Goal: Task Accomplishment & Management: Use online tool/utility

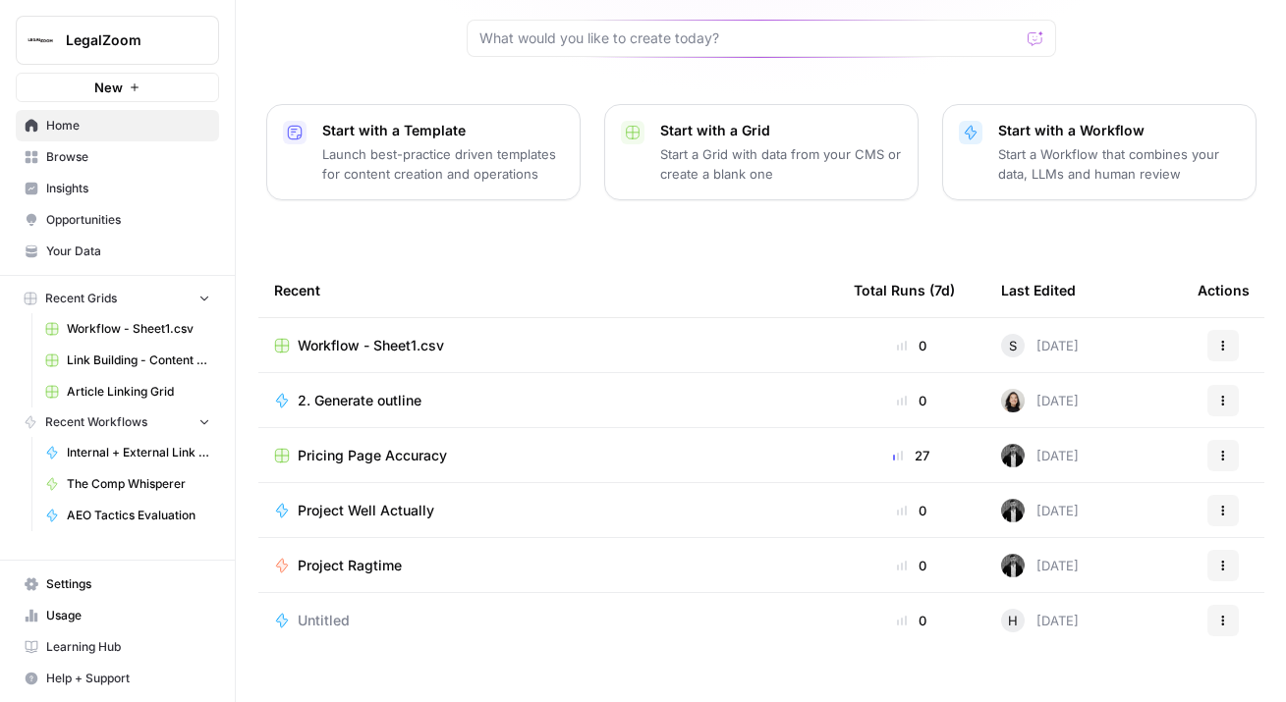
scroll to position [201, 0]
click at [134, 391] on span "Article Linking Grid" at bounding box center [138, 392] width 143 height 18
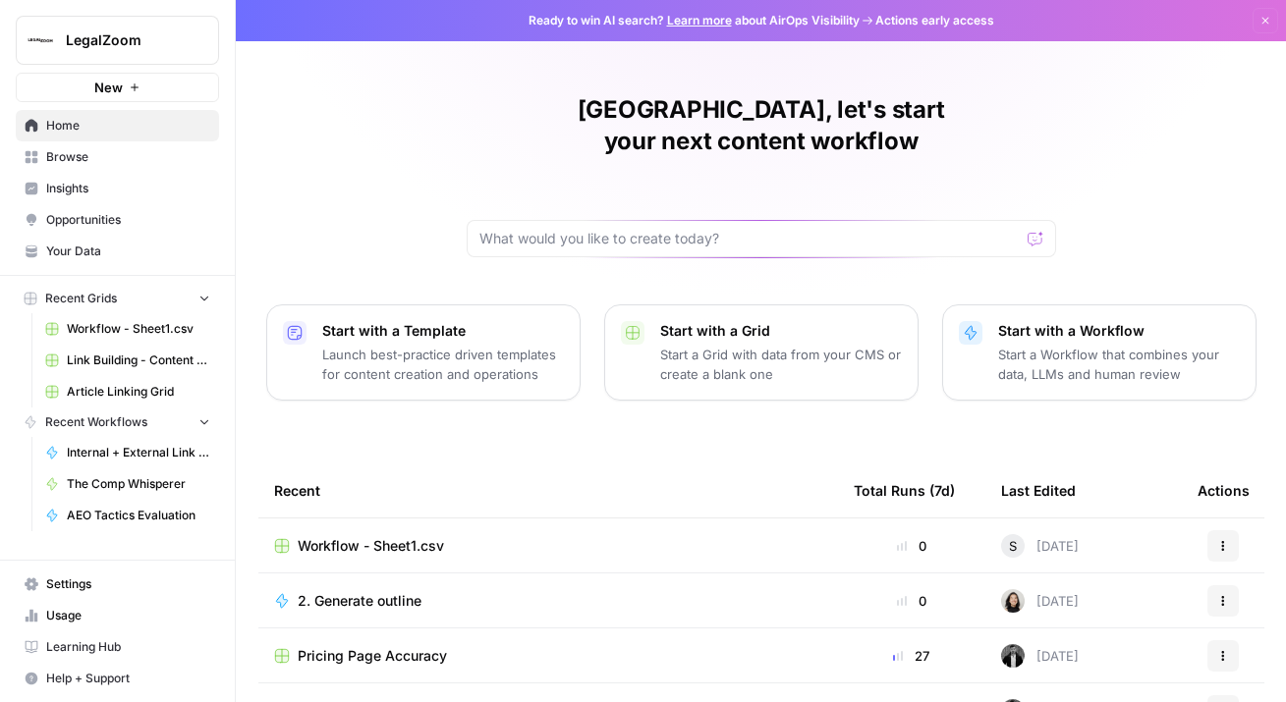
click at [137, 389] on span "Article Linking Grid" at bounding box center [138, 392] width 143 height 18
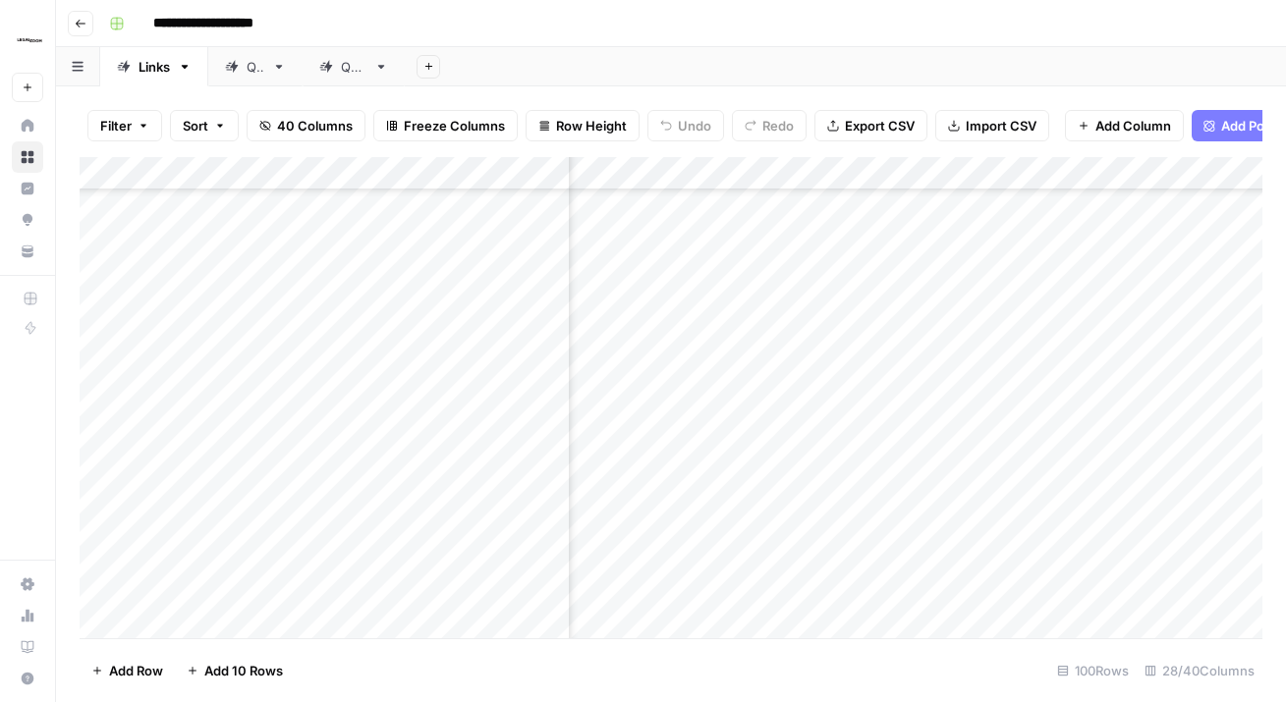
scroll to position [2211, 3745]
click at [763, 287] on div "Add Column" at bounding box center [671, 397] width 1182 height 481
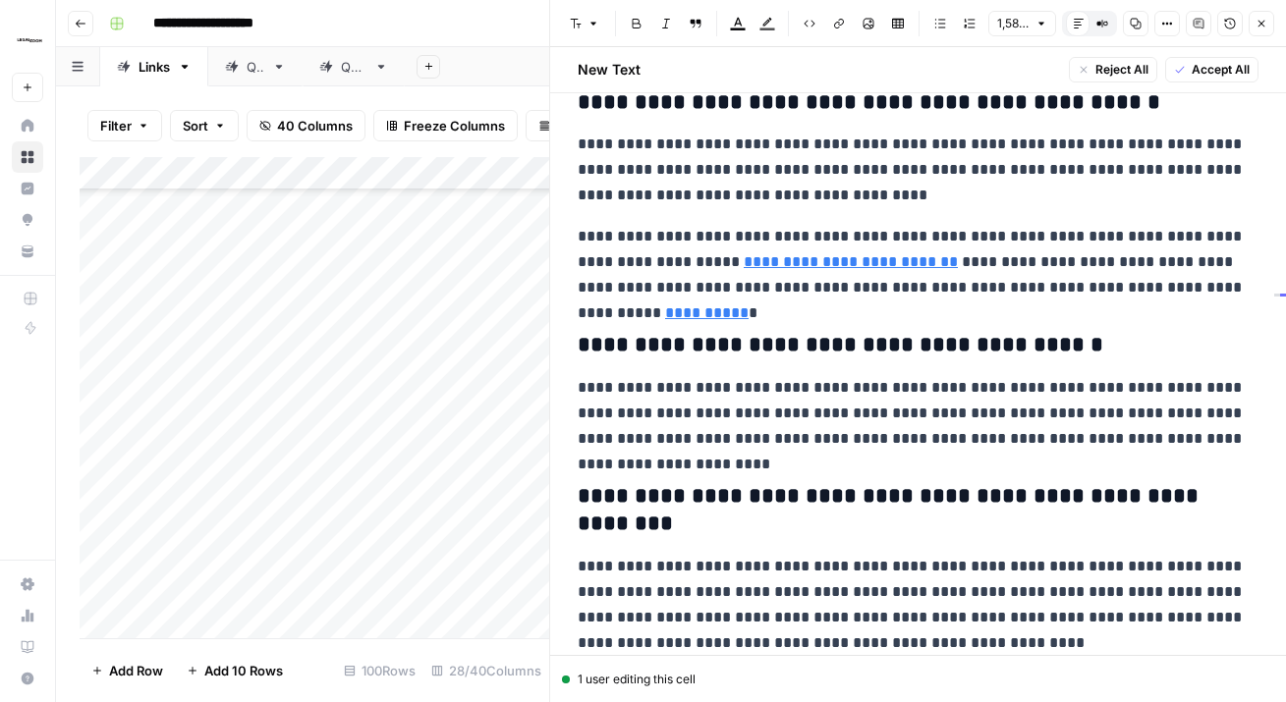
scroll to position [4098, 0]
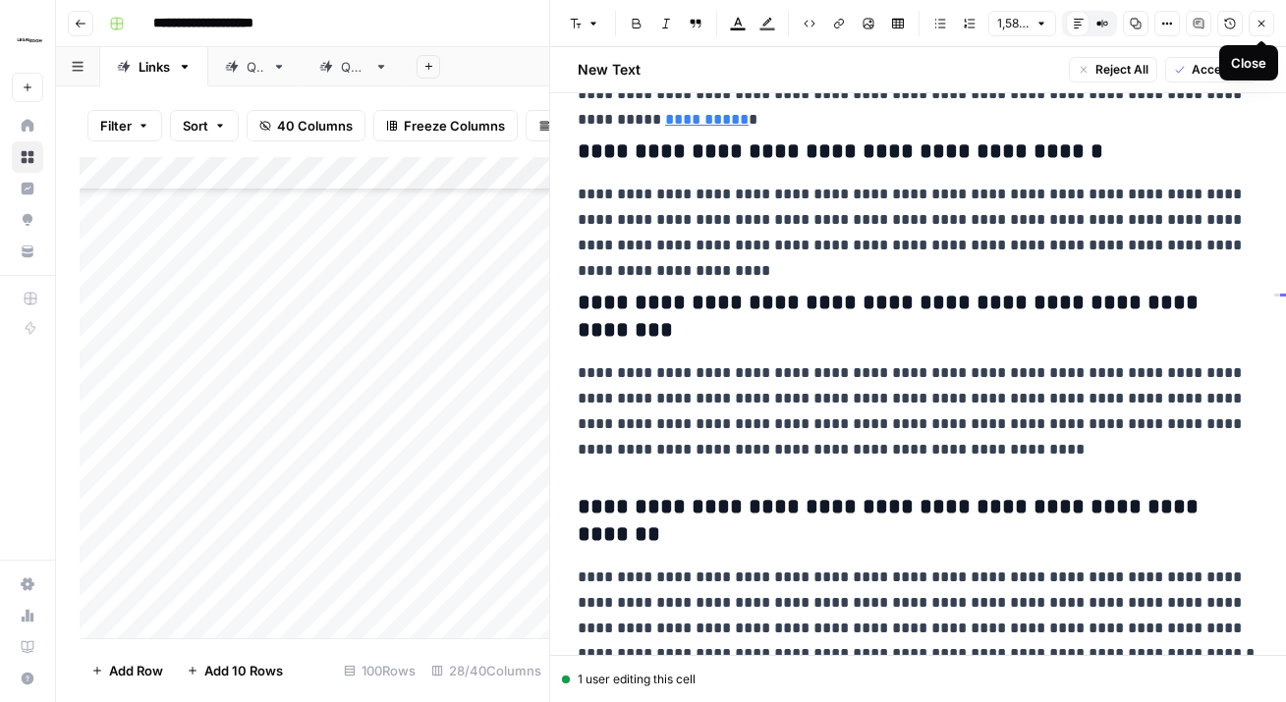
click at [1260, 21] on icon "button" at bounding box center [1261, 24] width 12 height 12
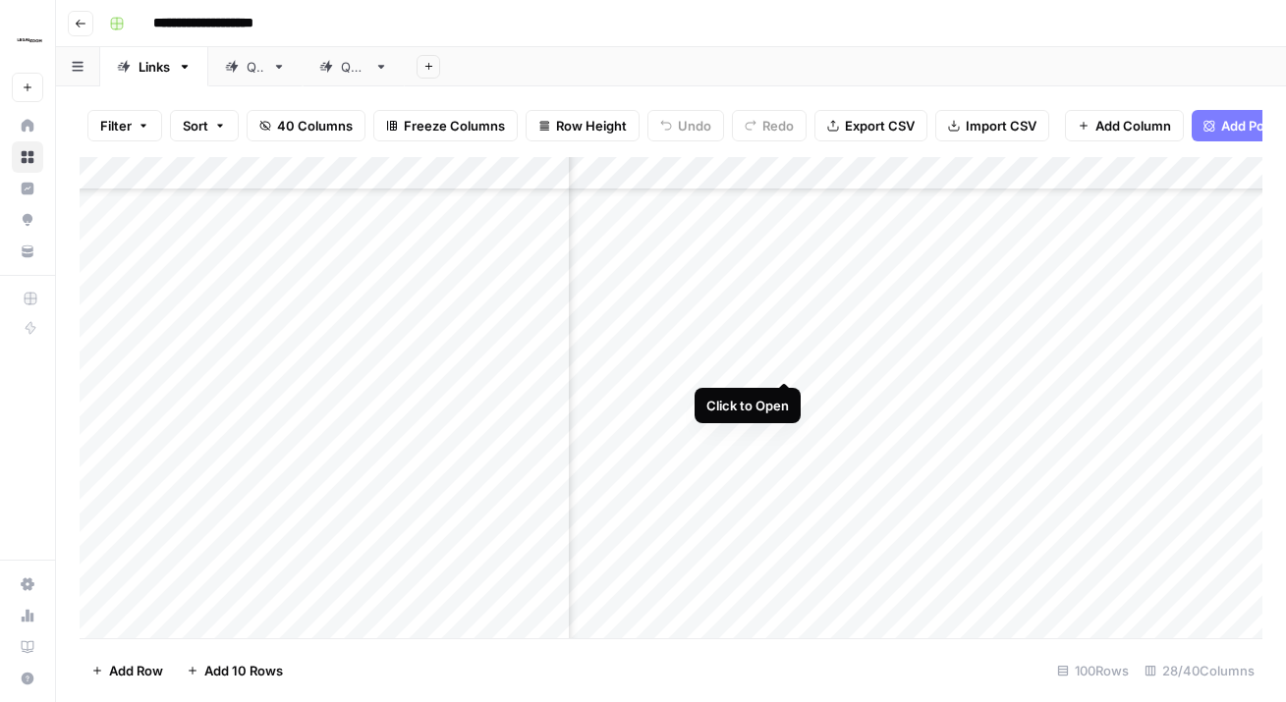
click at [784, 343] on div "Add Column" at bounding box center [671, 397] width 1182 height 481
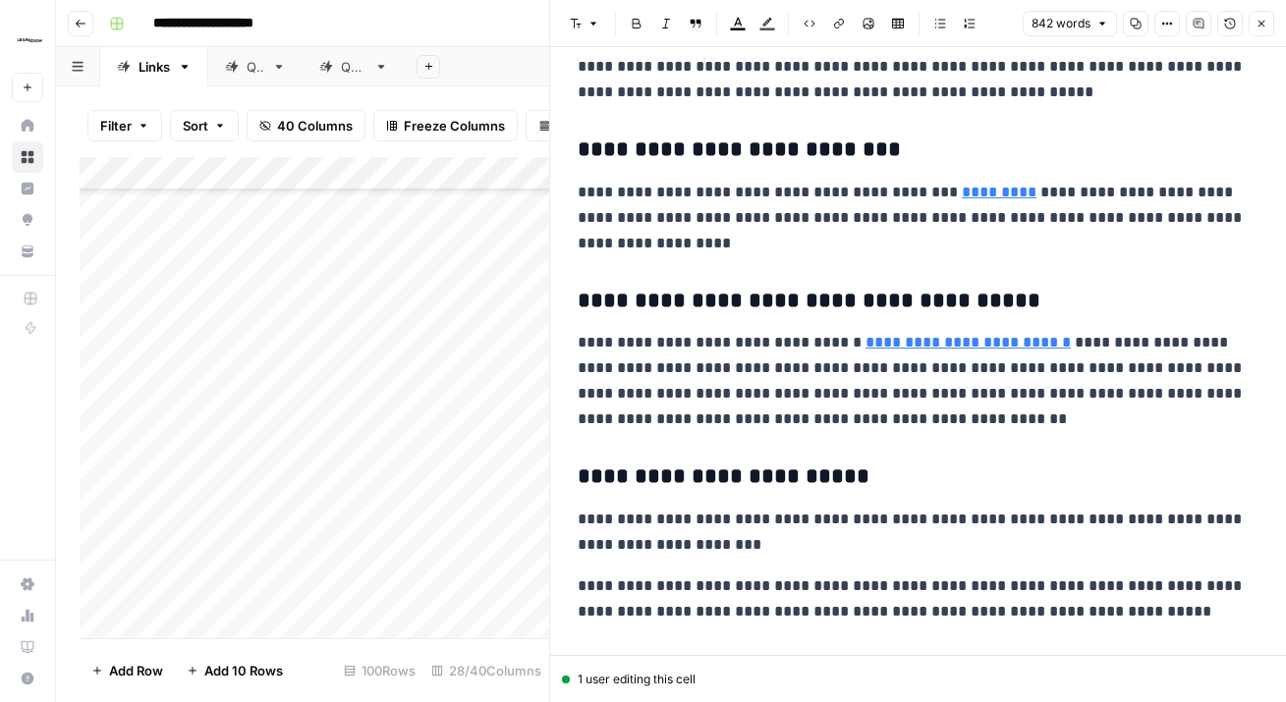
scroll to position [1958, 0]
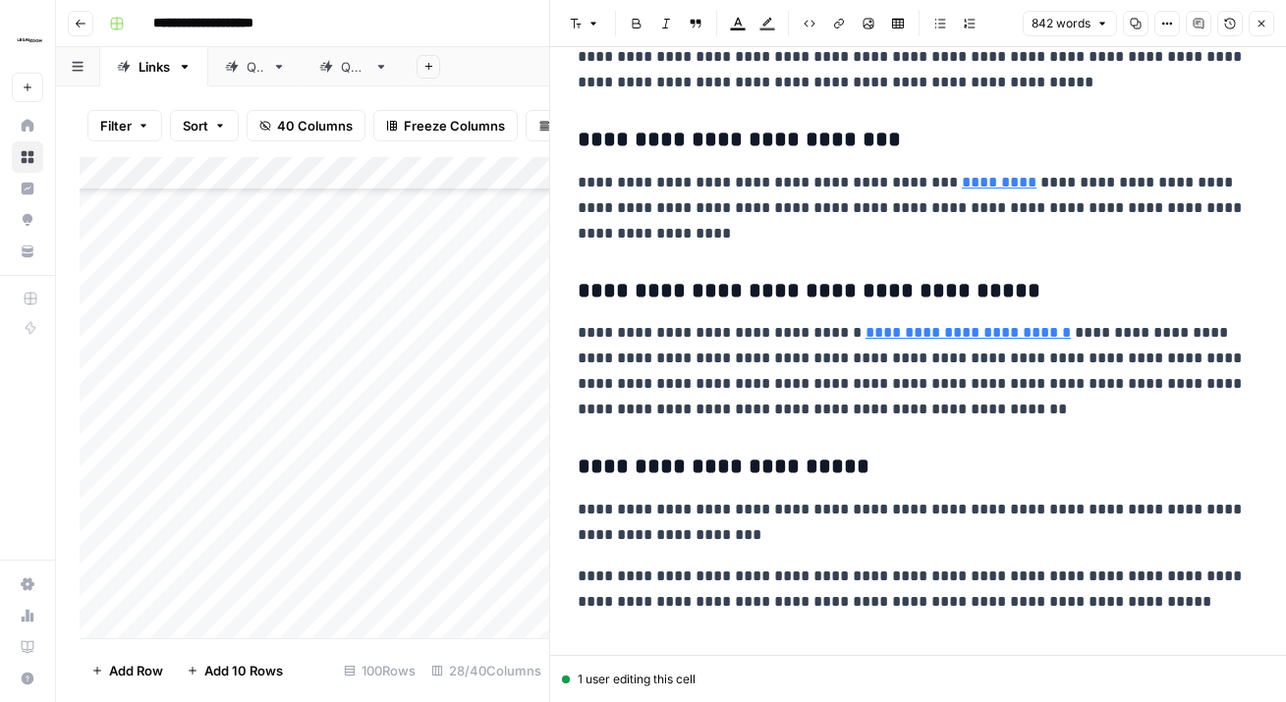
click at [1258, 18] on icon "button" at bounding box center [1261, 24] width 12 height 12
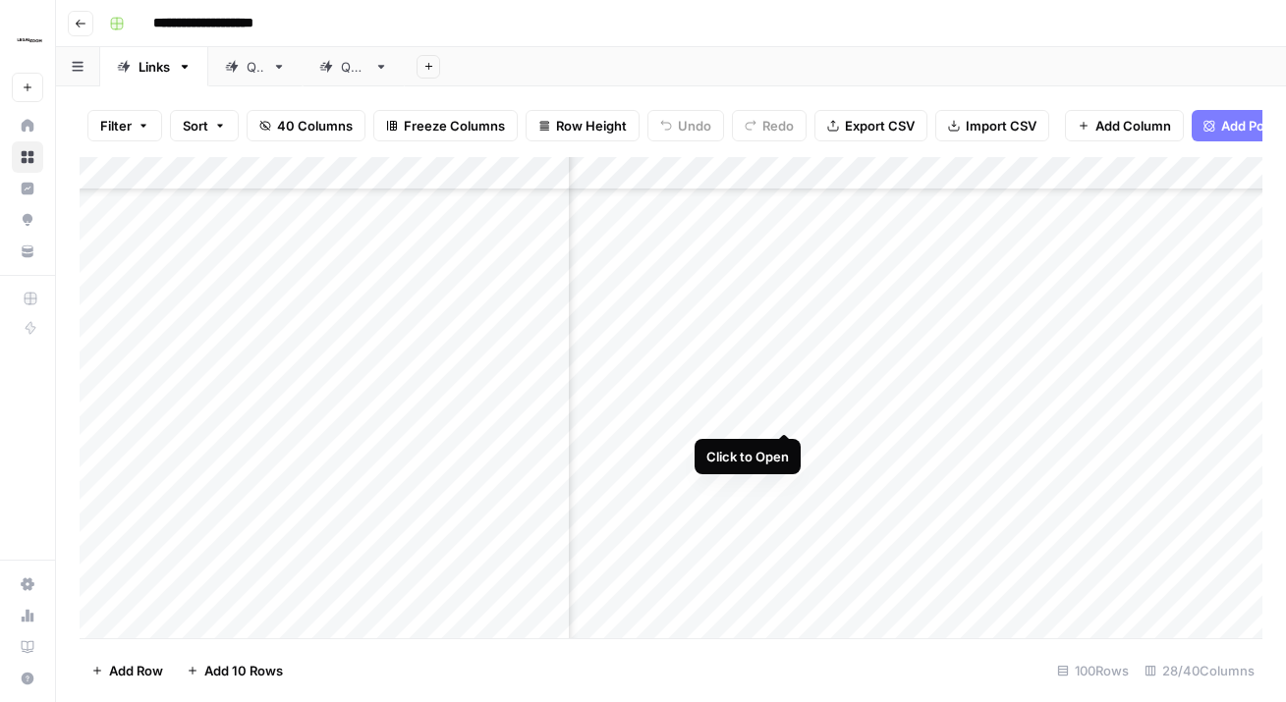
click at [784, 390] on div "Add Column" at bounding box center [671, 397] width 1182 height 481
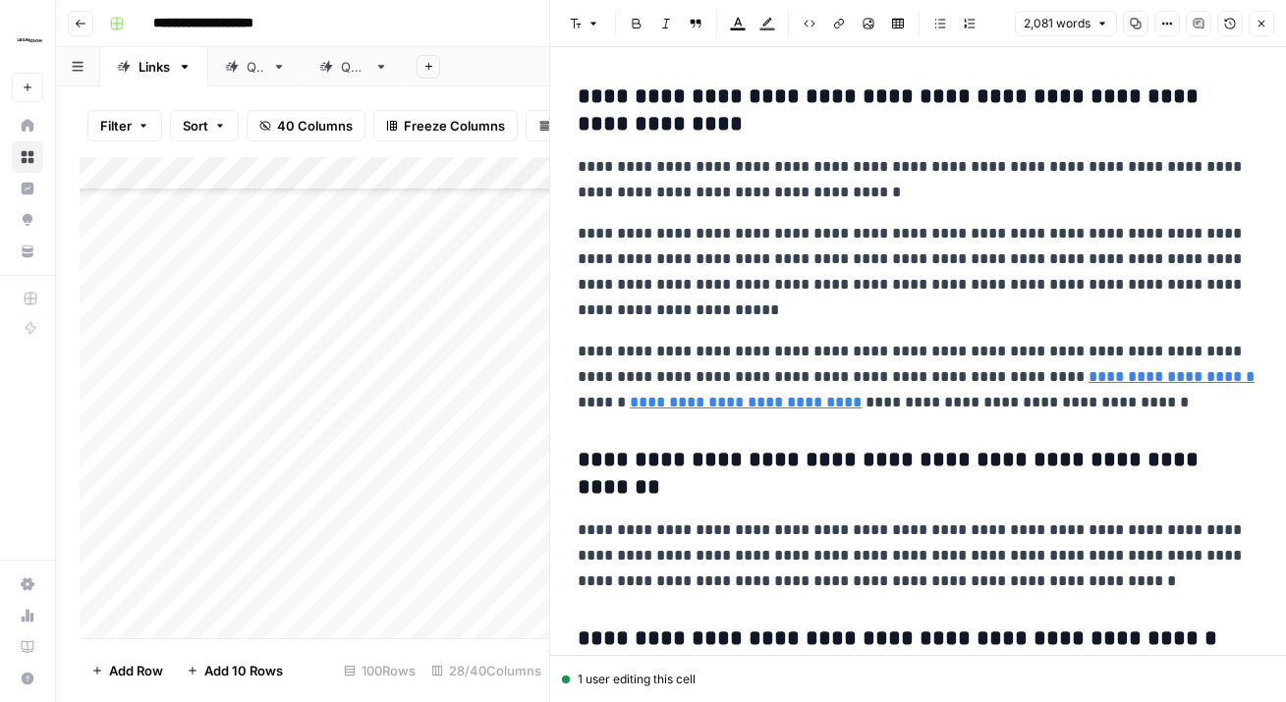
scroll to position [6322, 0]
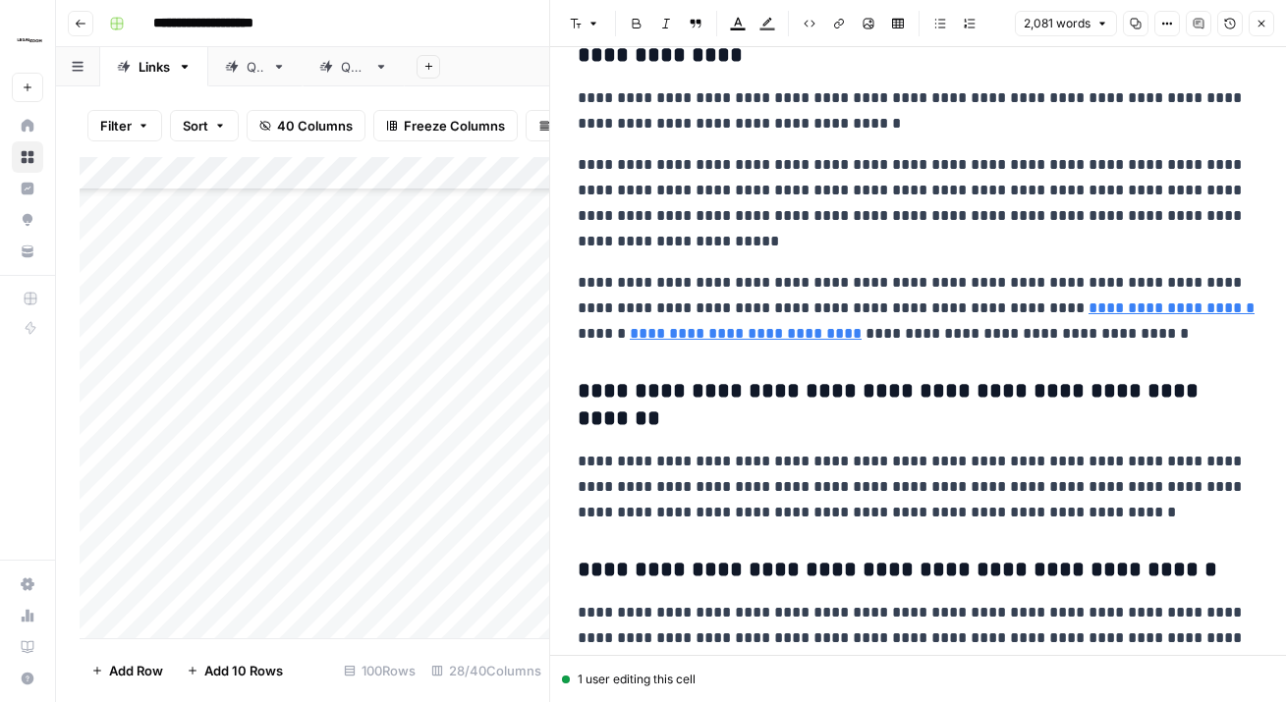
click at [1265, 22] on icon "button" at bounding box center [1261, 24] width 12 height 12
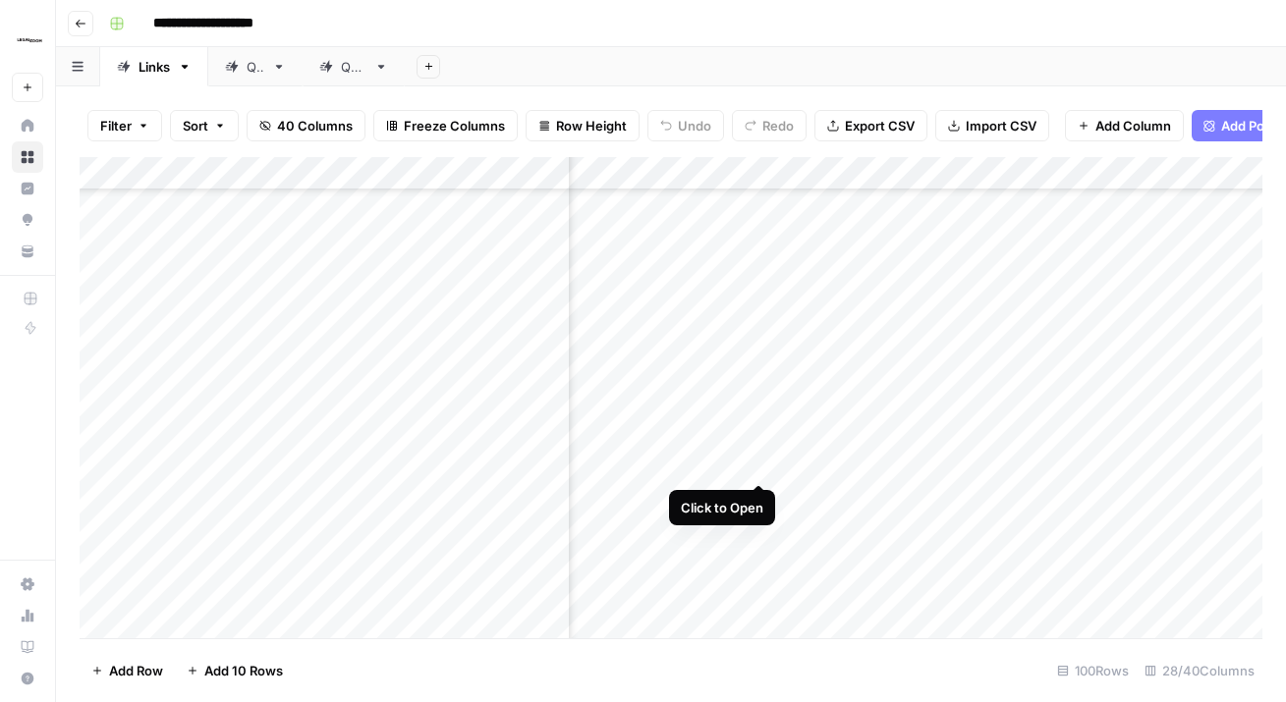
click at [759, 442] on div "Add Column" at bounding box center [671, 397] width 1182 height 481
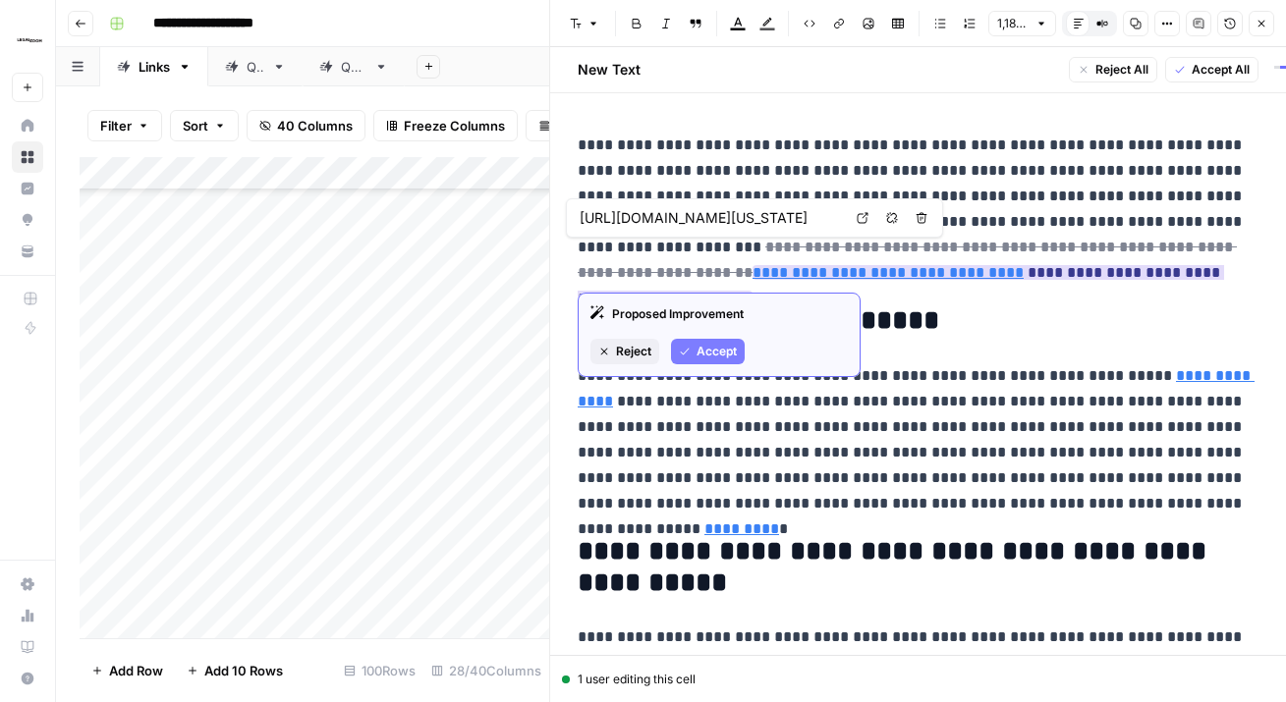
click at [752, 275] on link "**********" at bounding box center [887, 272] width 271 height 15
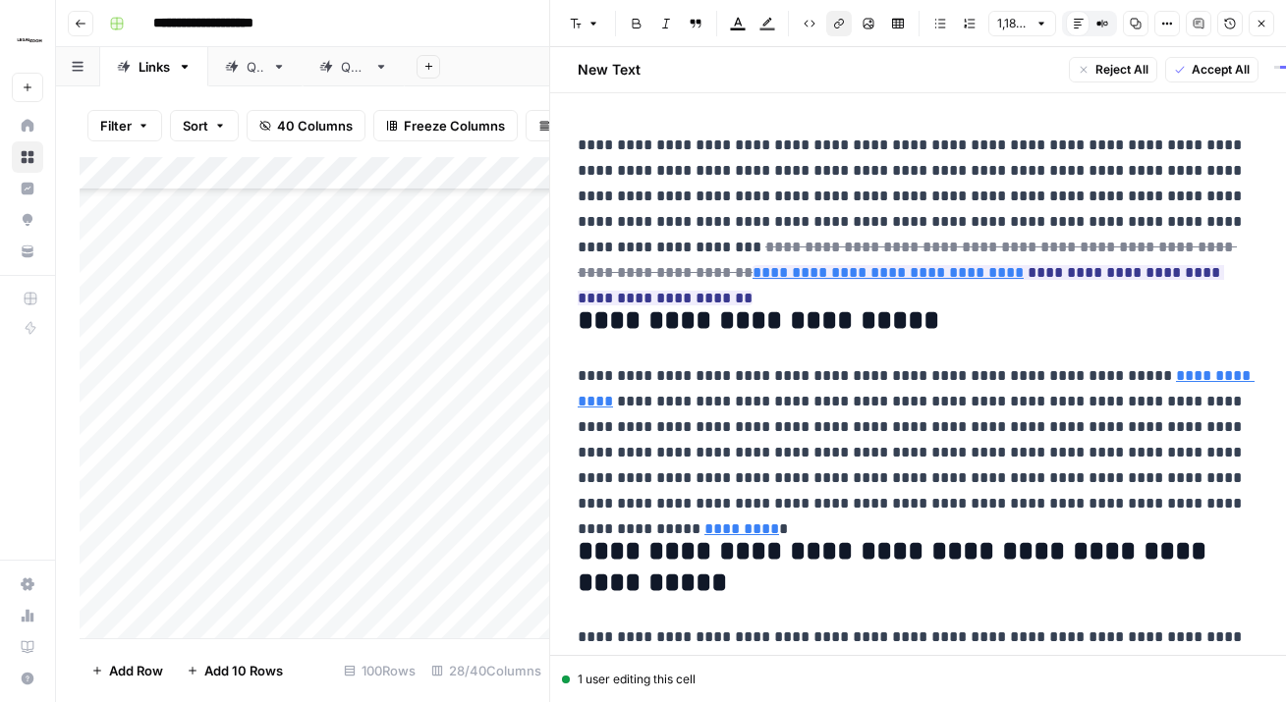
click at [1165, 29] on button "Options" at bounding box center [1167, 24] width 26 height 26
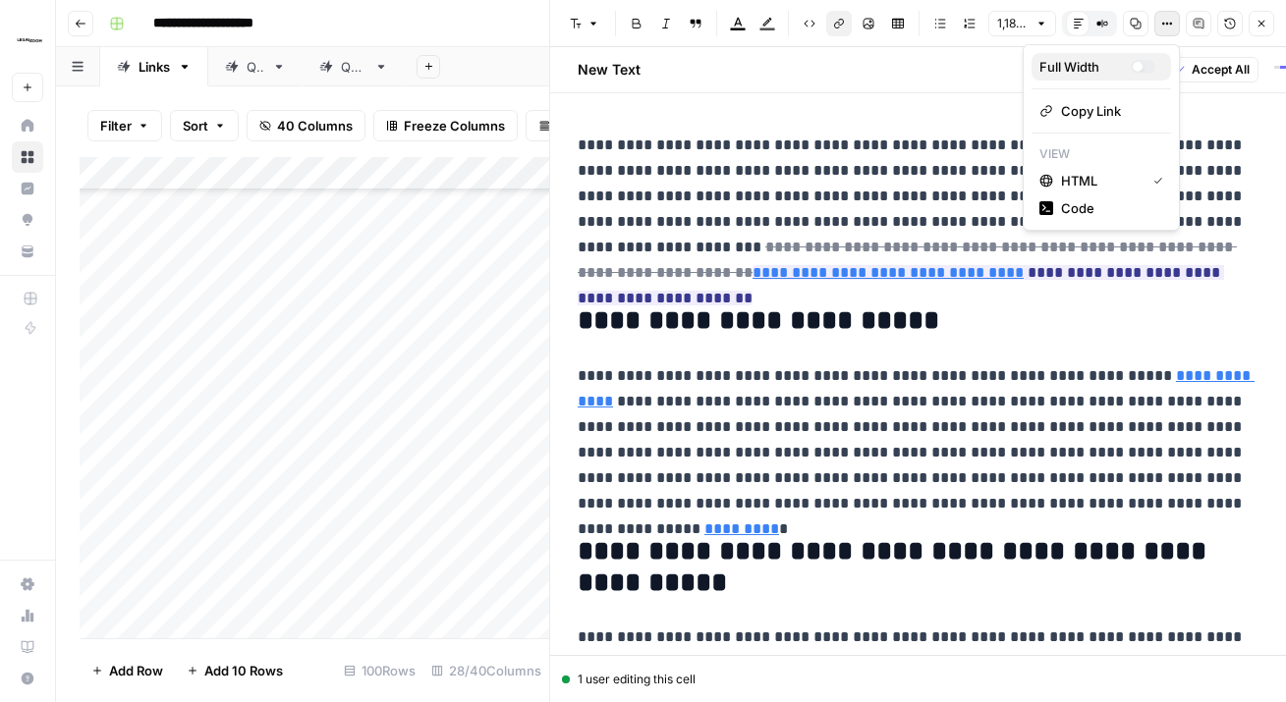
click at [1132, 66] on div "button" at bounding box center [1137, 67] width 10 height 10
click at [1164, 28] on icon "button" at bounding box center [1167, 24] width 12 height 12
click at [1139, 58] on div "Full Width" at bounding box center [1097, 67] width 116 height 20
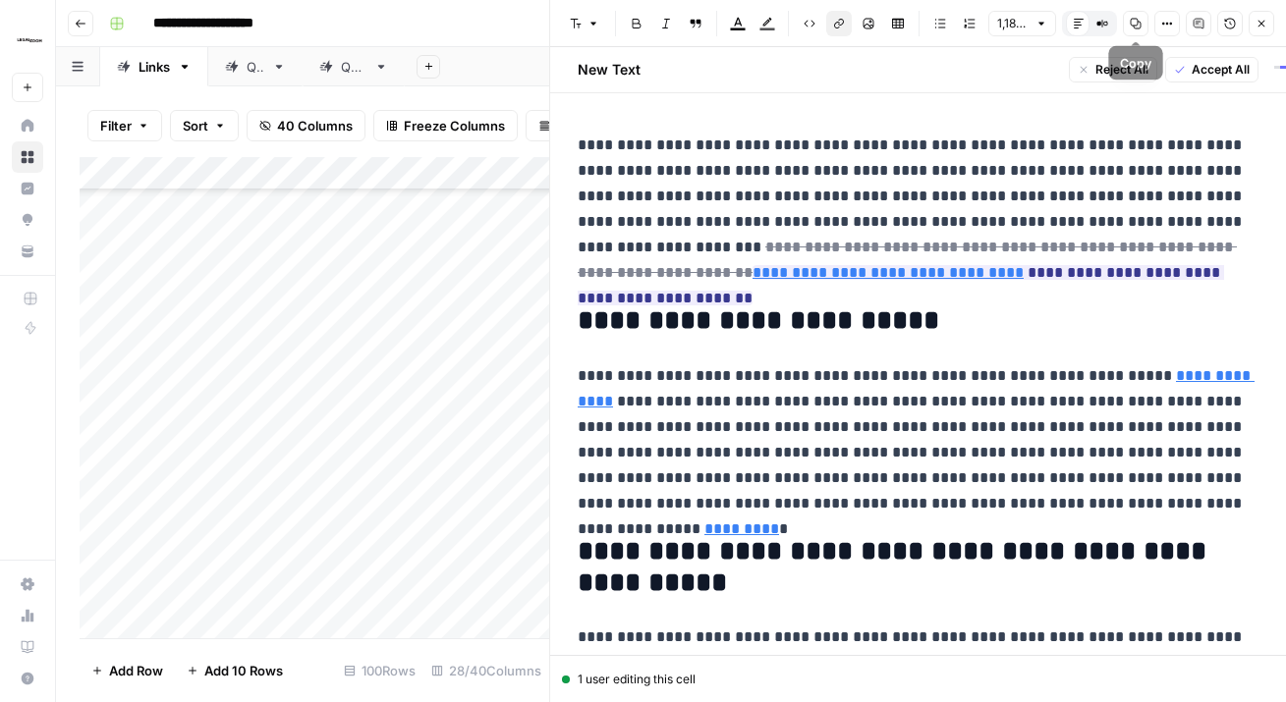
click at [1166, 20] on icon "button" at bounding box center [1167, 24] width 12 height 12
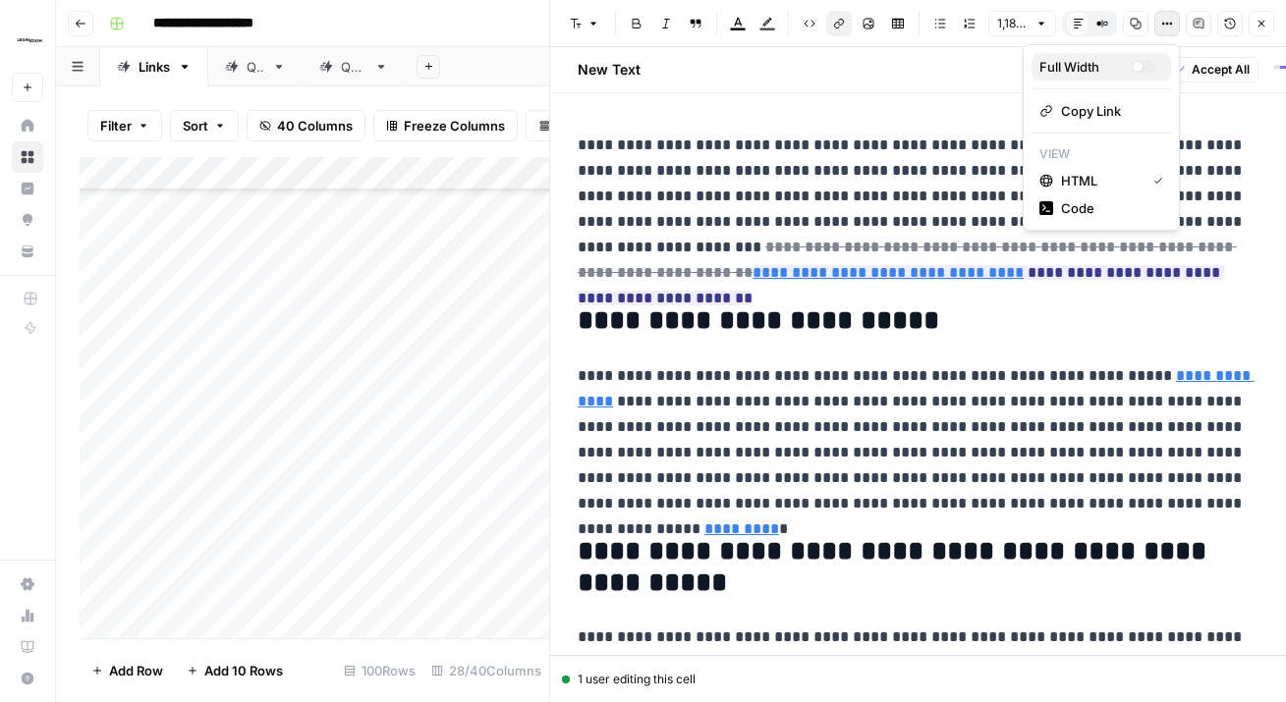
click at [1095, 71] on div "Full Width" at bounding box center [1084, 67] width 91 height 20
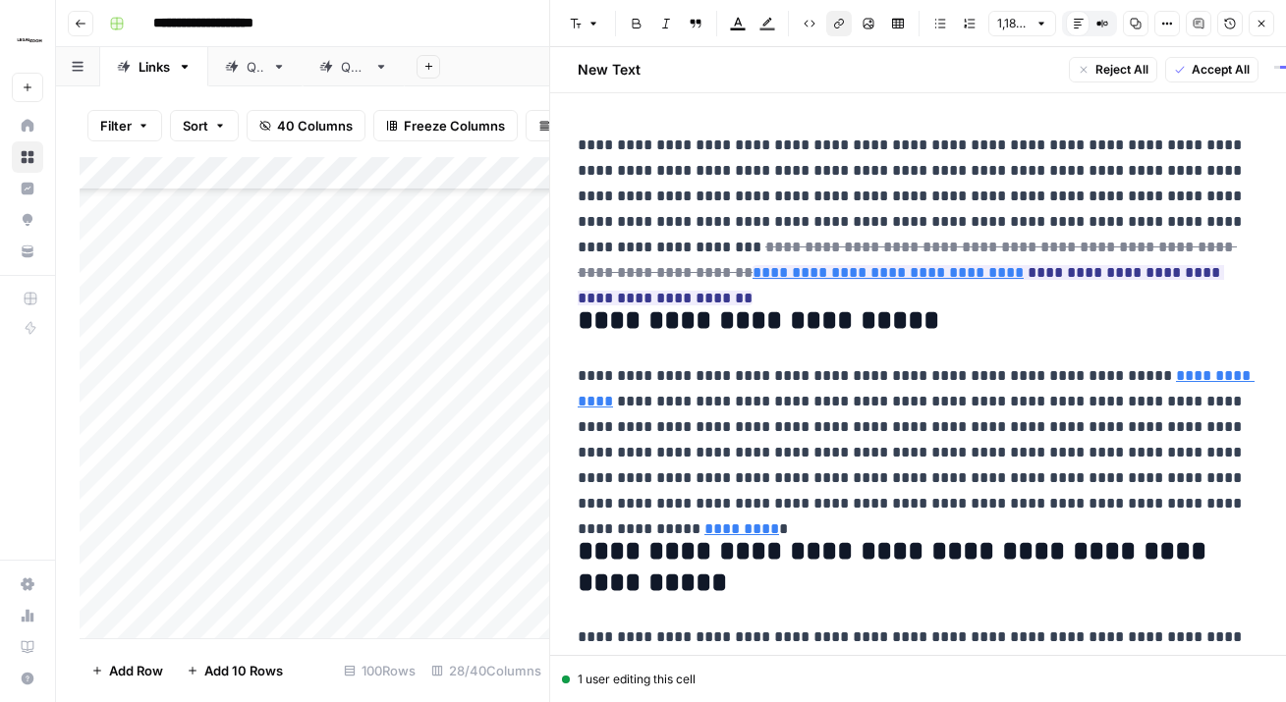
click at [1169, 15] on button "Options" at bounding box center [1167, 24] width 26 height 26
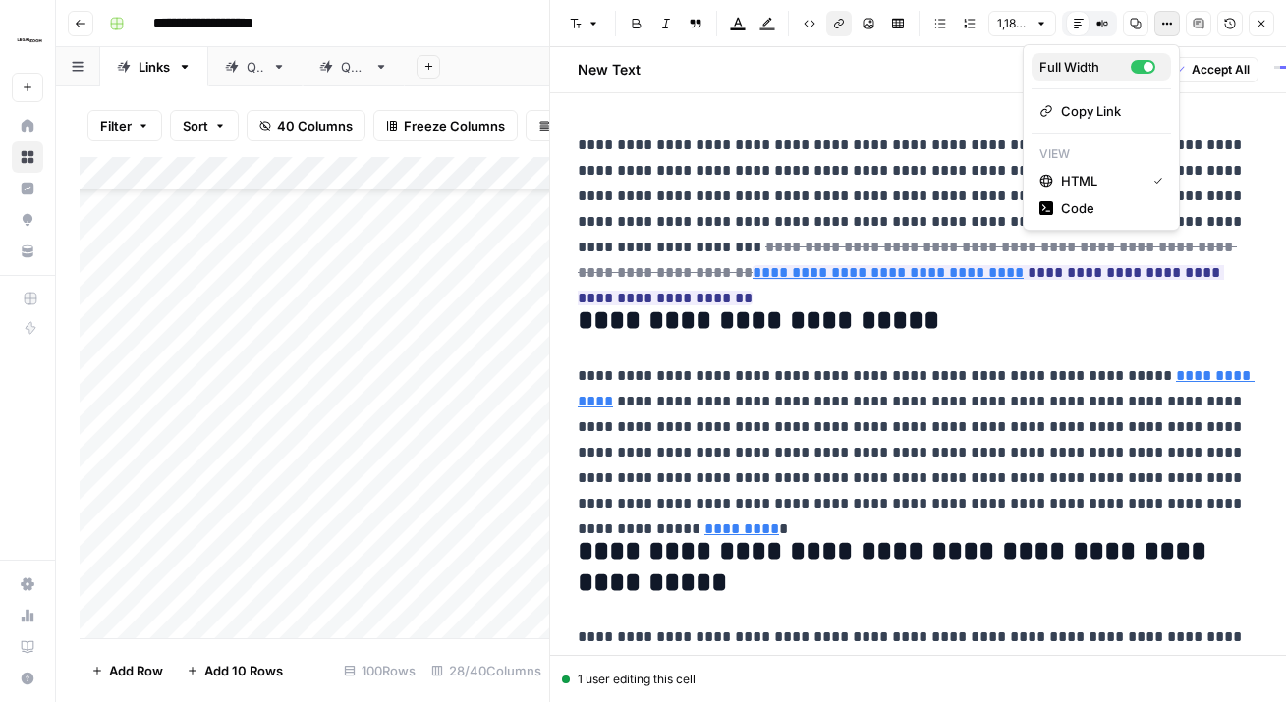
click at [1140, 64] on div "button" at bounding box center [1142, 67] width 25 height 14
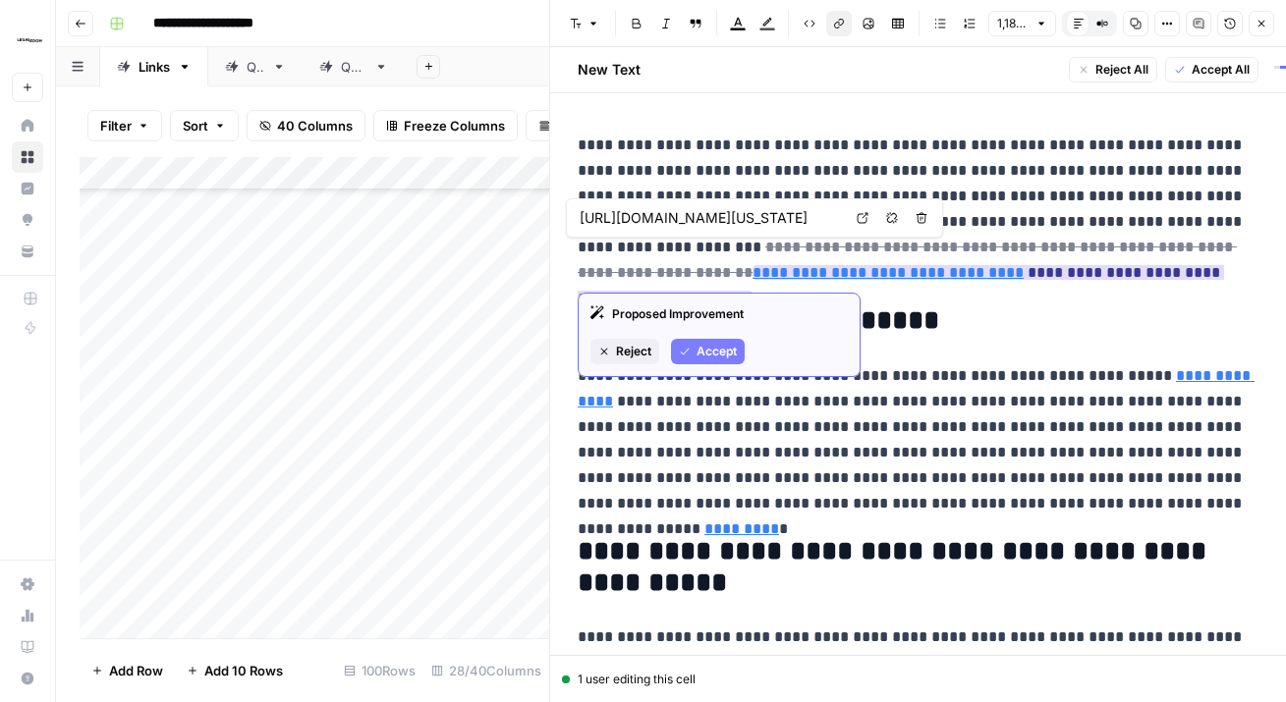
click at [700, 345] on span "Accept" at bounding box center [716, 352] width 40 height 18
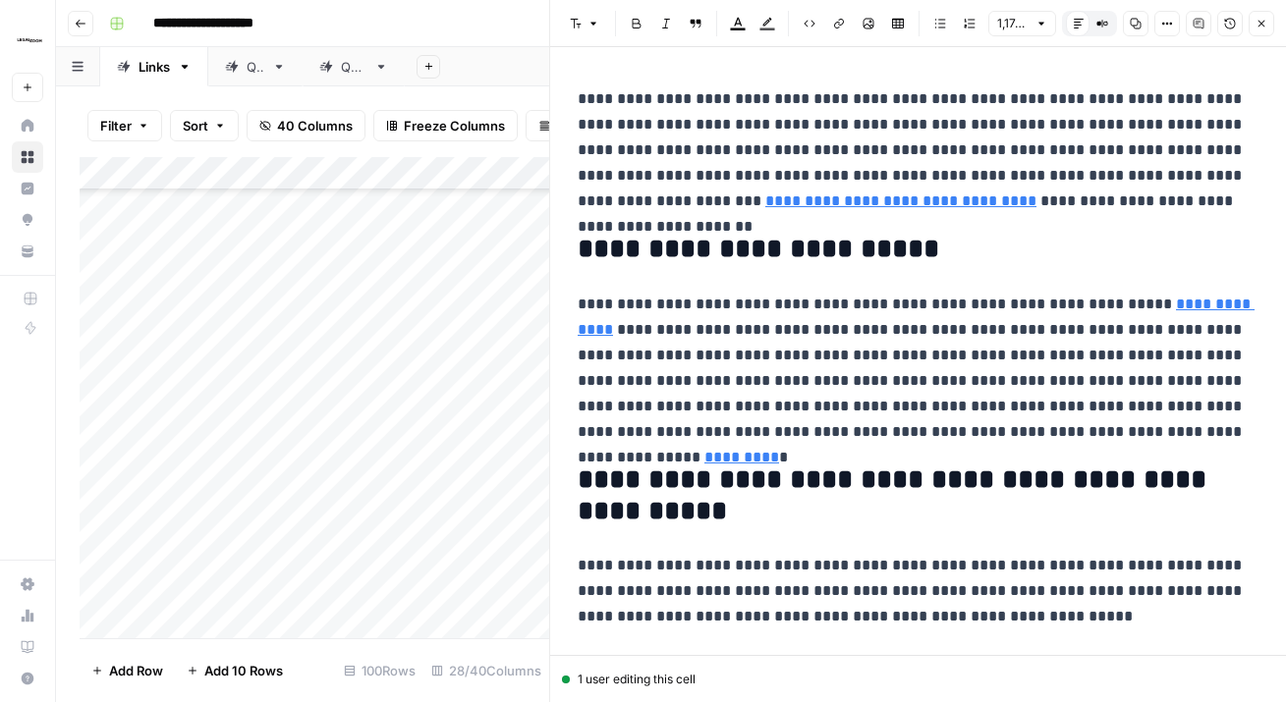
click at [765, 199] on link "**********" at bounding box center [900, 200] width 271 height 15
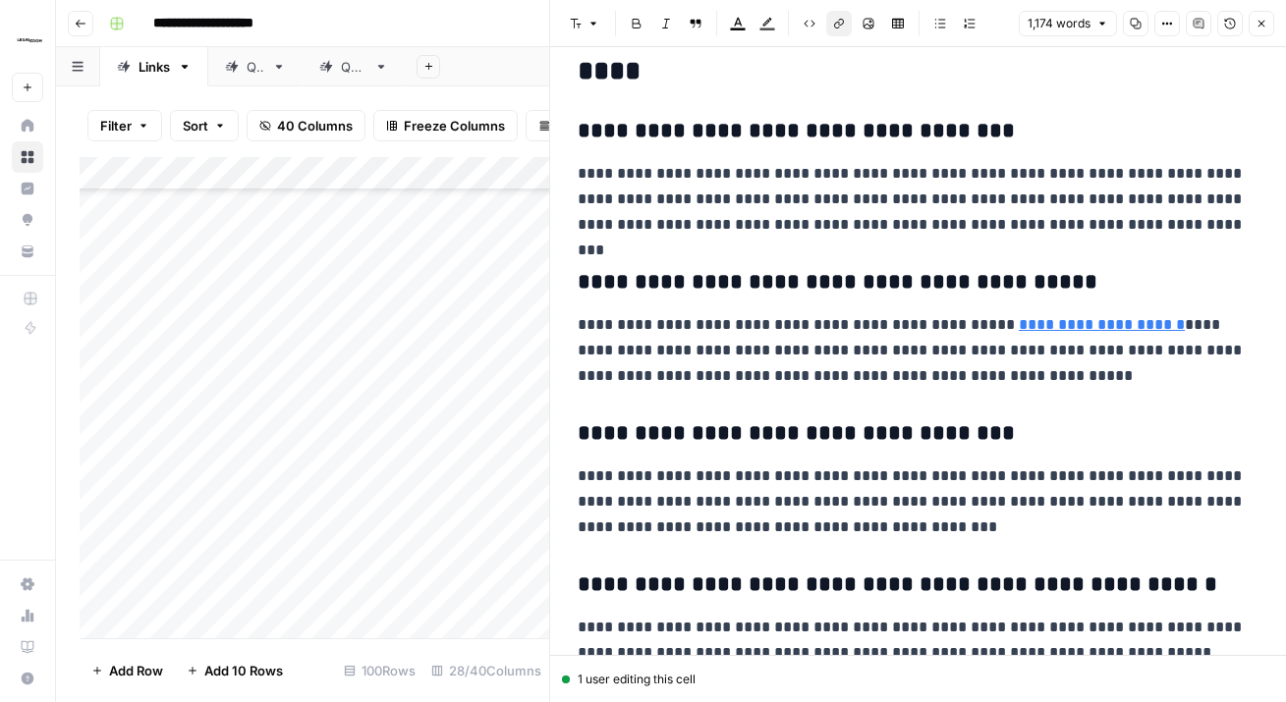
scroll to position [3750, 0]
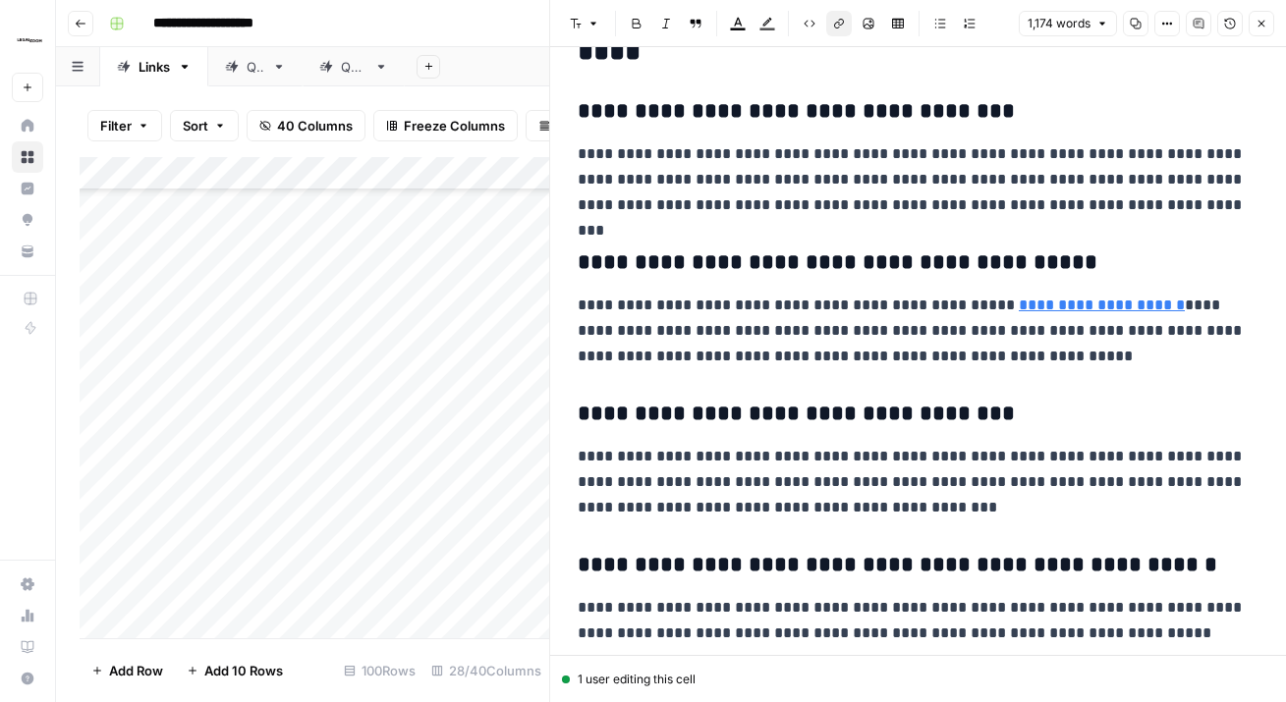
click at [1258, 29] on button "Close" at bounding box center [1261, 24] width 26 height 26
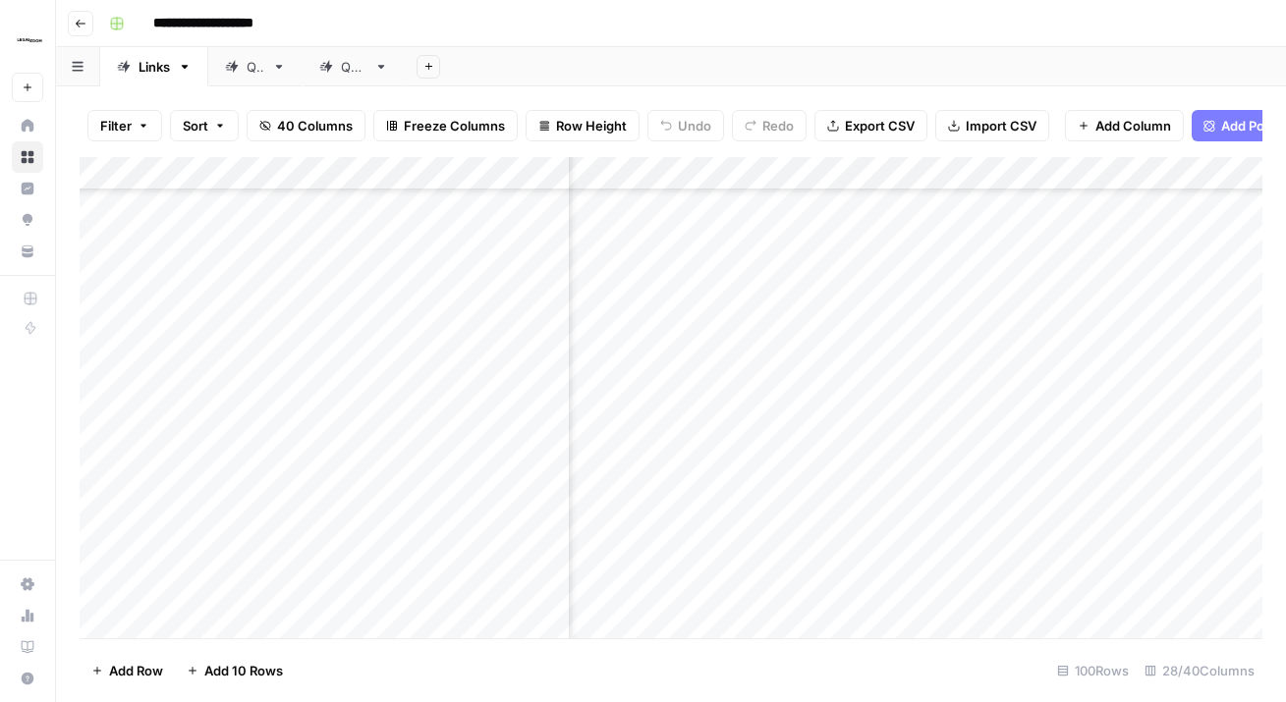
click at [762, 497] on div "Add Column" at bounding box center [671, 397] width 1182 height 481
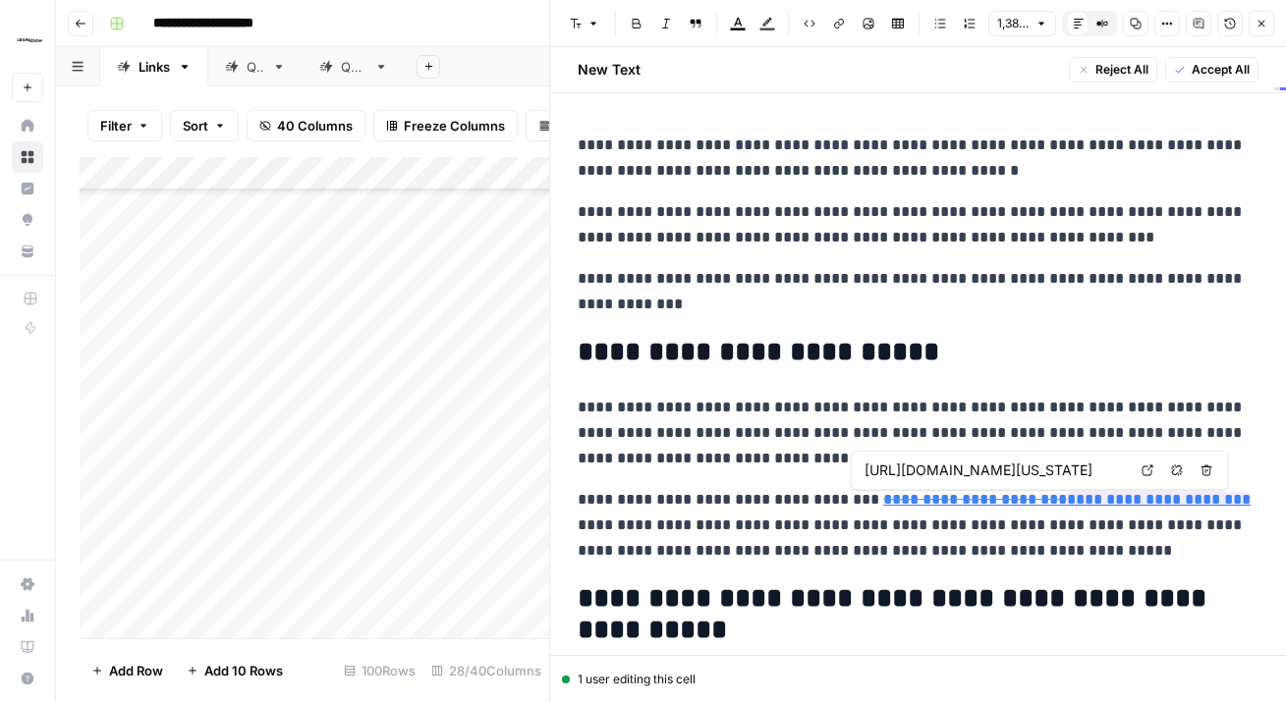
scroll to position [0, 174]
type input "https://www.legalzoom.com/business/business-formation/inc-overview.html"
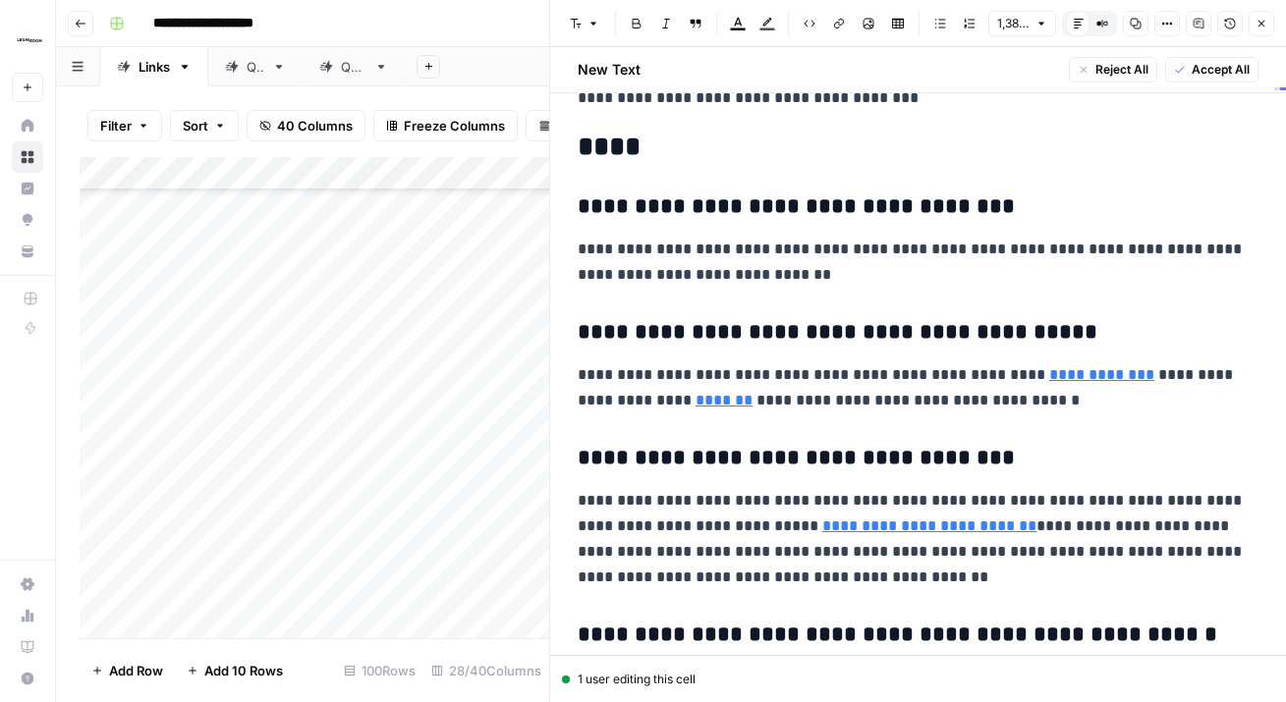
scroll to position [5353, 0]
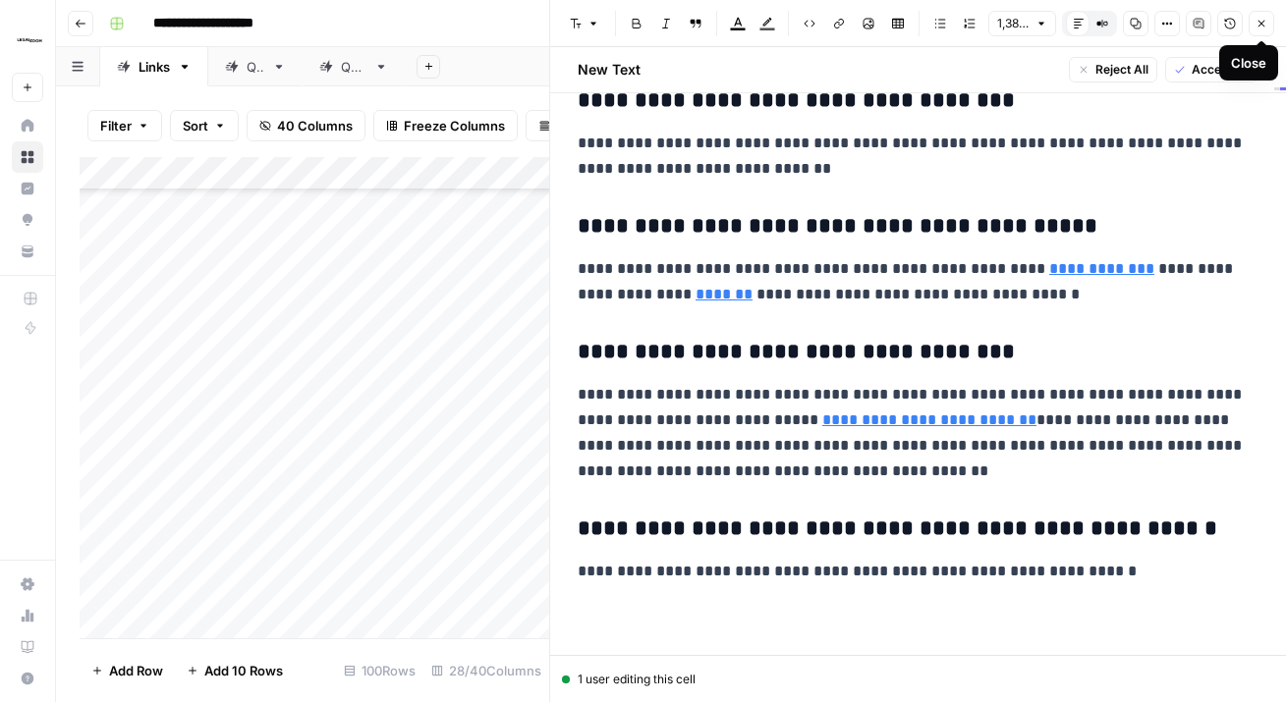
click at [1260, 18] on icon "button" at bounding box center [1261, 24] width 12 height 12
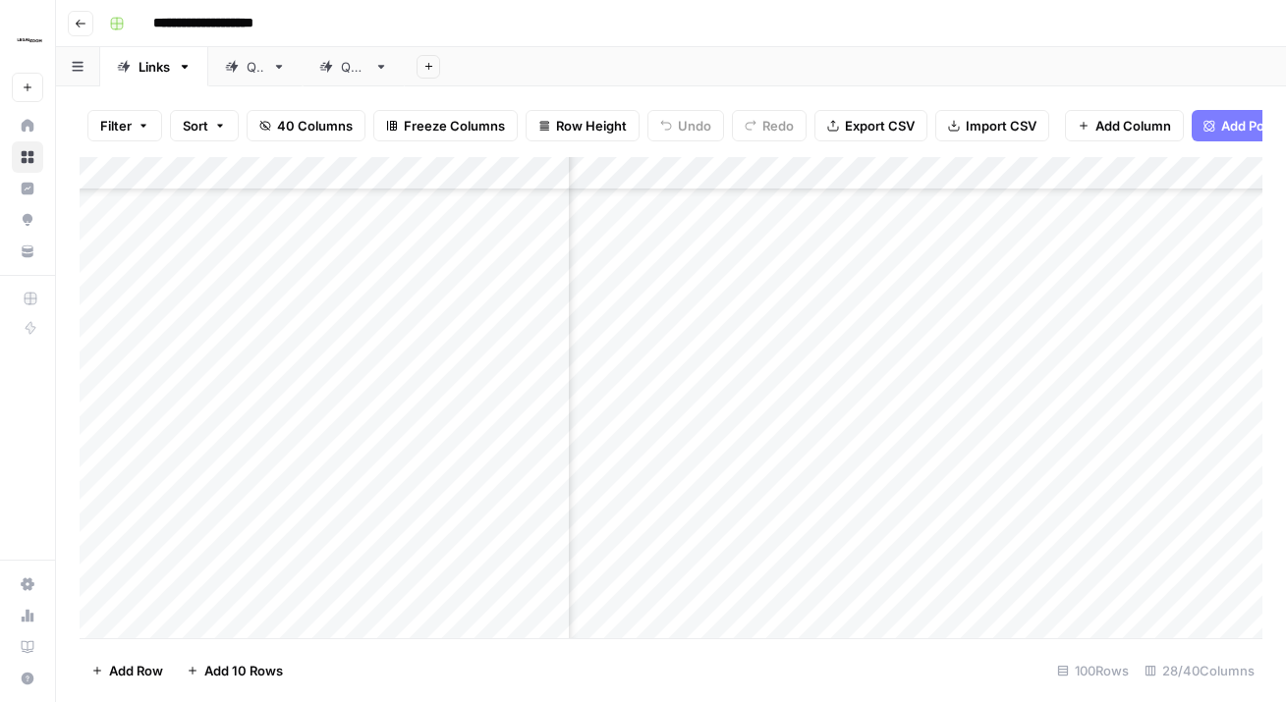
scroll to position [2520, 3745]
click at [753, 236] on div "Add Column" at bounding box center [671, 397] width 1182 height 481
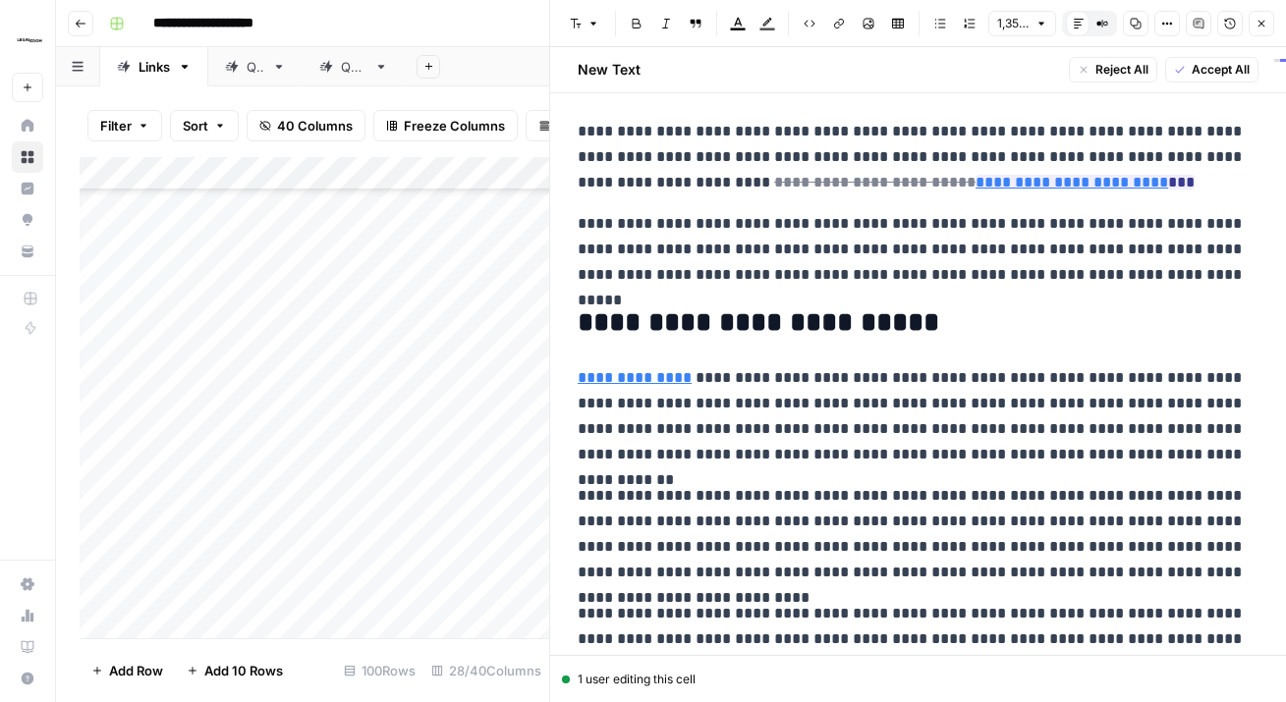
scroll to position [13, 0]
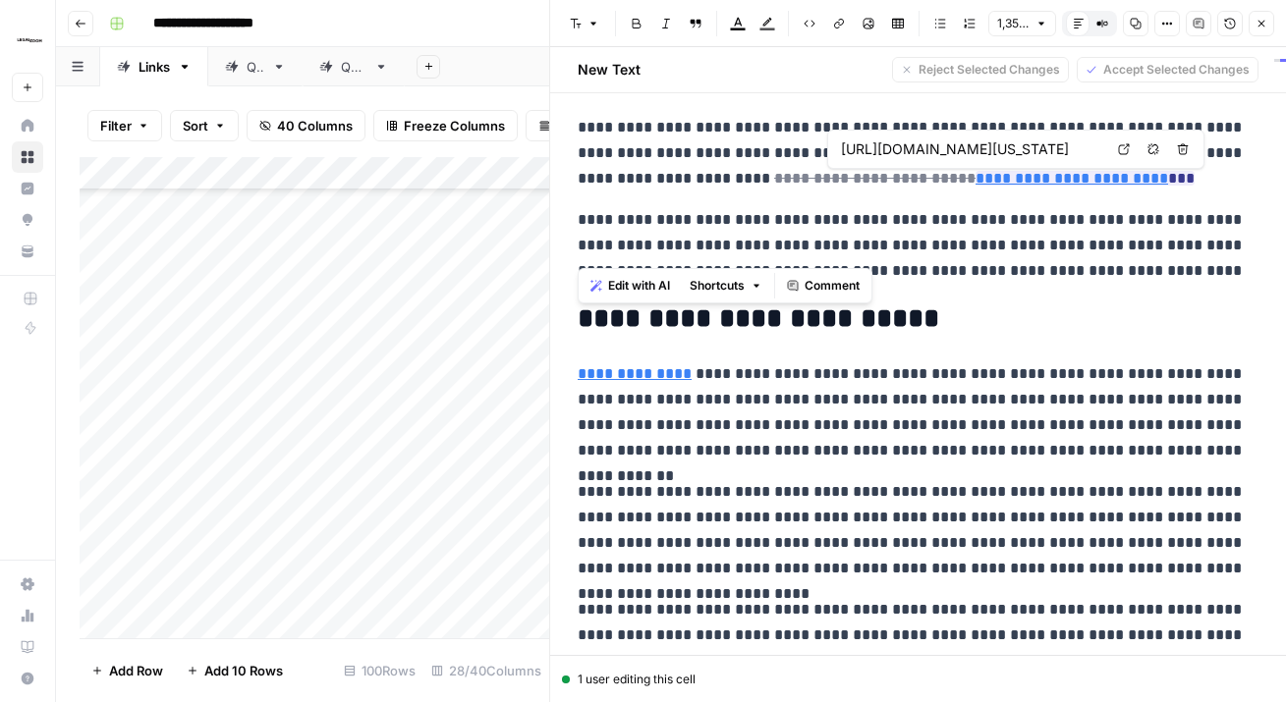
scroll to position [0, 294]
click at [1041, 178] on ins "**********" at bounding box center [1084, 178] width 219 height 15
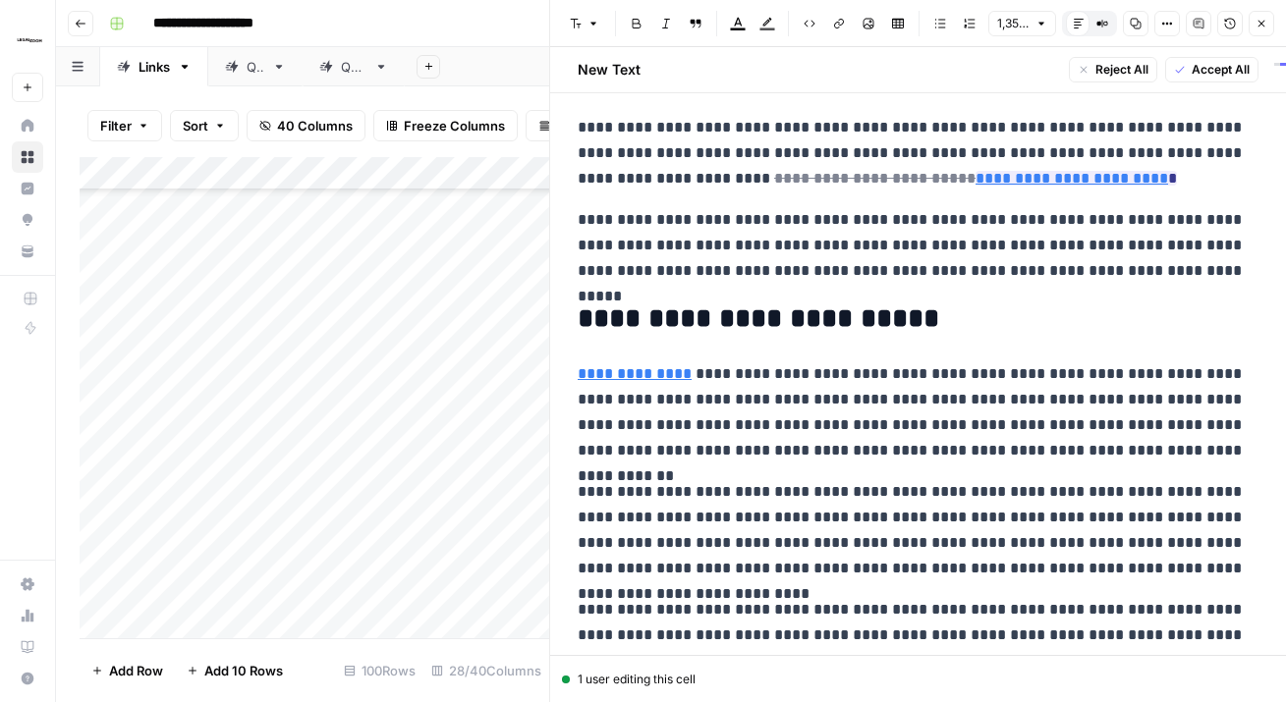
click at [1038, 228] on p "**********" at bounding box center [917, 245] width 681 height 77
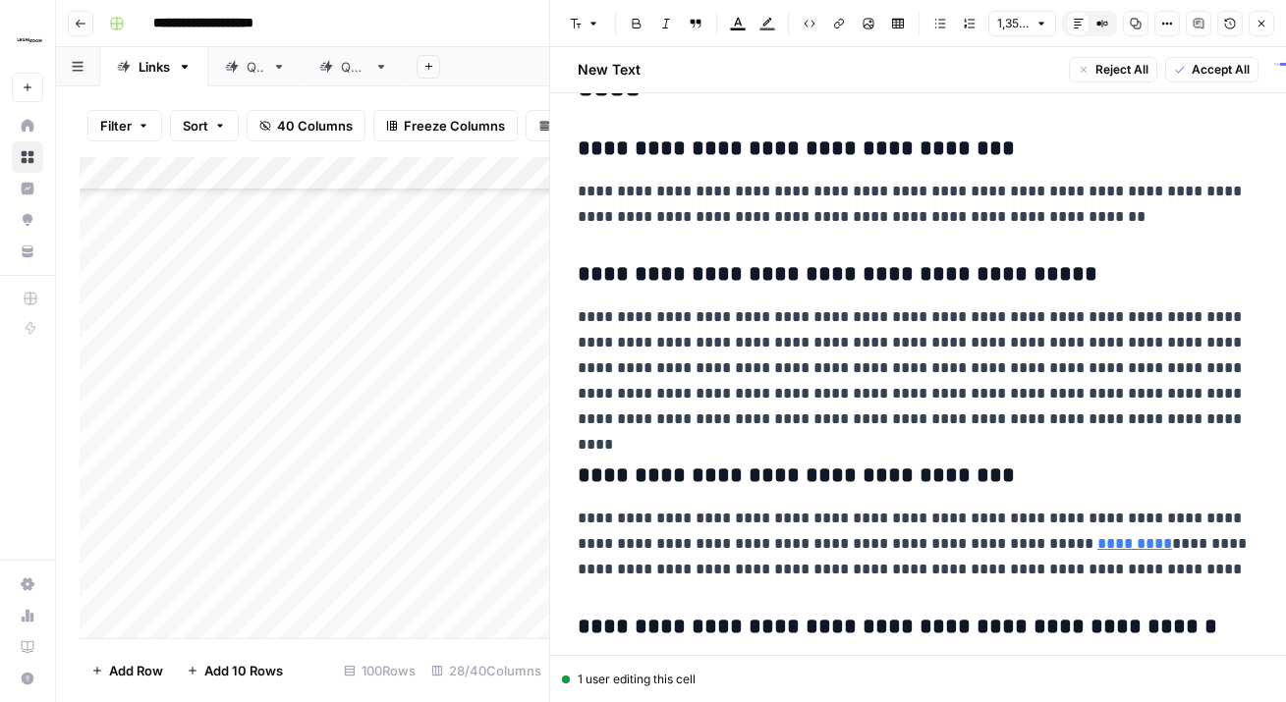
scroll to position [3834, 0]
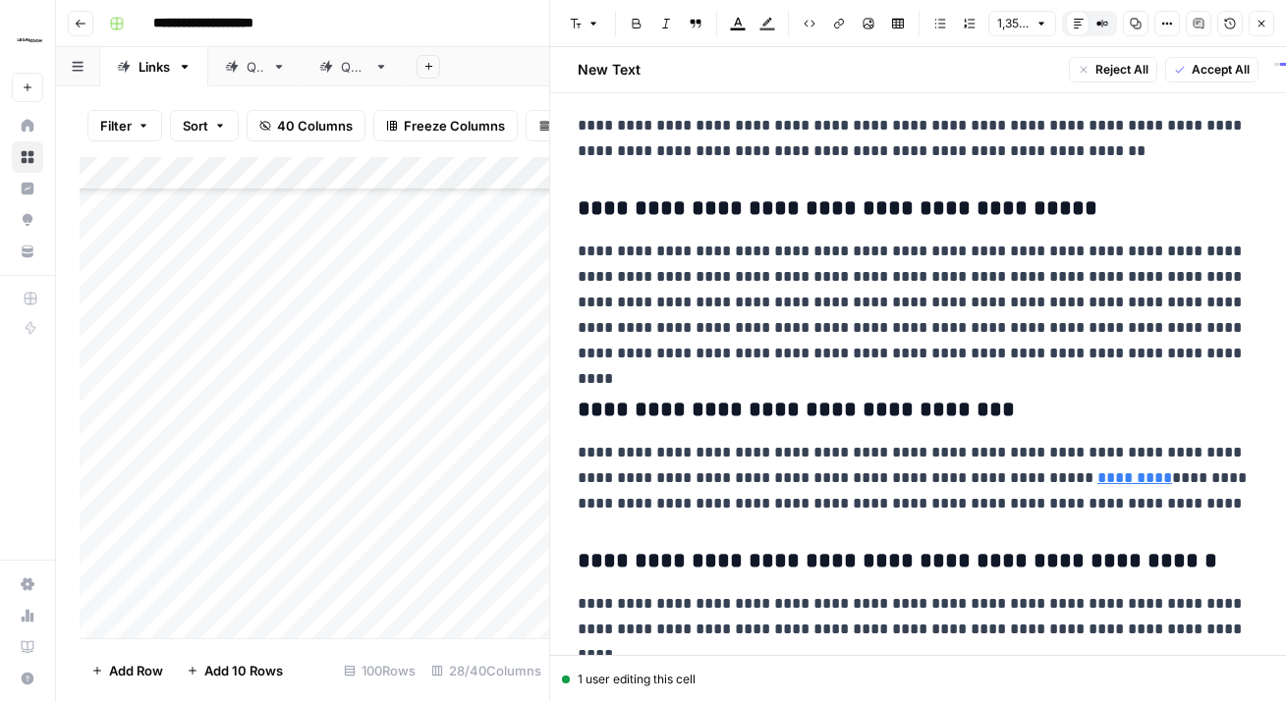
click at [1266, 22] on icon "button" at bounding box center [1261, 24] width 12 height 12
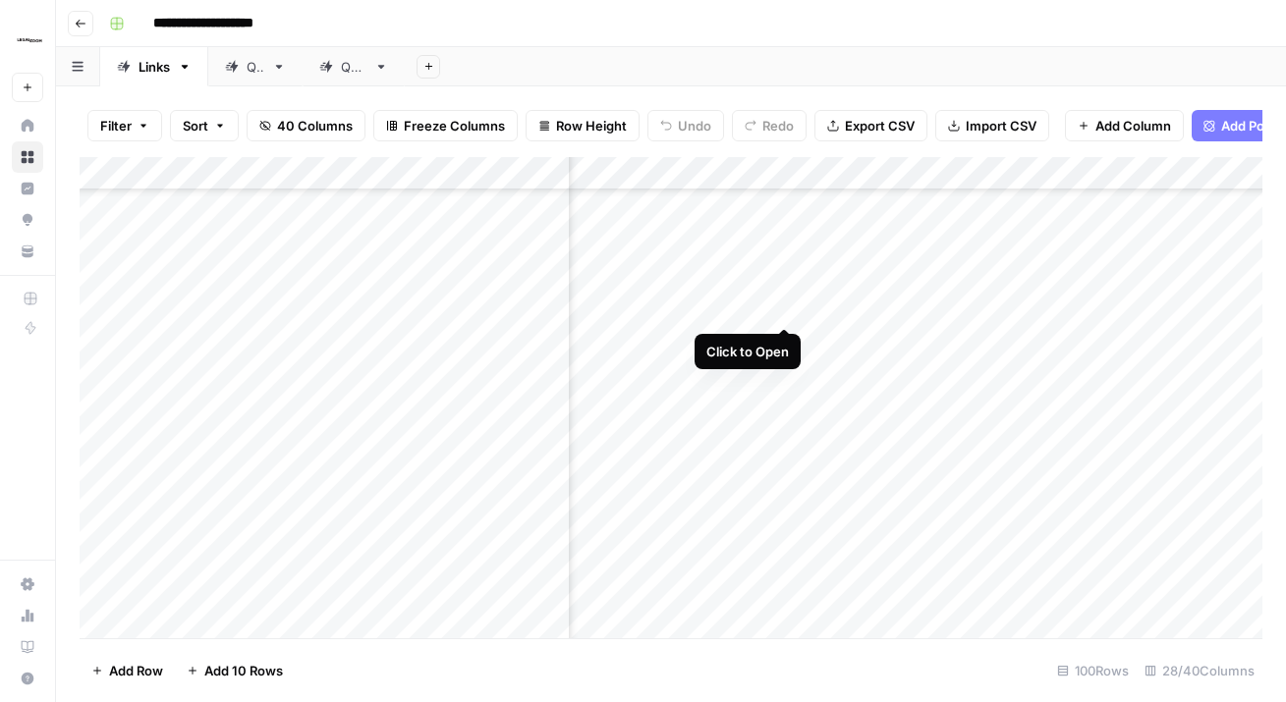
click at [783, 285] on div "Add Column" at bounding box center [671, 397] width 1182 height 481
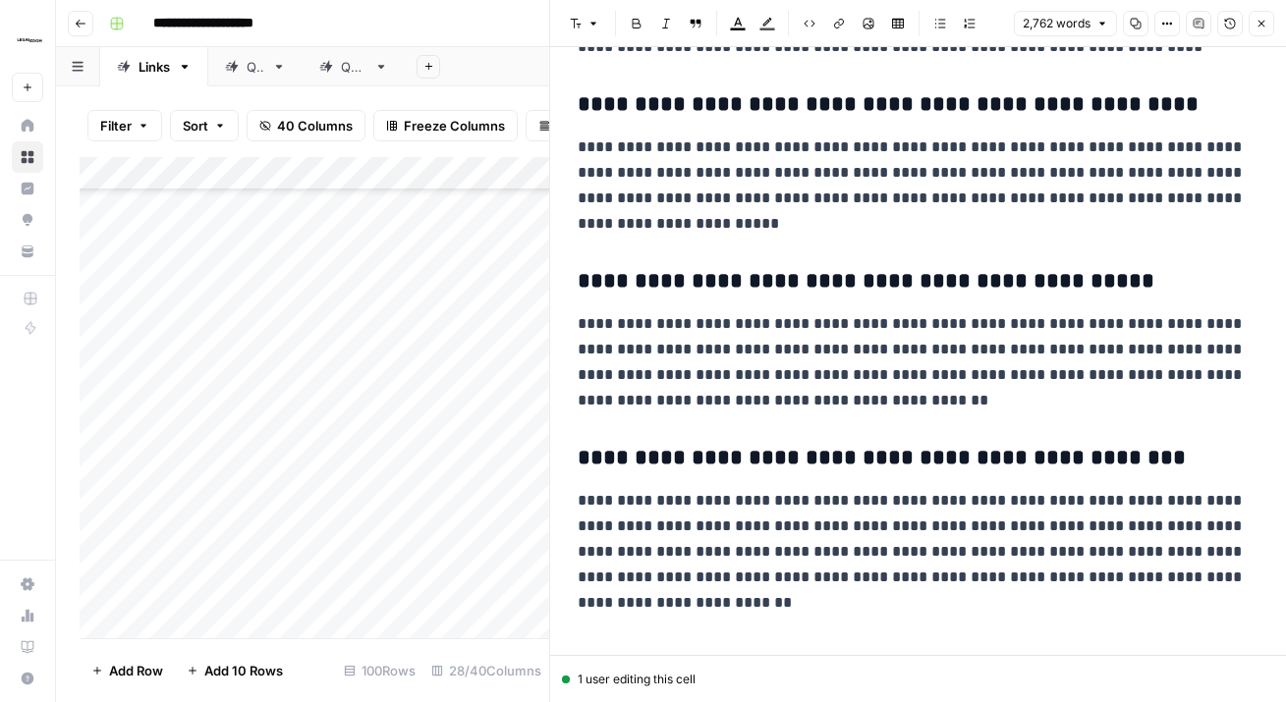
scroll to position [8594, 0]
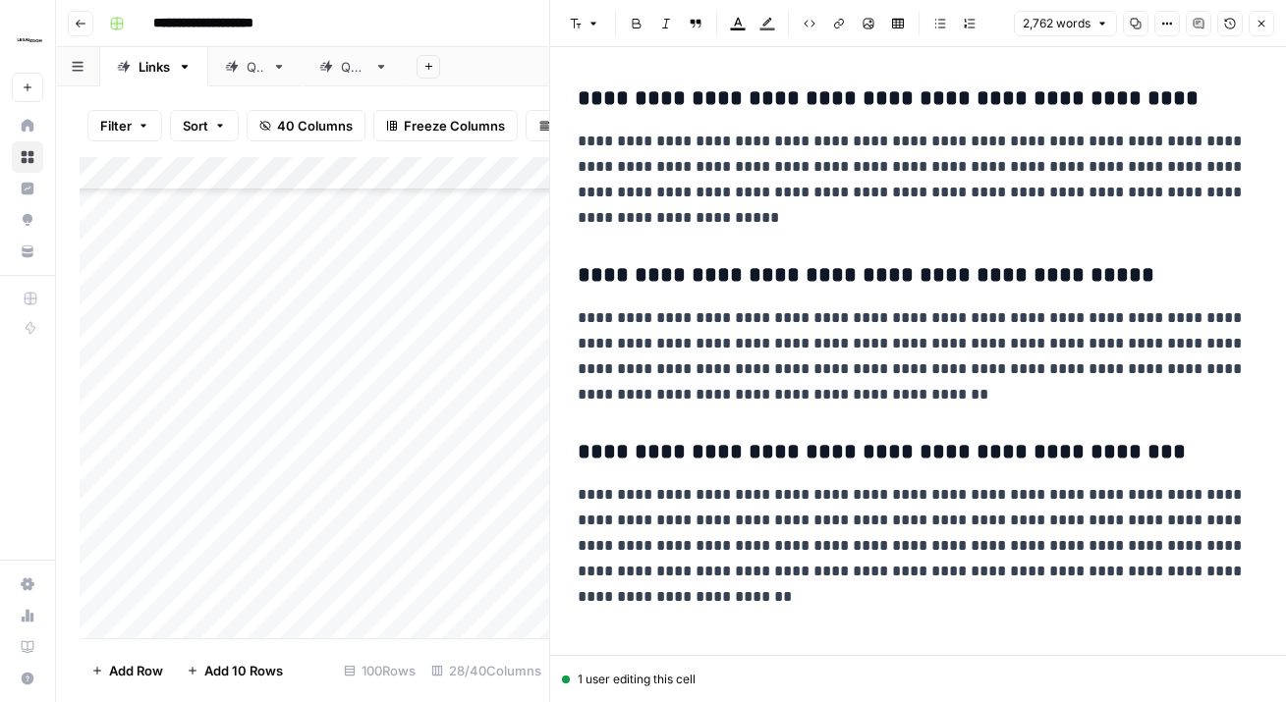
click at [1271, 24] on button "Close" at bounding box center [1261, 24] width 26 height 26
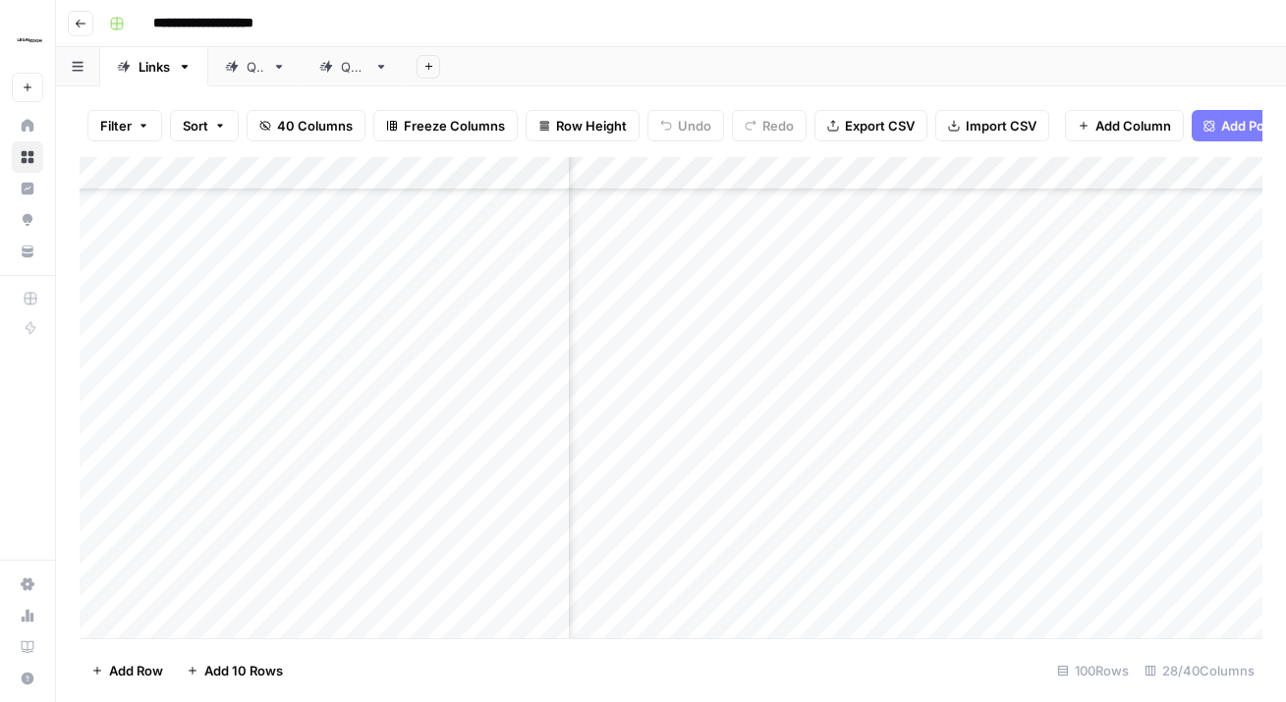
click at [778, 342] on div "Add Column" at bounding box center [671, 397] width 1182 height 481
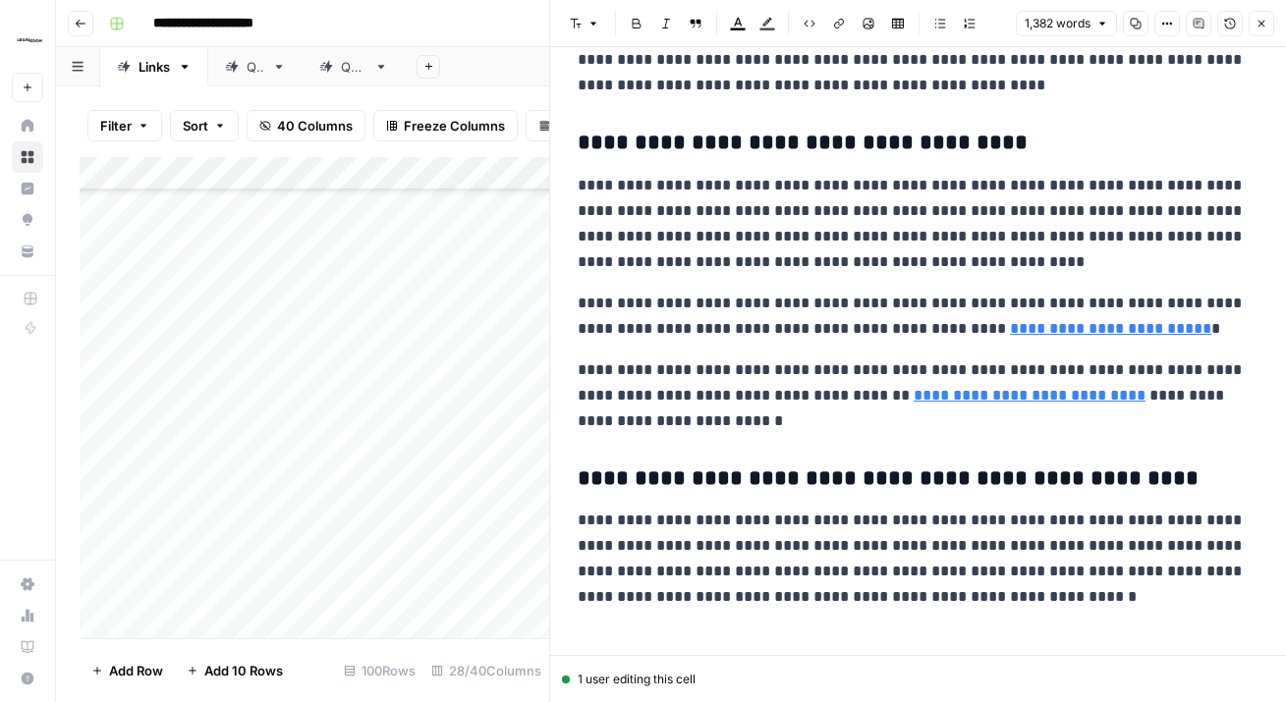
scroll to position [3431, 0]
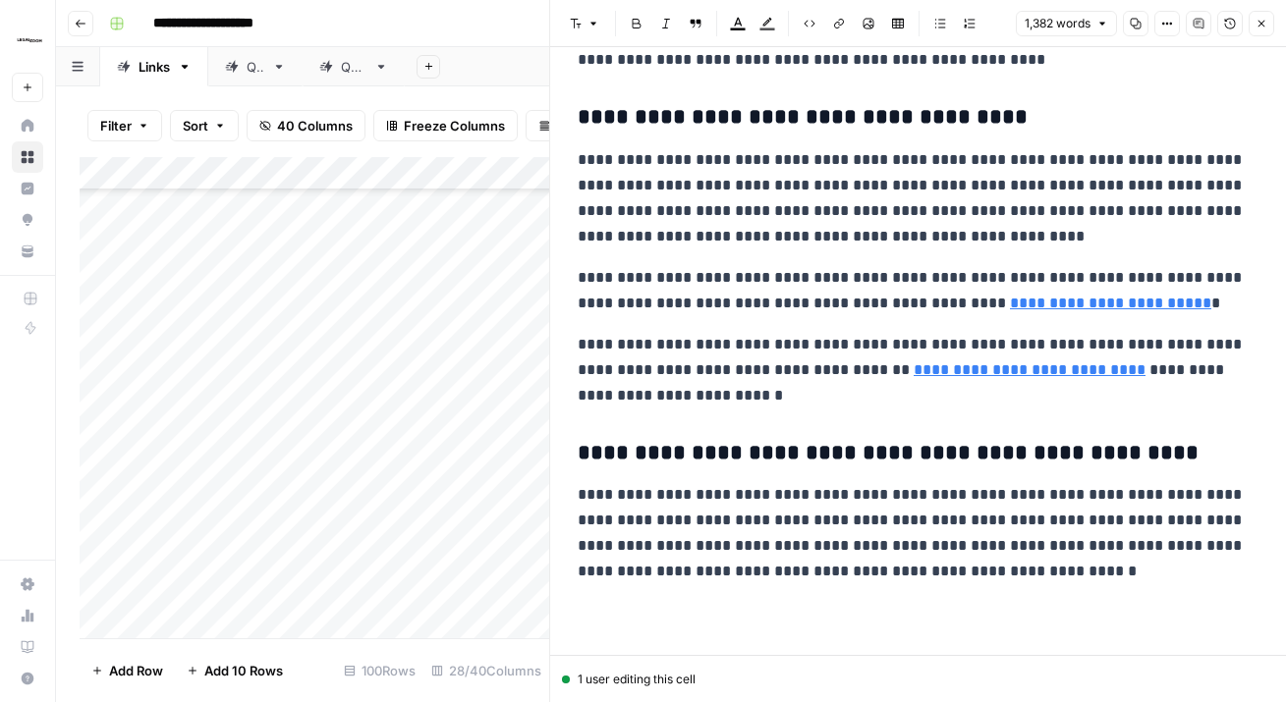
click at [1261, 25] on icon "button" at bounding box center [1261, 24] width 12 height 12
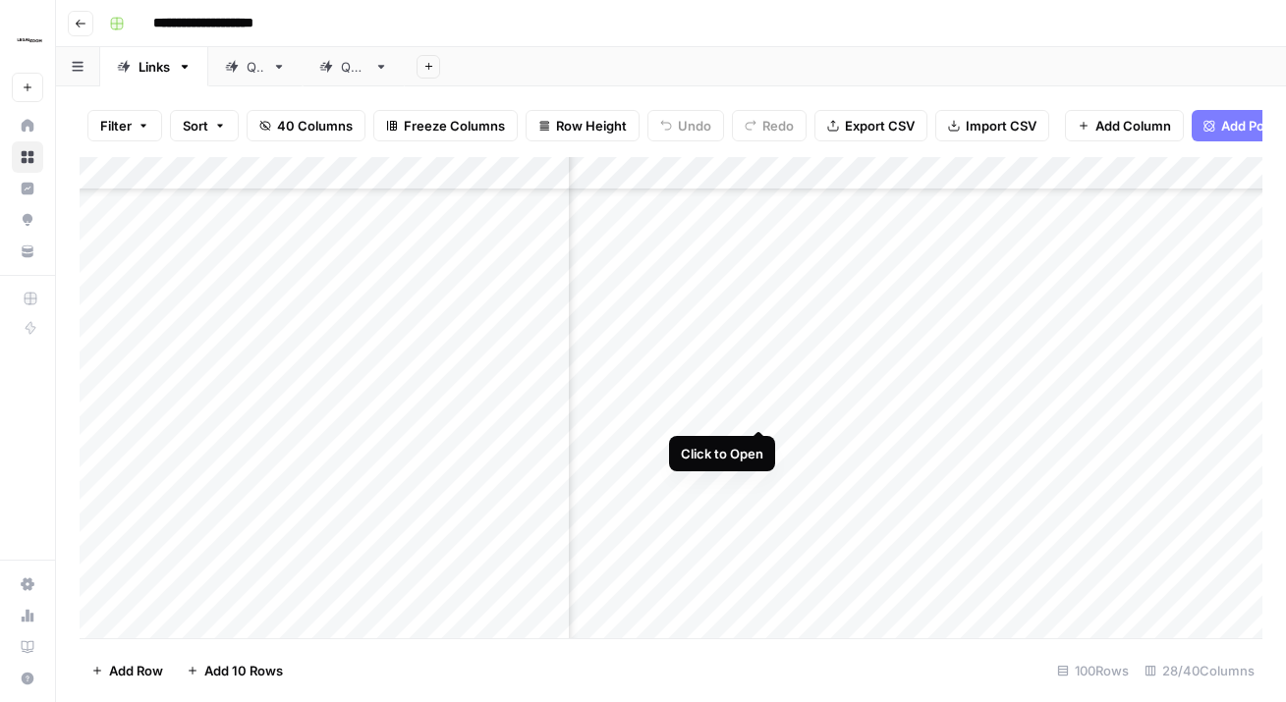
click at [757, 386] on div "Add Column" at bounding box center [671, 397] width 1182 height 481
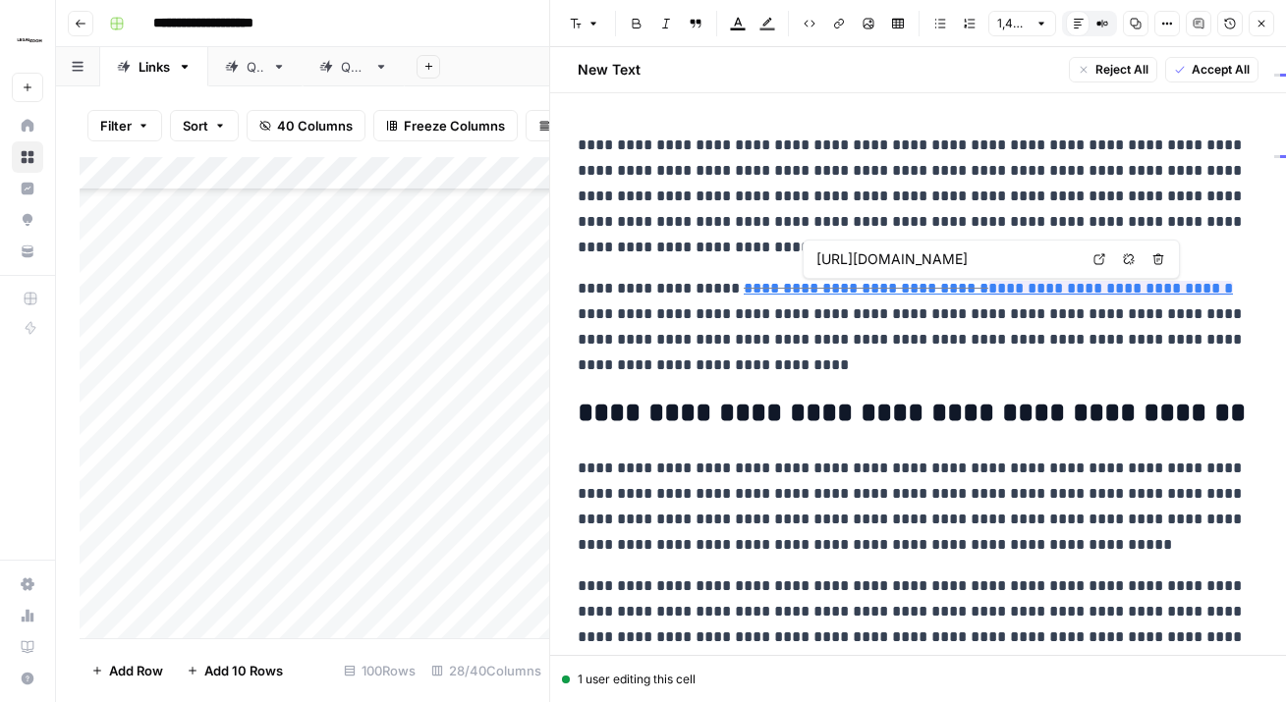
scroll to position [0, 220]
type input "[URL][DOMAIN_NAME]"
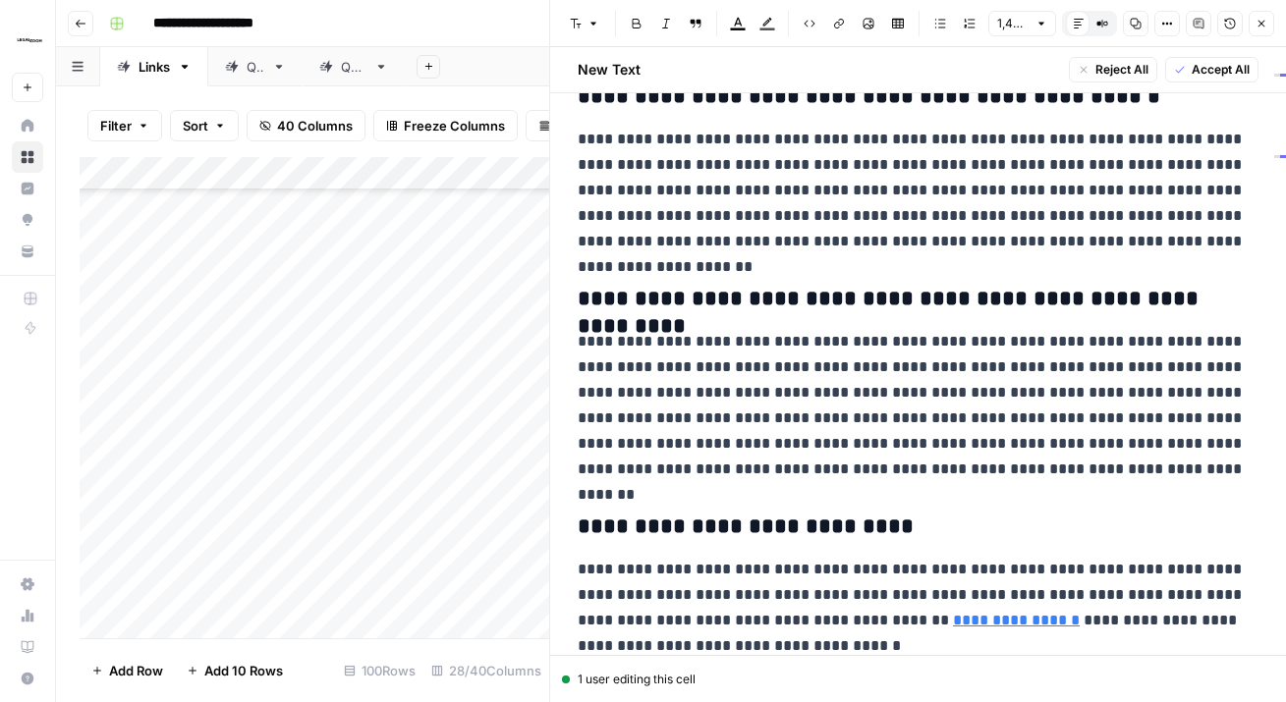
scroll to position [3470, 0]
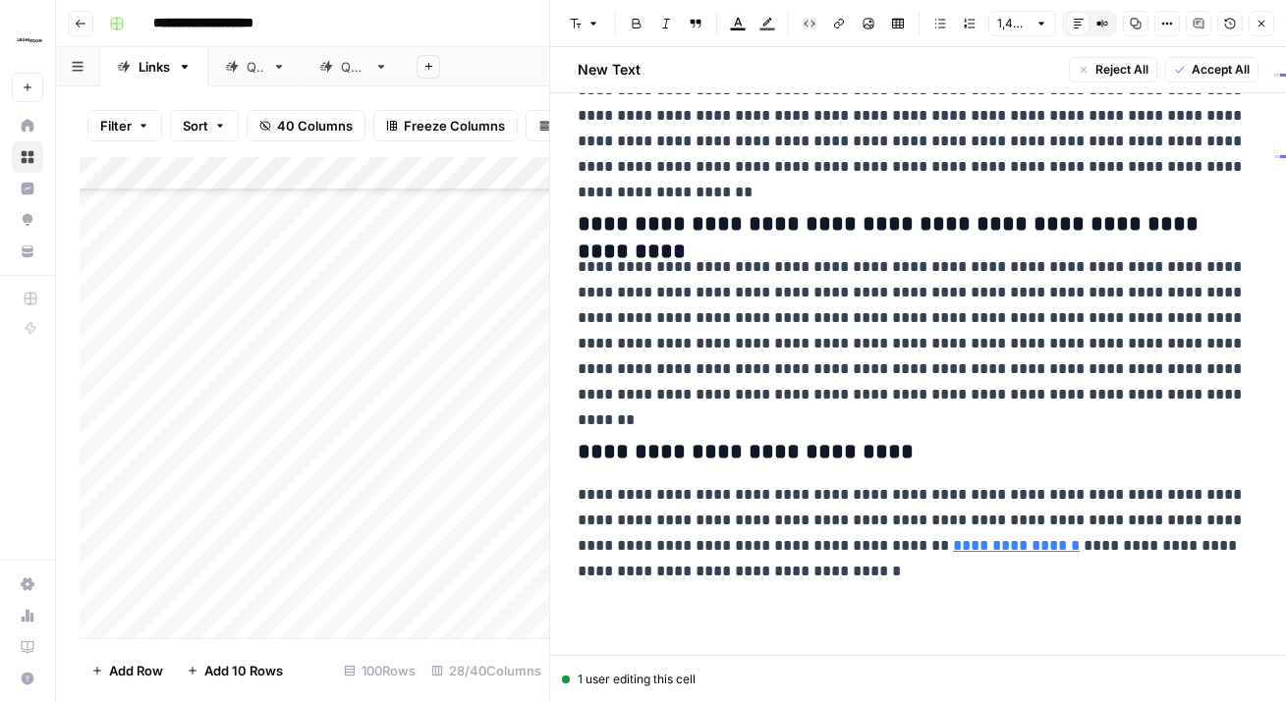
click at [1256, 12] on button "Close" at bounding box center [1261, 24] width 26 height 26
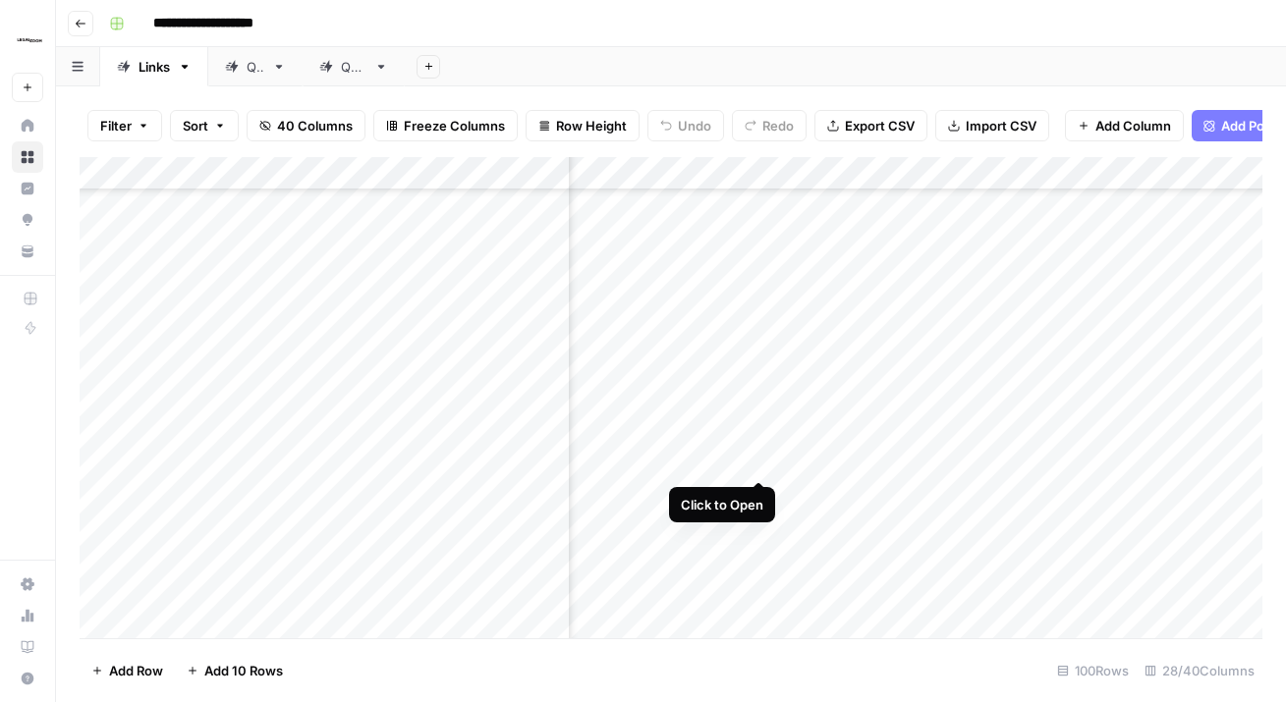
click at [757, 445] on div "Add Column" at bounding box center [671, 397] width 1182 height 481
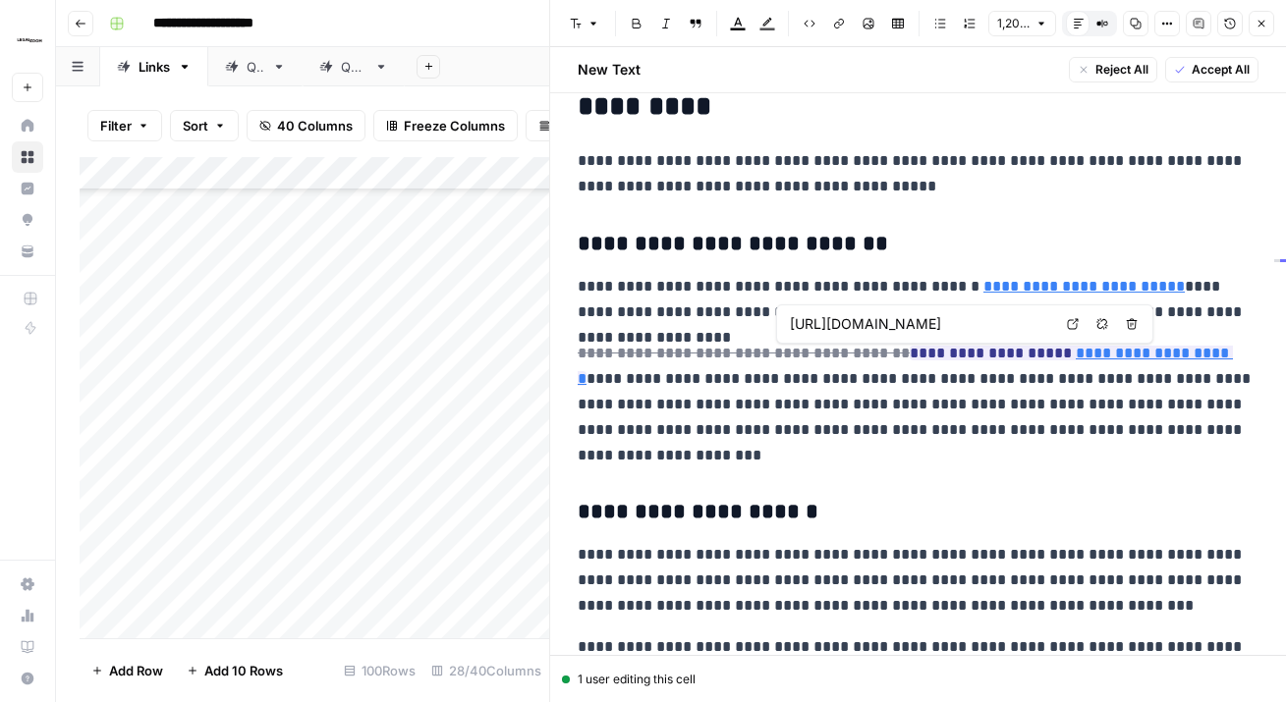
scroll to position [0, 200]
type input "https://www.legalzoom.com/tools/business-name-generator"
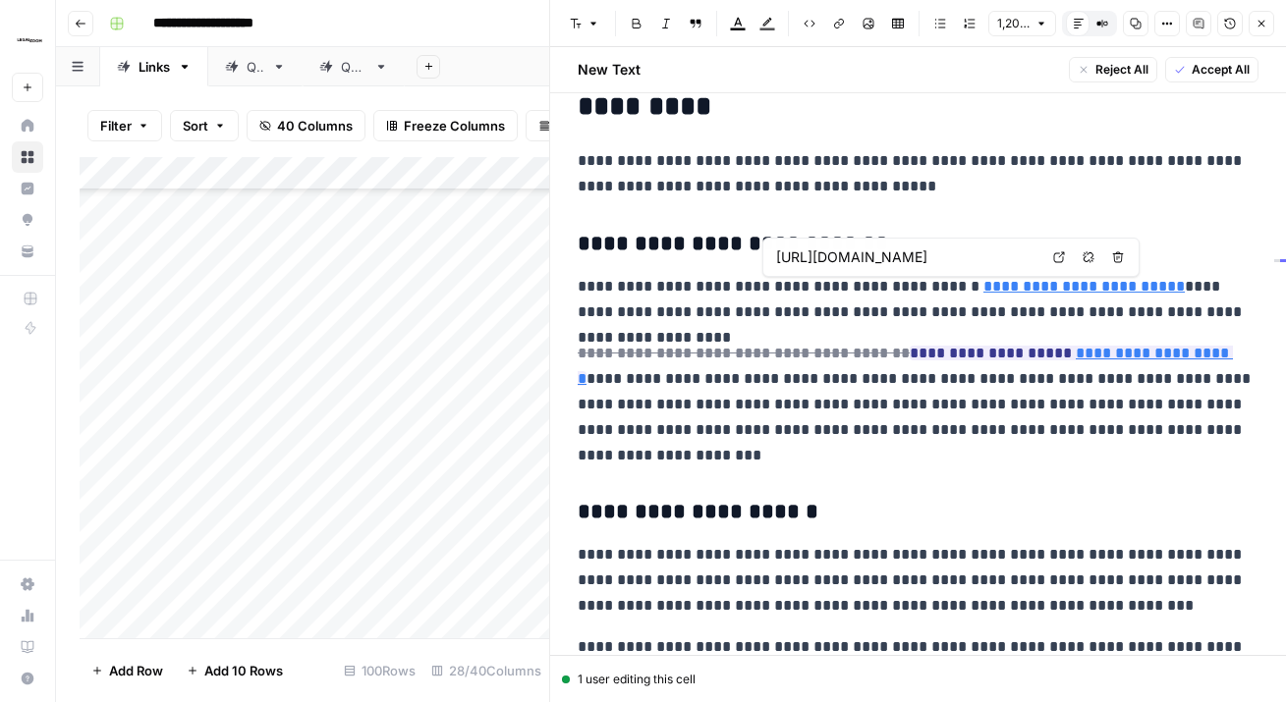
scroll to position [0, 132]
click at [1255, 19] on icon "button" at bounding box center [1261, 24] width 12 height 12
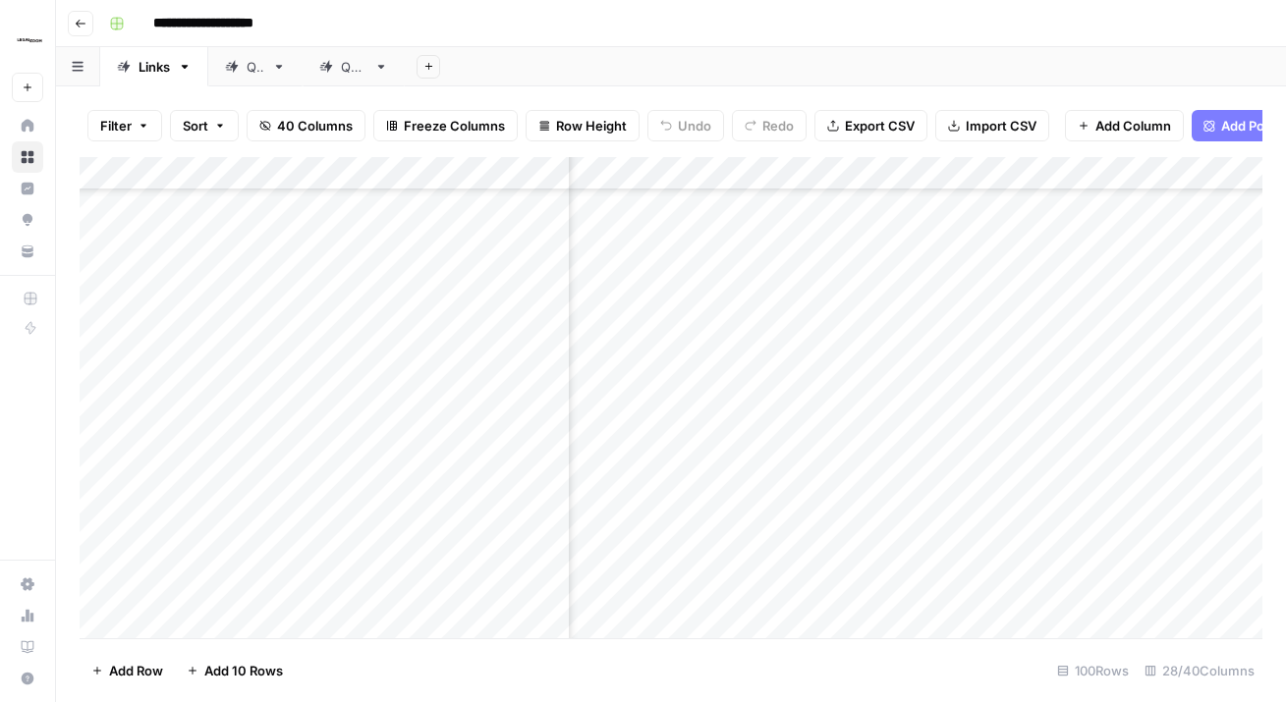
click at [764, 438] on div "Add Column" at bounding box center [671, 397] width 1182 height 481
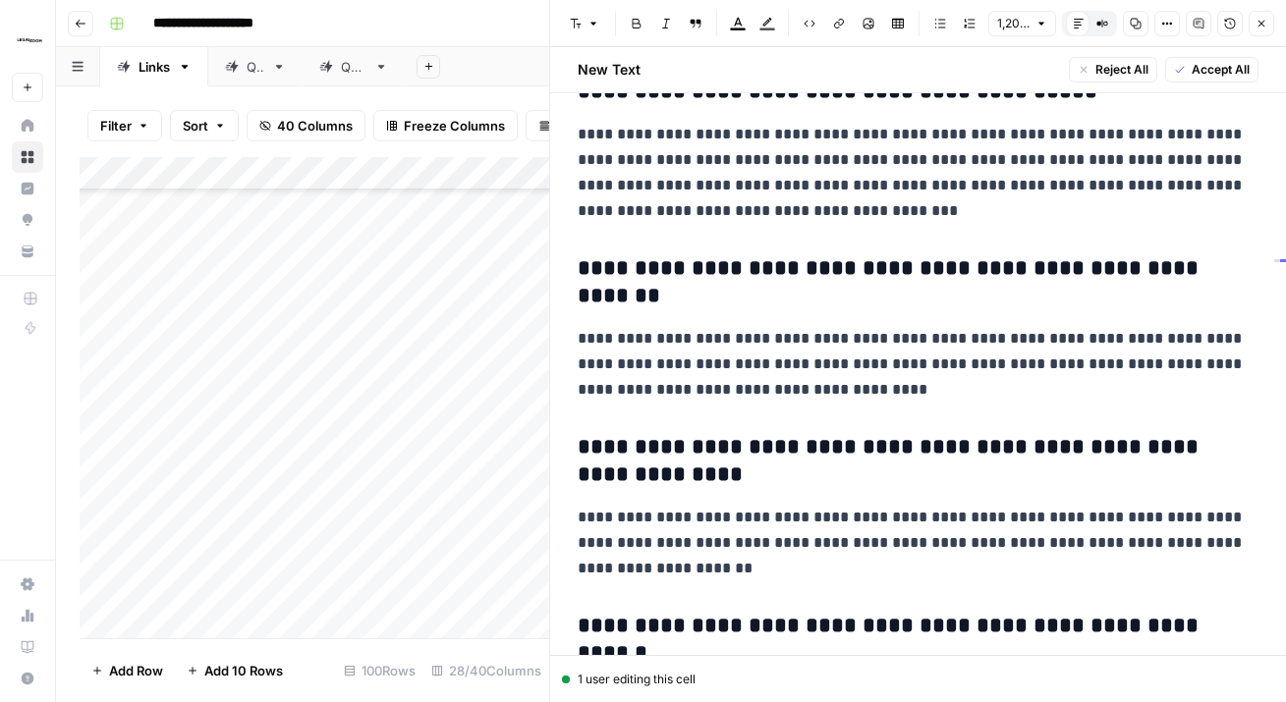
scroll to position [3175, 0]
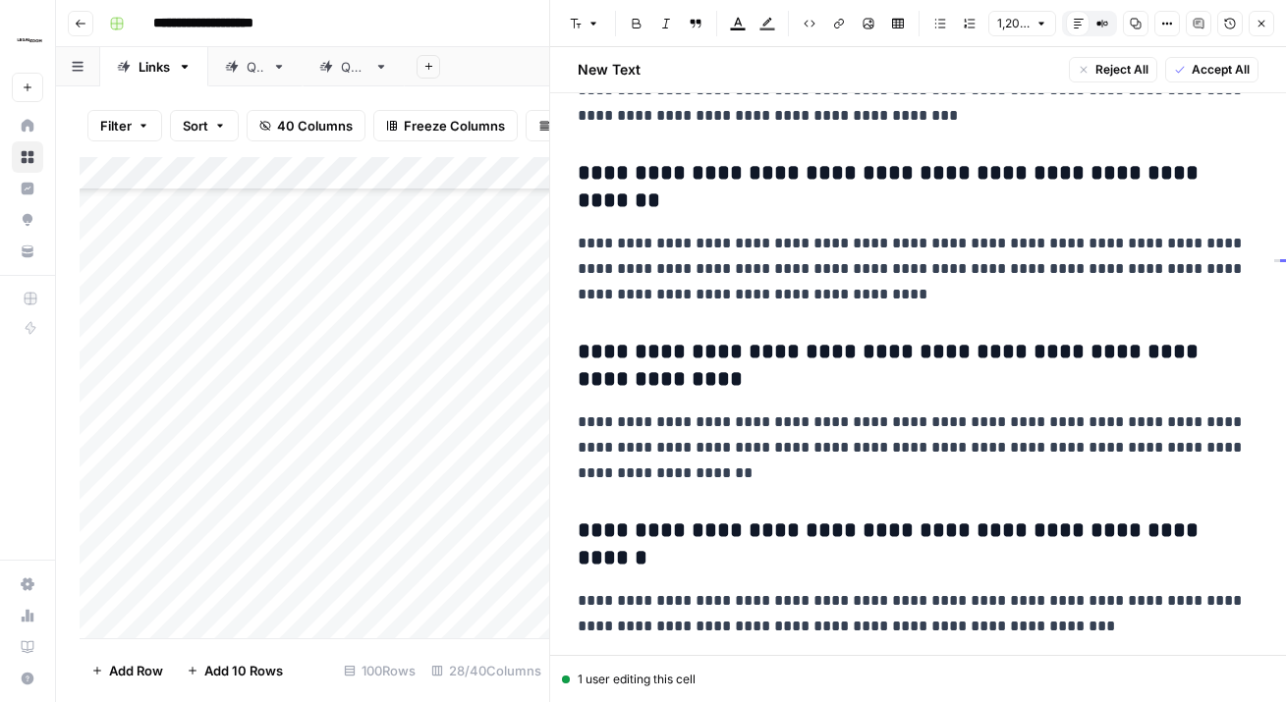
click at [1262, 28] on icon "button" at bounding box center [1261, 24] width 12 height 12
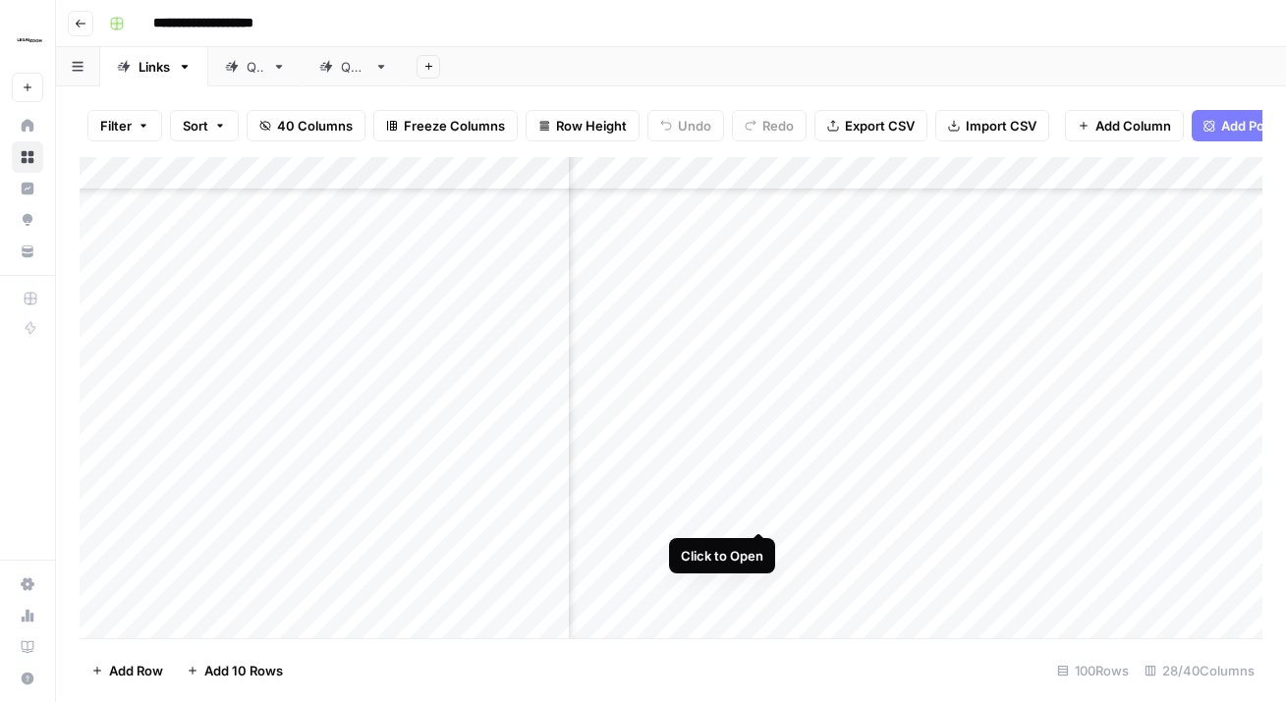
click at [762, 492] on div "Add Column" at bounding box center [671, 397] width 1182 height 481
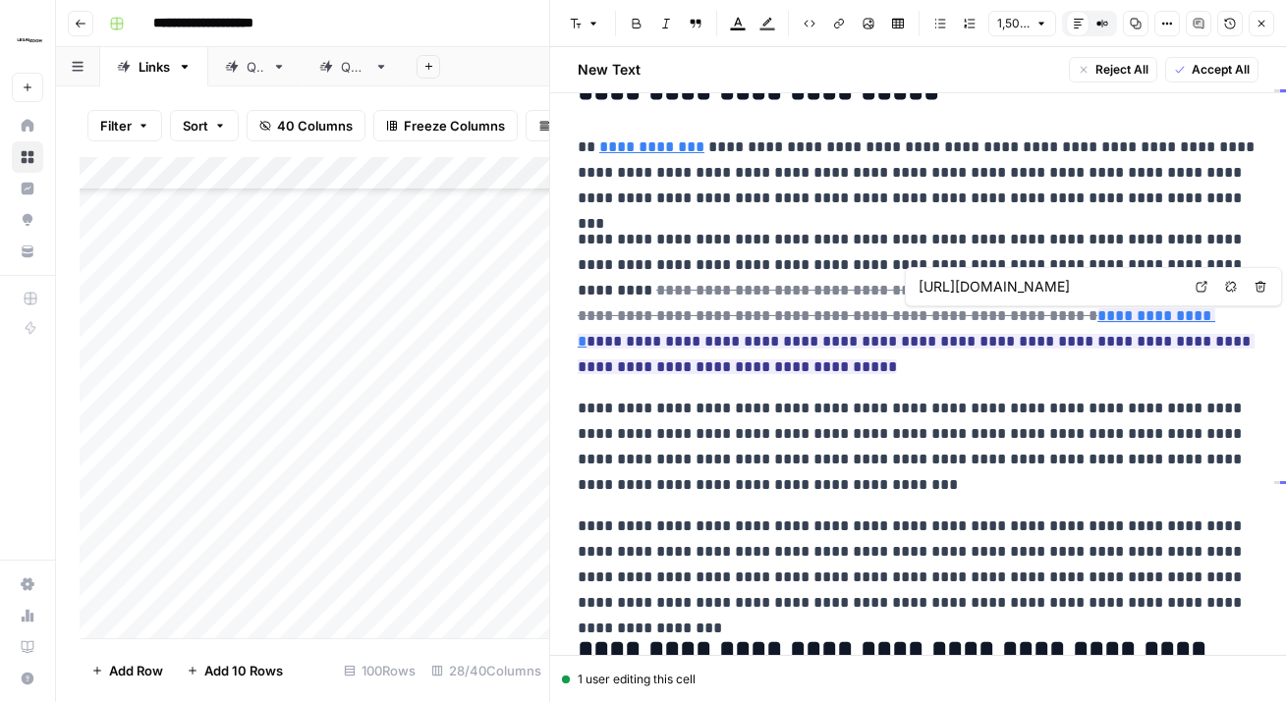
scroll to position [0, 332]
click at [922, 402] on p "**********" at bounding box center [917, 447] width 681 height 102
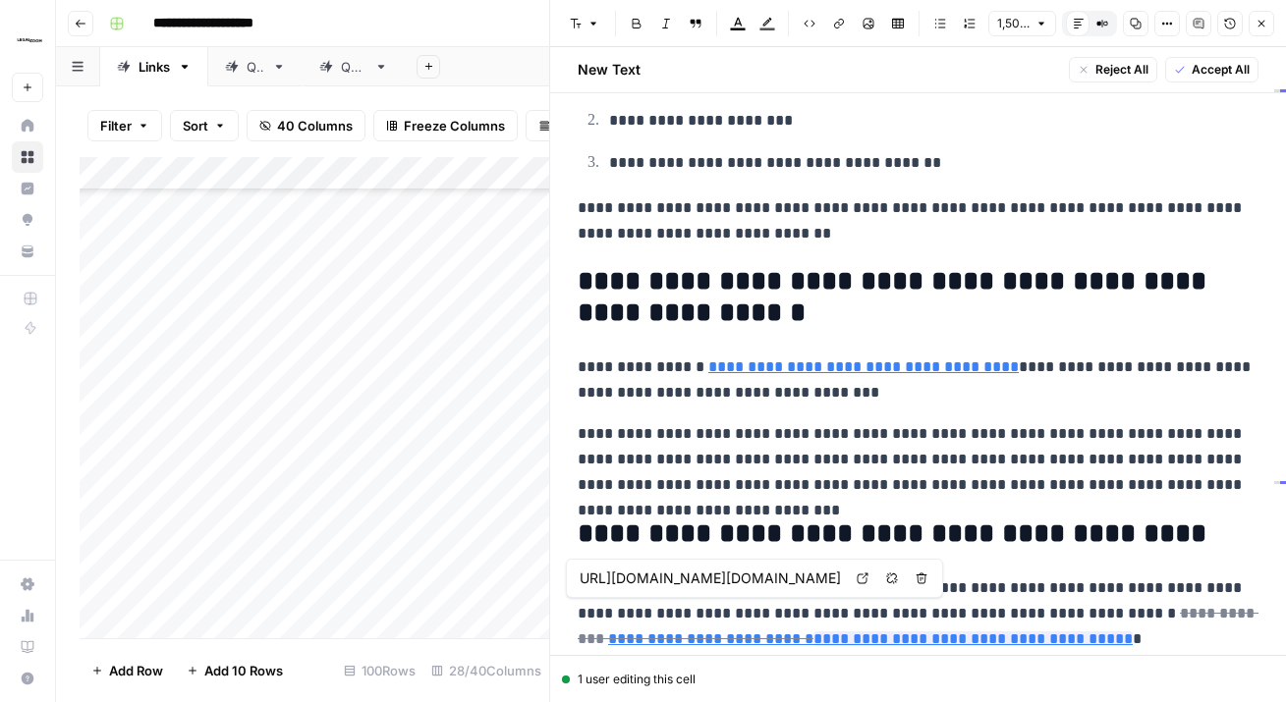
scroll to position [0, 142]
type input "[URL][DOMAIN_NAME][US_STATE]"
type input "https://www.coloradosos.gov/biz/BusinessEntityCriteriaExt.do"
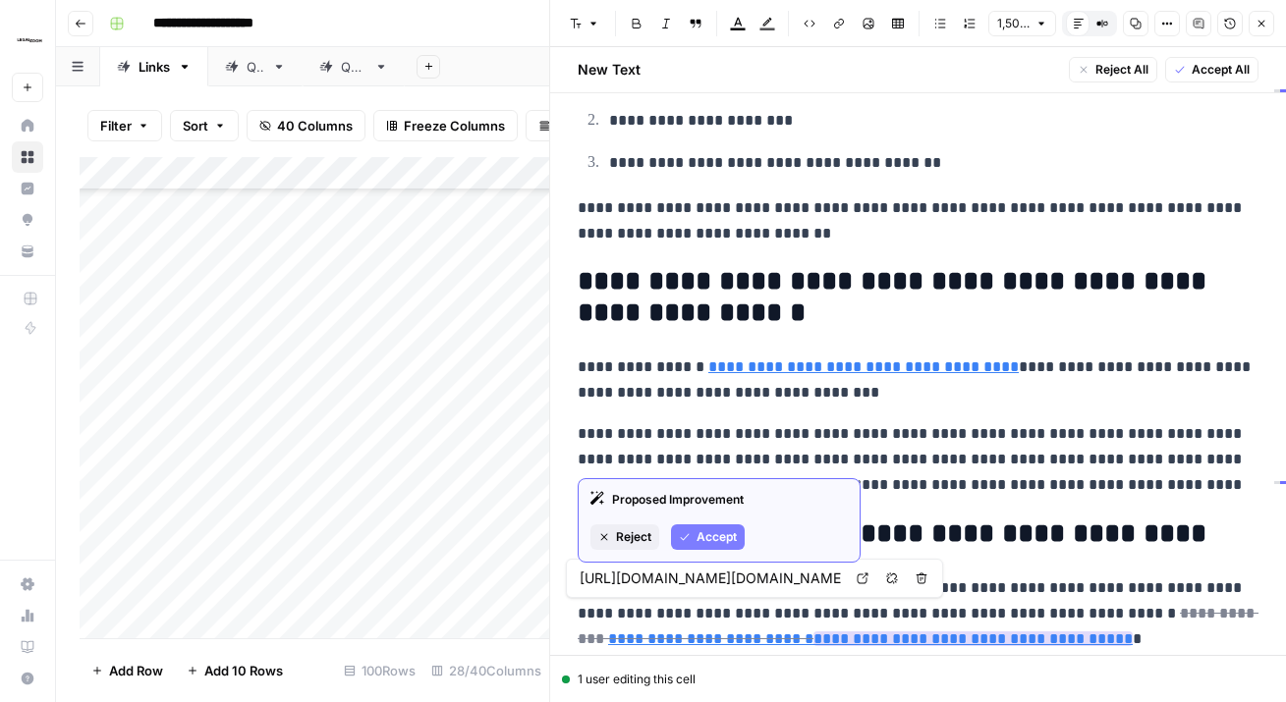
click at [644, 532] on span "Reject" at bounding box center [633, 537] width 35 height 18
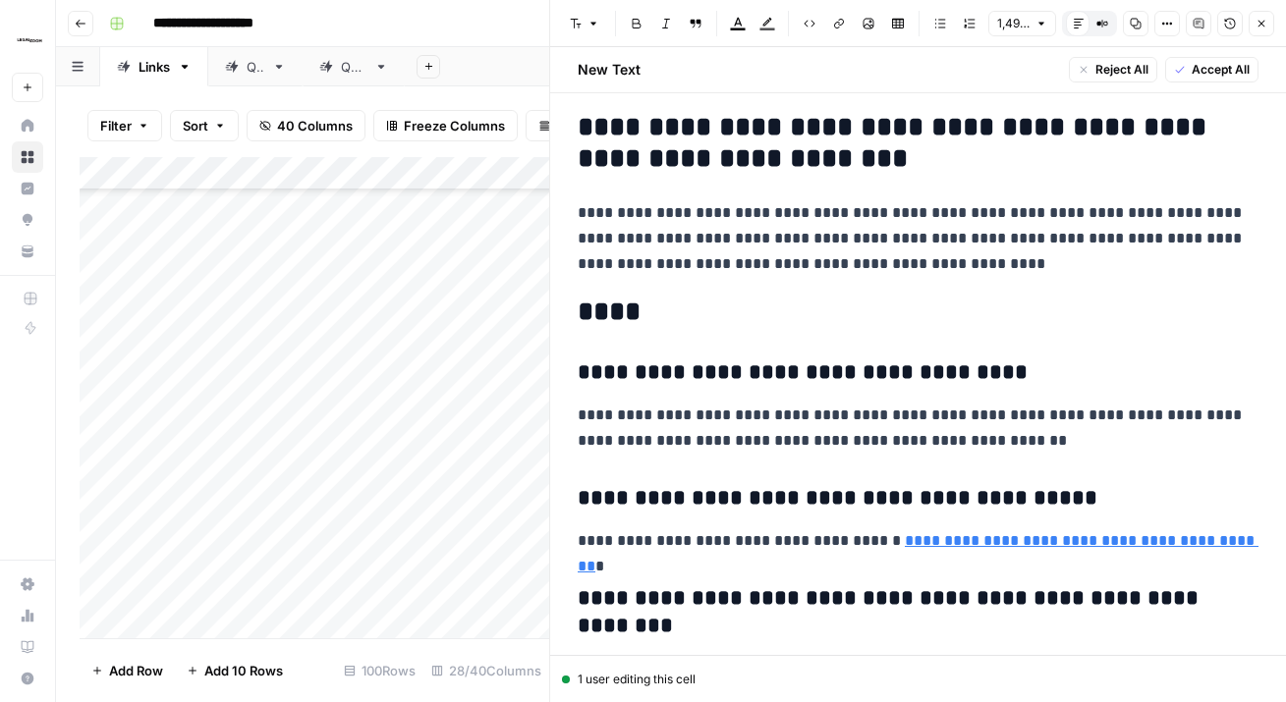
scroll to position [4684, 0]
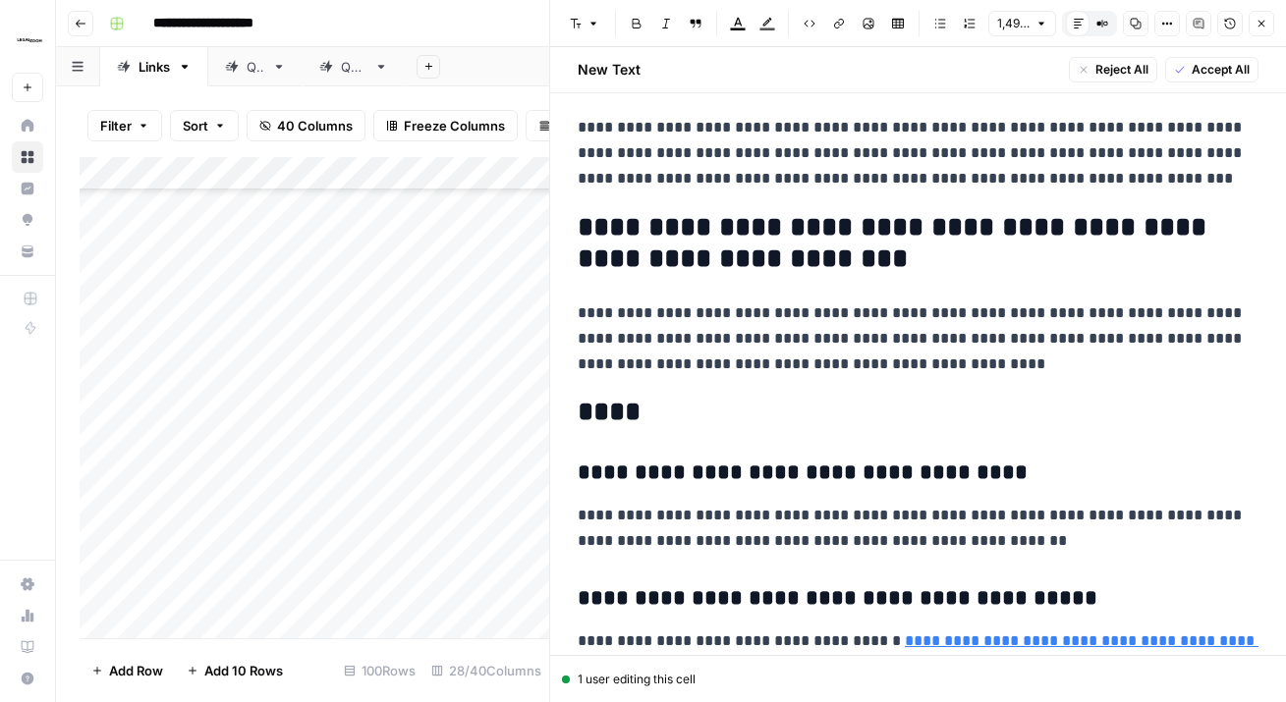
click at [1255, 22] on icon "button" at bounding box center [1261, 24] width 12 height 12
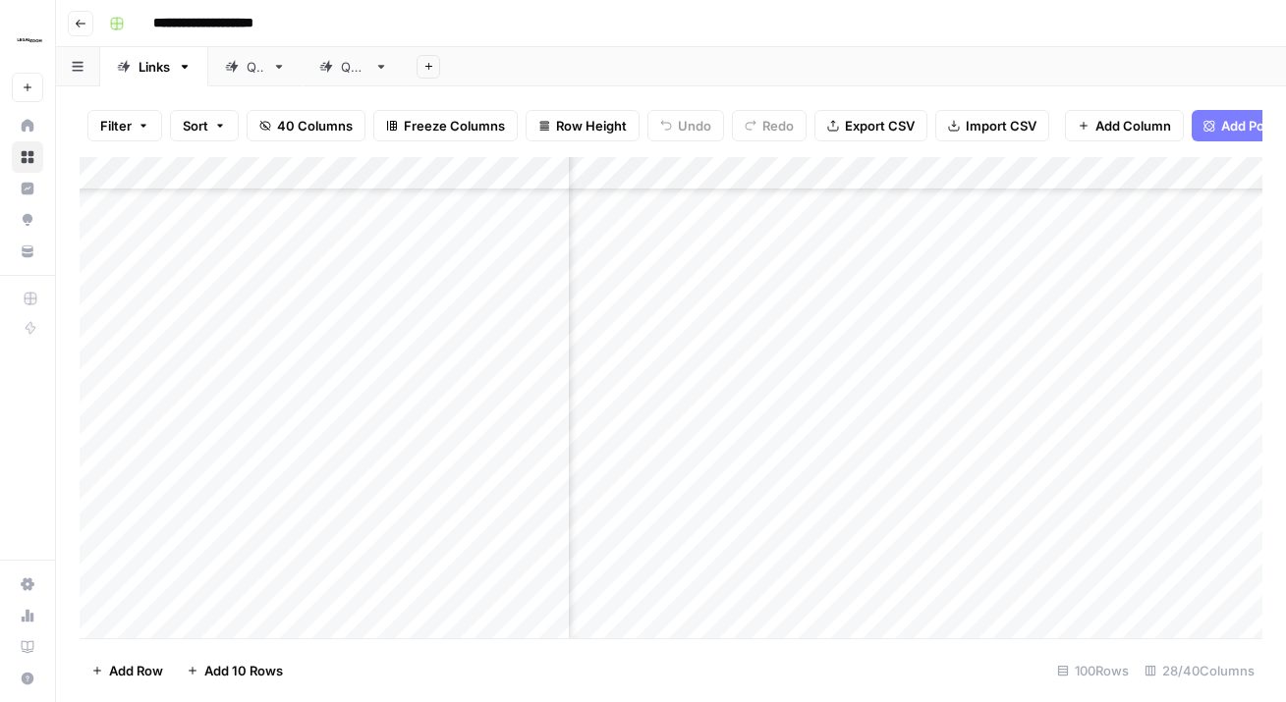
scroll to position [2485, 3748]
click at [756, 473] on div "Add Column" at bounding box center [671, 397] width 1182 height 481
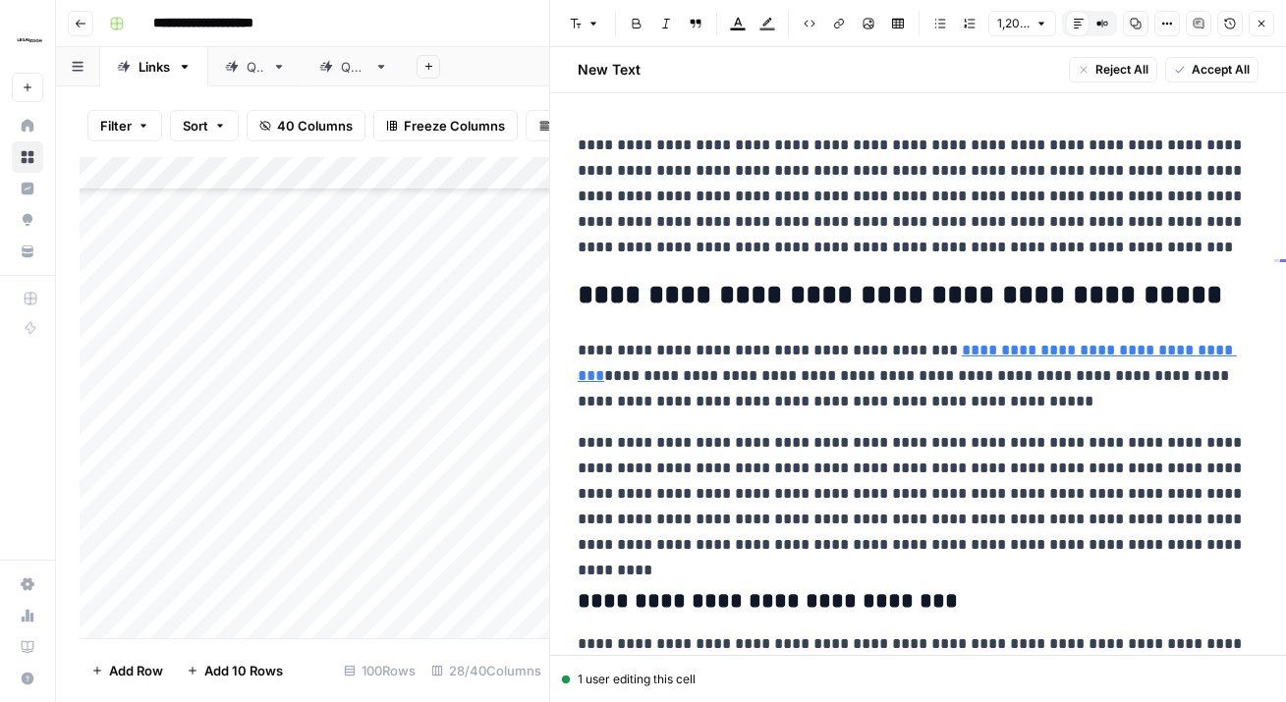
click at [1206, 64] on span "Accept All" at bounding box center [1220, 70] width 58 height 18
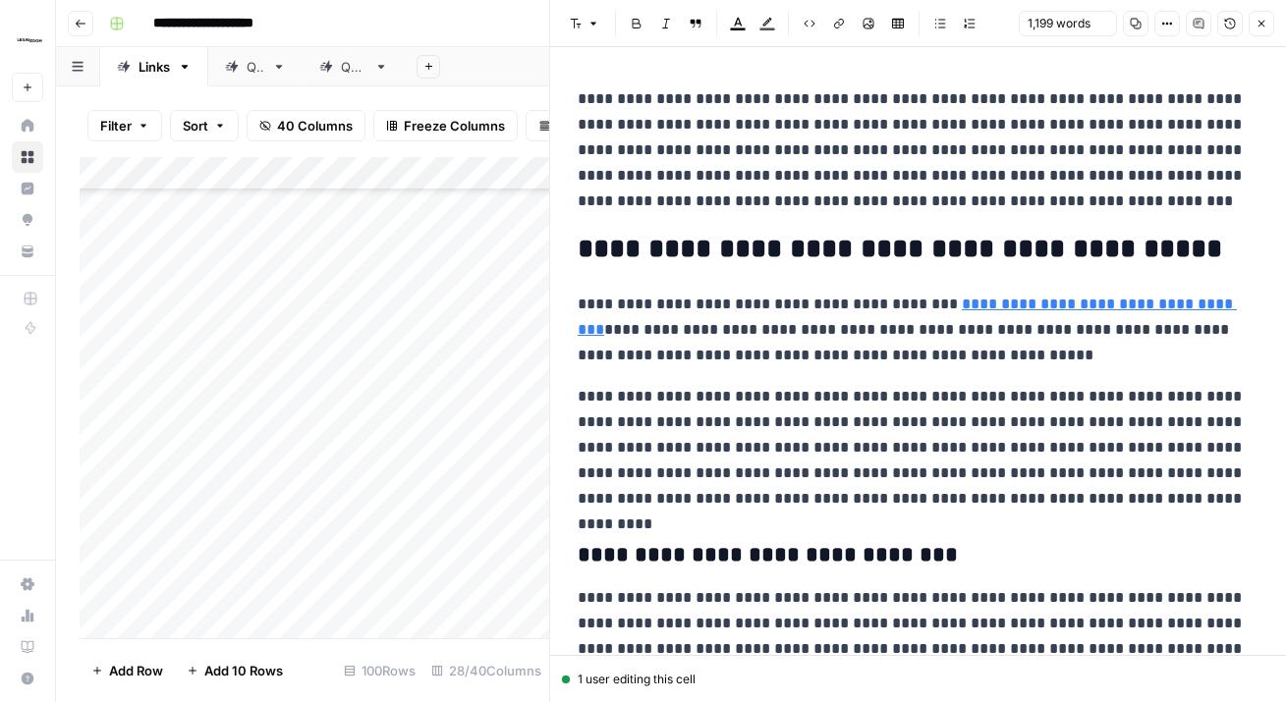
click at [1256, 26] on icon "button" at bounding box center [1261, 24] width 12 height 12
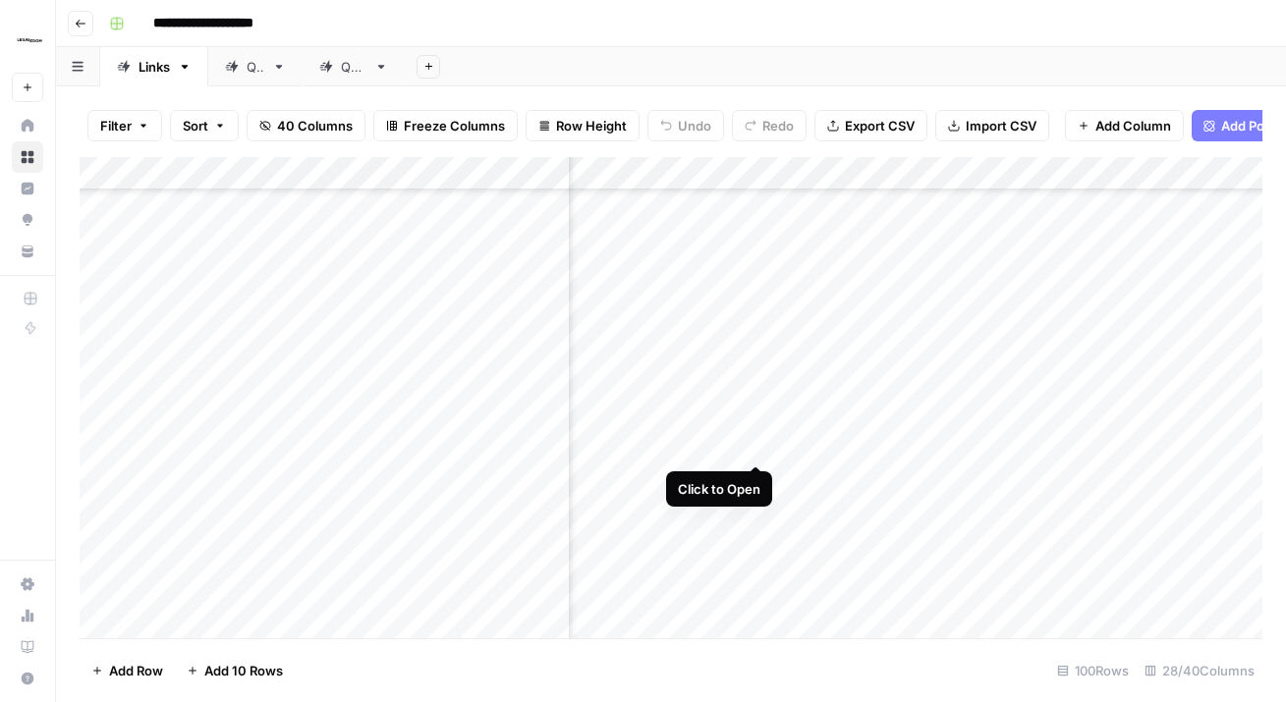
click at [756, 425] on div "Add Column" at bounding box center [671, 397] width 1182 height 481
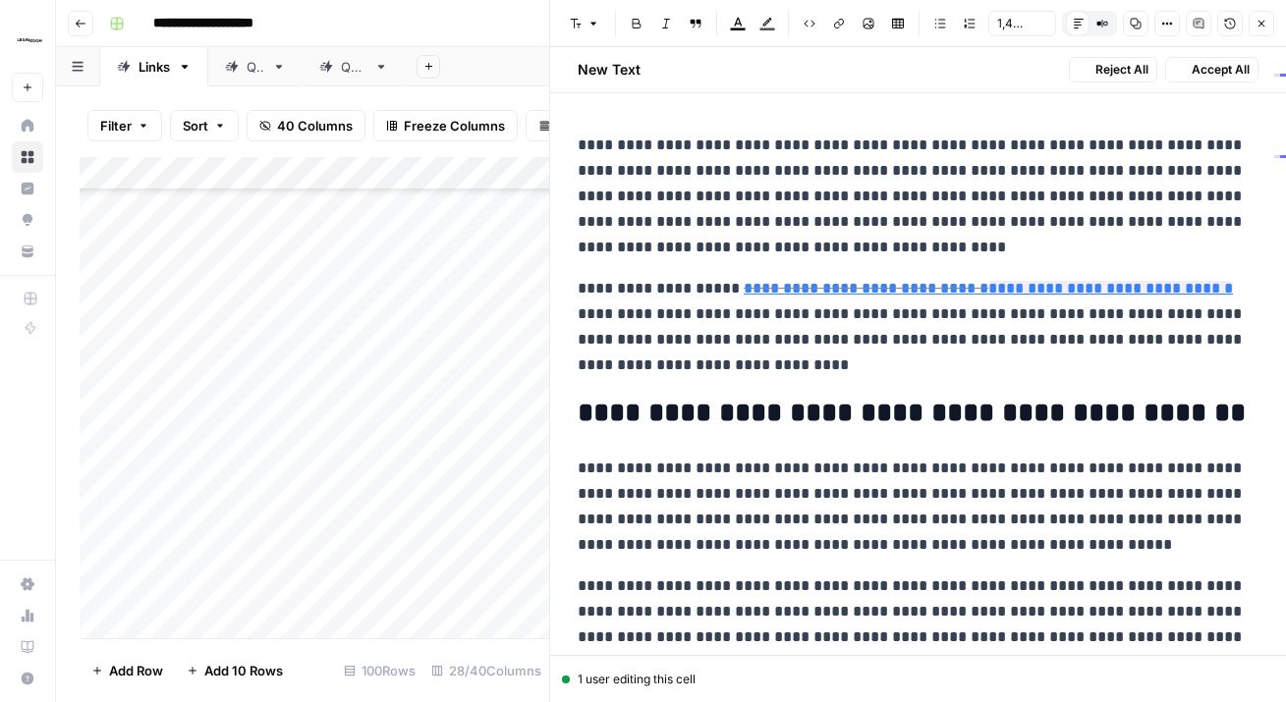
click at [1236, 64] on span "Accept All" at bounding box center [1220, 70] width 58 height 18
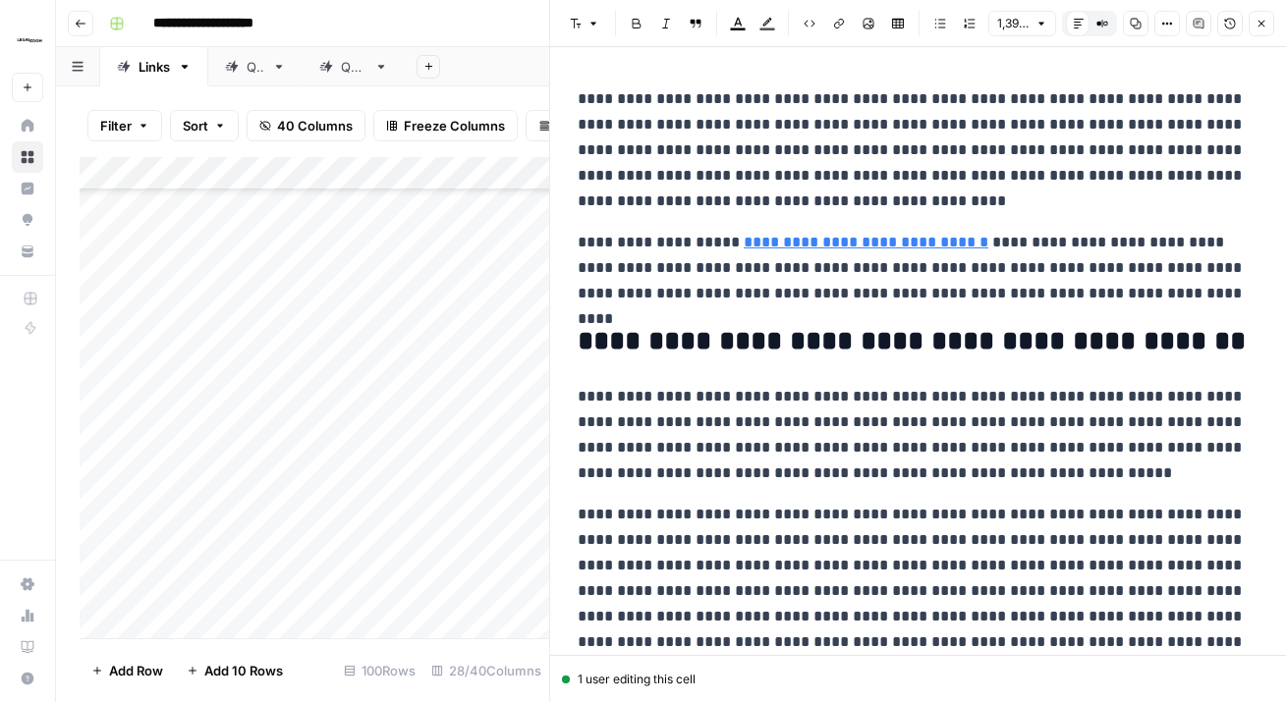
drag, startPoint x: 1268, startPoint y: 20, endPoint x: 1254, endPoint y: 50, distance: 33.4
click at [1268, 20] on button "Close" at bounding box center [1261, 24] width 26 height 26
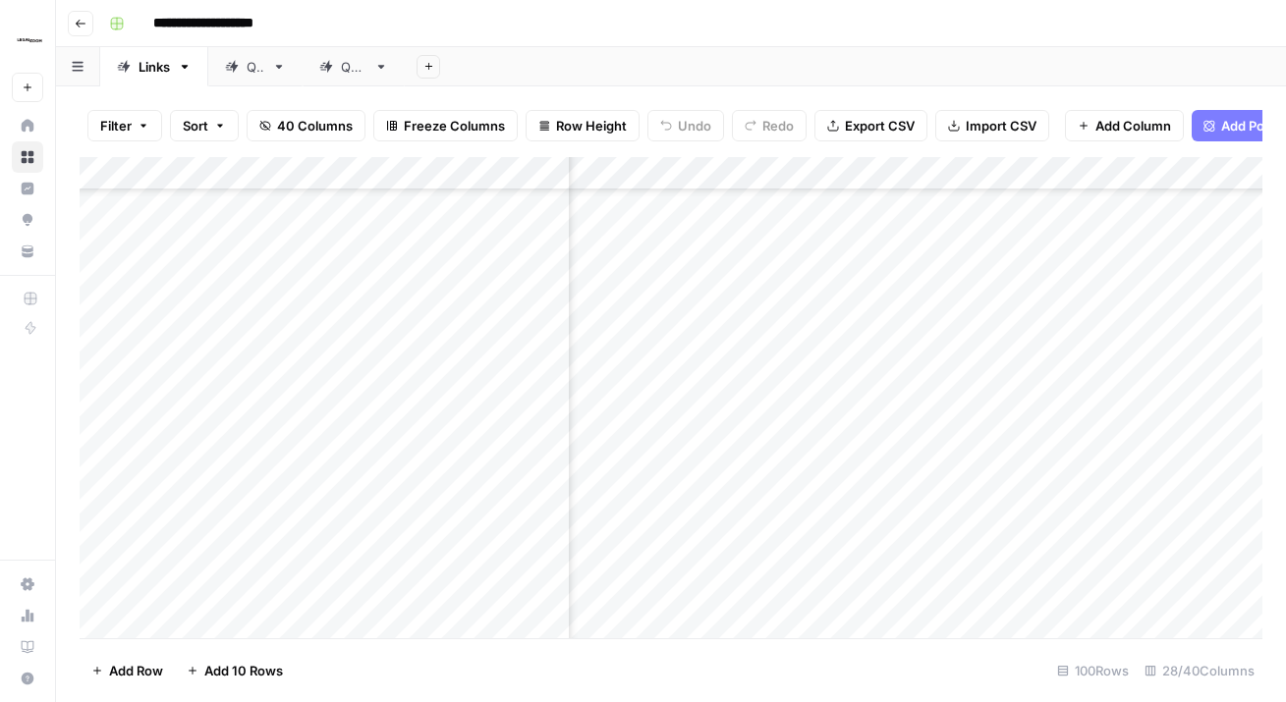
click at [779, 370] on div "Add Column" at bounding box center [671, 397] width 1182 height 481
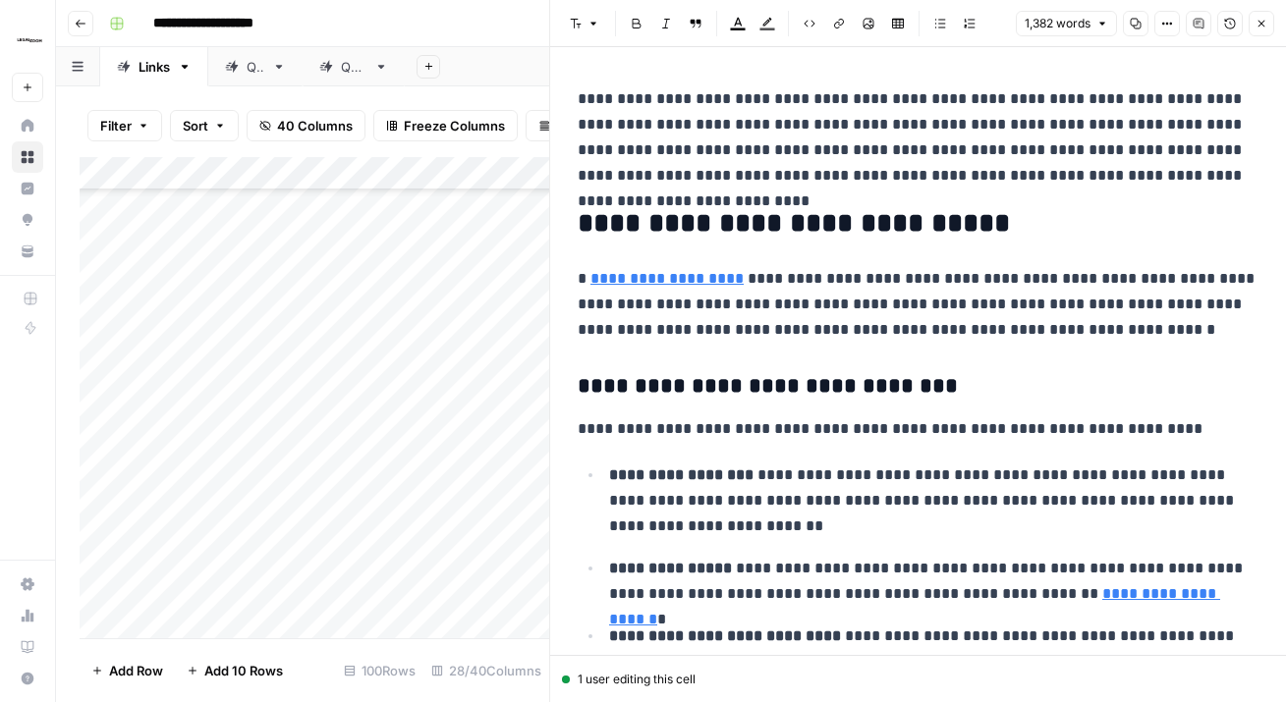
click at [1256, 22] on icon "button" at bounding box center [1261, 24] width 12 height 12
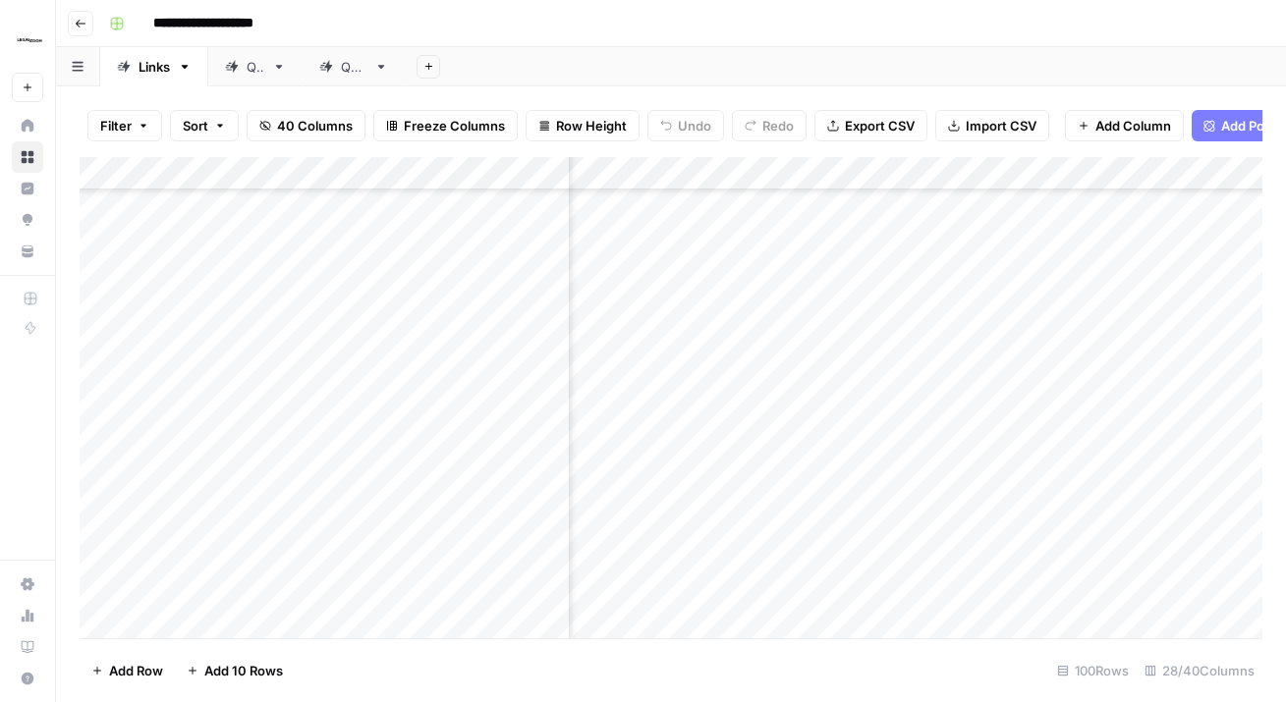
click at [788, 324] on div "Add Column" at bounding box center [671, 397] width 1182 height 481
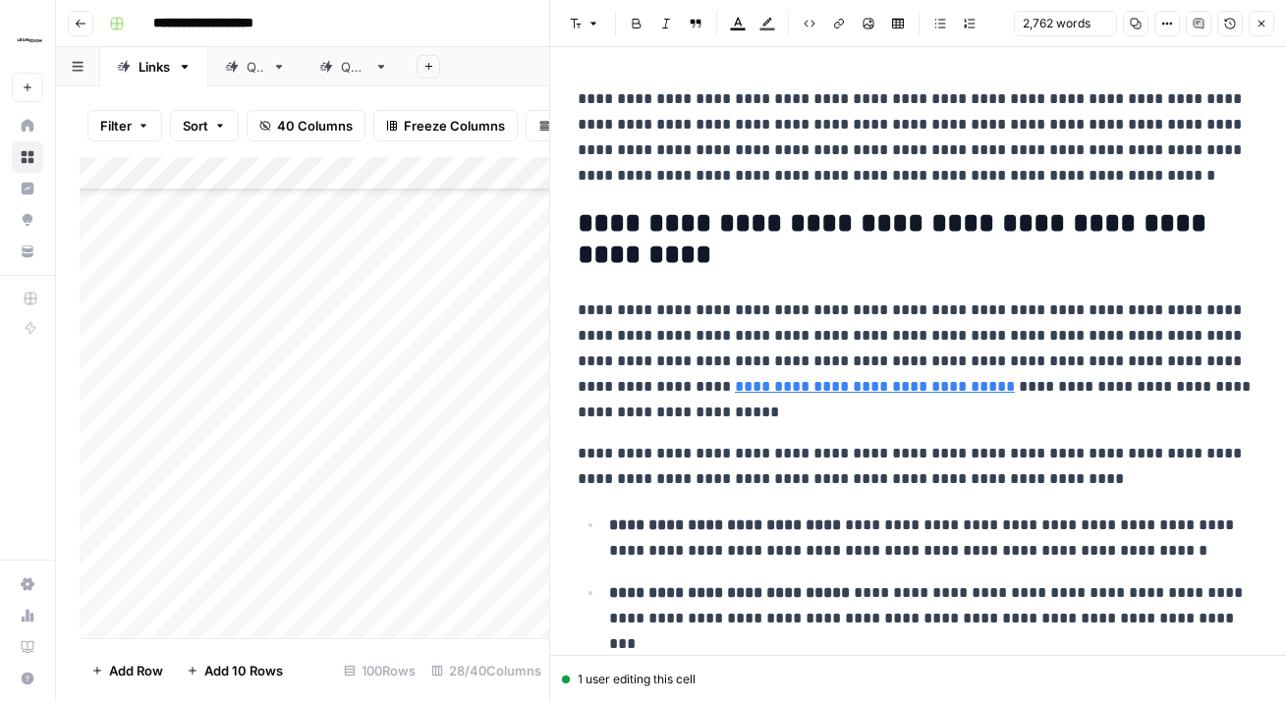
click at [1258, 26] on icon "button" at bounding box center [1261, 24] width 7 height 7
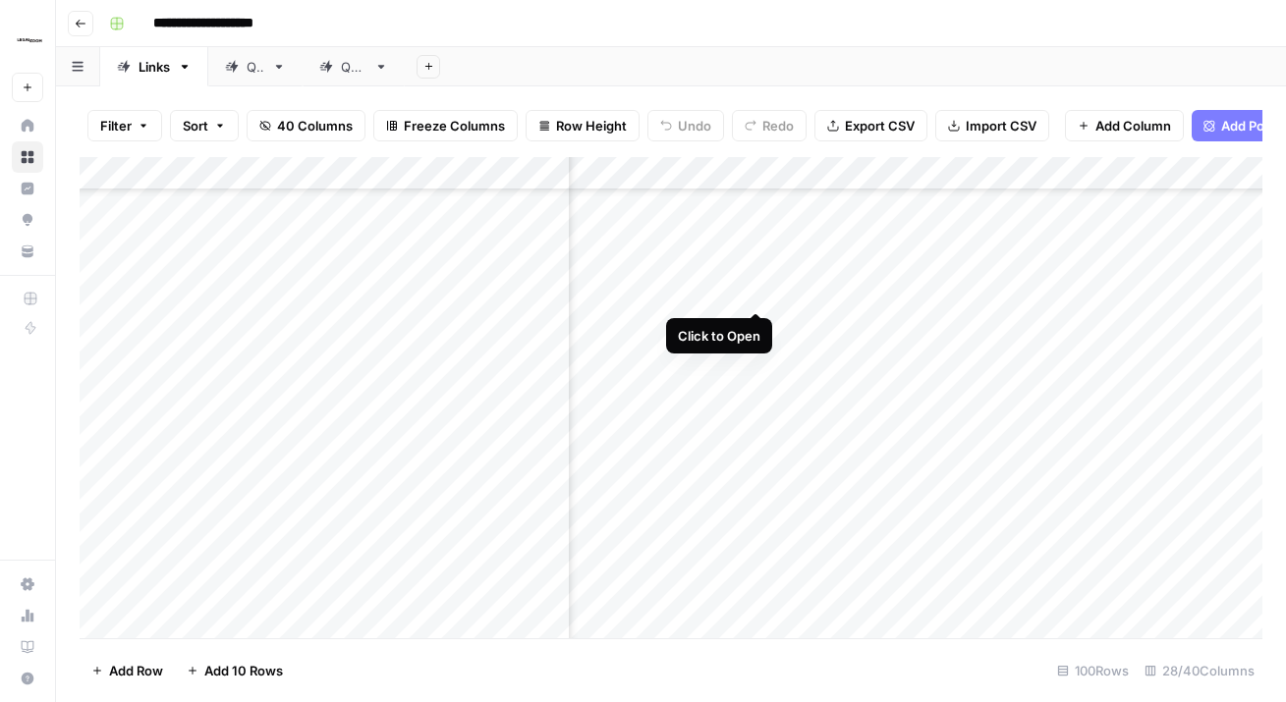
click at [756, 272] on div "Add Column" at bounding box center [671, 397] width 1182 height 481
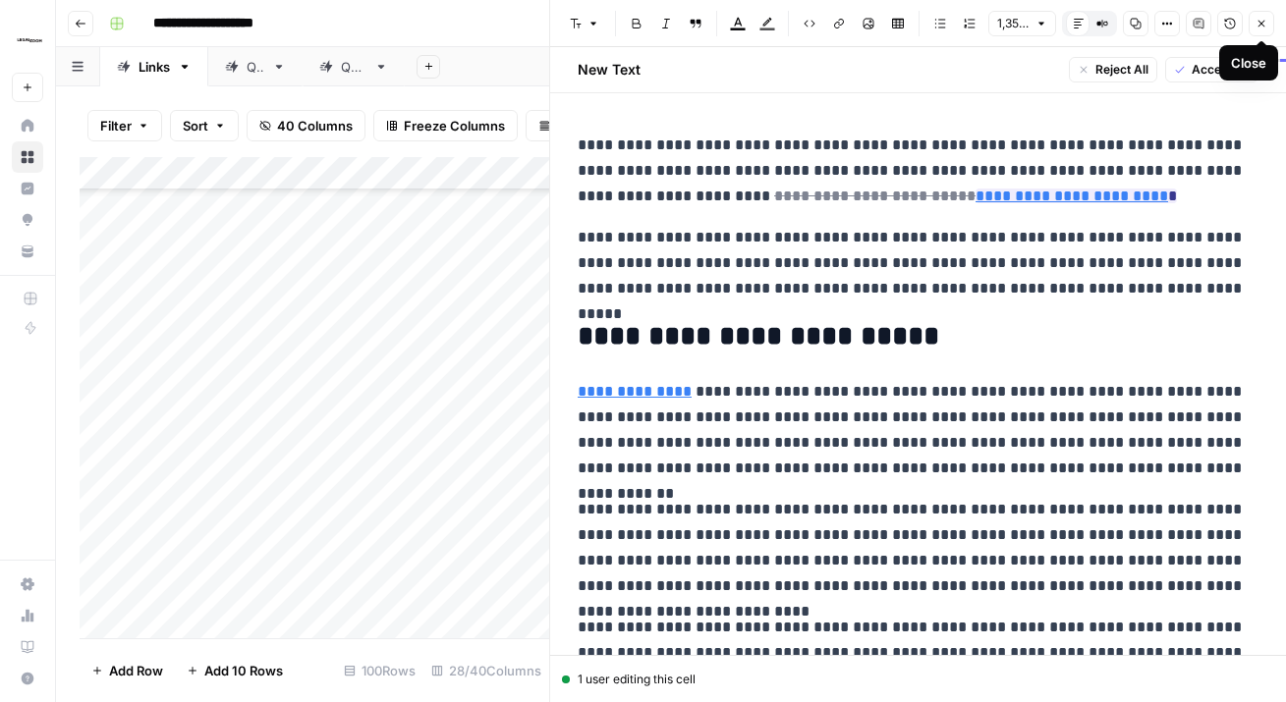
click at [1191, 72] on span "Accept All" at bounding box center [1220, 70] width 58 height 18
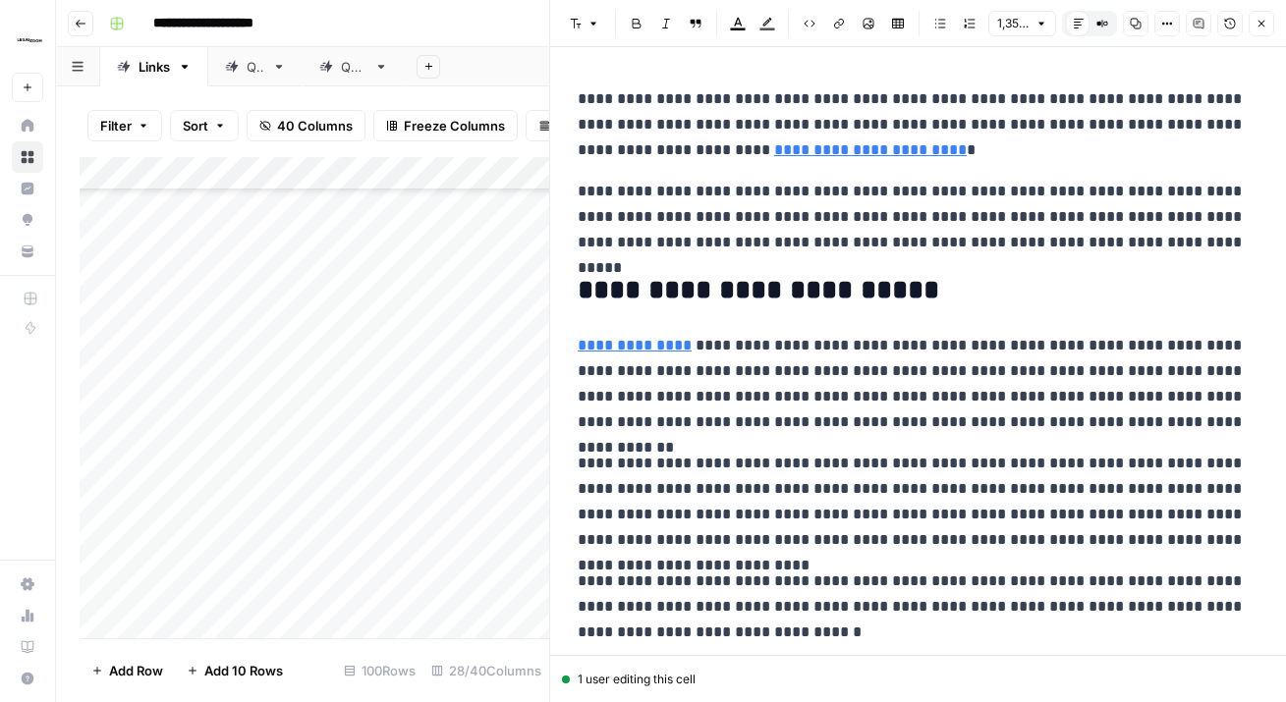
click at [1267, 23] on button "Close" at bounding box center [1261, 24] width 26 height 26
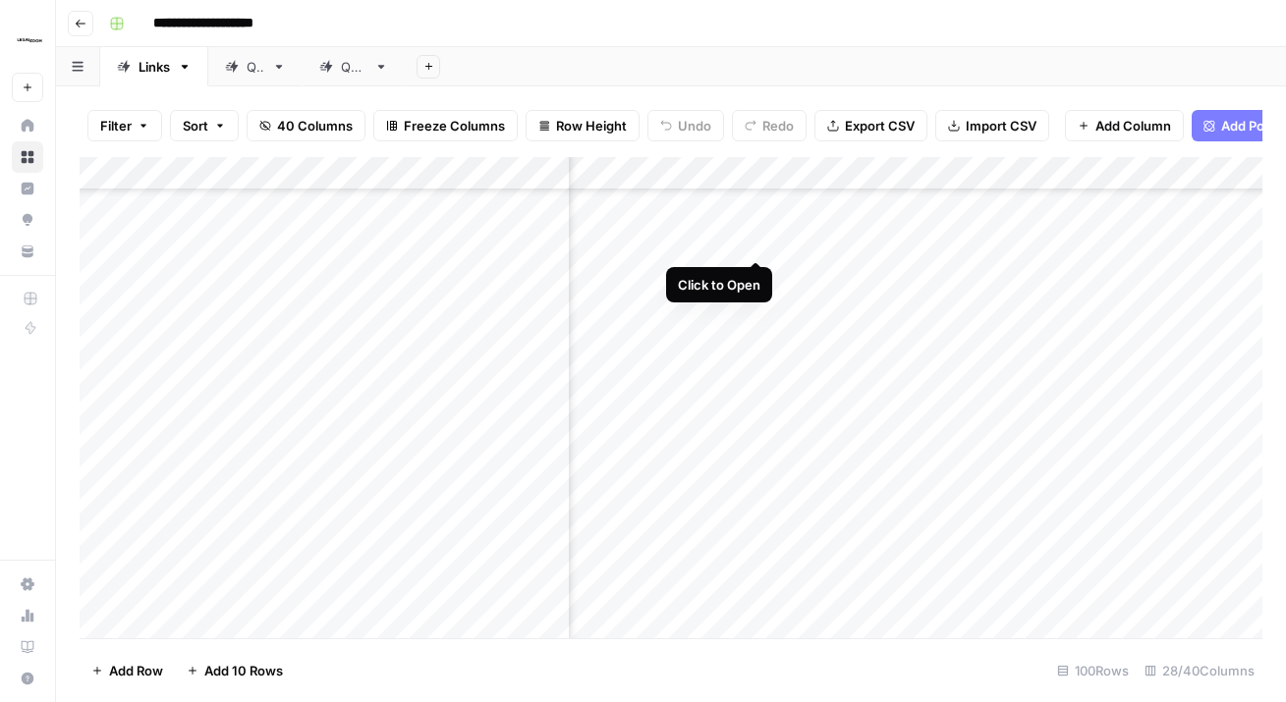
click at [754, 221] on div "Add Column" at bounding box center [671, 397] width 1182 height 481
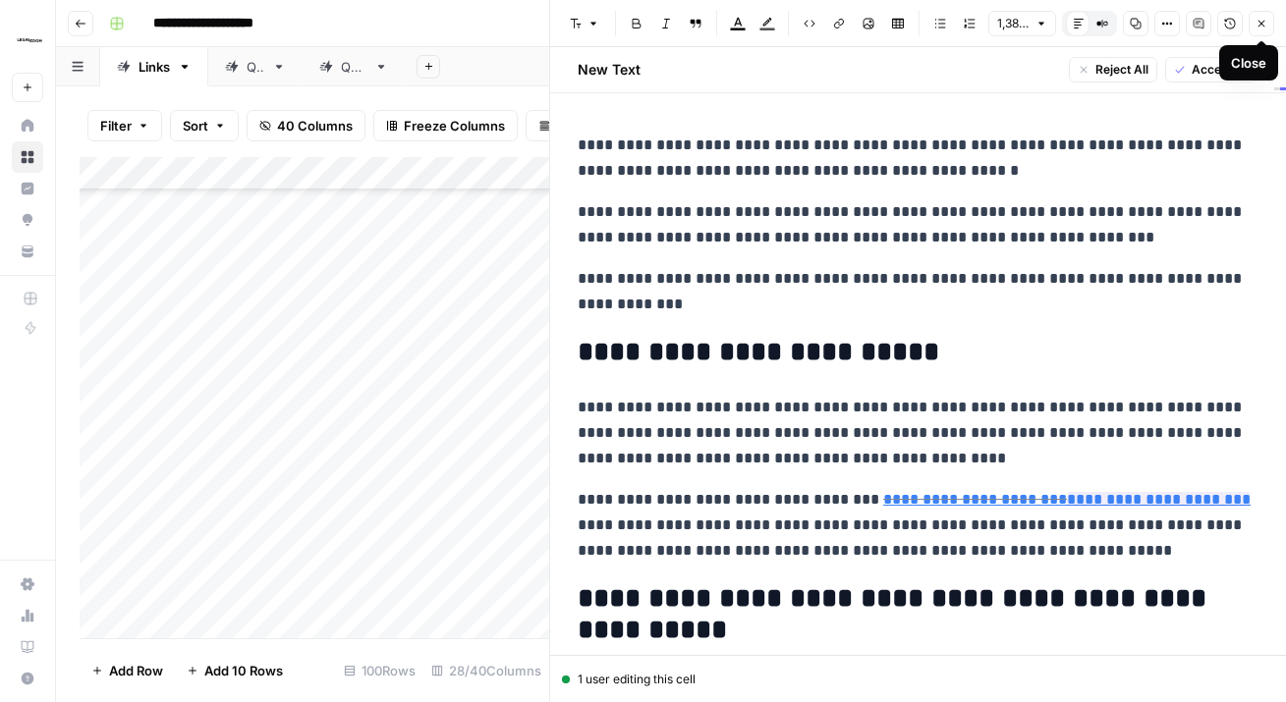
click at [1195, 75] on span "Accept All" at bounding box center [1220, 70] width 58 height 18
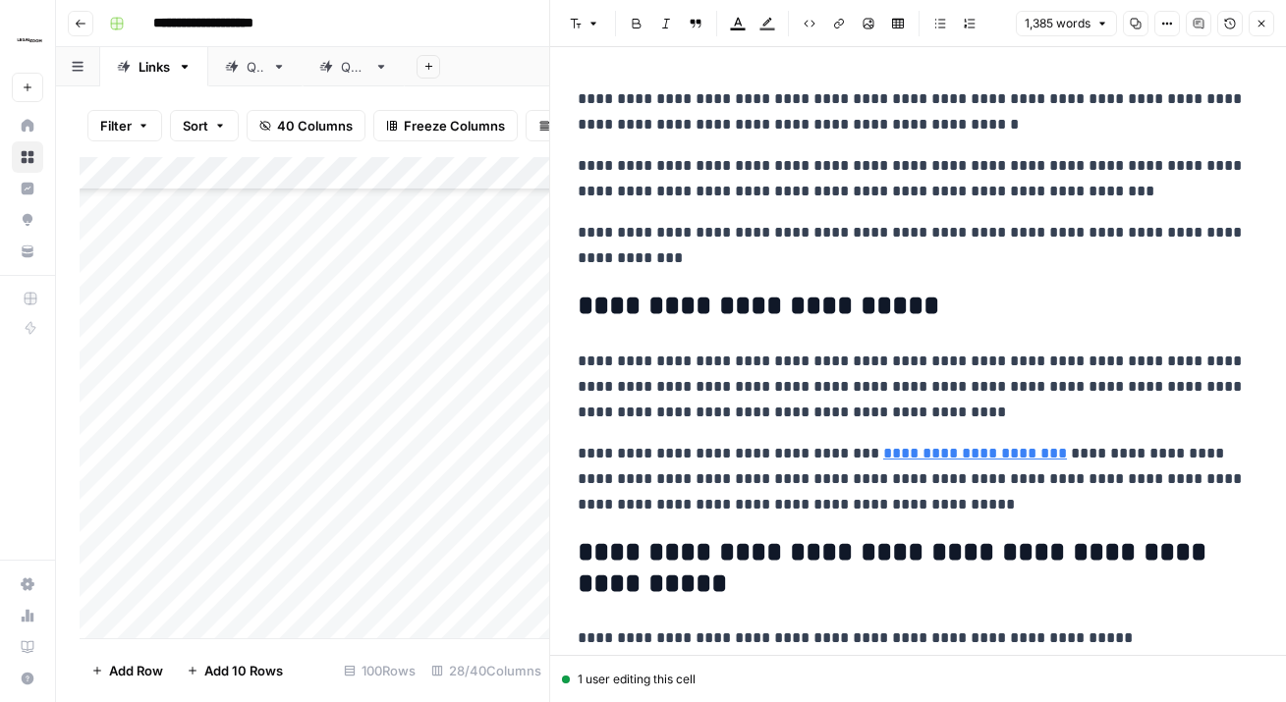
click at [1257, 27] on icon "button" at bounding box center [1261, 24] width 12 height 12
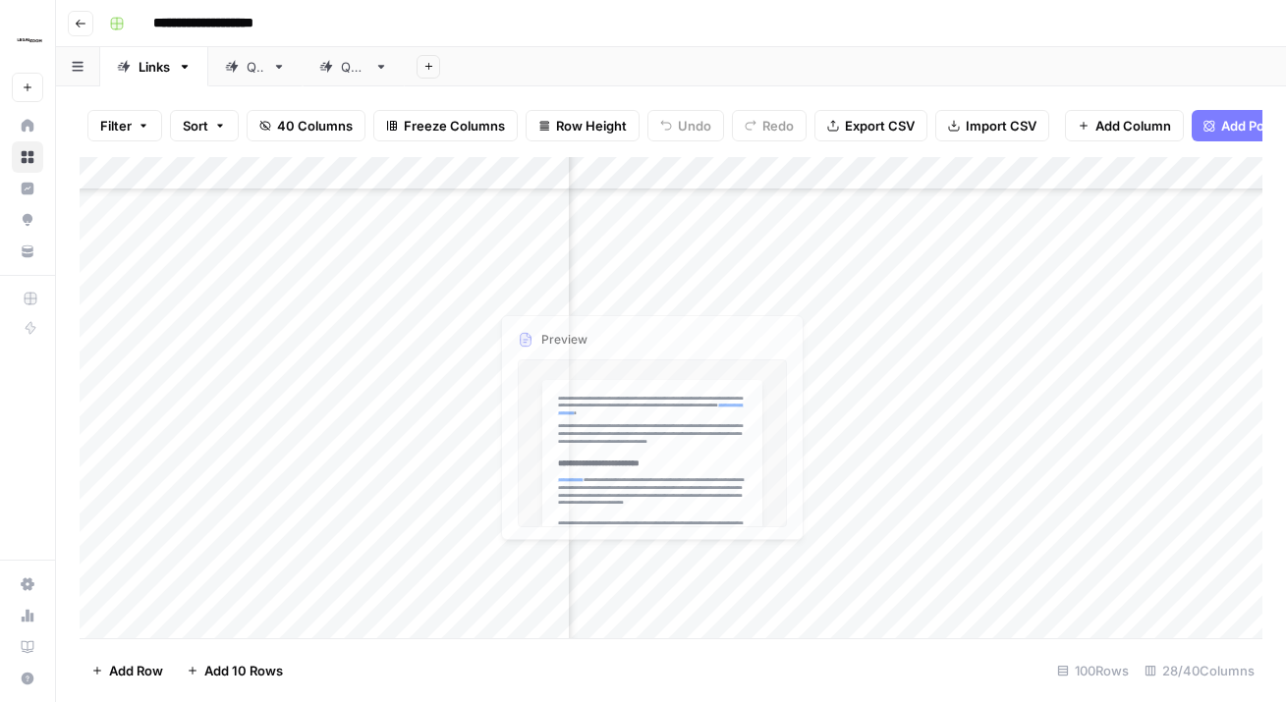
scroll to position [2319, 3748]
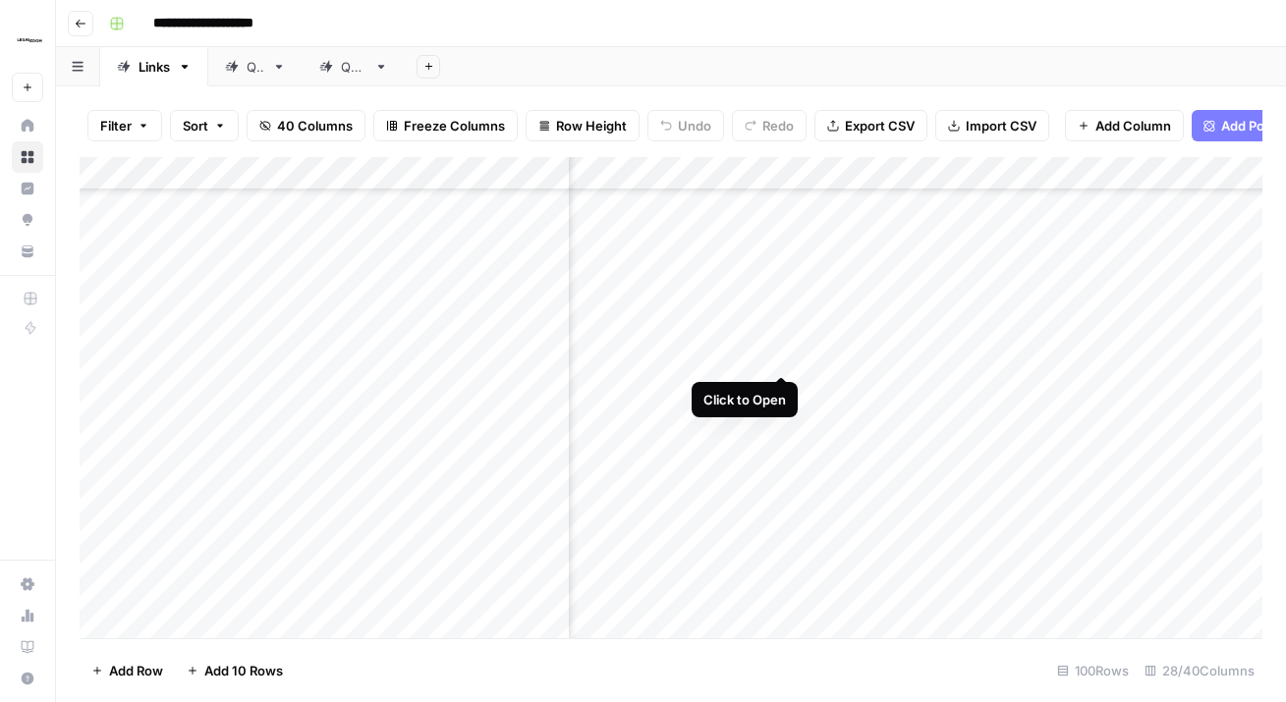
click at [778, 336] on div "Add Column" at bounding box center [671, 397] width 1182 height 481
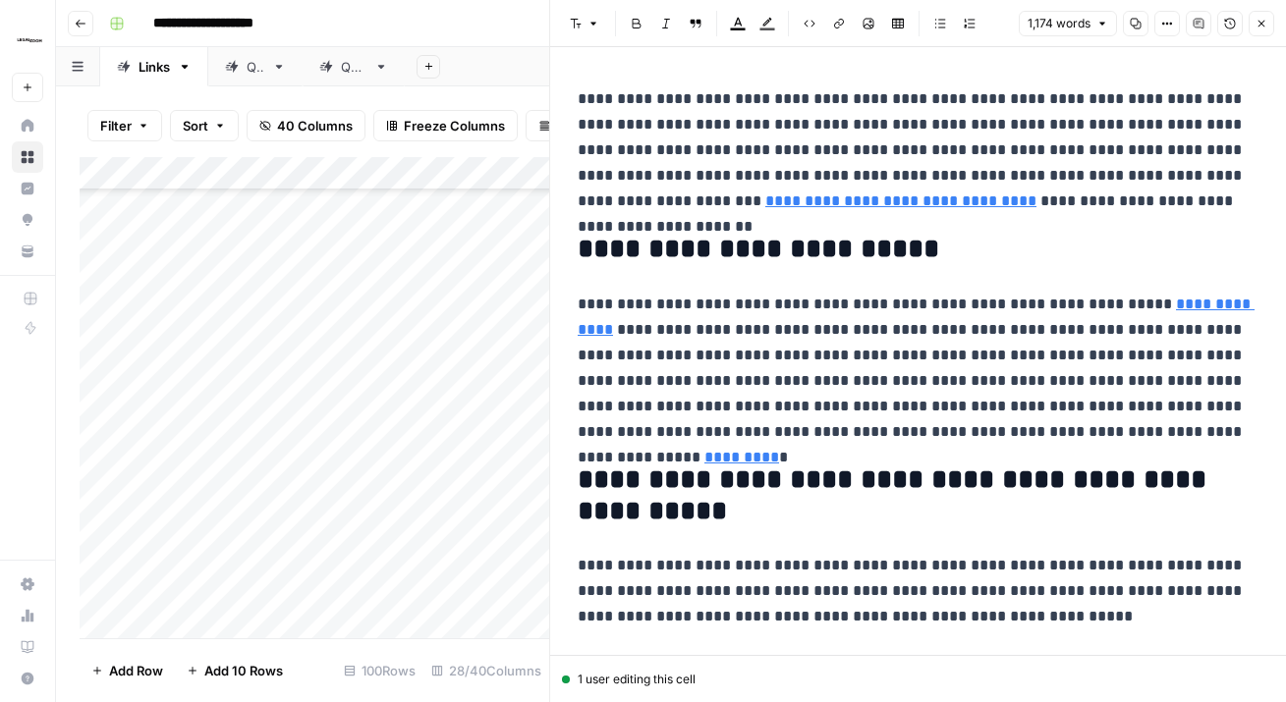
click at [1256, 28] on icon "button" at bounding box center [1261, 24] width 12 height 12
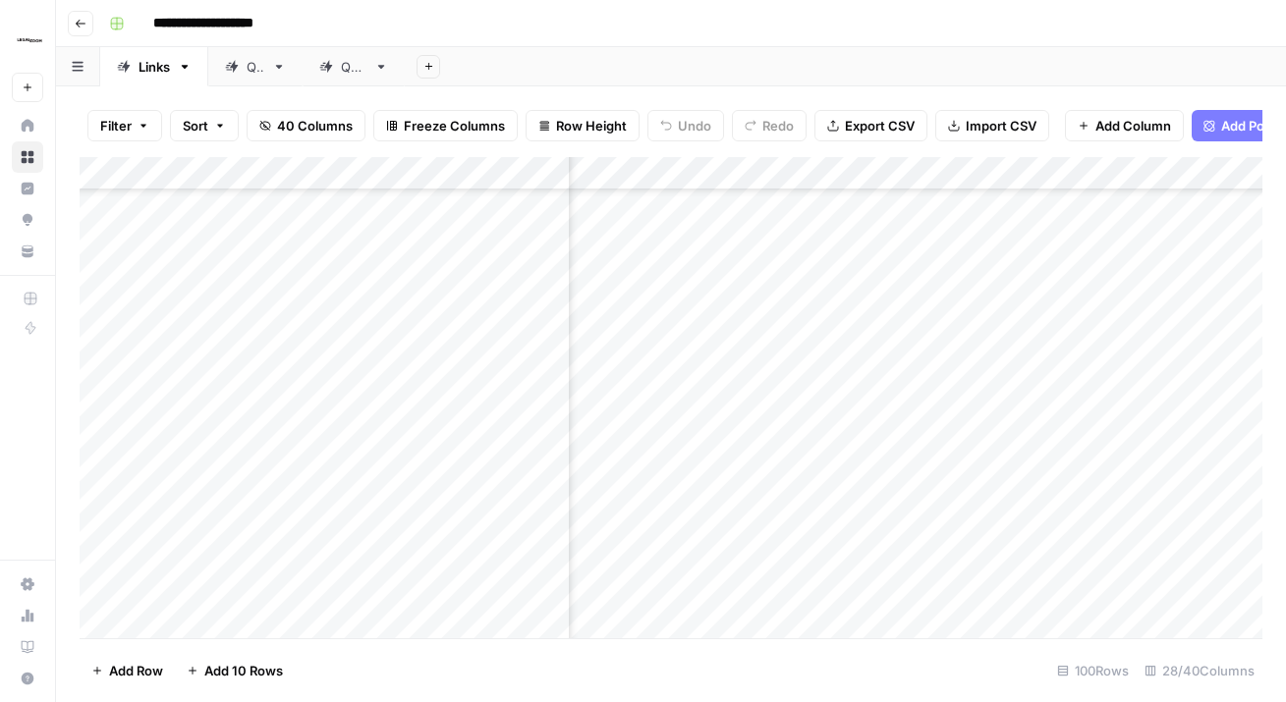
click at [779, 283] on div "Add Column" at bounding box center [671, 397] width 1182 height 481
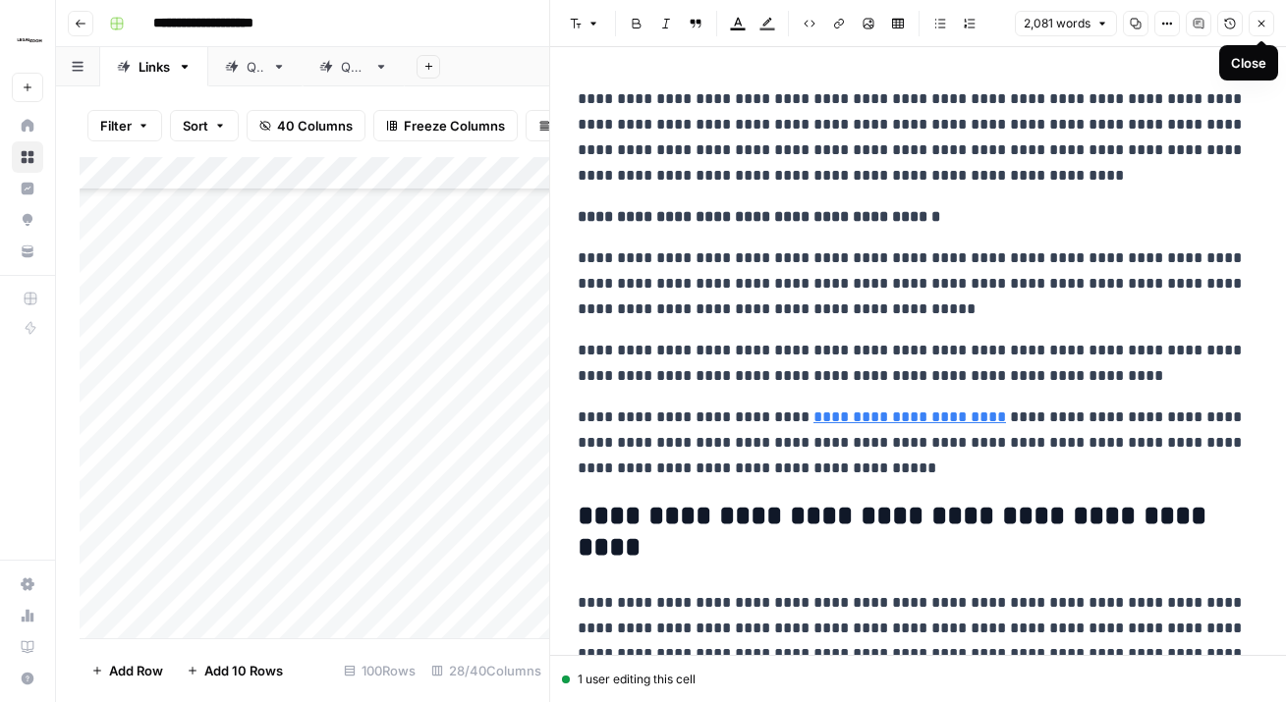
click at [1256, 22] on icon "button" at bounding box center [1261, 24] width 12 height 12
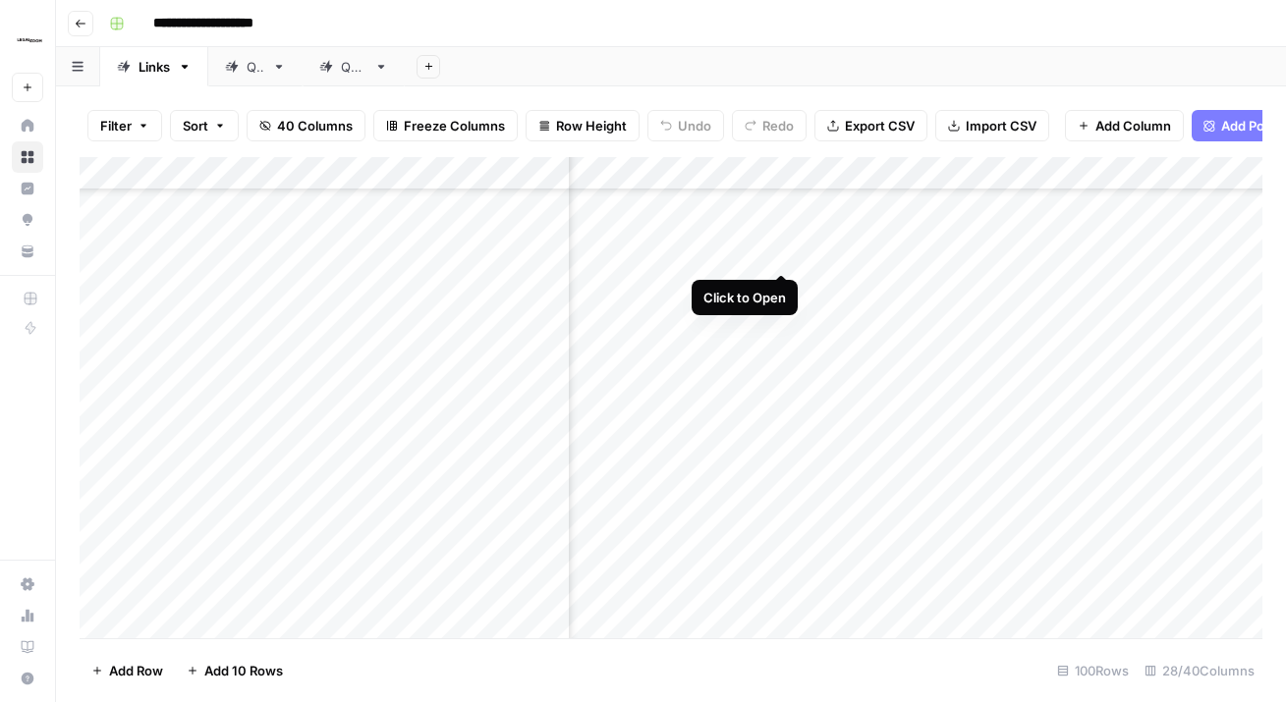
click at [787, 229] on div "Add Column" at bounding box center [671, 397] width 1182 height 481
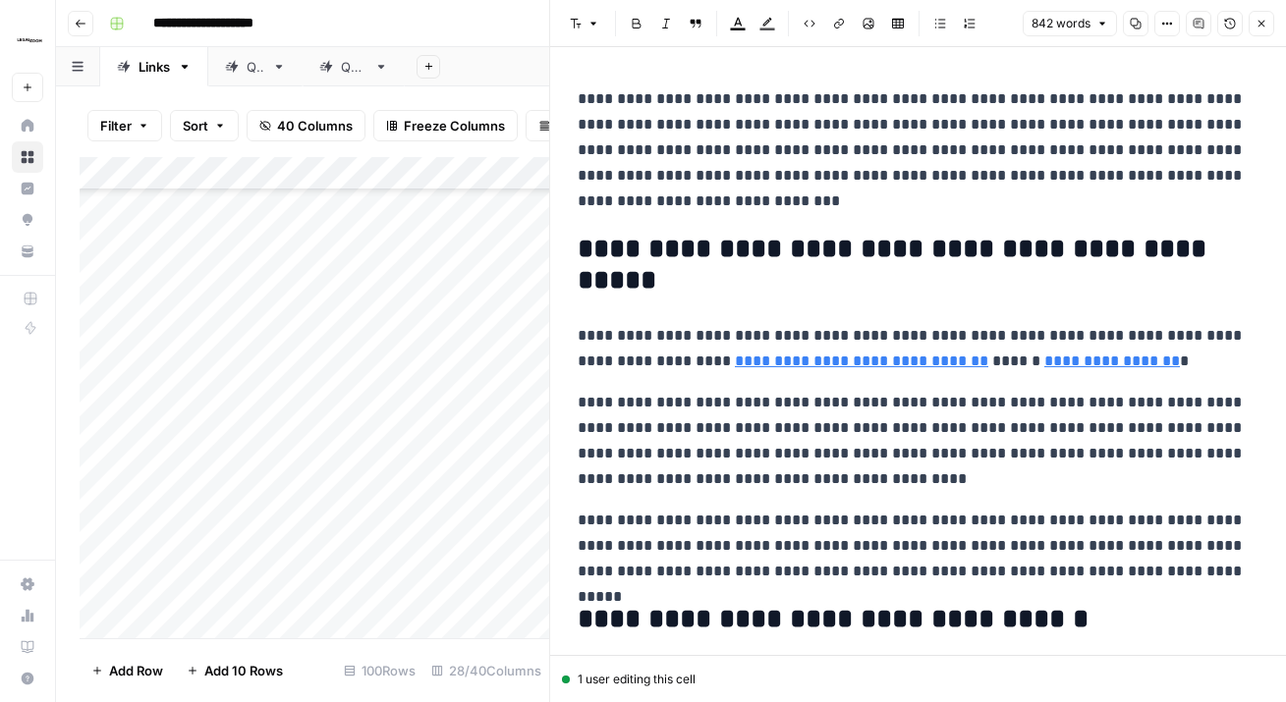
click at [1255, 24] on icon "button" at bounding box center [1261, 24] width 12 height 12
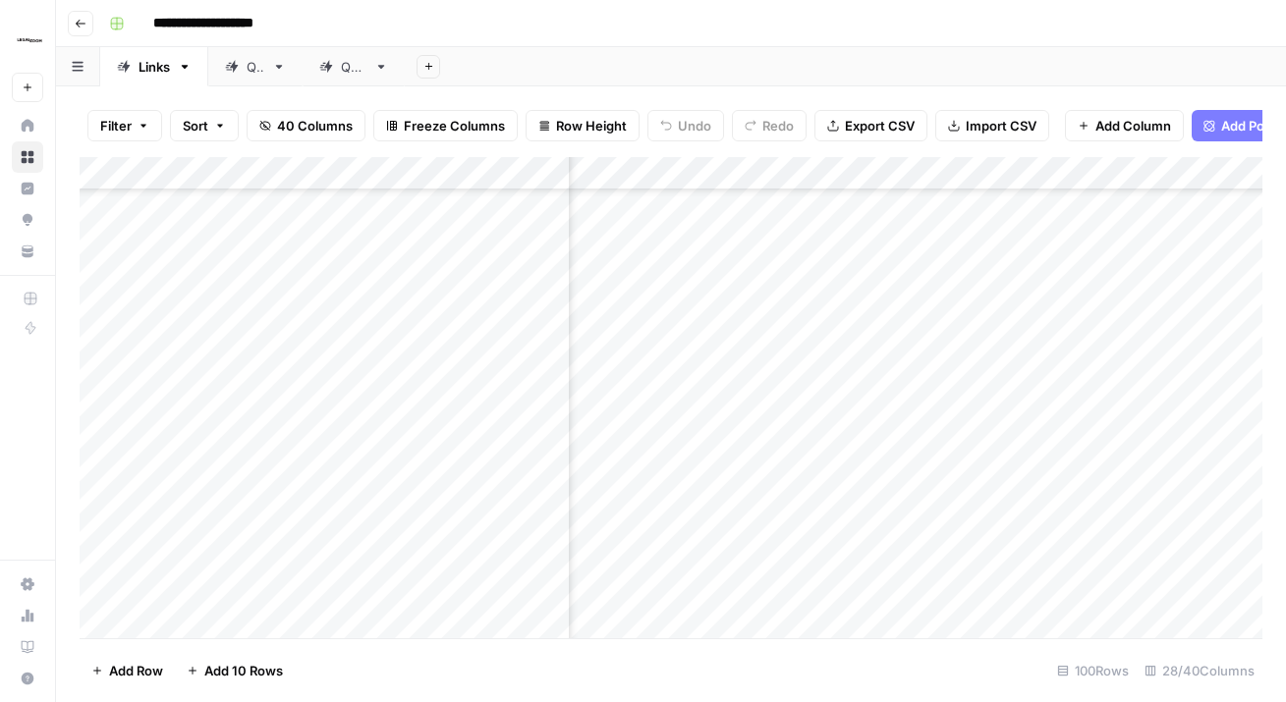
scroll to position [2130, 3748]
click at [758, 373] on div "Add Column" at bounding box center [671, 397] width 1182 height 481
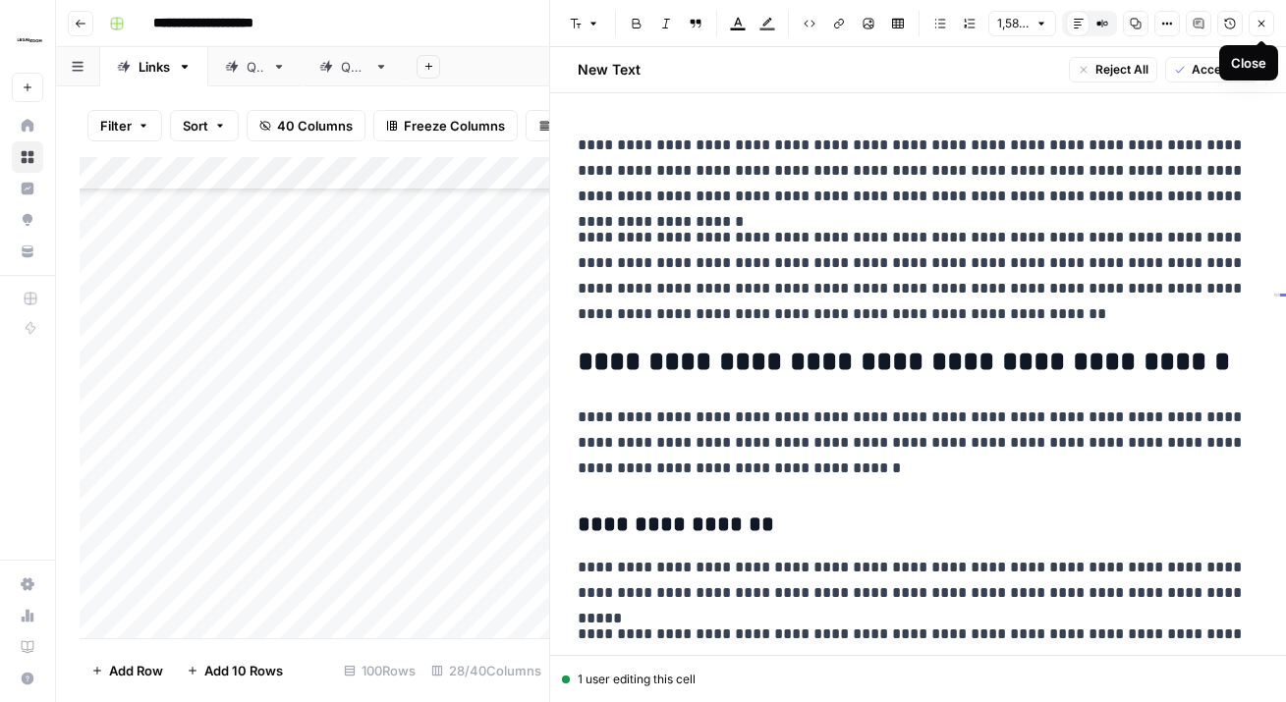
drag, startPoint x: 1201, startPoint y: 73, endPoint x: 1211, endPoint y: 65, distance: 12.6
click at [1201, 73] on span "Accept All" at bounding box center [1220, 70] width 58 height 18
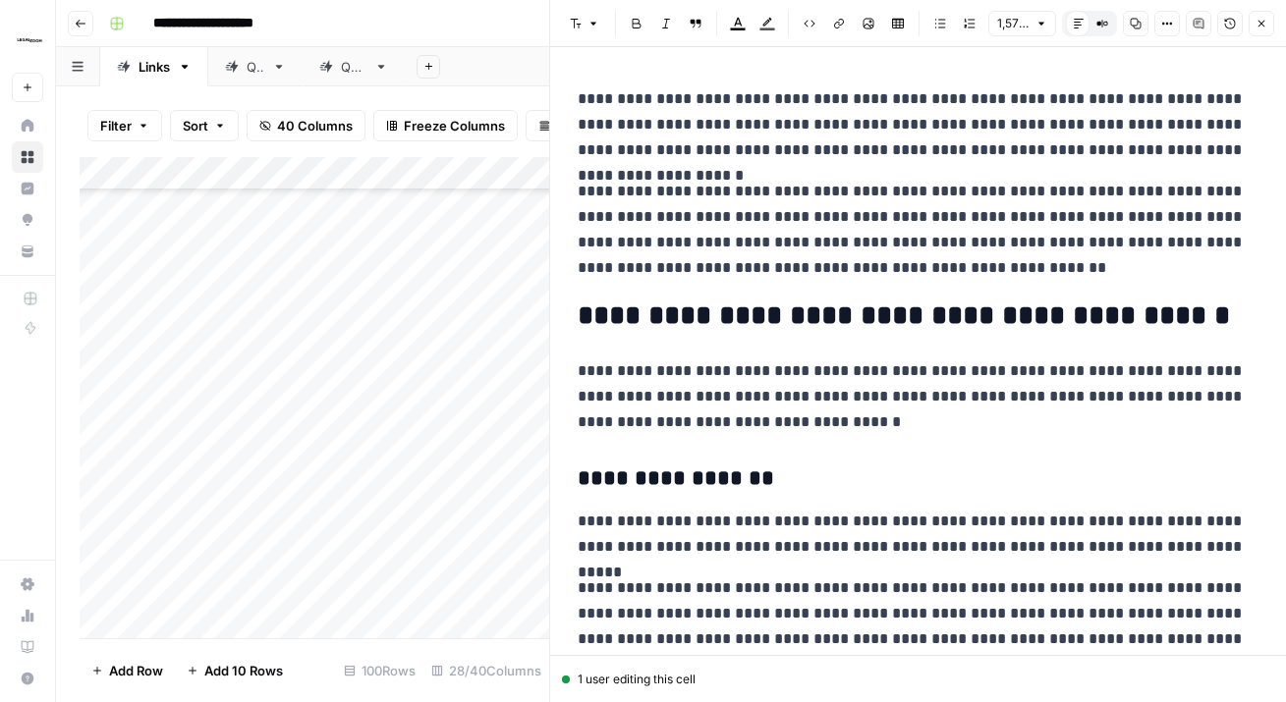
click at [1267, 25] on button "Close" at bounding box center [1261, 24] width 26 height 26
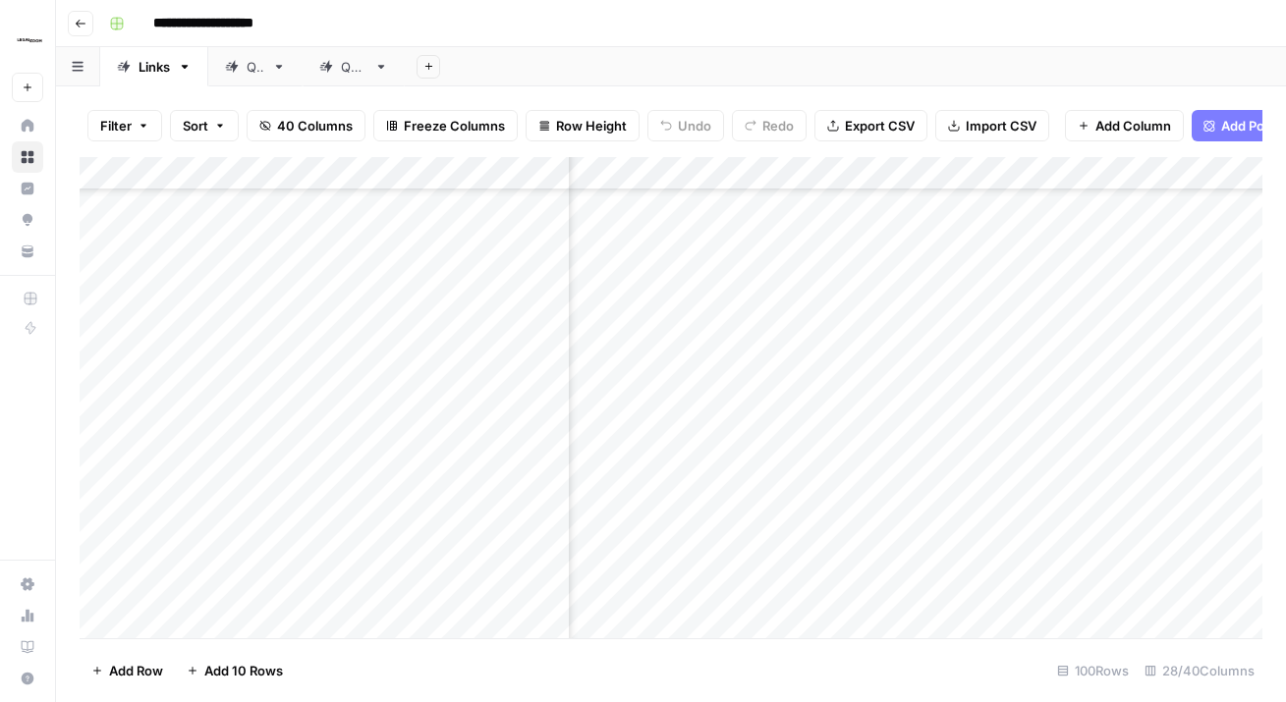
scroll to position [2810, 3748]
click at [755, 256] on div "Add Column" at bounding box center [671, 397] width 1182 height 481
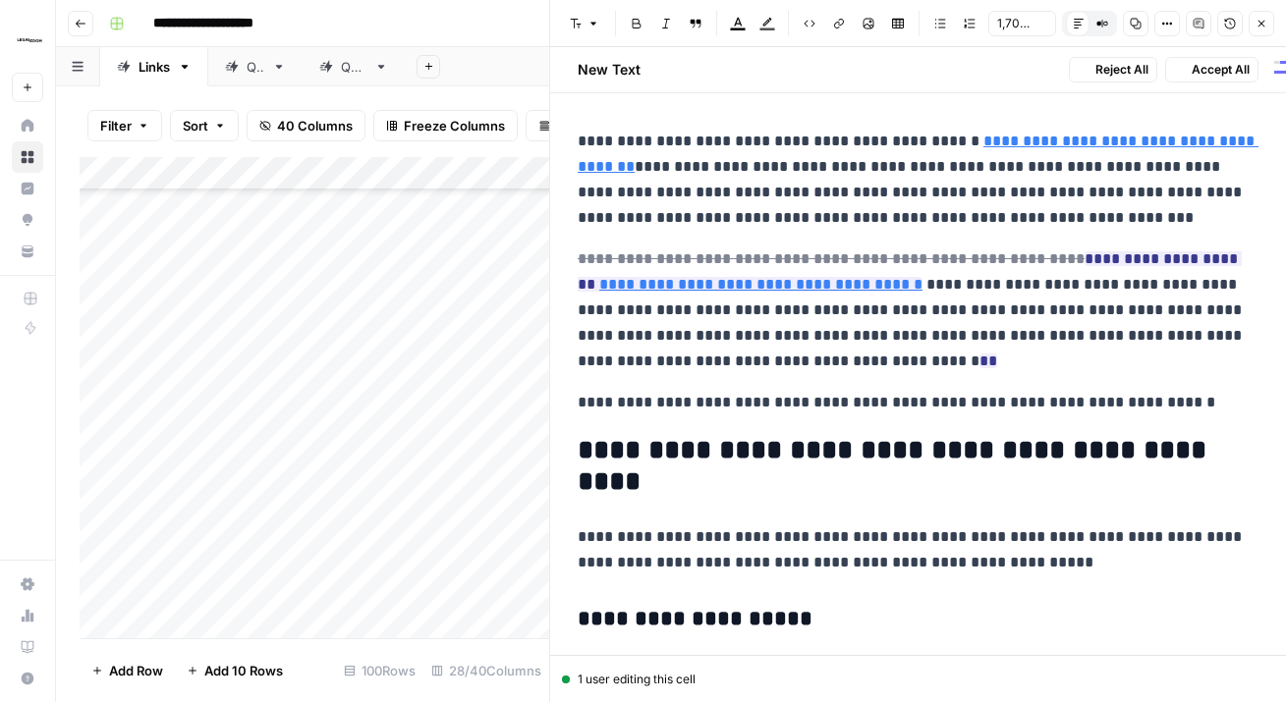
scroll to position [6, 0]
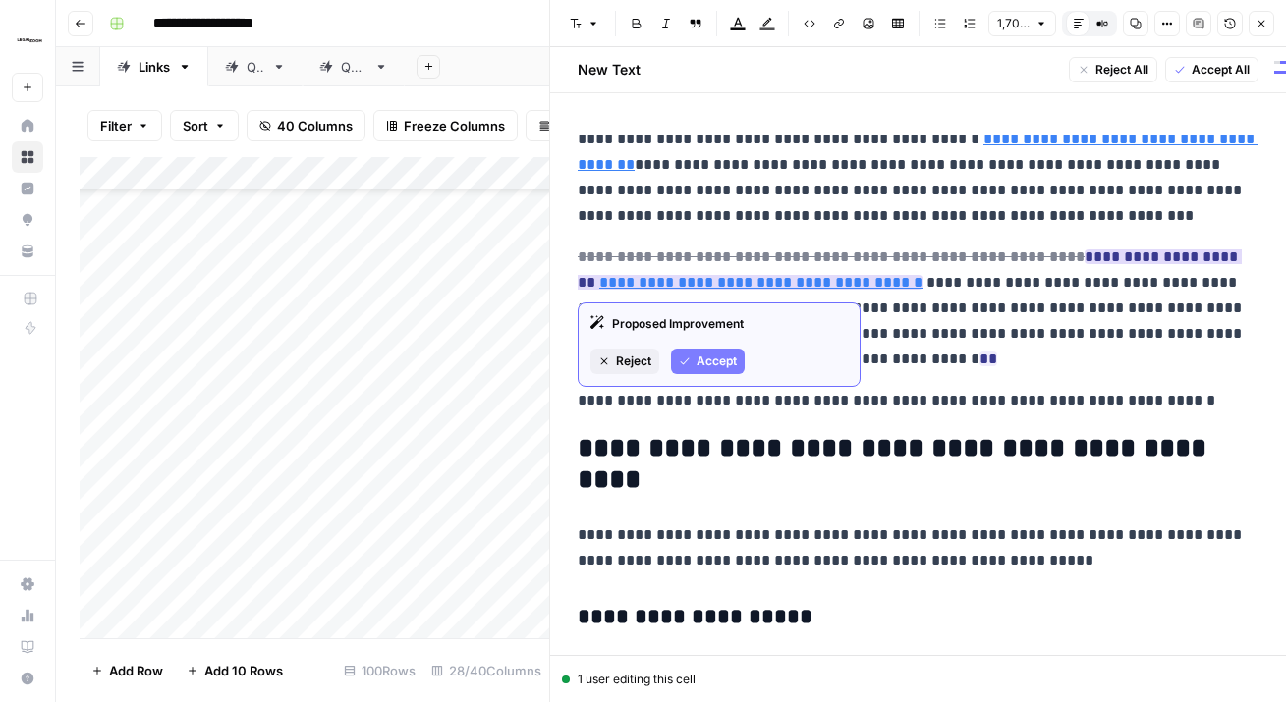
click at [716, 354] on span "Accept" at bounding box center [716, 362] width 40 height 18
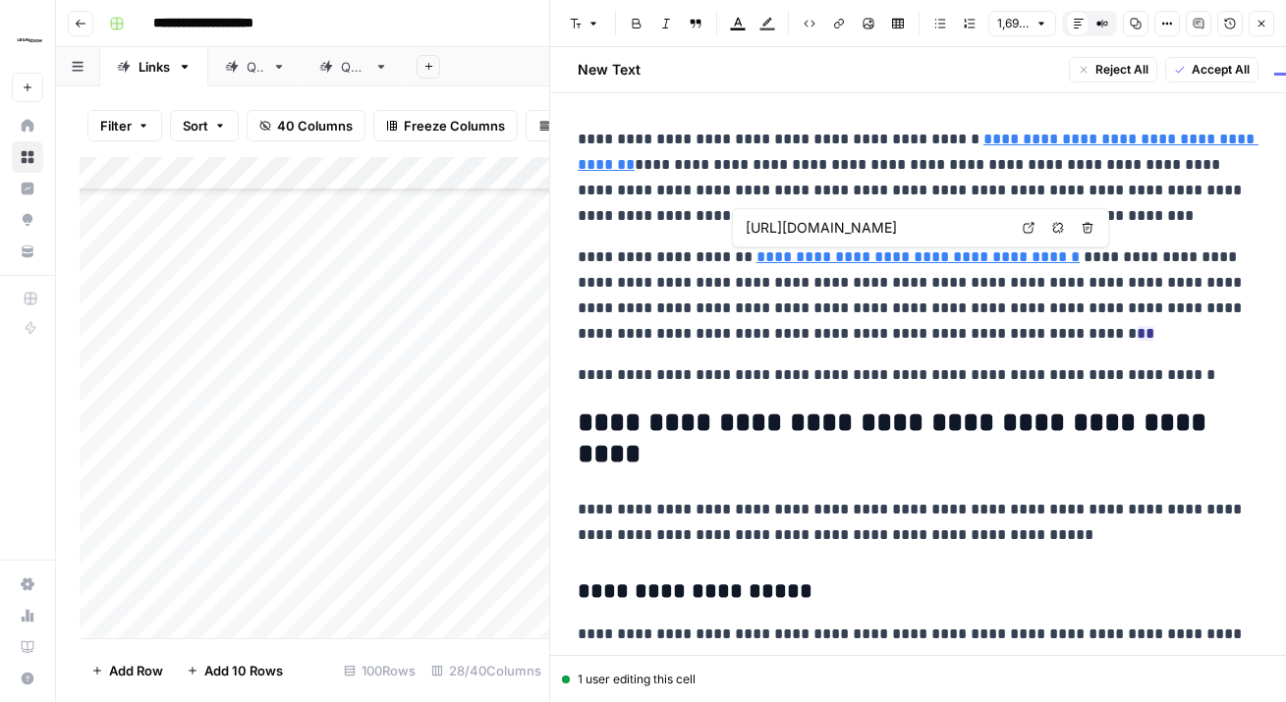
scroll to position [0, 44]
click at [1136, 330] on ins "**" at bounding box center [1145, 333] width 18 height 15
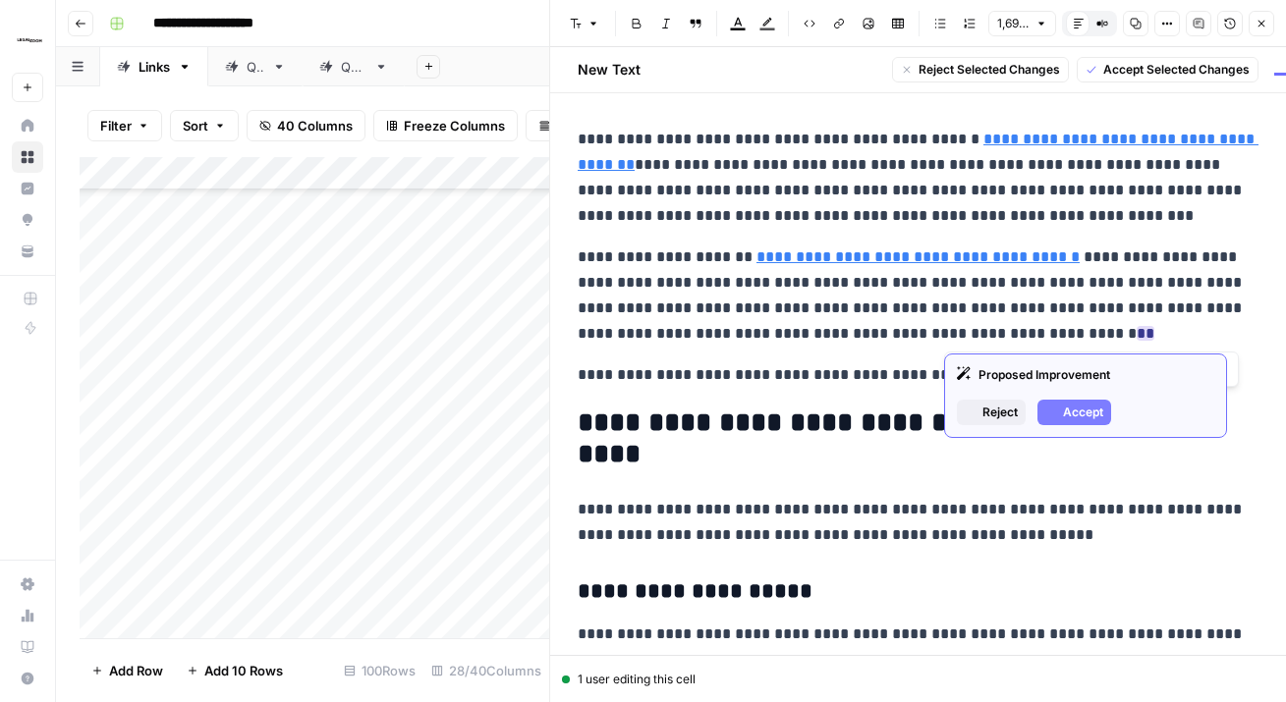
click at [944, 336] on p "**********" at bounding box center [917, 296] width 681 height 102
click at [987, 332] on p "**********" at bounding box center [917, 296] width 681 height 102
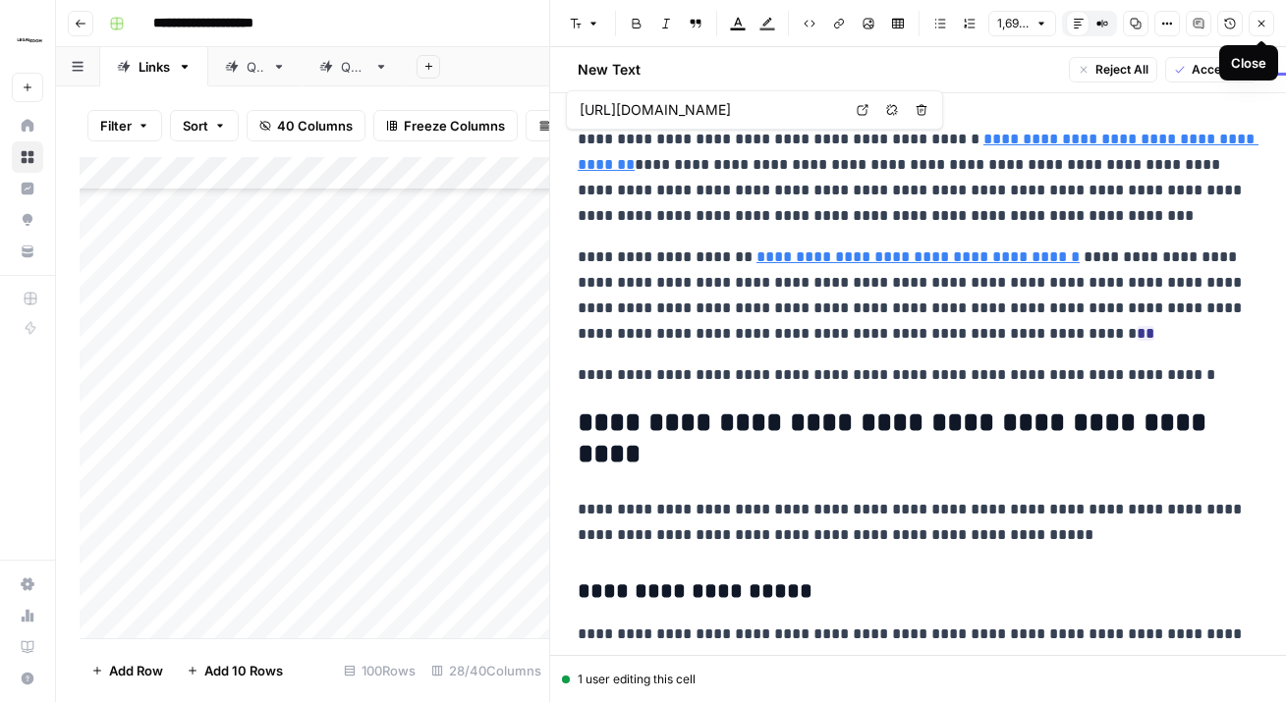
click at [1263, 27] on icon "button" at bounding box center [1261, 24] width 12 height 12
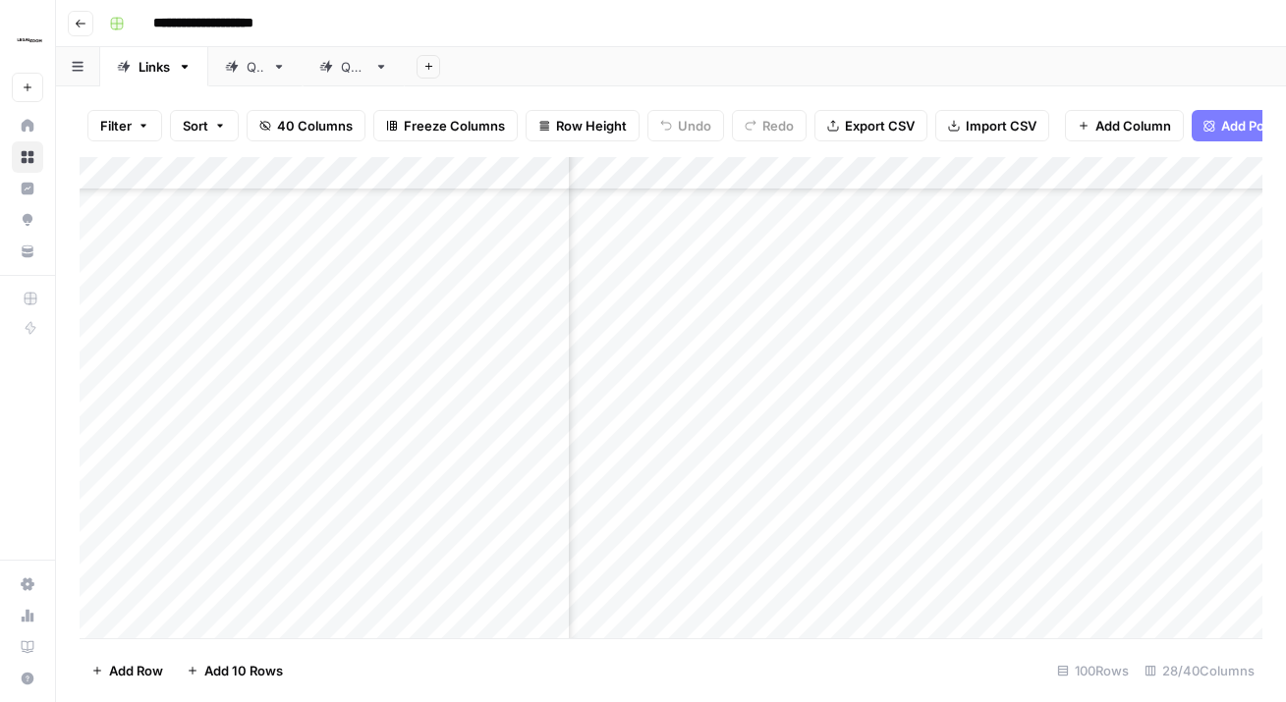
click at [905, 261] on div "Add Column" at bounding box center [671, 397] width 1182 height 481
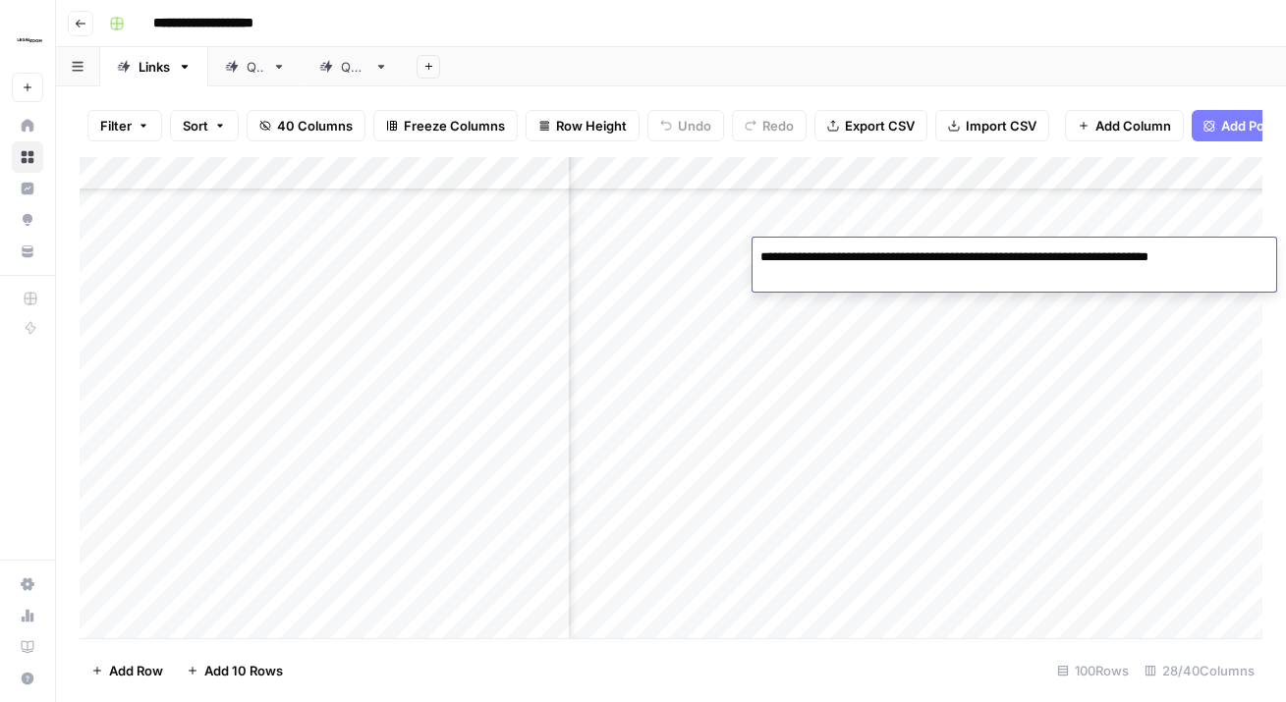
type textarea "**********"
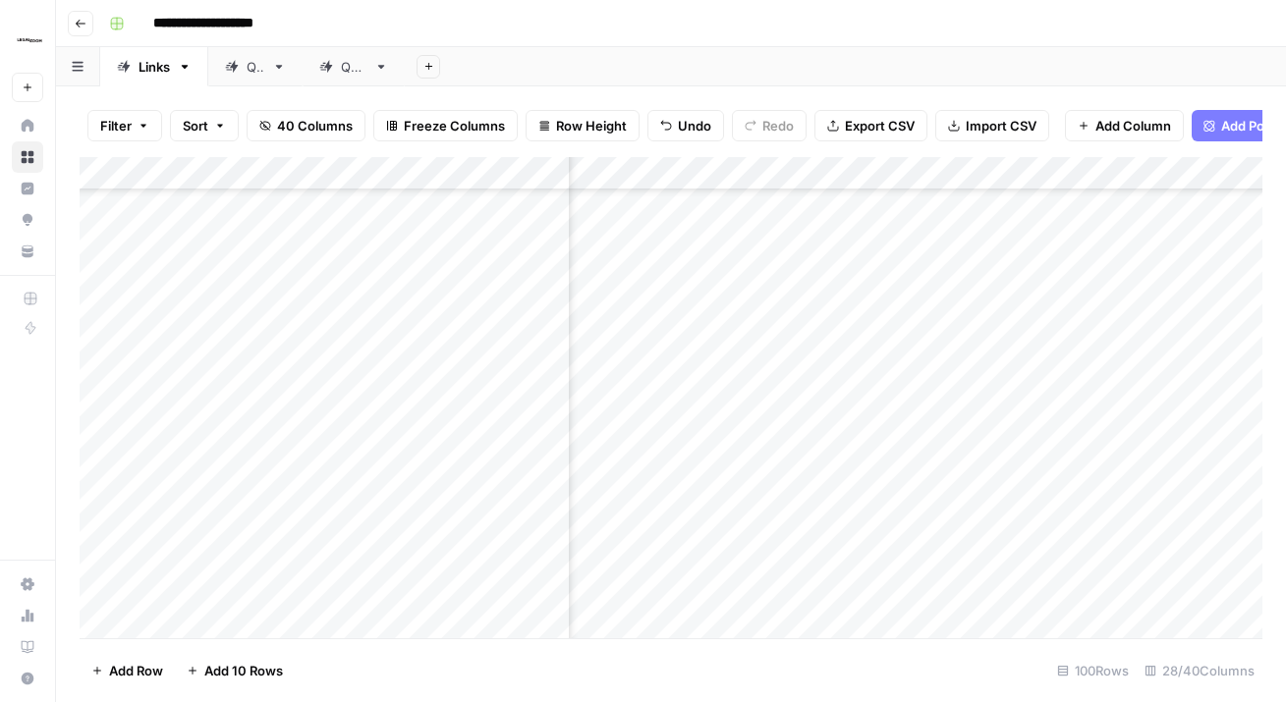
click at [903, 378] on div "Add Column" at bounding box center [671, 397] width 1182 height 481
click at [757, 253] on div "Add Column" at bounding box center [671, 397] width 1182 height 481
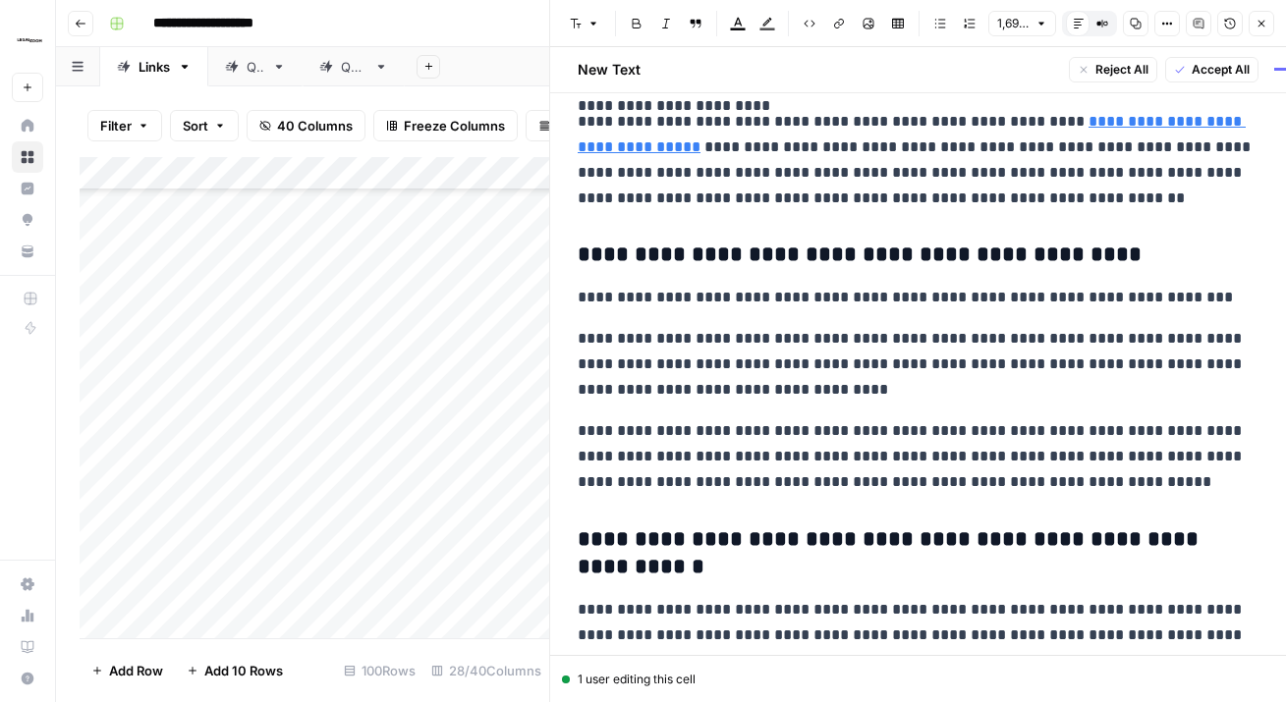
scroll to position [6083, 0]
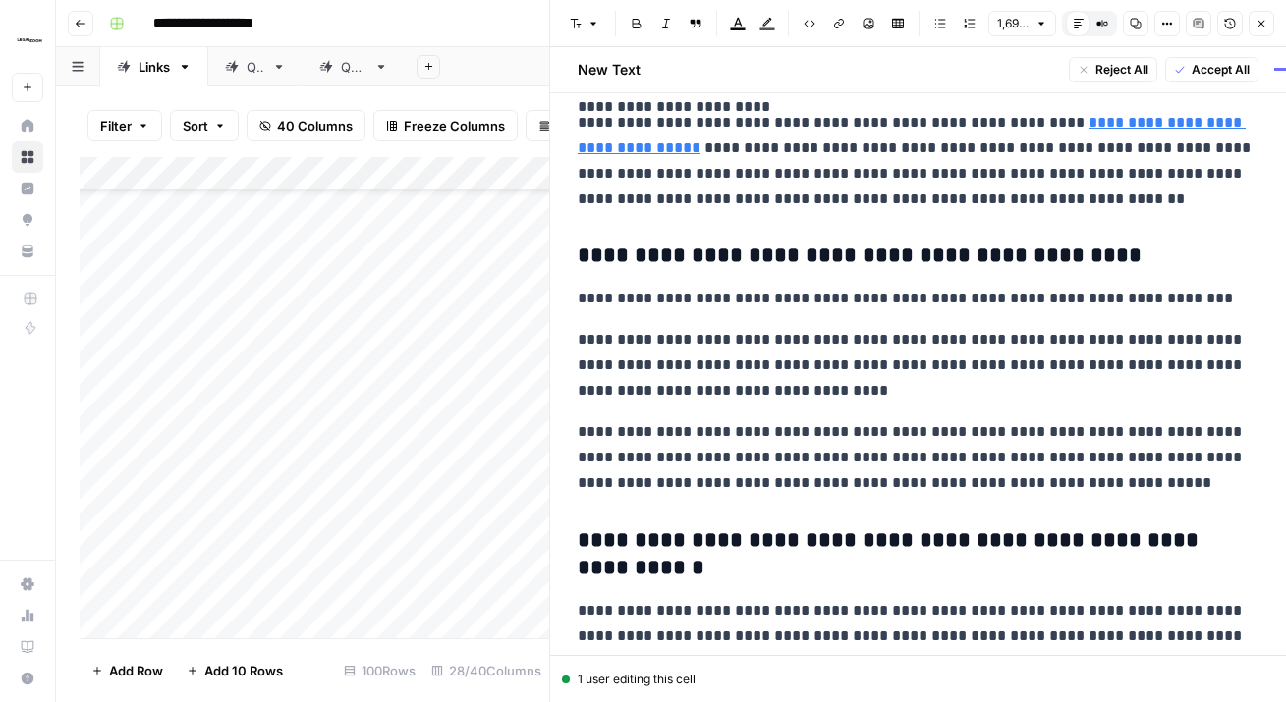
click at [1266, 18] on icon "button" at bounding box center [1261, 24] width 12 height 12
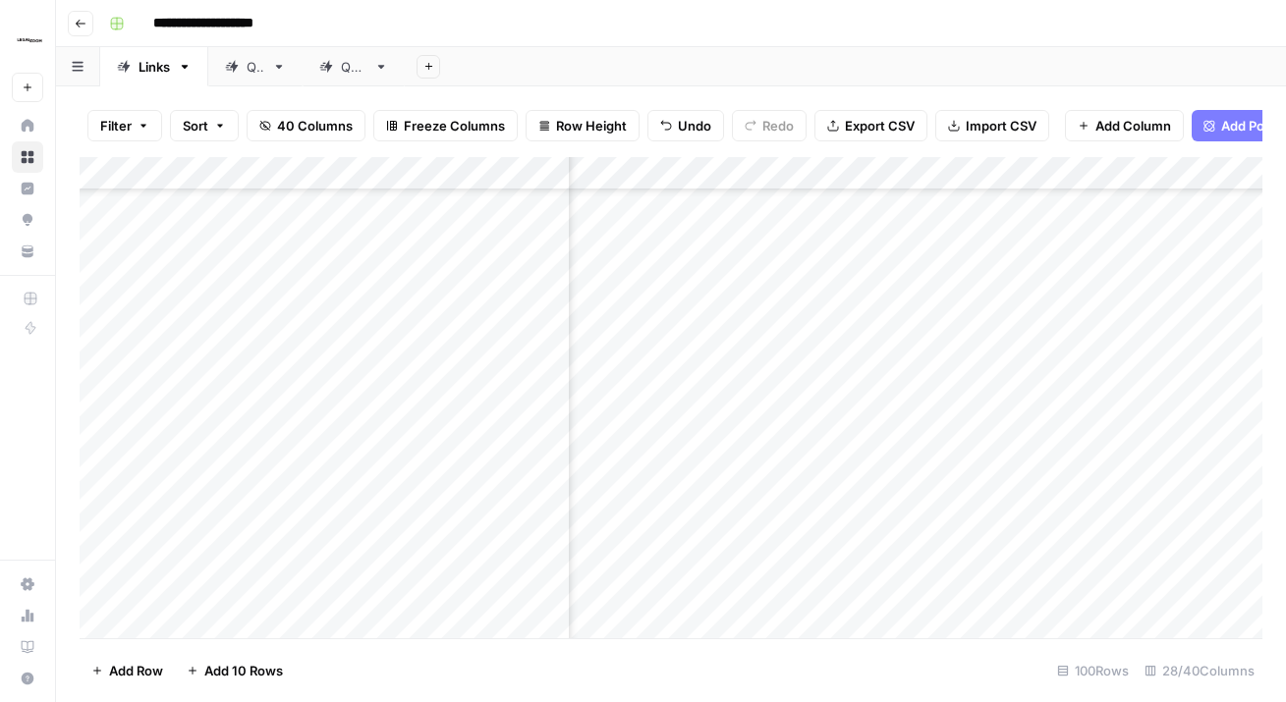
click at [756, 305] on div "Add Column" at bounding box center [671, 397] width 1182 height 481
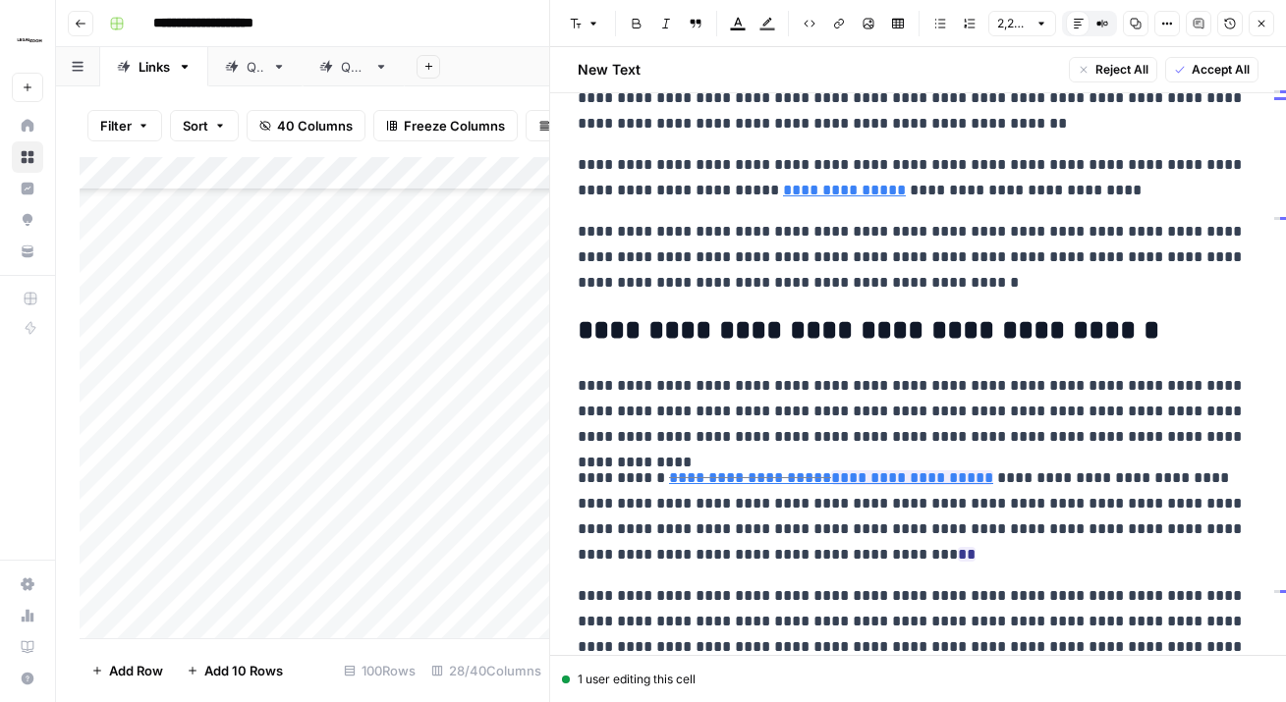
scroll to position [104, 0]
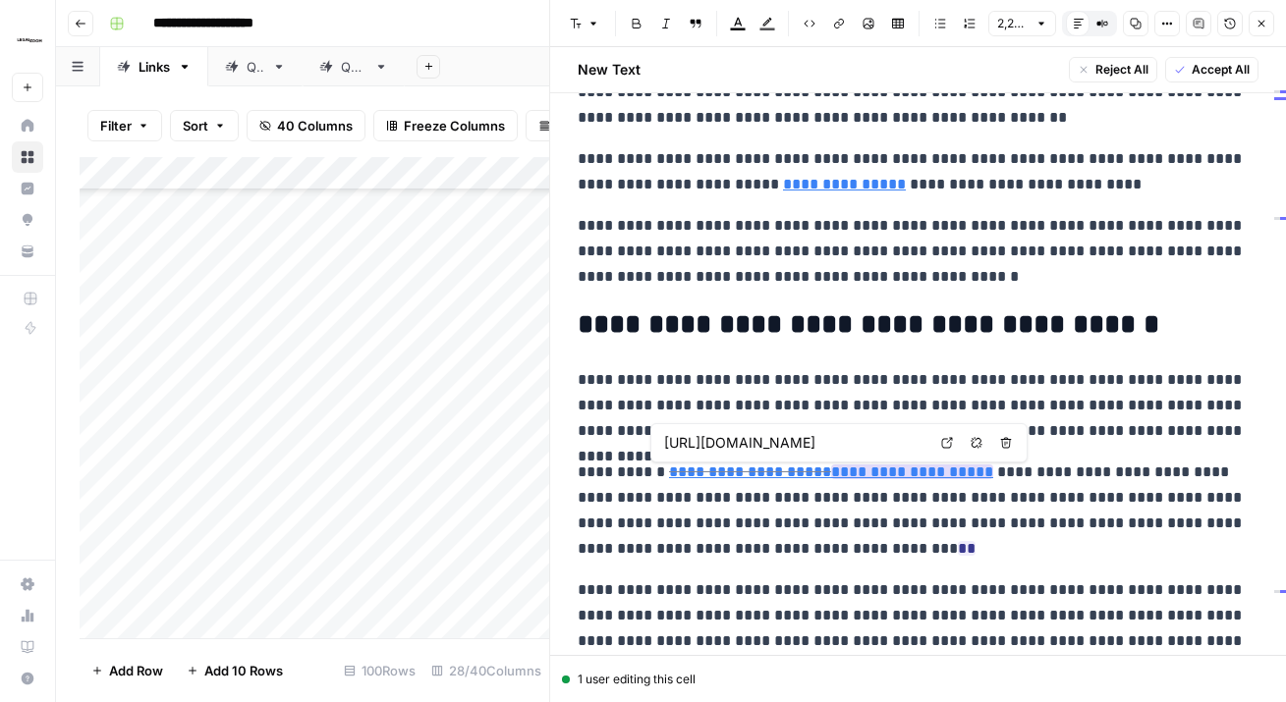
type input "https://www.legalzoom.com/articles/how-to-get-a-small-business-loan"
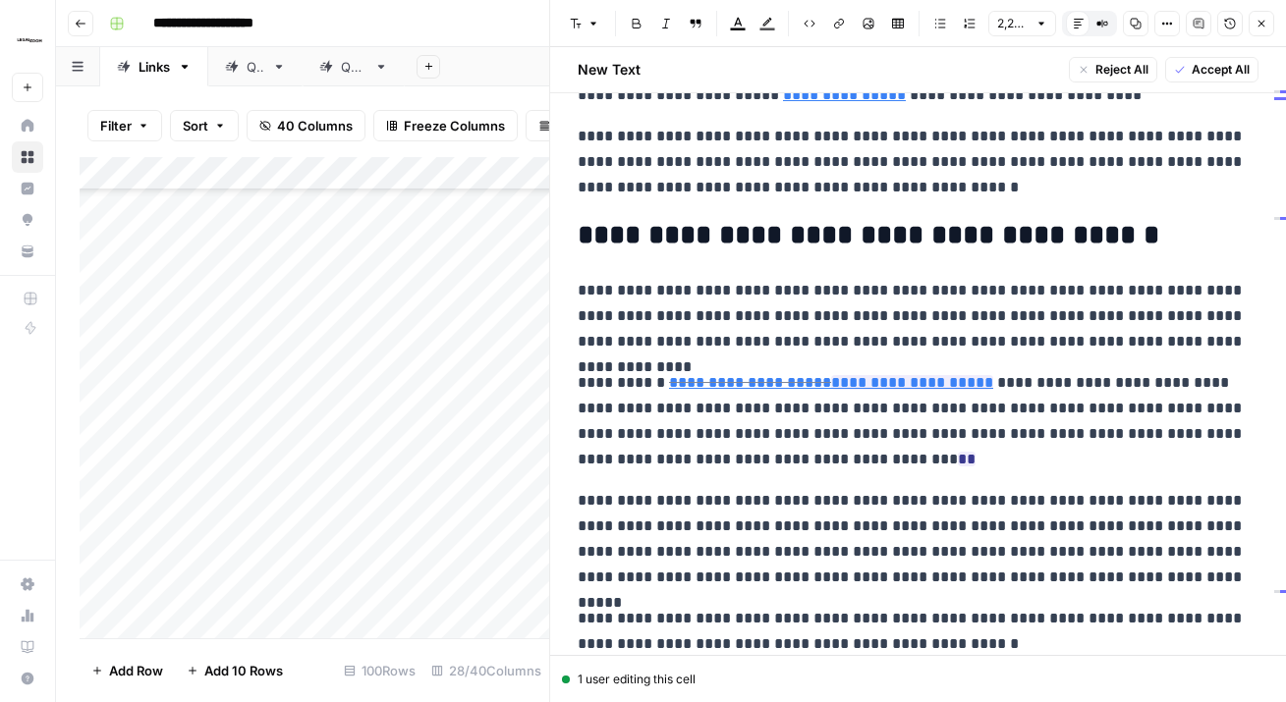
scroll to position [195, 0]
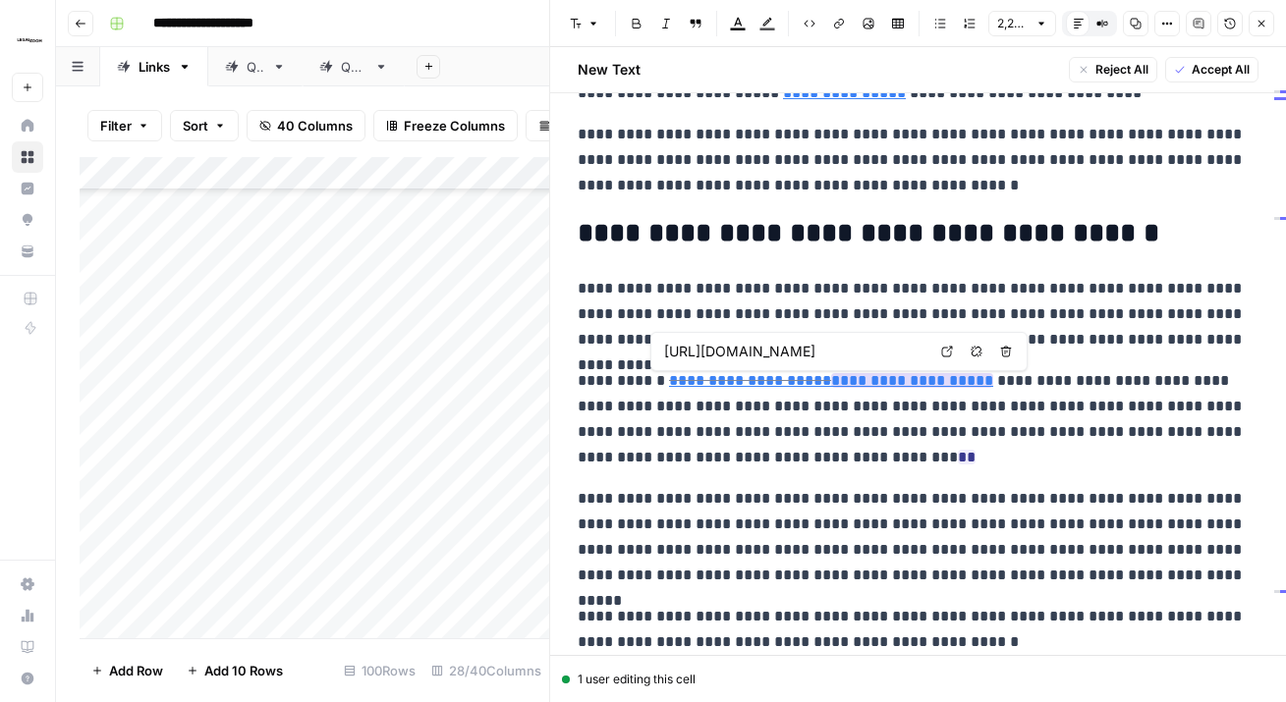
type input "https://www.legalzoom.com/articles/how-to-get-a-small-business-loan"
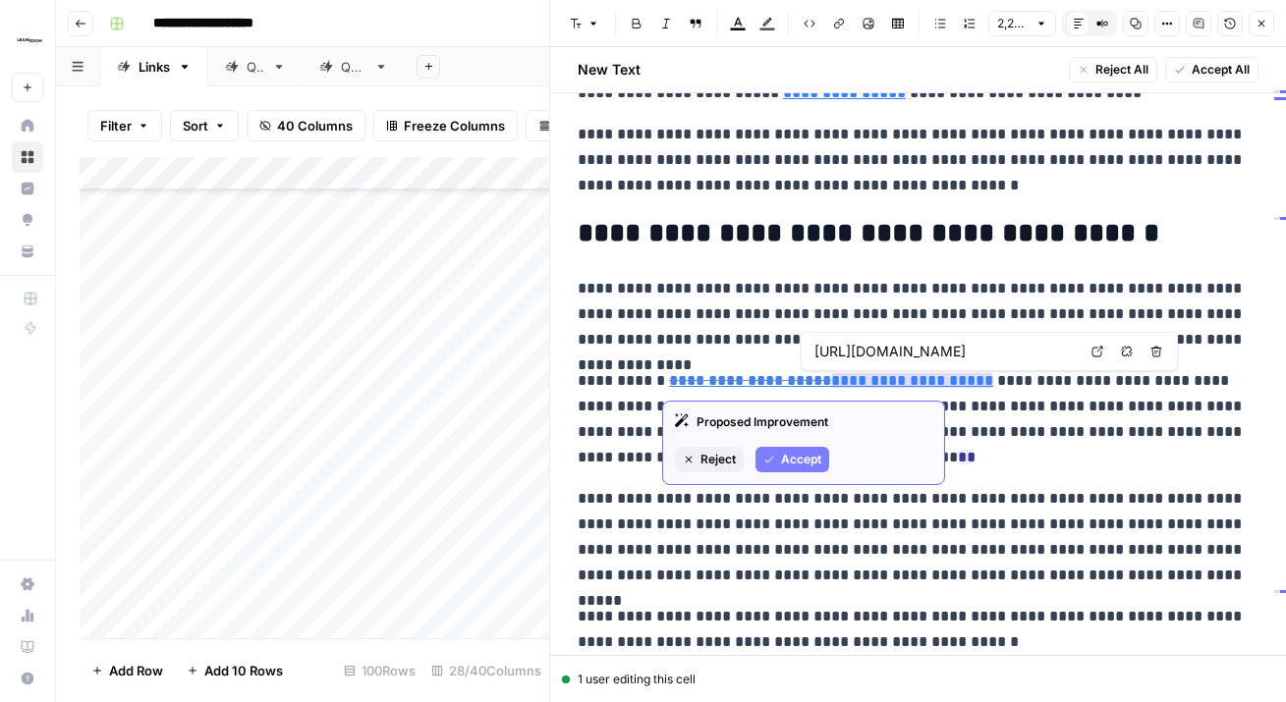
click at [796, 458] on span "Accept" at bounding box center [801, 460] width 40 height 18
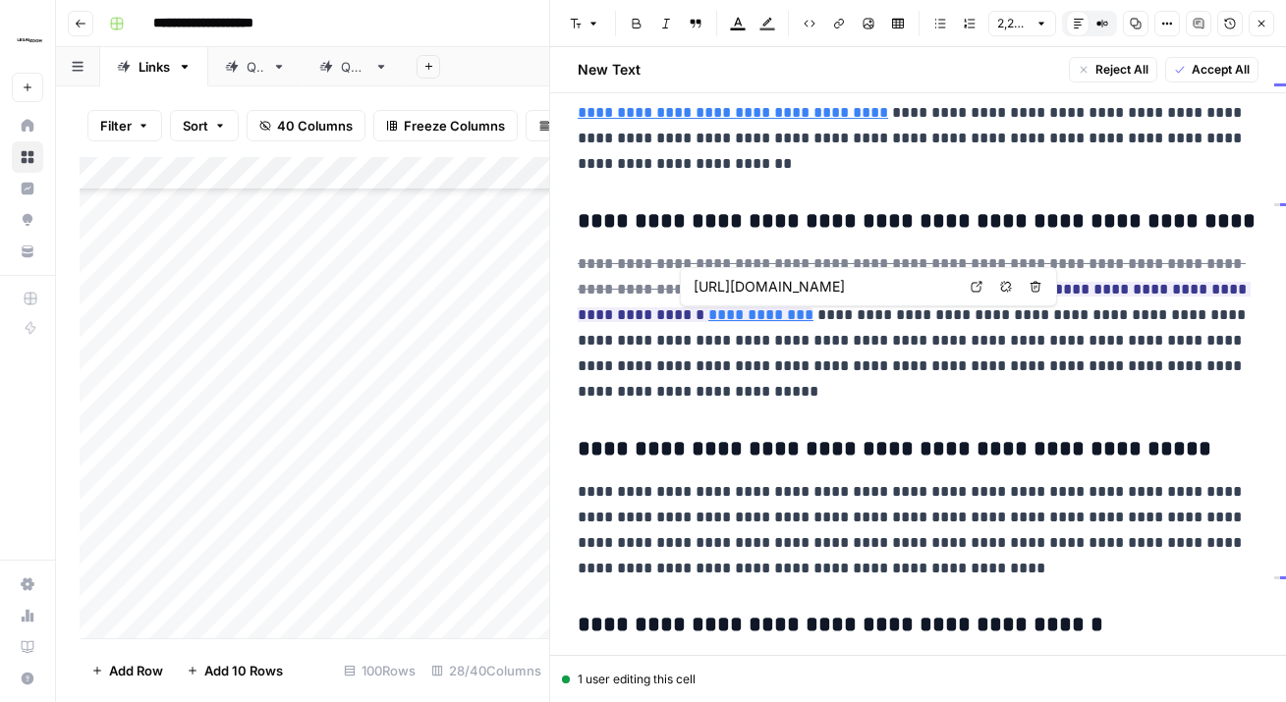
scroll to position [0, 245]
click at [901, 393] on p "**********" at bounding box center [917, 327] width 681 height 153
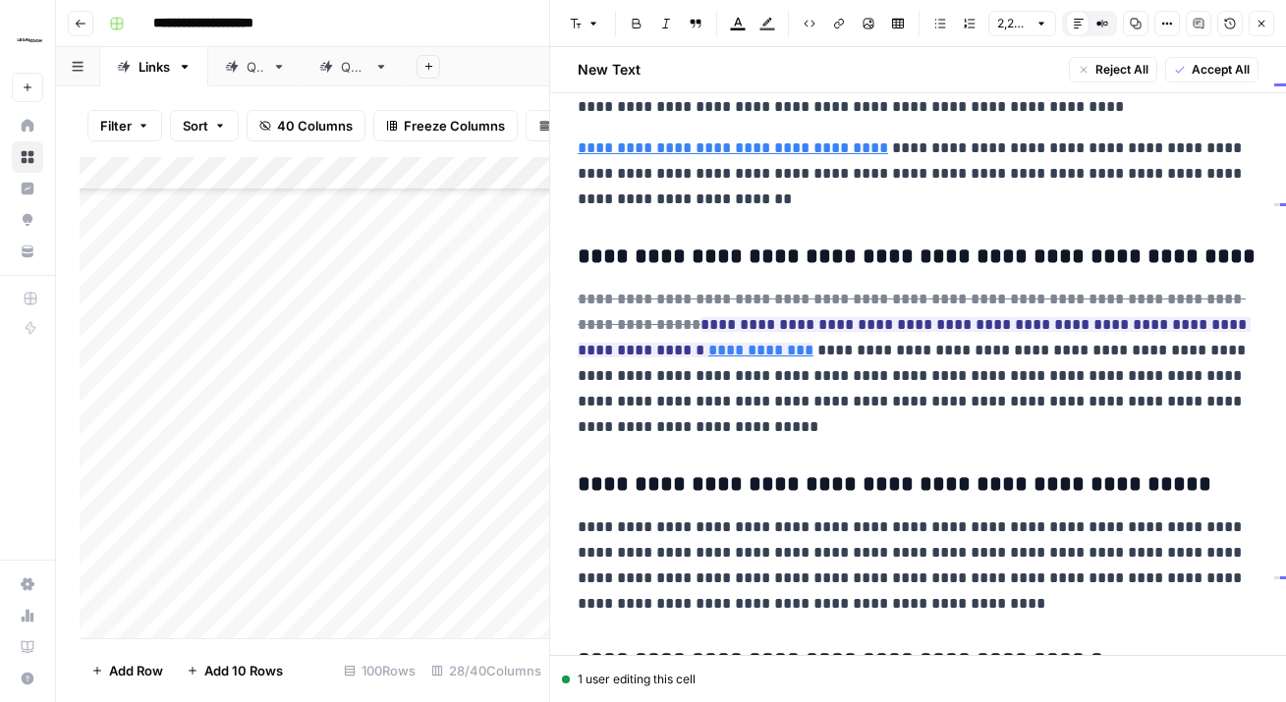
scroll to position [5639, 0]
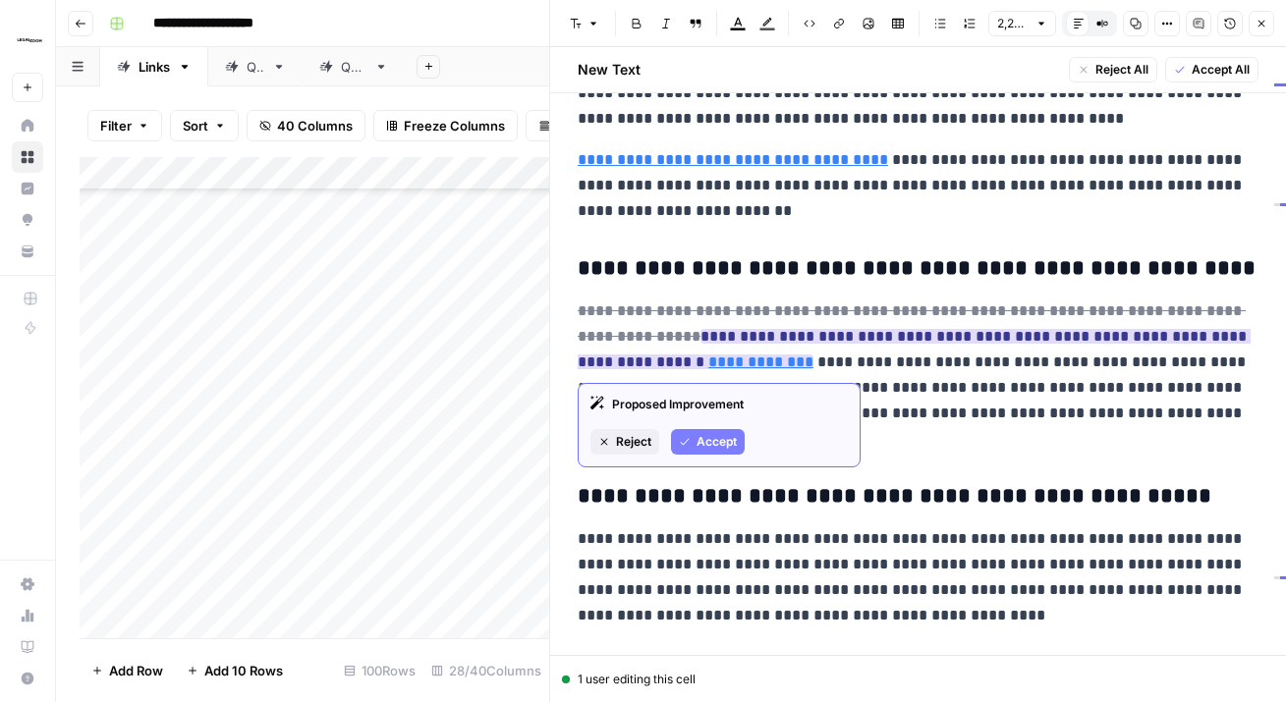
click at [713, 439] on span "Accept" at bounding box center [716, 442] width 40 height 18
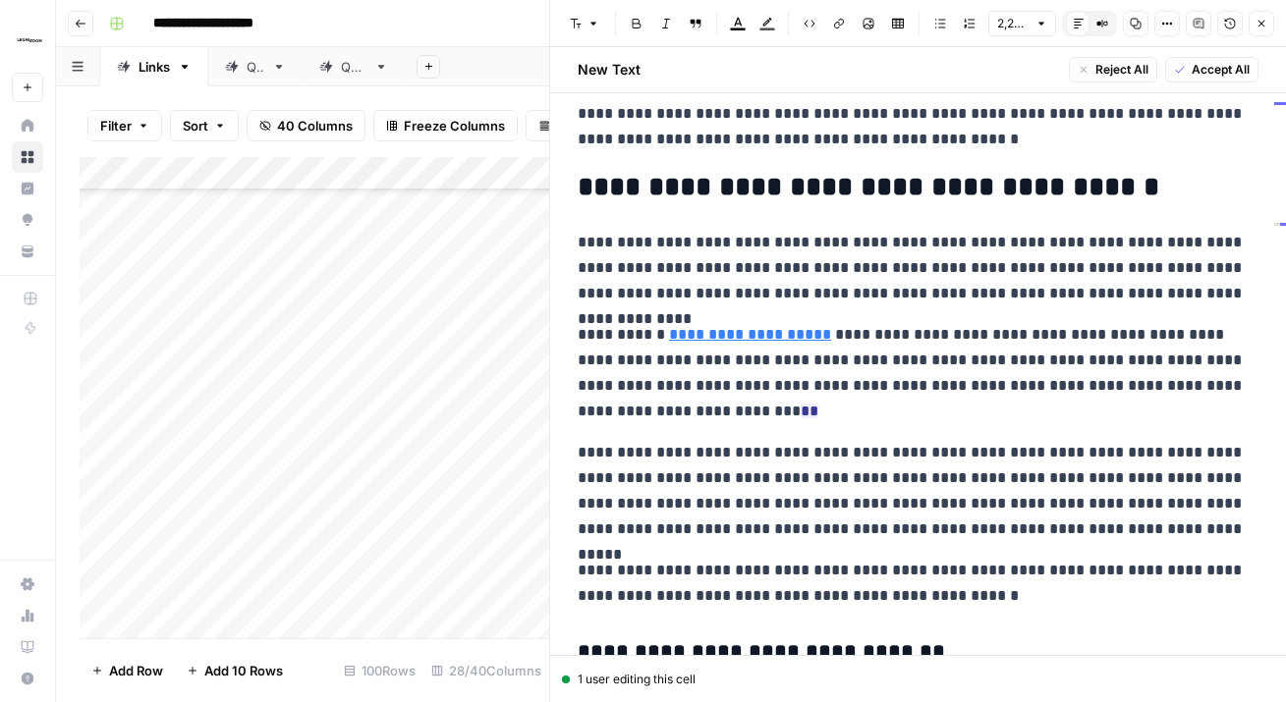
scroll to position [232, 0]
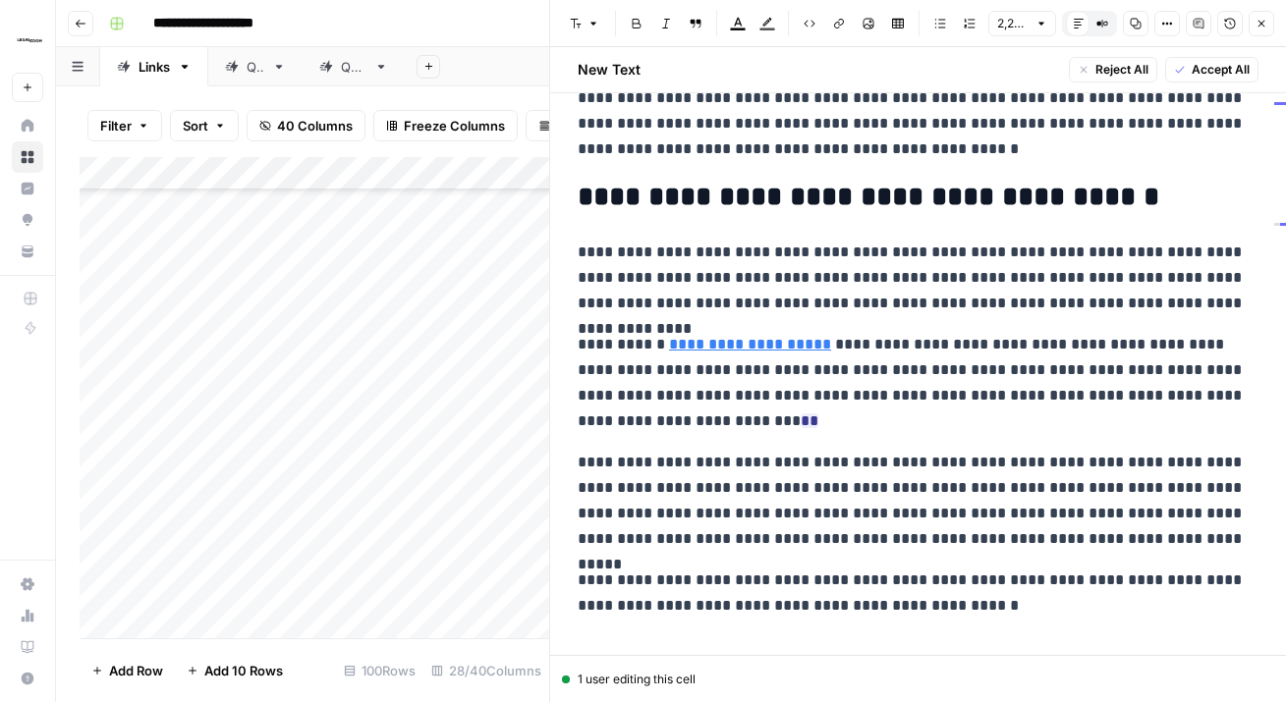
click at [1264, 18] on icon "button" at bounding box center [1261, 24] width 12 height 12
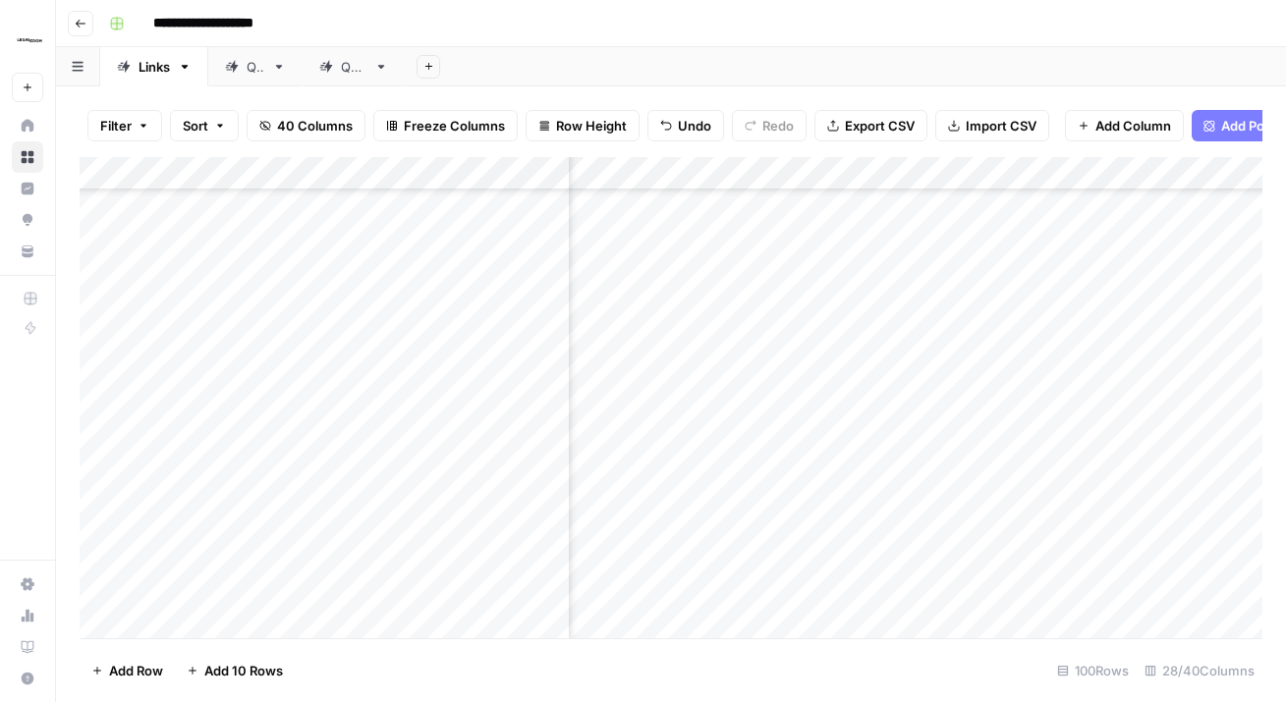
click at [900, 329] on div "Add Column" at bounding box center [671, 397] width 1182 height 481
type textarea "**********"
click at [891, 337] on div "Add Column" at bounding box center [671, 397] width 1182 height 481
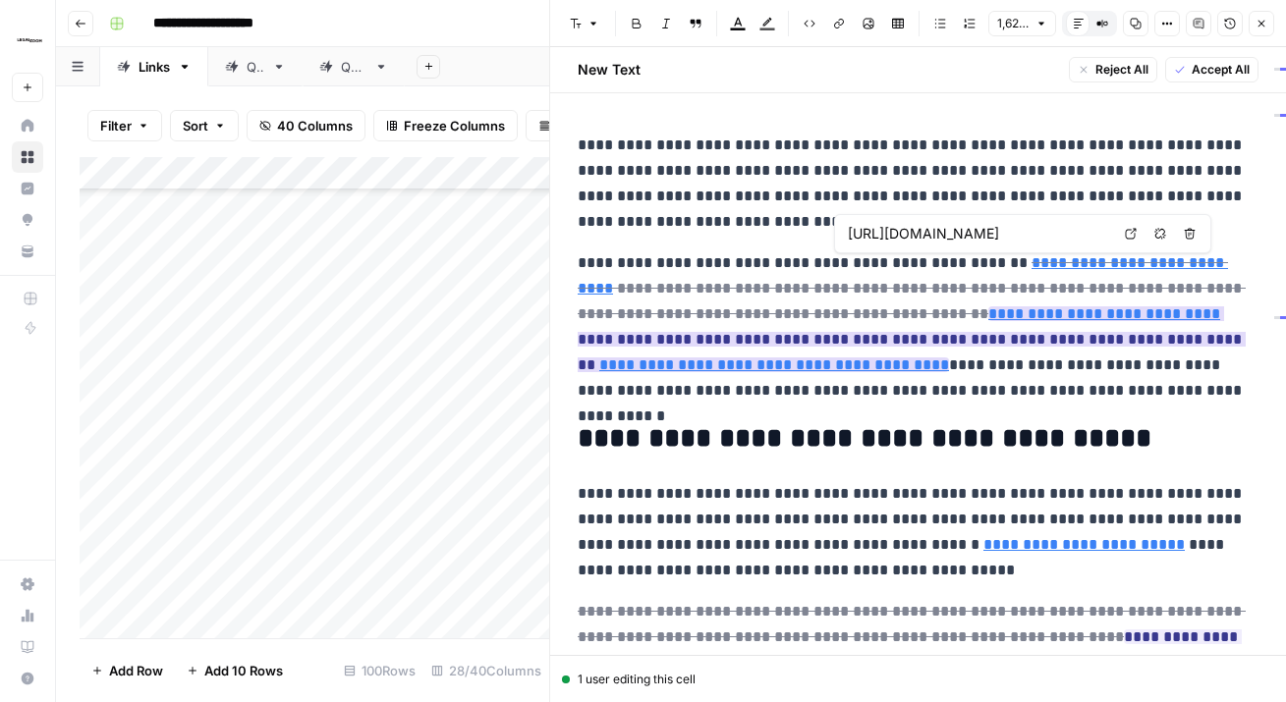
type input "[URL][DOMAIN_NAME]"
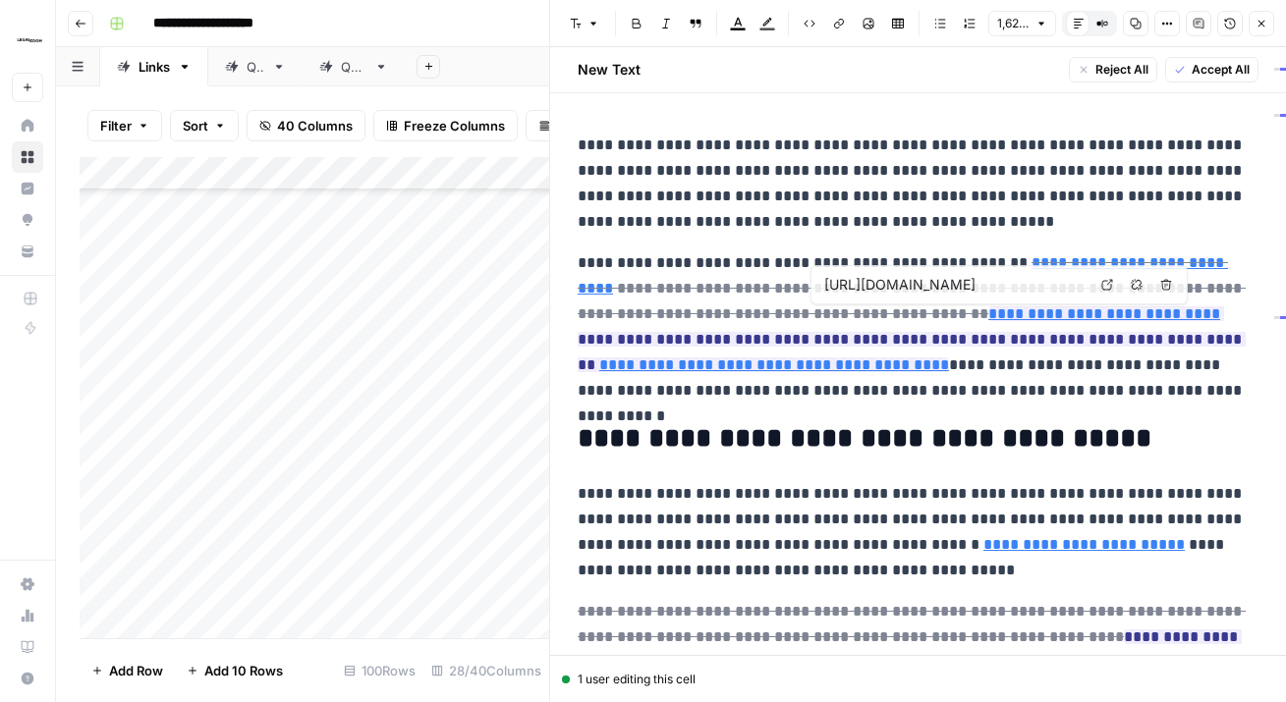
scroll to position [0, 182]
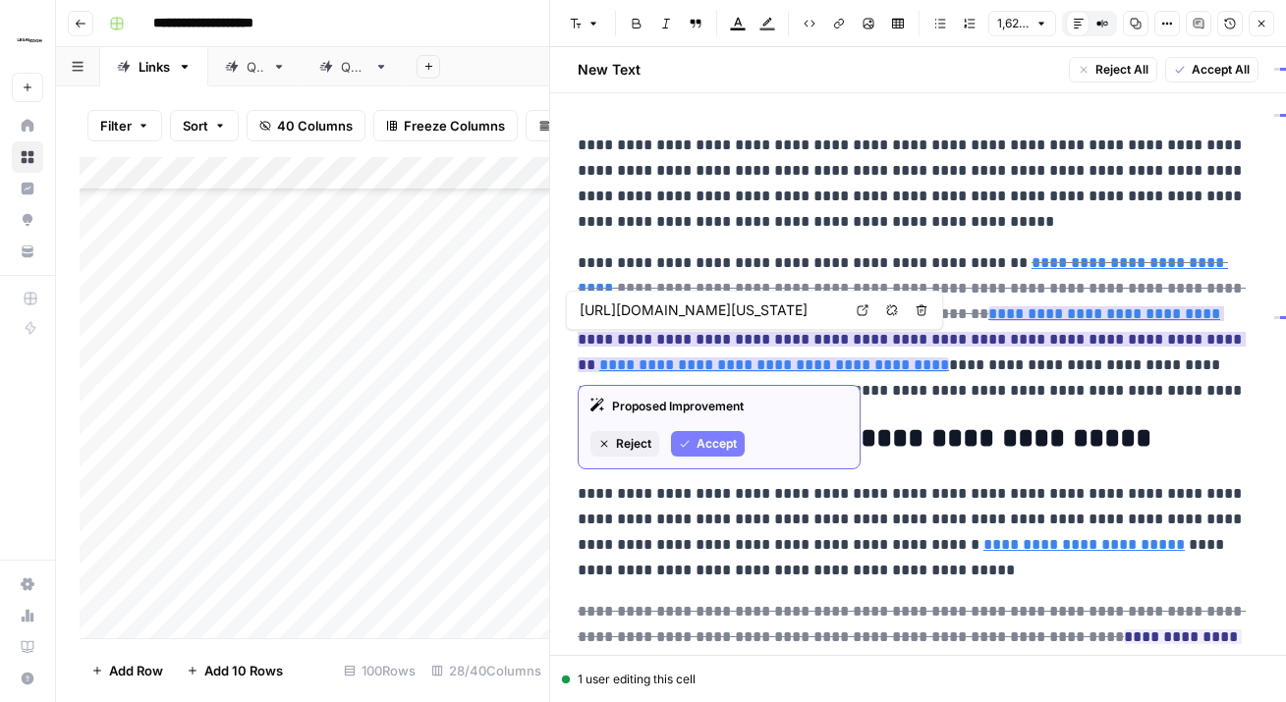
type input "[URL][DOMAIN_NAME]"
click at [988, 311] on link "**********" at bounding box center [1104, 313] width 232 height 15
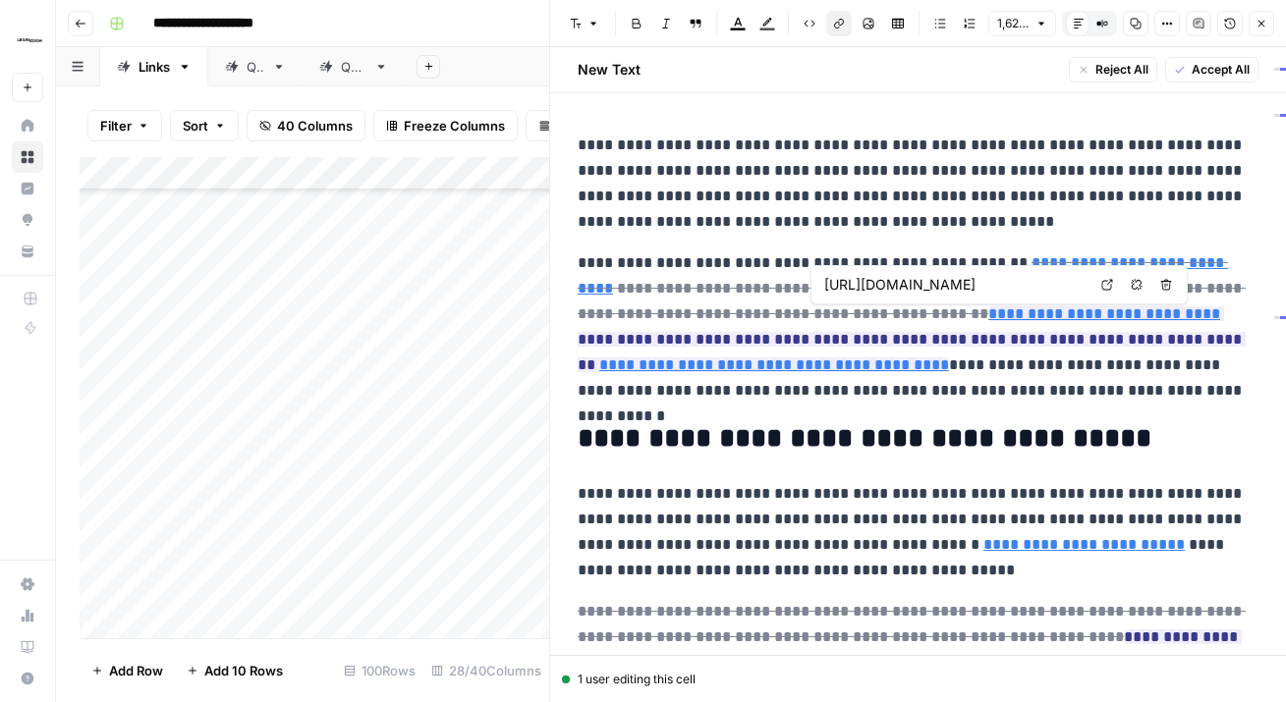
type input "https://www.legalzoom.com/business/business-formation/idaho/llc-overview.html"
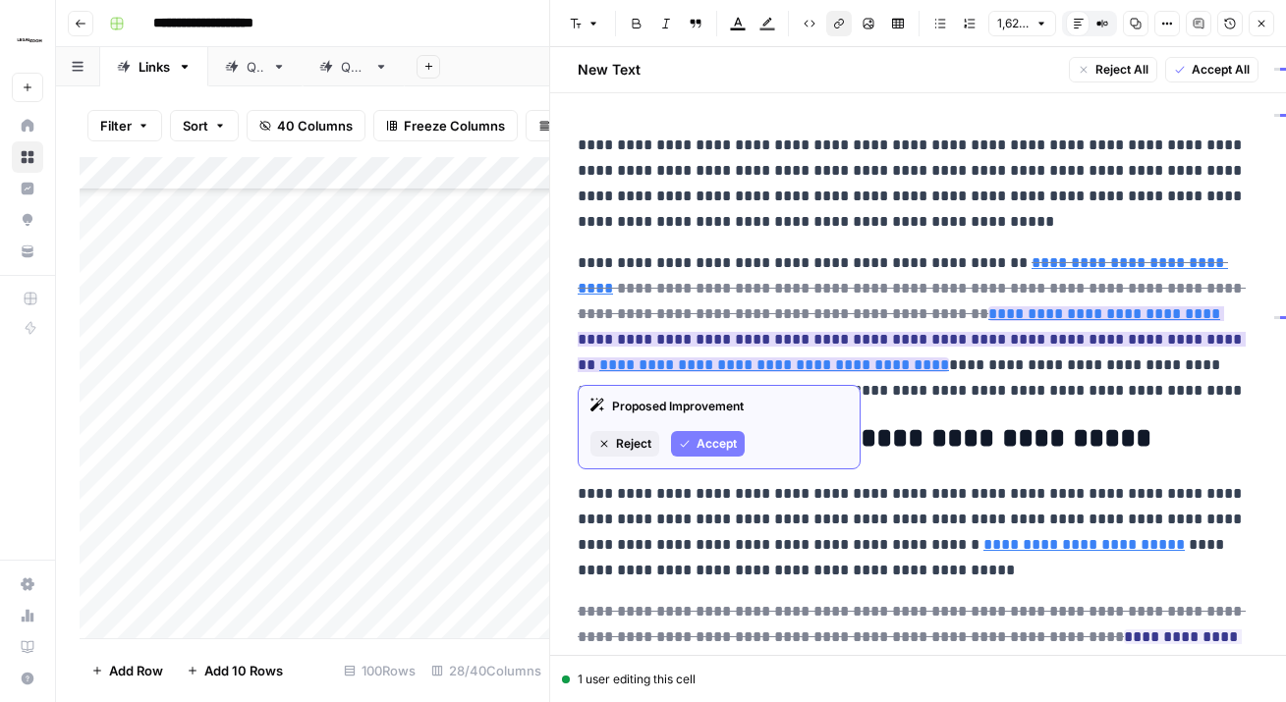
click at [711, 439] on span "Accept" at bounding box center [716, 444] width 40 height 18
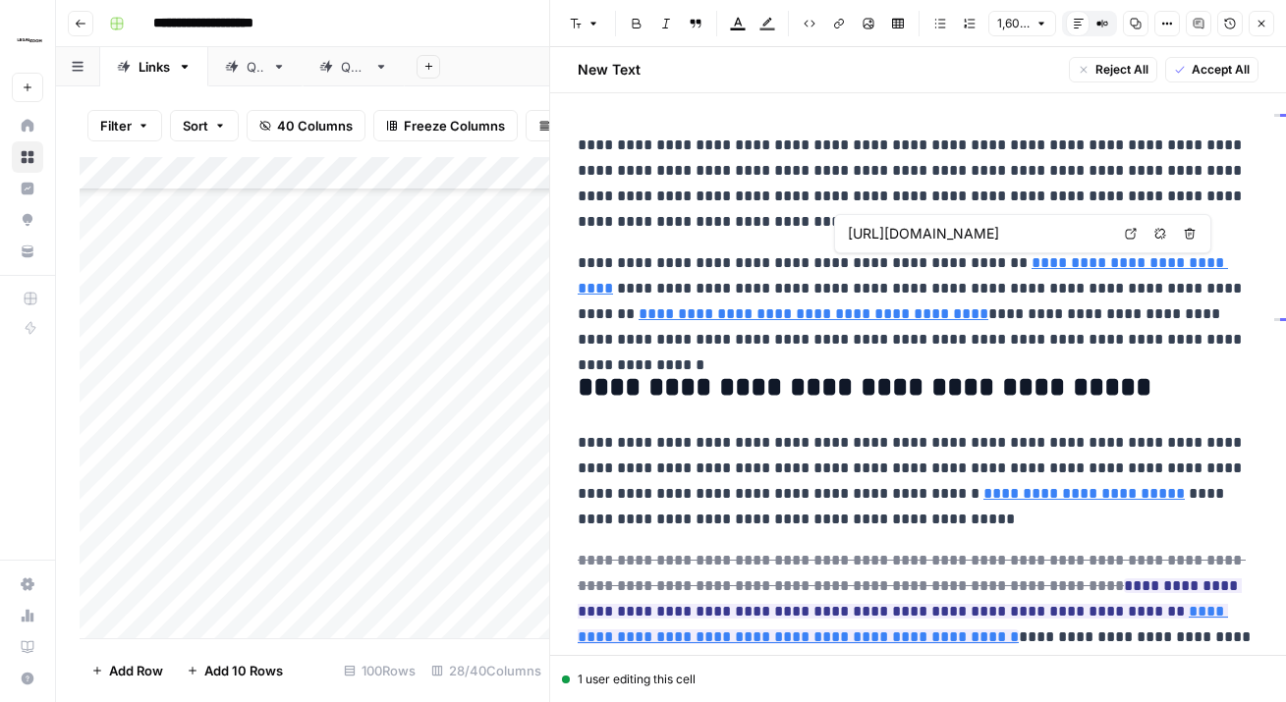
type input "https://www.legalzoom.com/business/business-formation/idaho/llc-overview.html"
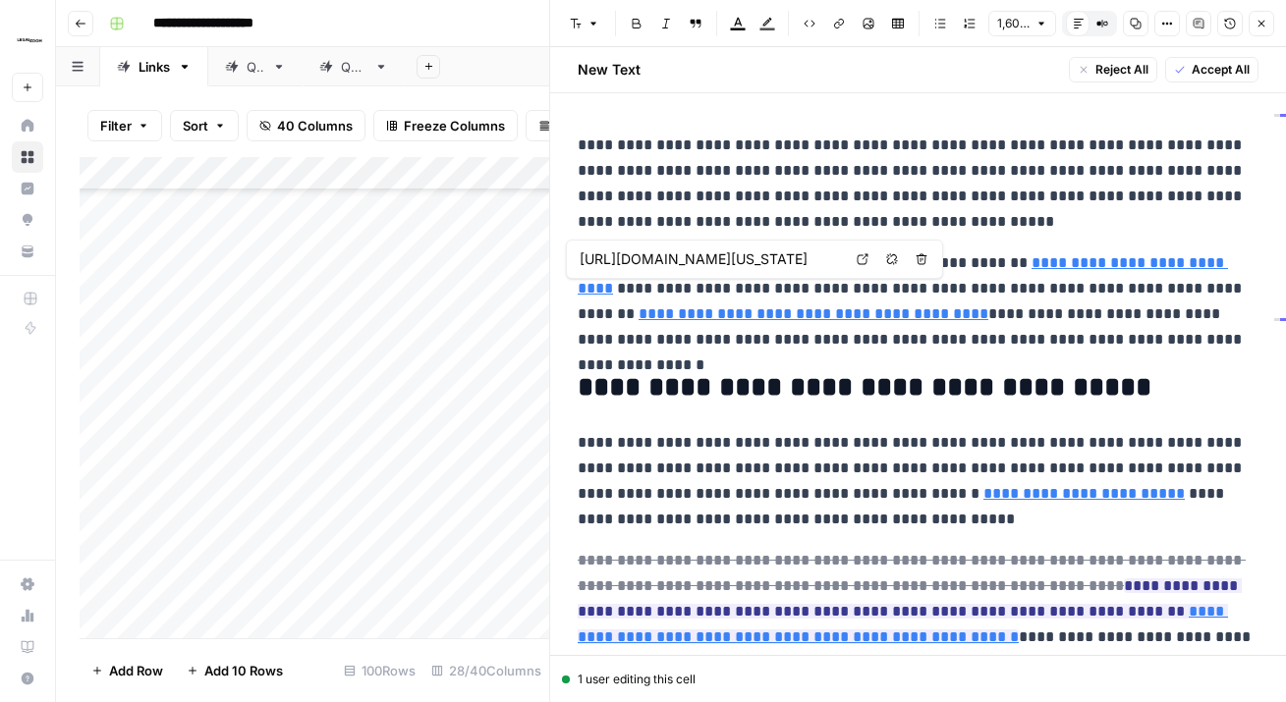
click at [988, 306] on link "**********" at bounding box center [813, 313] width 350 height 15
click at [812, 316] on link "**********" at bounding box center [813, 313] width 350 height 15
click at [788, 318] on link "**********" at bounding box center [813, 313] width 350 height 15
click at [806, 312] on link "**********" at bounding box center [813, 313] width 350 height 15
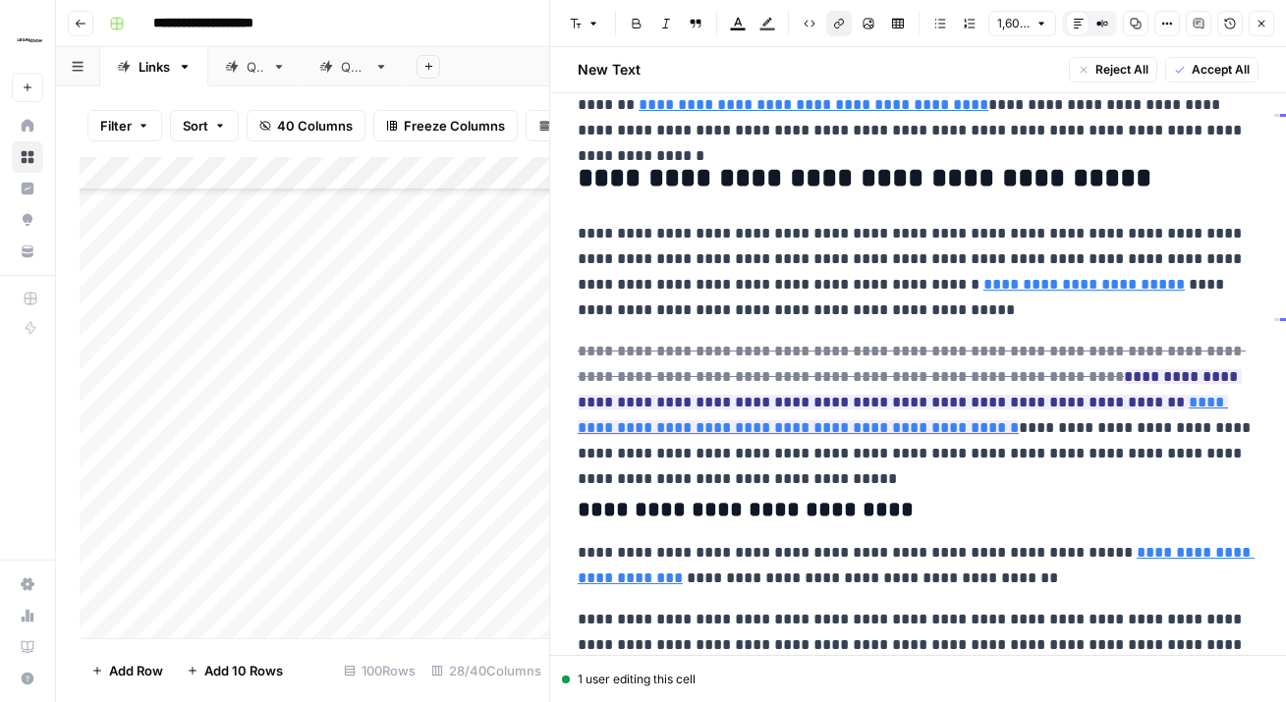
scroll to position [211, 0]
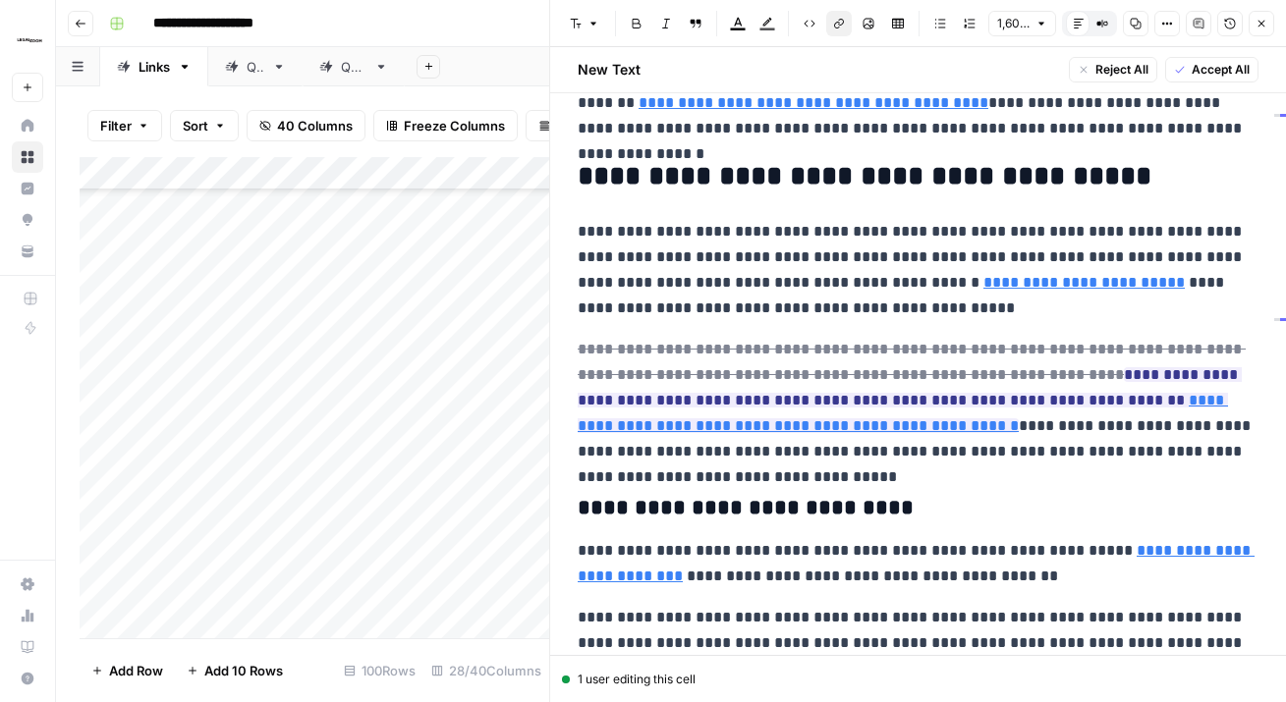
type input "https://www.legalzoom.com/articles/how-to-apply-for-a-business-license"
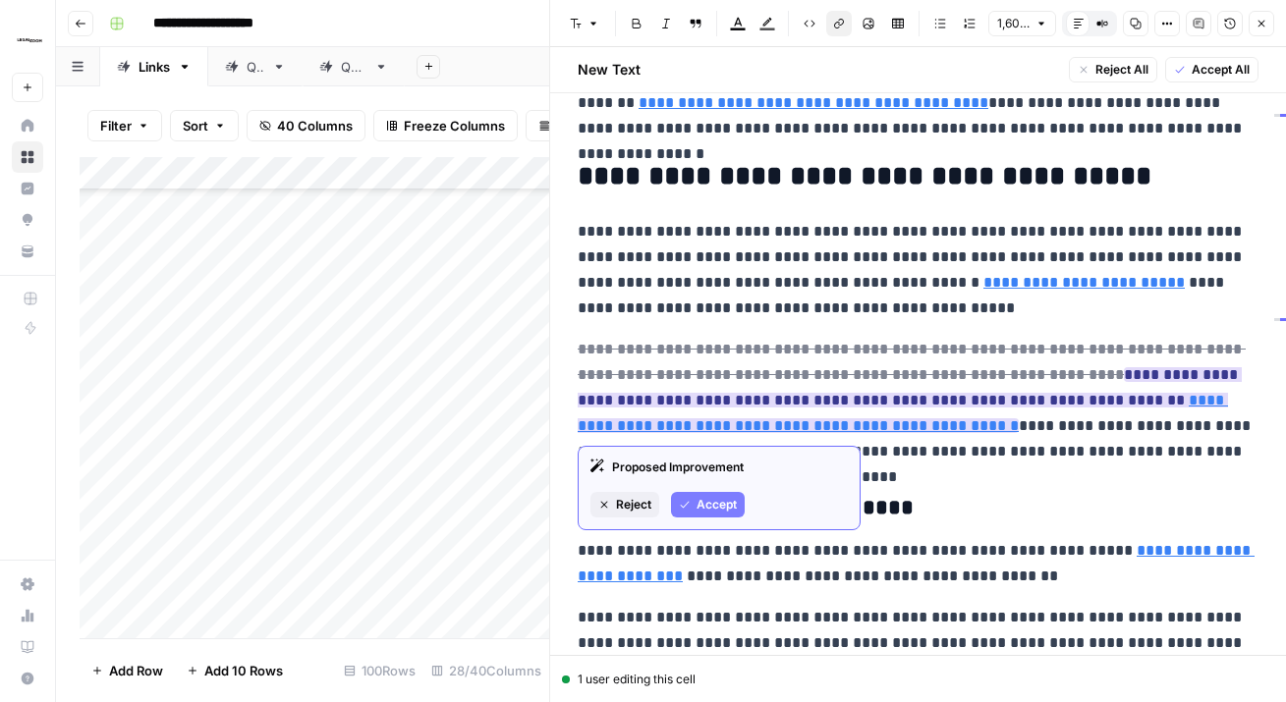
click at [714, 509] on span "Accept" at bounding box center [716, 505] width 40 height 18
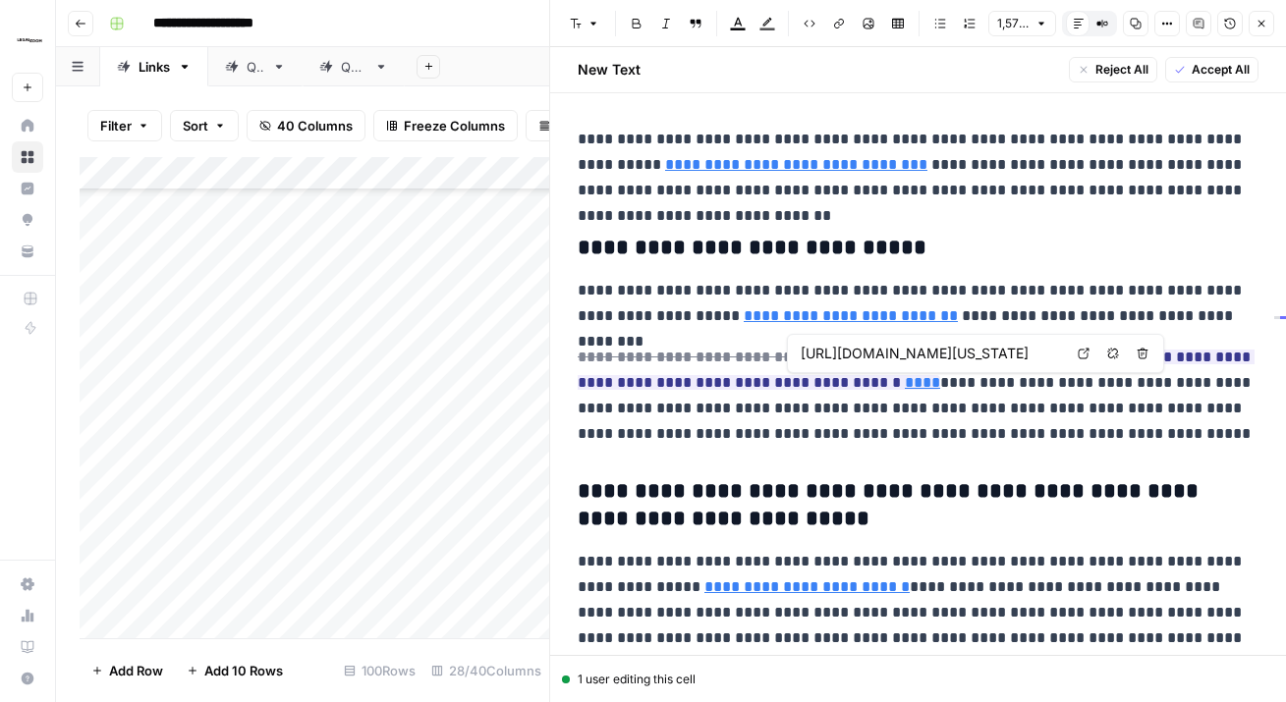
scroll to position [0, 163]
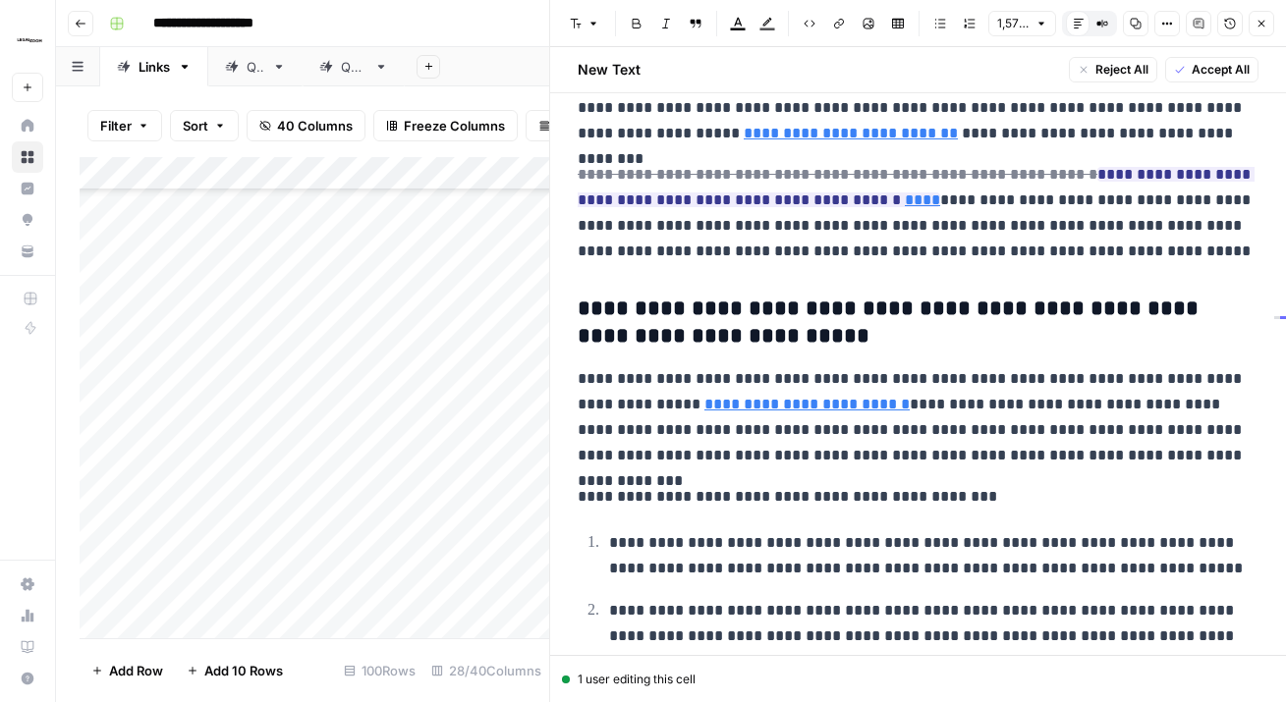
click at [1204, 70] on span "Accept All" at bounding box center [1220, 70] width 58 height 18
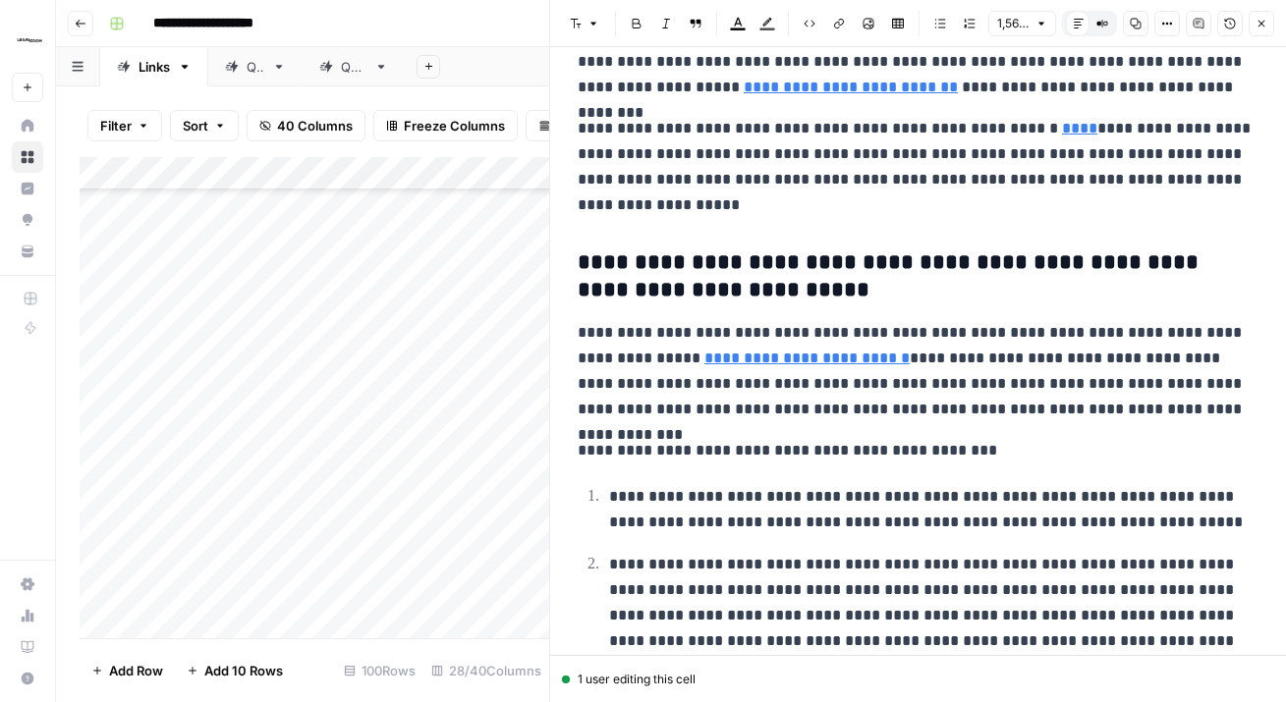
scroll to position [453, 0]
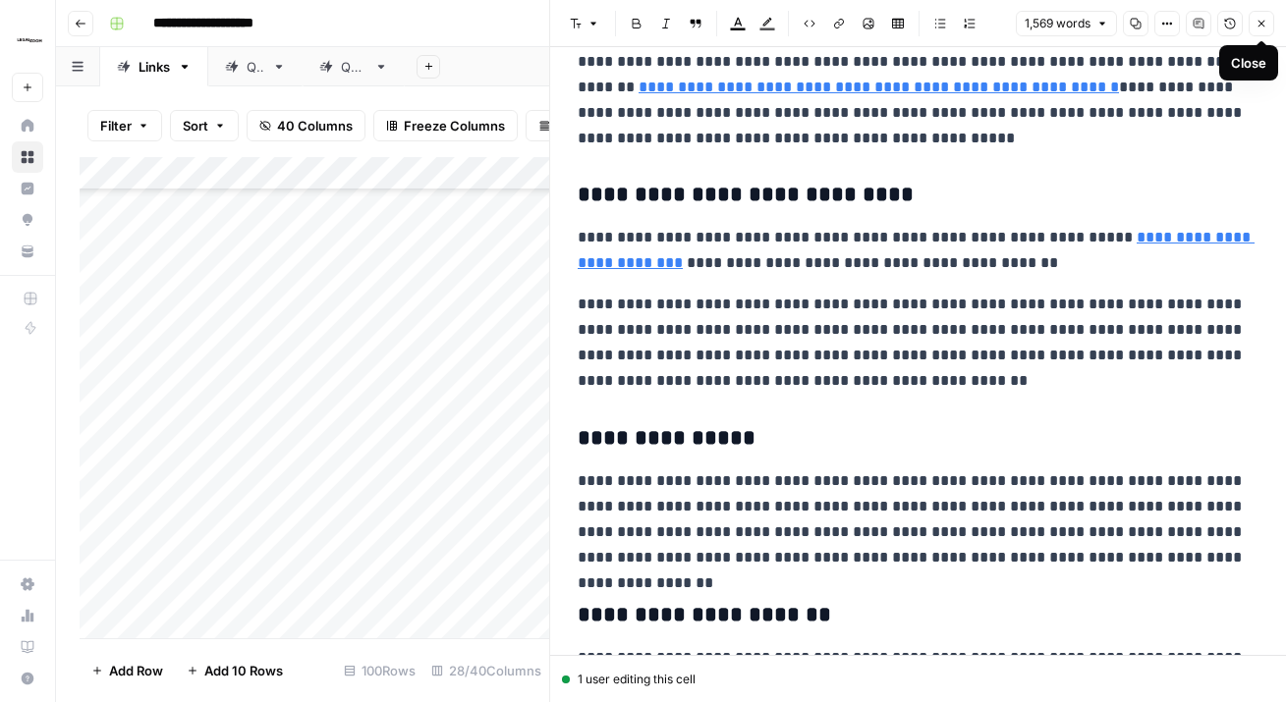
click at [1257, 22] on icon "button" at bounding box center [1261, 24] width 12 height 12
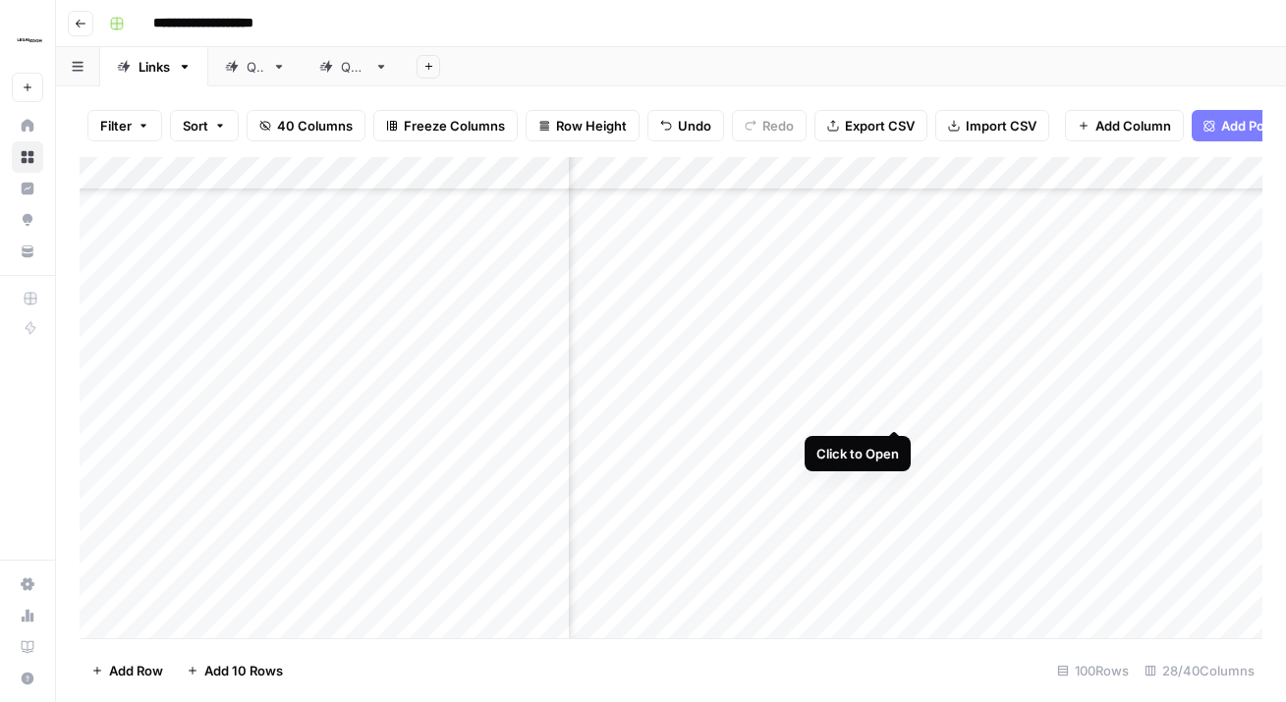
click at [889, 393] on div "Add Column" at bounding box center [671, 397] width 1182 height 481
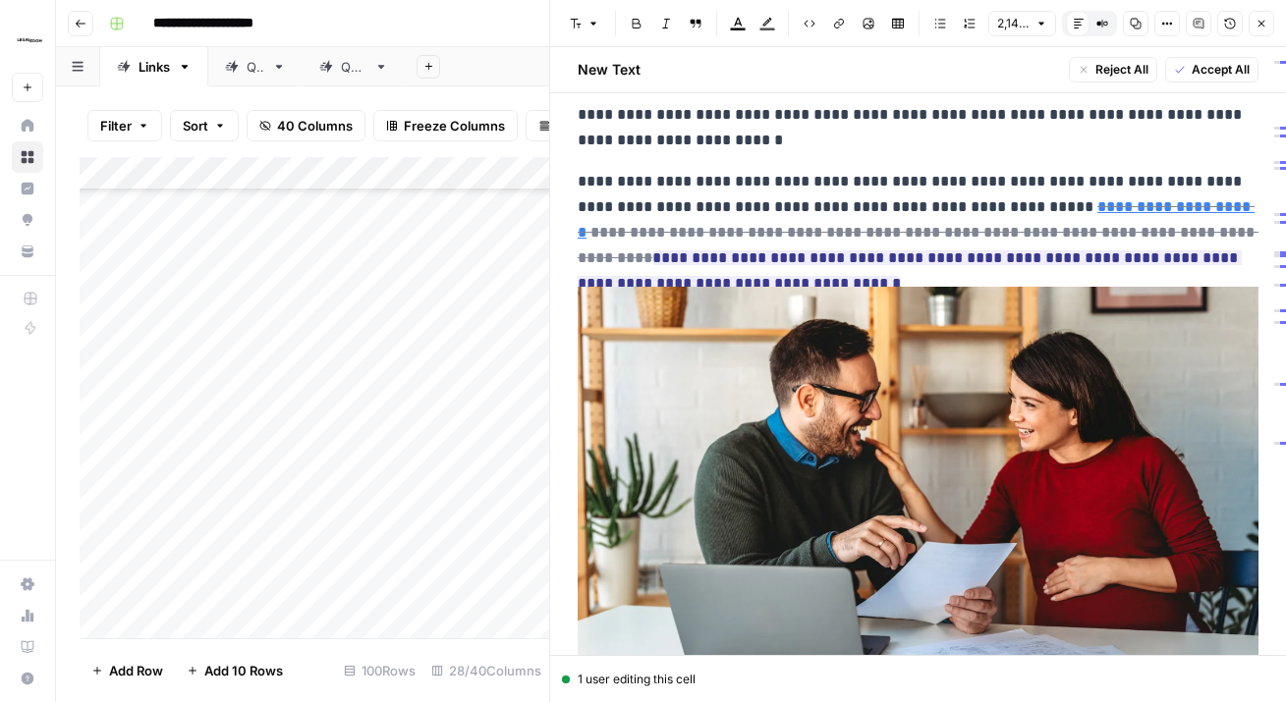
scroll to position [80, 0]
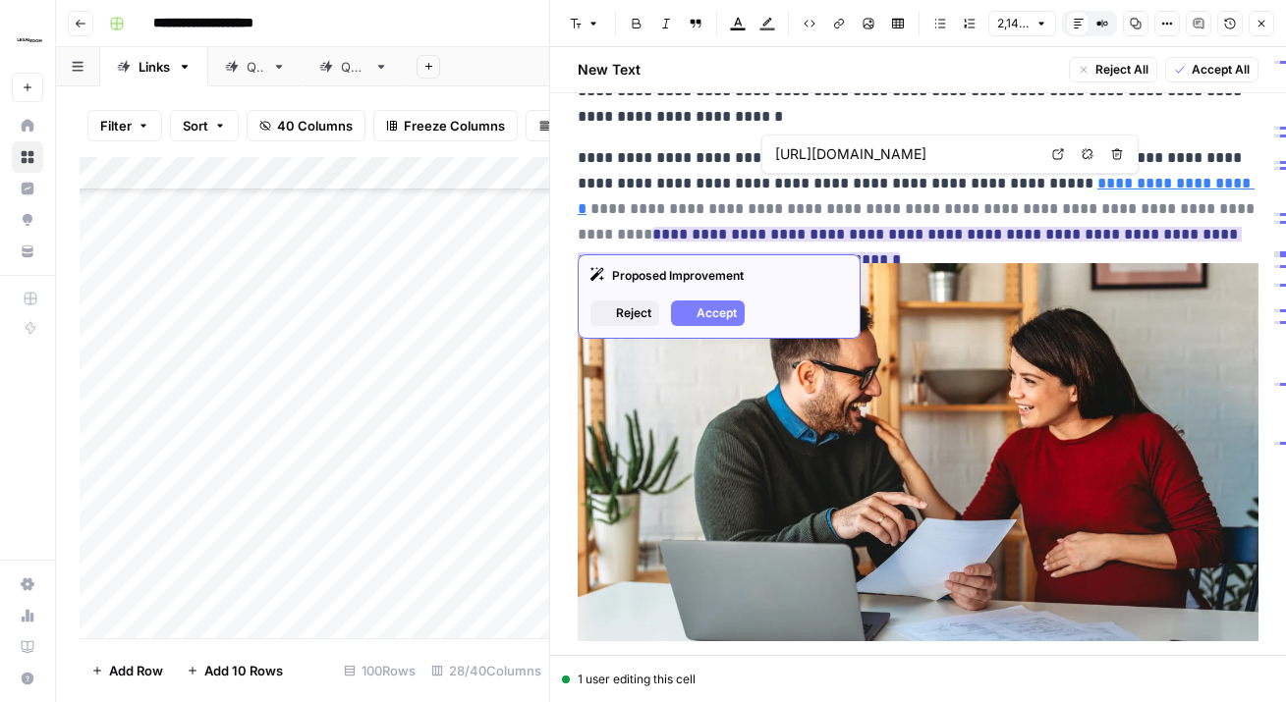
click at [1034, 186] on link "**********" at bounding box center [915, 196] width 677 height 40
click at [644, 307] on span "Reject" at bounding box center [633, 313] width 35 height 18
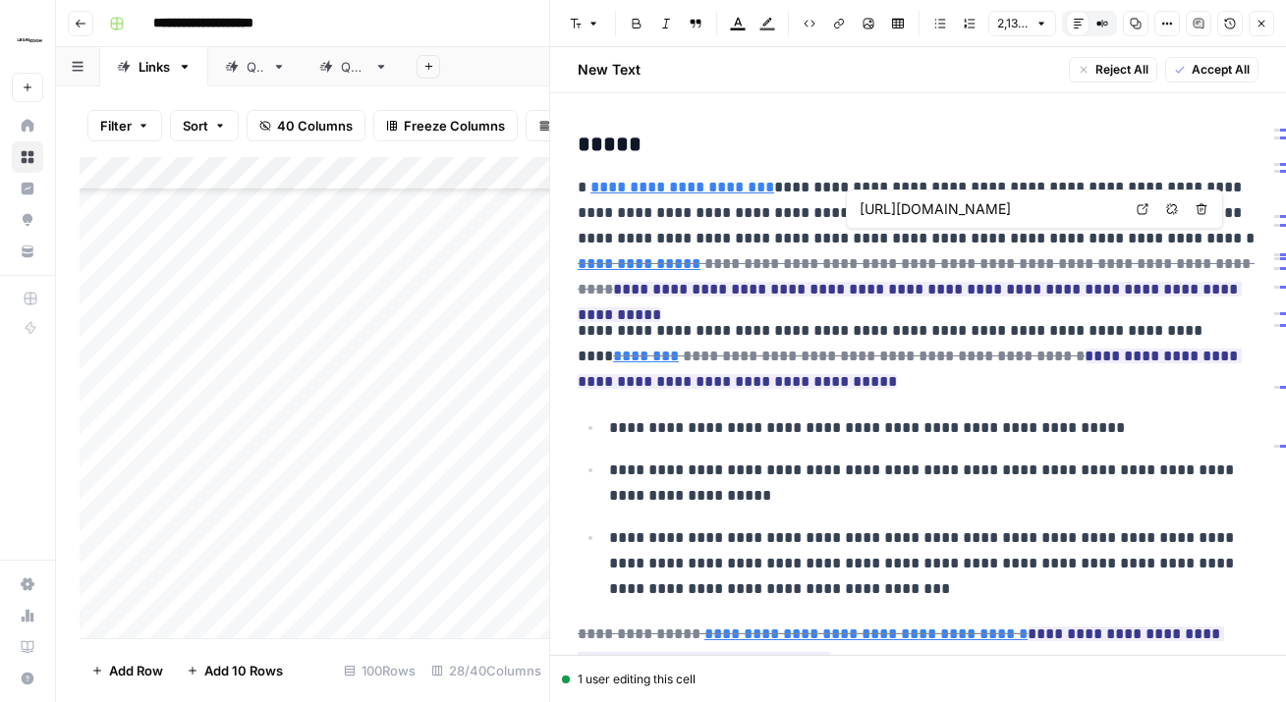
scroll to position [0, 228]
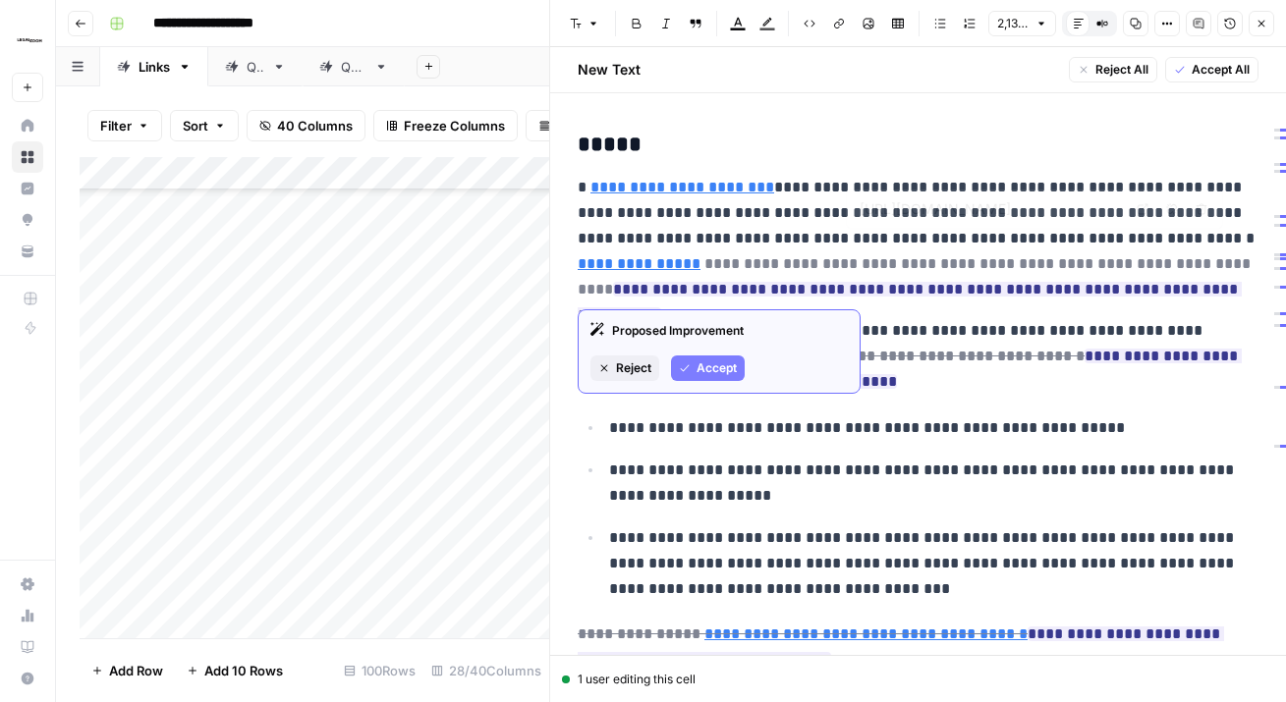
click at [700, 256] on link "**********" at bounding box center [638, 263] width 123 height 15
click at [637, 371] on span "Reject" at bounding box center [633, 368] width 35 height 18
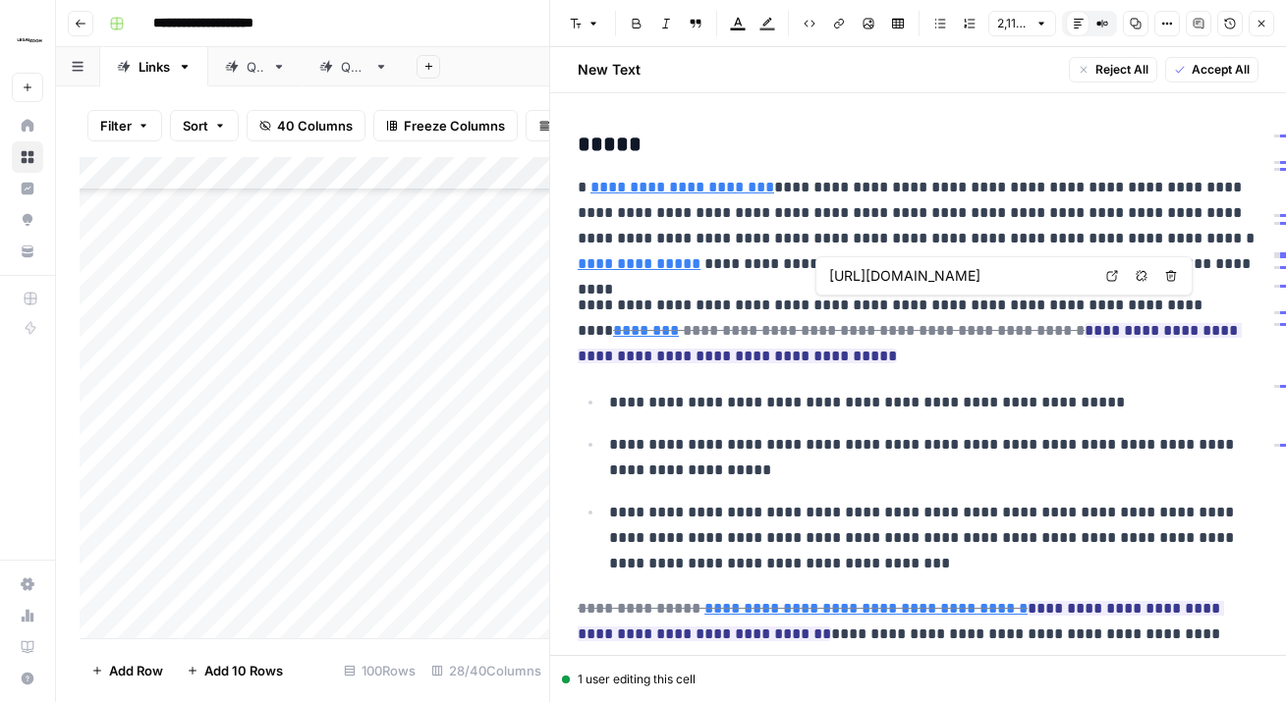
scroll to position [0, 224]
click at [1108, 277] on icon at bounding box center [1112, 276] width 12 height 12
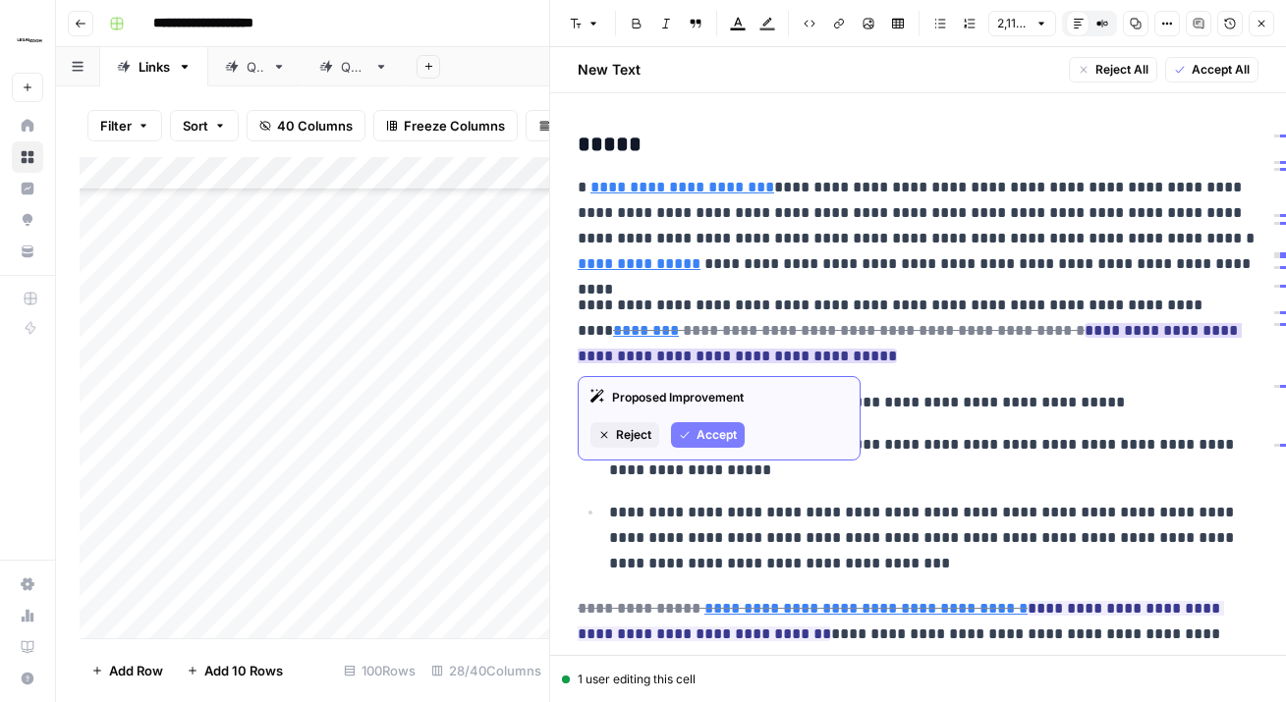
click at [630, 438] on span "Reject" at bounding box center [633, 435] width 35 height 18
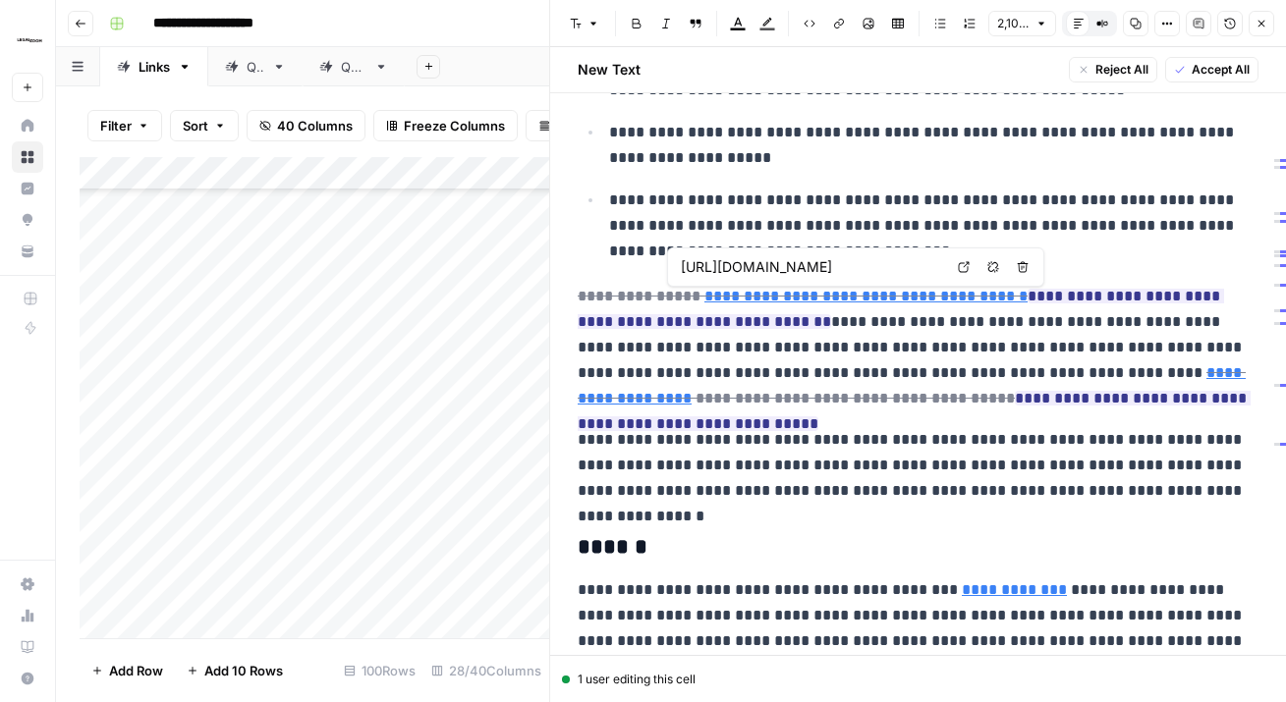
scroll to position [0, 70]
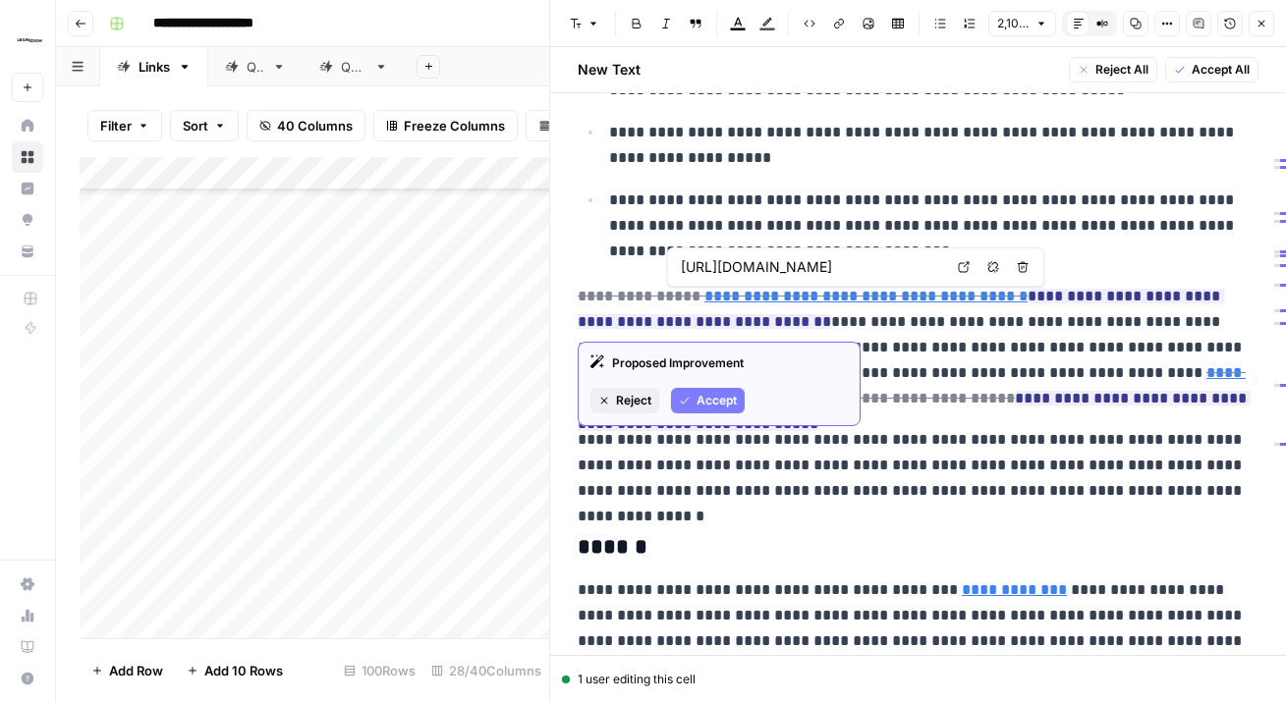
click at [962, 267] on icon at bounding box center [964, 267] width 11 height 11
click at [645, 402] on span "Reject" at bounding box center [633, 401] width 35 height 18
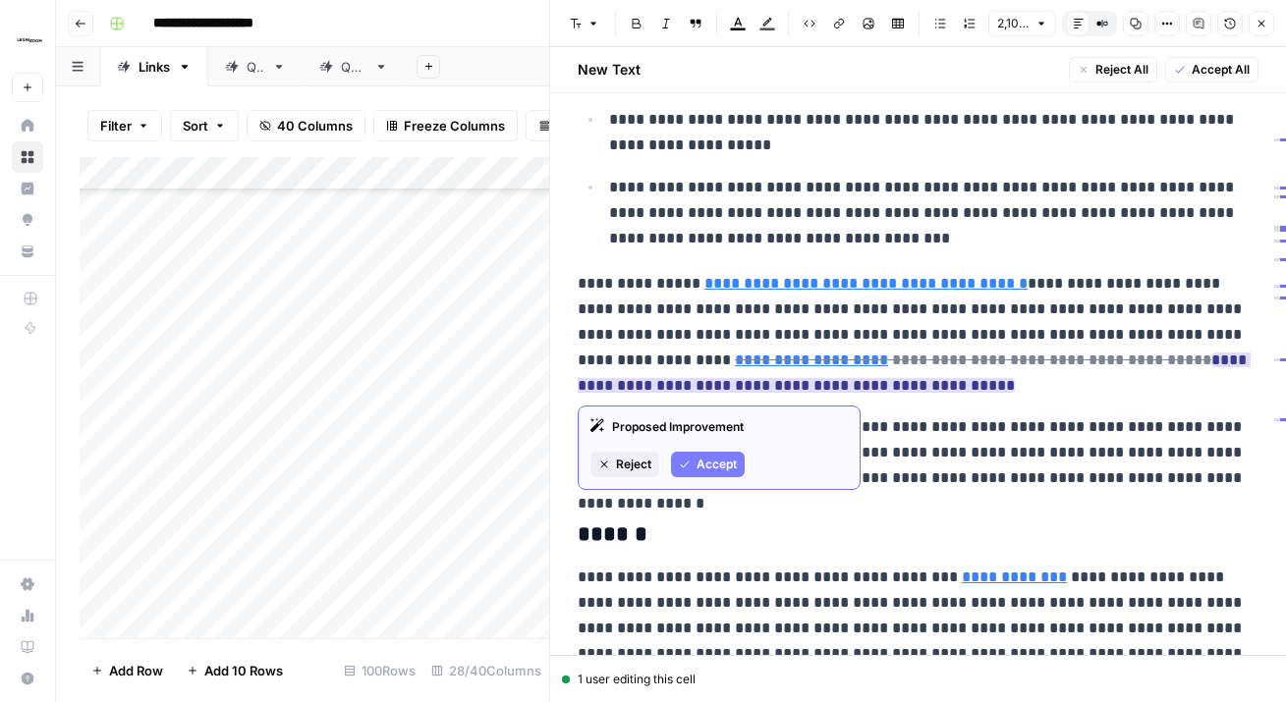
scroll to position [1064, 0]
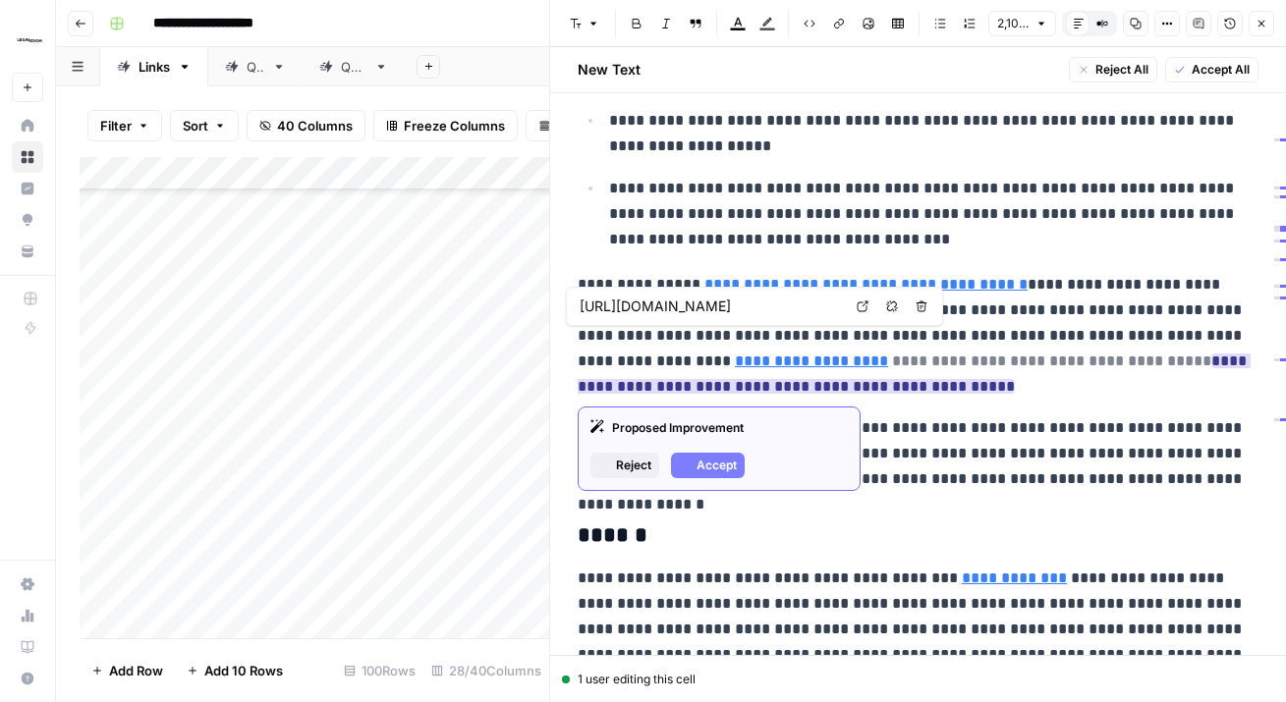
click at [735, 364] on link "**********" at bounding box center [811, 361] width 153 height 15
click at [686, 466] on icon "button" at bounding box center [685, 466] width 12 height 12
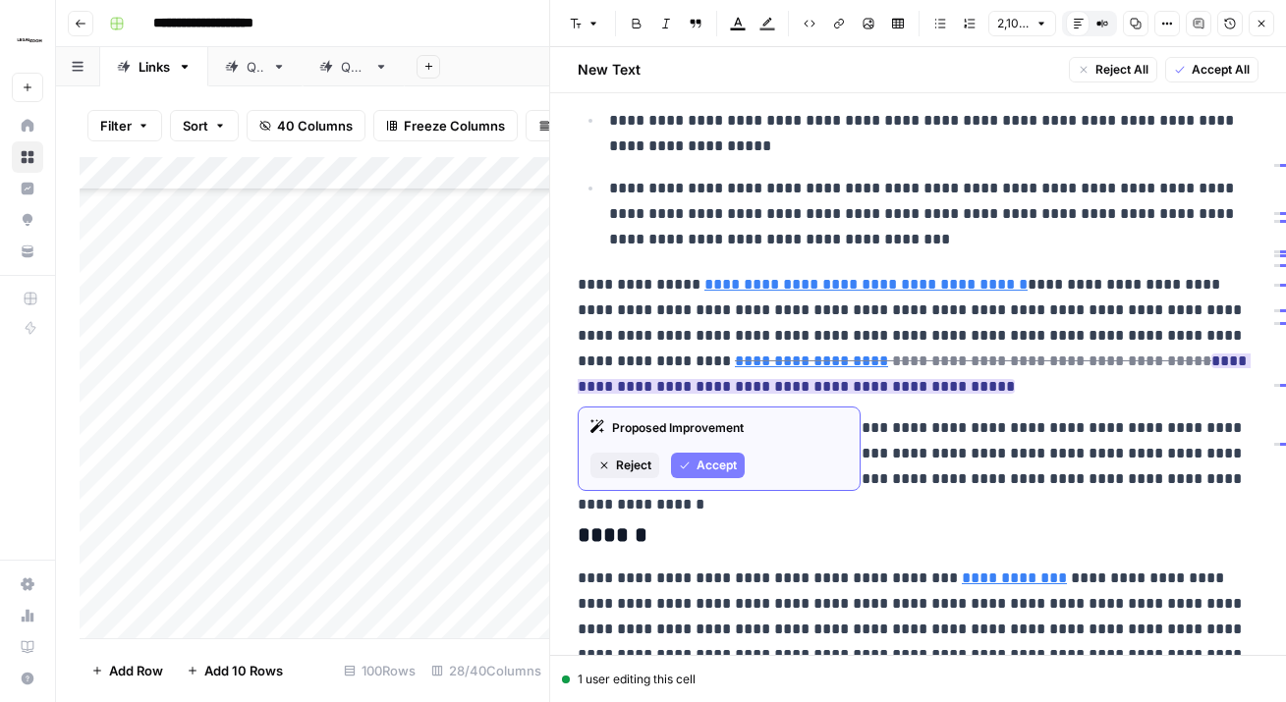
click at [627, 473] on span "Reject" at bounding box center [633, 466] width 35 height 18
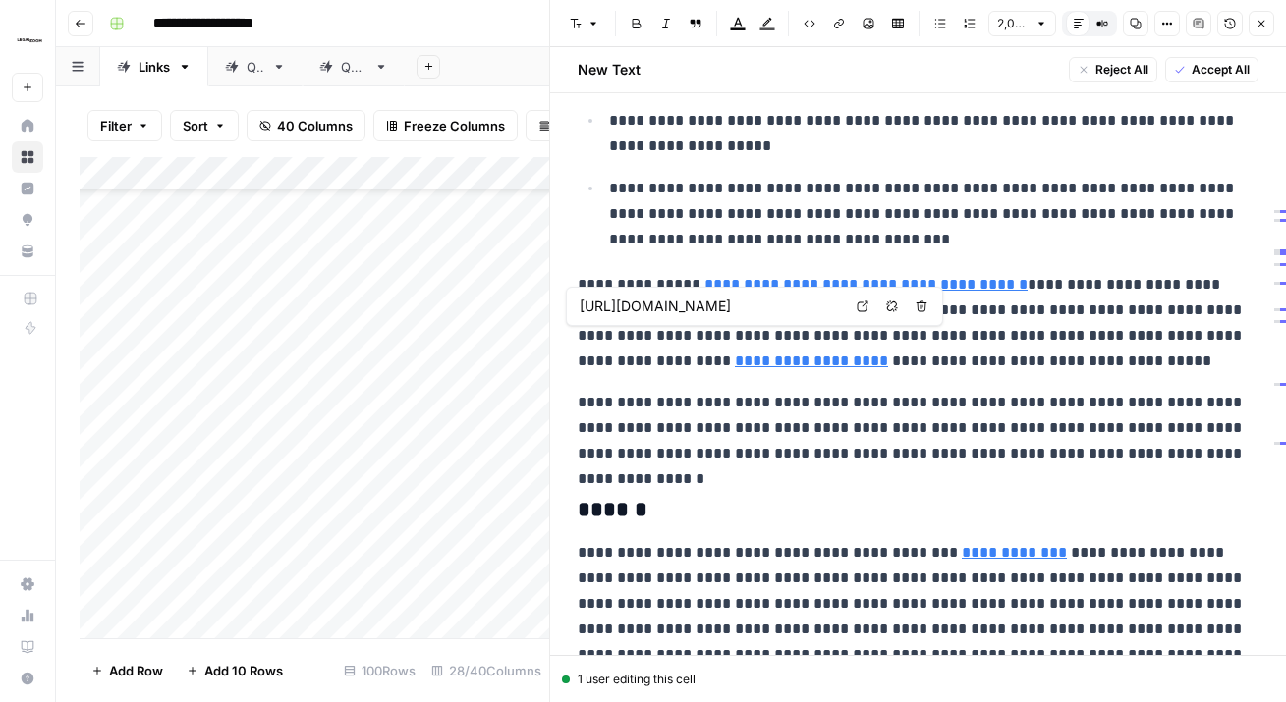
click at [735, 363] on link "**********" at bounding box center [811, 361] width 153 height 15
click at [735, 365] on link "**********" at bounding box center [811, 361] width 153 height 15
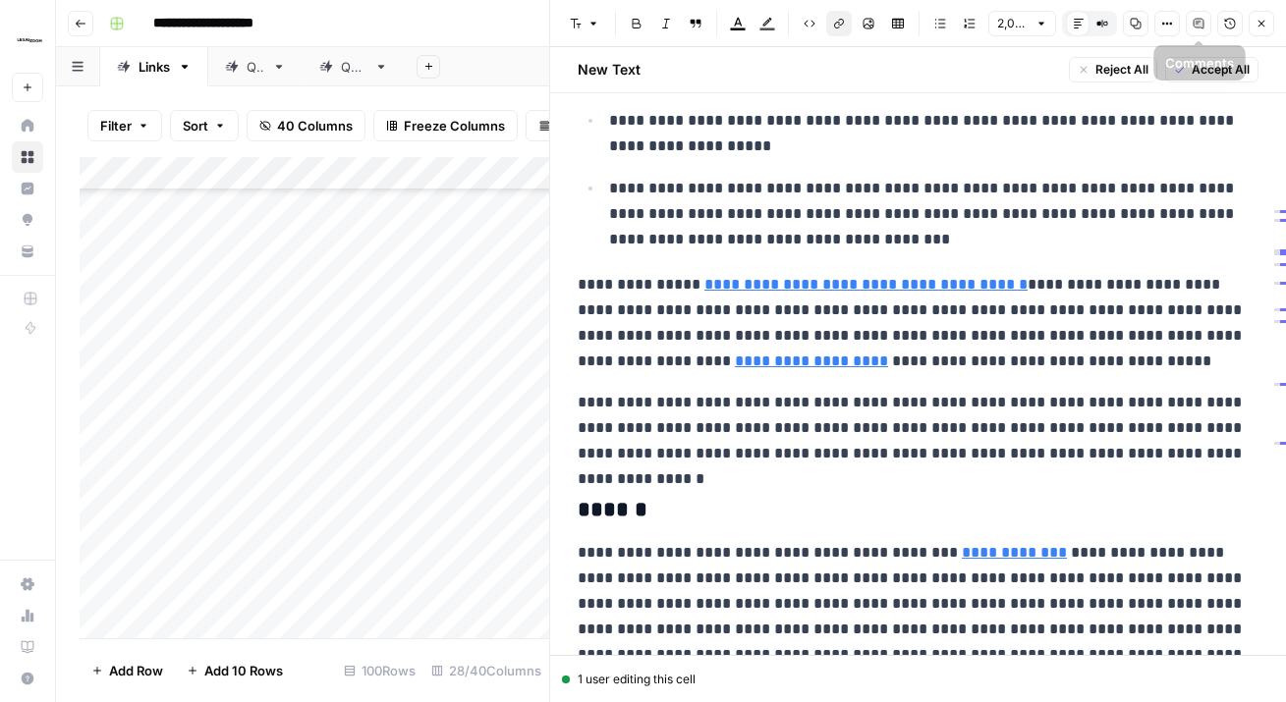
click at [1159, 27] on button "Options" at bounding box center [1167, 24] width 26 height 26
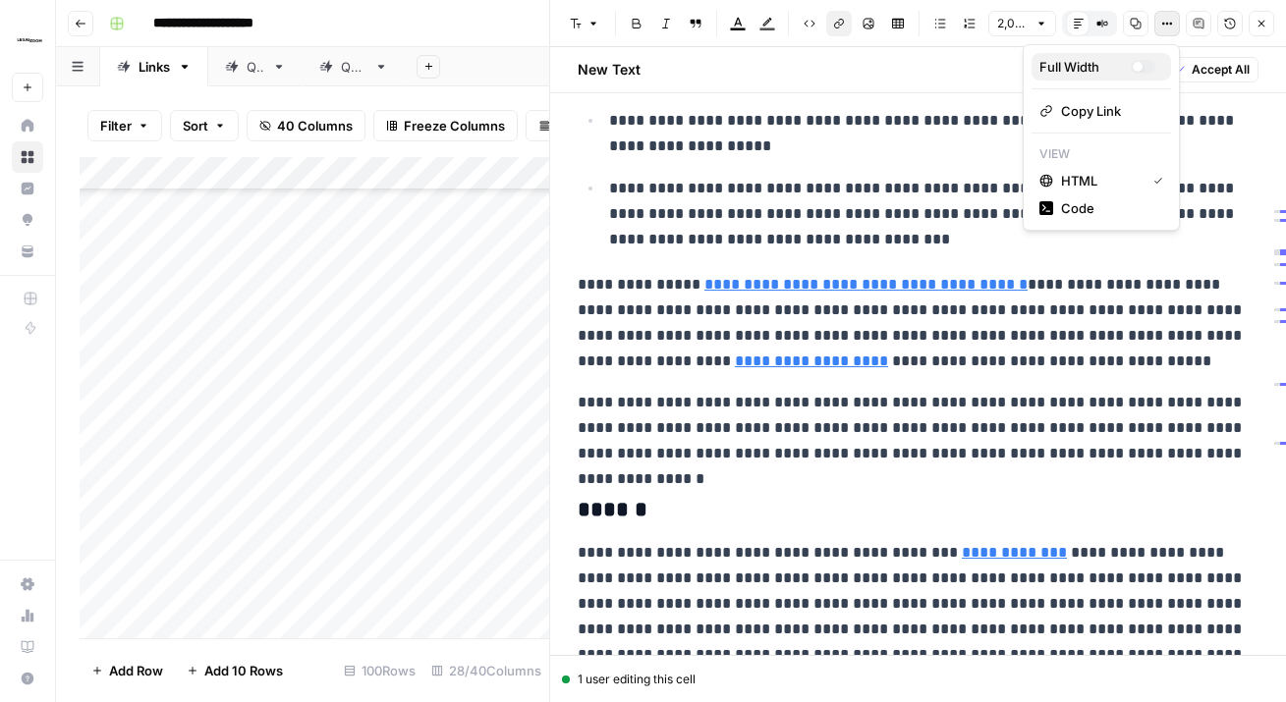
click at [1120, 67] on div "Full Width" at bounding box center [1084, 67] width 91 height 20
click at [1166, 23] on icon "button" at bounding box center [1167, 24] width 3 height 3
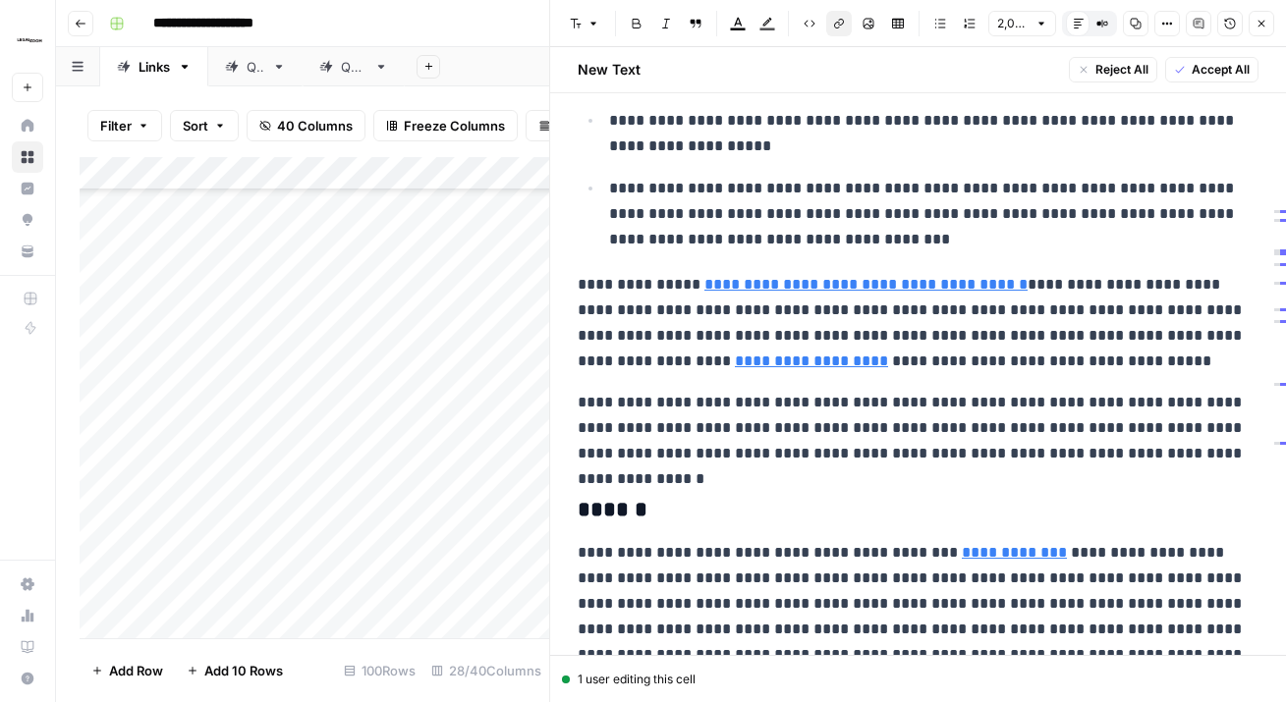
click at [1132, 58] on div "Options" at bounding box center [1166, 62] width 72 height 35
type input "https://www.legalzoom.com/personal/estate-planning/last-will-and-testament-over…"
drag, startPoint x: 547, startPoint y: 306, endPoint x: 793, endPoint y: 309, distance: 245.5
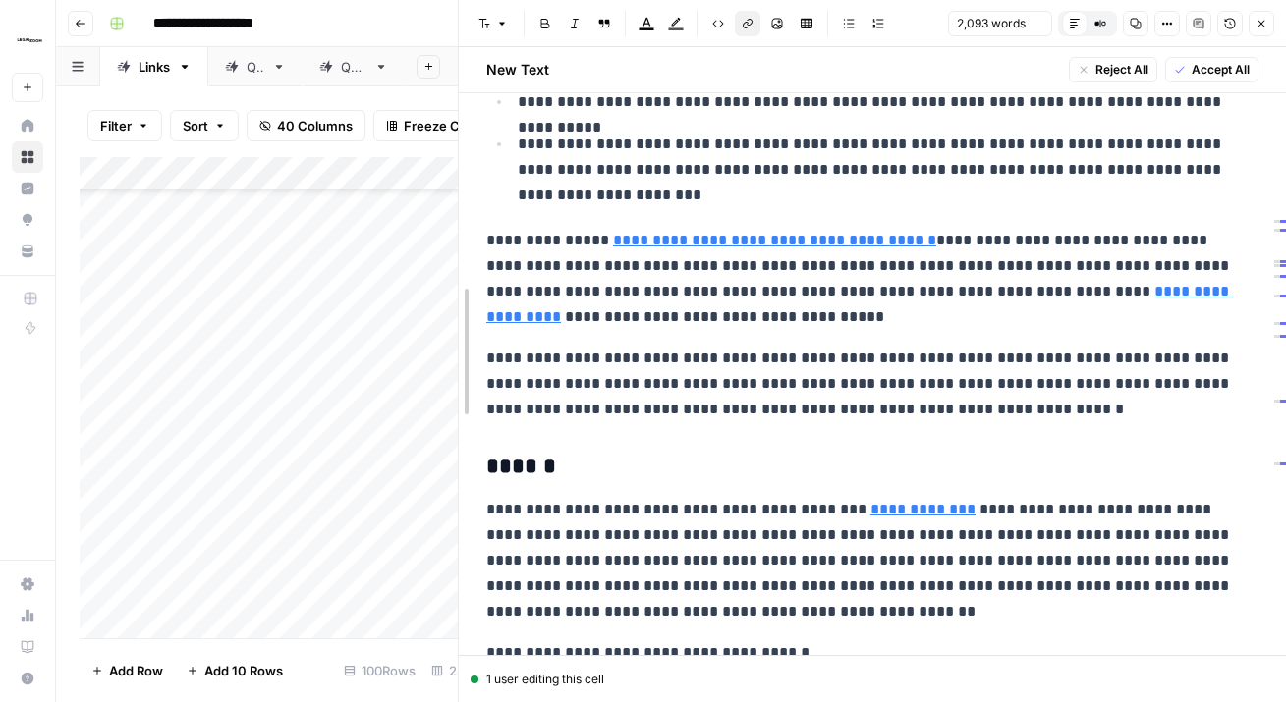
scroll to position [1099, 0]
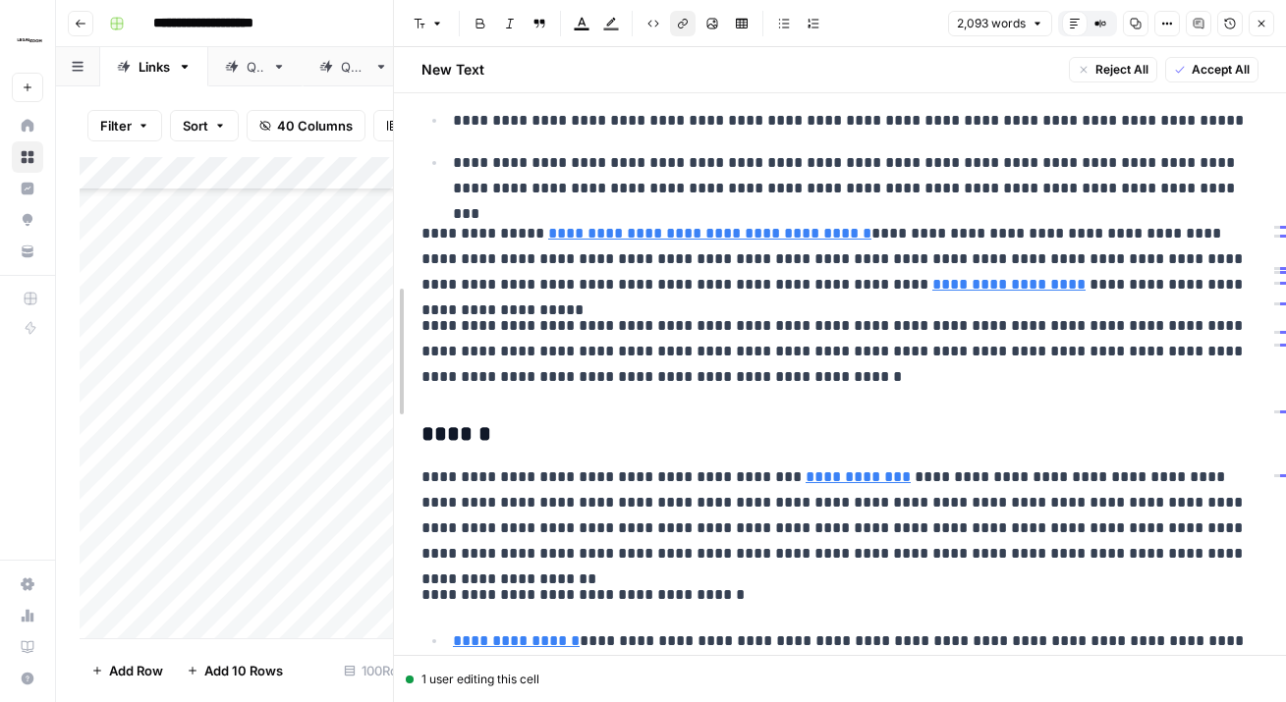
drag, startPoint x: 548, startPoint y: 303, endPoint x: 302, endPoint y: 327, distance: 247.6
click at [302, 327] on body "**********" at bounding box center [643, 351] width 1286 height 702
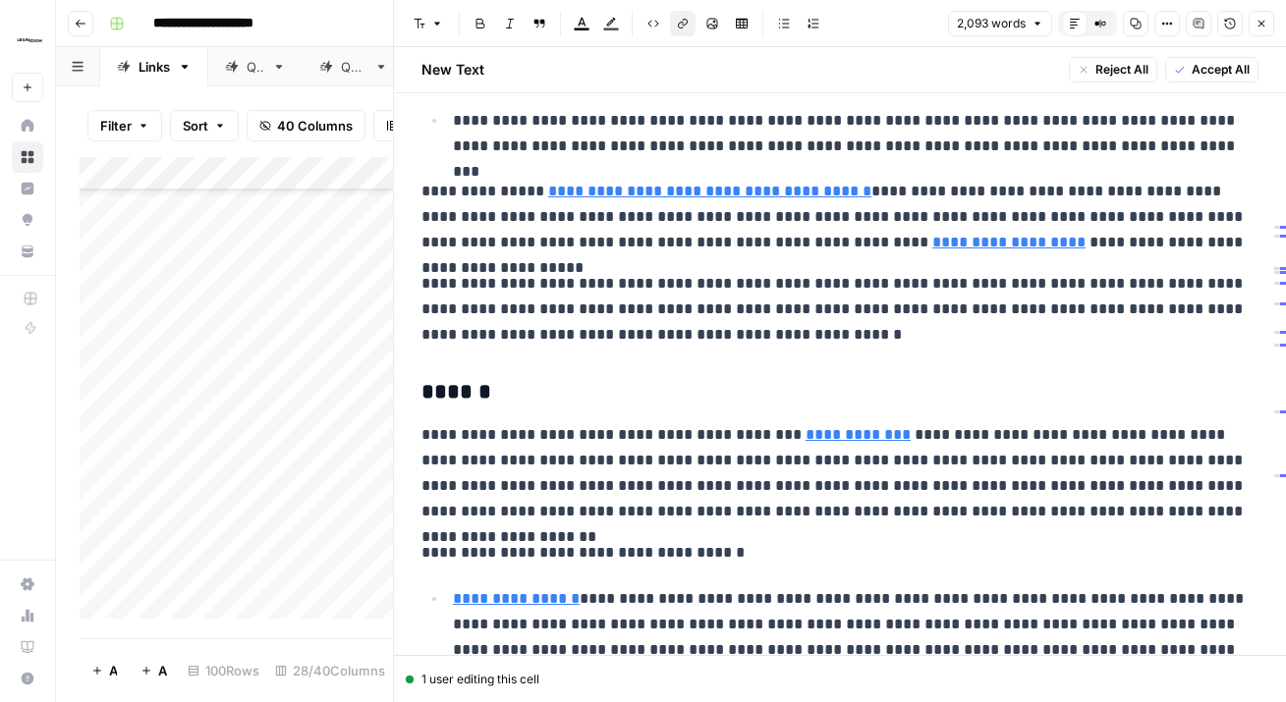
scroll to position [2827, 4676]
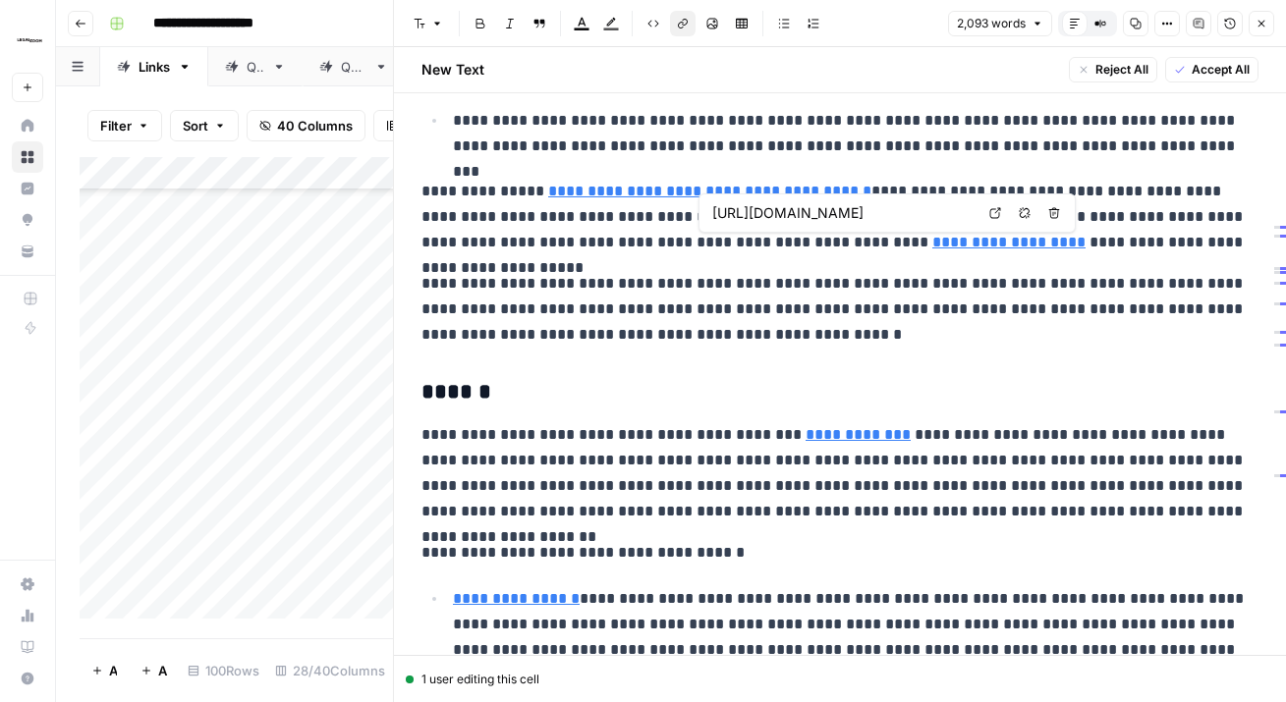
click at [831, 291] on p "**********" at bounding box center [839, 309] width 837 height 77
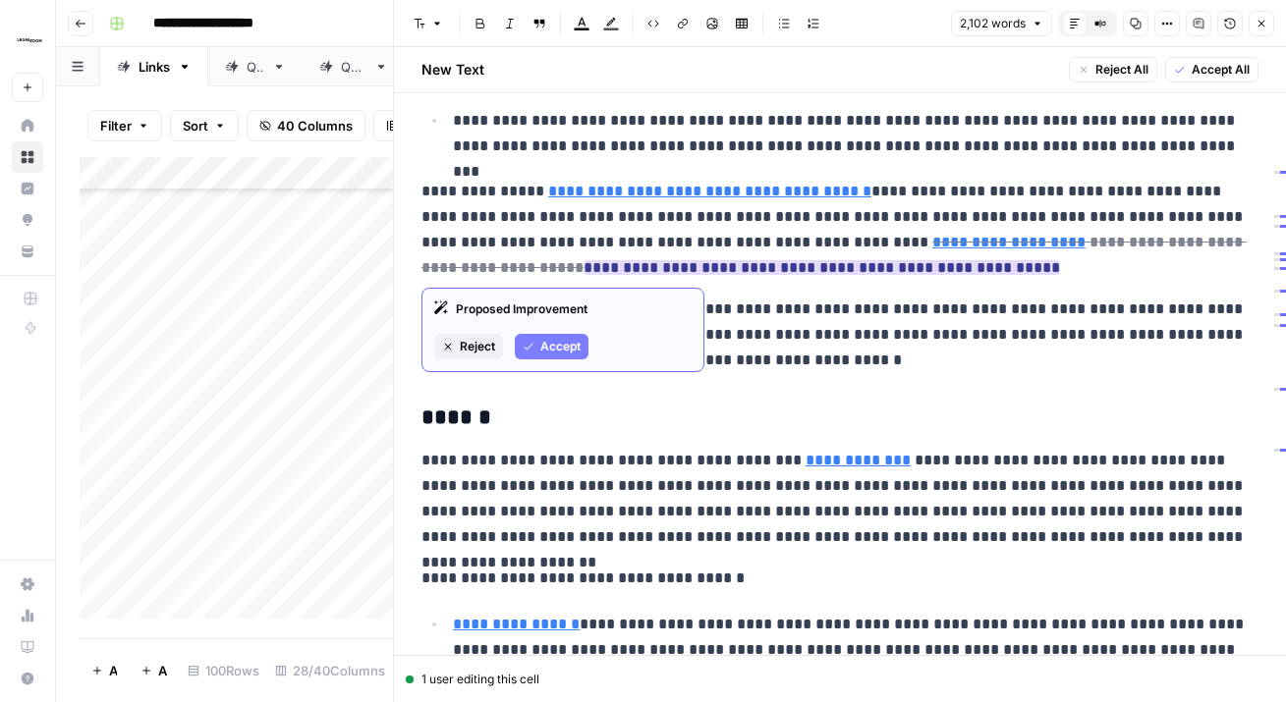
click at [562, 341] on span "Accept" at bounding box center [560, 347] width 40 height 18
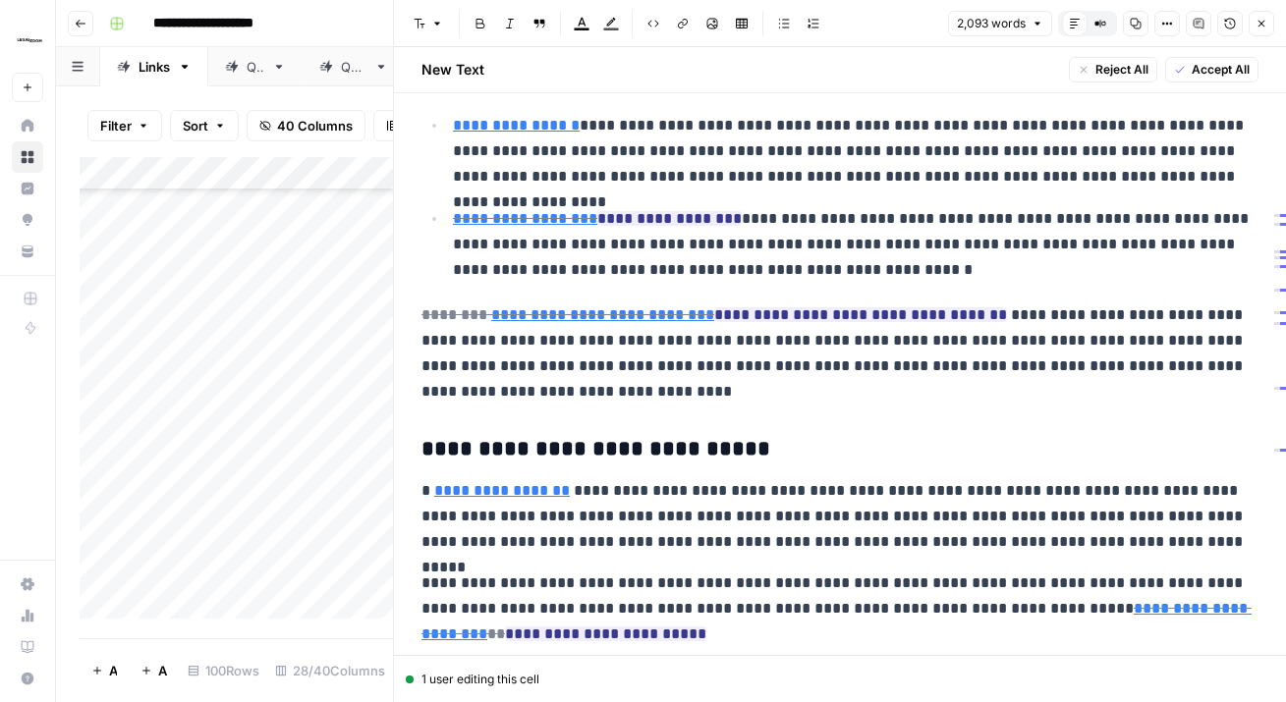
scroll to position [1614, 0]
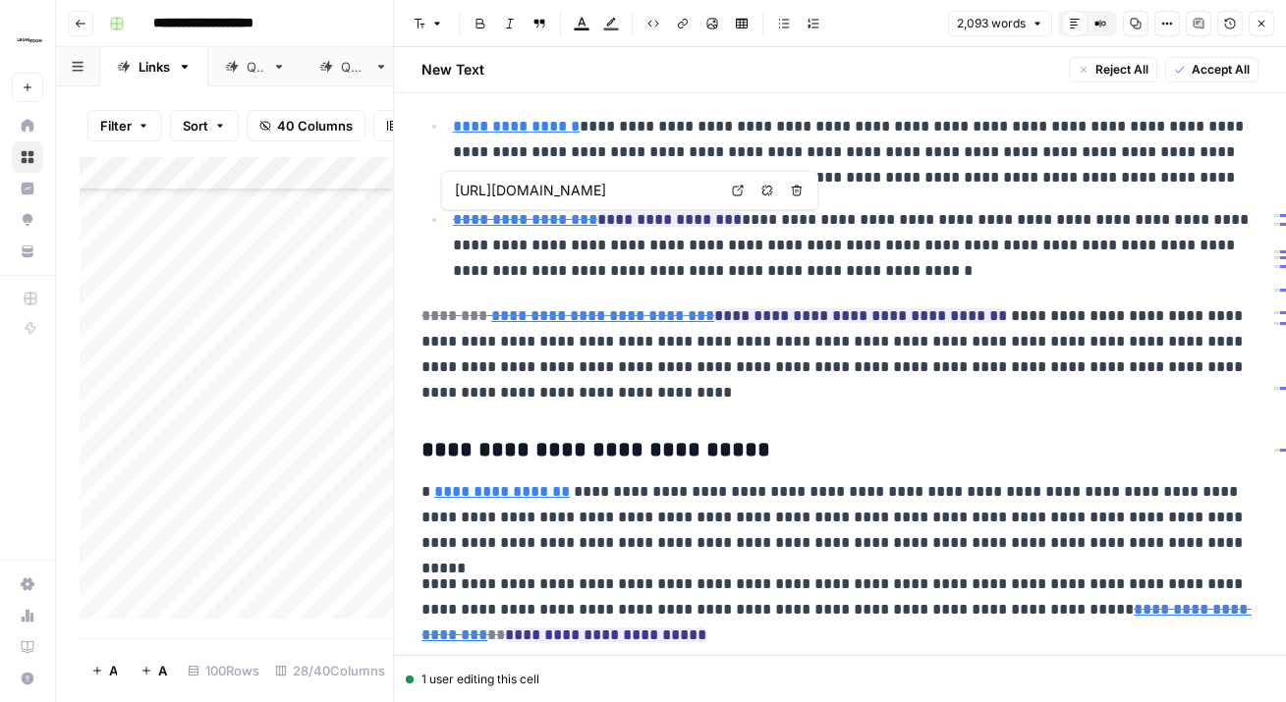
type input "[URL][DOMAIN_NAME]"
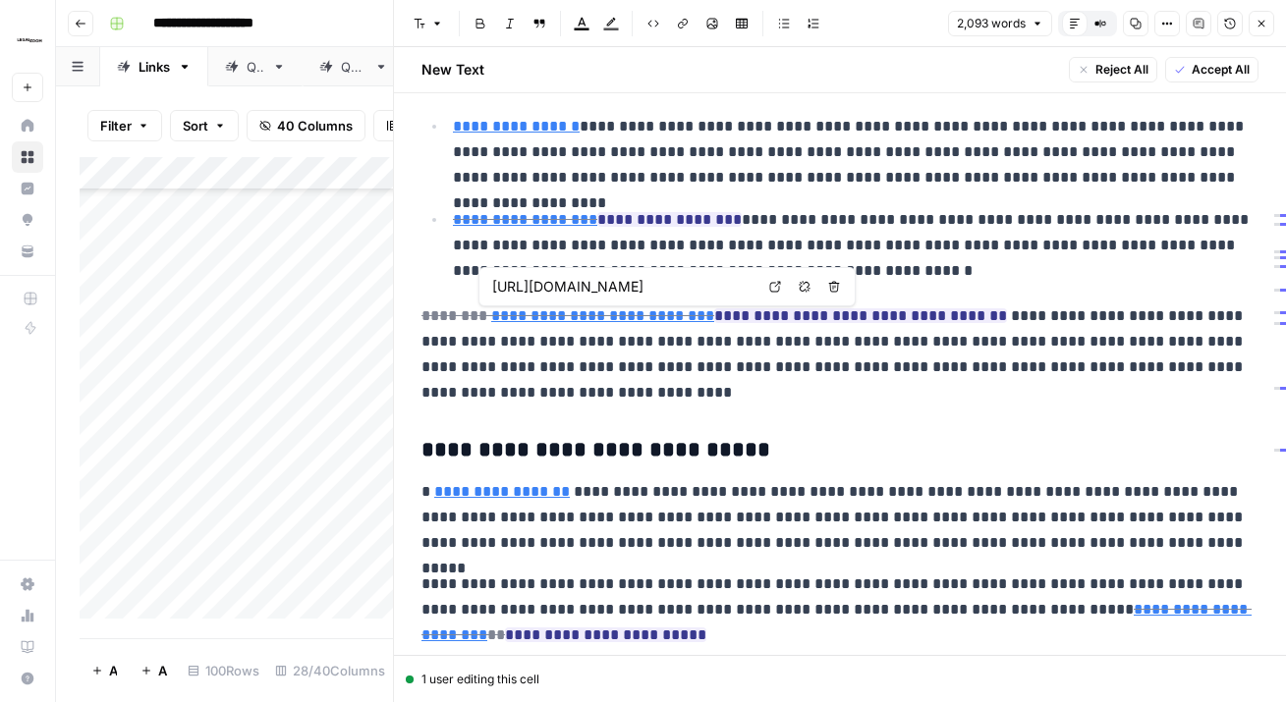
scroll to position [0, 0]
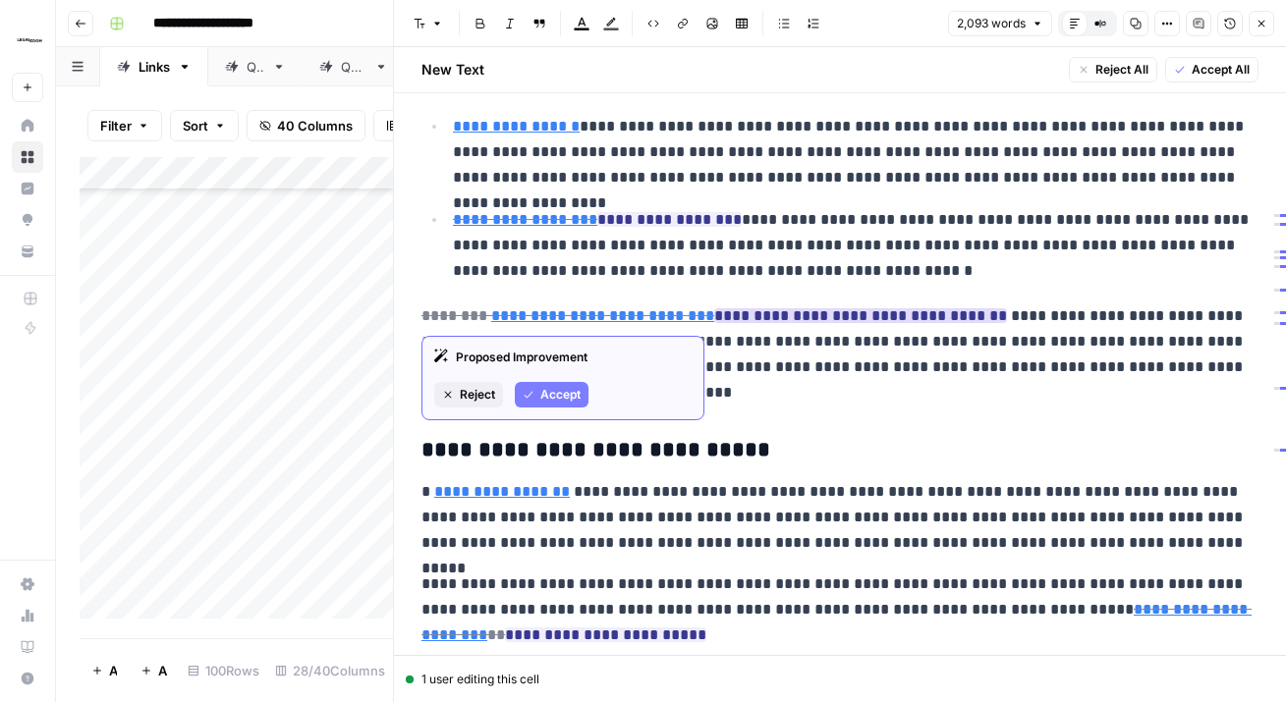
click at [481, 387] on span "Reject" at bounding box center [477, 395] width 35 height 18
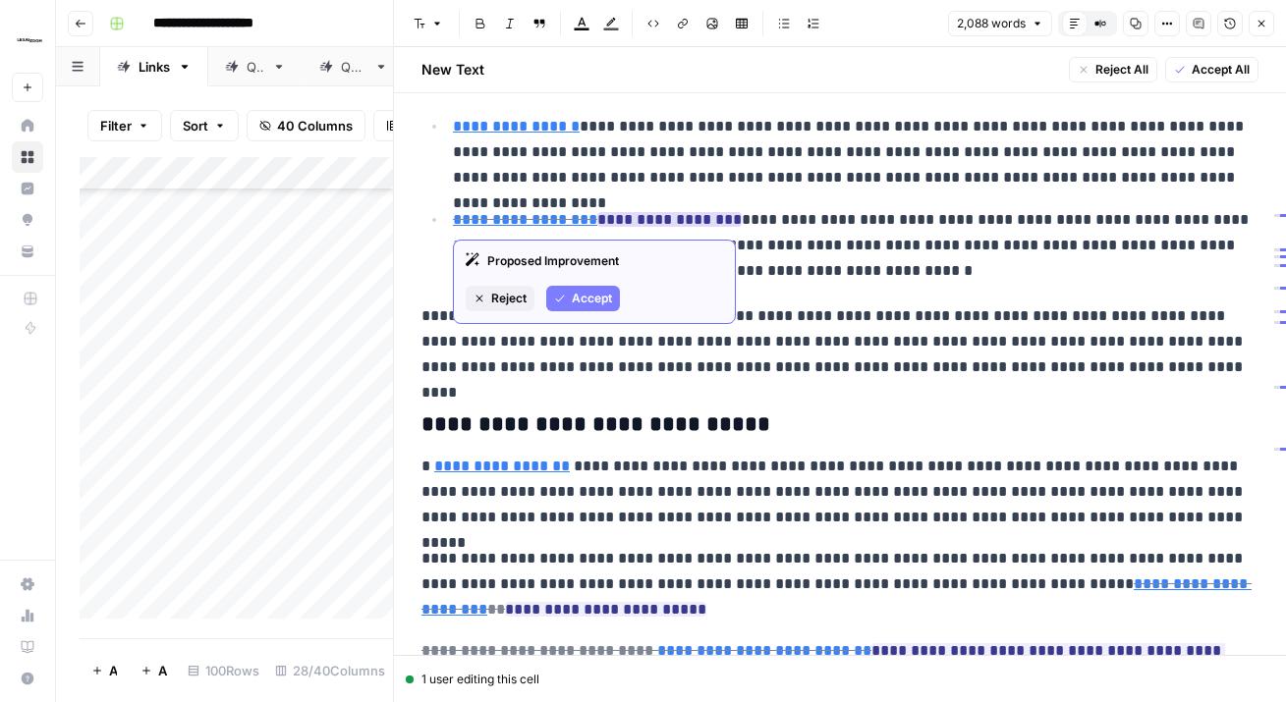
click at [502, 303] on span "Reject" at bounding box center [508, 299] width 35 height 18
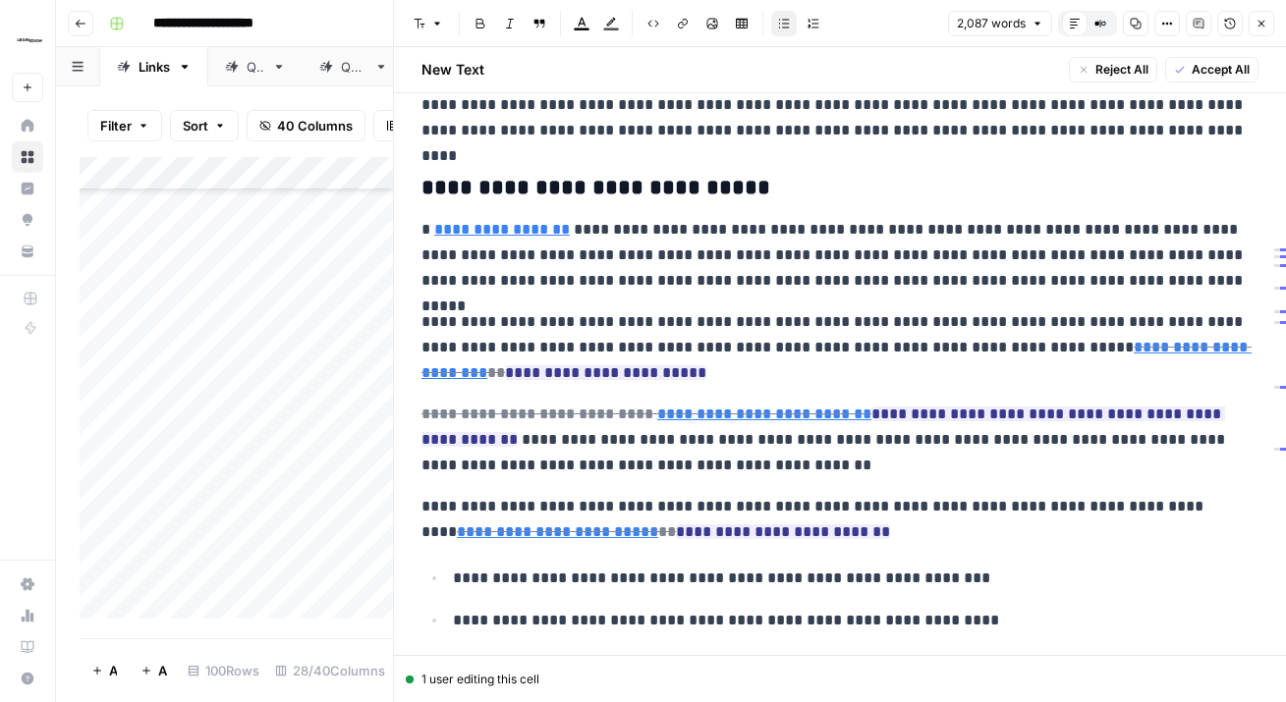
scroll to position [1851, 0]
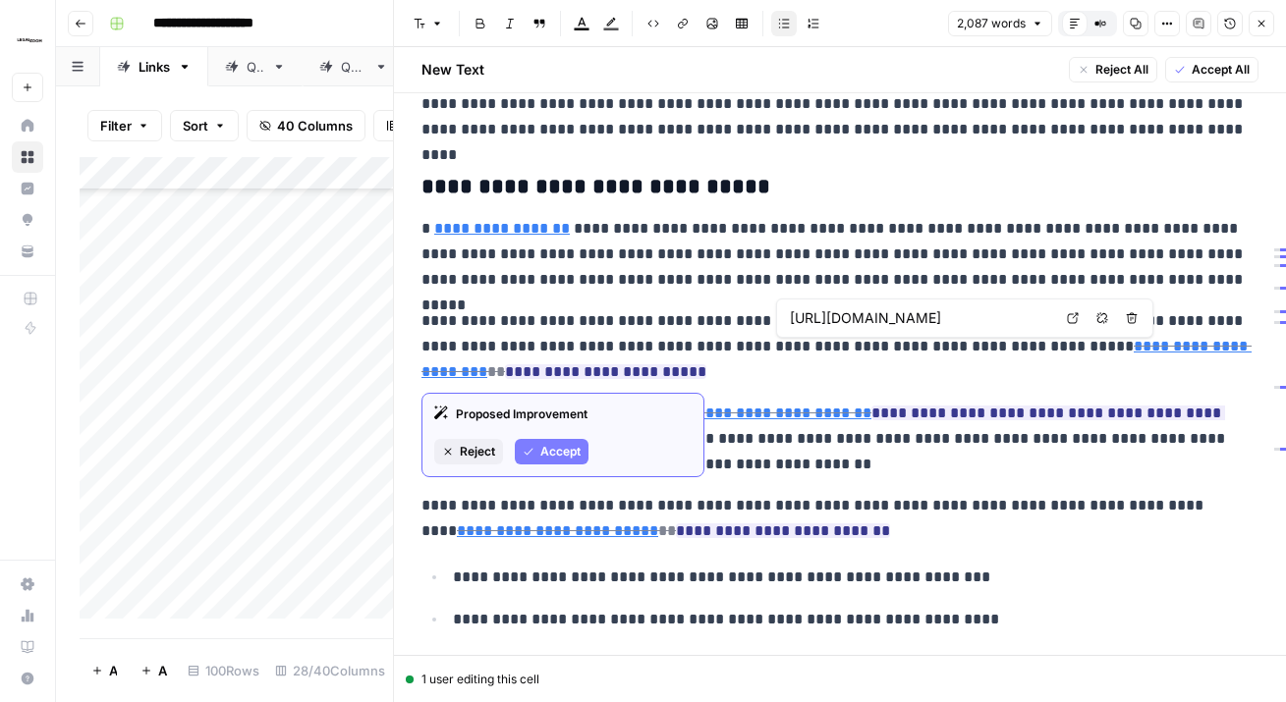
type input "https://ilga.gov/legislation/ilcs/ilcs4.asp?DocName=075500450HArt%2E+III&ActID=…"
click at [467, 445] on span "Reject" at bounding box center [477, 452] width 35 height 18
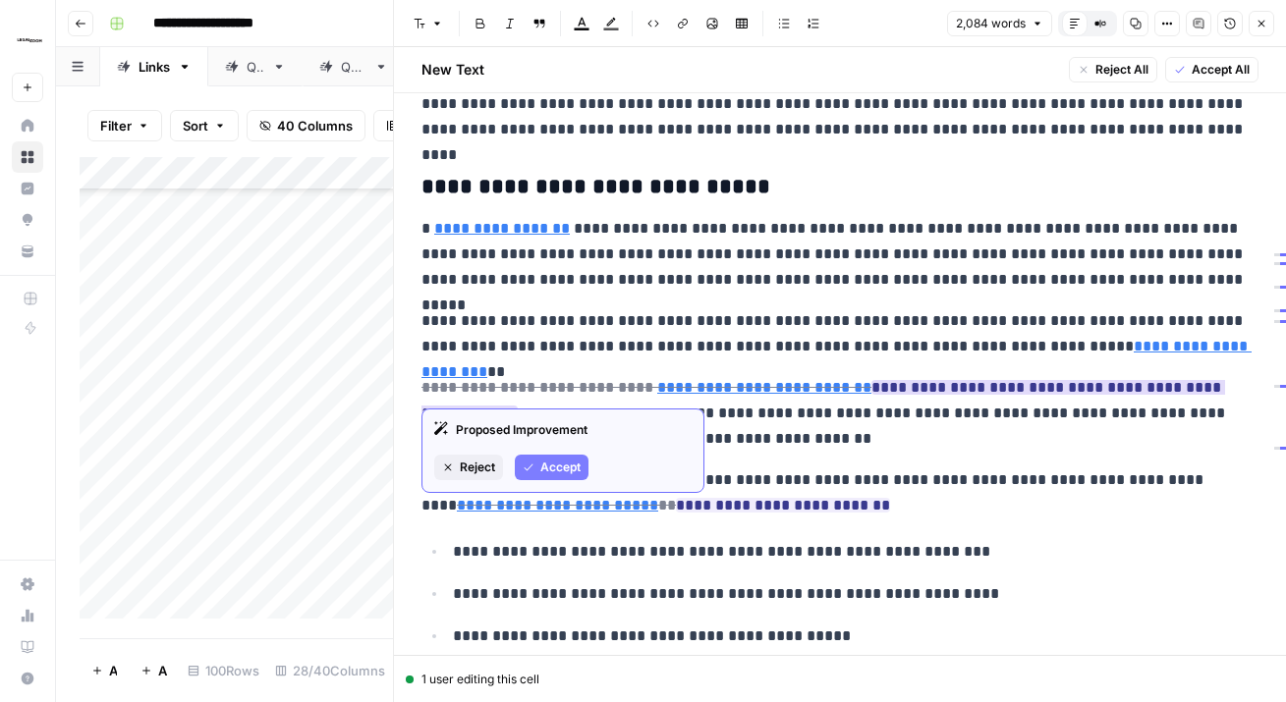
click at [457, 470] on button "Reject" at bounding box center [468, 468] width 69 height 26
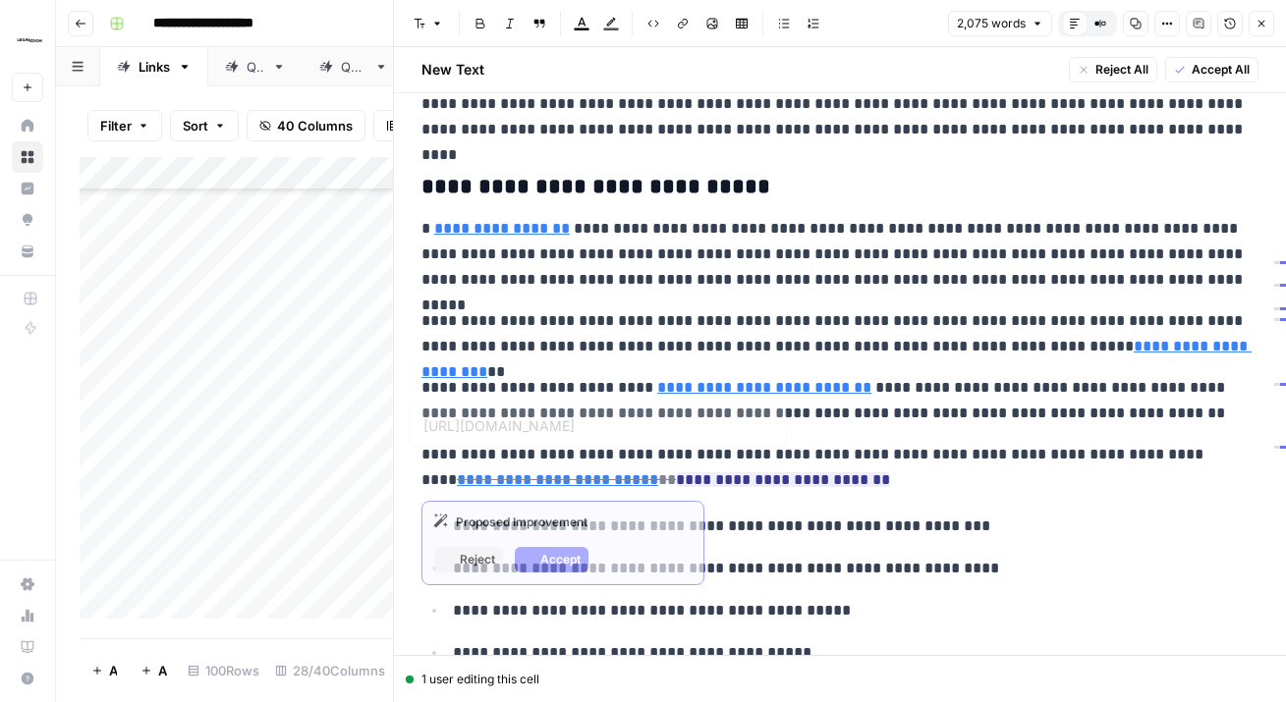
type input "https://ilga.gov/legislation/ilcs/ilcs4.asp?DocName=075500450HArt%2E+III&ActID=…"
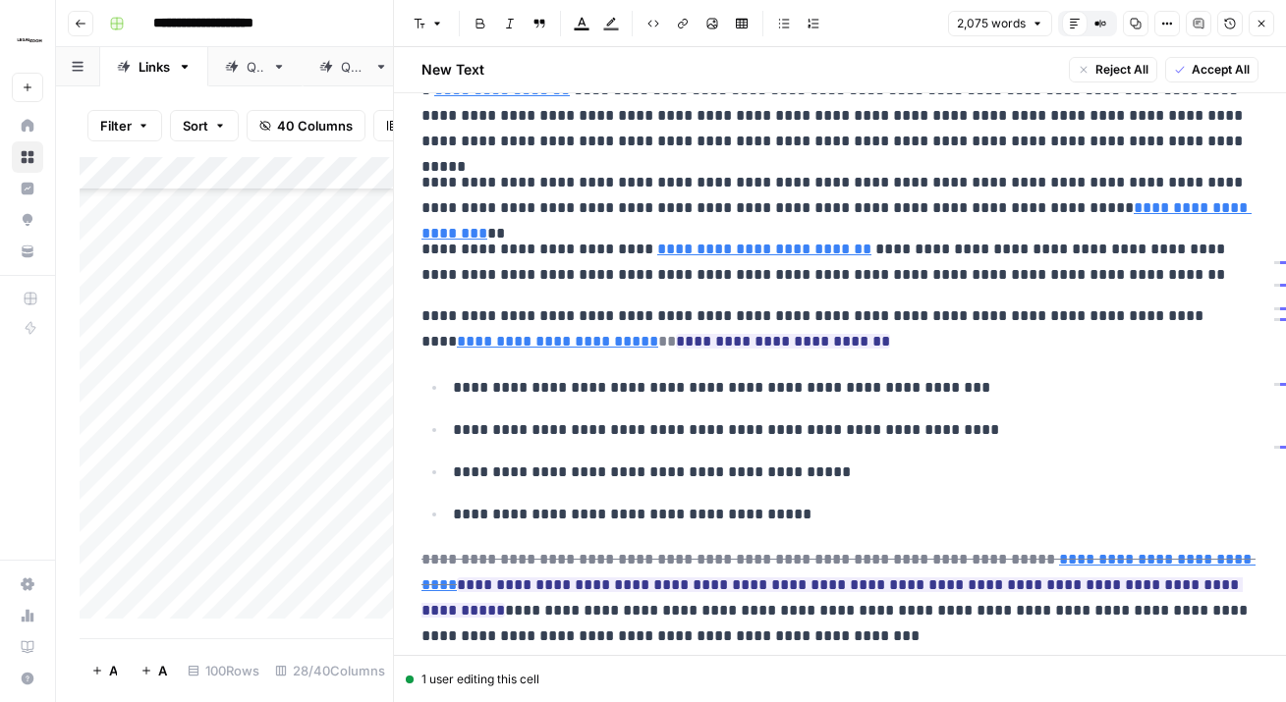
scroll to position [1991, 0]
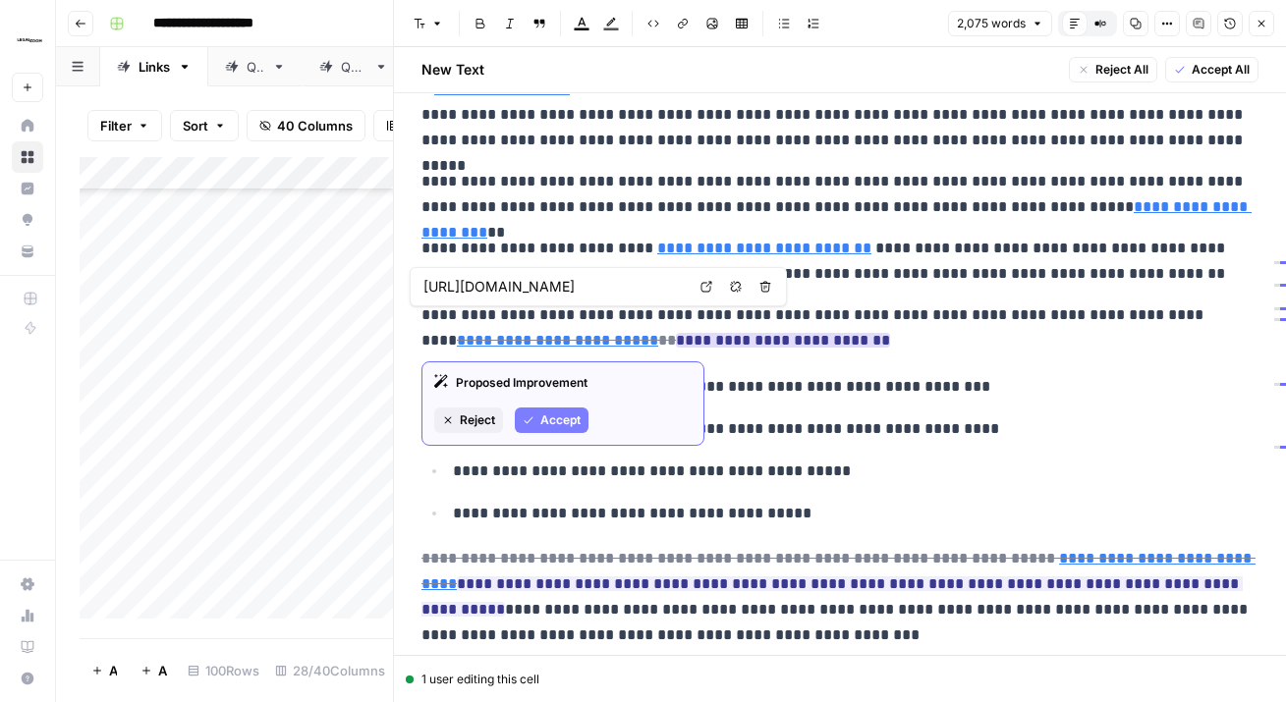
click at [488, 417] on span "Reject" at bounding box center [477, 421] width 35 height 18
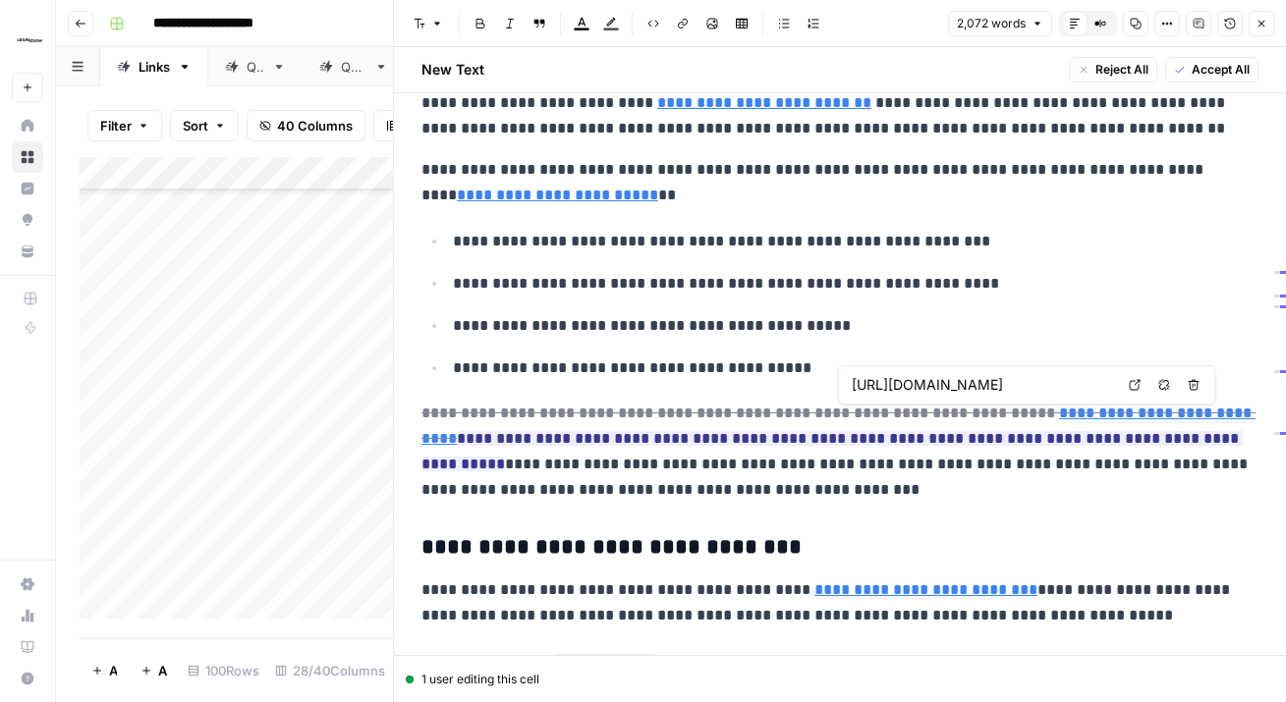
scroll to position [0, 309]
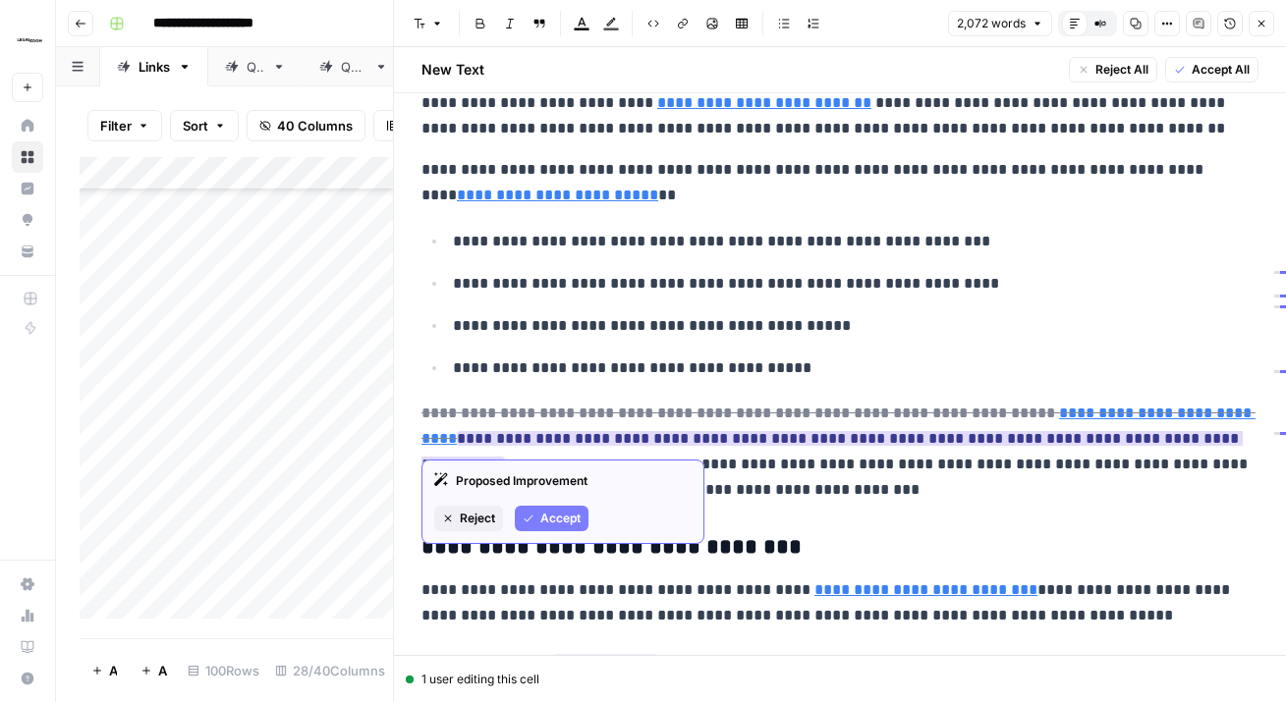
click at [465, 524] on span "Reject" at bounding box center [477, 519] width 35 height 18
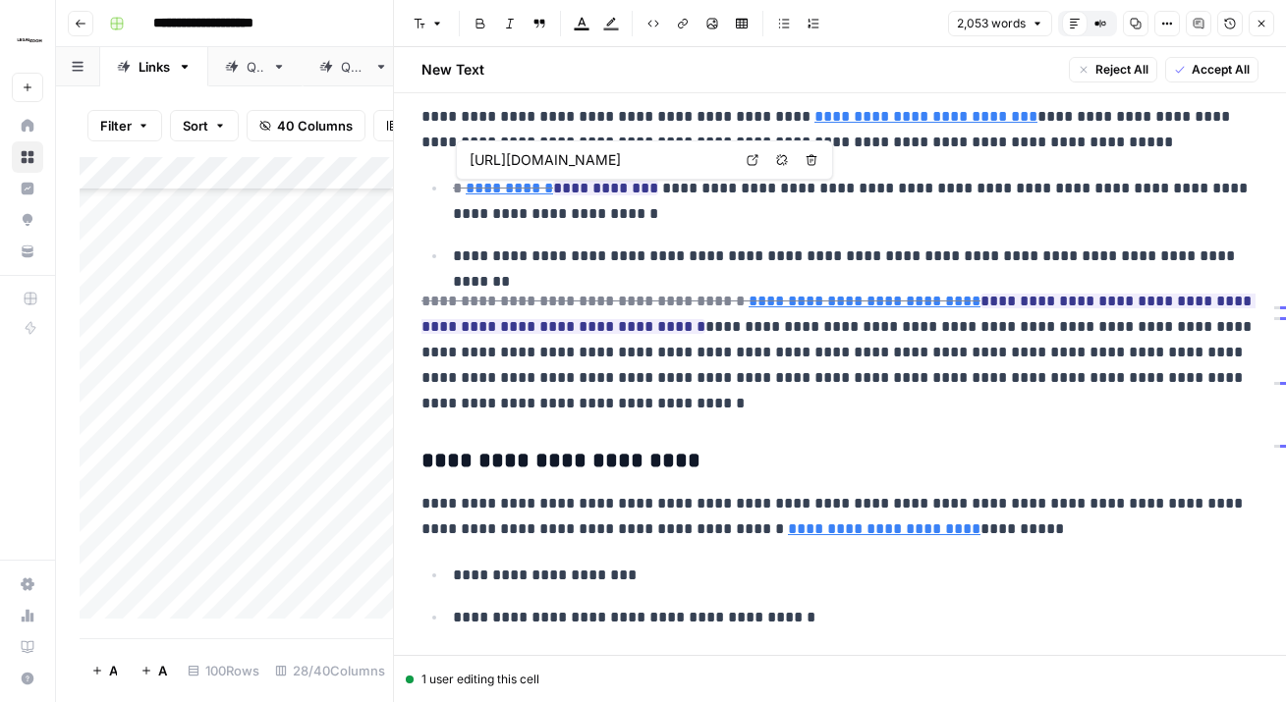
scroll to position [0, 109]
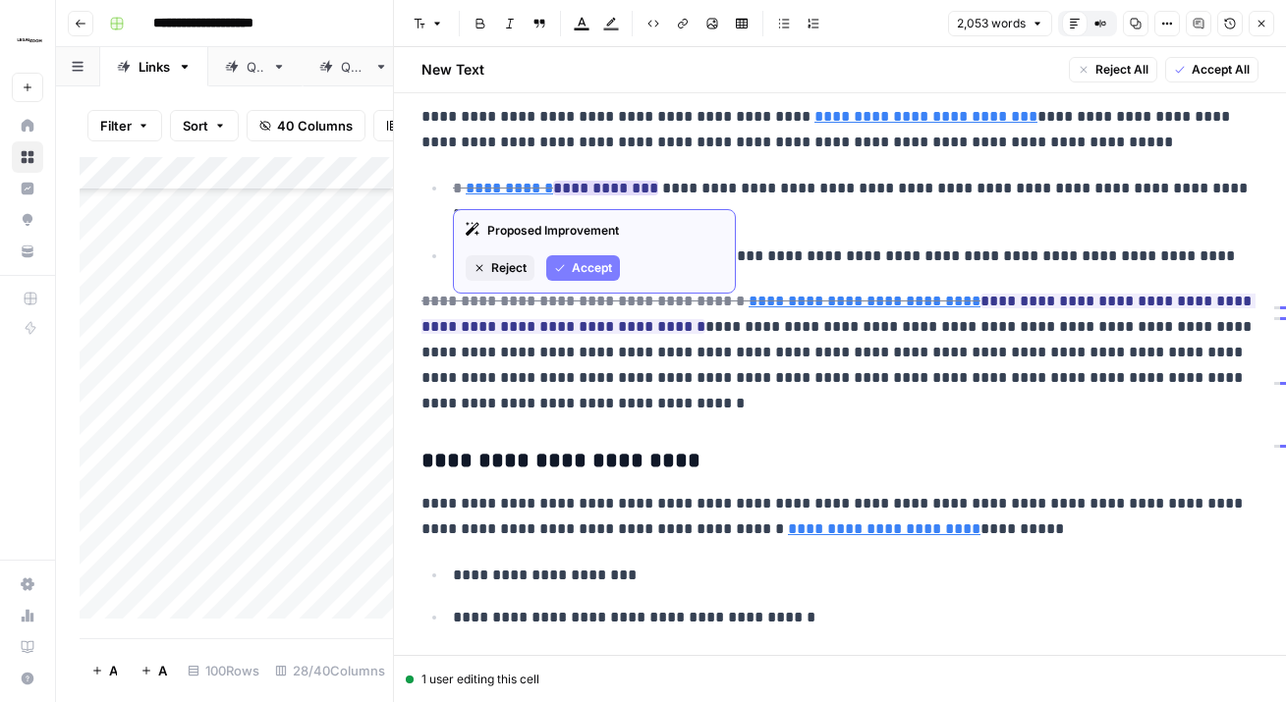
click at [512, 261] on span "Reject" at bounding box center [508, 268] width 35 height 18
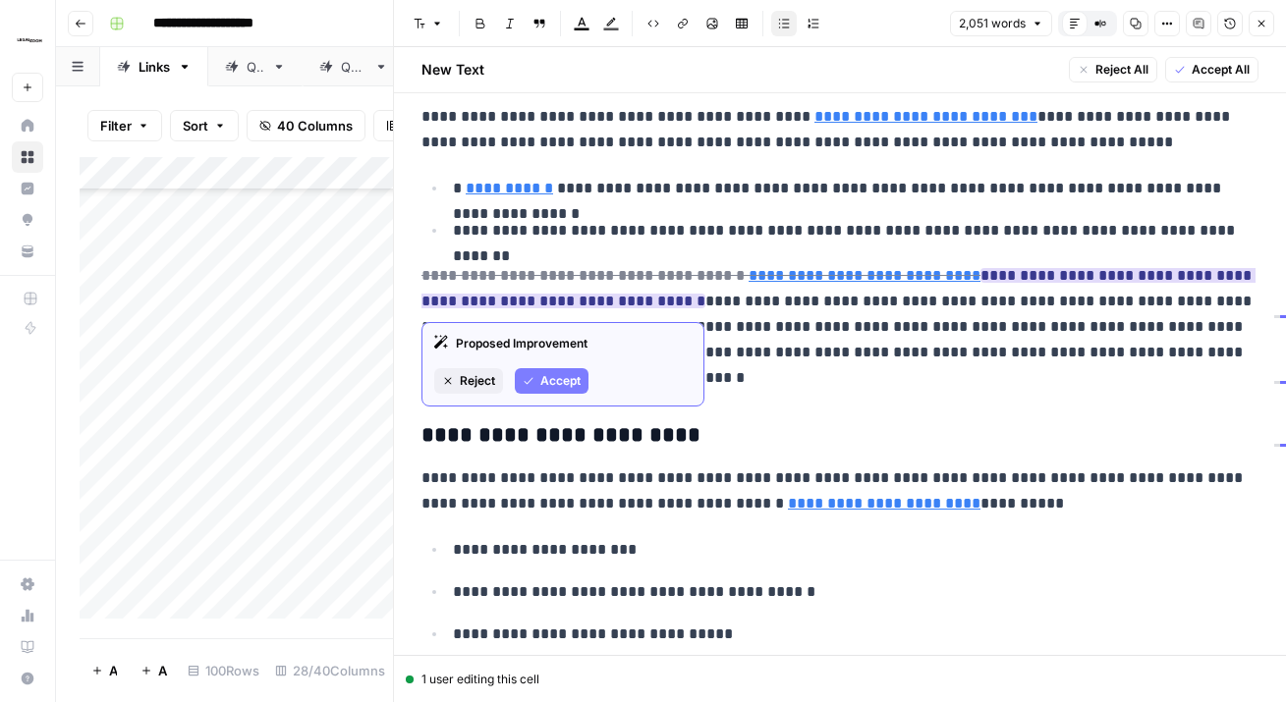
click at [452, 375] on icon "button" at bounding box center [448, 381] width 12 height 12
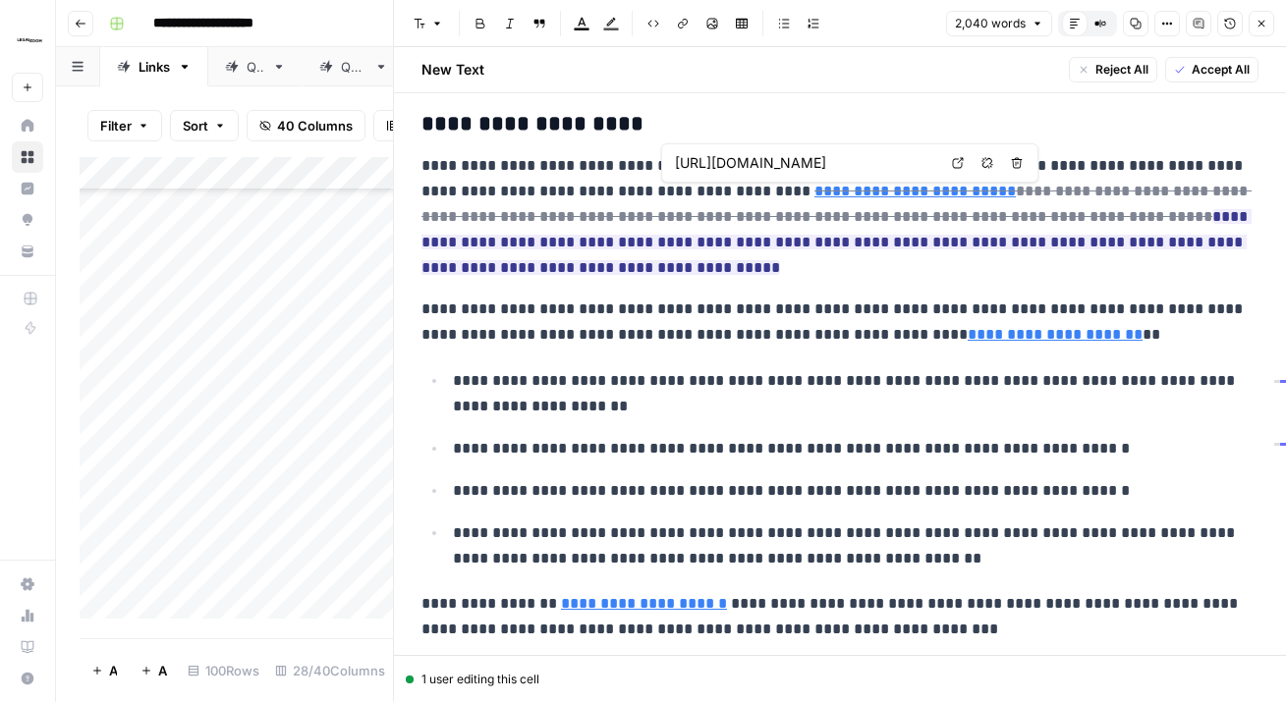
scroll to position [0, 277]
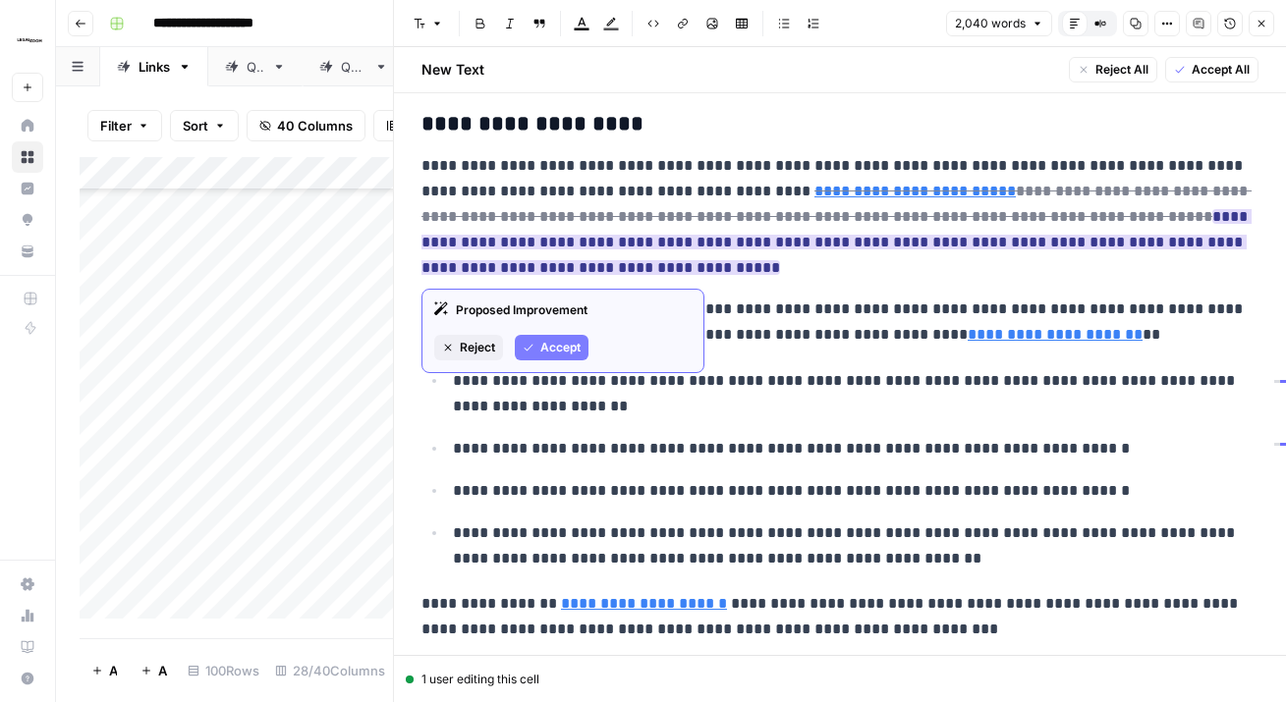
click at [476, 345] on span "Reject" at bounding box center [477, 348] width 35 height 18
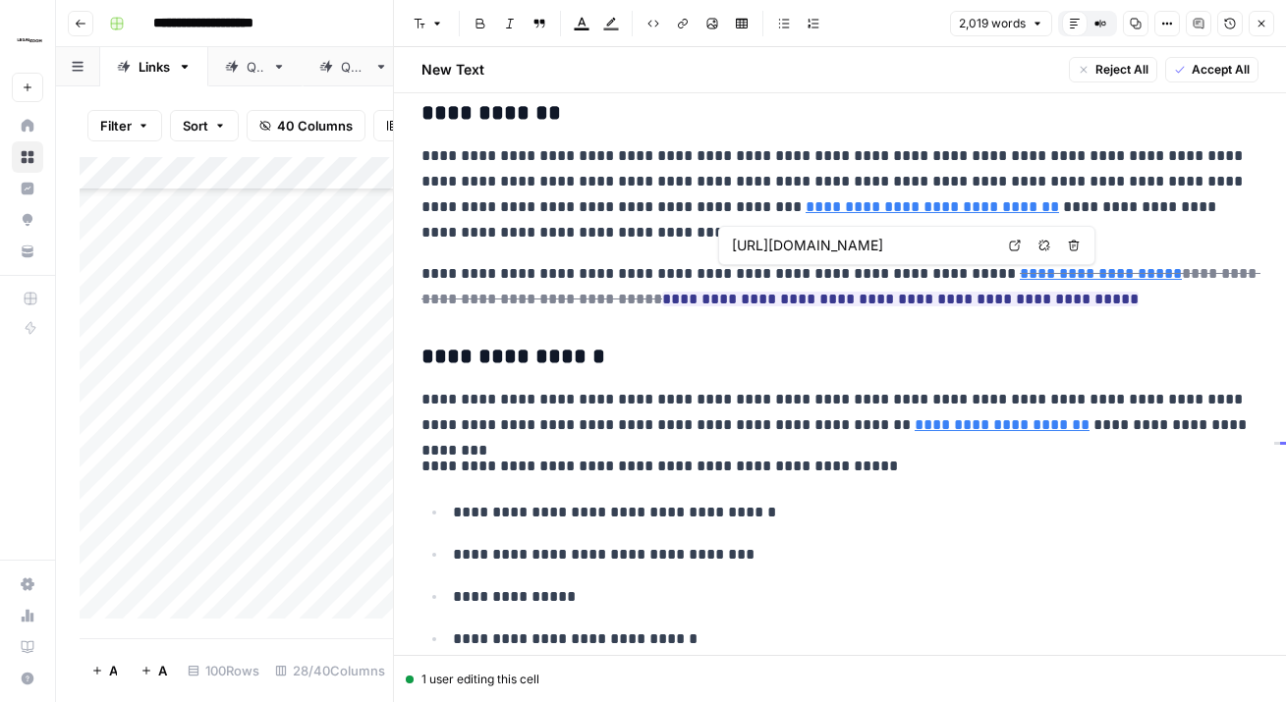
scroll to position [0, 0]
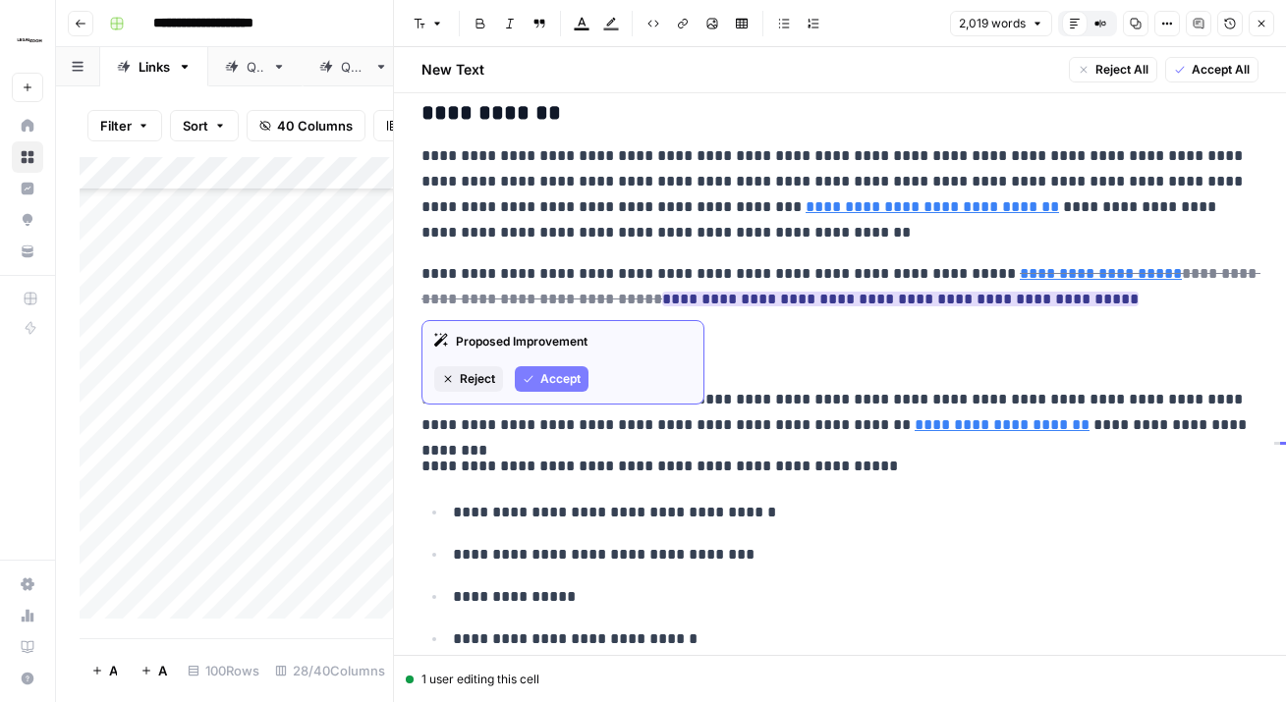
click at [466, 379] on span "Reject" at bounding box center [477, 379] width 35 height 18
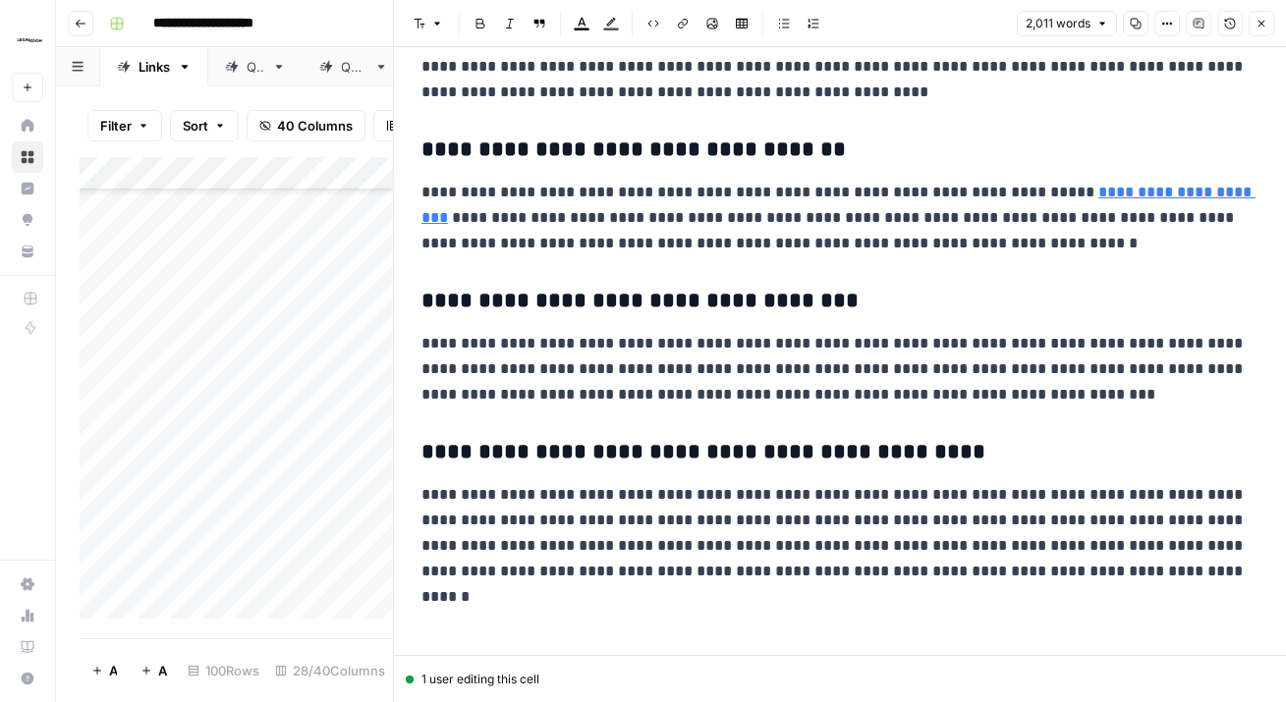
scroll to position [5603, 0]
click at [1257, 19] on icon "button" at bounding box center [1261, 24] width 12 height 12
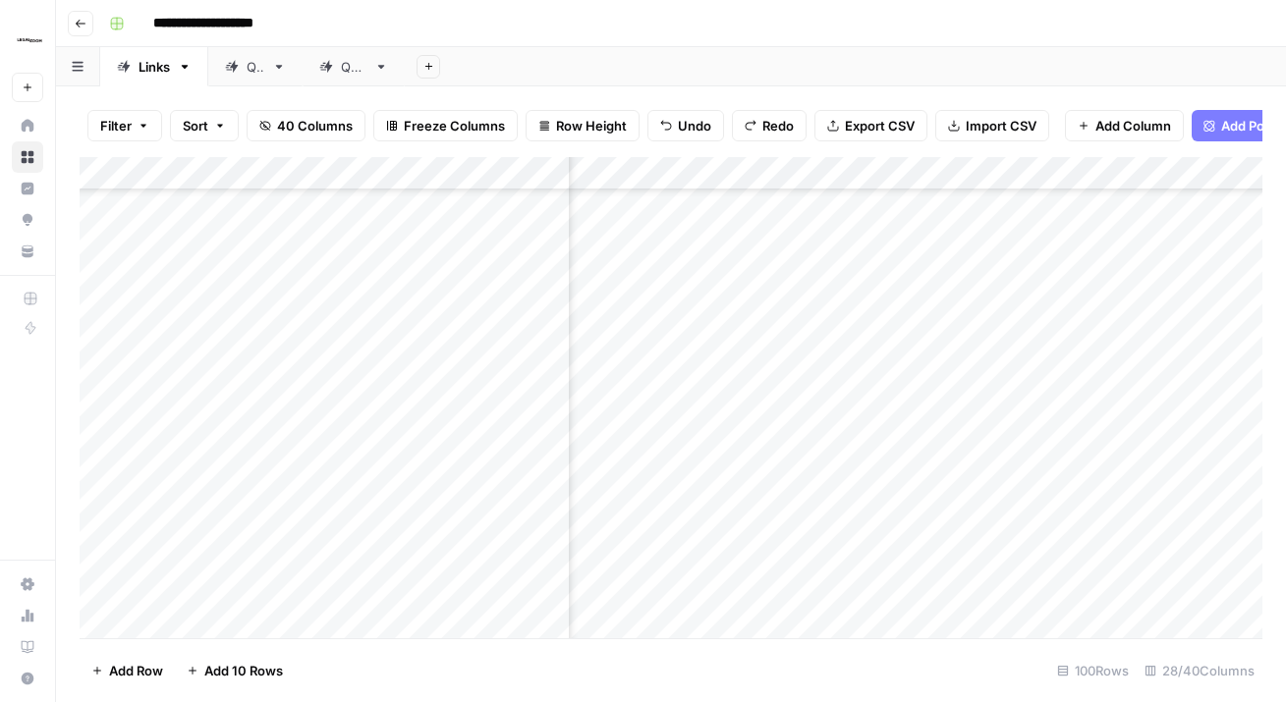
scroll to position [2827, 3774]
click at [822, 306] on div "Add Column" at bounding box center [671, 397] width 1182 height 481
click at [822, 306] on div at bounding box center [1013, 299] width 523 height 54
click at [836, 296] on textarea at bounding box center [1013, 291] width 523 height 27
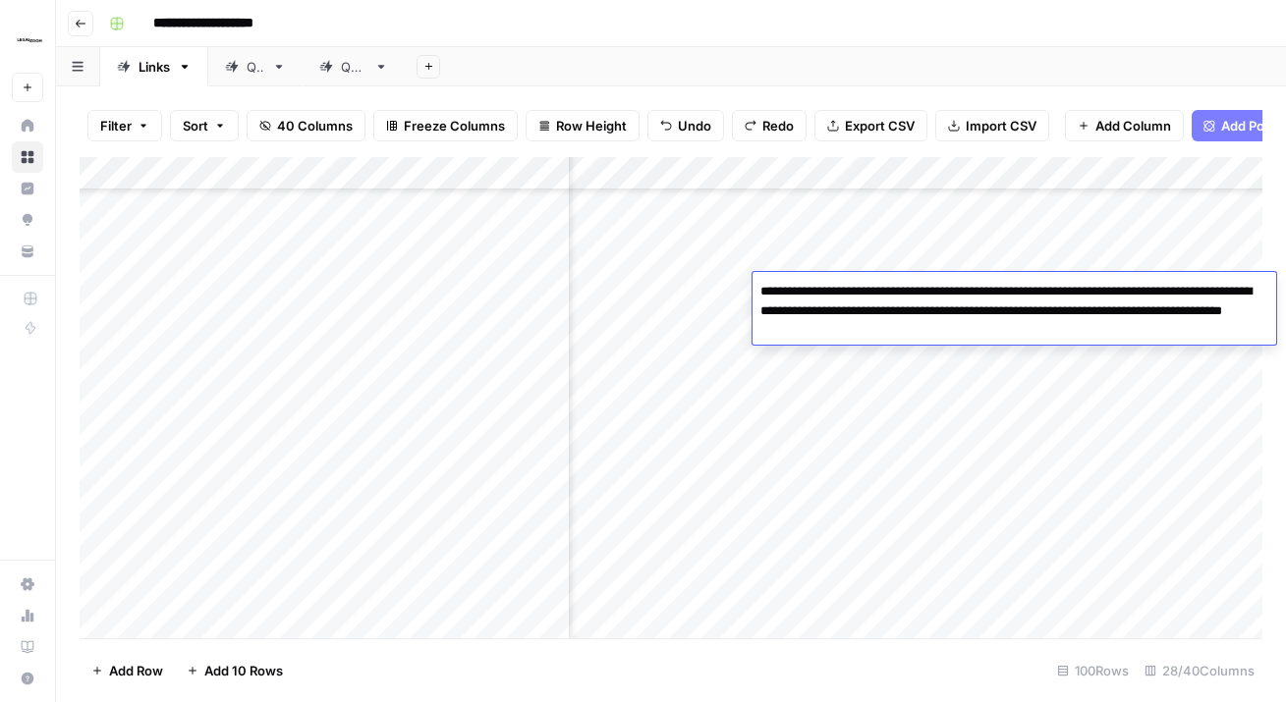
type textarea "**********"
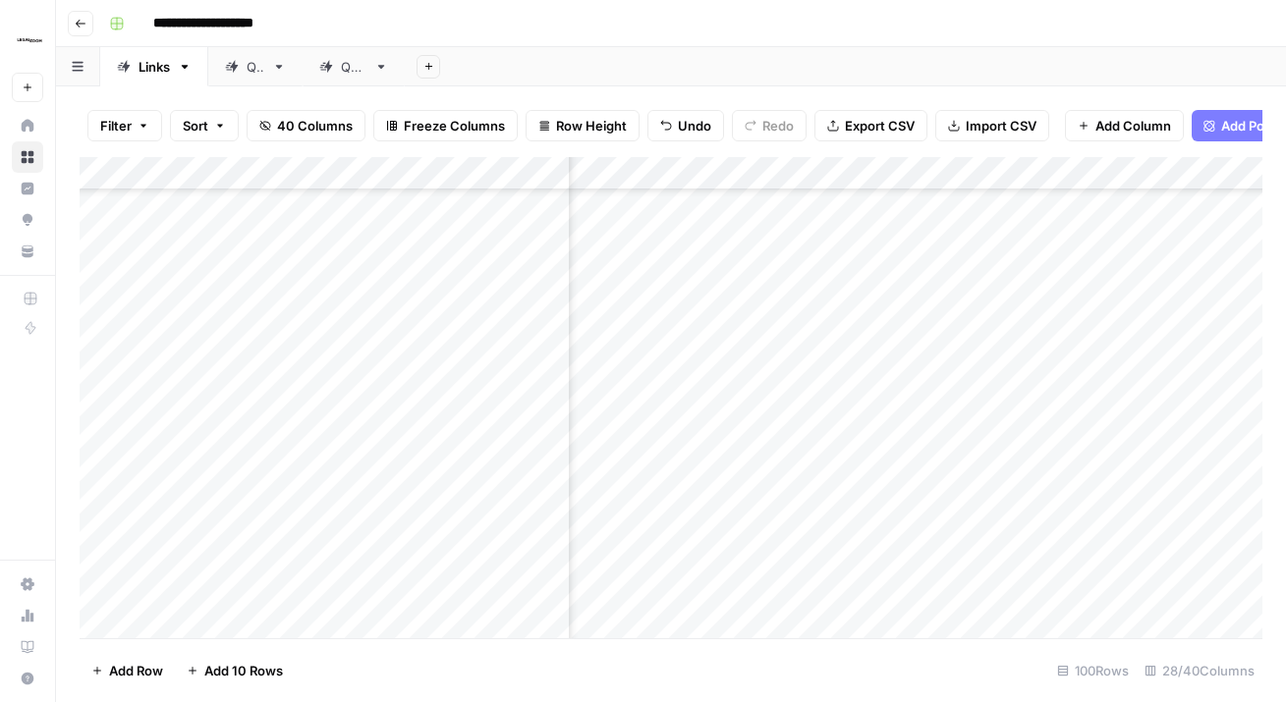
scroll to position [2827, 3590]
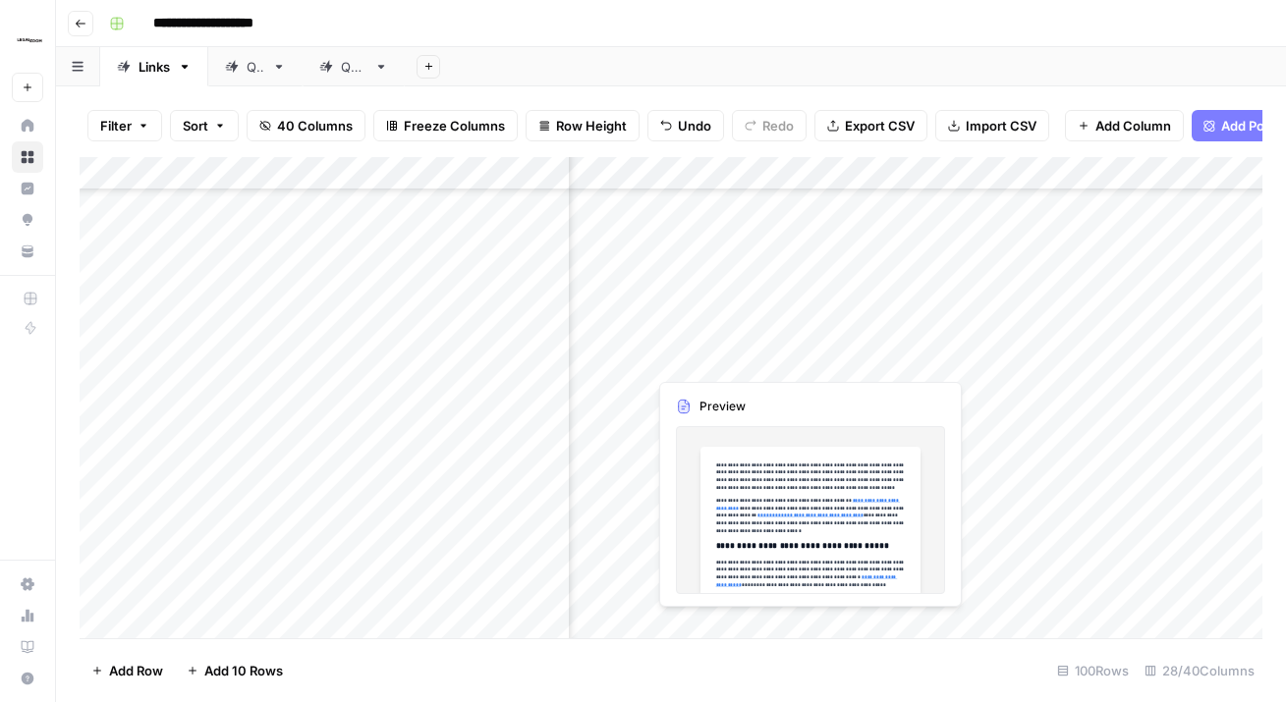
click at [939, 336] on div "Add Column" at bounding box center [671, 397] width 1182 height 481
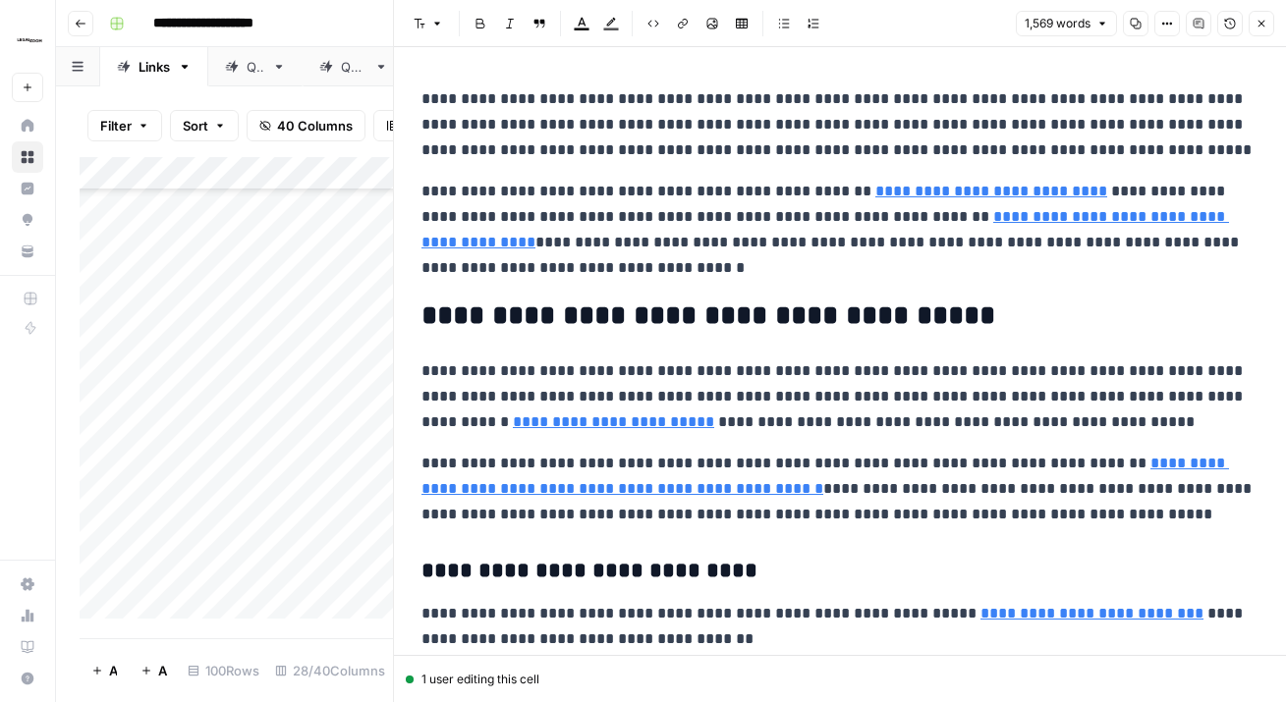
click at [1252, 27] on button "Close" at bounding box center [1261, 24] width 26 height 26
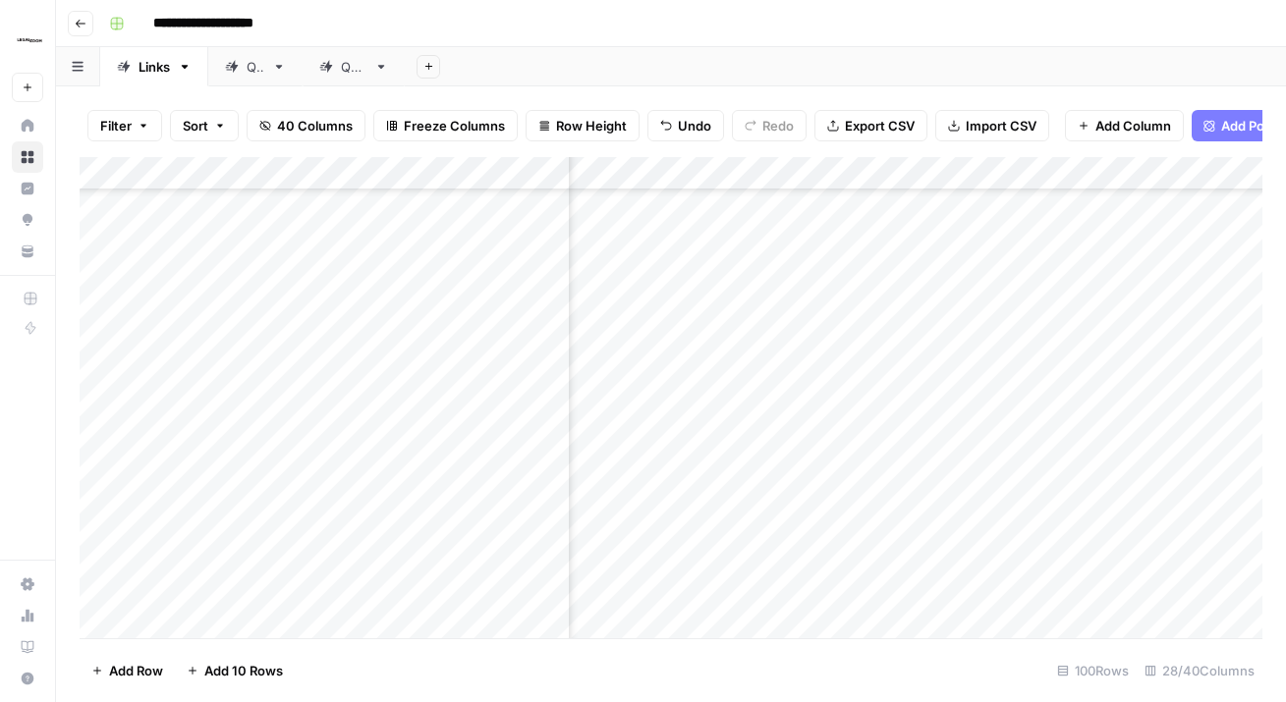
click at [941, 391] on div "Add Column" at bounding box center [671, 397] width 1182 height 481
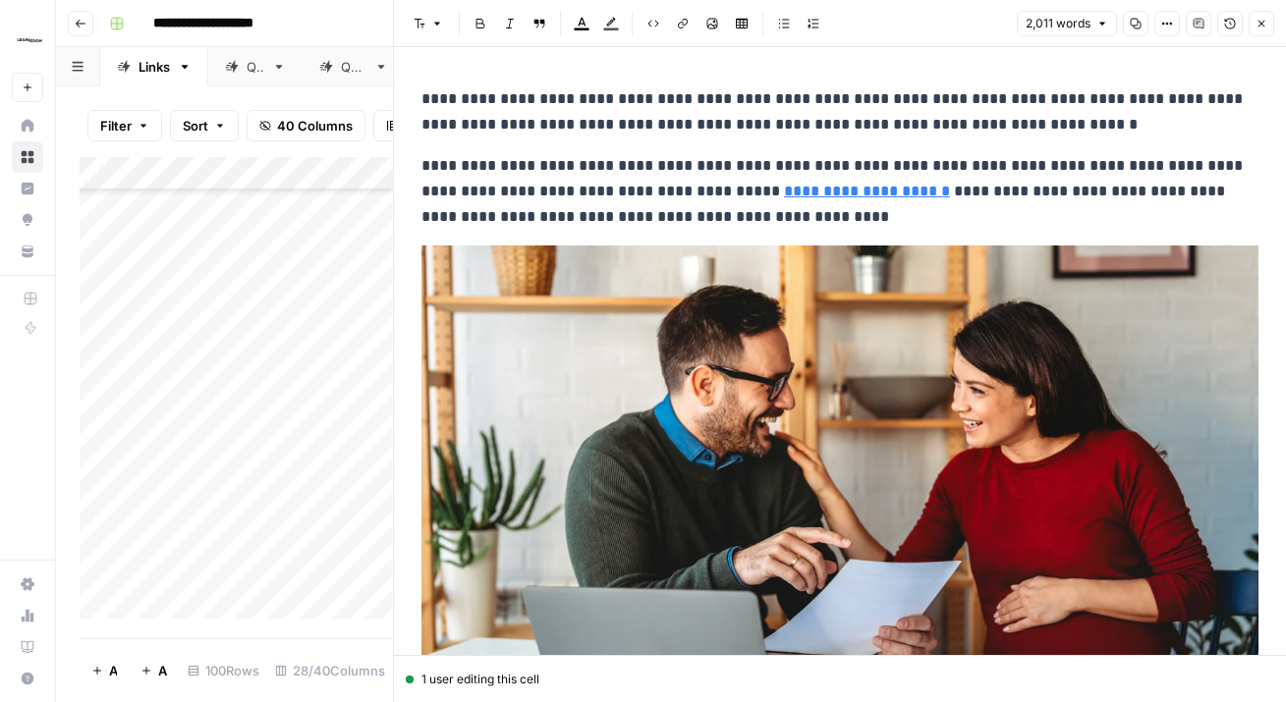
drag, startPoint x: 1266, startPoint y: 27, endPoint x: 1230, endPoint y: 91, distance: 73.5
click at [1266, 27] on icon "button" at bounding box center [1261, 24] width 12 height 12
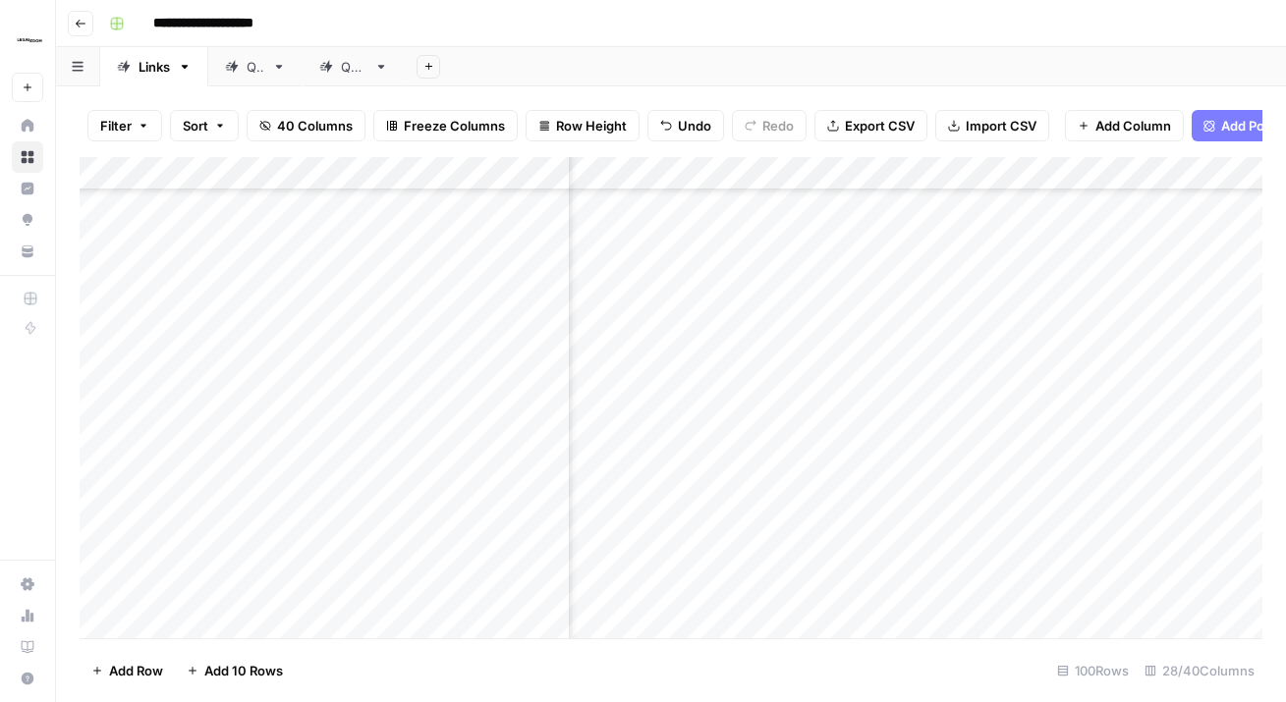
click at [912, 445] on div "Add Column" at bounding box center [671, 397] width 1182 height 481
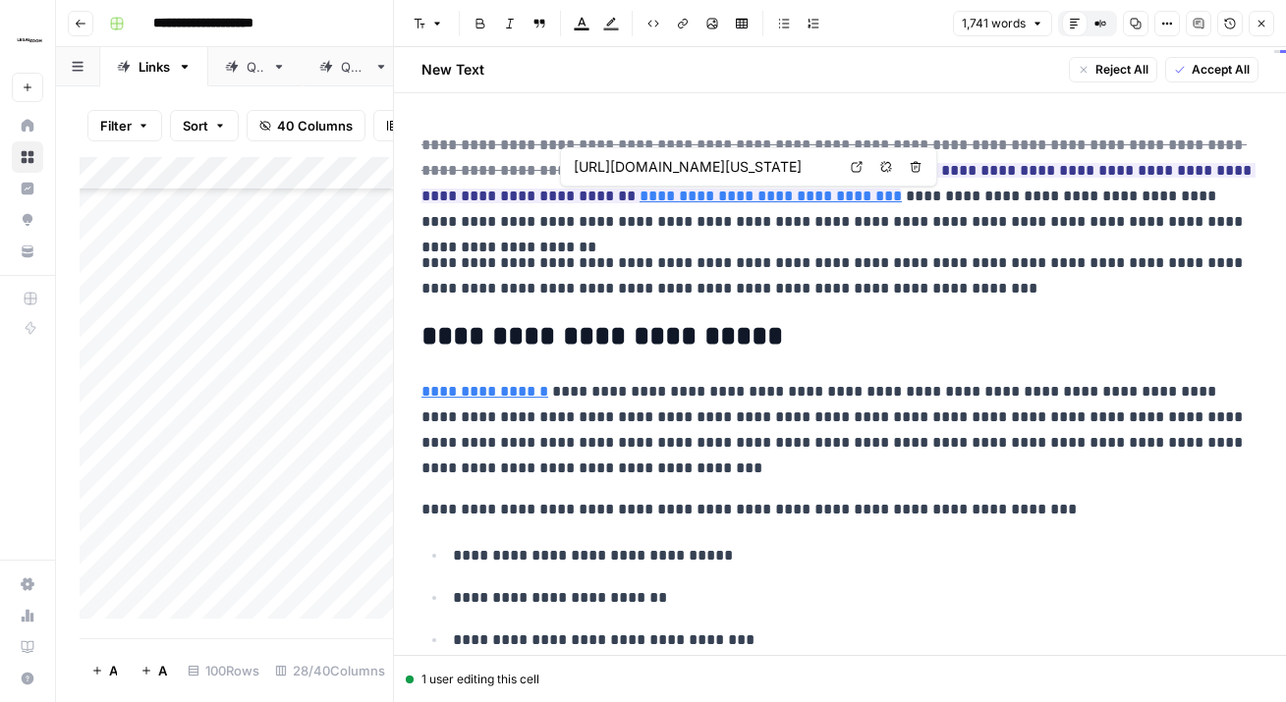
scroll to position [0, 333]
click at [986, 210] on p "**********" at bounding box center [839, 184] width 837 height 102
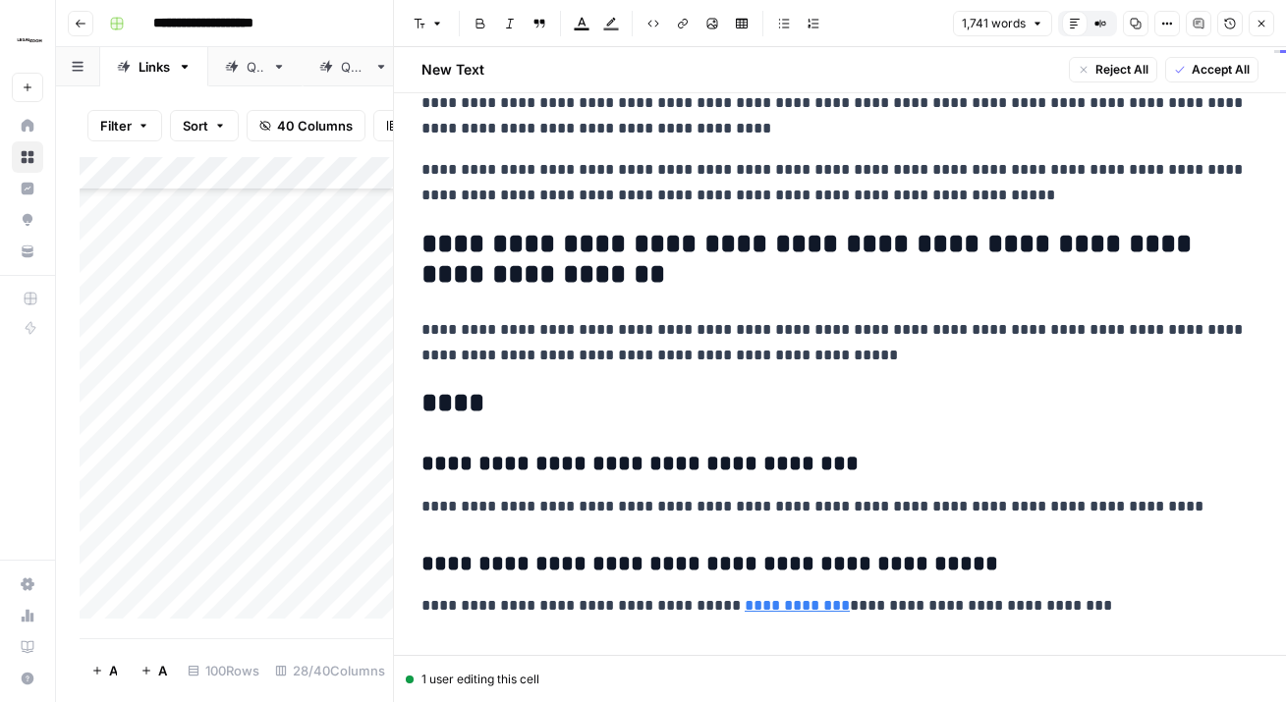
scroll to position [6889, 0]
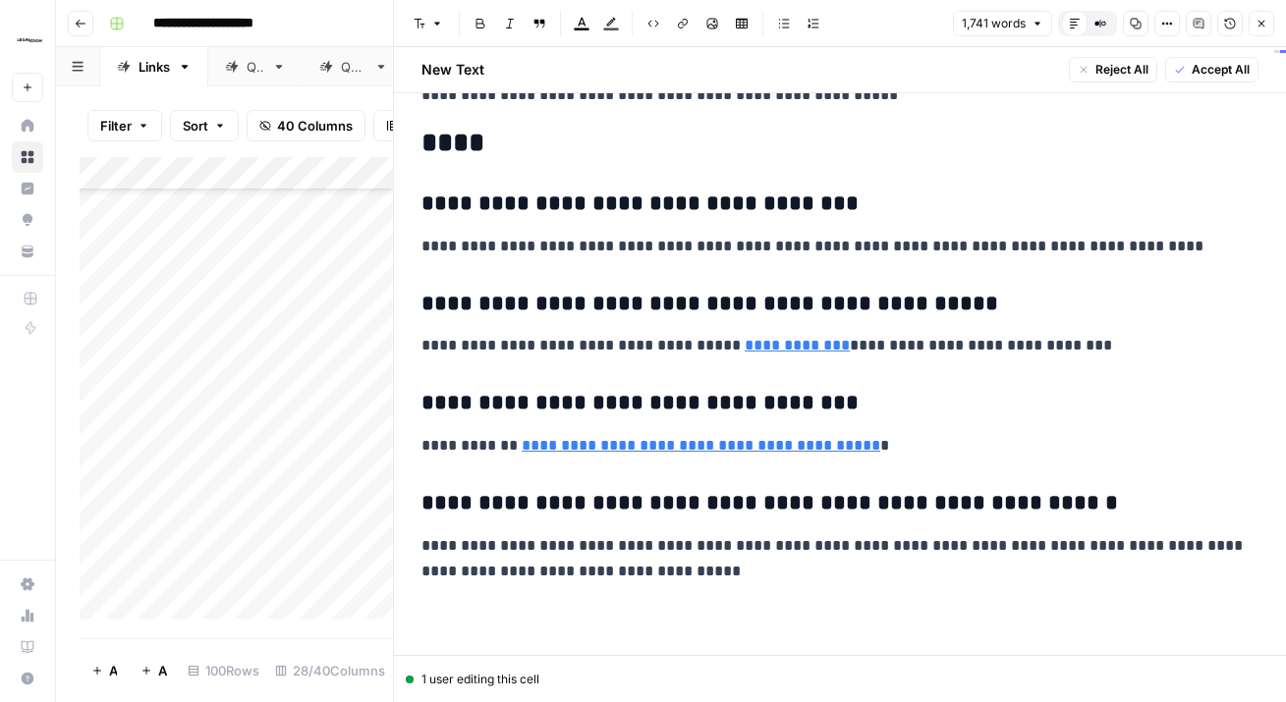
drag, startPoint x: 1210, startPoint y: 72, endPoint x: 1222, endPoint y: 65, distance: 13.6
click at [1210, 72] on span "Accept All" at bounding box center [1220, 70] width 58 height 18
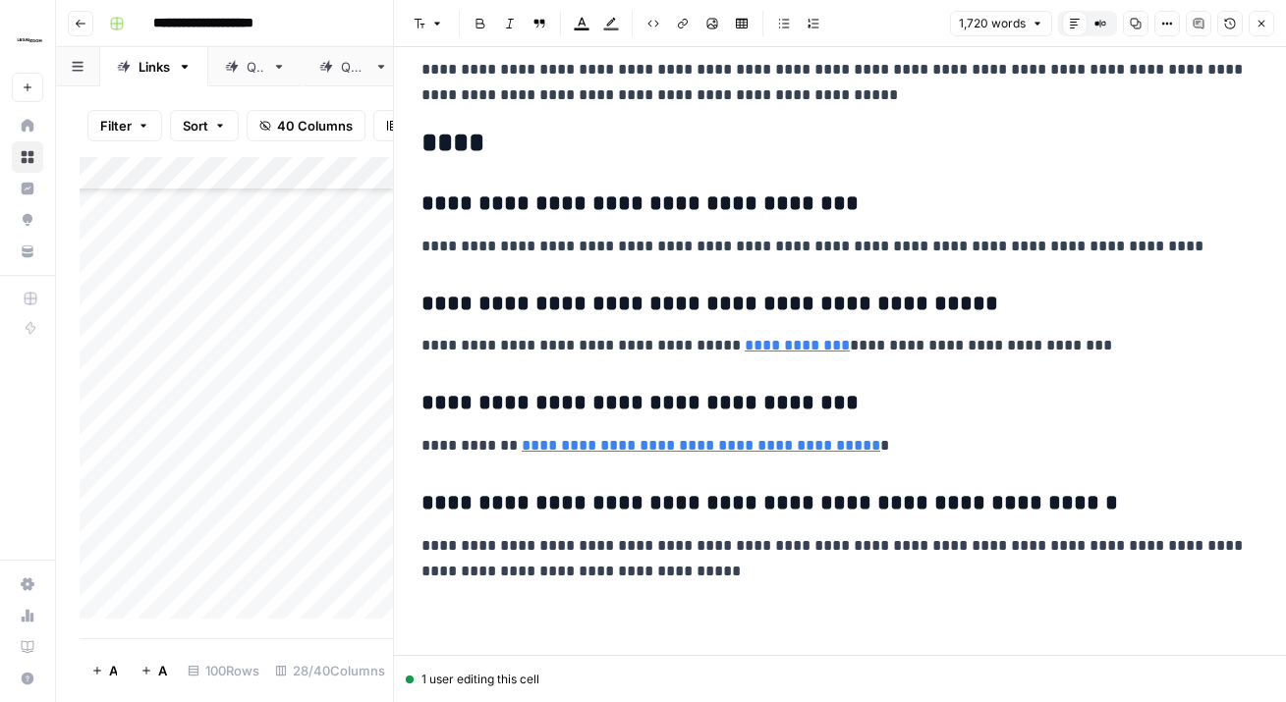
scroll to position [88, 0]
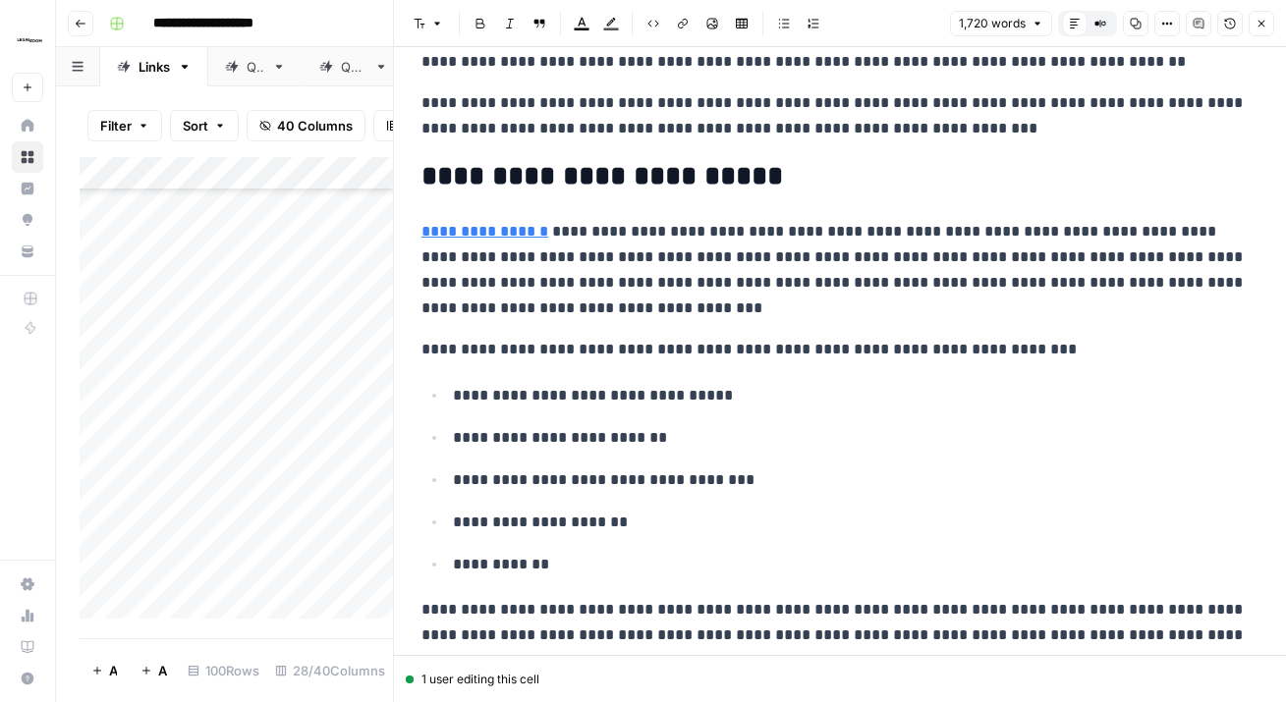
click at [1259, 24] on icon "button" at bounding box center [1261, 24] width 12 height 12
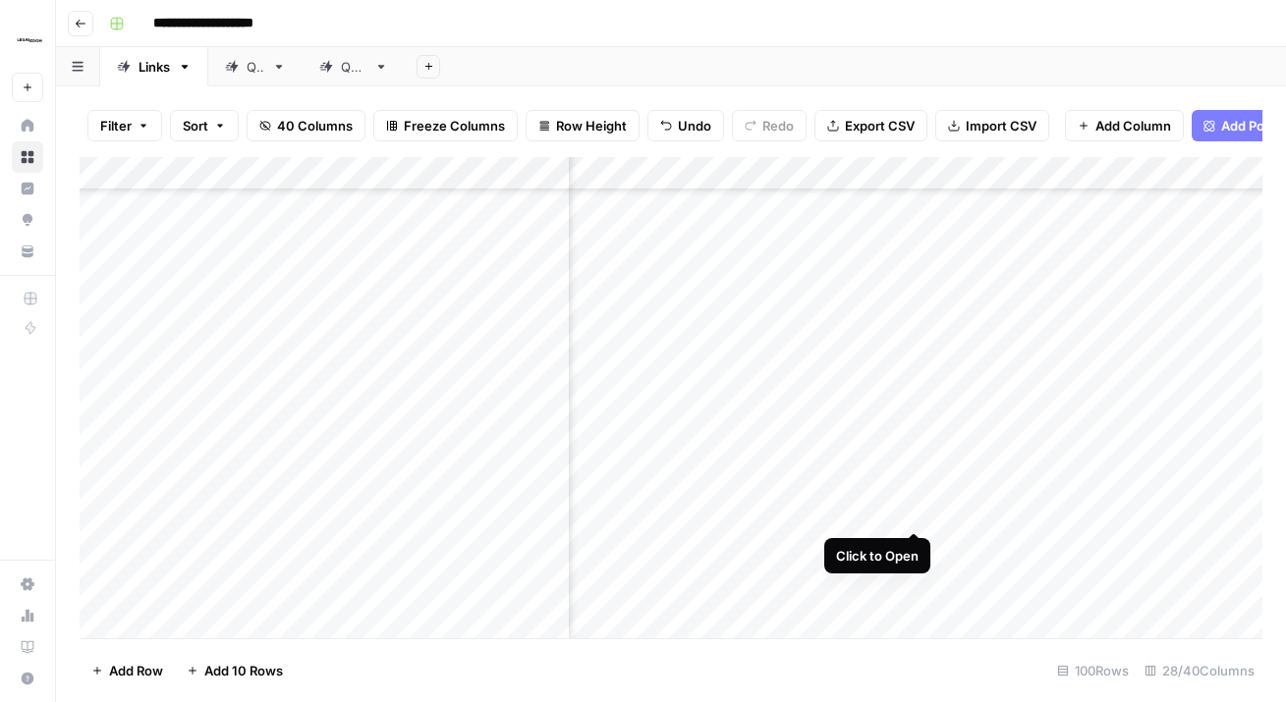
click at [913, 494] on div "Add Column" at bounding box center [671, 397] width 1182 height 481
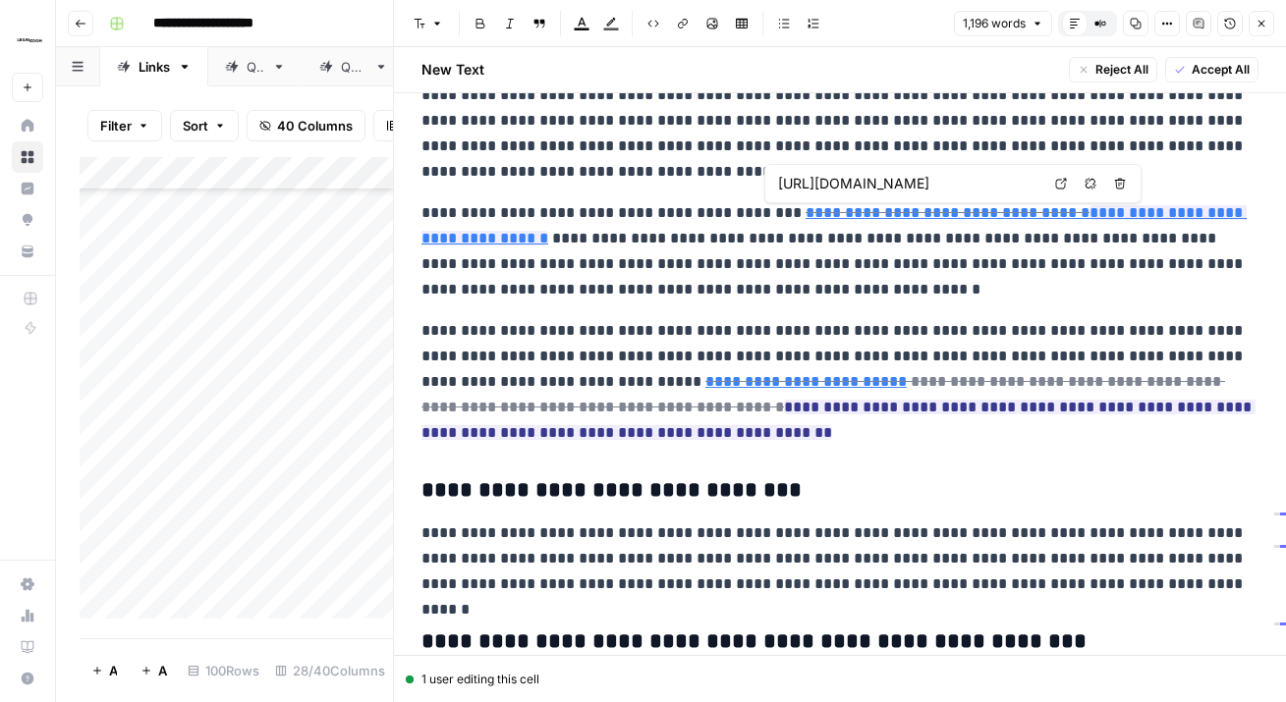
scroll to position [0, 176]
click at [1056, 183] on icon at bounding box center [1061, 184] width 11 height 11
type input "https://www.nycourts.gov/Reporter/3dseries/2010/2010_04700.htm"
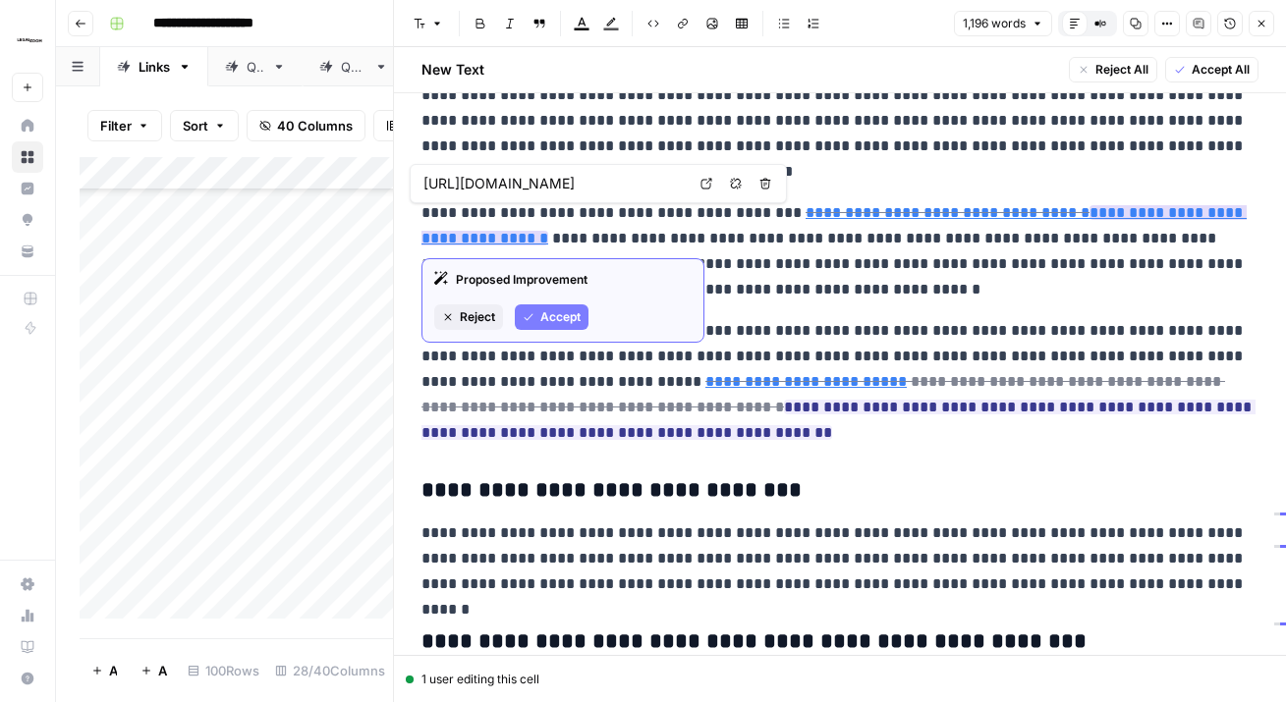
click at [1097, 205] on link "**********" at bounding box center [833, 225] width 825 height 40
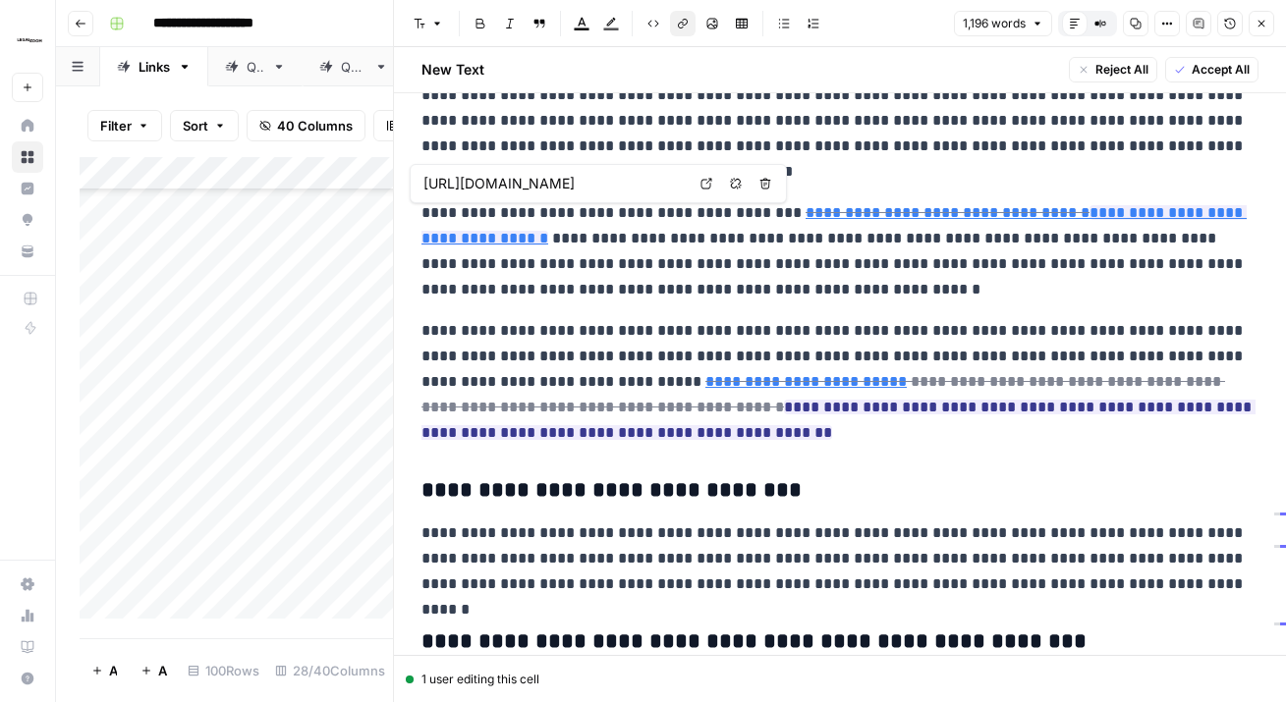
type input "https://www.nycourts.gov/Reporter/3dseries/2010/2010_02726.htm"
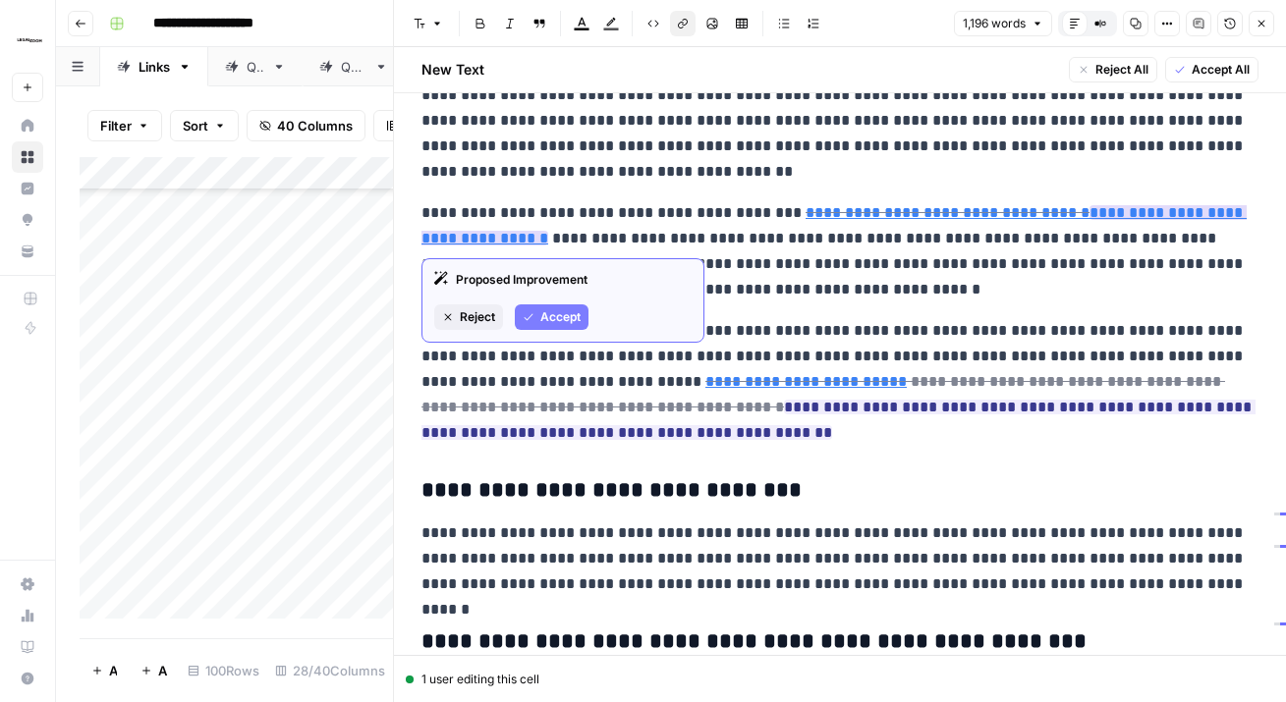
click at [540, 314] on span "Accept" at bounding box center [560, 317] width 40 height 18
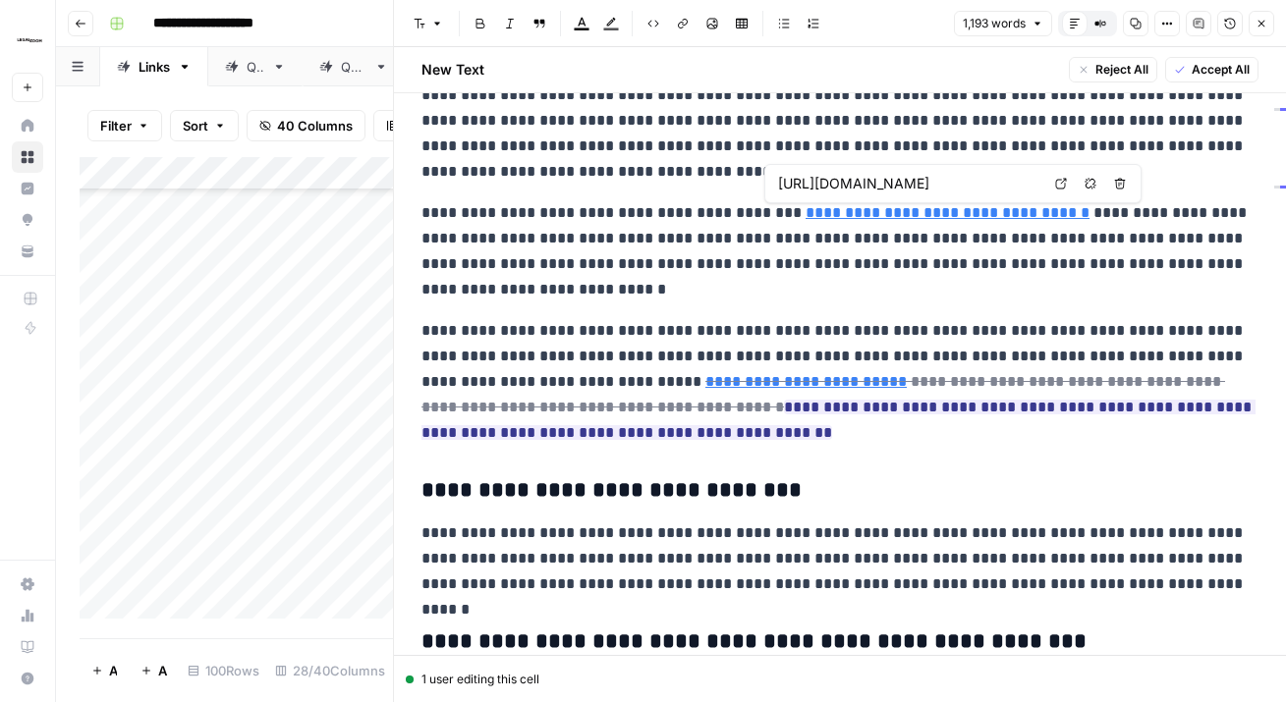
click at [1060, 180] on icon at bounding box center [1061, 184] width 12 height 12
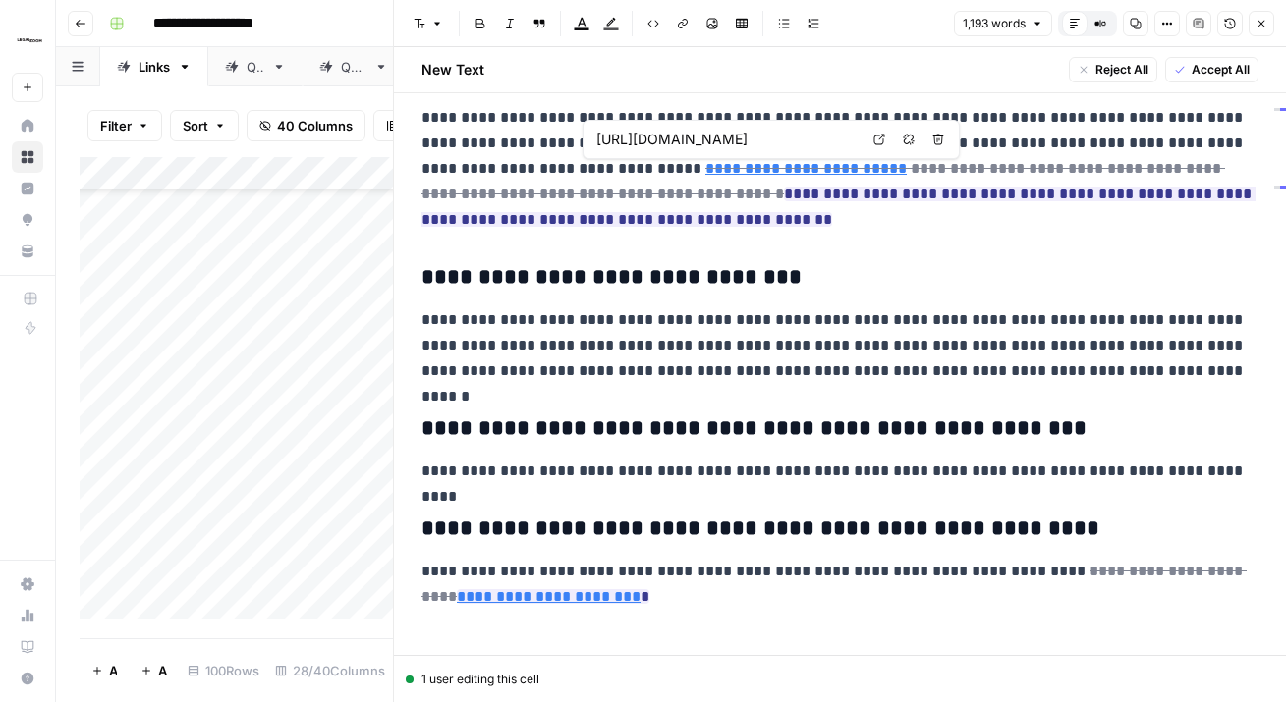
scroll to position [0, 159]
click at [880, 143] on icon at bounding box center [879, 140] width 12 height 12
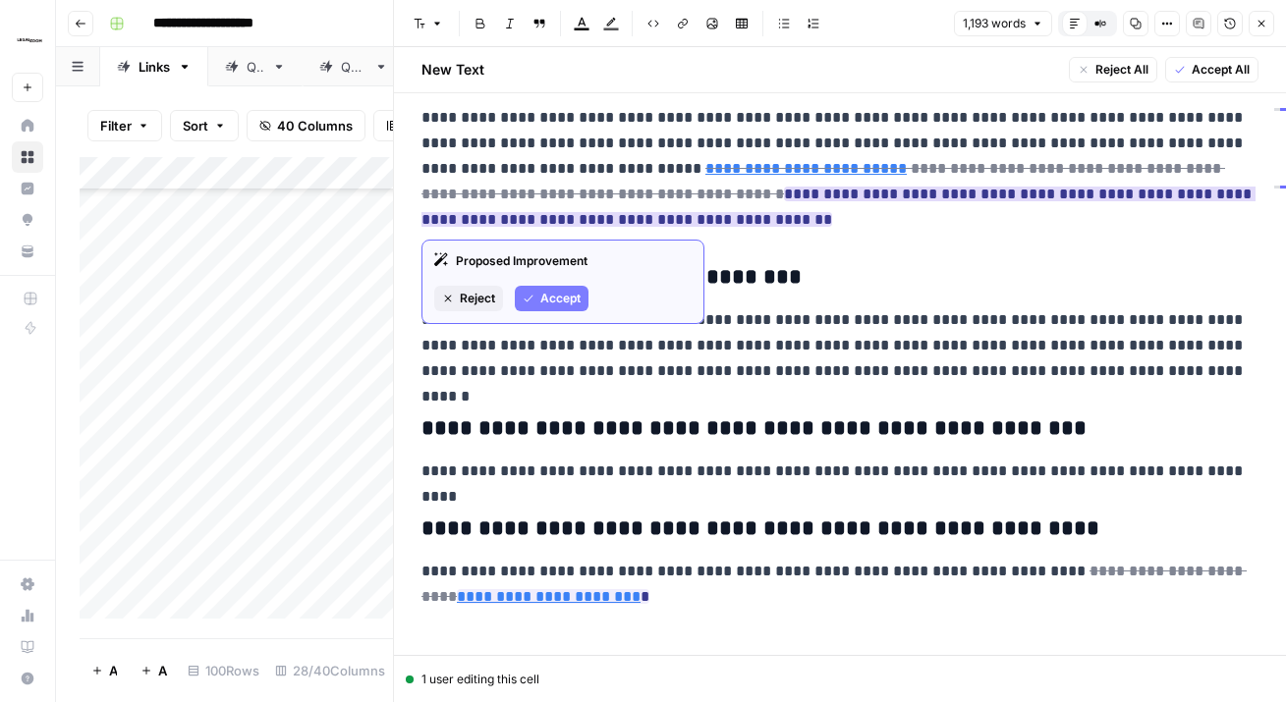
click at [468, 300] on span "Reject" at bounding box center [477, 299] width 35 height 18
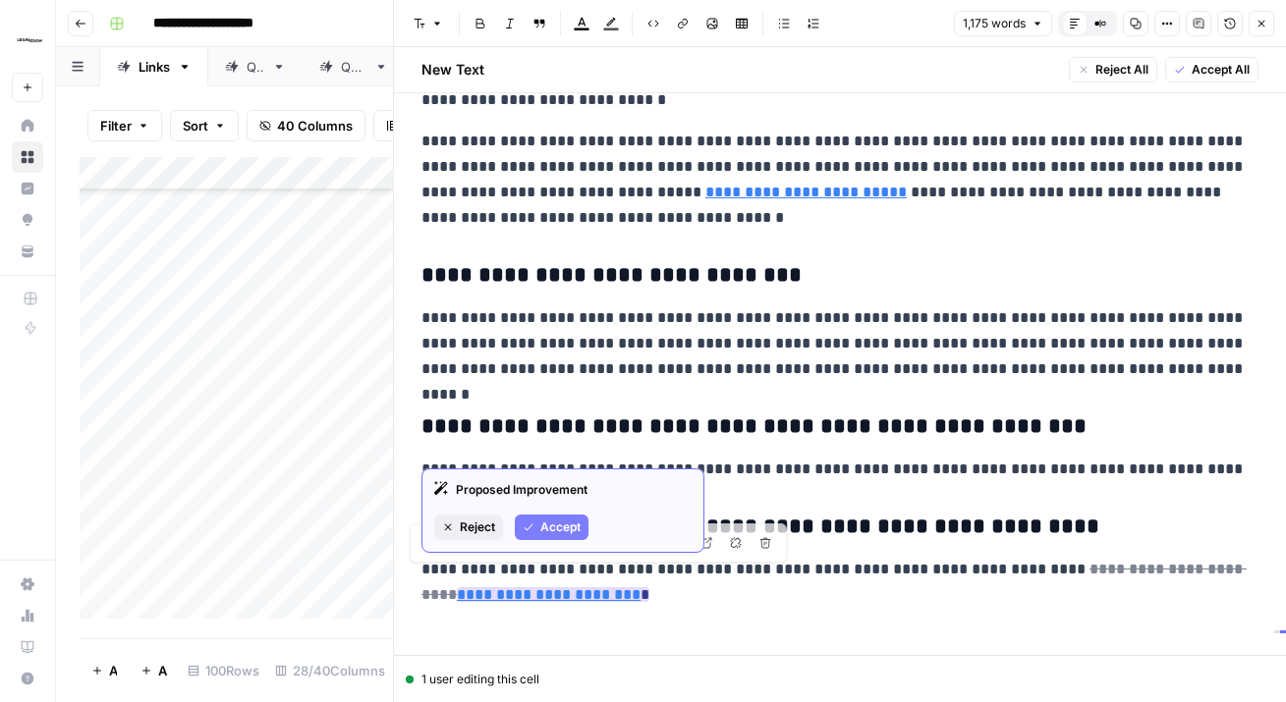
scroll to position [2511, 0]
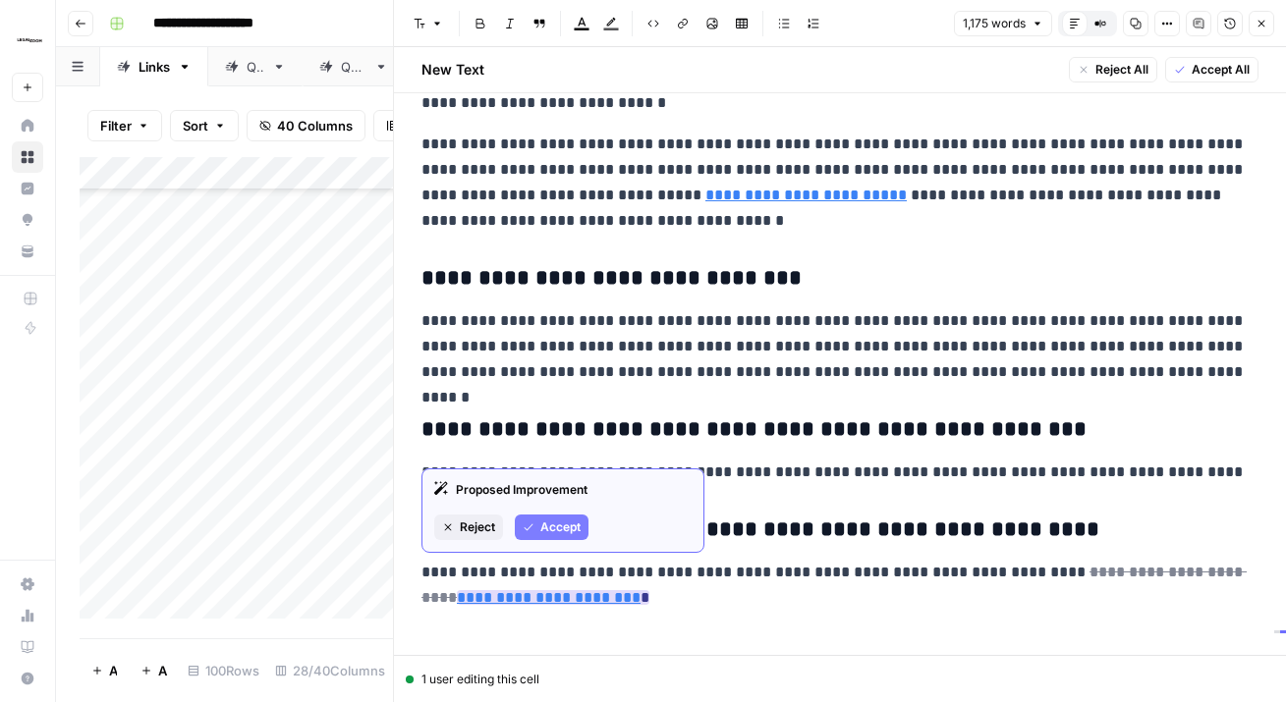
click at [474, 522] on span "Reject" at bounding box center [477, 528] width 35 height 18
click at [558, 528] on span "Accept" at bounding box center [560, 528] width 40 height 18
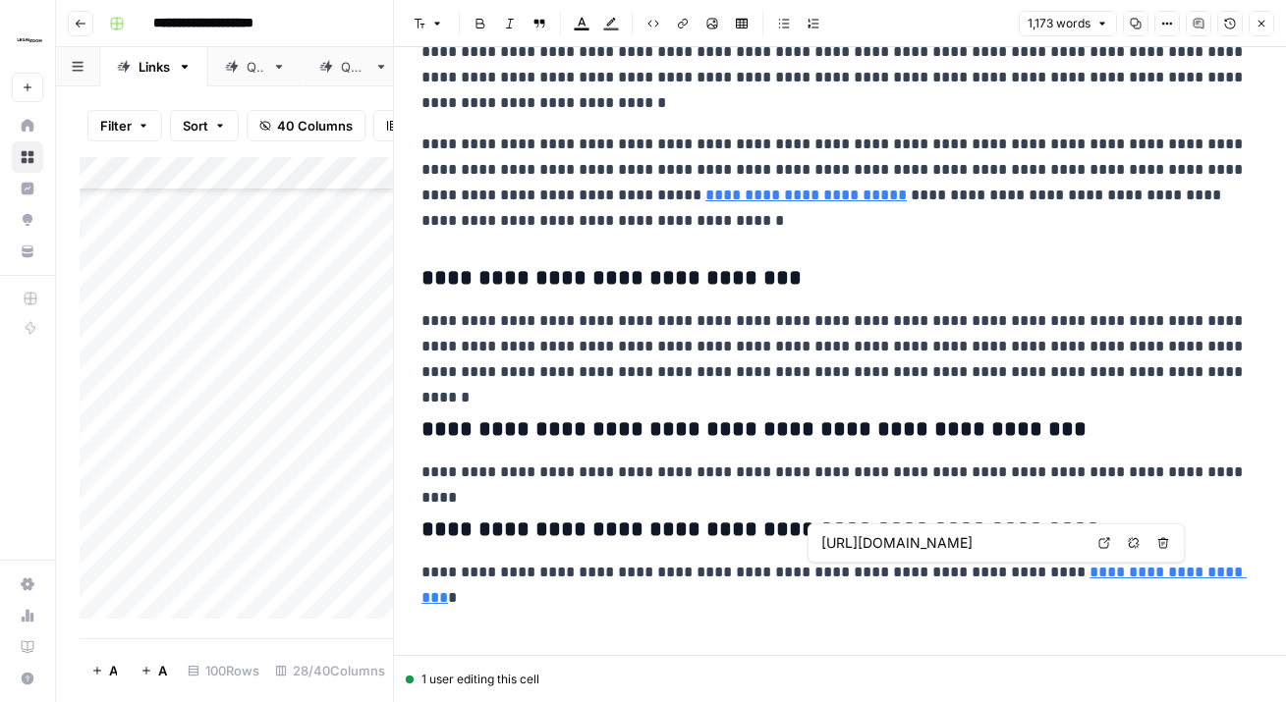
scroll to position [0, 237]
click at [912, 580] on p "**********" at bounding box center [839, 573] width 837 height 26
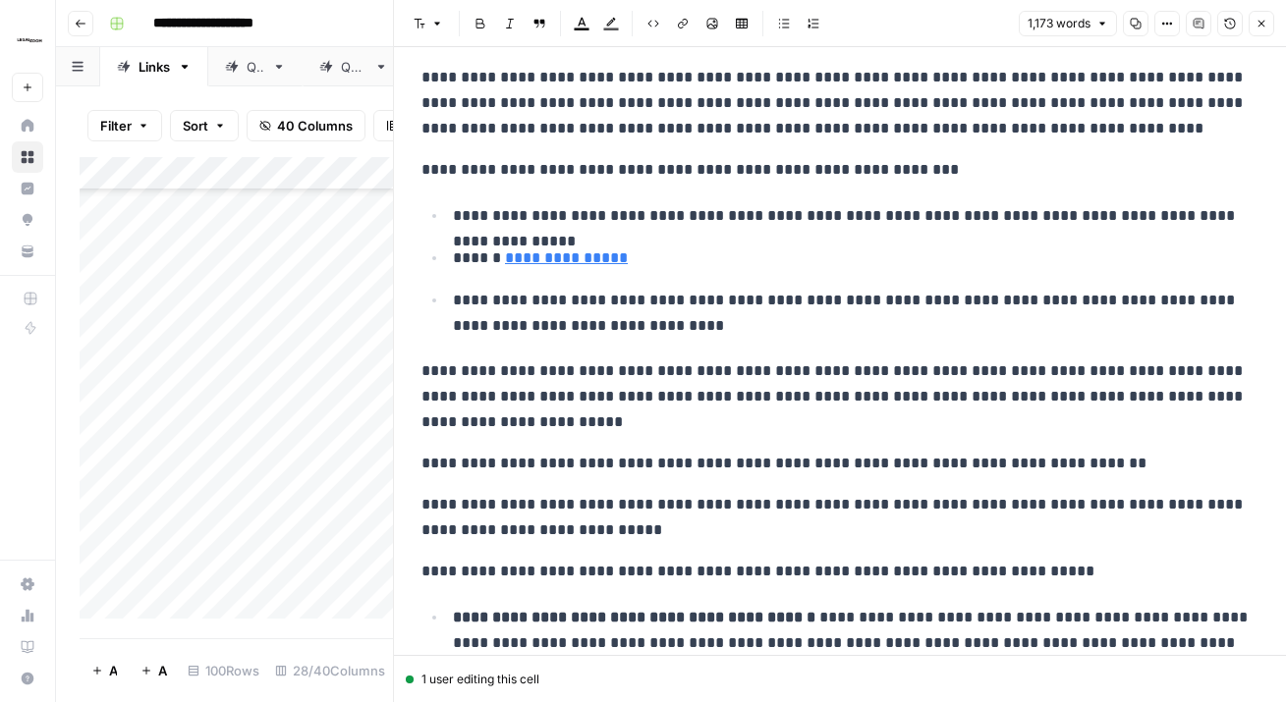
scroll to position [0, 0]
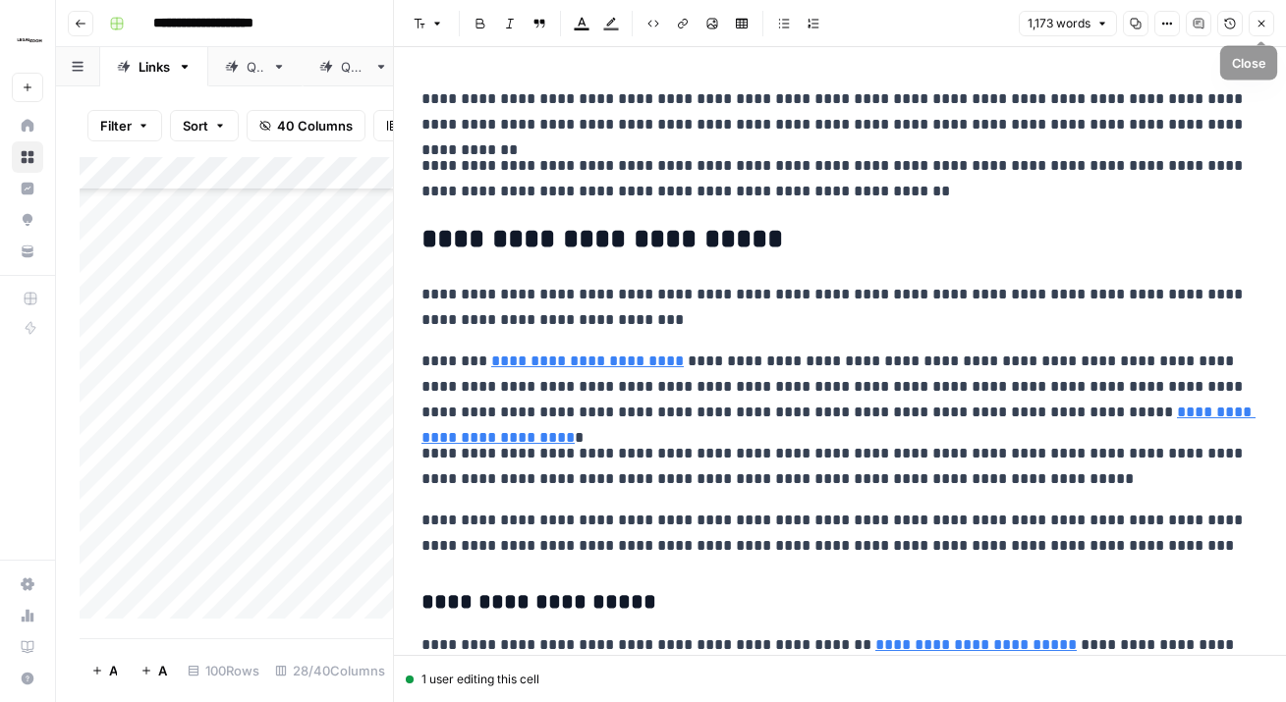
click at [1258, 23] on icon "button" at bounding box center [1261, 24] width 12 height 12
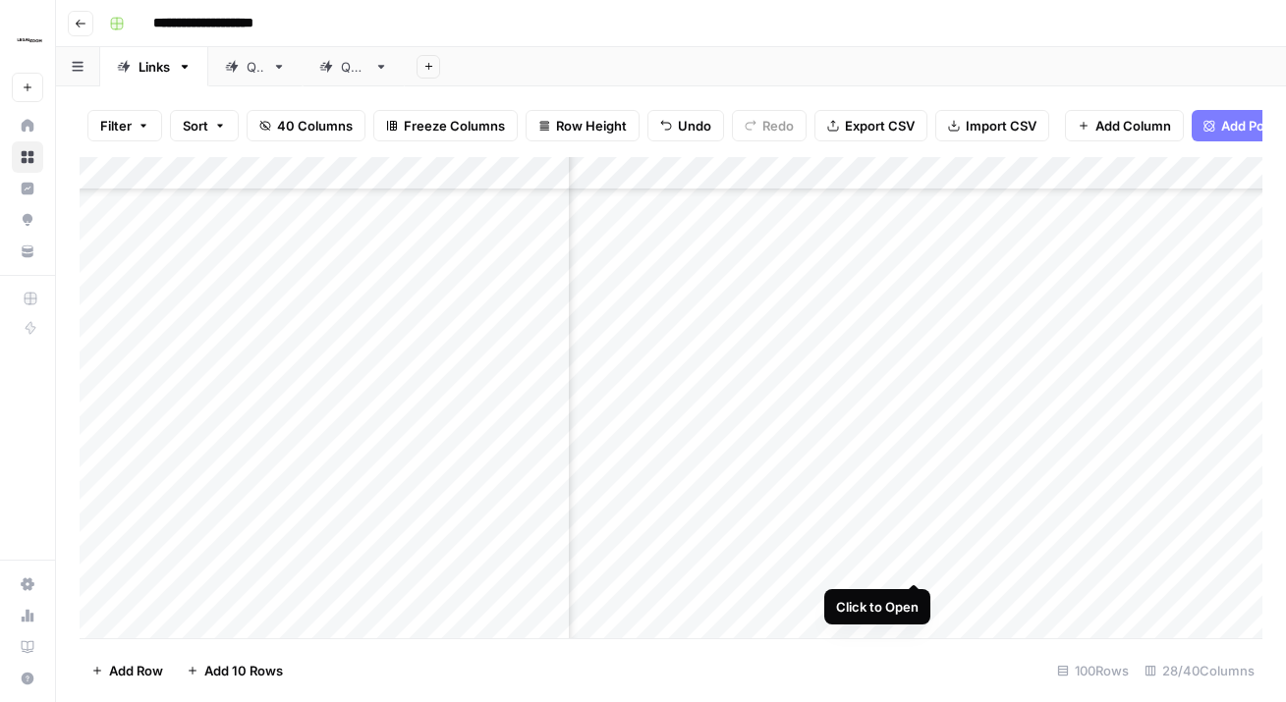
click at [915, 544] on div "Add Column" at bounding box center [671, 397] width 1182 height 481
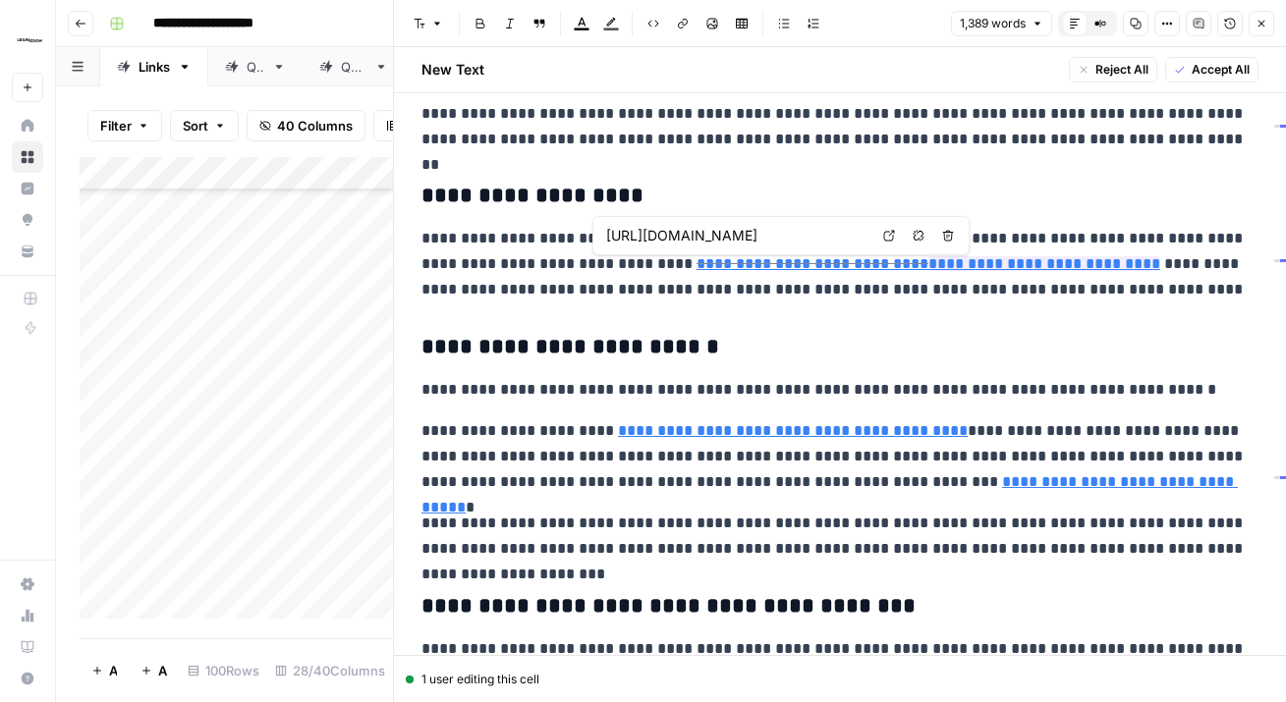
scroll to position [0, 140]
type input "https://www.legalzoom.com/business/business-formation/inc-overview.html"
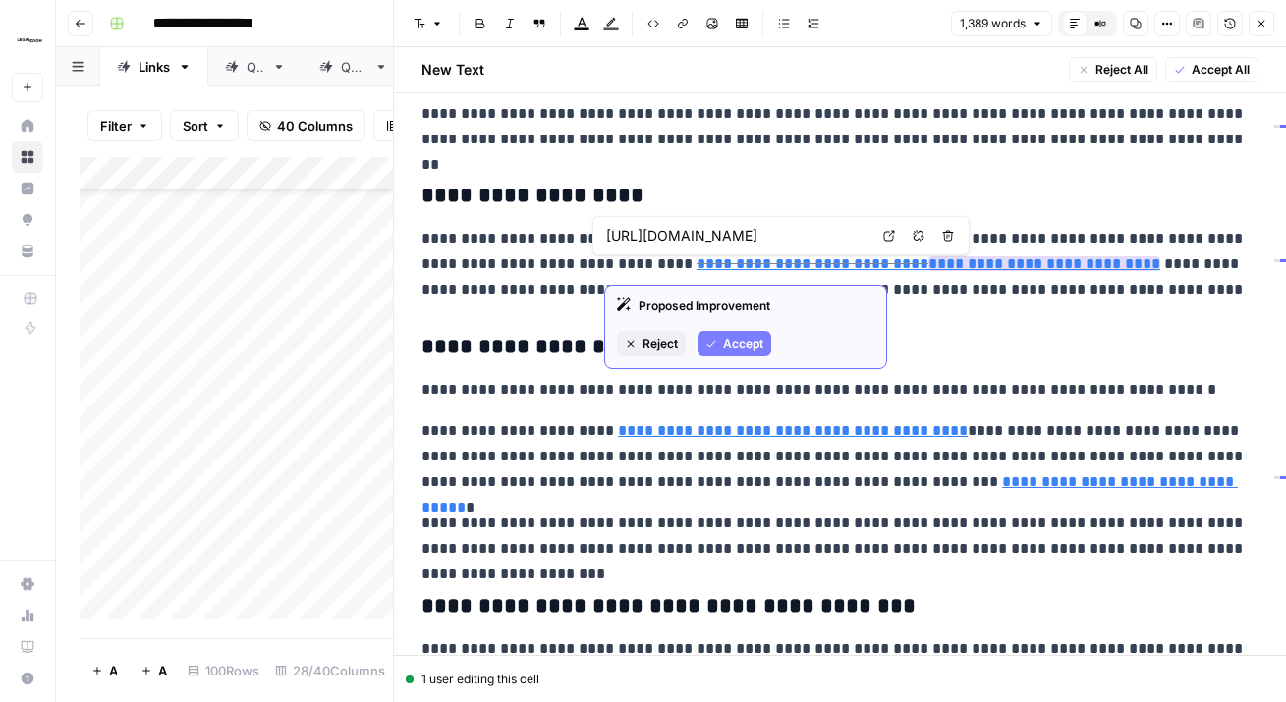
click at [665, 337] on span "Reject" at bounding box center [659, 344] width 35 height 18
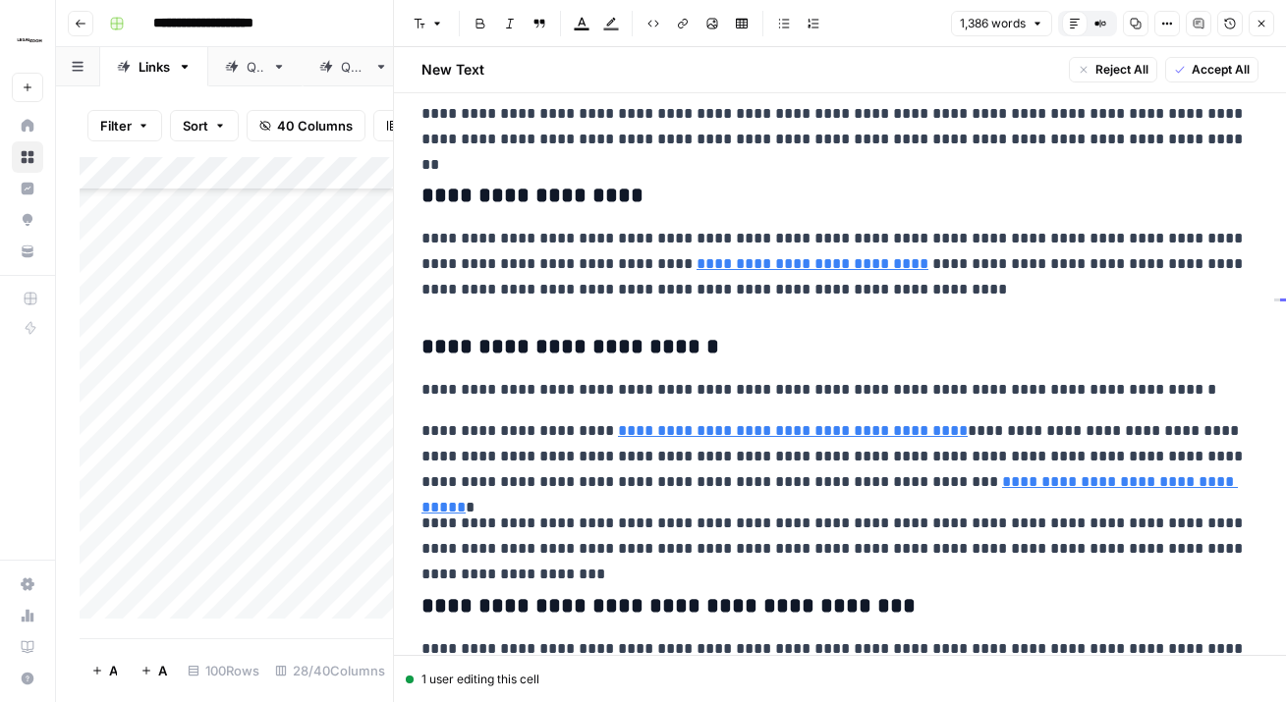
click at [773, 271] on link "**********" at bounding box center [812, 263] width 232 height 15
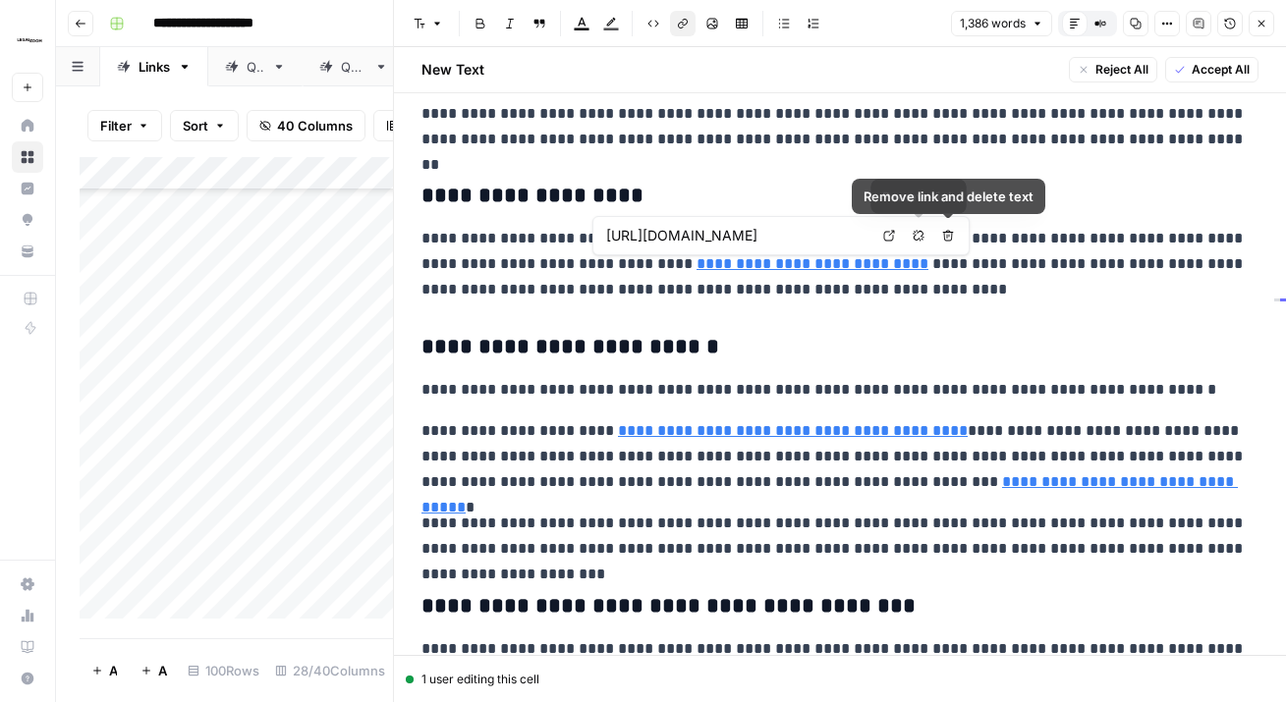
click at [914, 235] on icon "button" at bounding box center [917, 235] width 11 height 11
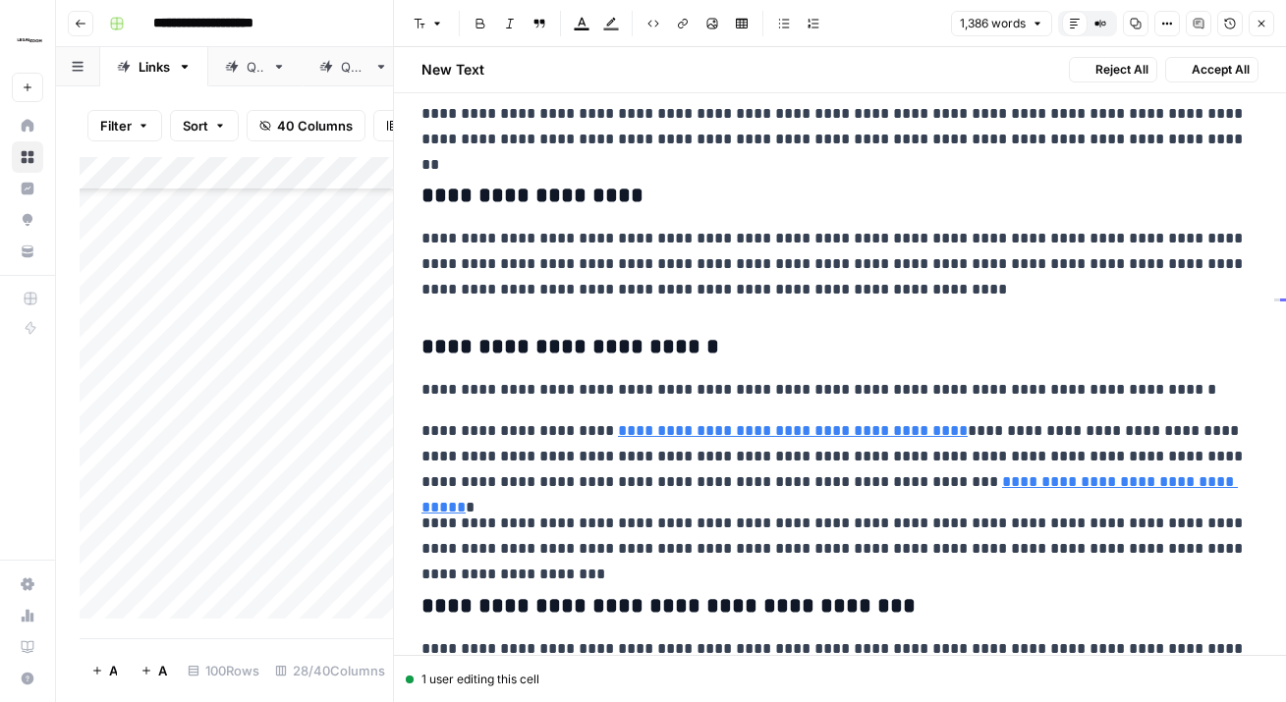
click at [915, 267] on p "**********" at bounding box center [839, 264] width 837 height 77
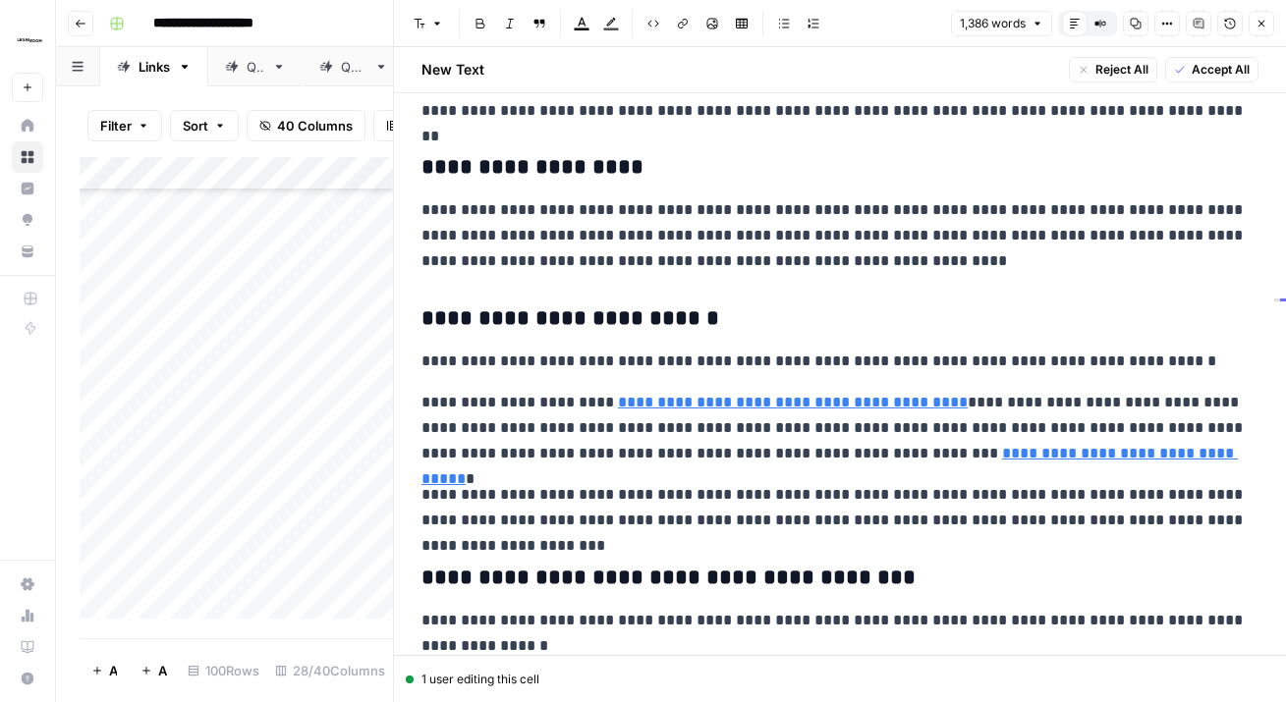
scroll to position [1127, 0]
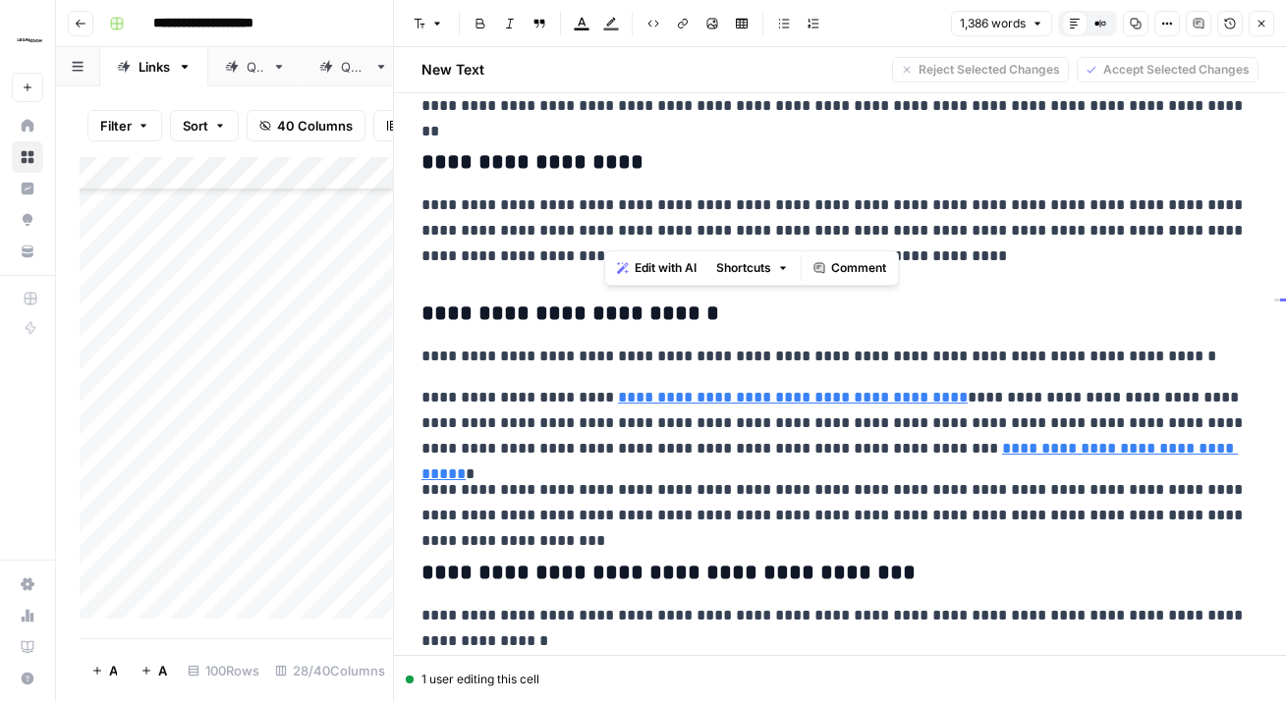
drag, startPoint x: 818, startPoint y: 230, endPoint x: 606, endPoint y: 227, distance: 212.2
click at [606, 227] on p "**********" at bounding box center [839, 230] width 837 height 77
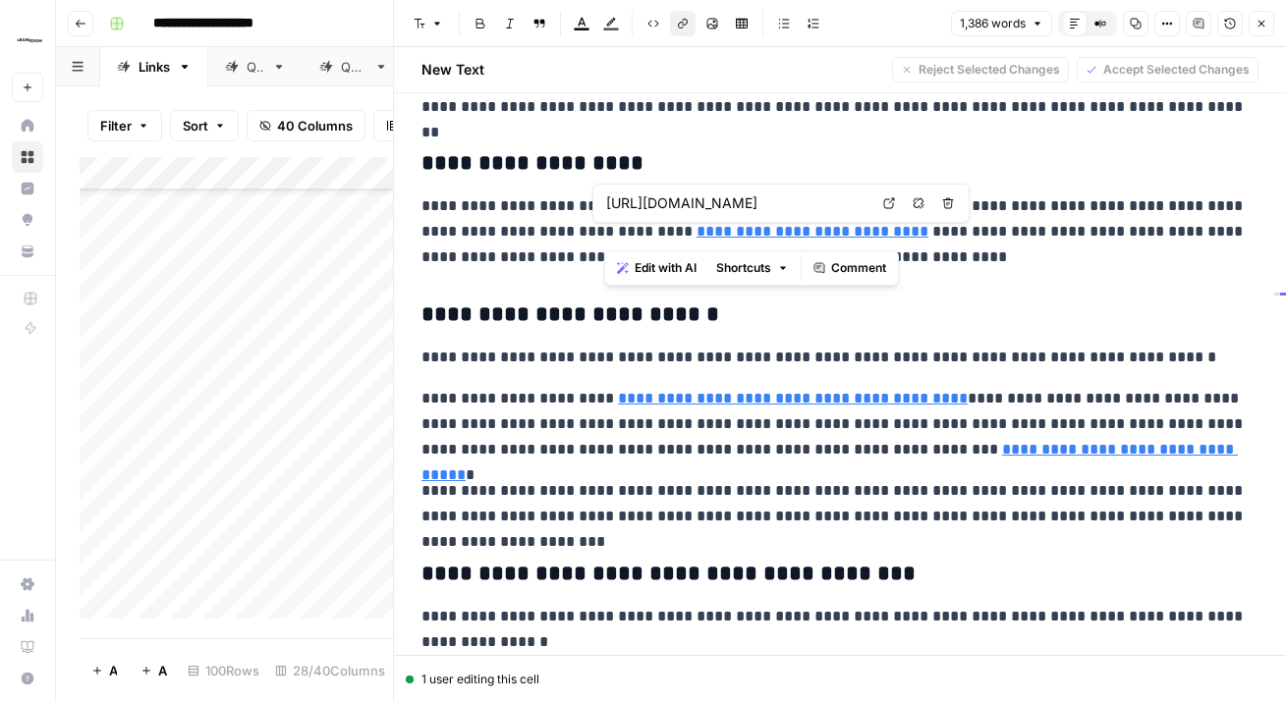
scroll to position [0, 120]
click at [978, 258] on p "**********" at bounding box center [839, 231] width 837 height 77
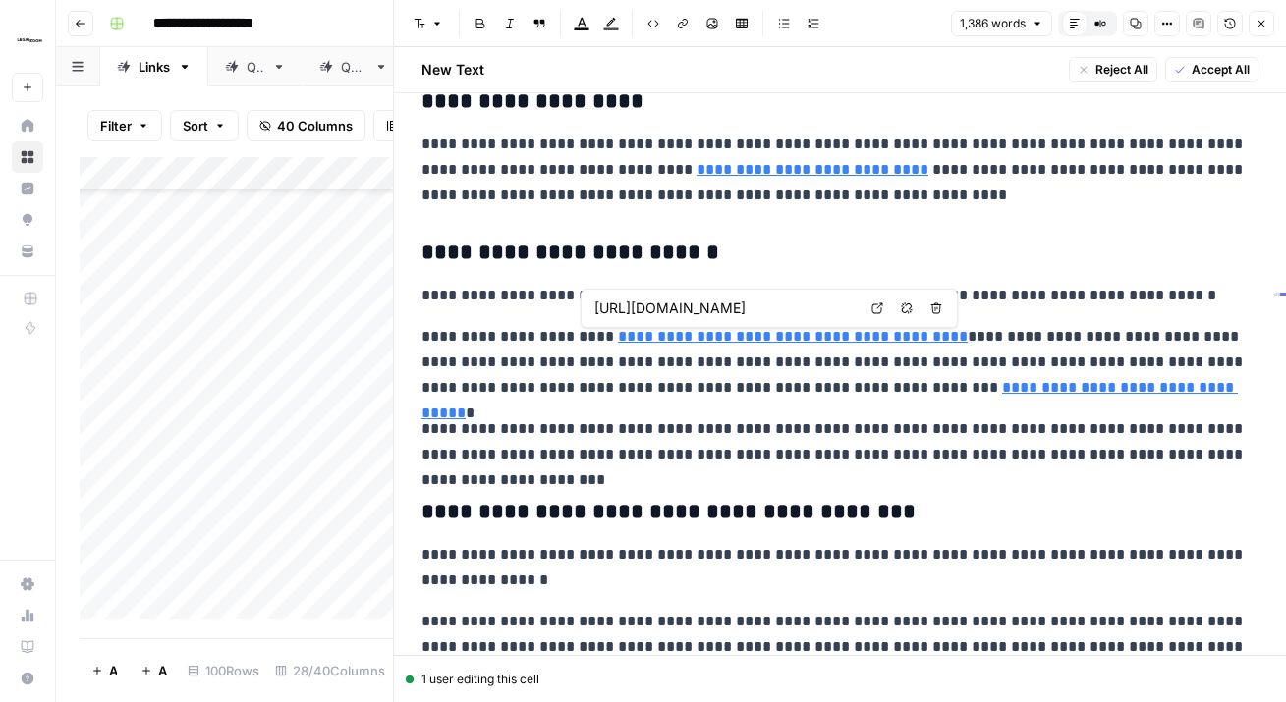
scroll to position [0, 222]
type input "[URL][DOMAIN_NAME]"
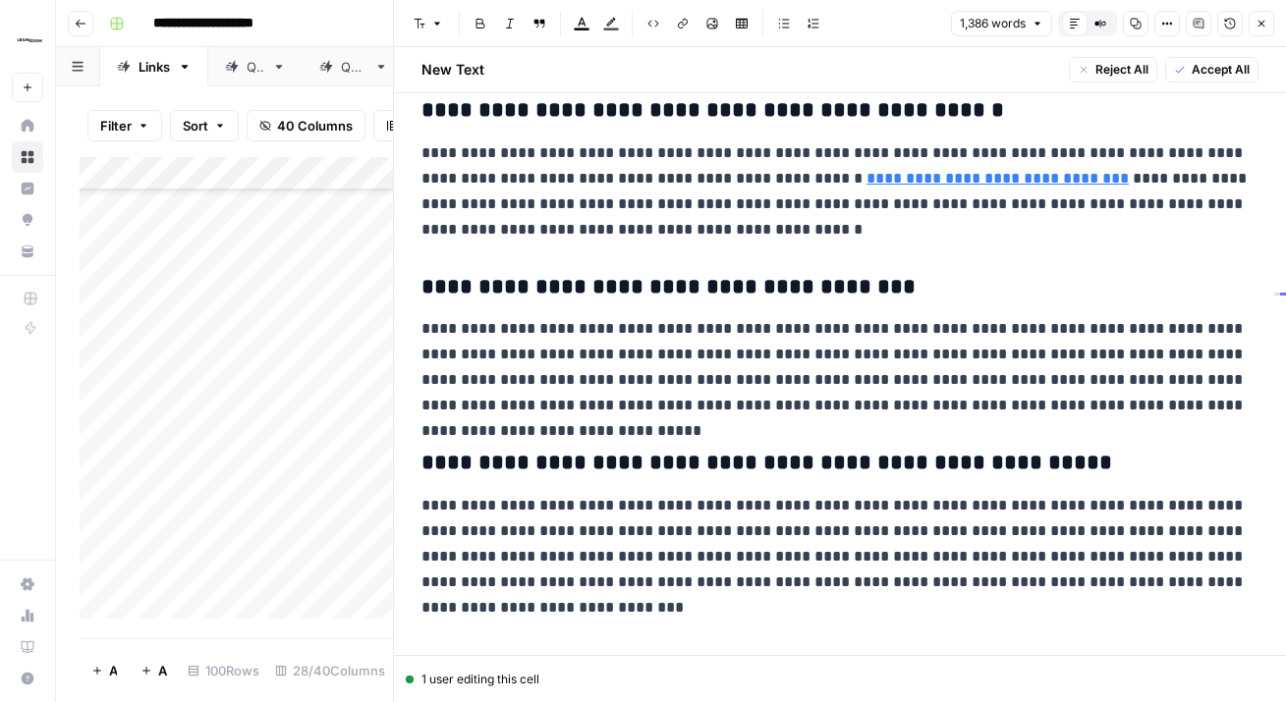
scroll to position [2969, 0]
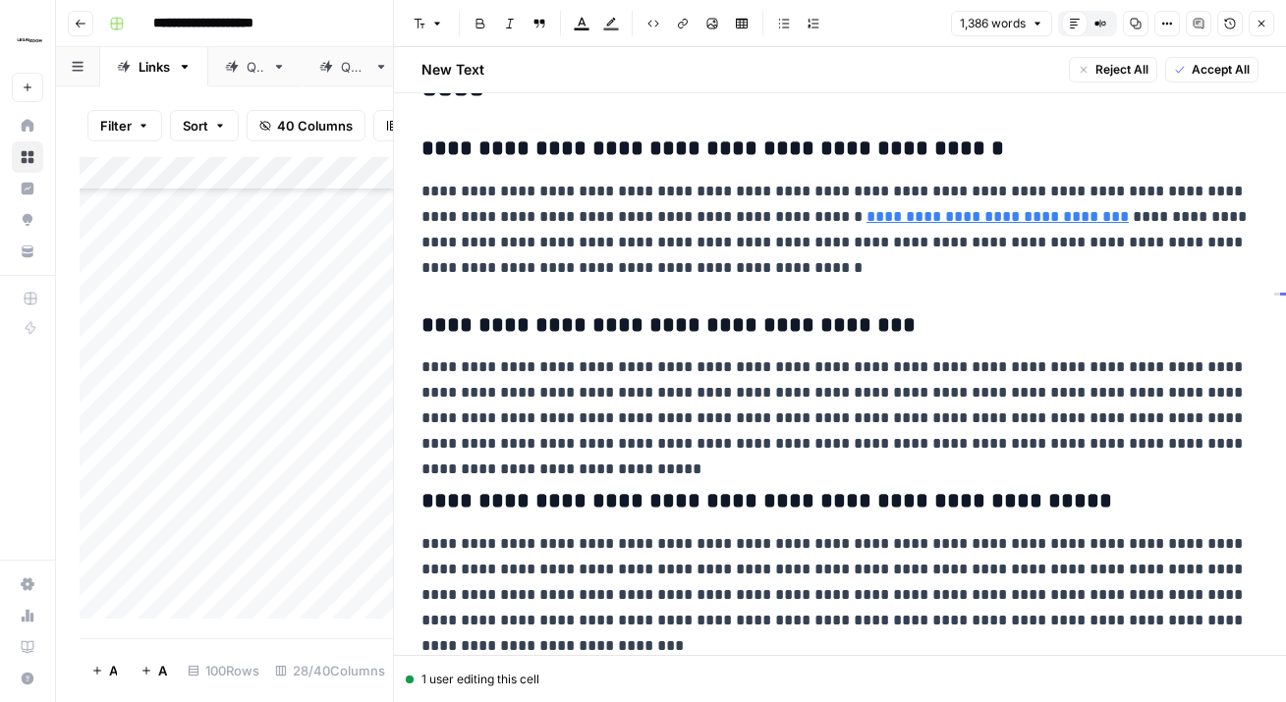
click at [1206, 66] on span "Accept All" at bounding box center [1220, 70] width 58 height 18
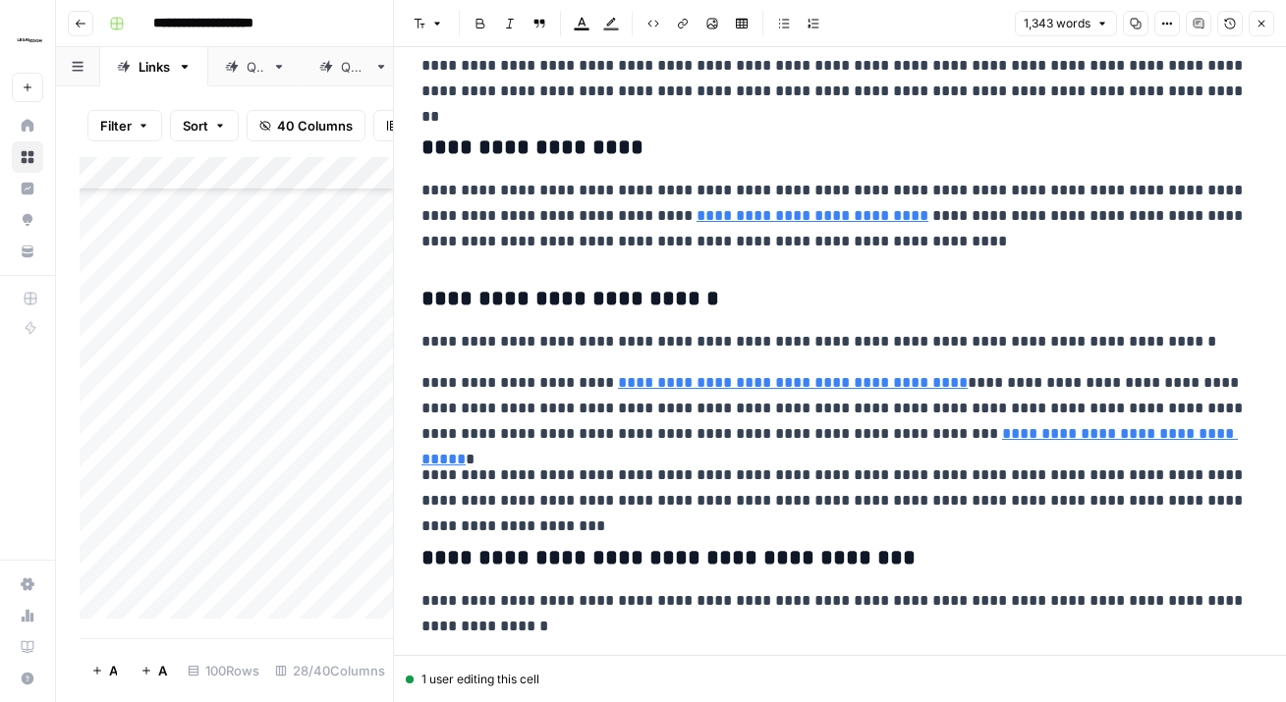
scroll to position [1061, 0]
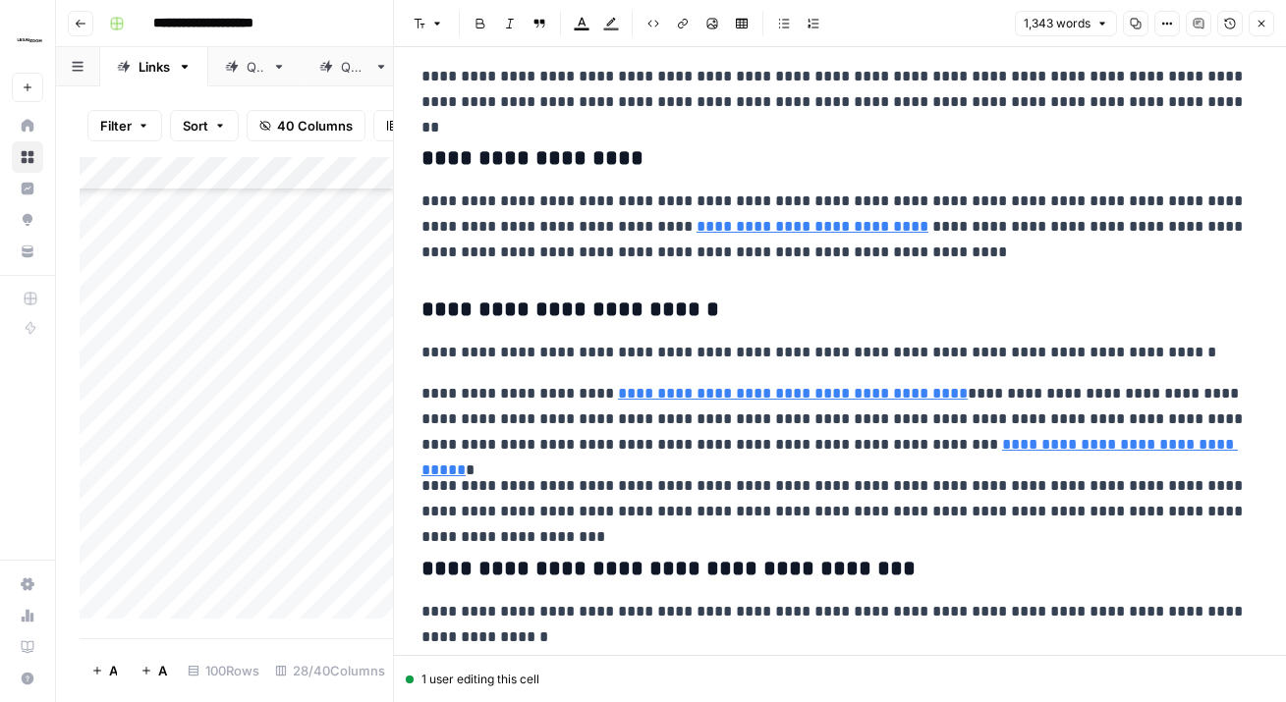
click at [1257, 27] on icon "button" at bounding box center [1261, 24] width 12 height 12
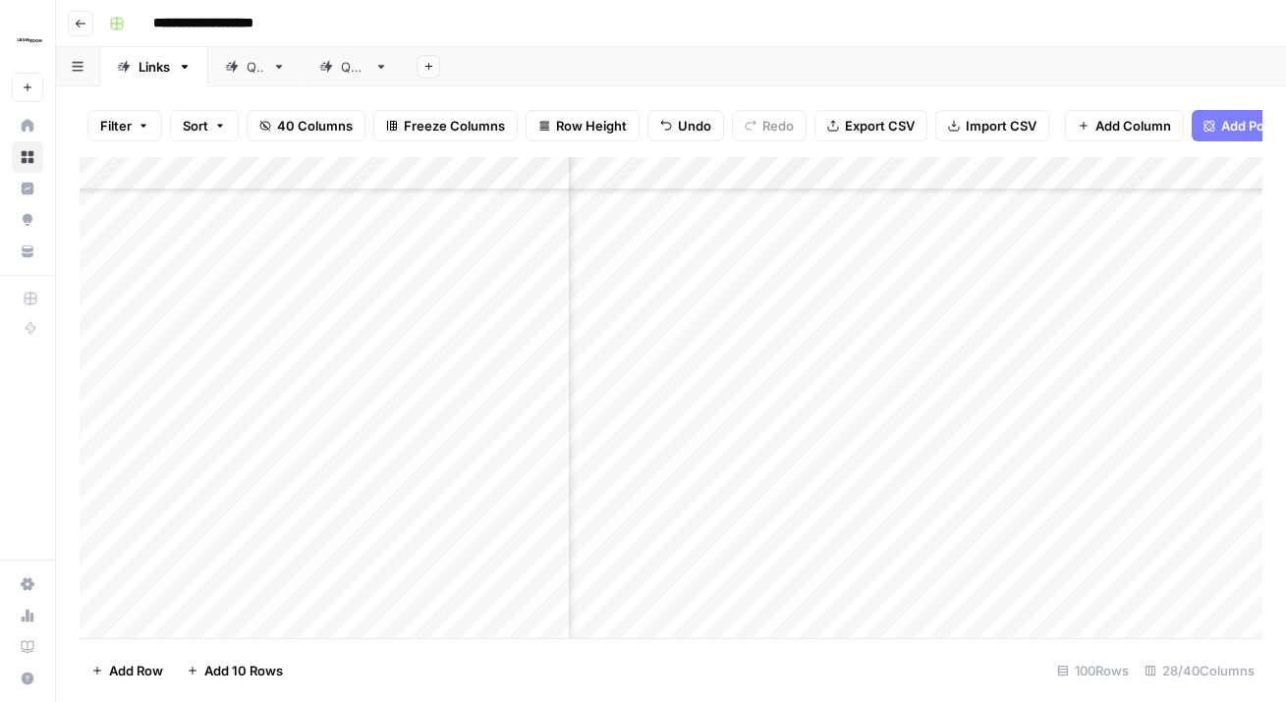
scroll to position [2893, 3593]
click at [1030, 487] on div "Add Column" at bounding box center [671, 397] width 1182 height 481
click at [1031, 488] on div "Add Column" at bounding box center [671, 397] width 1182 height 481
click at [1031, 488] on textarea at bounding box center [1215, 480] width 523 height 27
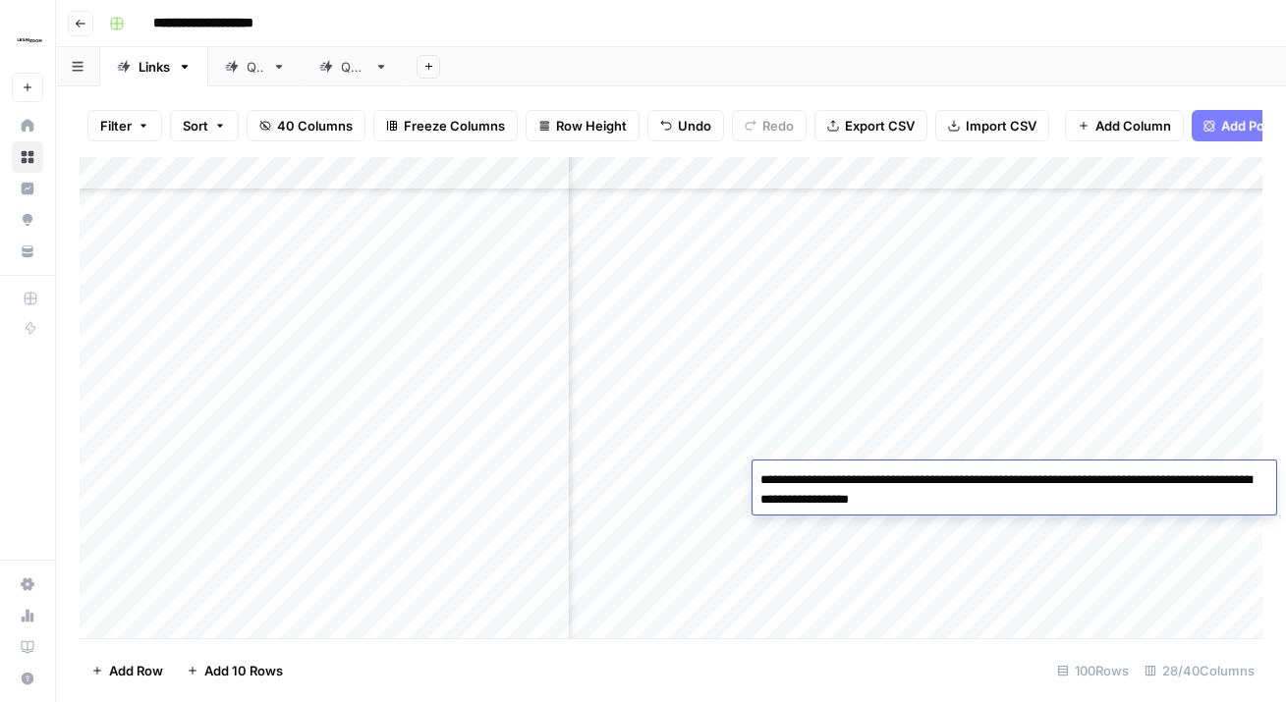
type textarea "**********"
click at [1156, 382] on div "Add Column" at bounding box center [671, 397] width 1182 height 481
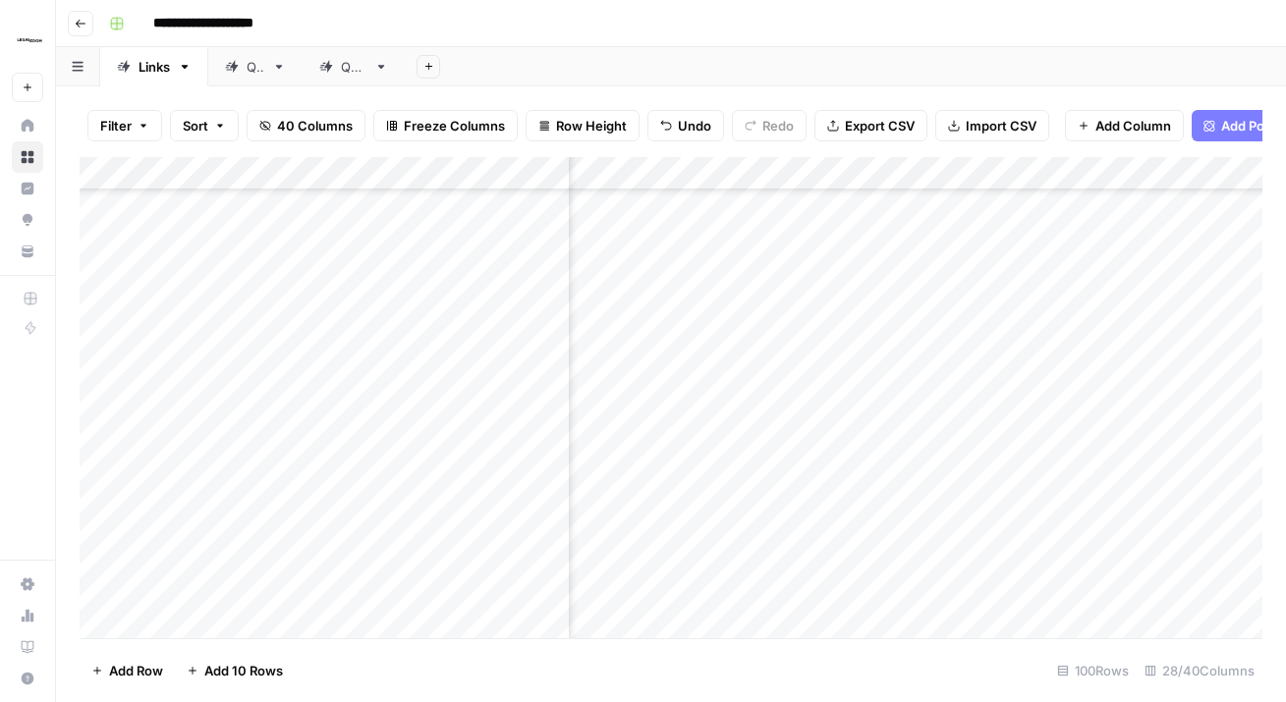
click at [911, 532] on div "Add Column" at bounding box center [671, 397] width 1182 height 481
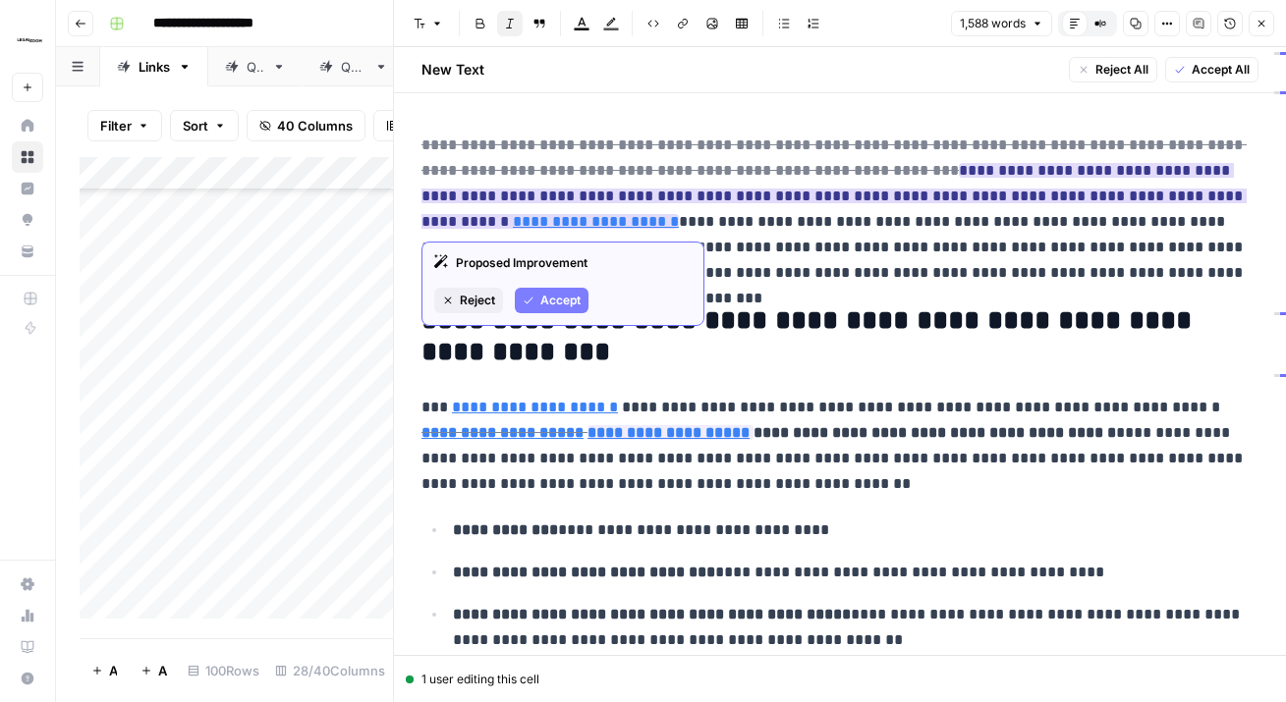
drag, startPoint x: 523, startPoint y: 295, endPoint x: 531, endPoint y: 287, distance: 11.1
click at [524, 295] on icon "button" at bounding box center [528, 301] width 12 height 12
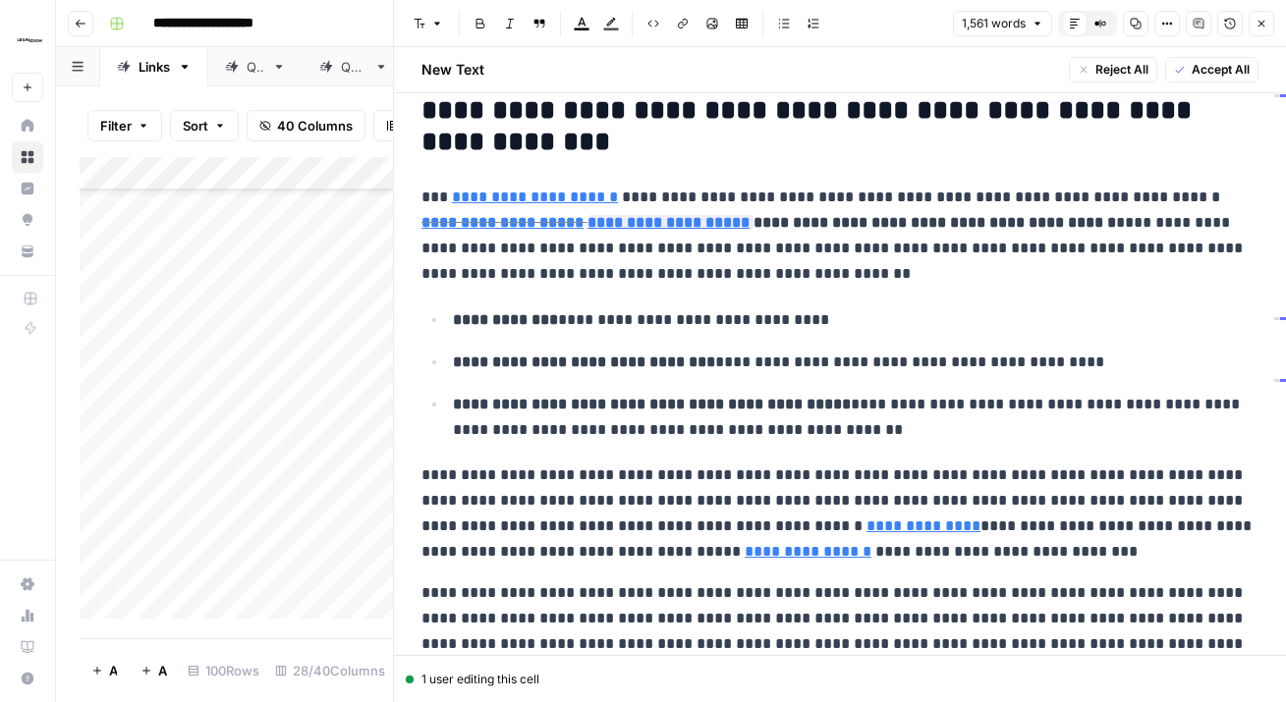
scroll to position [192, 0]
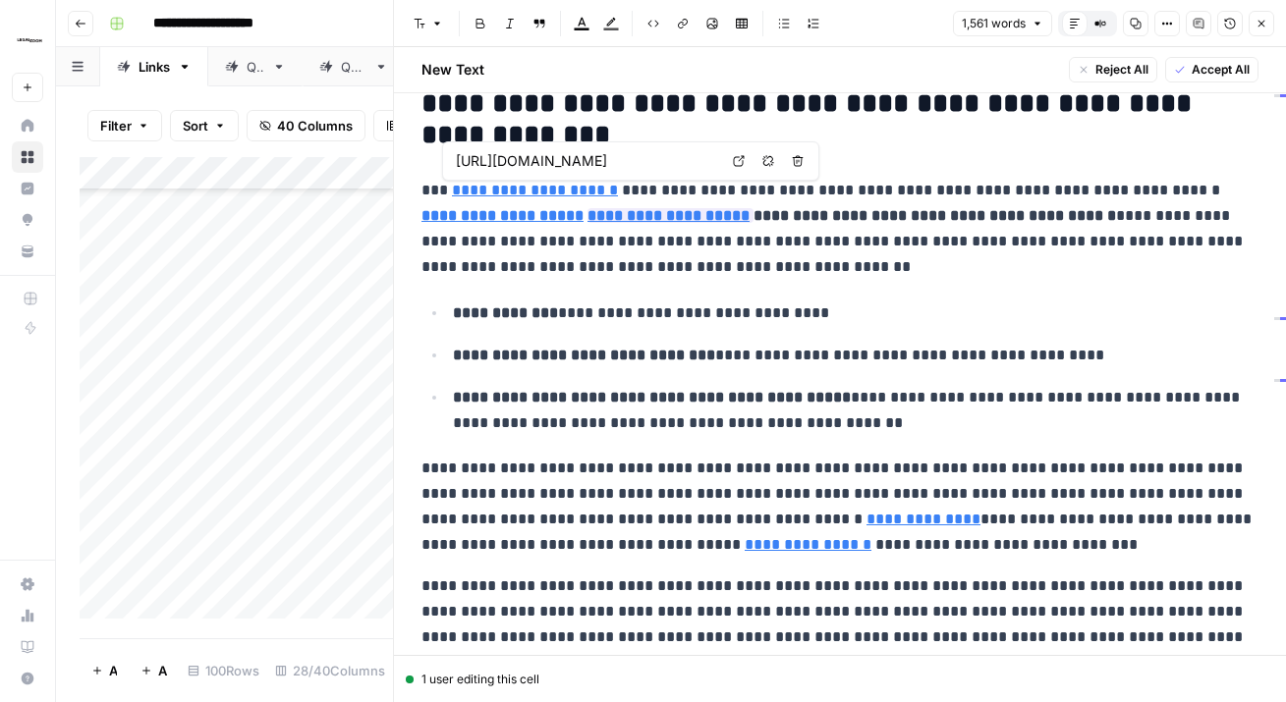
type input "https://www.legalzoom.com/articles/copyright-101"
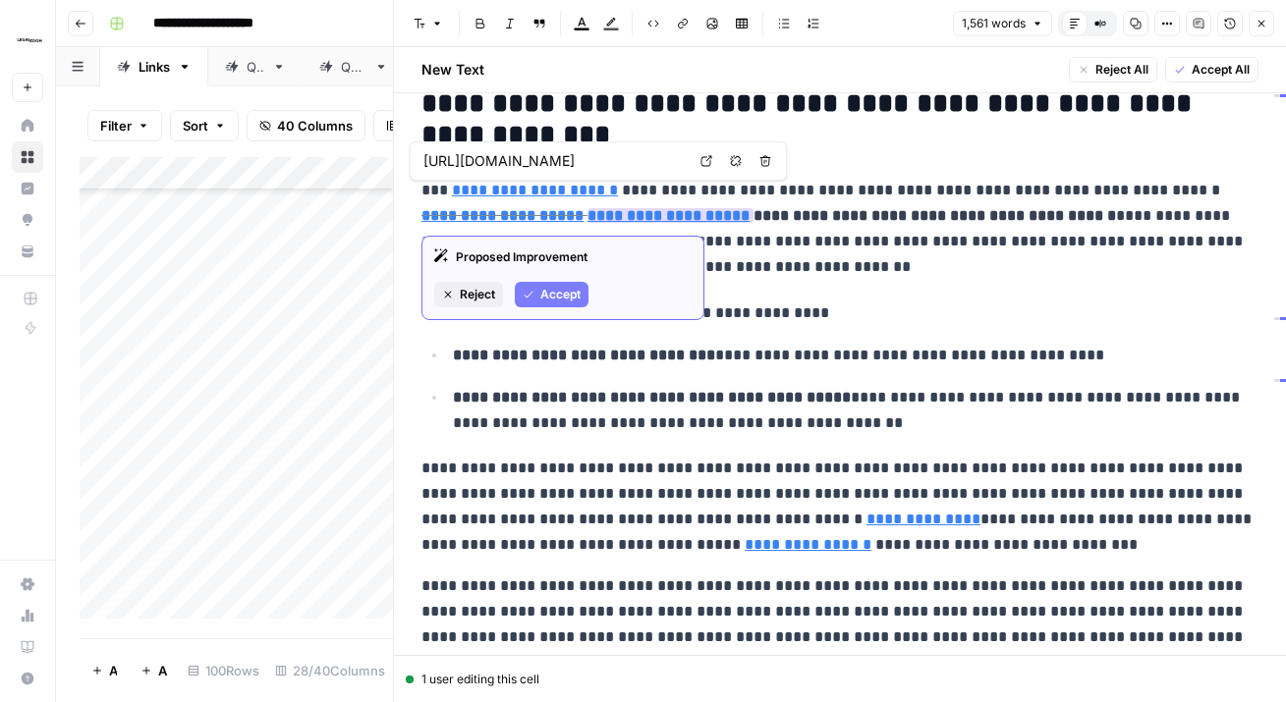
type input "https://www.legalzoom.com/articles/understanding-the-copyright-registration-pro…"
click at [562, 291] on span "Accept" at bounding box center [560, 295] width 40 height 18
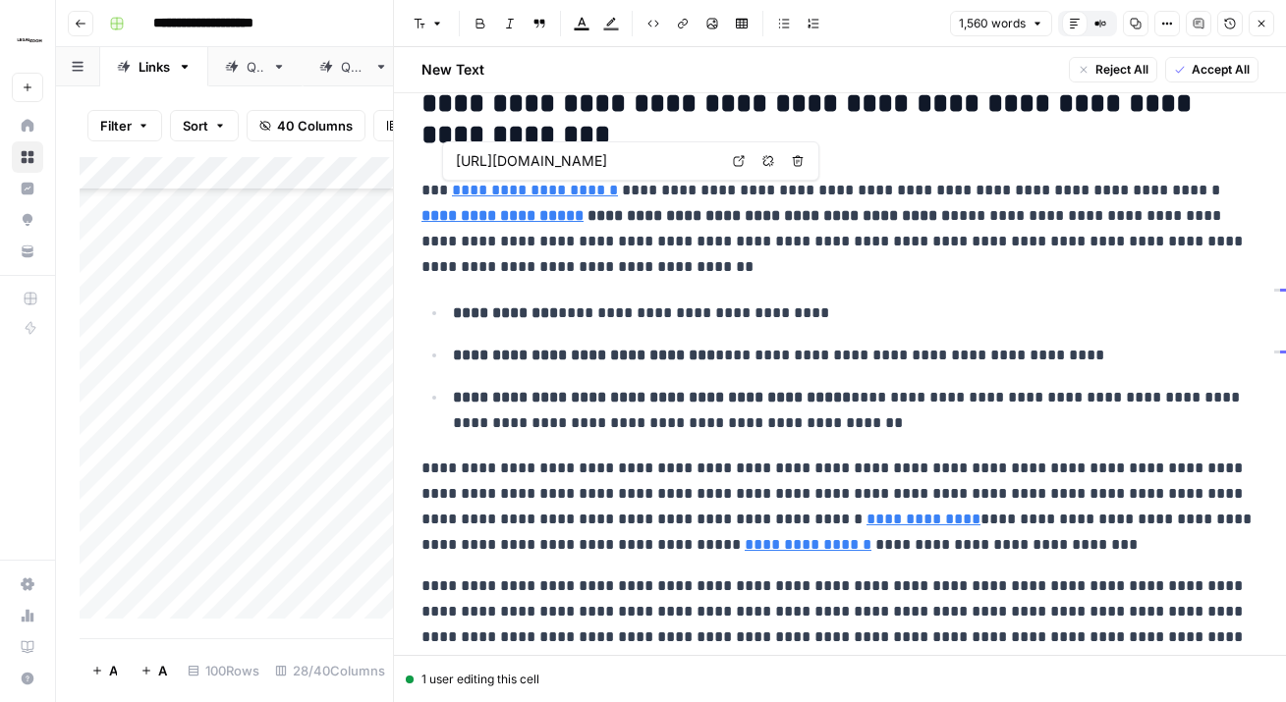
type input "https://www.legalzoom.com/articles/understanding-the-copyright-registration-pro…"
click at [476, 215] on strong "**********" at bounding box center [502, 215] width 162 height 15
type input "https://www.legalzoom.com/articles/understanding-the-copyright-registration-pro…"
click at [437, 215] on strong "**********" at bounding box center [502, 215] width 162 height 15
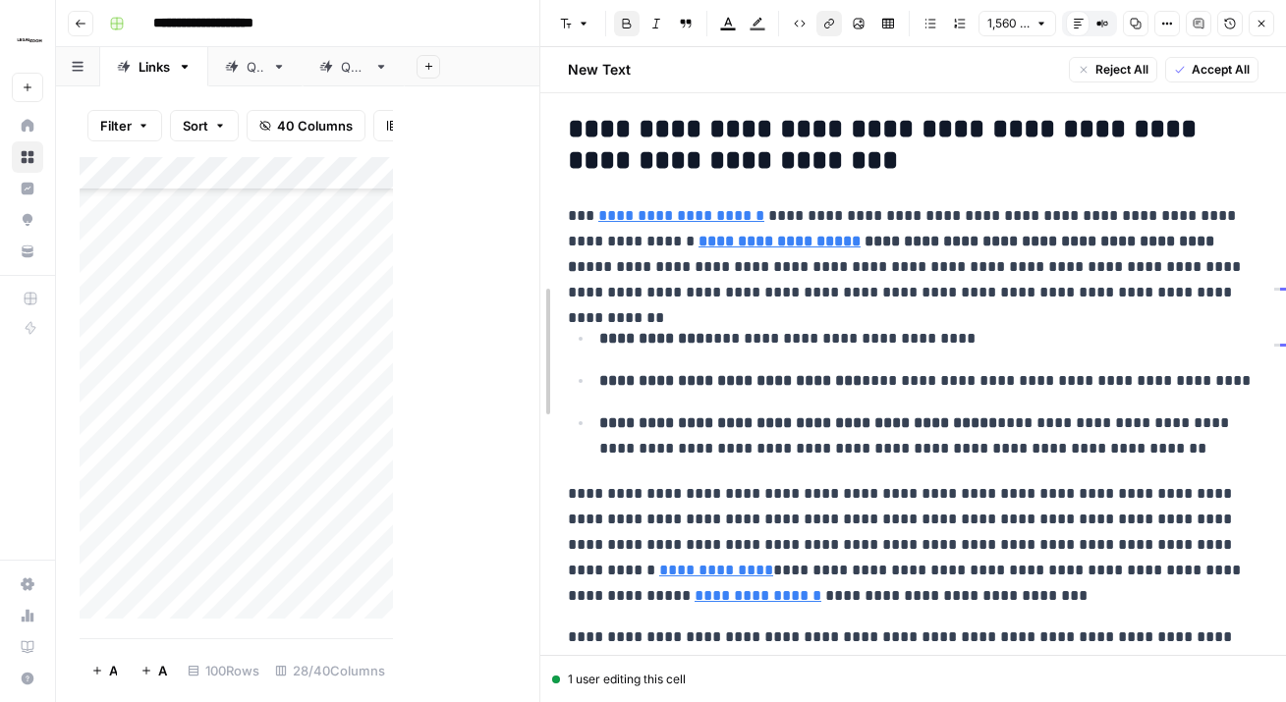
drag, startPoint x: 395, startPoint y: 209, endPoint x: 541, endPoint y: 215, distance: 146.5
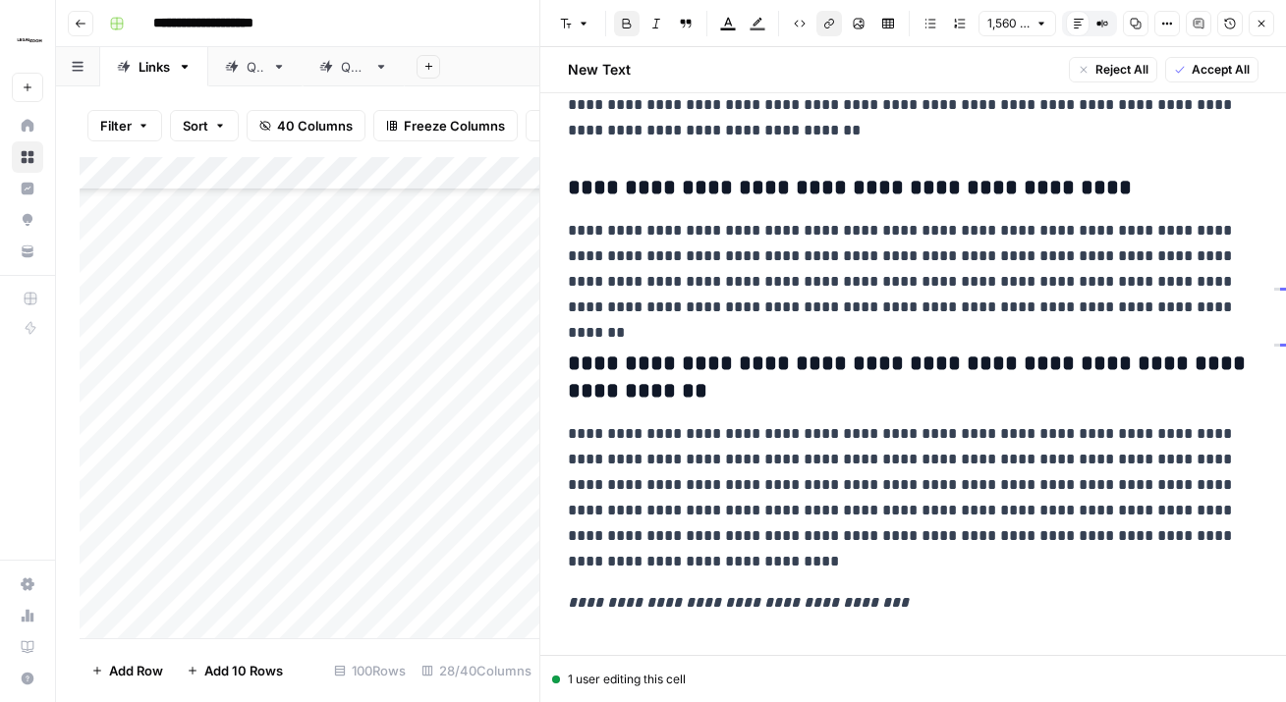
scroll to position [3985, 0]
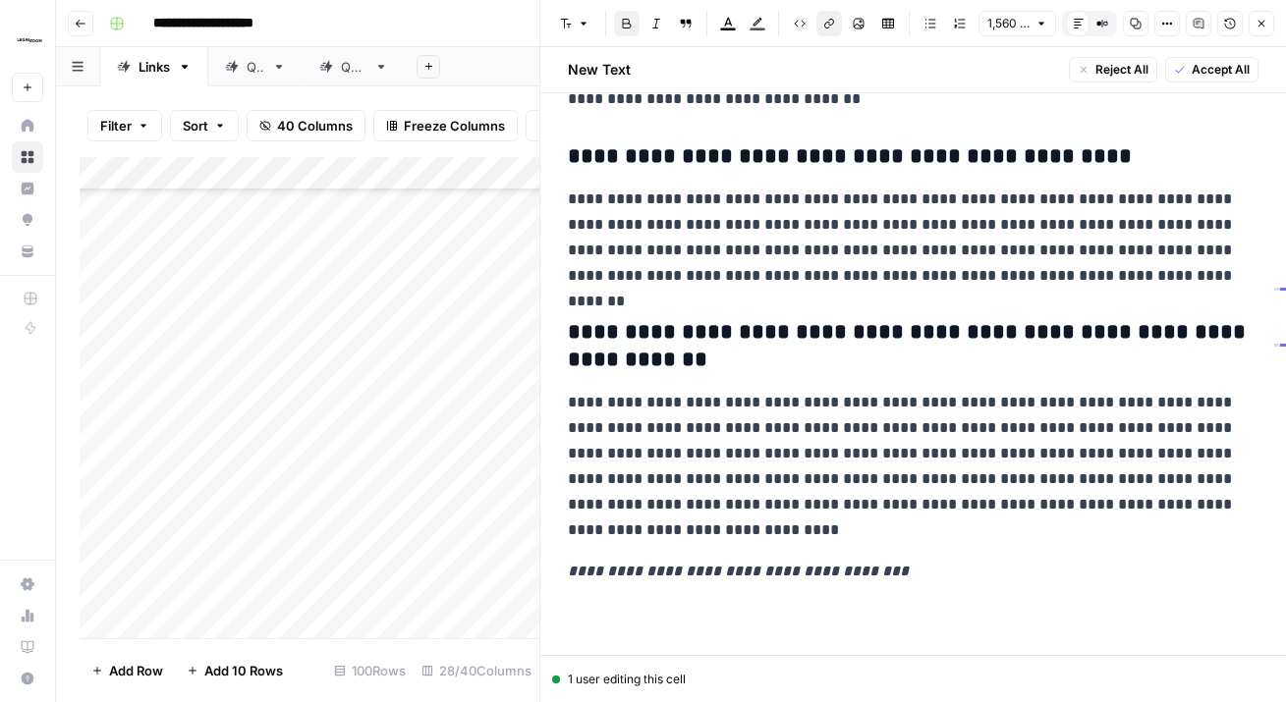
click at [1228, 62] on span "Accept All" at bounding box center [1220, 70] width 58 height 18
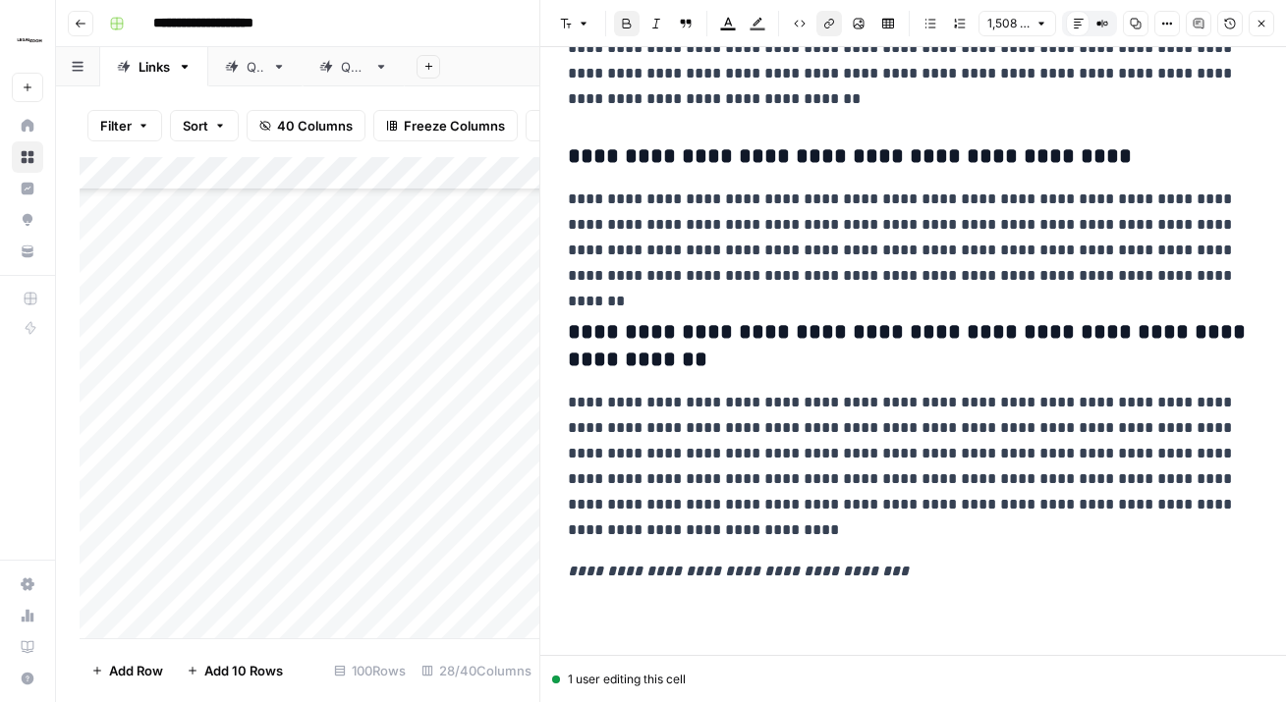
scroll to position [325, 0]
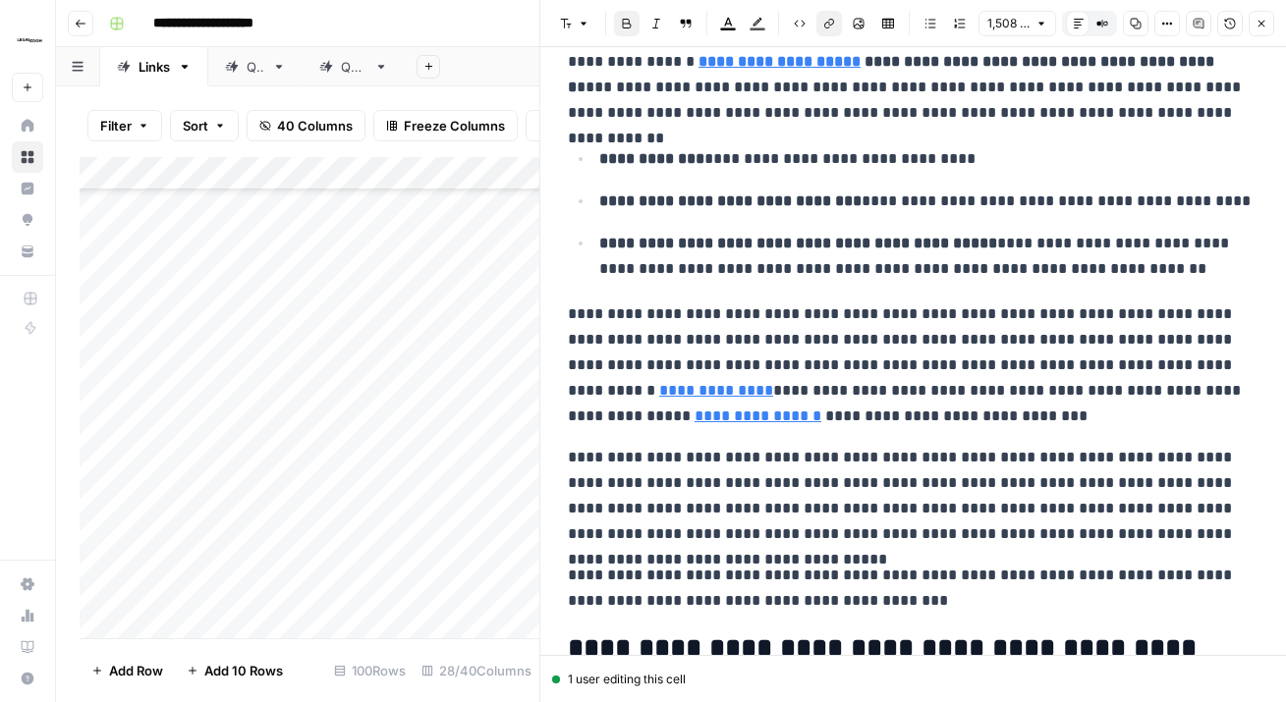
click at [1274, 15] on header "Font style Bold Italic Block quote Text color Highlight color Code block Link I…" at bounding box center [912, 23] width 745 height 47
click at [1266, 24] on span "Close" at bounding box center [1266, 24] width 1 height 1
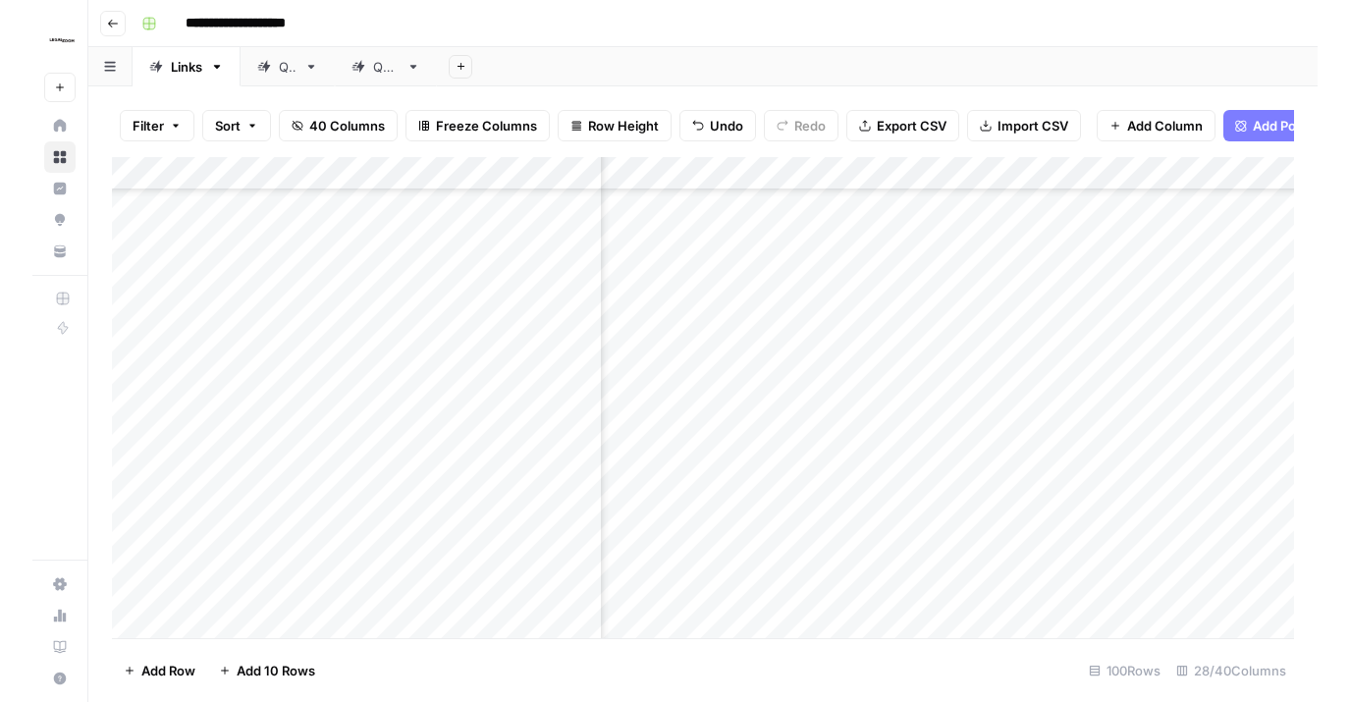
scroll to position [3095, 3593]
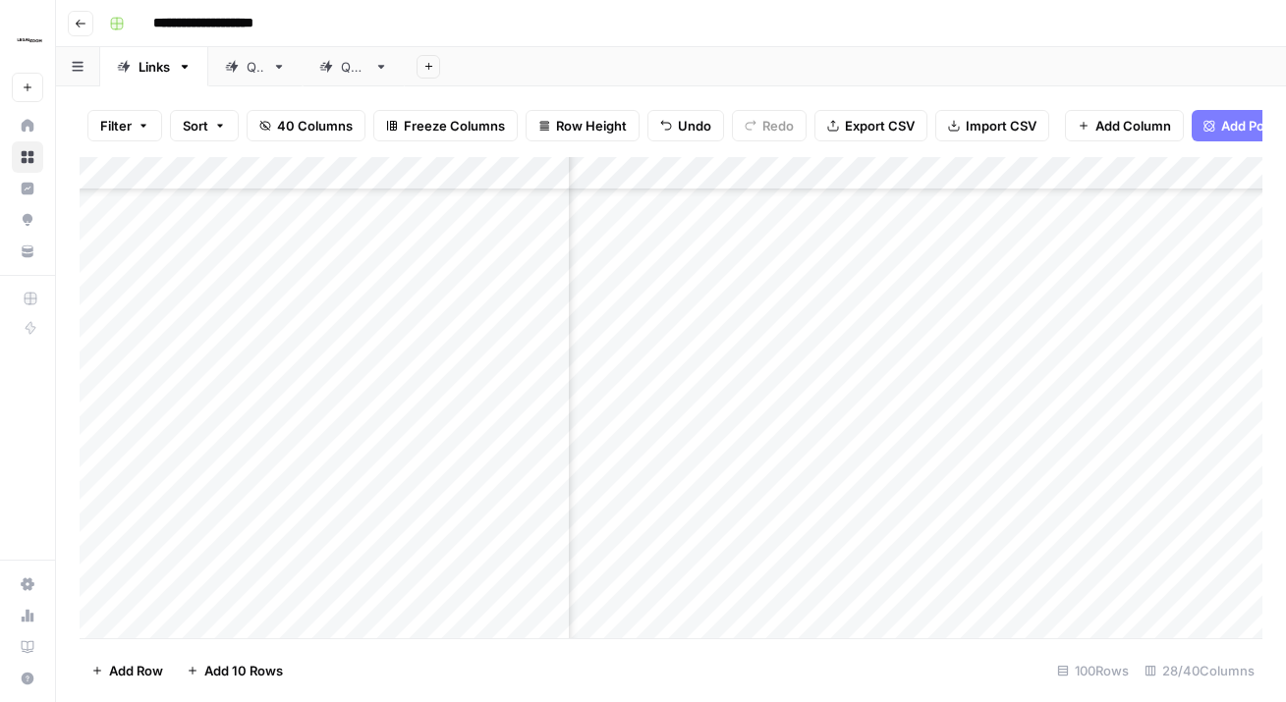
click at [996, 331] on div "Add Column" at bounding box center [671, 397] width 1182 height 481
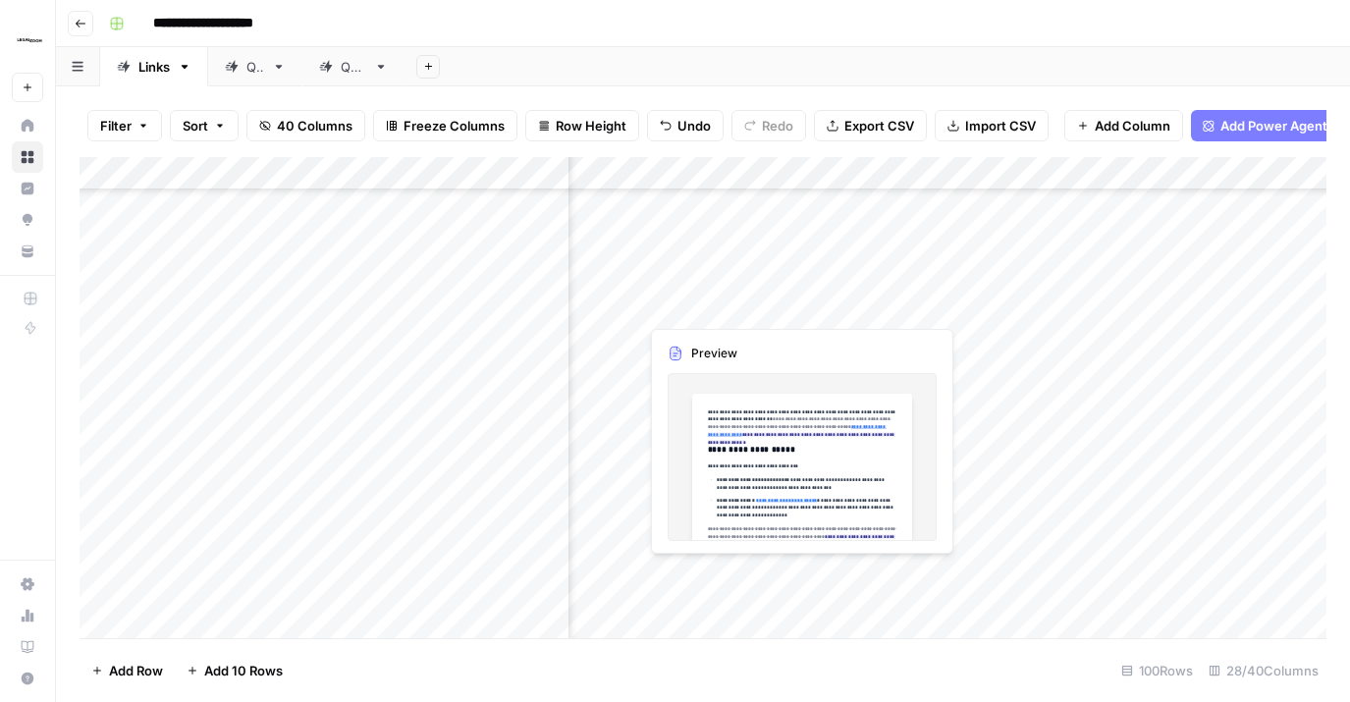
scroll to position [3082, 3597]
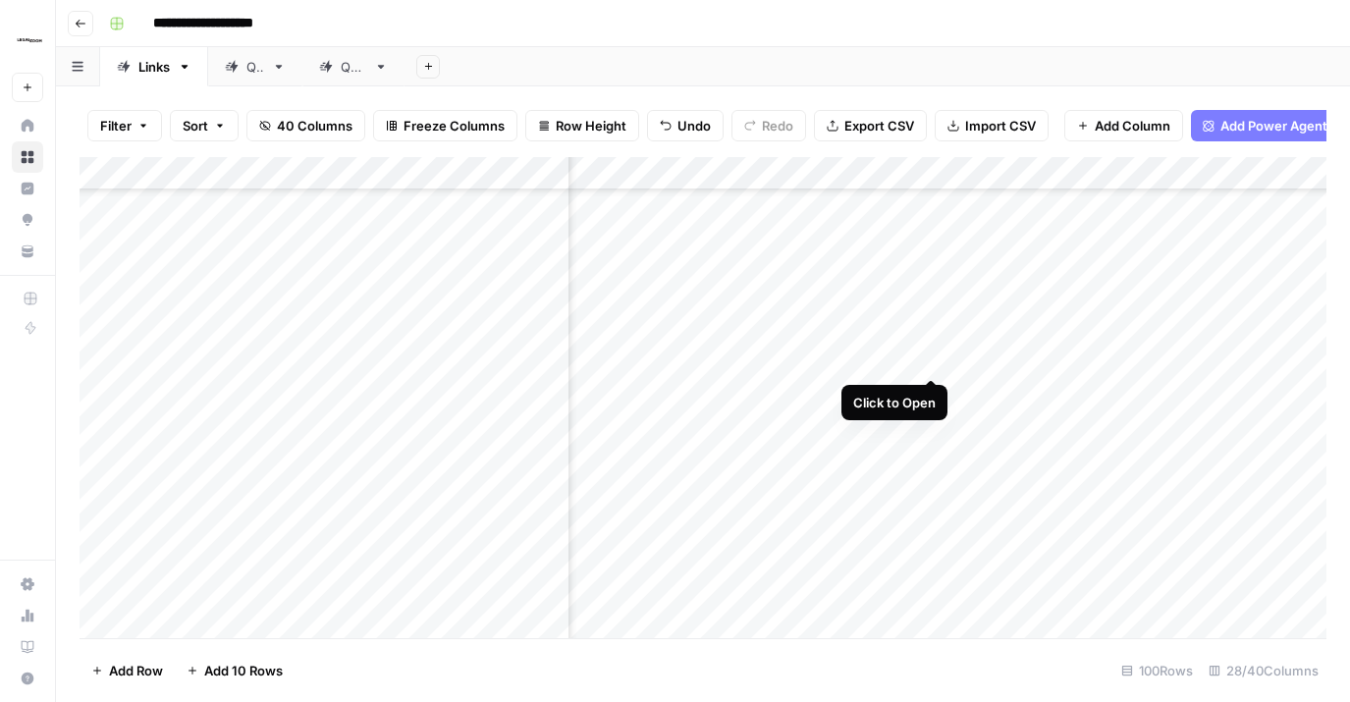
click at [923, 335] on div "Add Column" at bounding box center [703, 397] width 1247 height 481
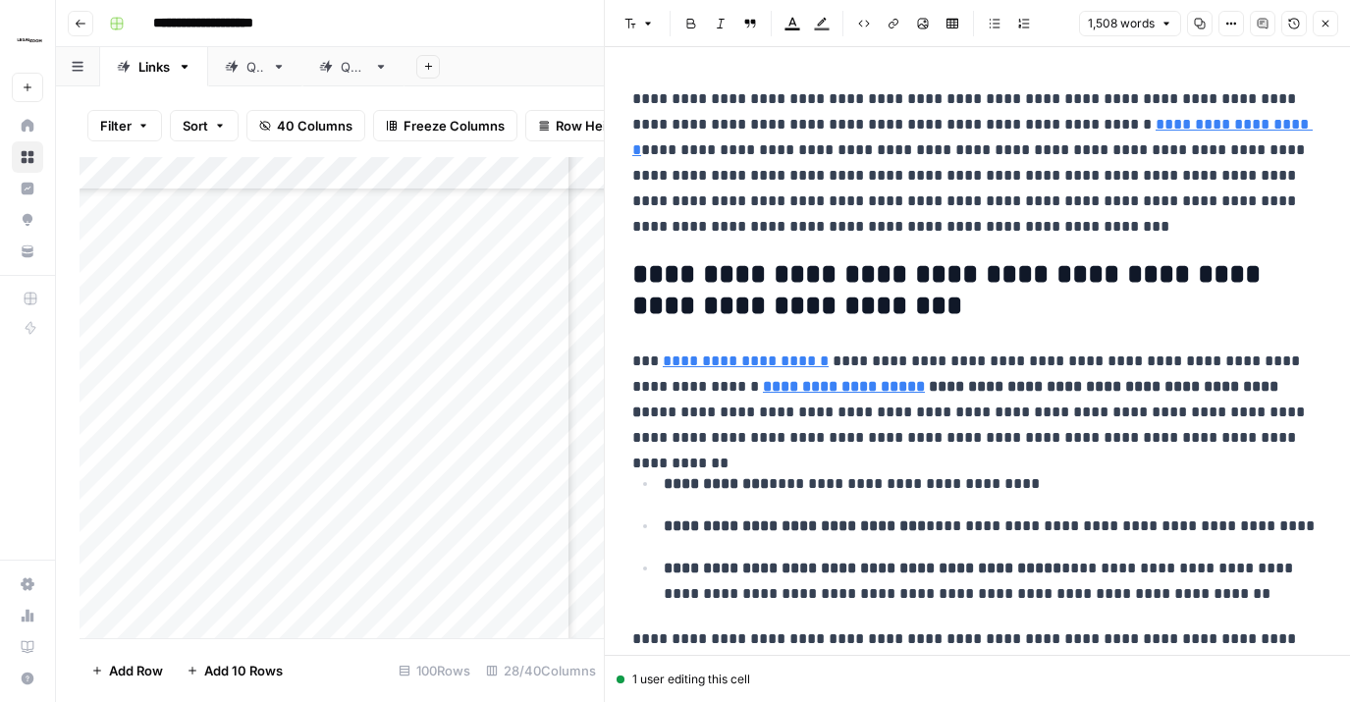
scroll to position [27, 0]
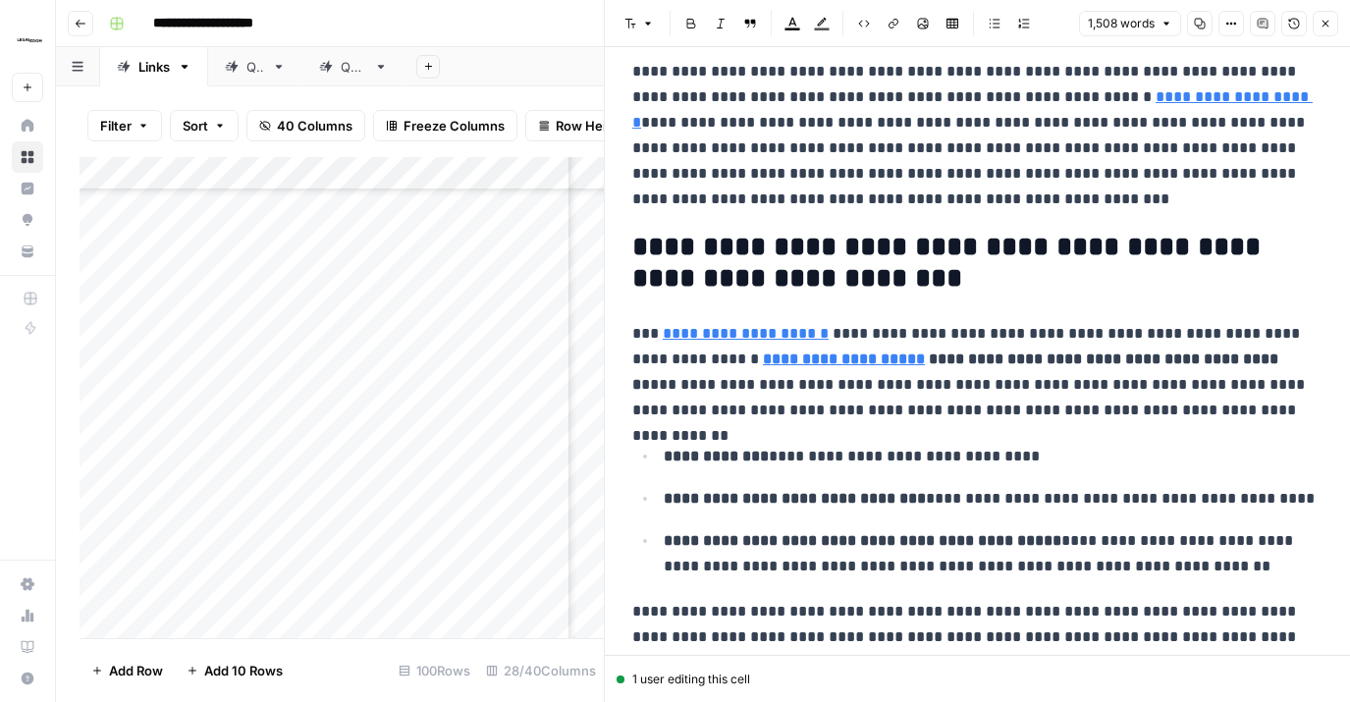
click at [1285, 23] on icon "button" at bounding box center [1326, 24] width 12 height 12
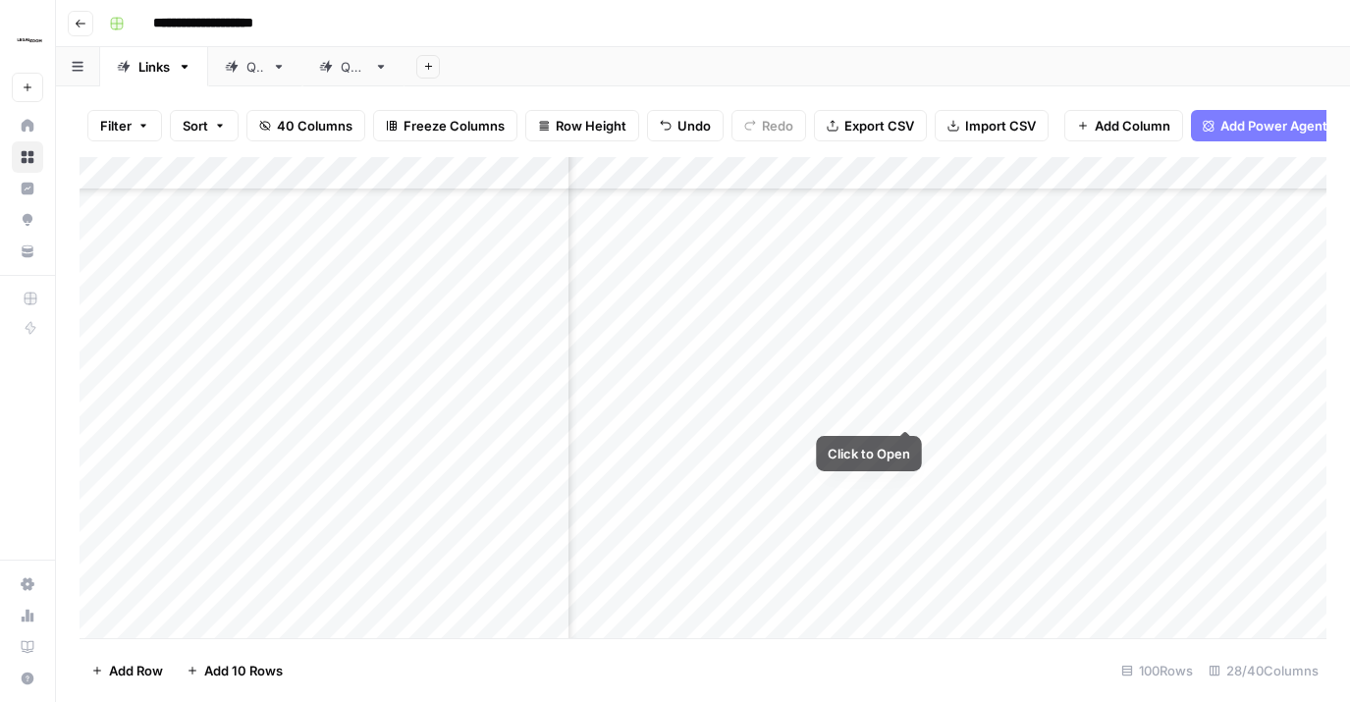
click at [916, 387] on div "Add Column" at bounding box center [703, 397] width 1247 height 481
click at [906, 390] on div "Add Column" at bounding box center [703, 397] width 1247 height 481
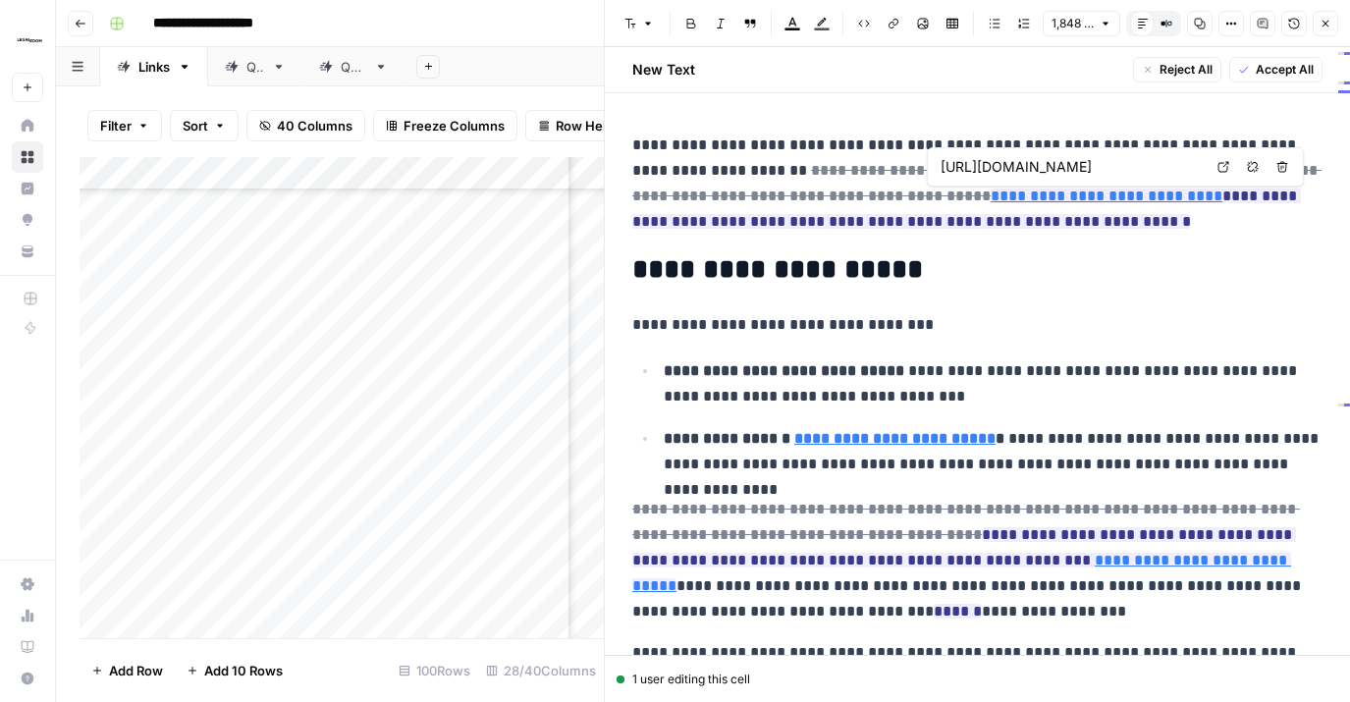
scroll to position [0, 152]
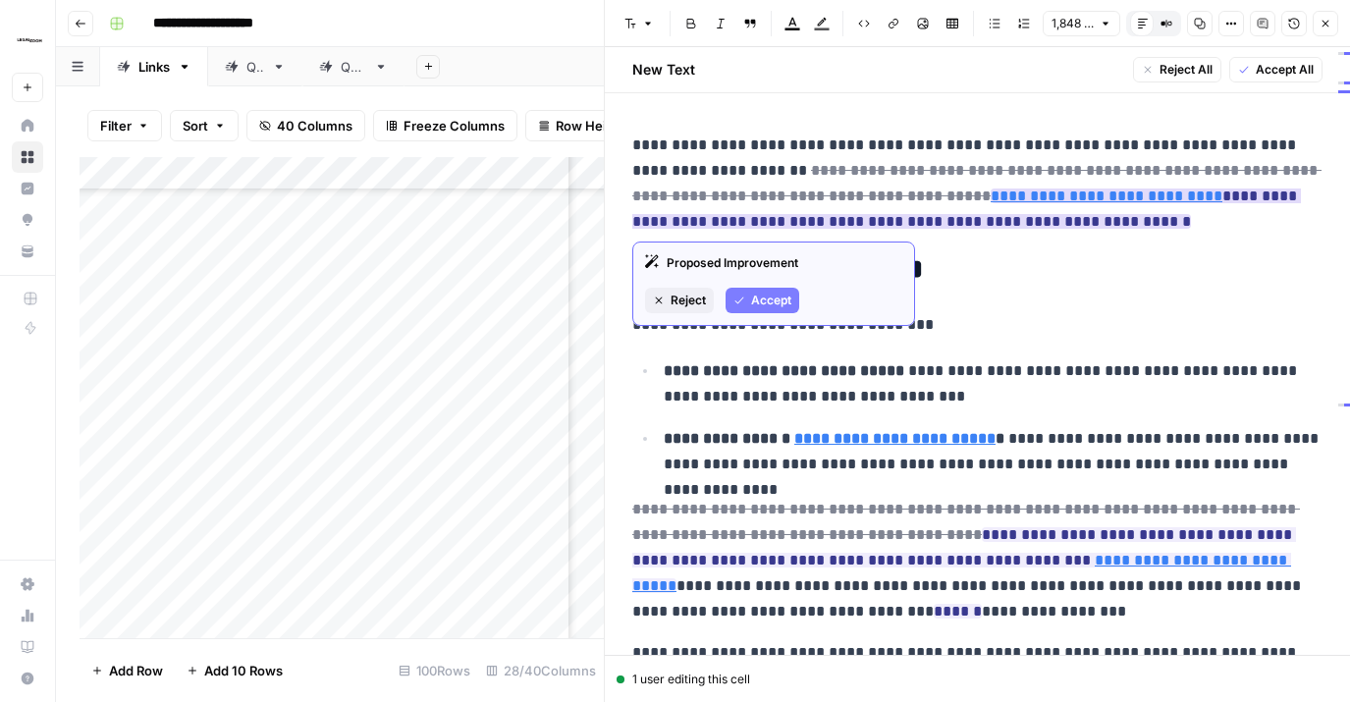
click at [1071, 193] on link "**********" at bounding box center [1107, 196] width 232 height 15
click at [687, 303] on span "Reject" at bounding box center [688, 301] width 35 height 18
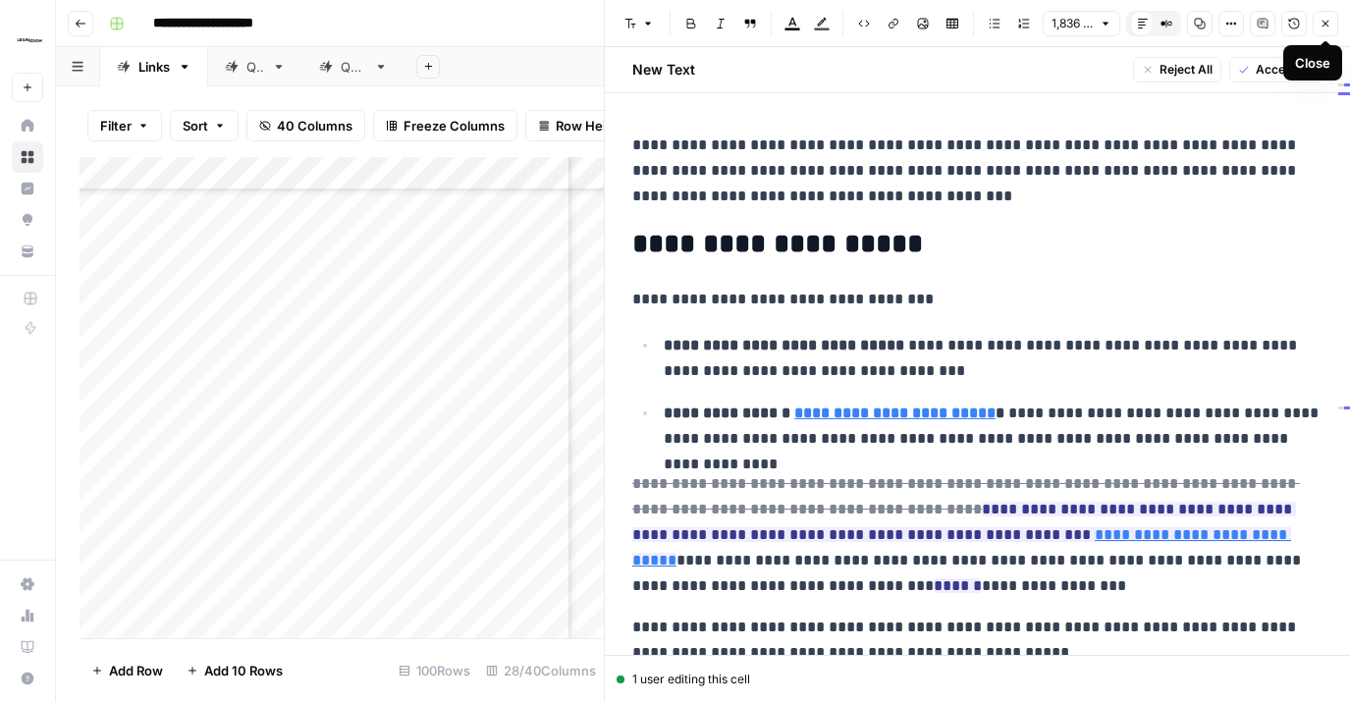
click at [1285, 19] on button "Close" at bounding box center [1326, 24] width 26 height 26
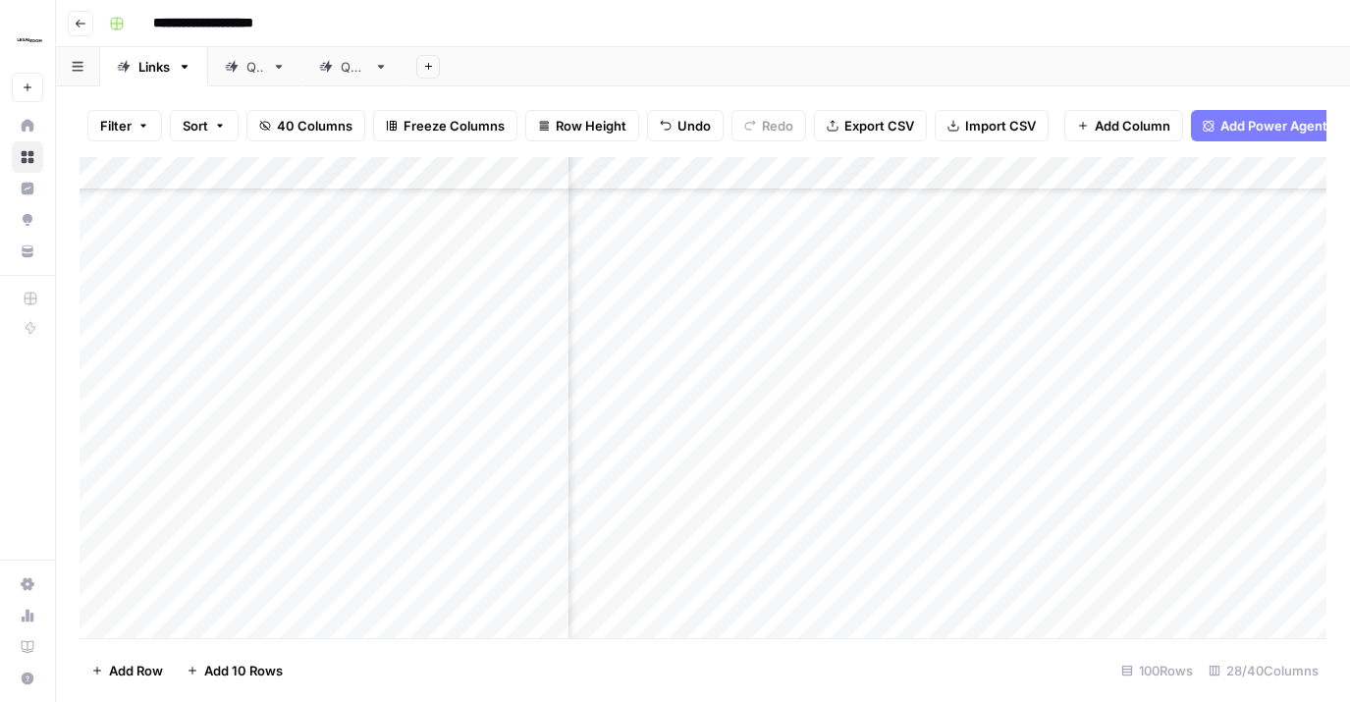
click at [1048, 391] on div "Add Column" at bounding box center [703, 397] width 1247 height 481
click at [905, 388] on div "Add Column" at bounding box center [703, 397] width 1247 height 481
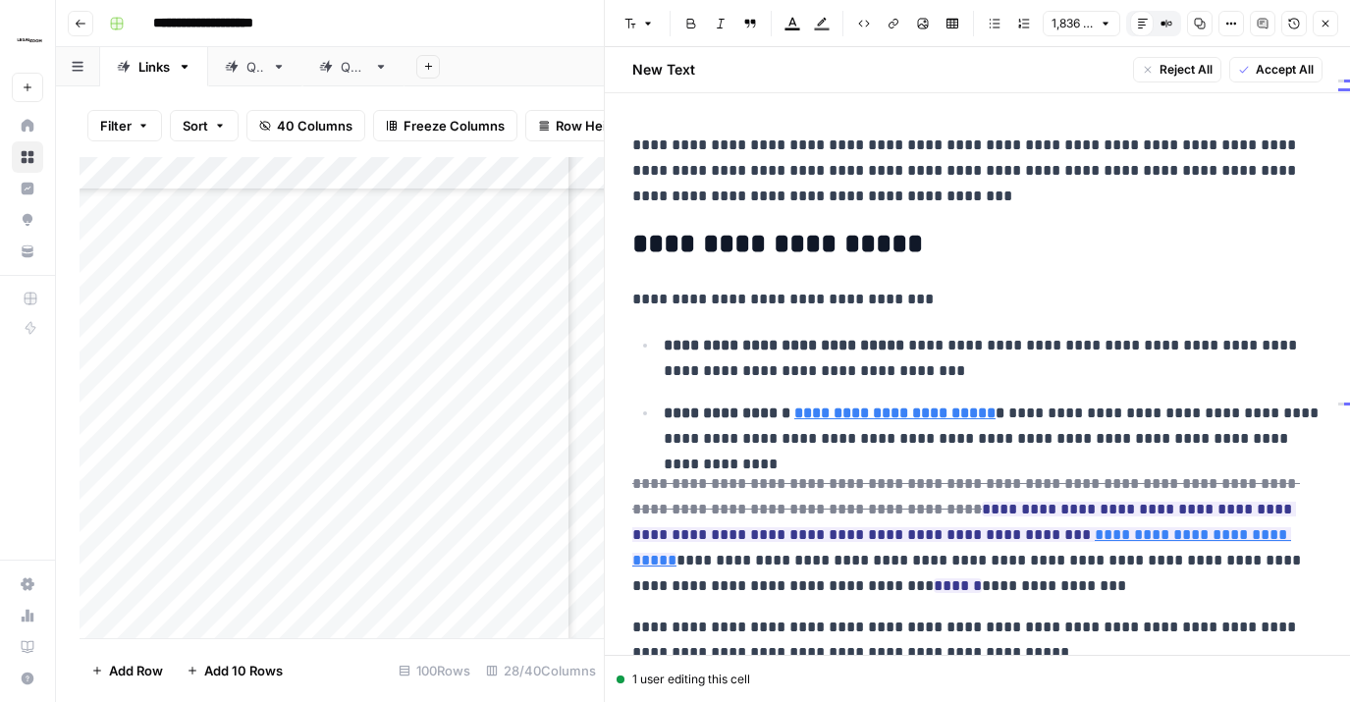
scroll to position [3082, 4465]
click at [1053, 201] on p "**********" at bounding box center [977, 171] width 690 height 77
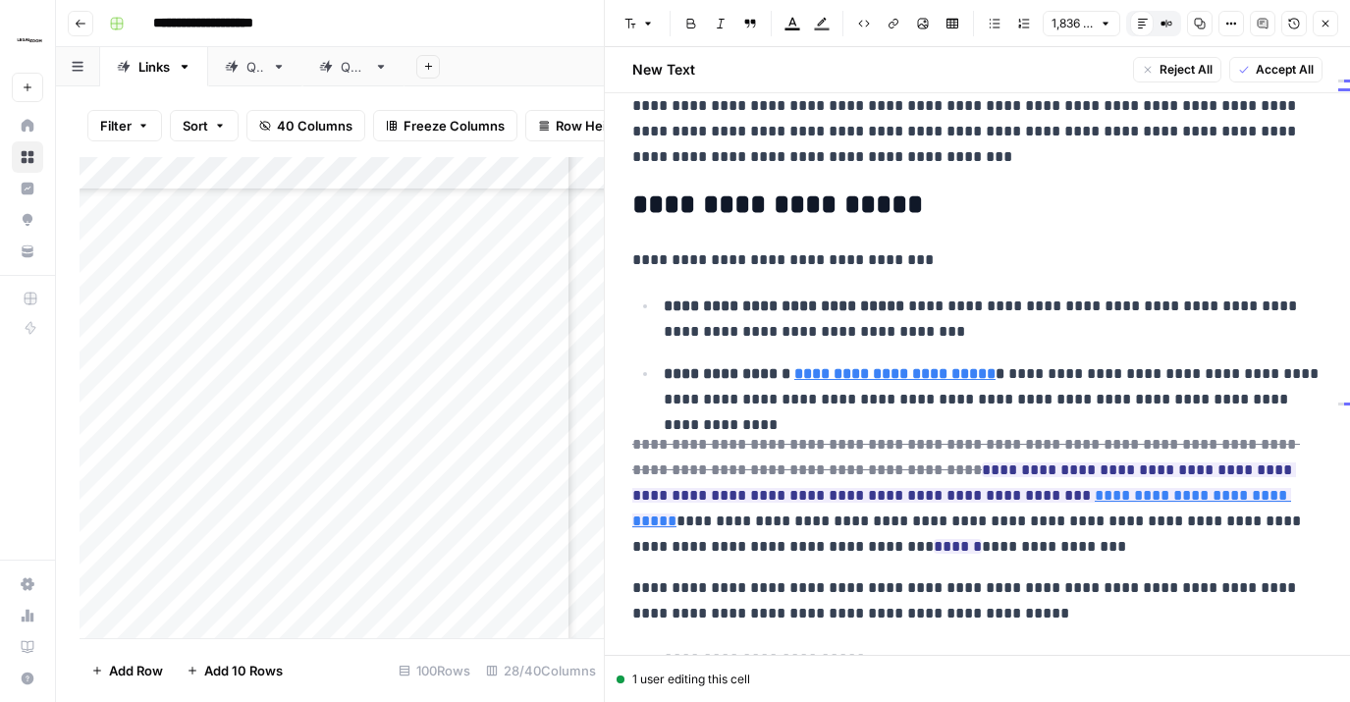
scroll to position [40, 0]
click at [811, 138] on p "**********" at bounding box center [977, 130] width 690 height 77
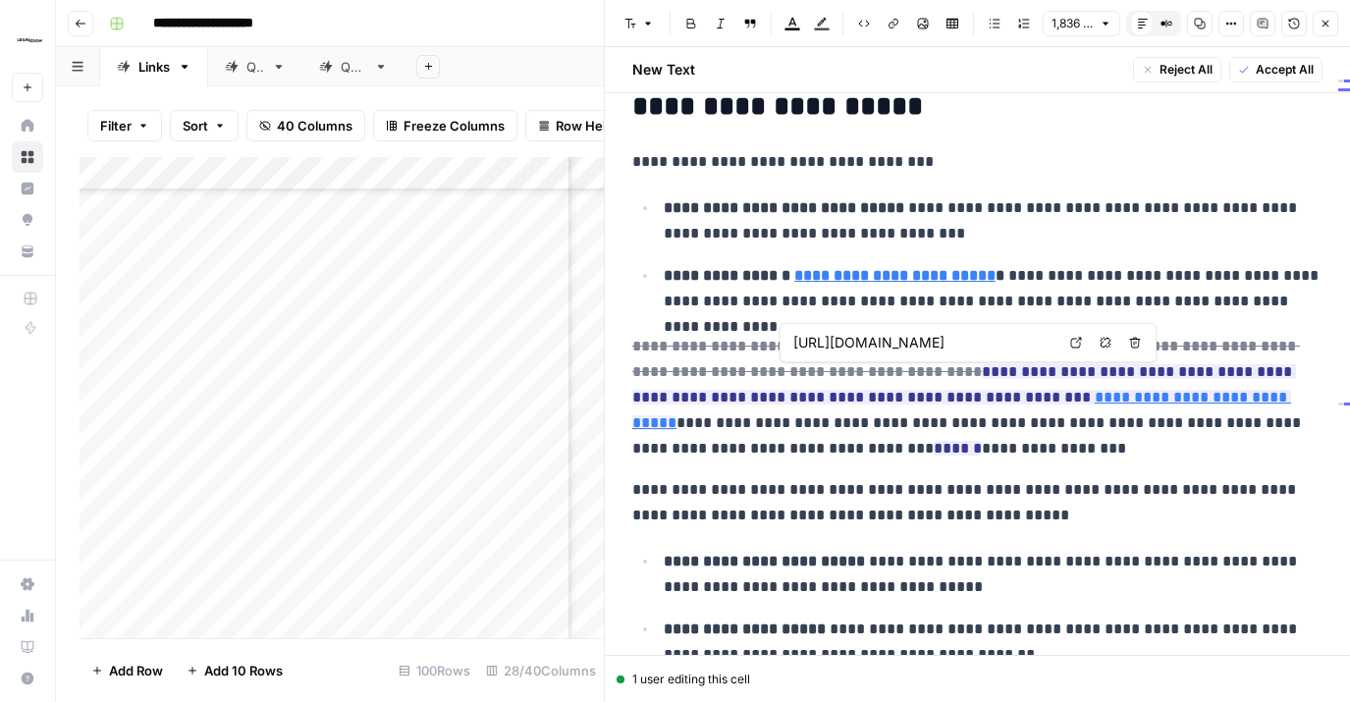
scroll to position [148, 0]
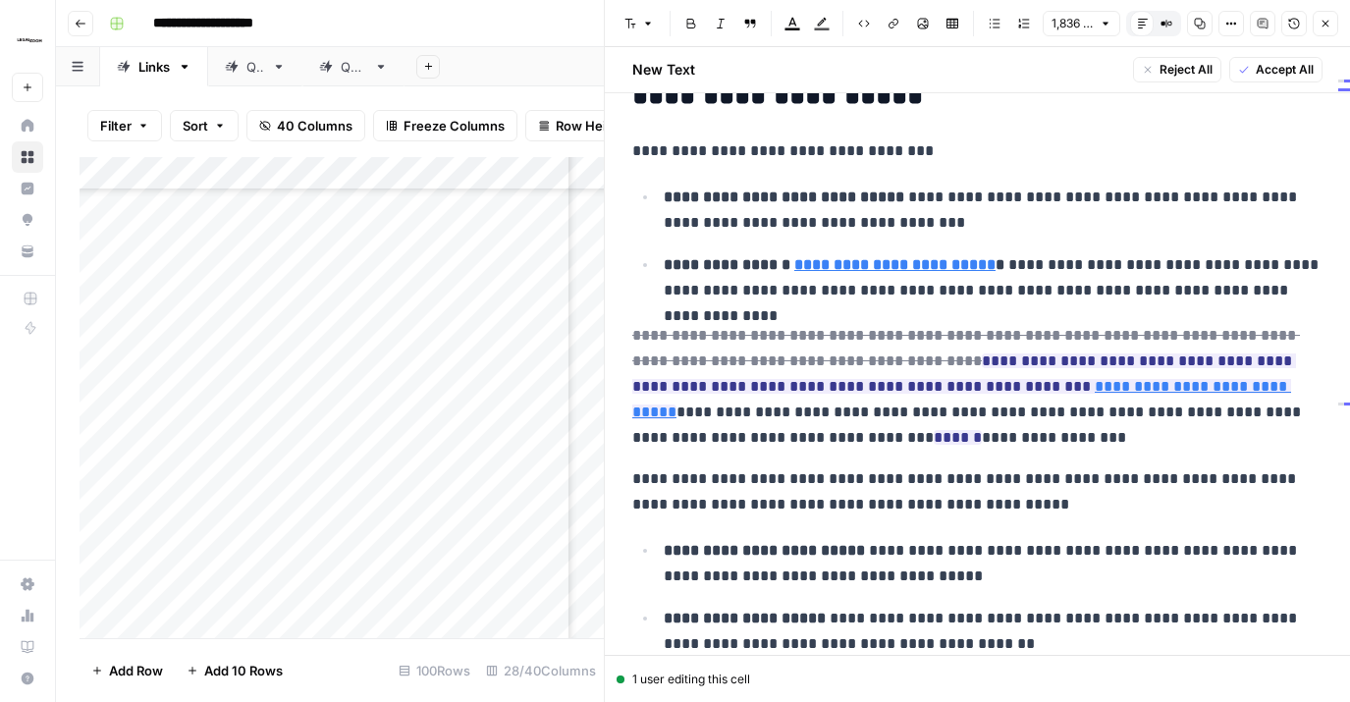
click at [1285, 25] on icon "button" at bounding box center [1326, 24] width 12 height 12
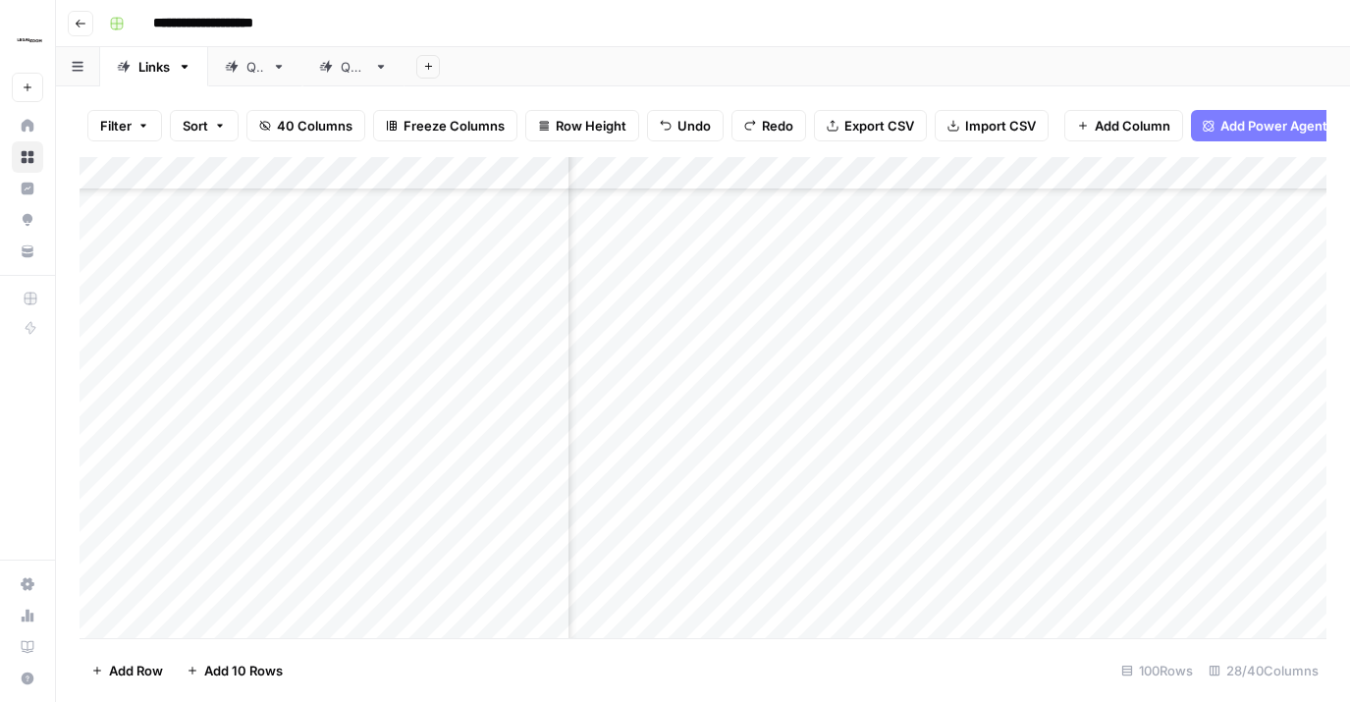
scroll to position [2932, 3646]
click at [877, 431] on div "Add Column" at bounding box center [703, 397] width 1247 height 481
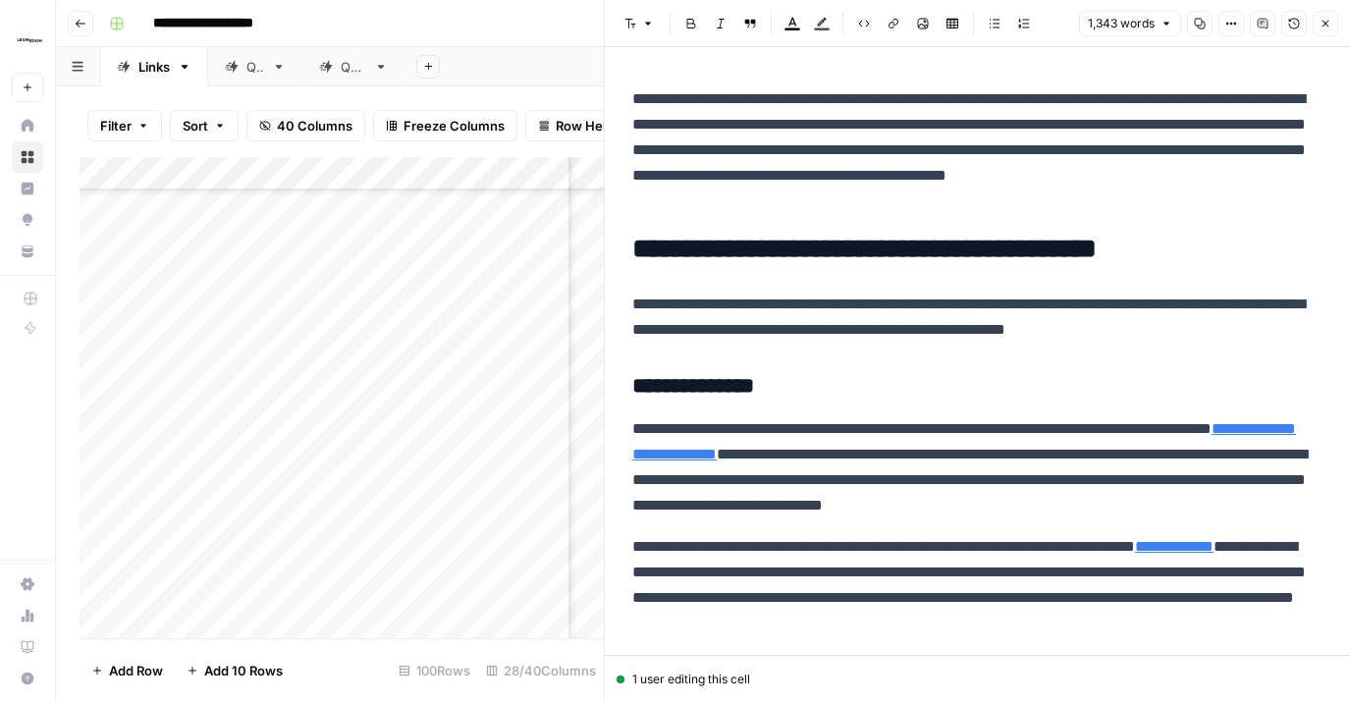
click at [1285, 12] on button "Close" at bounding box center [1326, 24] width 26 height 26
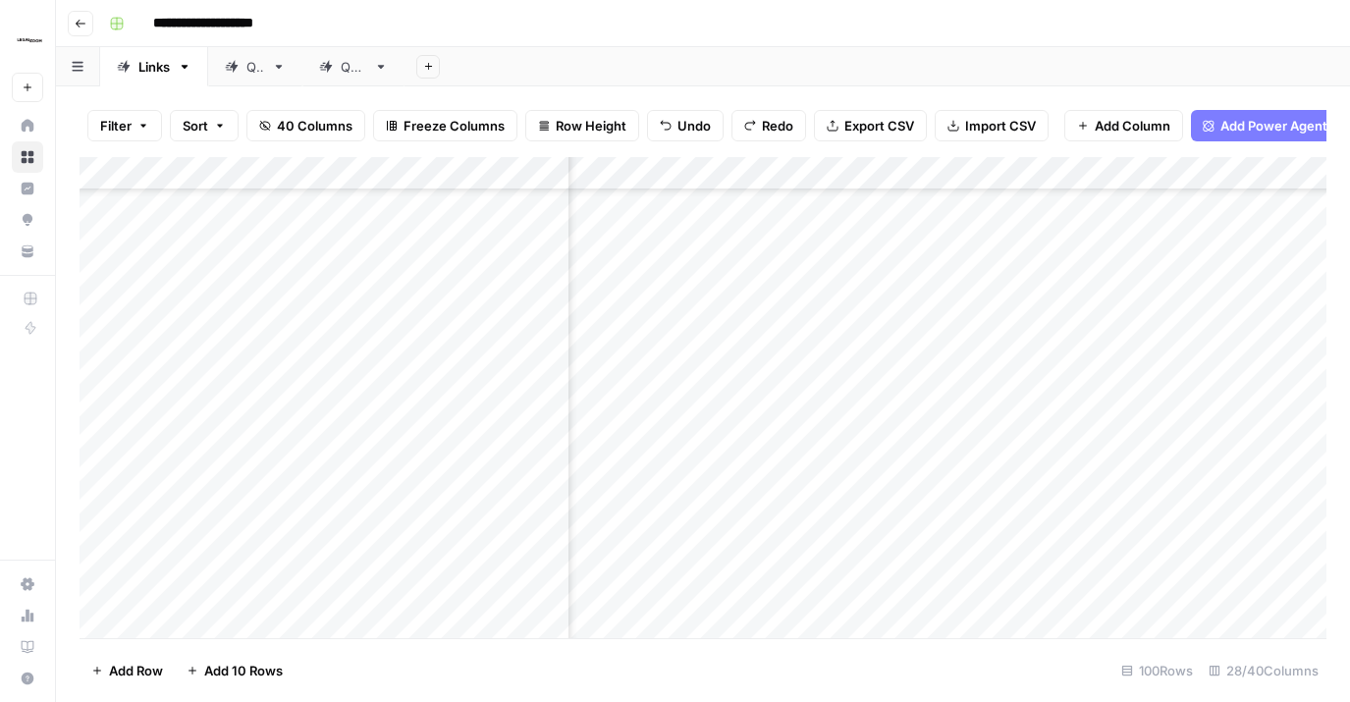
scroll to position [3032, 3646]
click at [447, 566] on div "Add Column" at bounding box center [703, 397] width 1247 height 481
click at [882, 469] on div "Add Column" at bounding box center [703, 397] width 1247 height 481
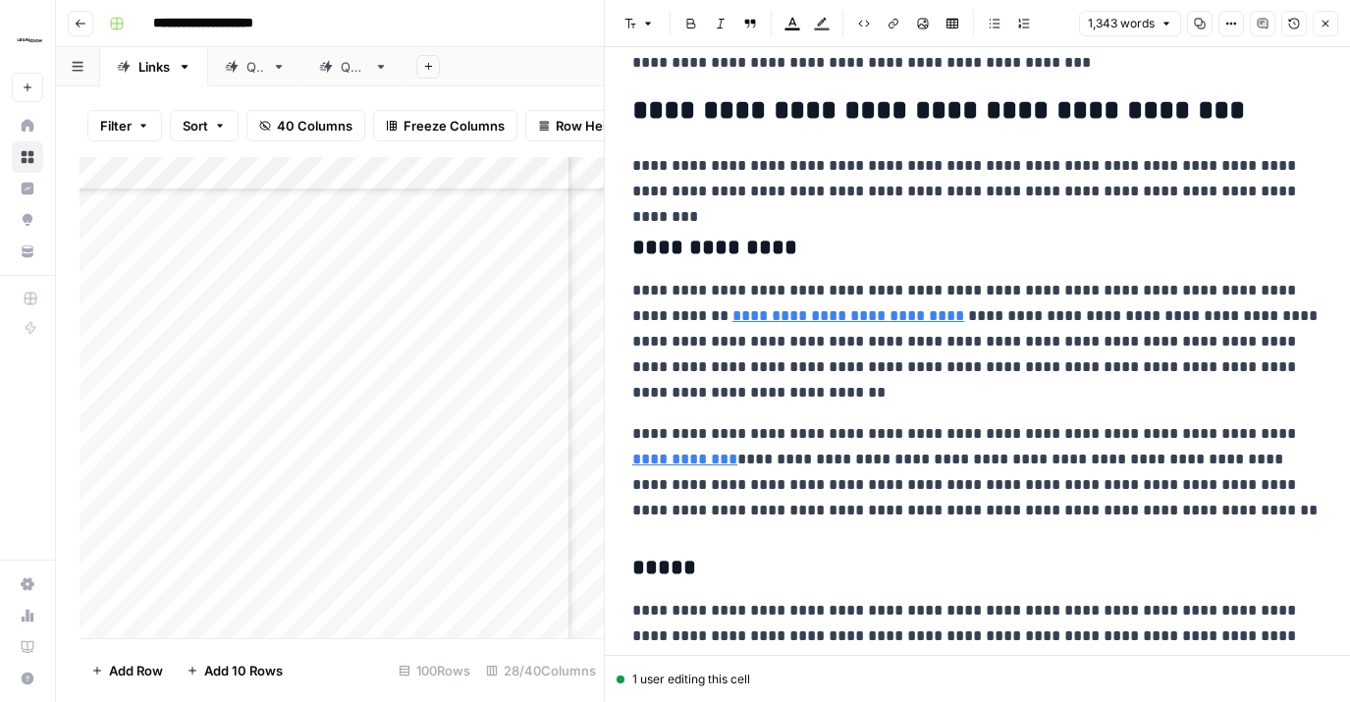
scroll to position [140, 0]
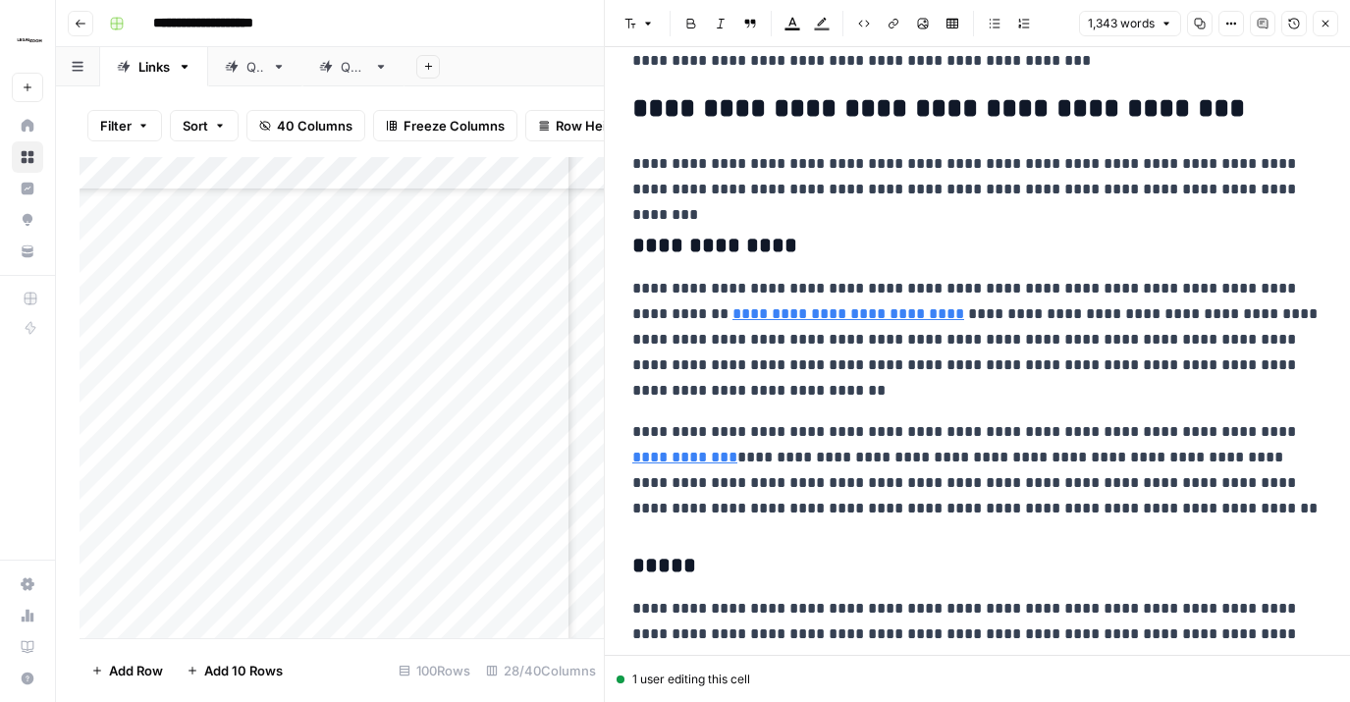
click at [1285, 24] on icon "button" at bounding box center [1326, 24] width 12 height 12
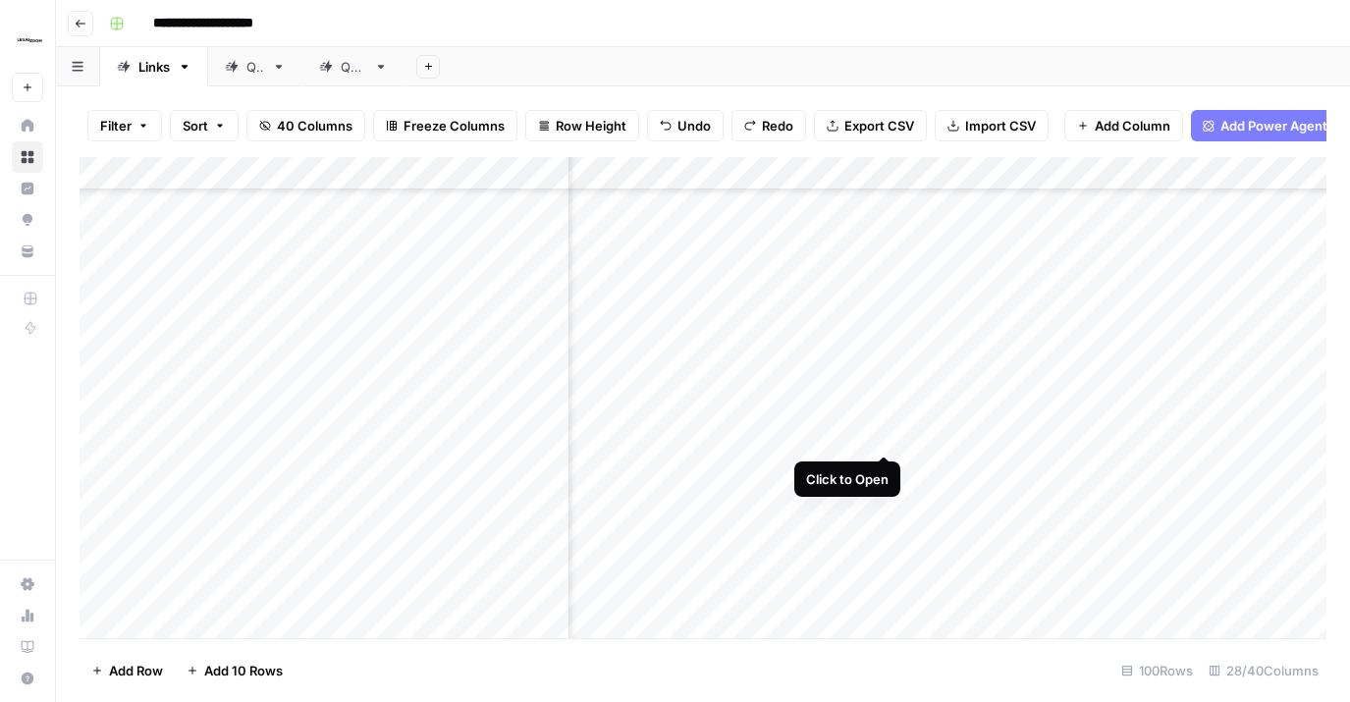
click at [886, 412] on div "Add Column" at bounding box center [703, 397] width 1247 height 481
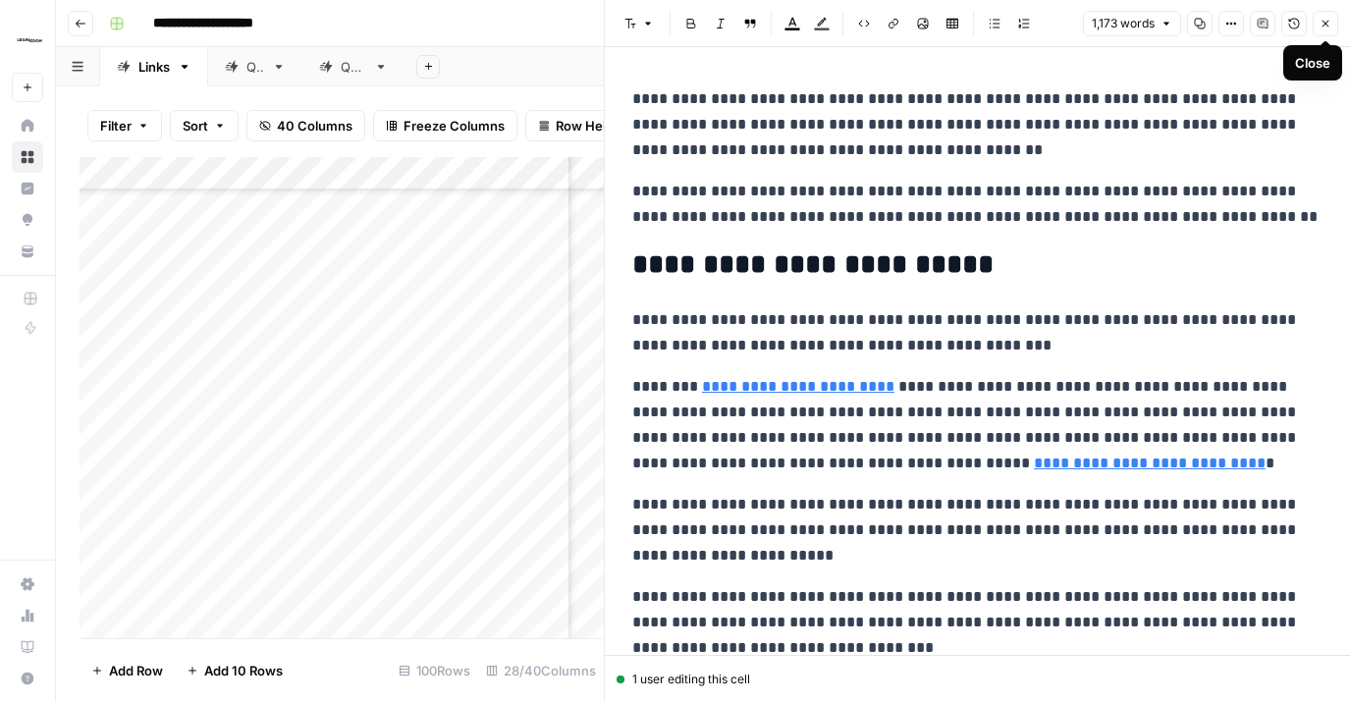
click at [1285, 18] on icon "button" at bounding box center [1326, 24] width 12 height 12
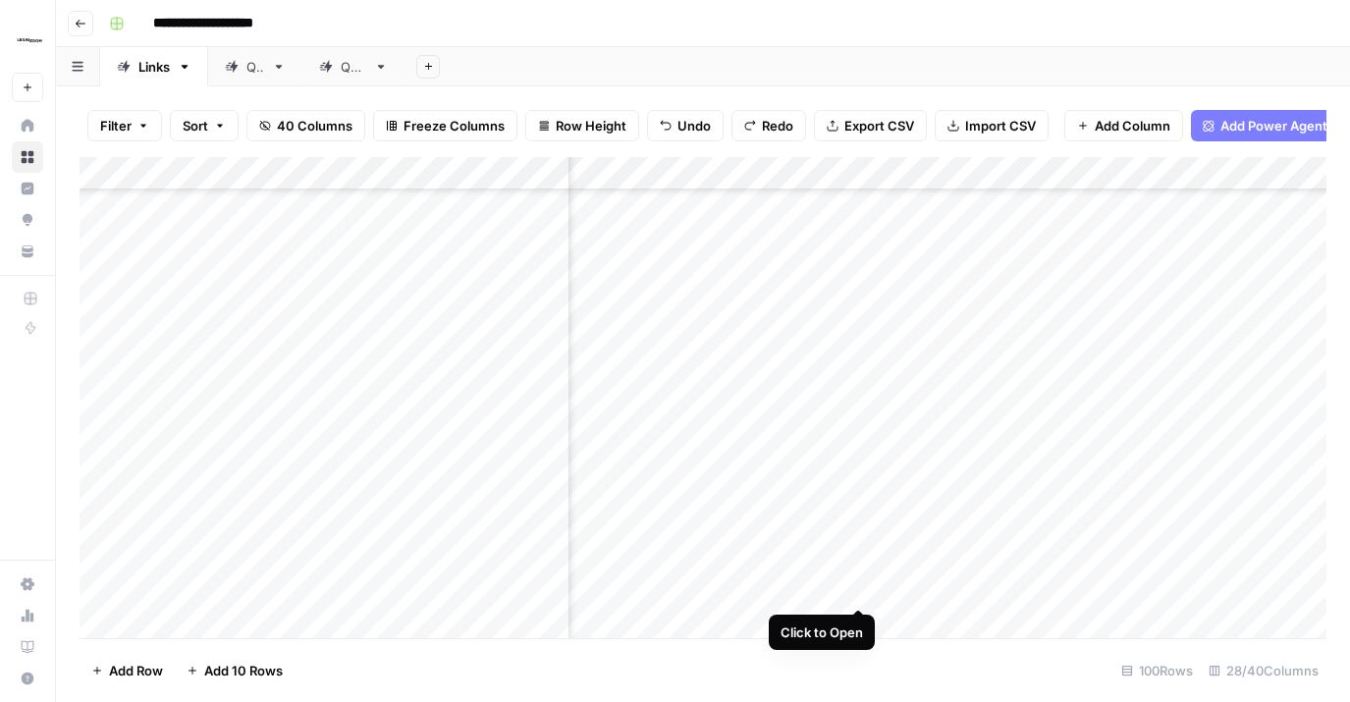
click at [858, 569] on div "Add Column" at bounding box center [703, 397] width 1247 height 481
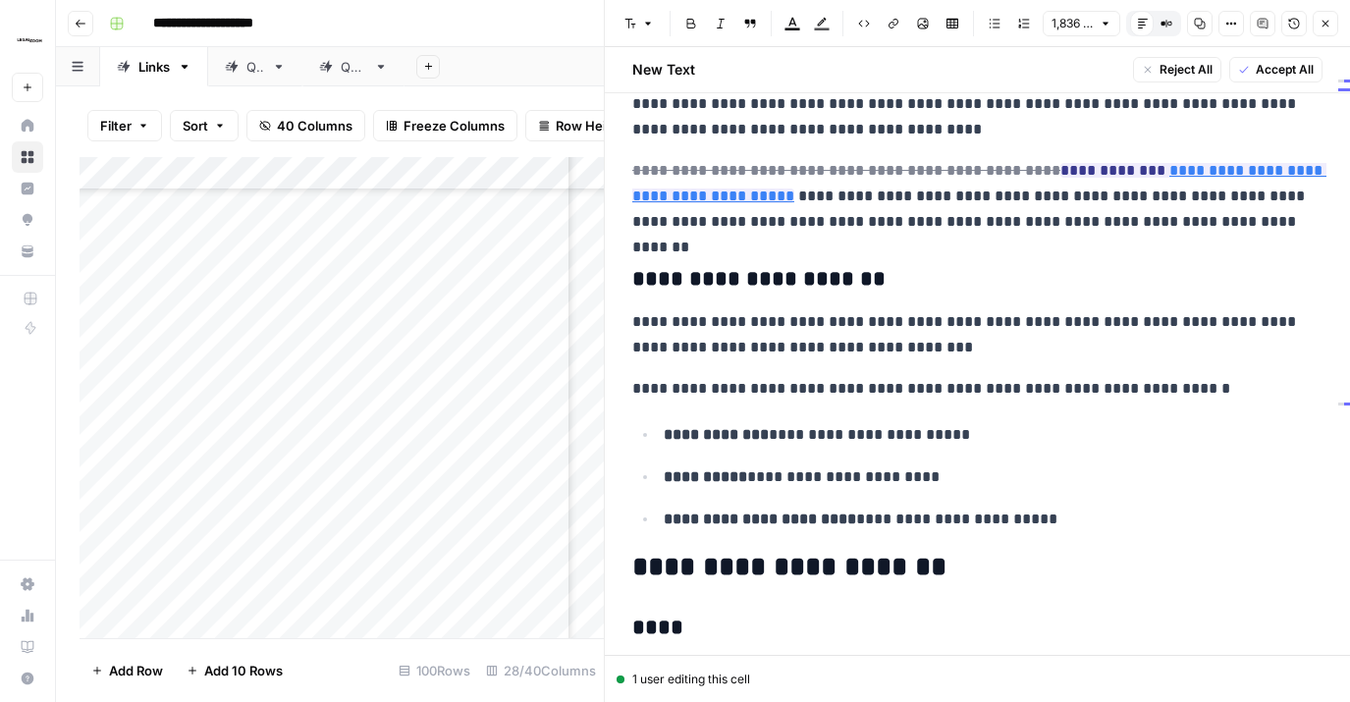
scroll to position [4029, 0]
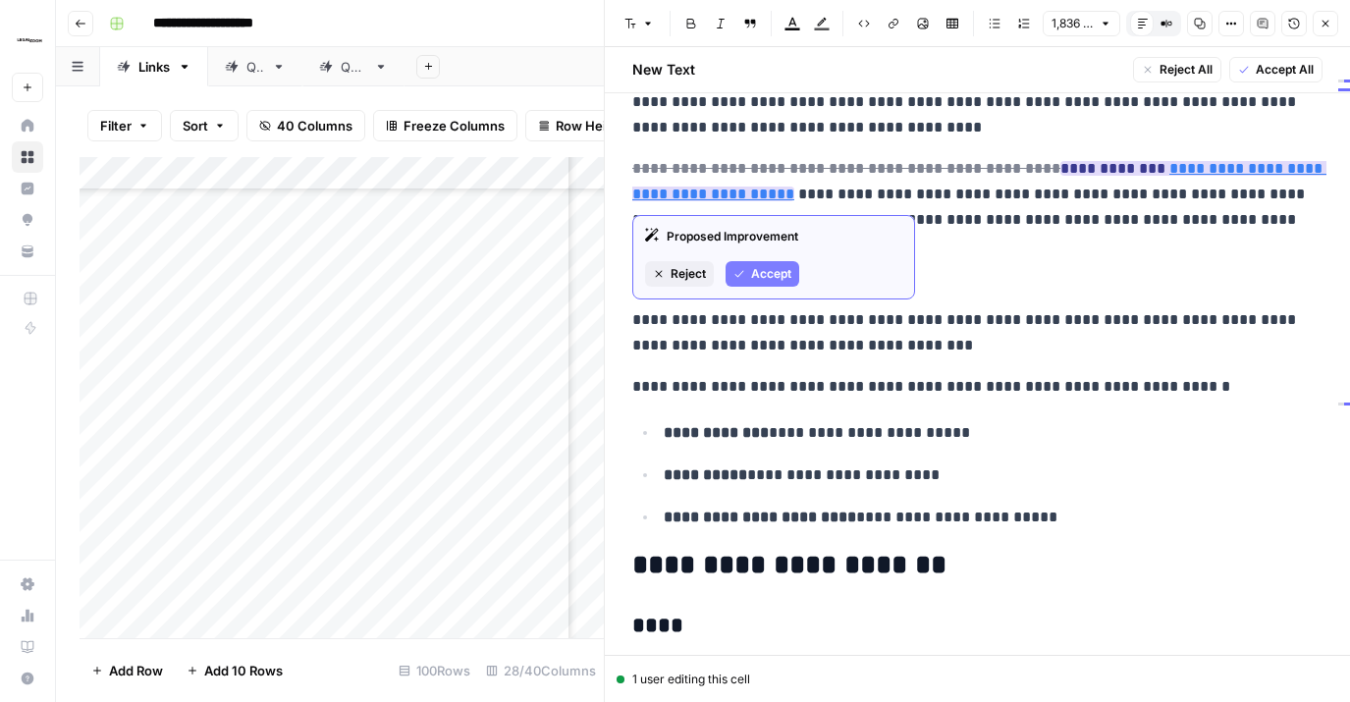
click at [755, 258] on div "Proposed Improvement Reject Accept" at bounding box center [773, 257] width 283 height 84
click at [758, 273] on span "Accept" at bounding box center [771, 274] width 40 height 18
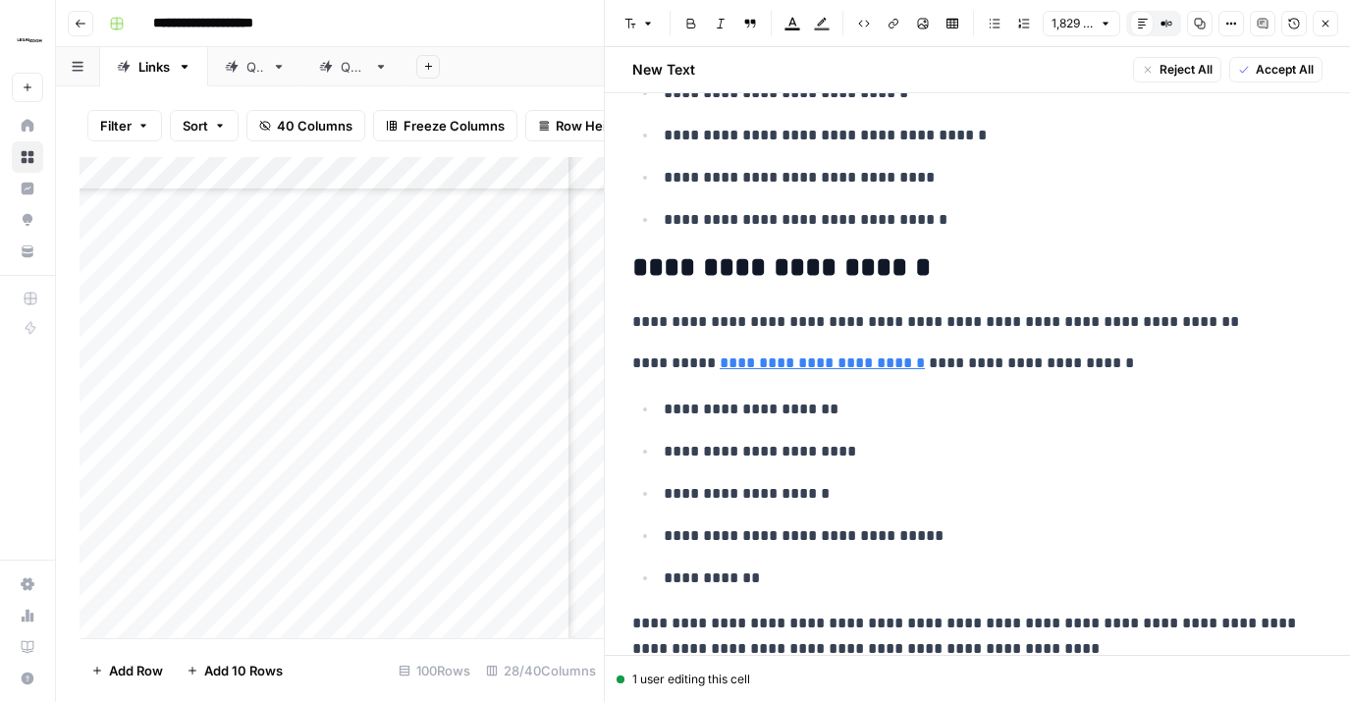
scroll to position [4905, 0]
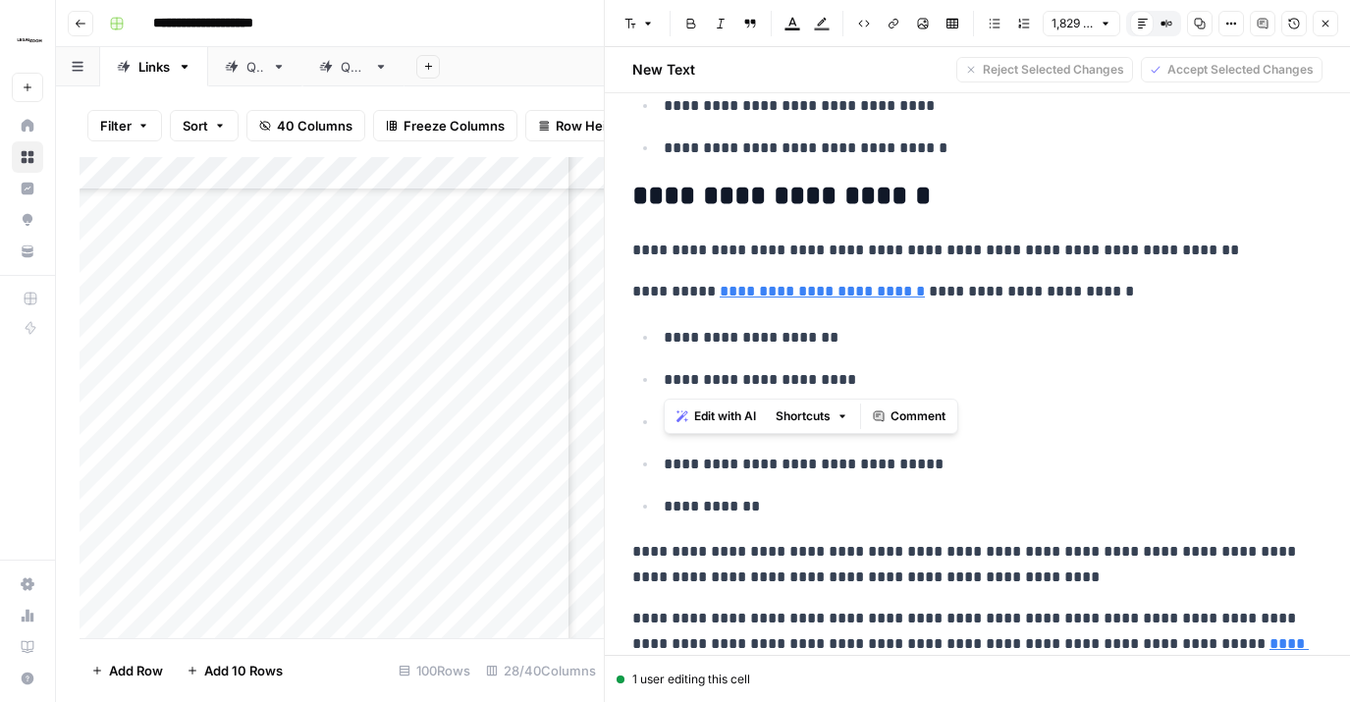
drag, startPoint x: 731, startPoint y: 383, endPoint x: 656, endPoint y: 387, distance: 74.7
click at [656, 387] on ul "**********" at bounding box center [977, 421] width 690 height 195
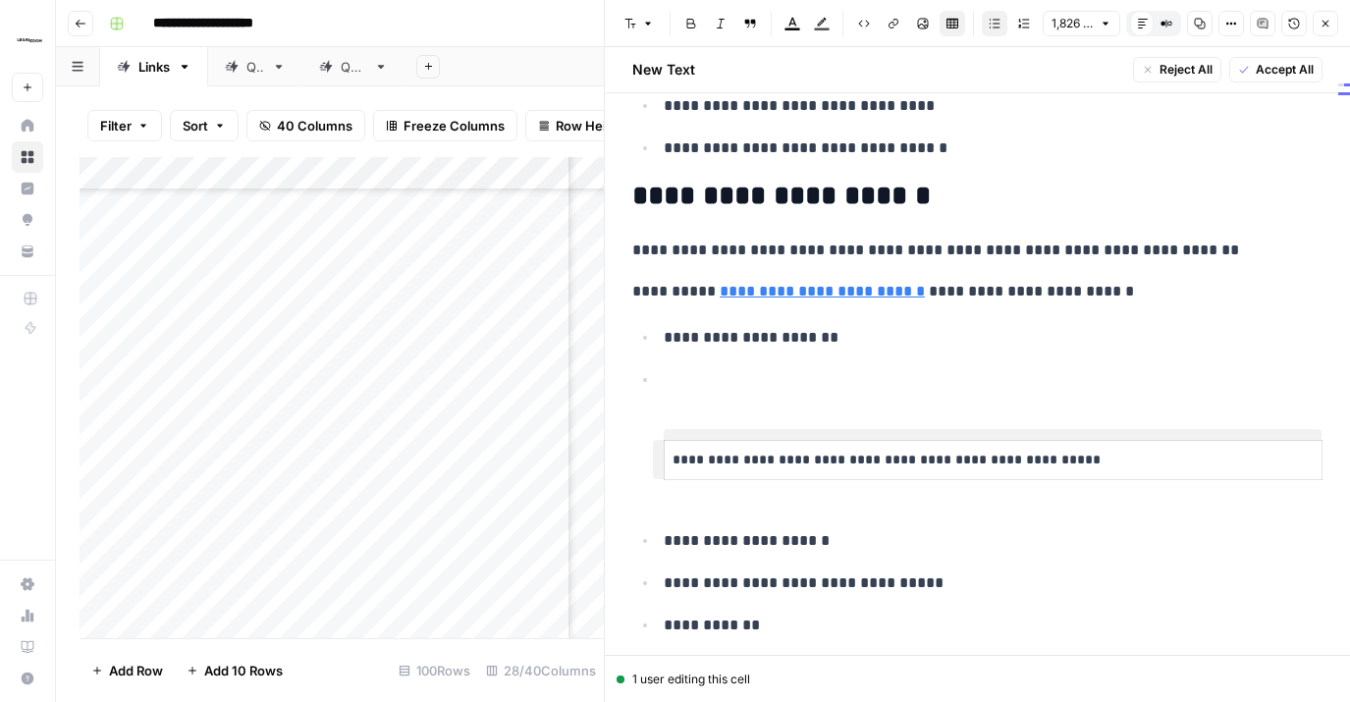
click at [674, 461] on p "**********" at bounding box center [993, 460] width 641 height 23
click at [731, 619] on p "**********" at bounding box center [993, 626] width 659 height 26
click at [901, 537] on p "**********" at bounding box center [993, 541] width 659 height 26
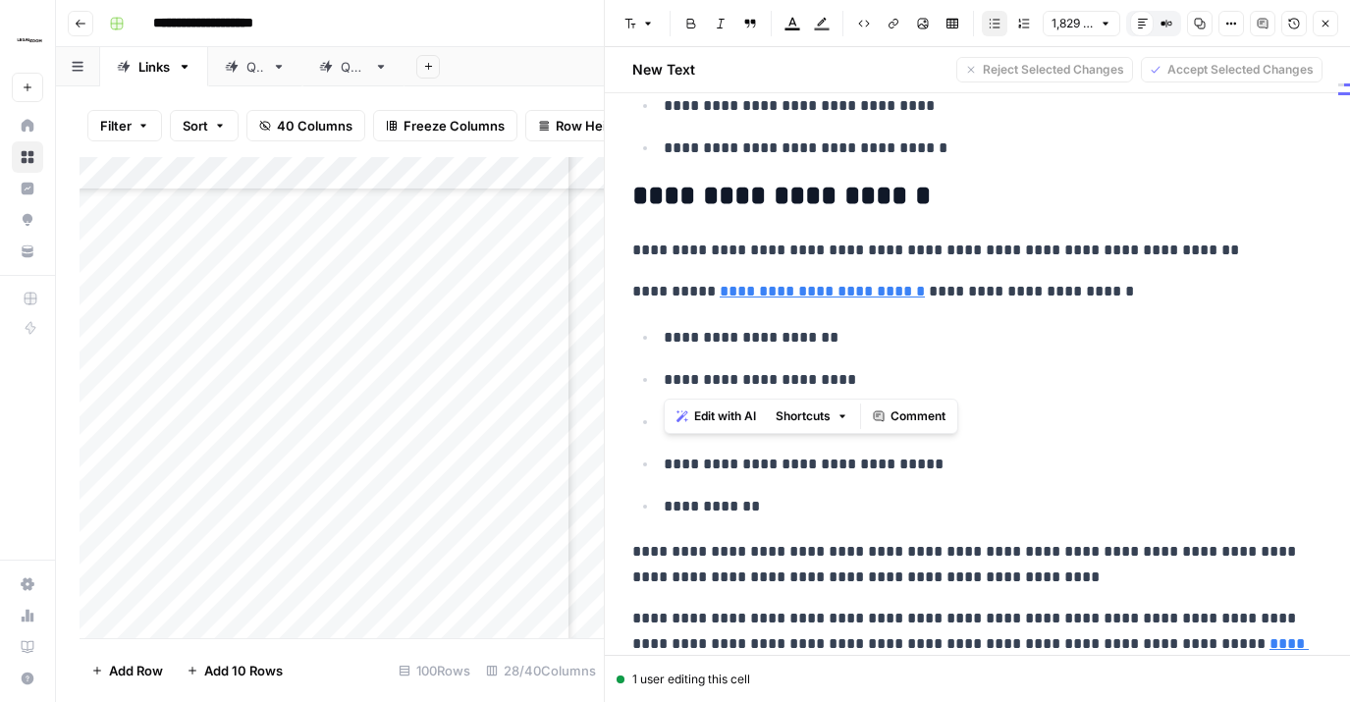
drag, startPoint x: 849, startPoint y: 382, endPoint x: 624, endPoint y: 372, distance: 225.1
click at [837, 414] on button "Shortcuts" at bounding box center [812, 417] width 88 height 26
click at [804, 373] on p "**********" at bounding box center [993, 380] width 659 height 26
drag, startPoint x: 864, startPoint y: 378, endPoint x: 674, endPoint y: 341, distance: 194.2
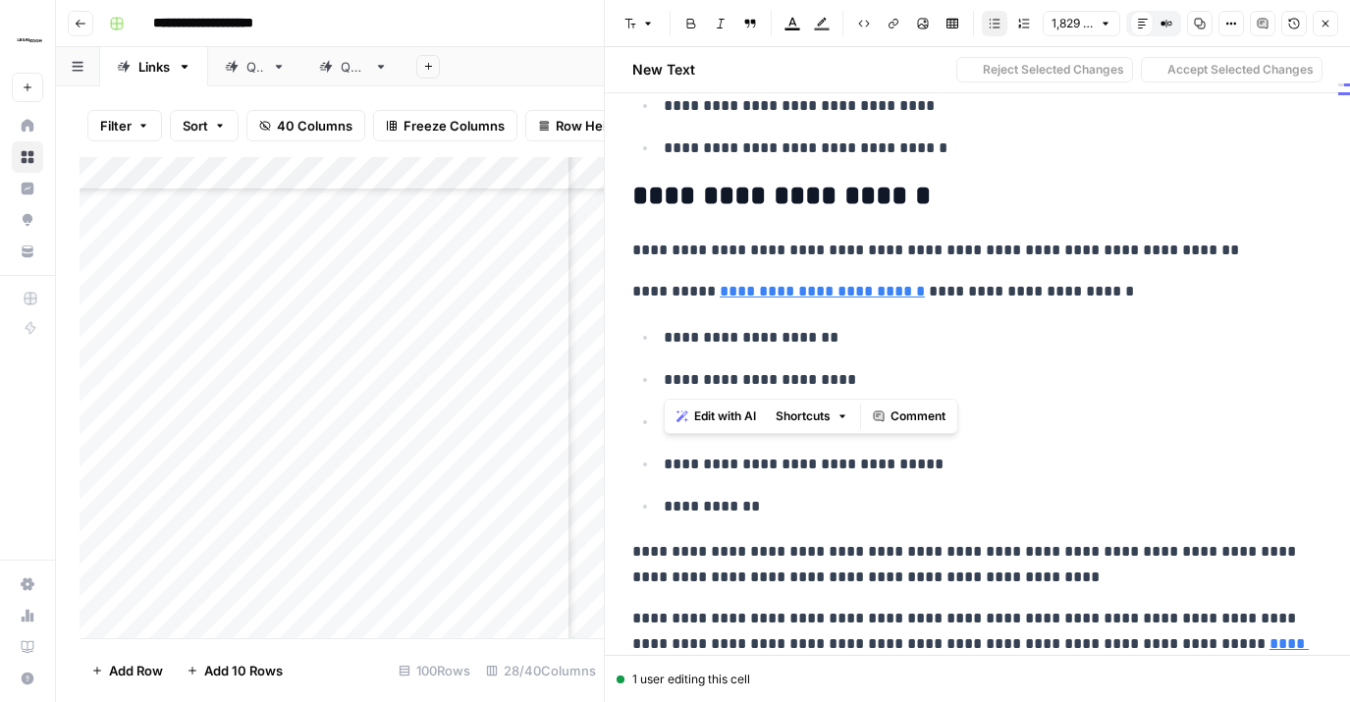
click at [613, 372] on div "**********" at bounding box center [977, 351] width 746 height 702
drag, startPoint x: 898, startPoint y: 23, endPoint x: 903, endPoint y: 37, distance: 15.5
click at [898, 23] on icon "button" at bounding box center [894, 24] width 12 height 12
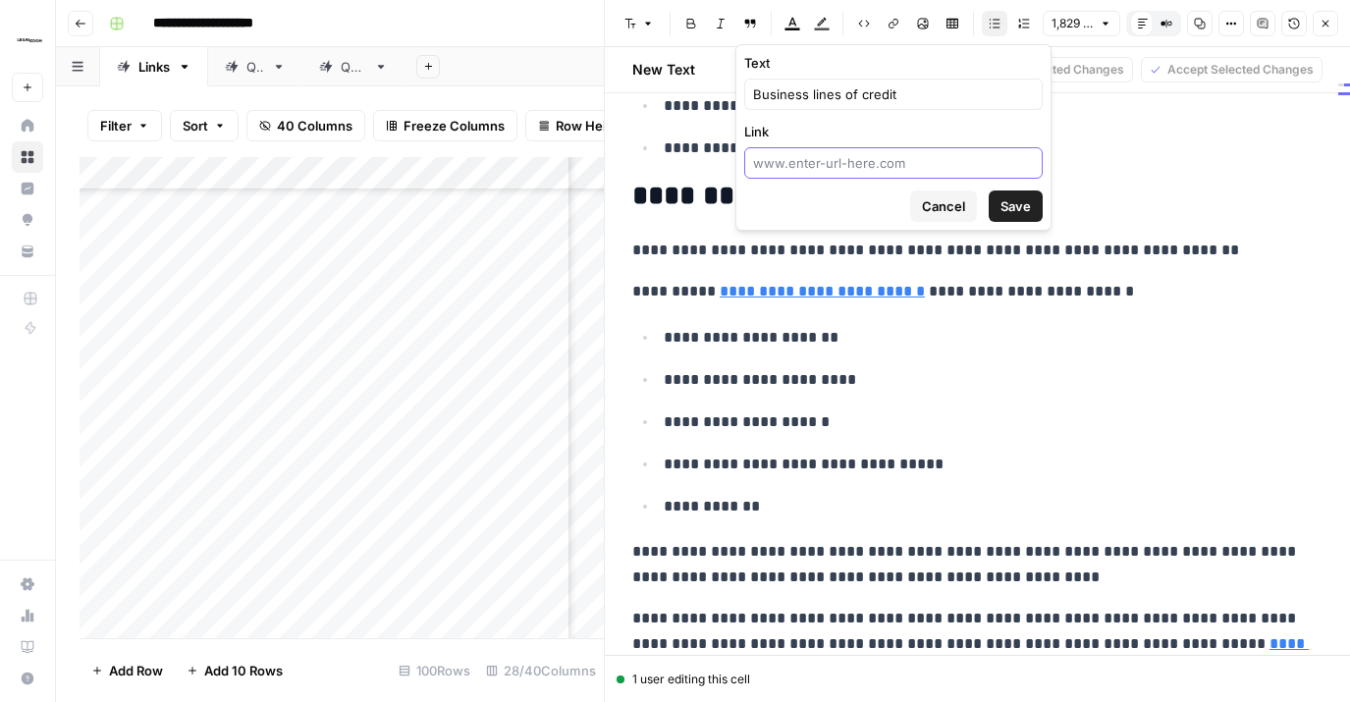
click at [880, 166] on input "Link" at bounding box center [893, 163] width 281 height 20
paste input "legalzoom.com/articles/sba-loans-vs-business-lines-of-credit"
drag, startPoint x: 755, startPoint y: 164, endPoint x: 780, endPoint y: 171, distance: 25.5
click at [756, 164] on input "legalzoom.com/articles/sba-loans-vs-business-lines-of-credit" at bounding box center [893, 163] width 281 height 20
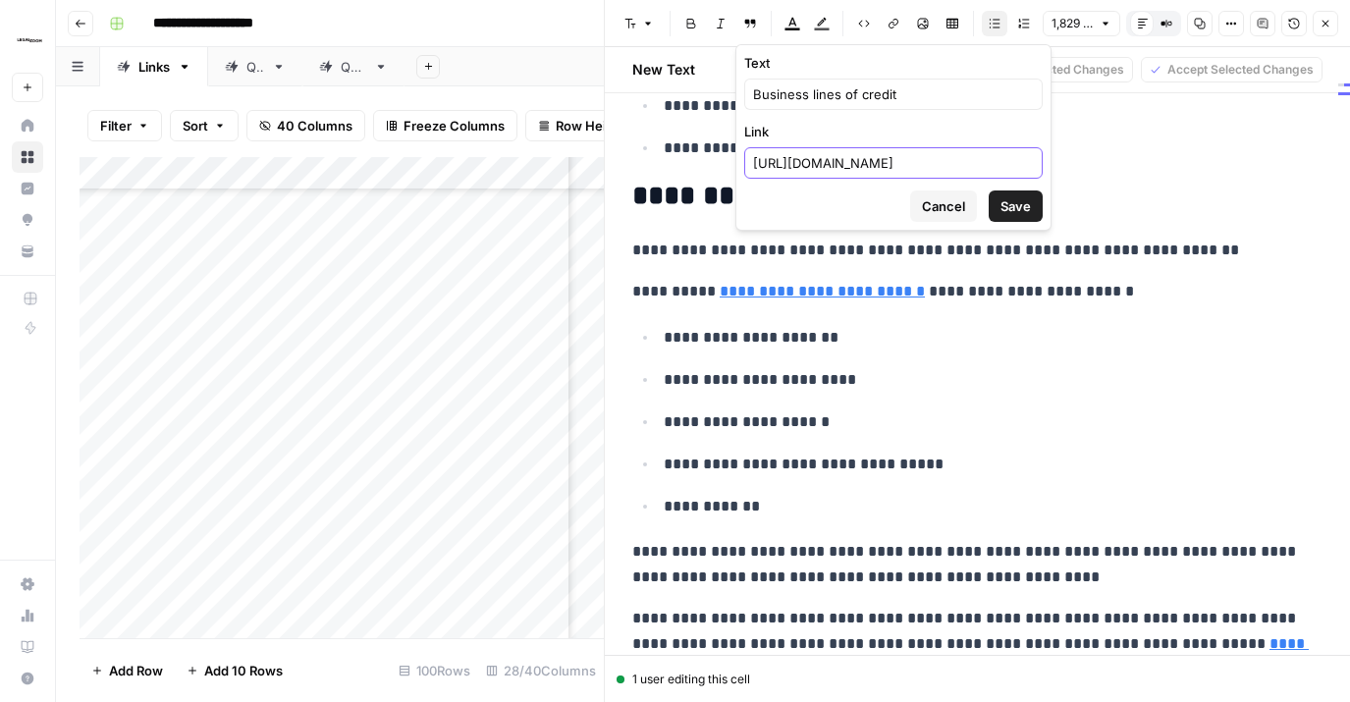
type input "https://www.legalzoom.com/articles/sba-loans-vs-business-lines-of-credit"
click at [1028, 212] on span "Save" at bounding box center [1016, 206] width 30 height 20
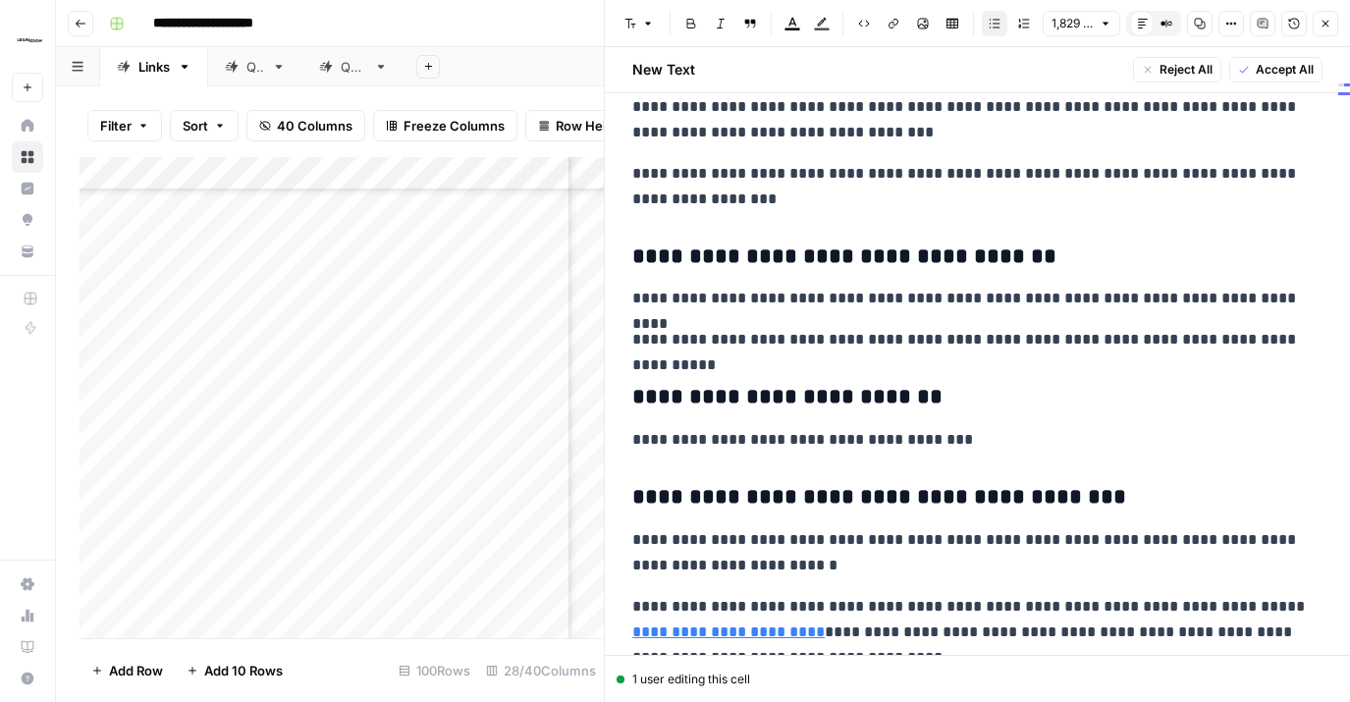
scroll to position [6377, 0]
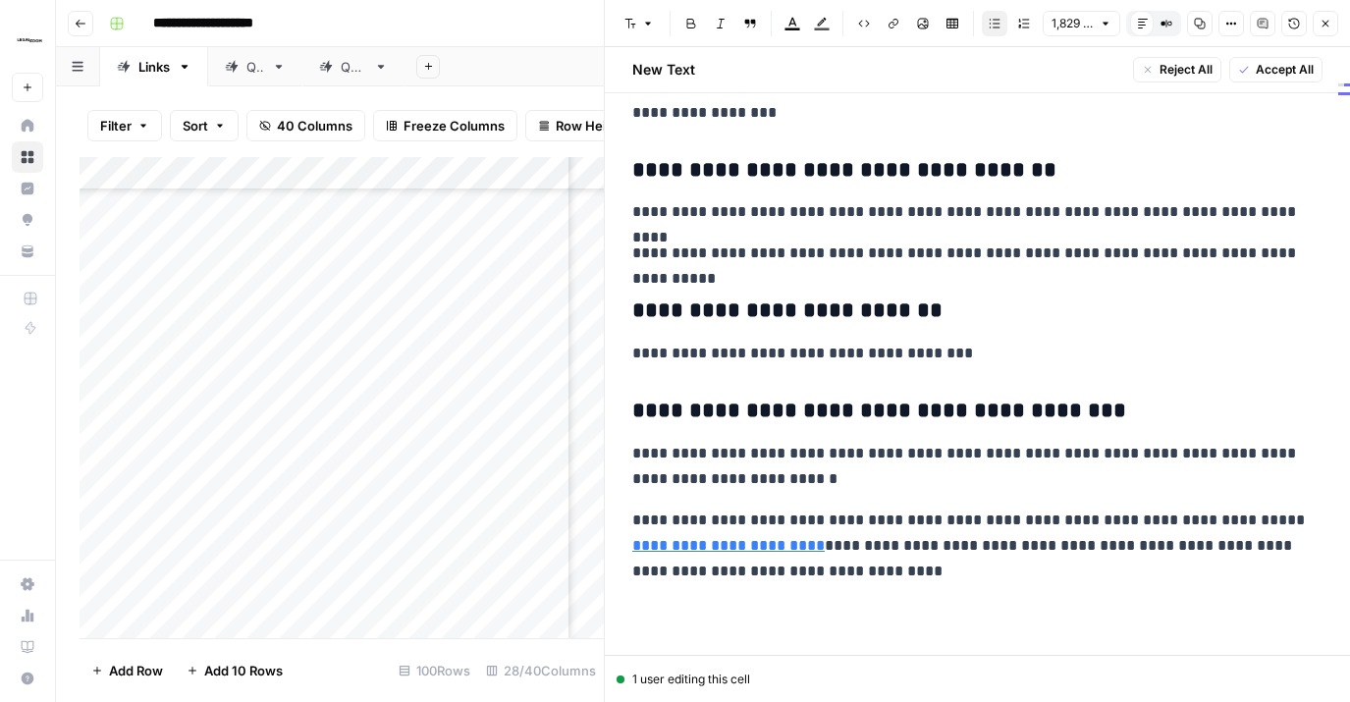
click at [1285, 74] on span "Accept All" at bounding box center [1285, 70] width 58 height 18
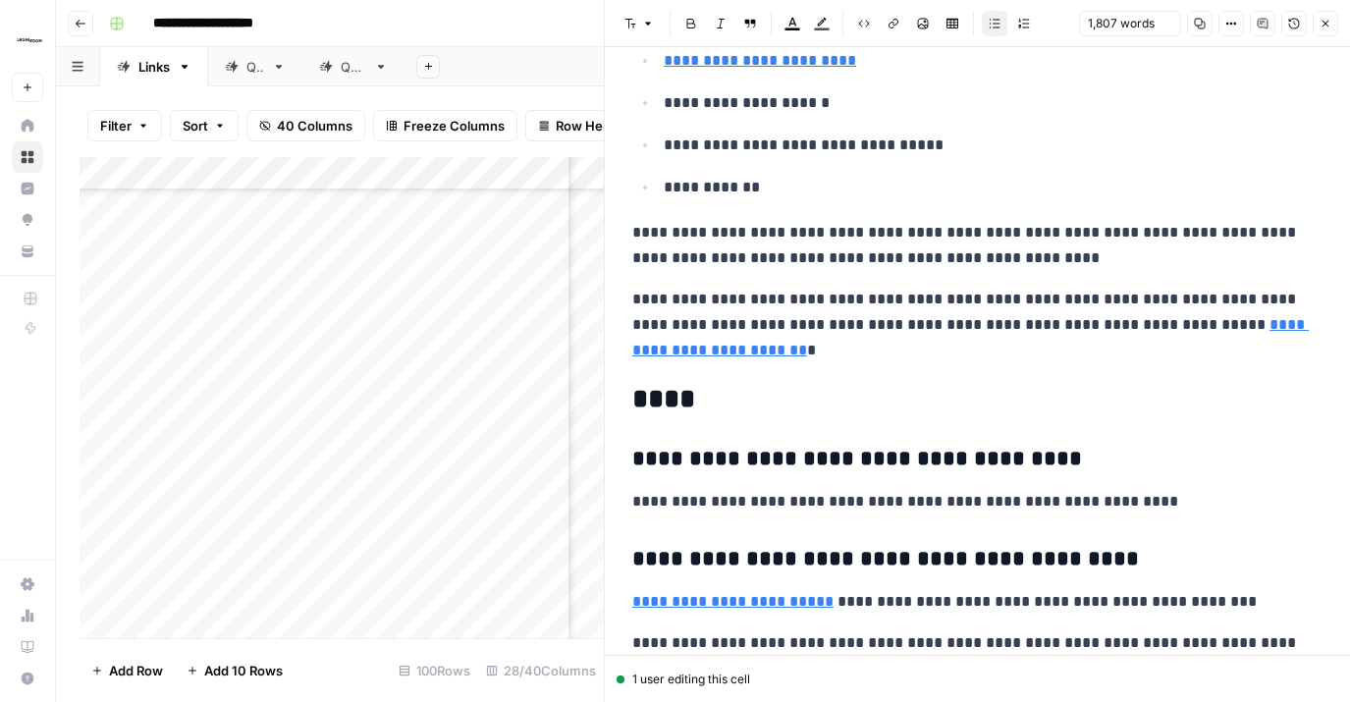
click at [1285, 21] on icon "button" at bounding box center [1326, 24] width 12 height 12
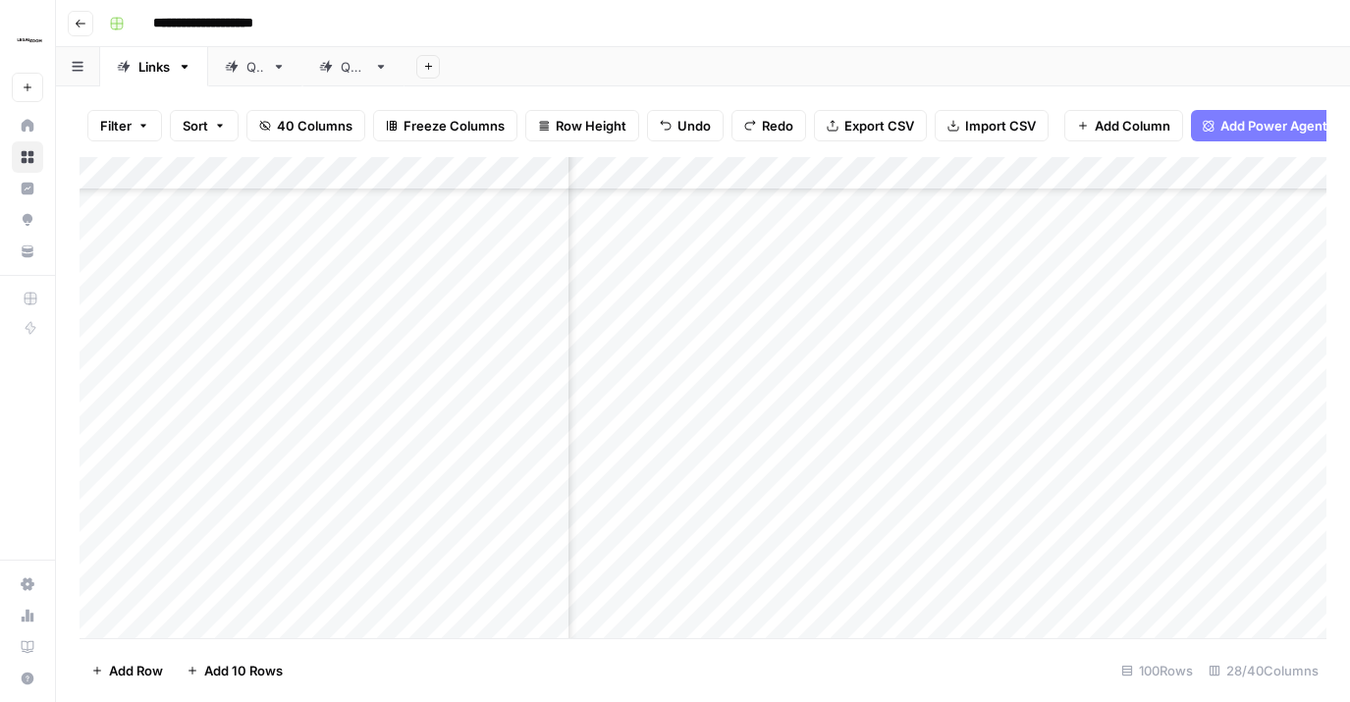
click at [860, 288] on div "Add Column" at bounding box center [703, 397] width 1247 height 481
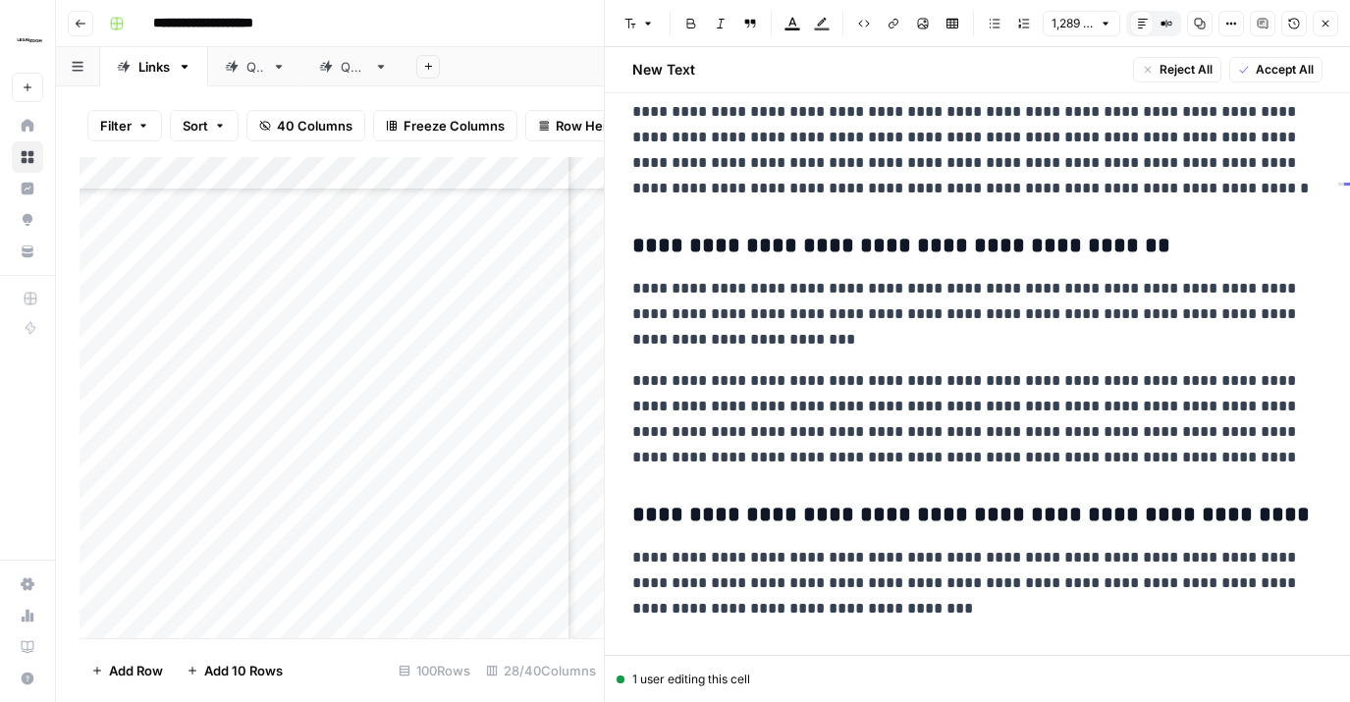
scroll to position [3269, 0]
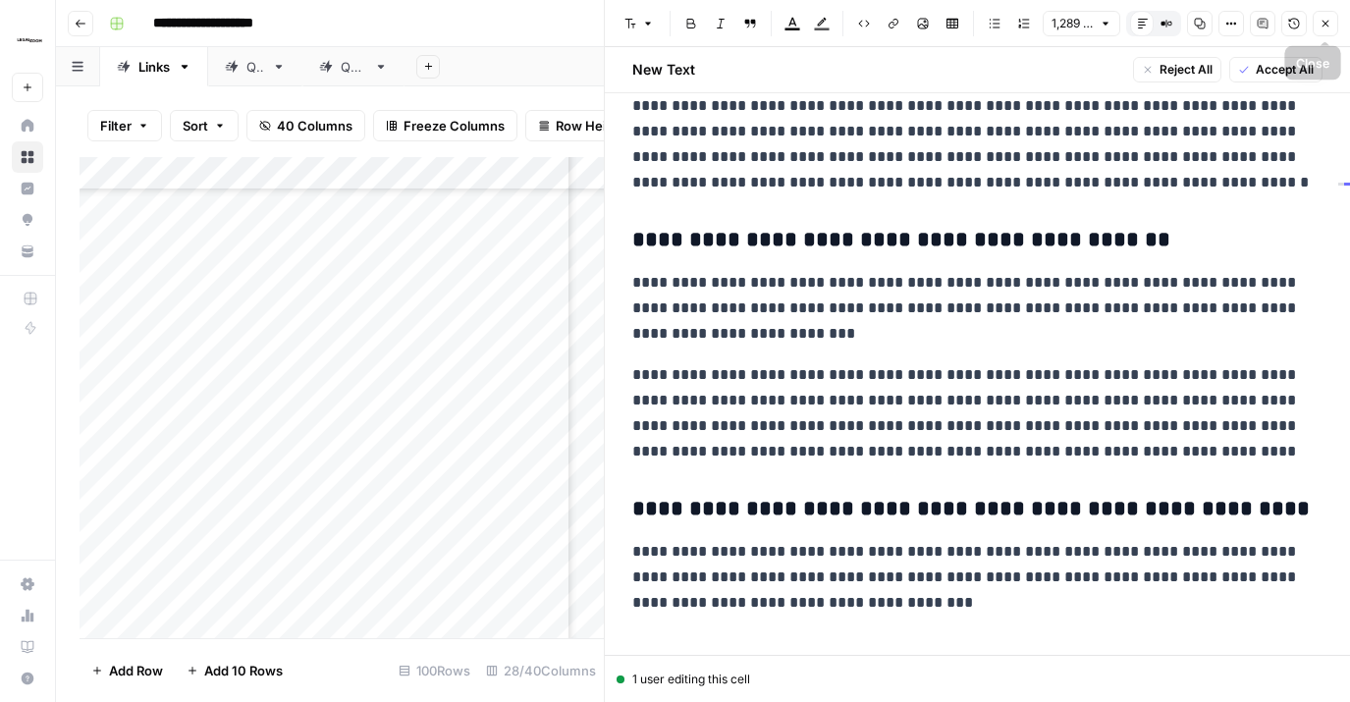
click at [1281, 72] on span "Accept All" at bounding box center [1285, 70] width 58 height 18
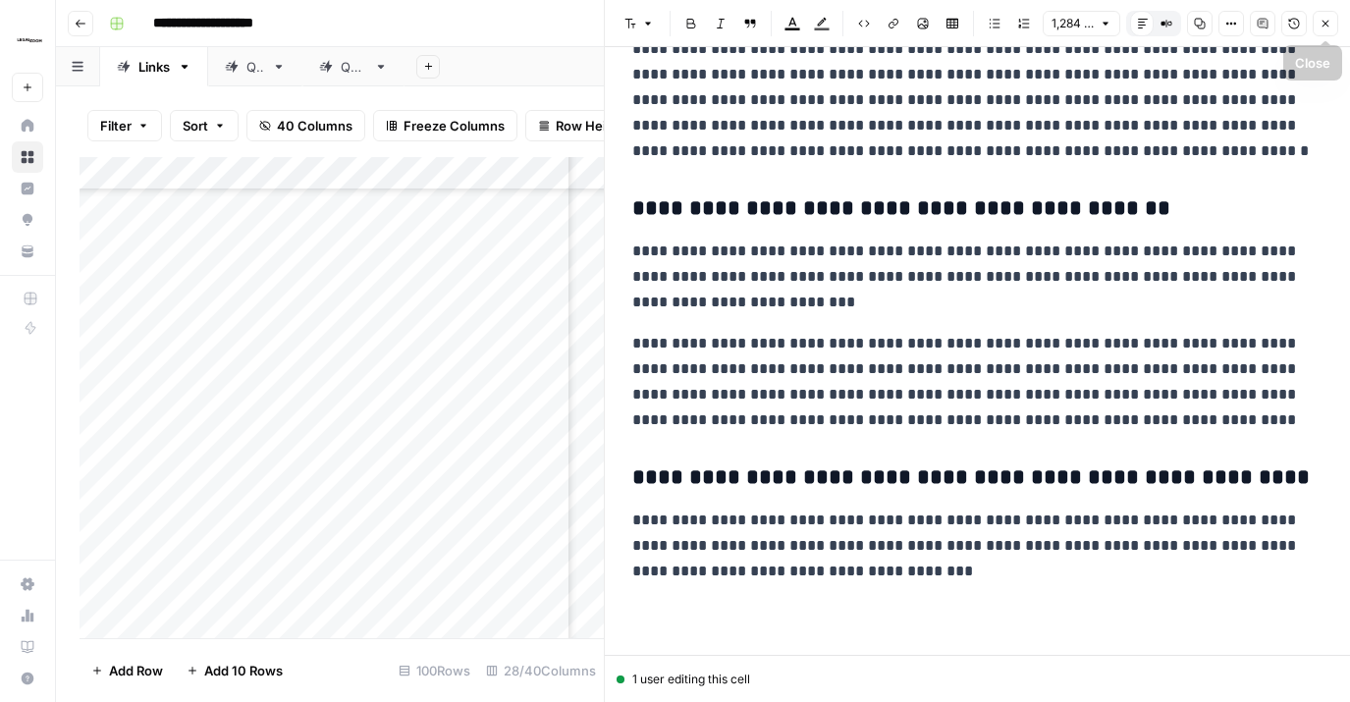
scroll to position [3223, 0]
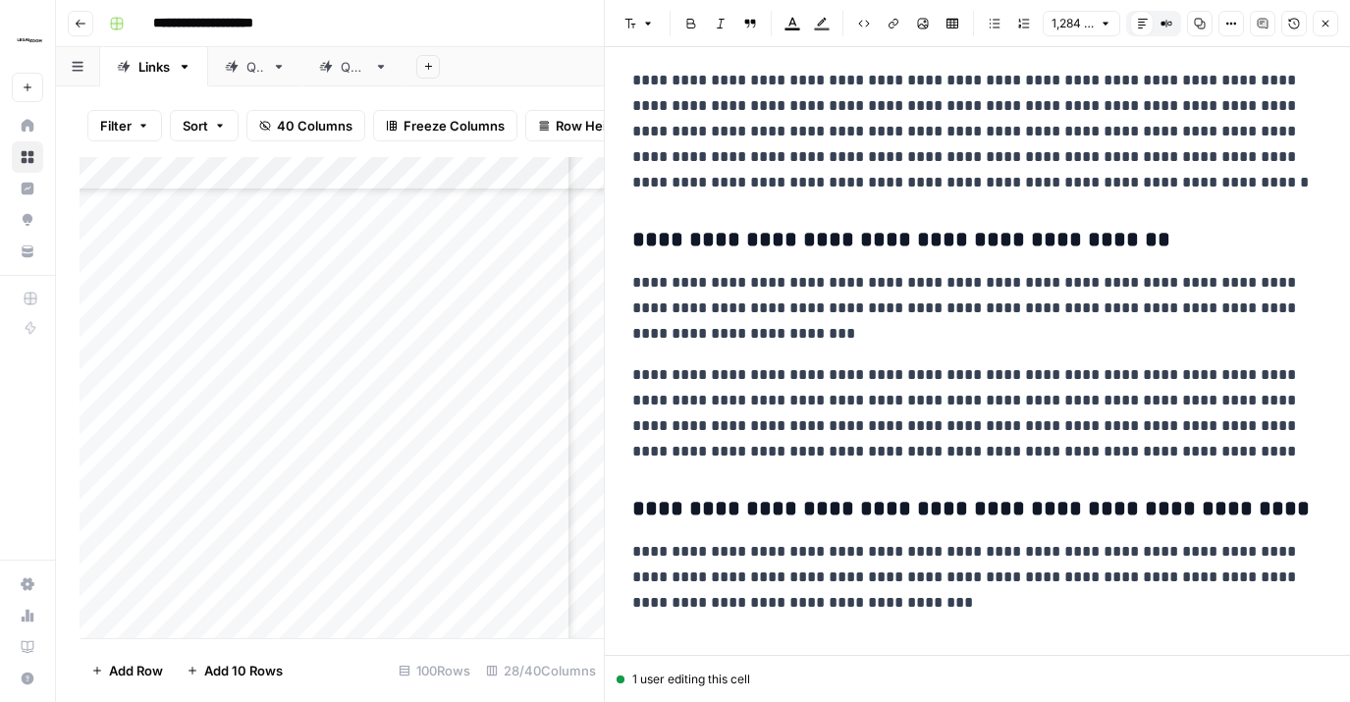
click at [1285, 25] on button "Close" at bounding box center [1326, 24] width 26 height 26
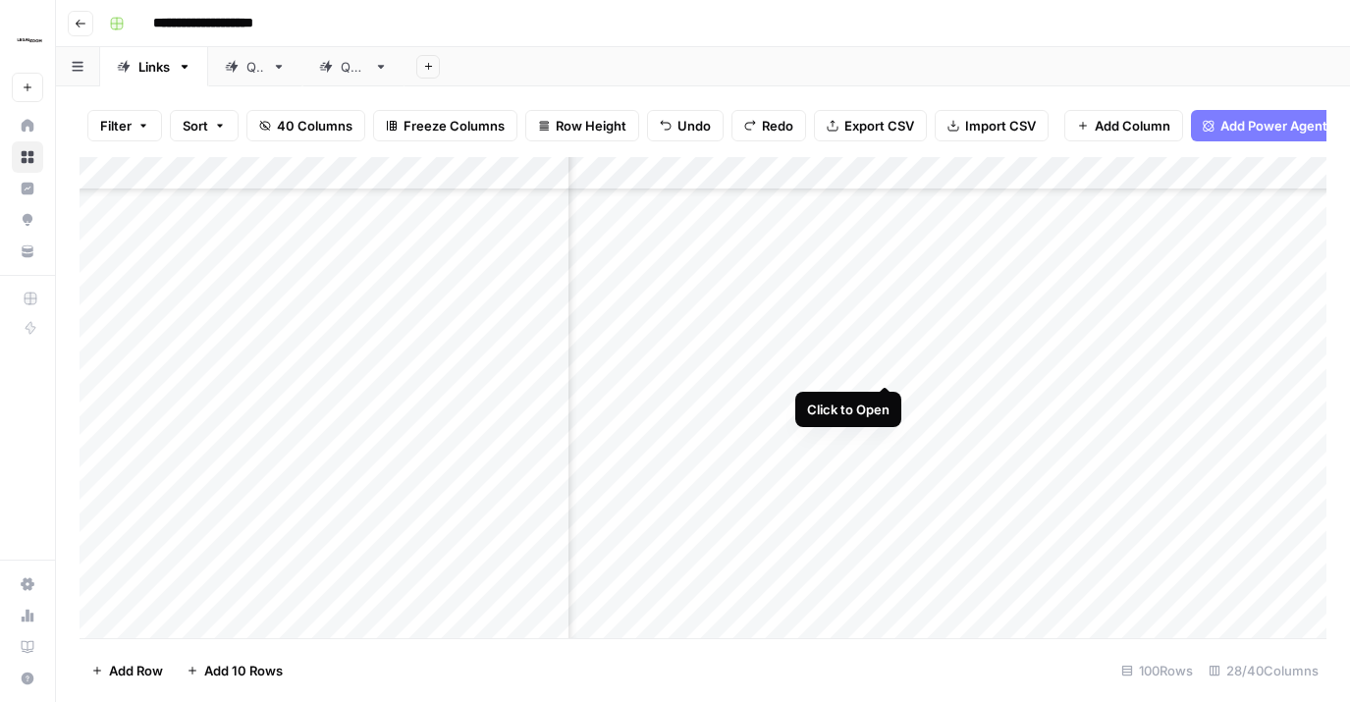
click at [884, 344] on div "Add Column" at bounding box center [703, 397] width 1247 height 481
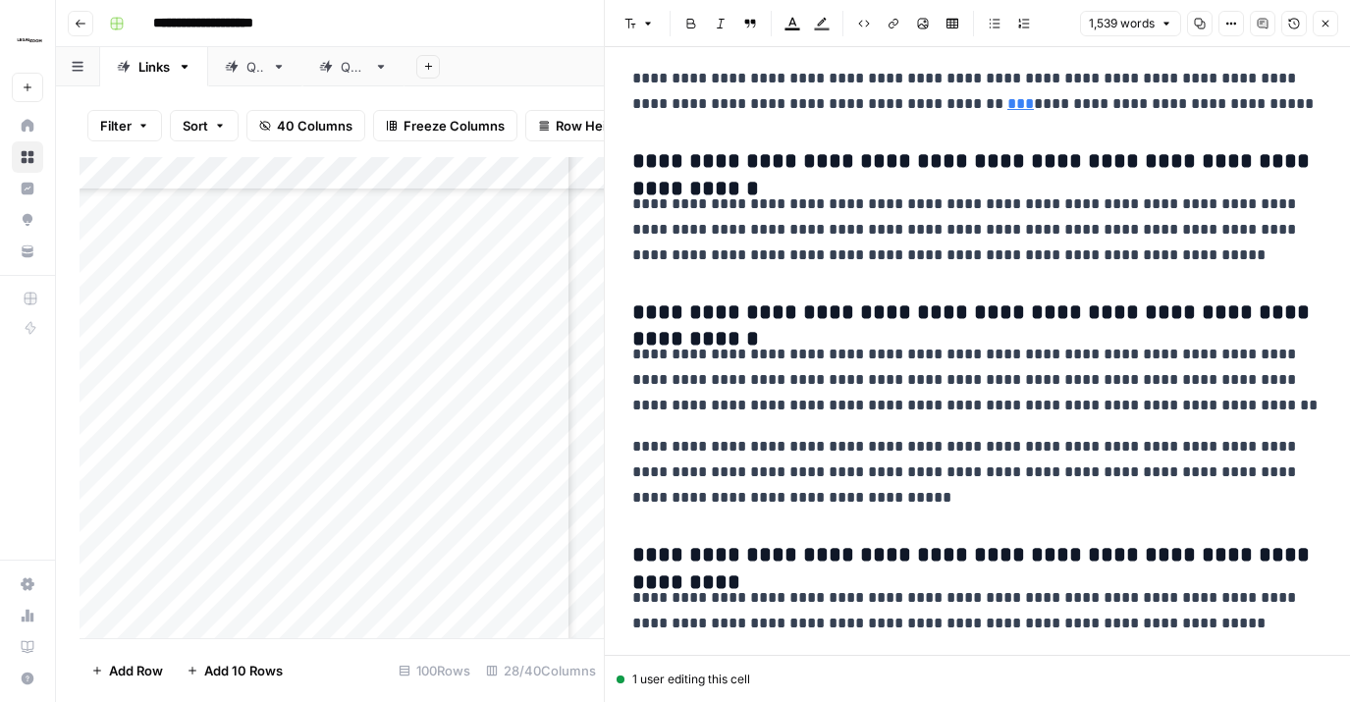
scroll to position [4781, 0]
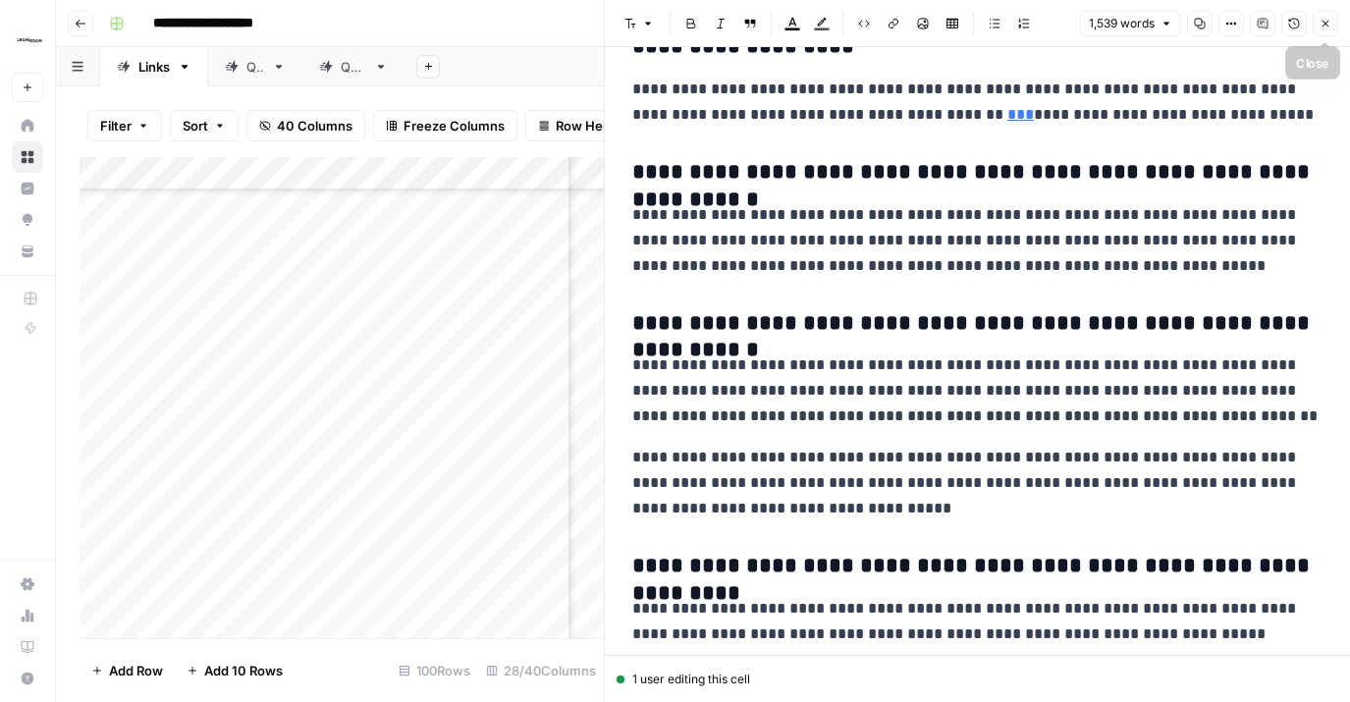
click at [1285, 24] on icon "button" at bounding box center [1326, 24] width 12 height 12
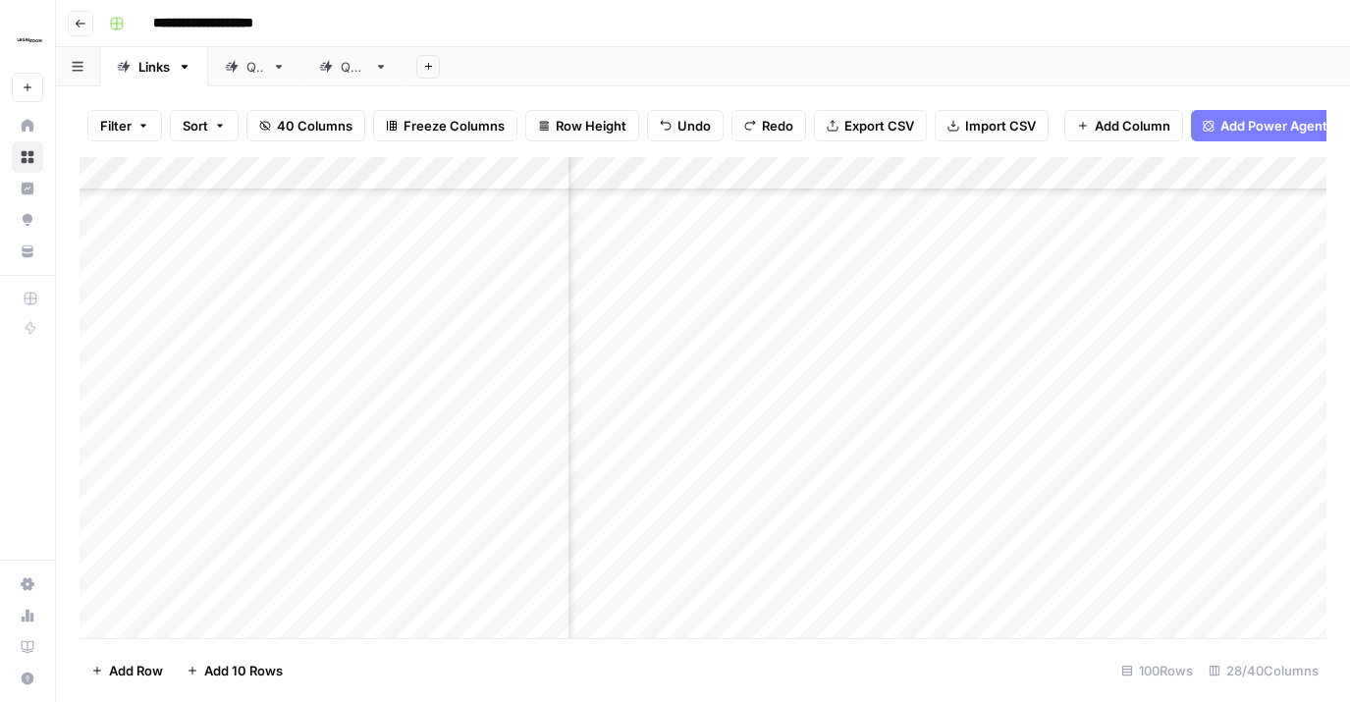
click at [857, 393] on div "Add Column" at bounding box center [703, 397] width 1247 height 481
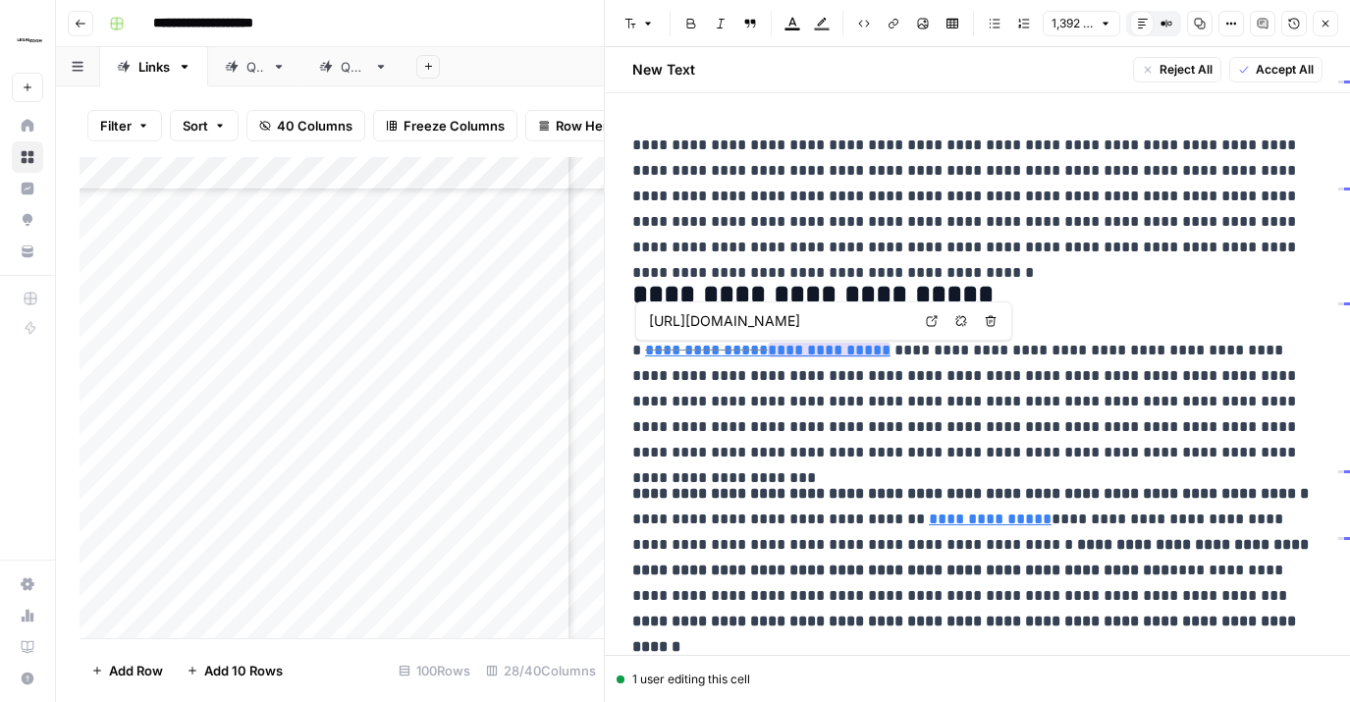
type input "https://www.legalzoom.com/articles/what-is-an-annual-report"
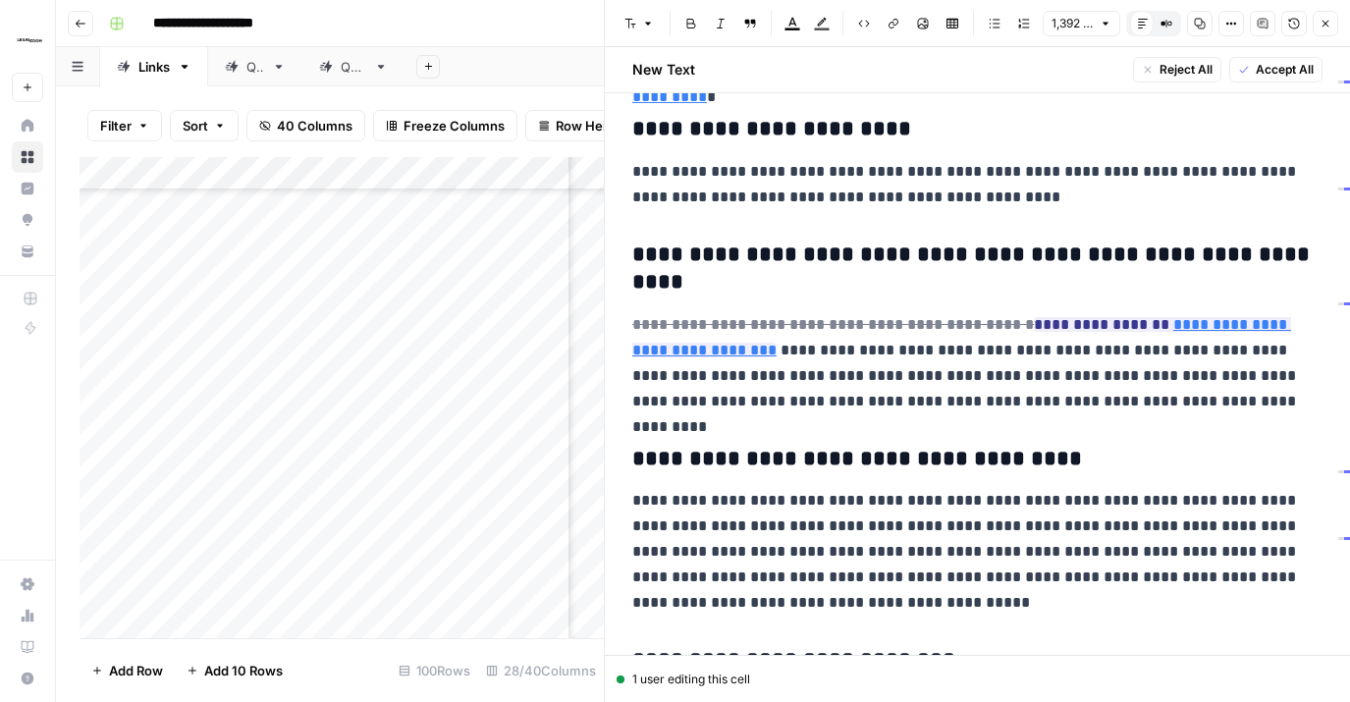
scroll to position [859, 0]
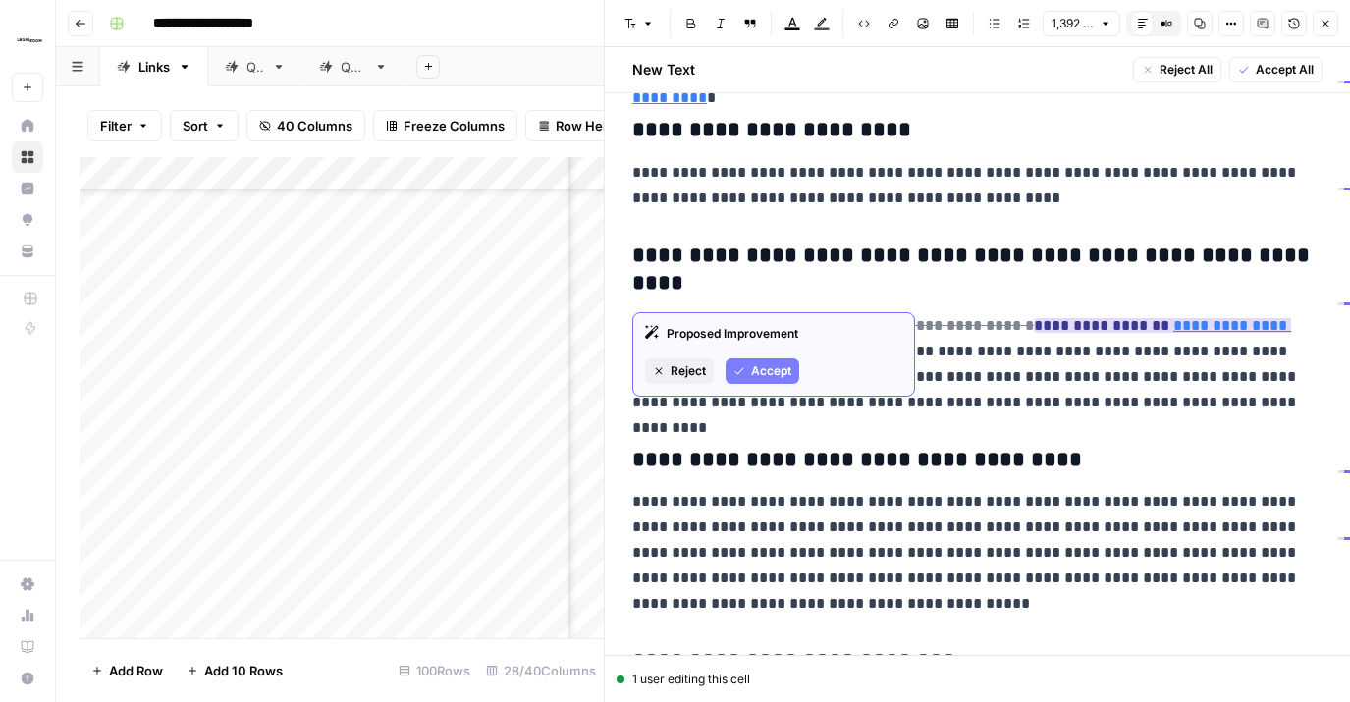
click at [757, 372] on span "Accept" at bounding box center [771, 371] width 40 height 18
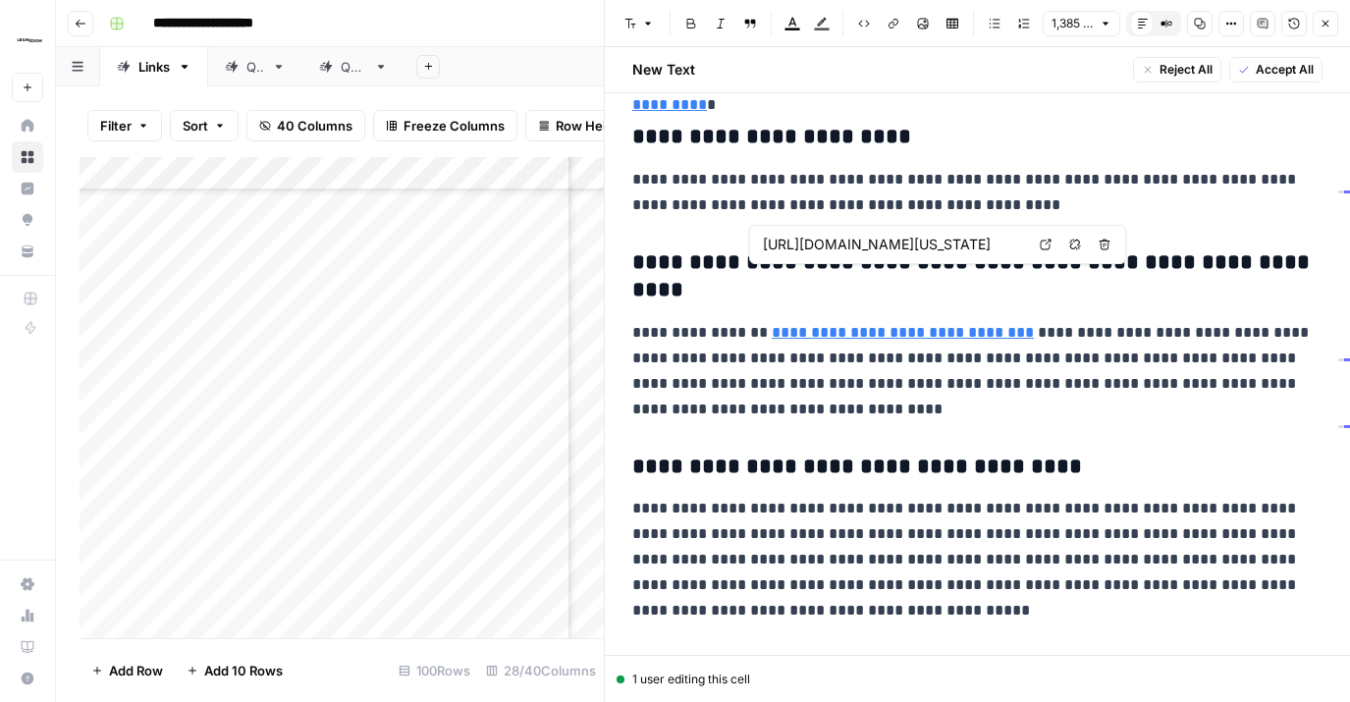
scroll to position [0, 204]
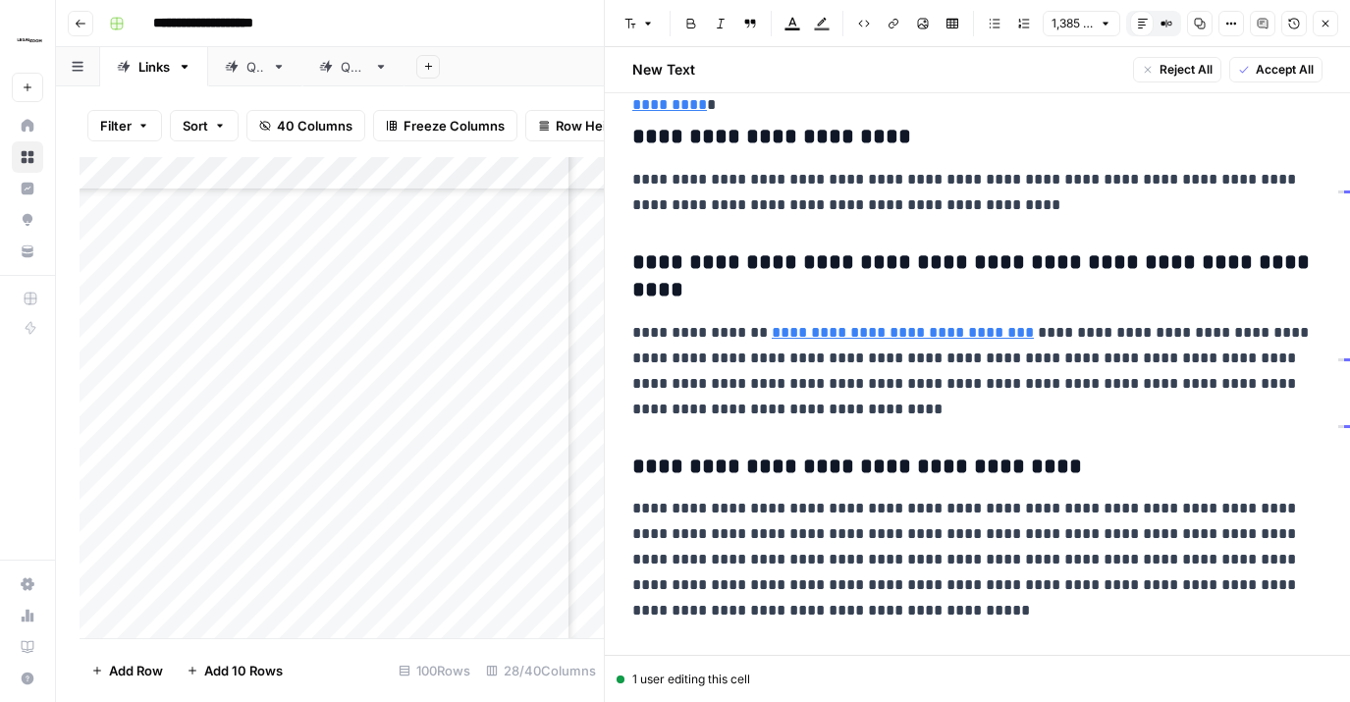
click at [849, 323] on p "**********" at bounding box center [977, 371] width 690 height 102
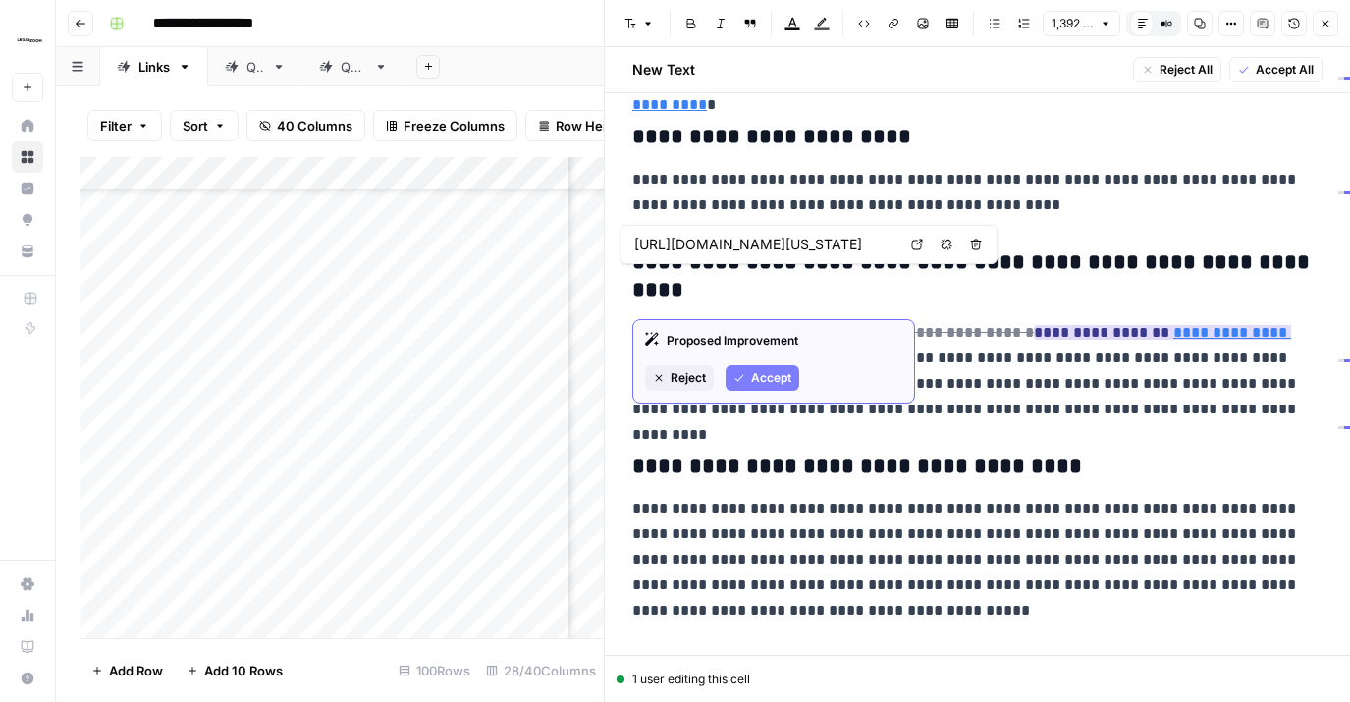
click at [682, 376] on span "Reject" at bounding box center [688, 378] width 35 height 18
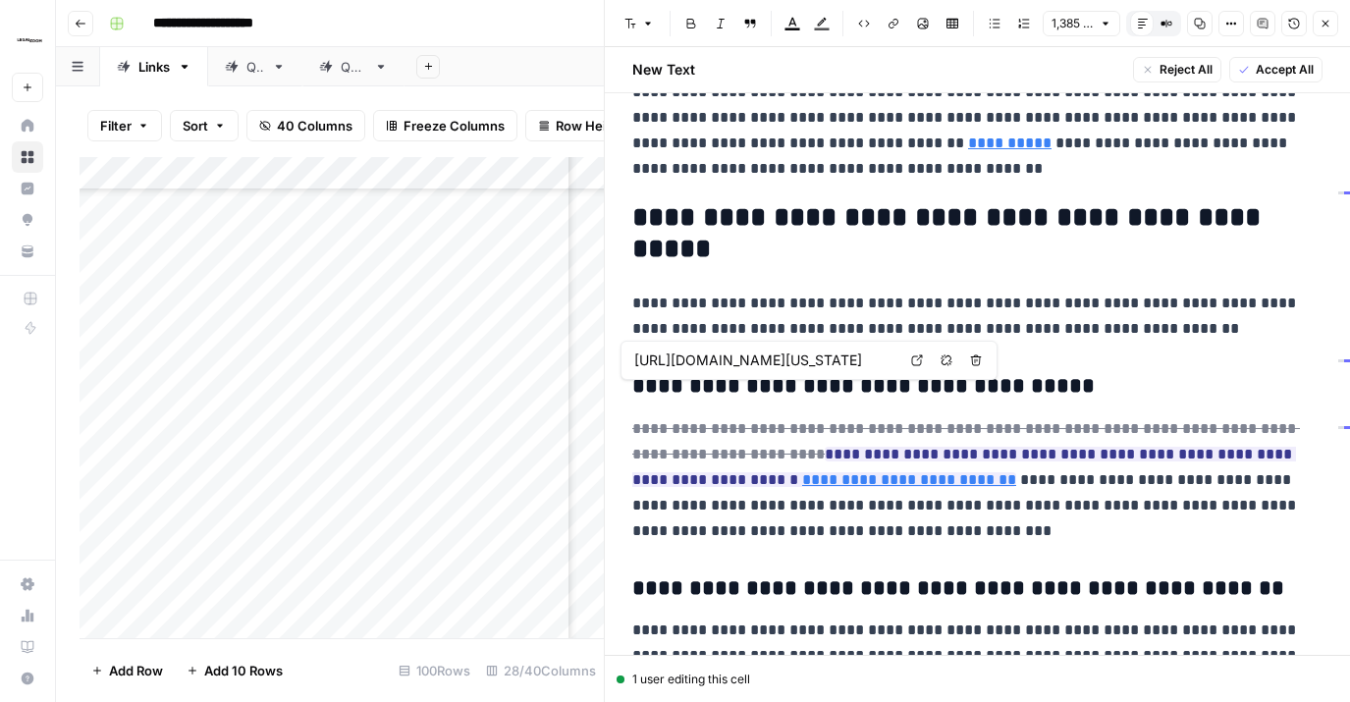
scroll to position [0, 264]
click at [937, 425] on p "**********" at bounding box center [977, 480] width 690 height 128
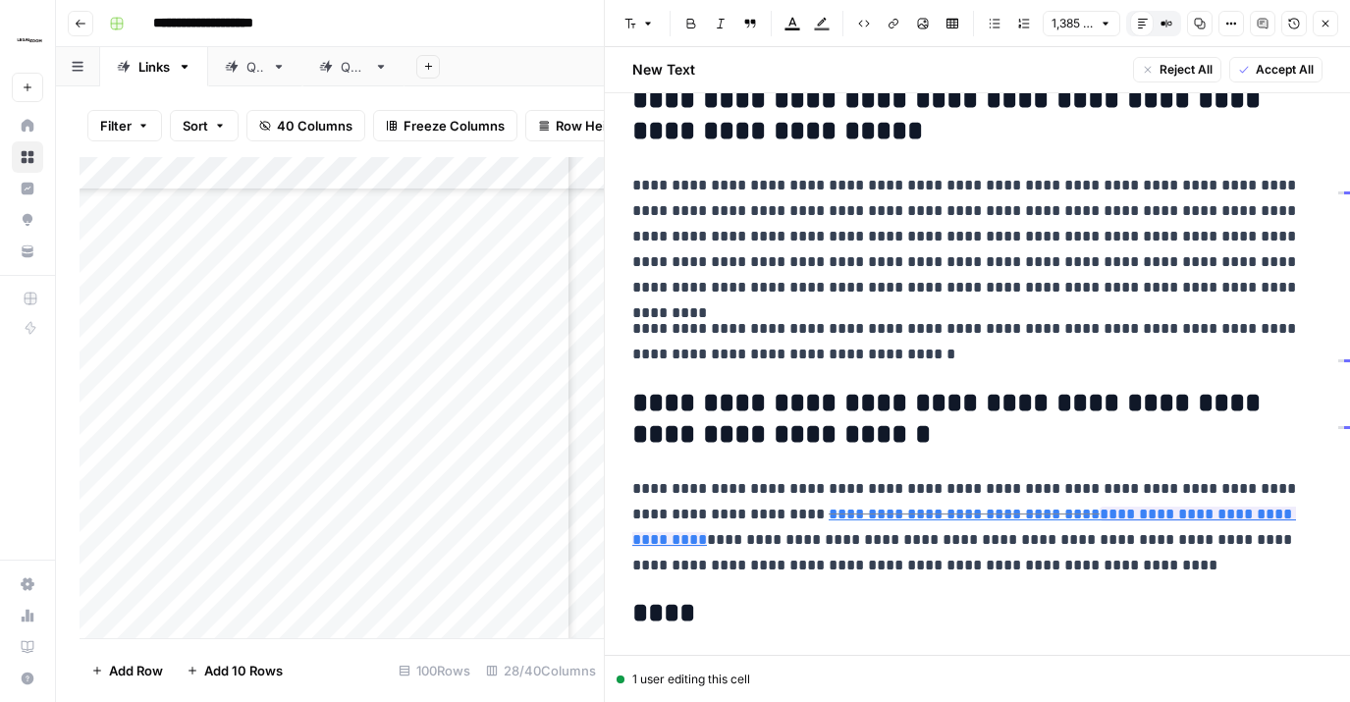
scroll to position [3292, 0]
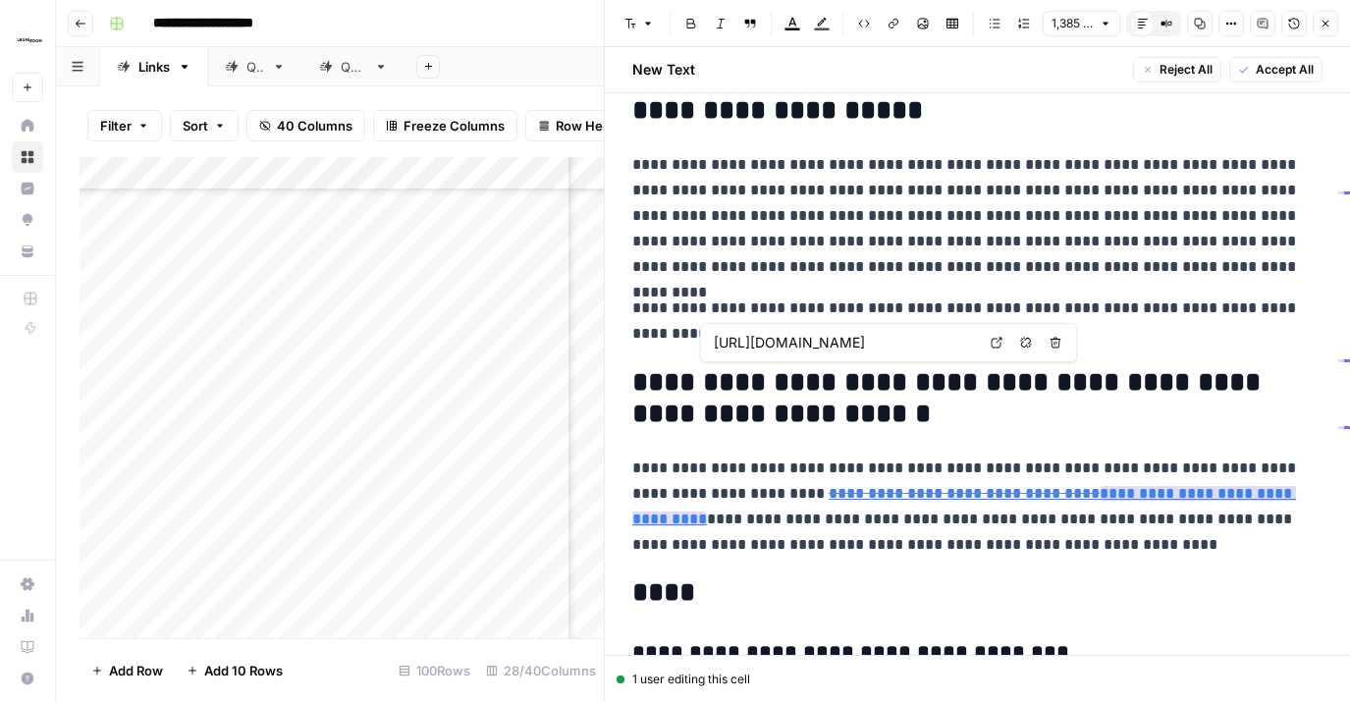
type input "https://www.legalzoom.com/articles/how-to-start-an-llc-in-kansas"
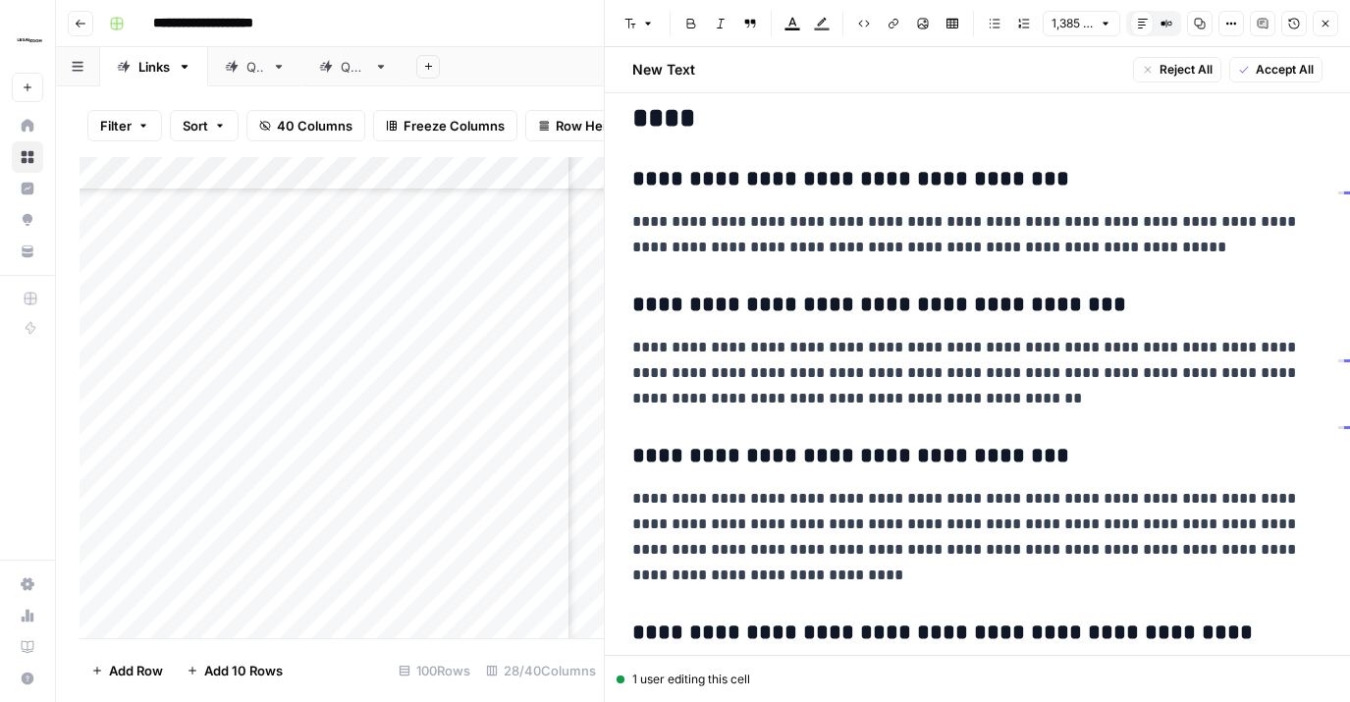
scroll to position [3800, 0]
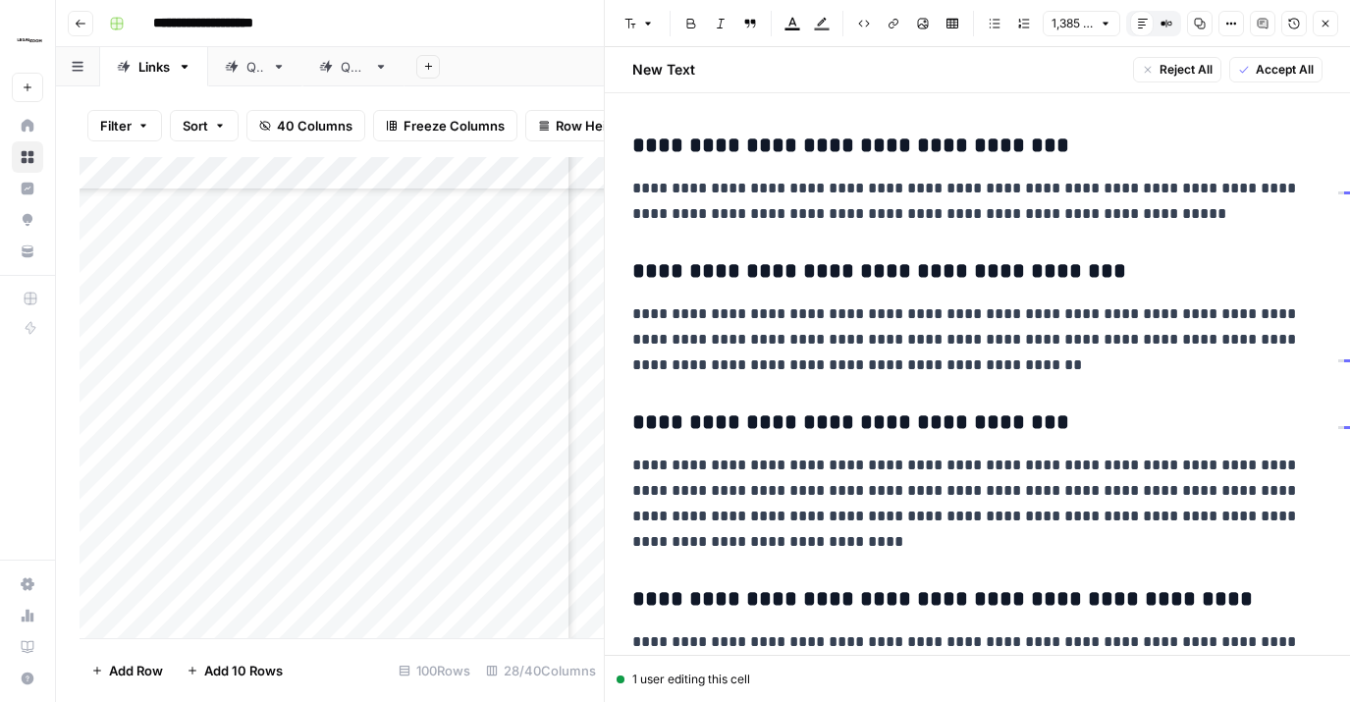
click at [1285, 64] on span "Accept All" at bounding box center [1285, 70] width 58 height 18
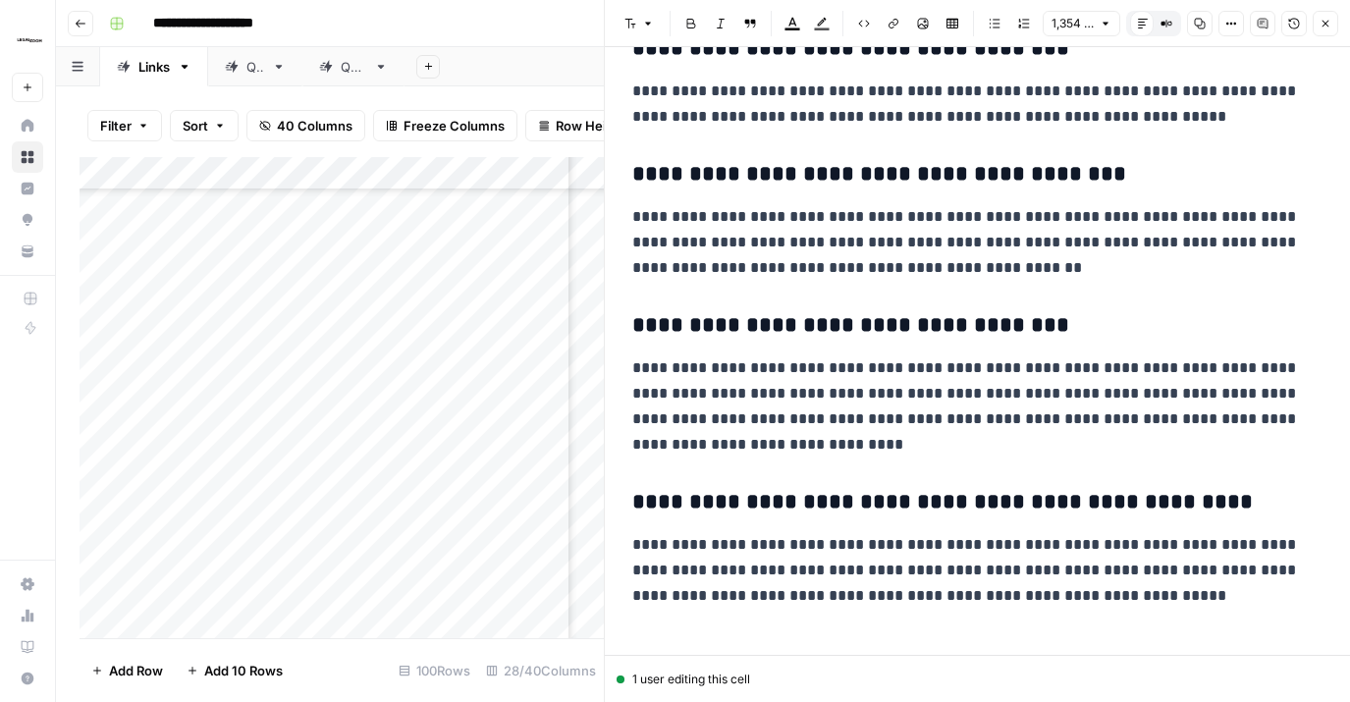
scroll to position [1904, 0]
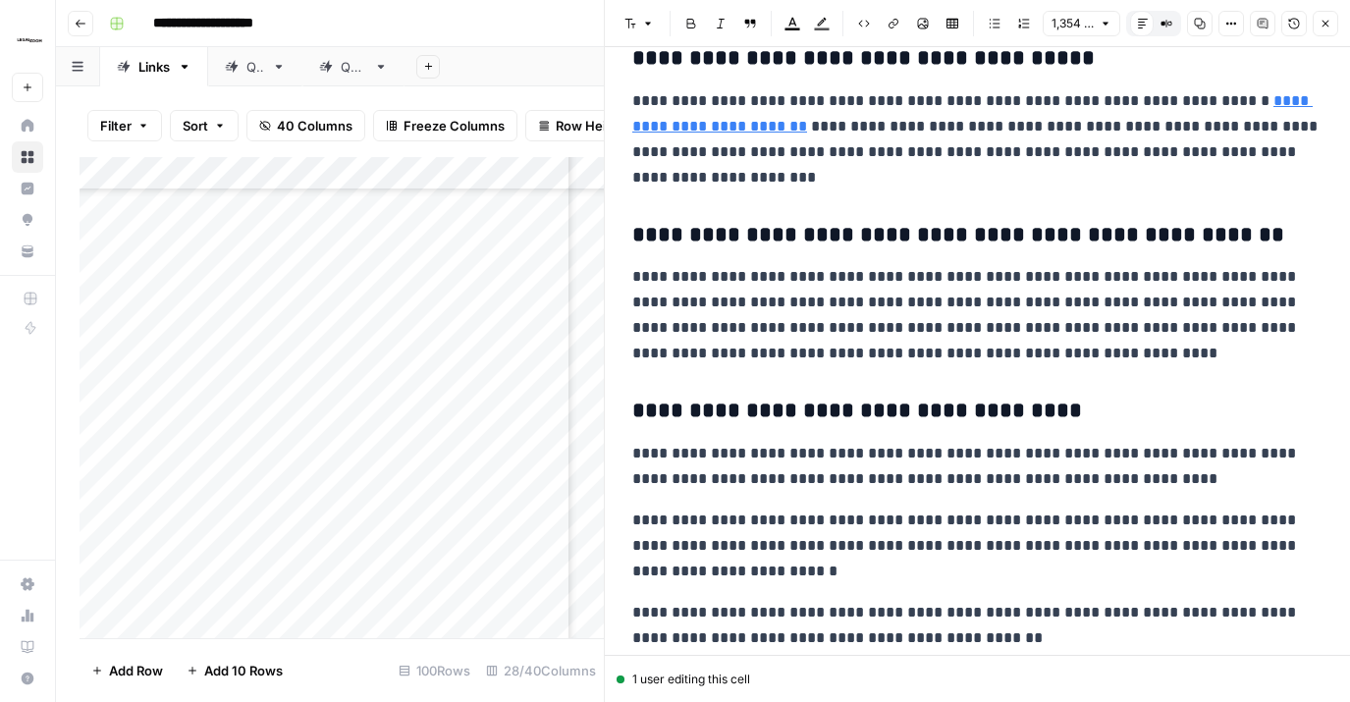
drag, startPoint x: 1325, startPoint y: 28, endPoint x: 1322, endPoint y: 44, distance: 16.0
click at [1285, 28] on icon "button" at bounding box center [1326, 24] width 12 height 12
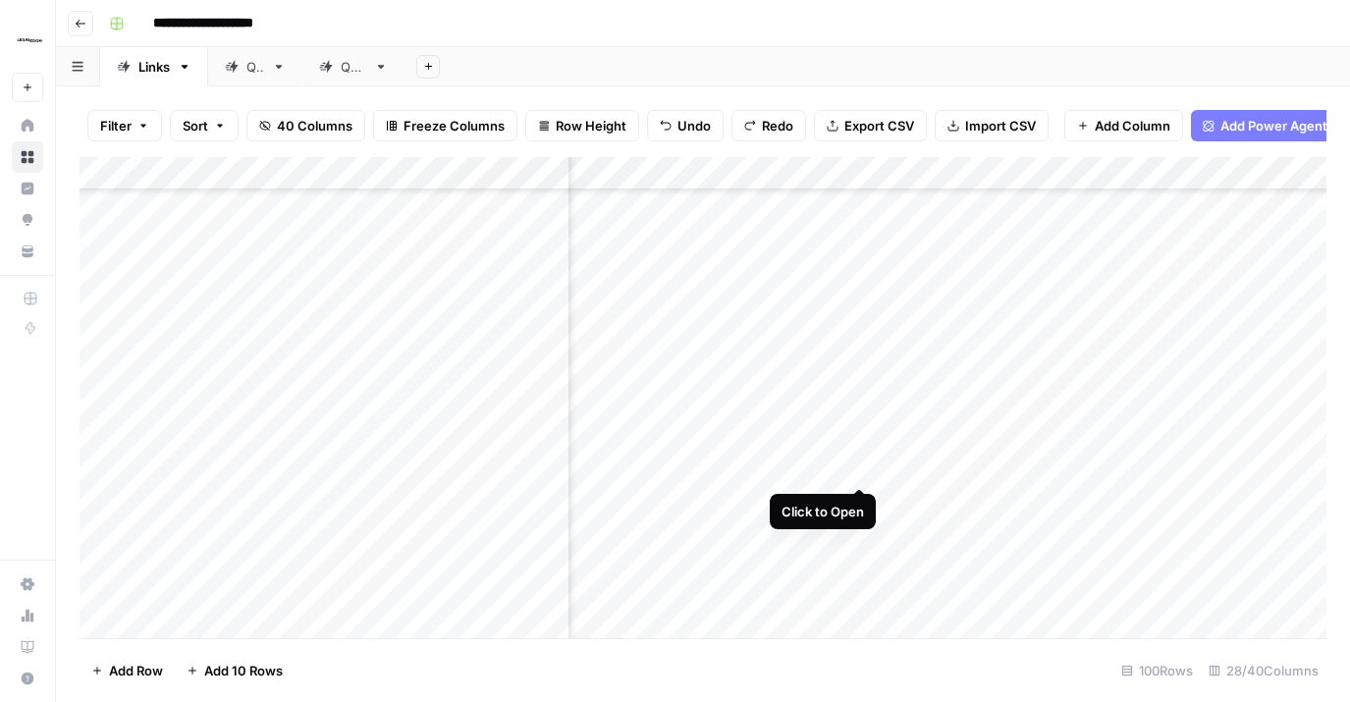
click at [863, 447] on div "Add Column" at bounding box center [703, 397] width 1247 height 481
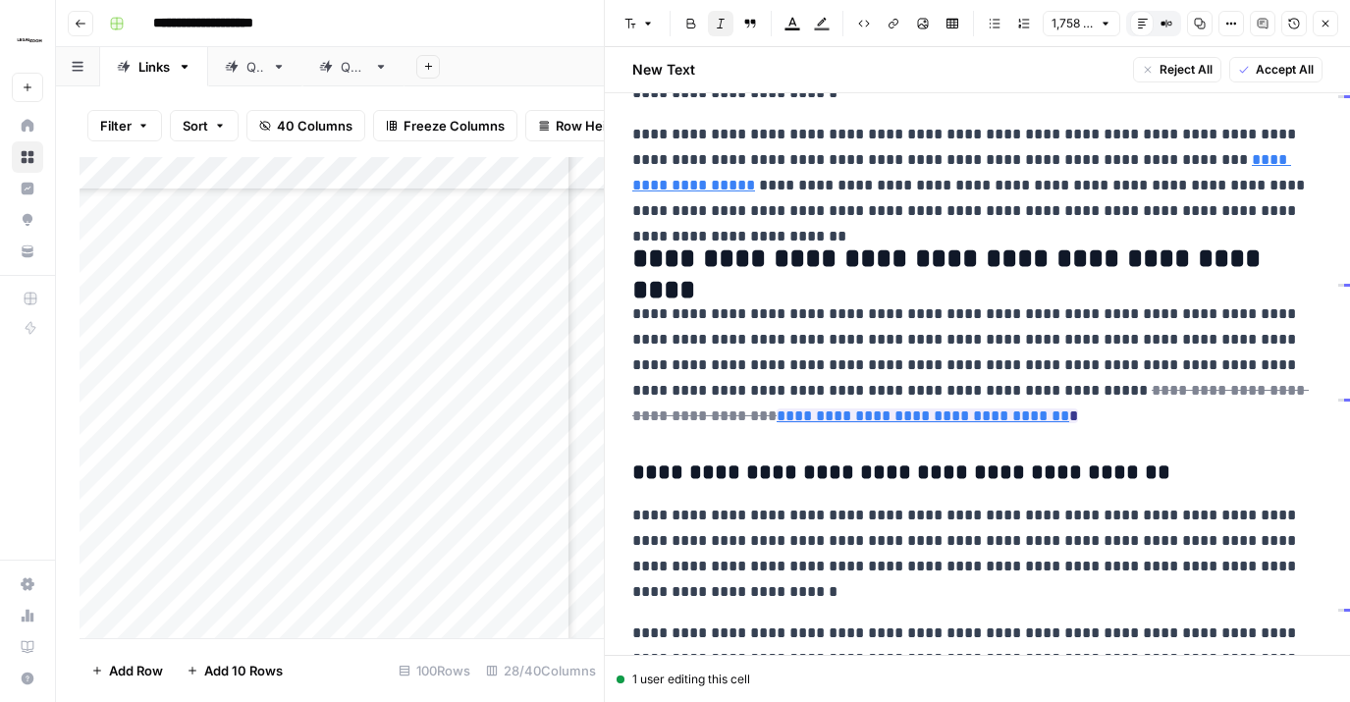
scroll to position [123, 0]
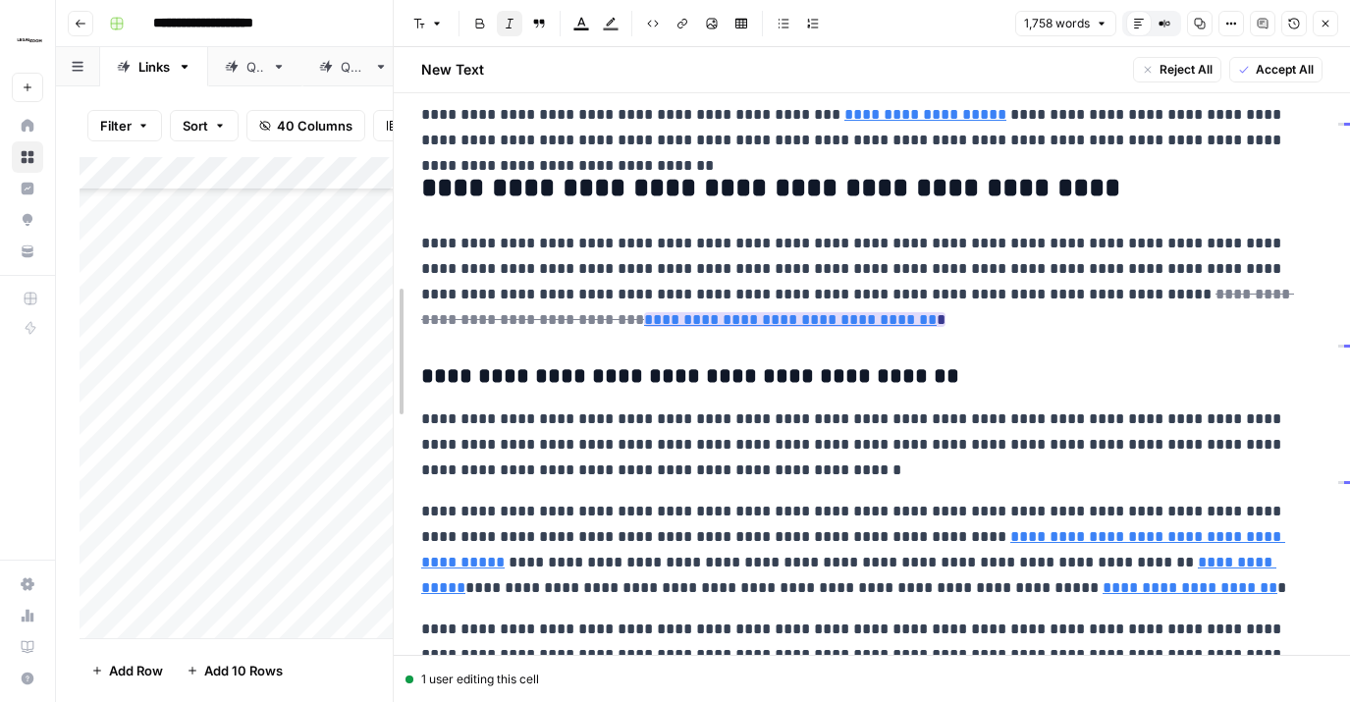
drag, startPoint x: 609, startPoint y: 314, endPoint x: 487, endPoint y: 329, distance: 122.7
click at [346, 315] on body "**********" at bounding box center [675, 351] width 1350 height 702
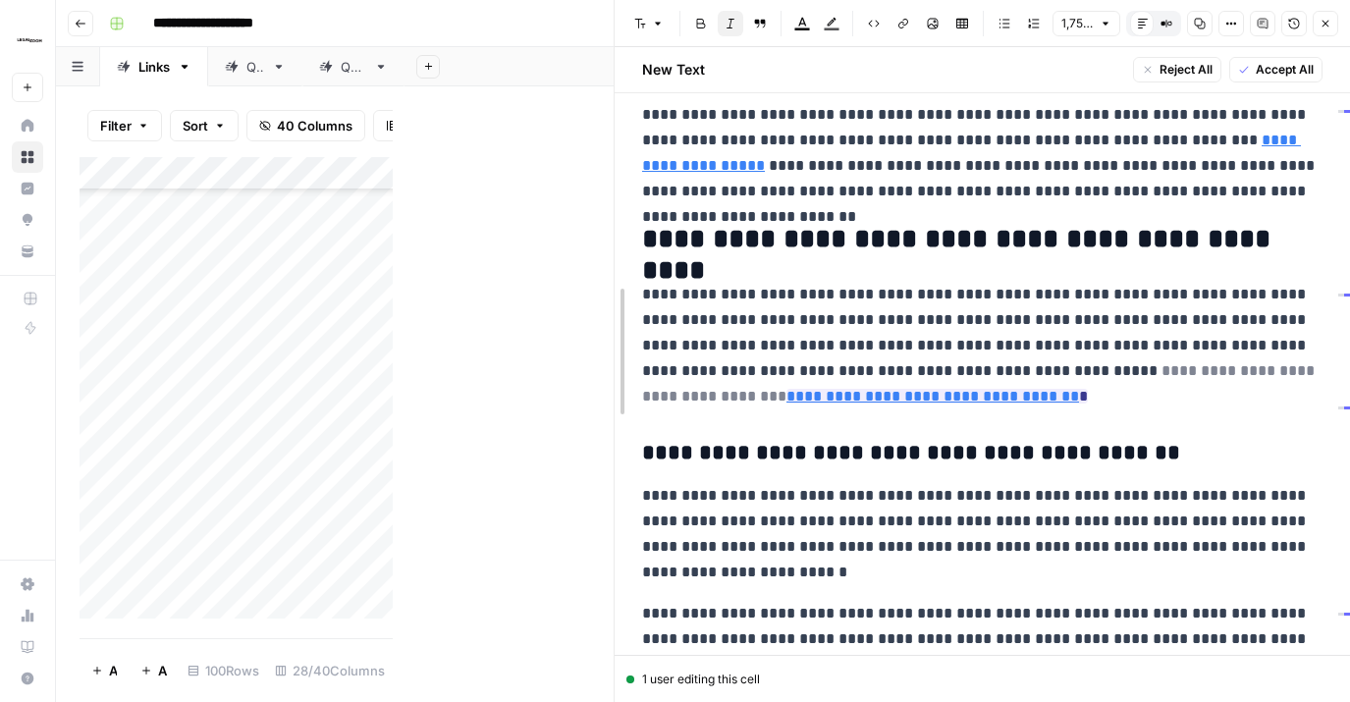
drag, startPoint x: 400, startPoint y: 380, endPoint x: 1146, endPoint y: 368, distance: 746.5
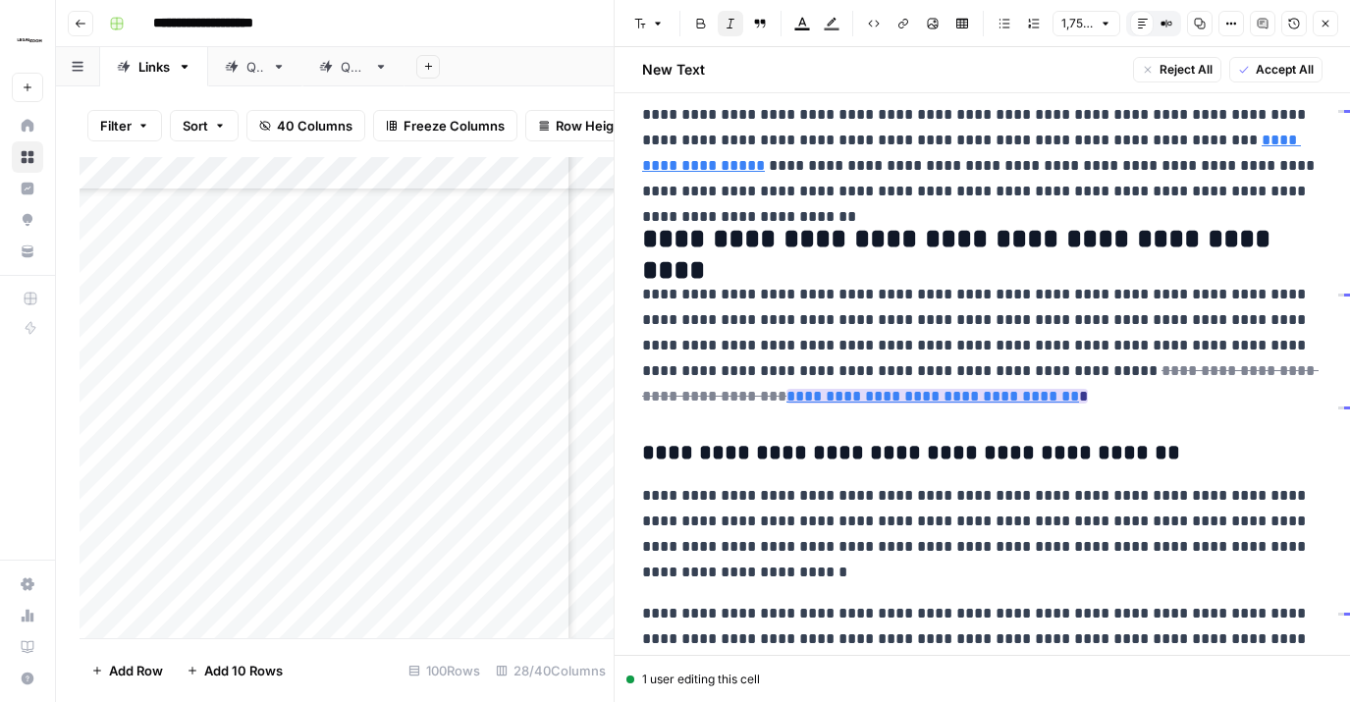
click at [787, 404] on link "**********" at bounding box center [933, 396] width 293 height 15
click at [791, 394] on link "**********" at bounding box center [933, 396] width 293 height 15
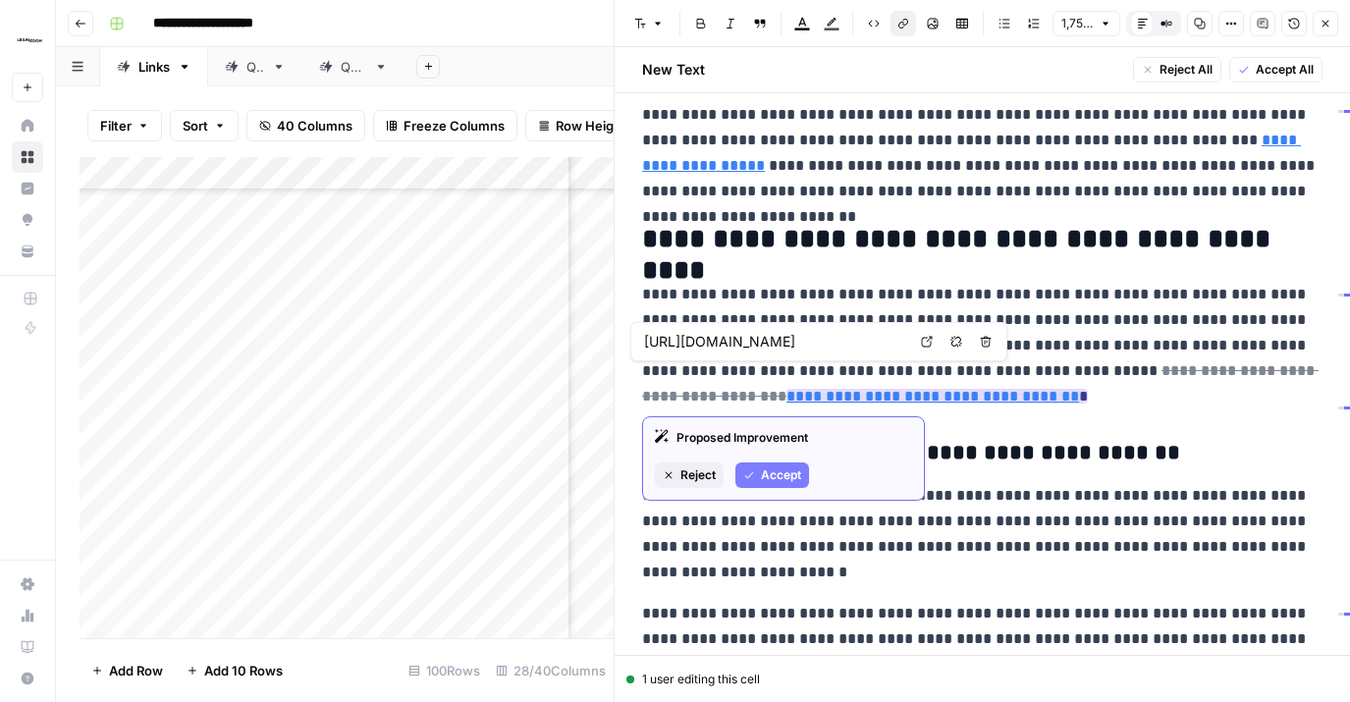
click at [783, 472] on span "Accept" at bounding box center [781, 476] width 40 height 18
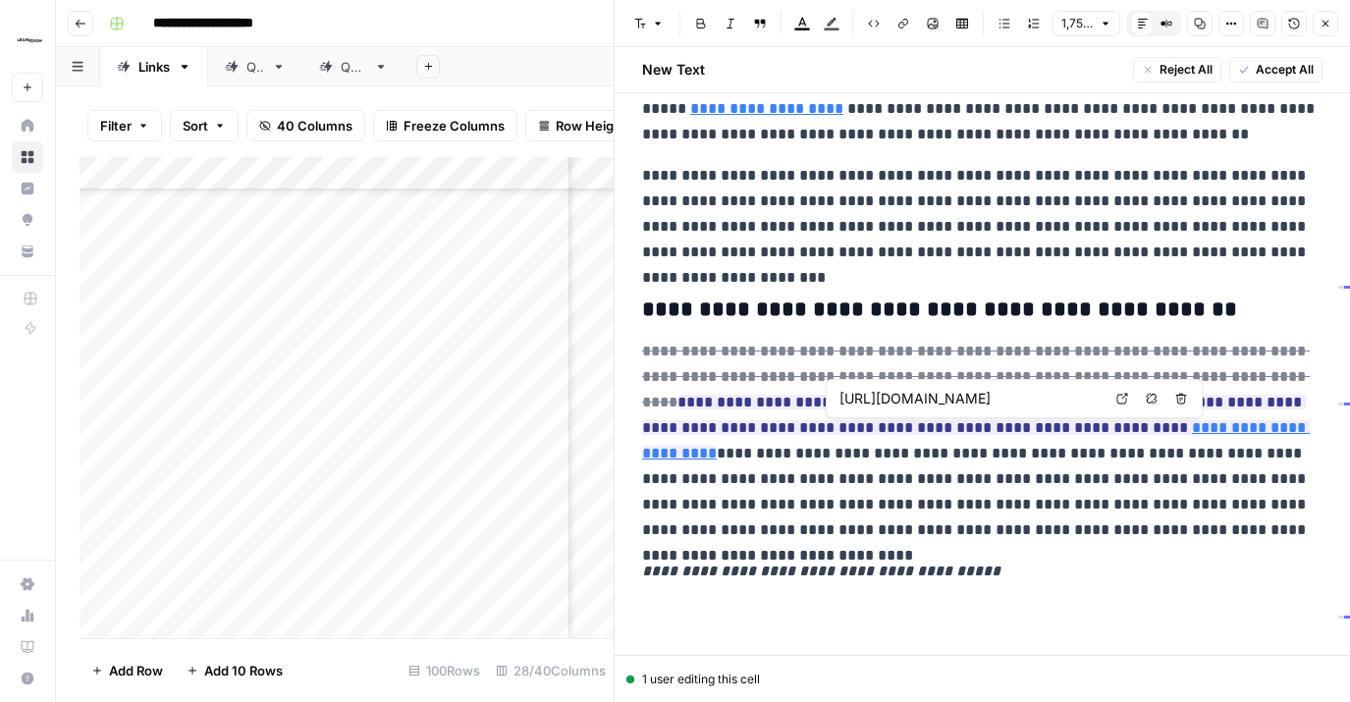
scroll to position [0, 291]
click at [1281, 67] on span "Accept All" at bounding box center [1285, 70] width 58 height 18
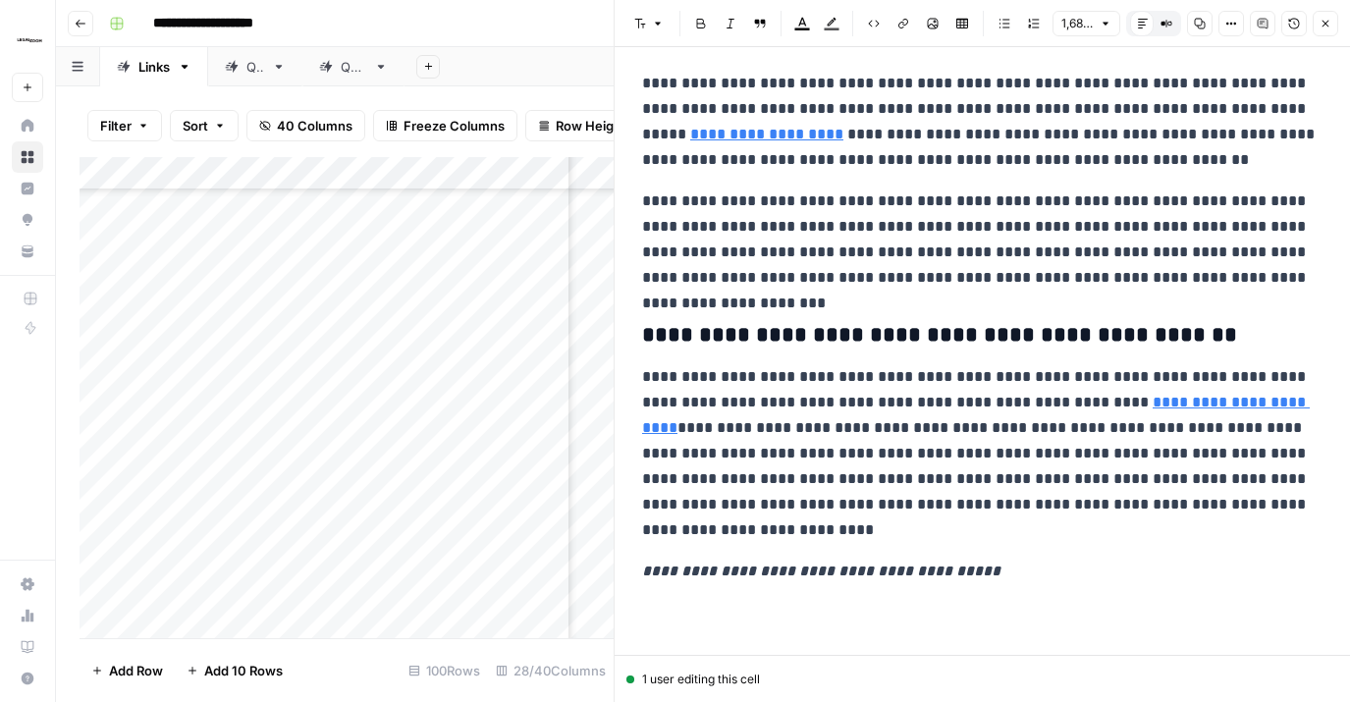
scroll to position [386, 0]
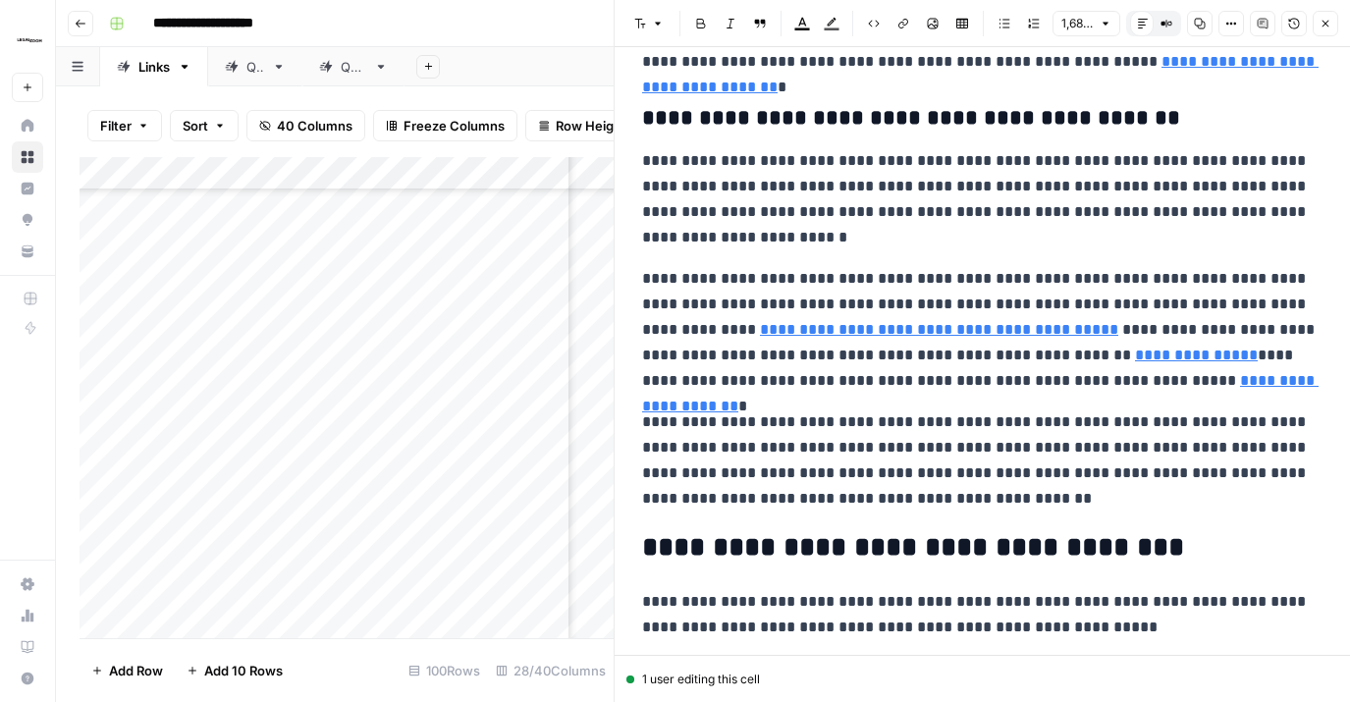
click at [1285, 30] on button "Close" at bounding box center [1326, 24] width 26 height 26
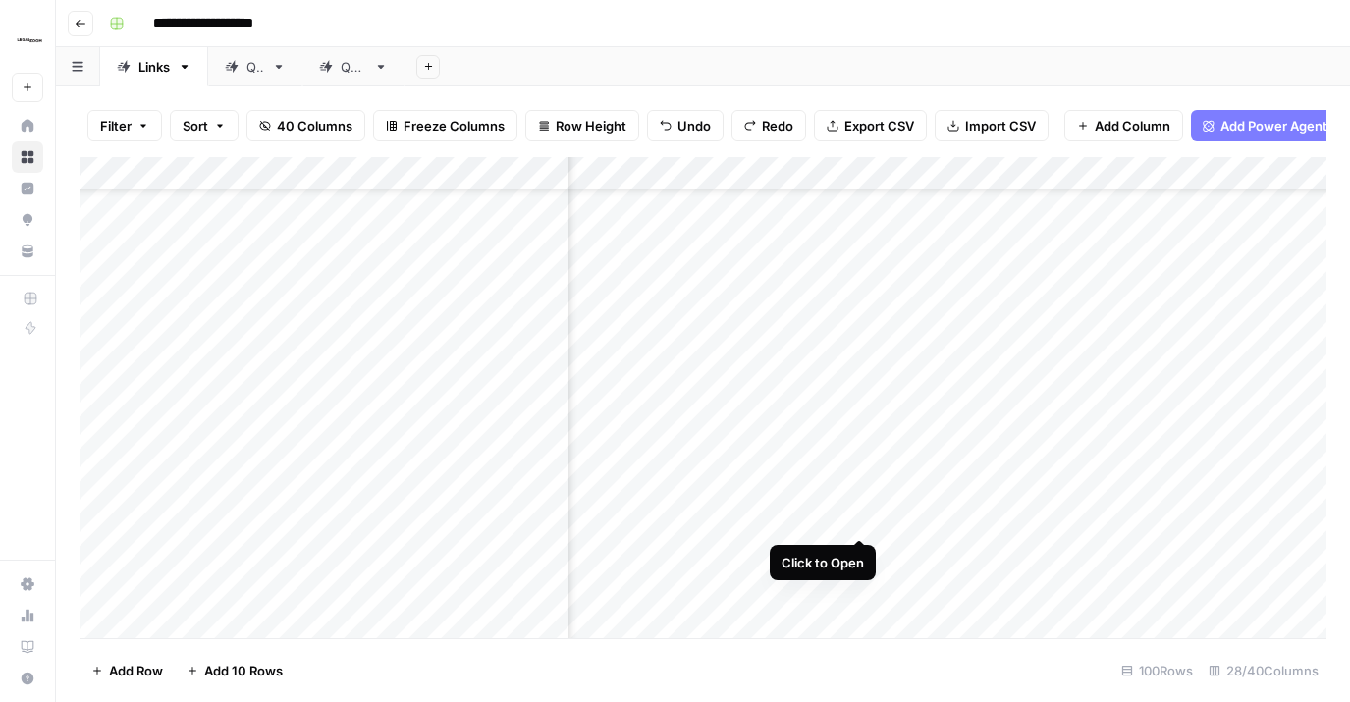
click at [858, 505] on div "Add Column" at bounding box center [703, 397] width 1247 height 481
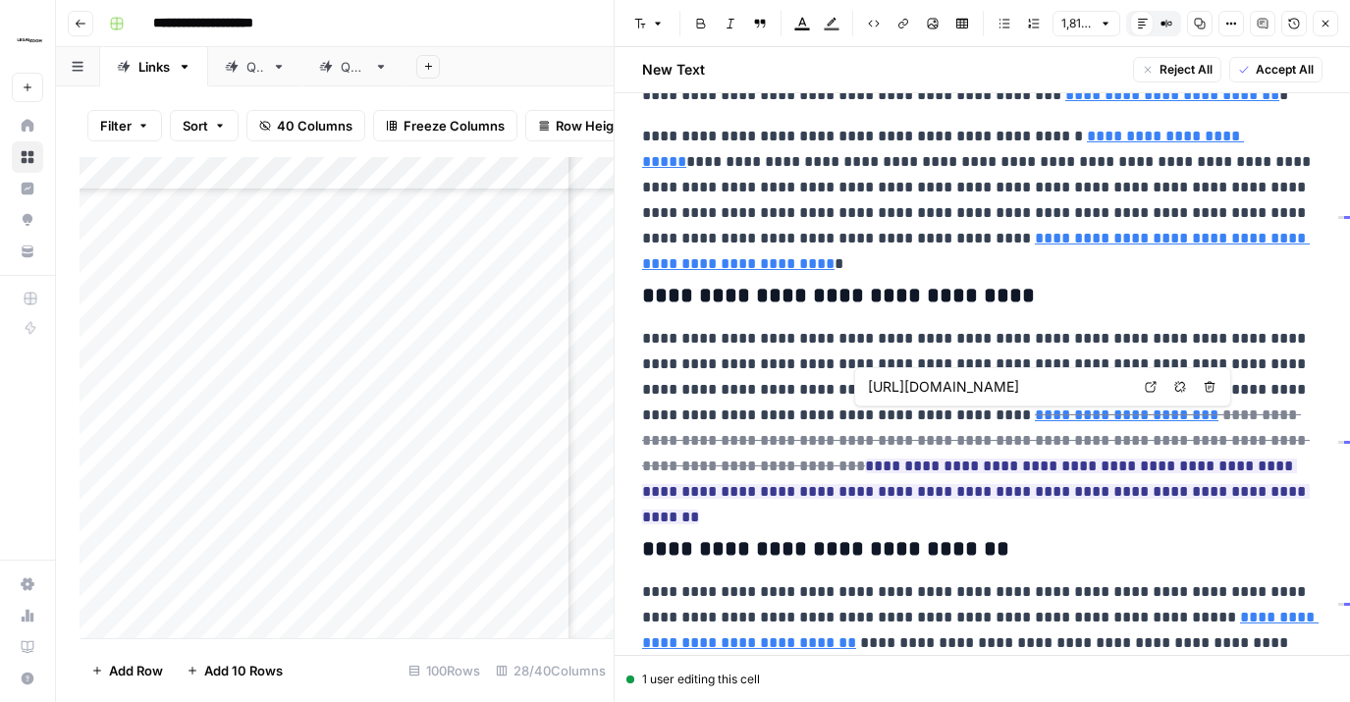
scroll to position [0, 411]
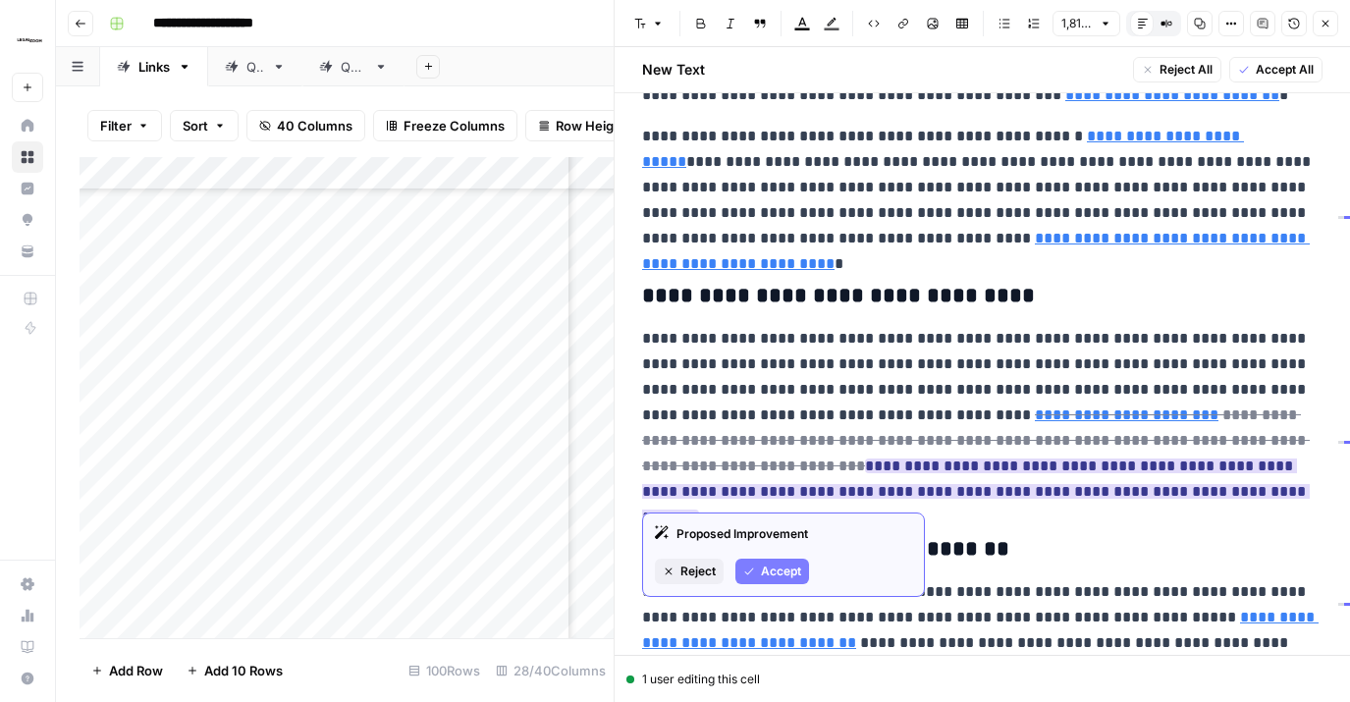
click at [682, 574] on span "Reject" at bounding box center [698, 572] width 35 height 18
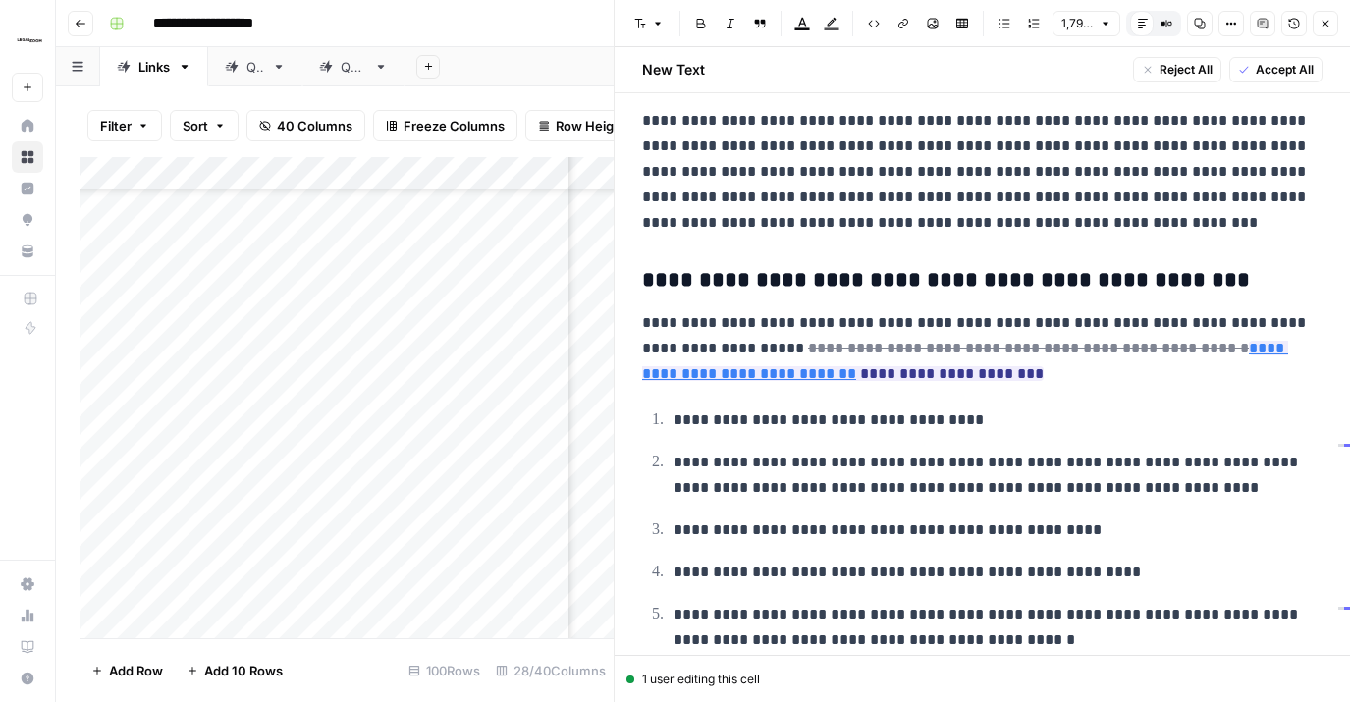
scroll to position [5085, 0]
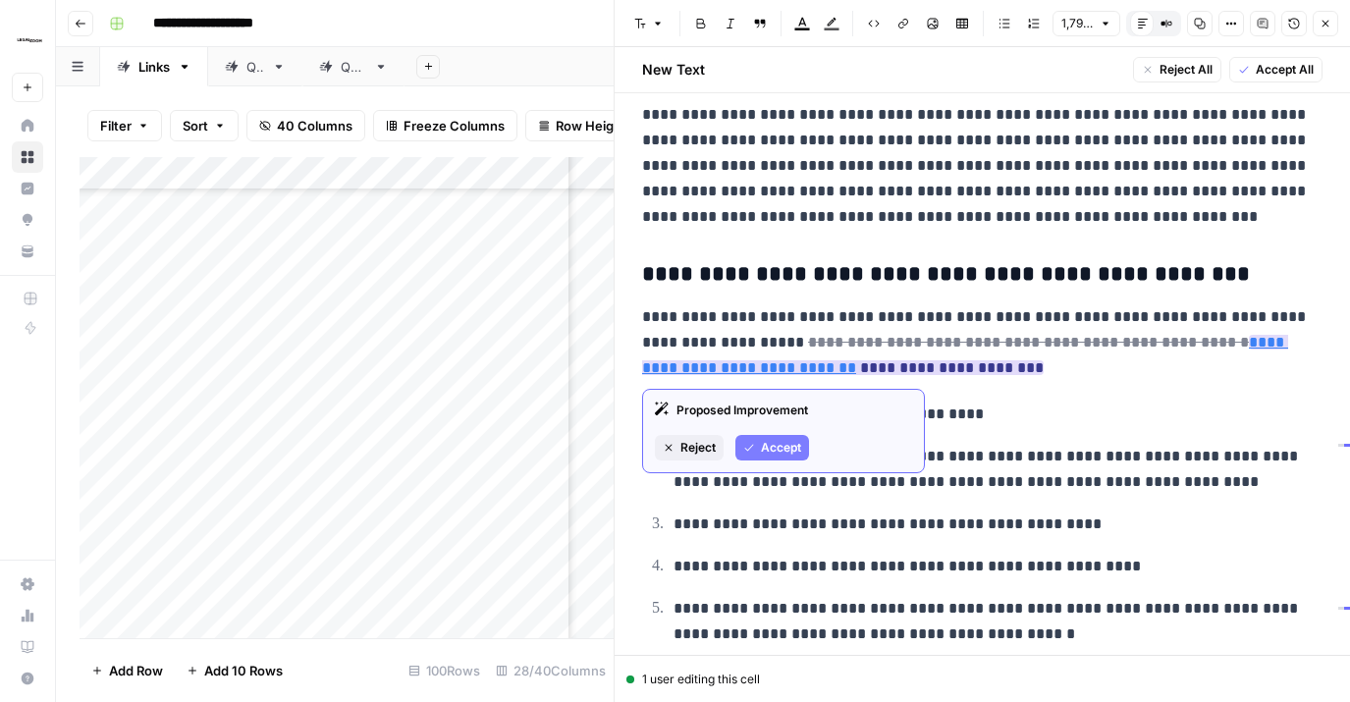
click at [775, 446] on span "Accept" at bounding box center [781, 448] width 40 height 18
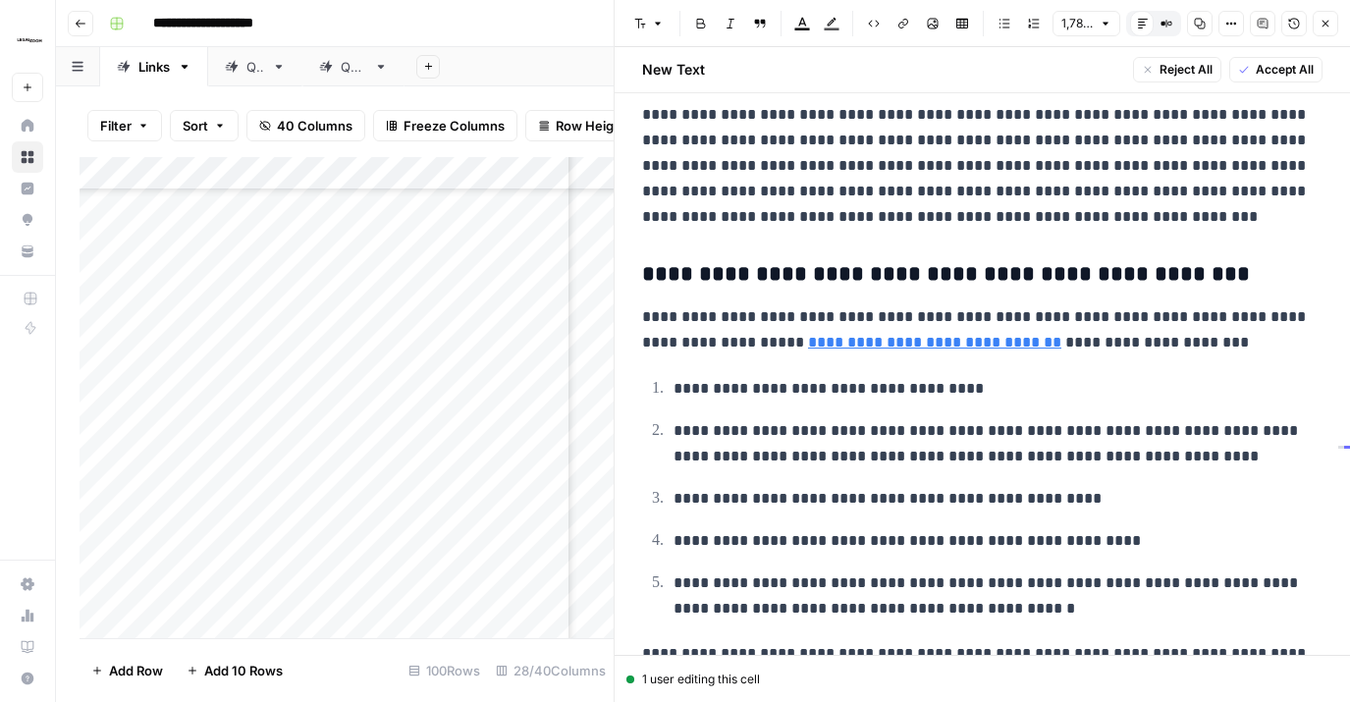
scroll to position [5194, 0]
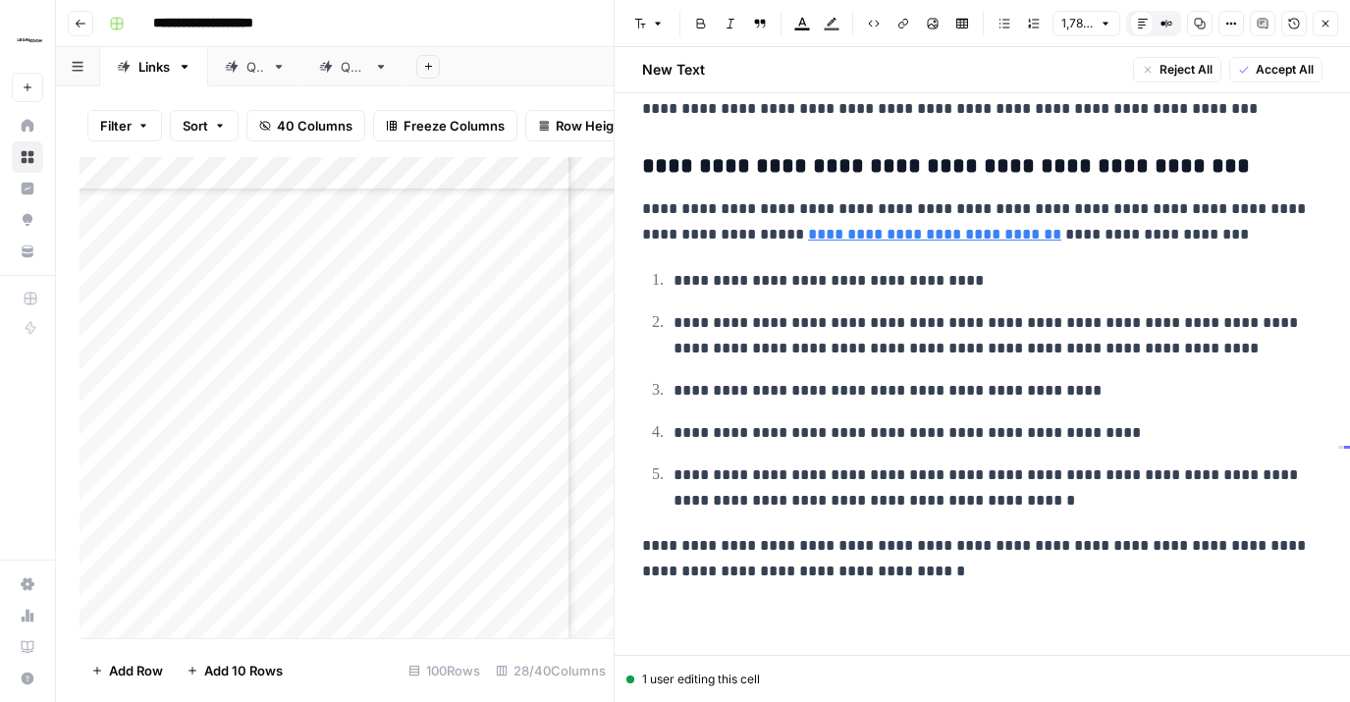
click at [1279, 70] on span "Accept All" at bounding box center [1285, 70] width 58 height 18
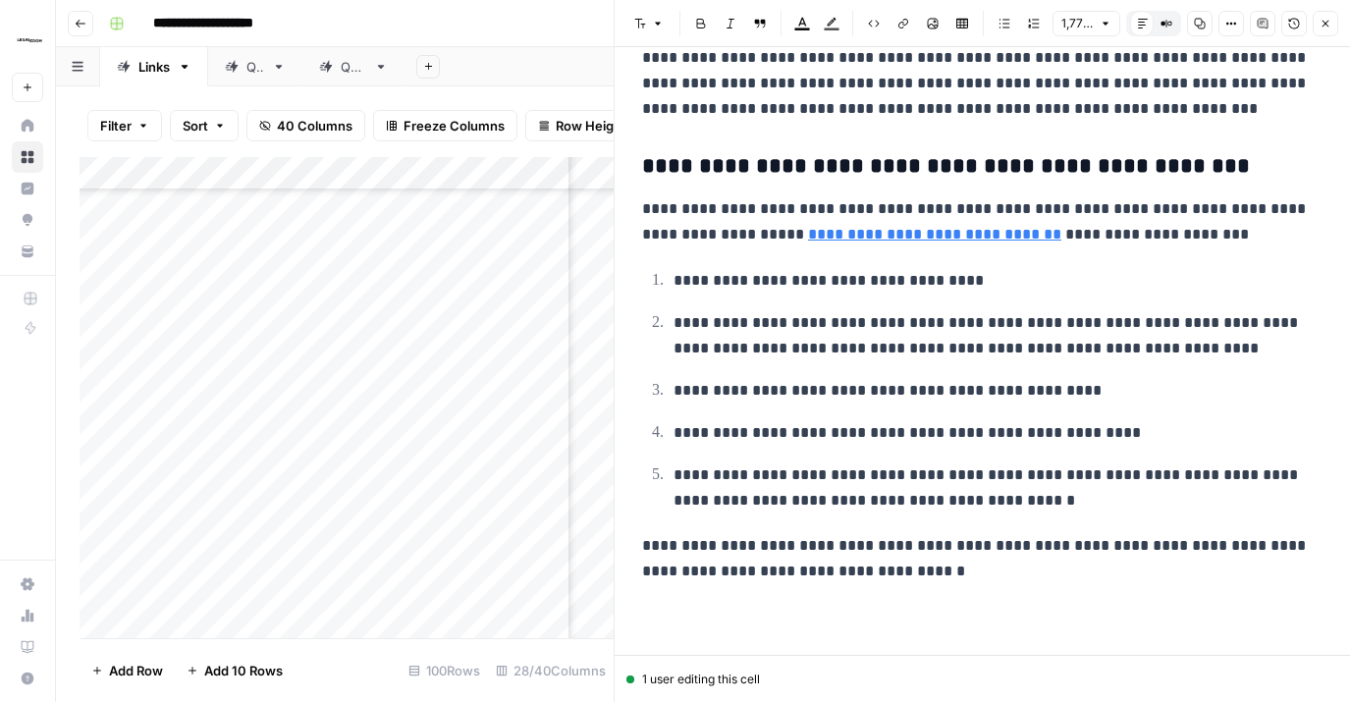
scroll to position [5123, 0]
click at [1285, 25] on icon "button" at bounding box center [1326, 24] width 12 height 12
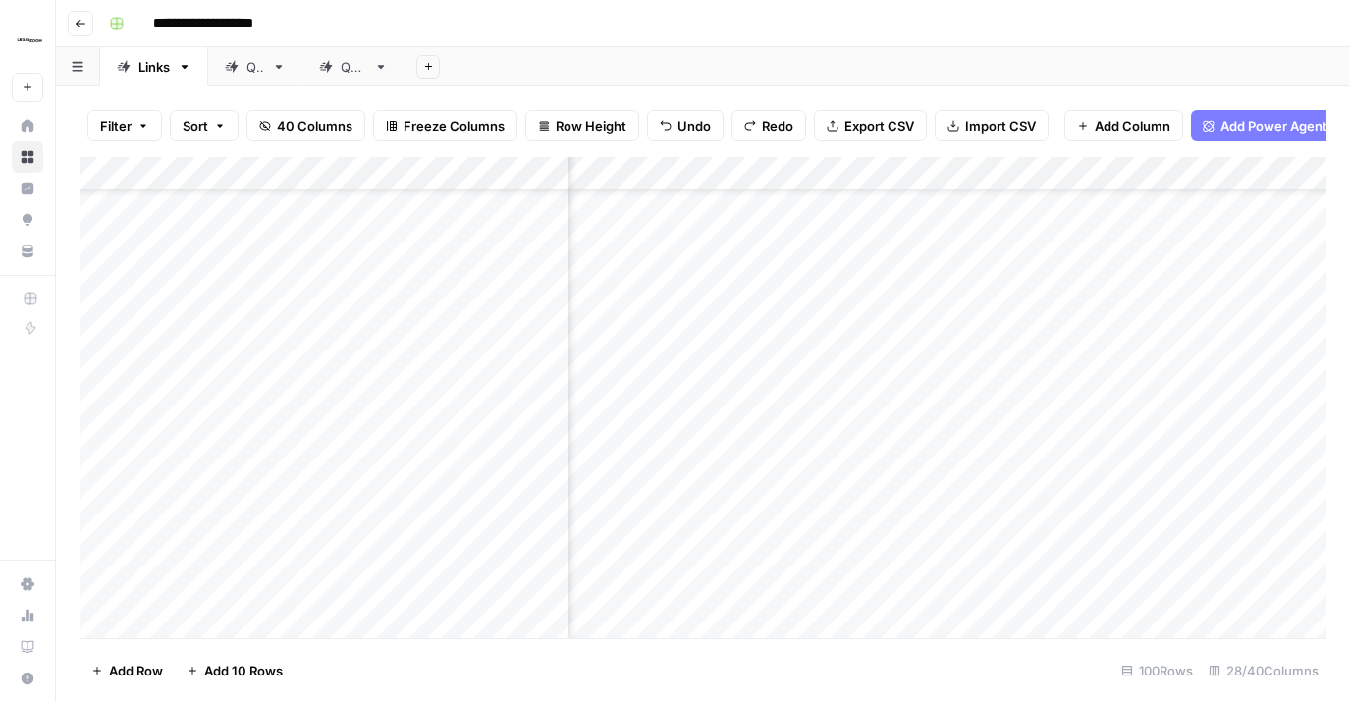
scroll to position [3543, 3646]
click at [859, 234] on div "Add Column" at bounding box center [703, 397] width 1247 height 481
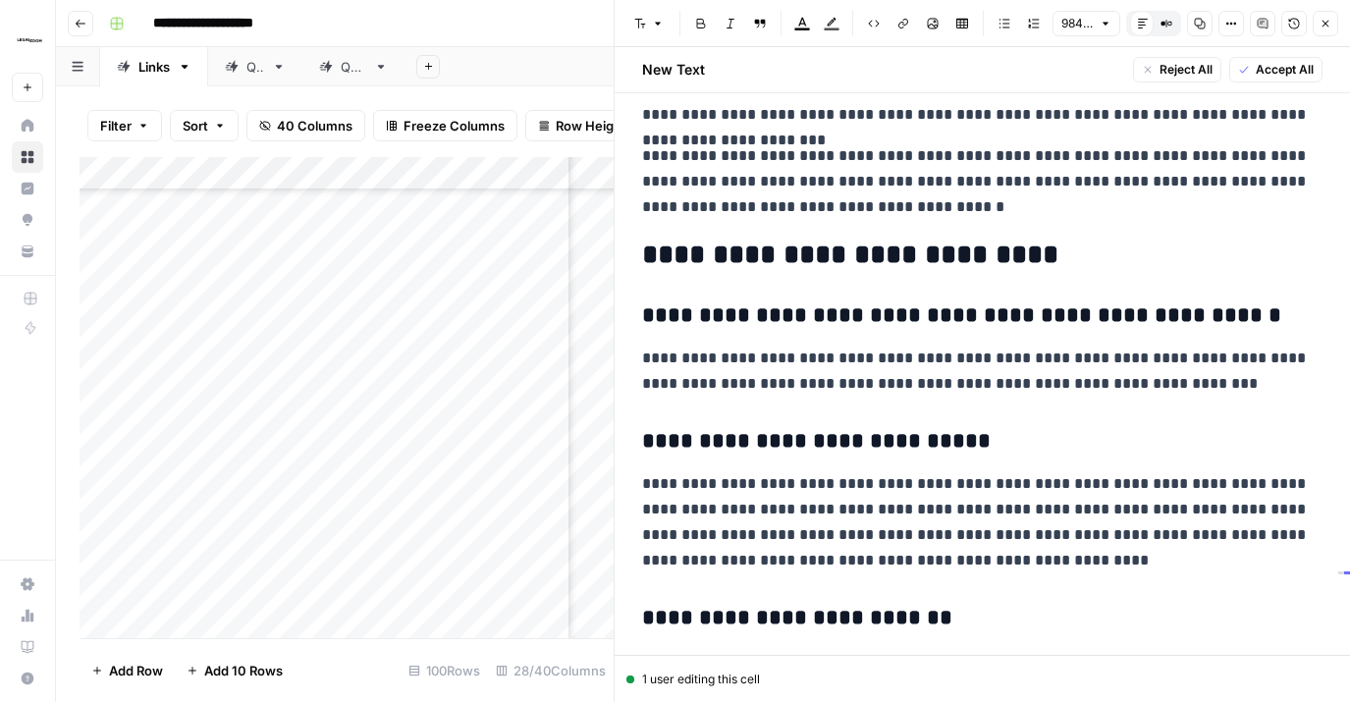
scroll to position [2154, 0]
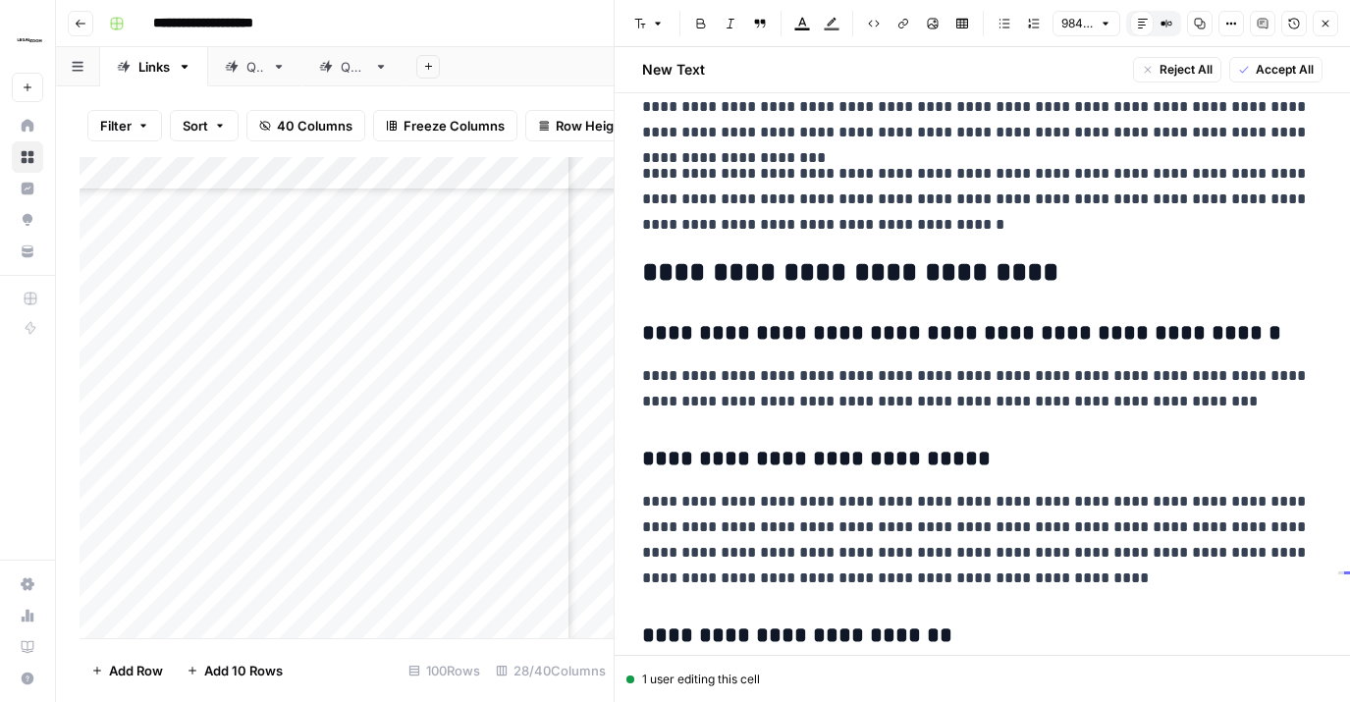
click at [1253, 85] on div "New Text Reject All Accept All" at bounding box center [983, 69] width 704 height 45
click at [1254, 74] on button "Accept All" at bounding box center [1276, 70] width 93 height 26
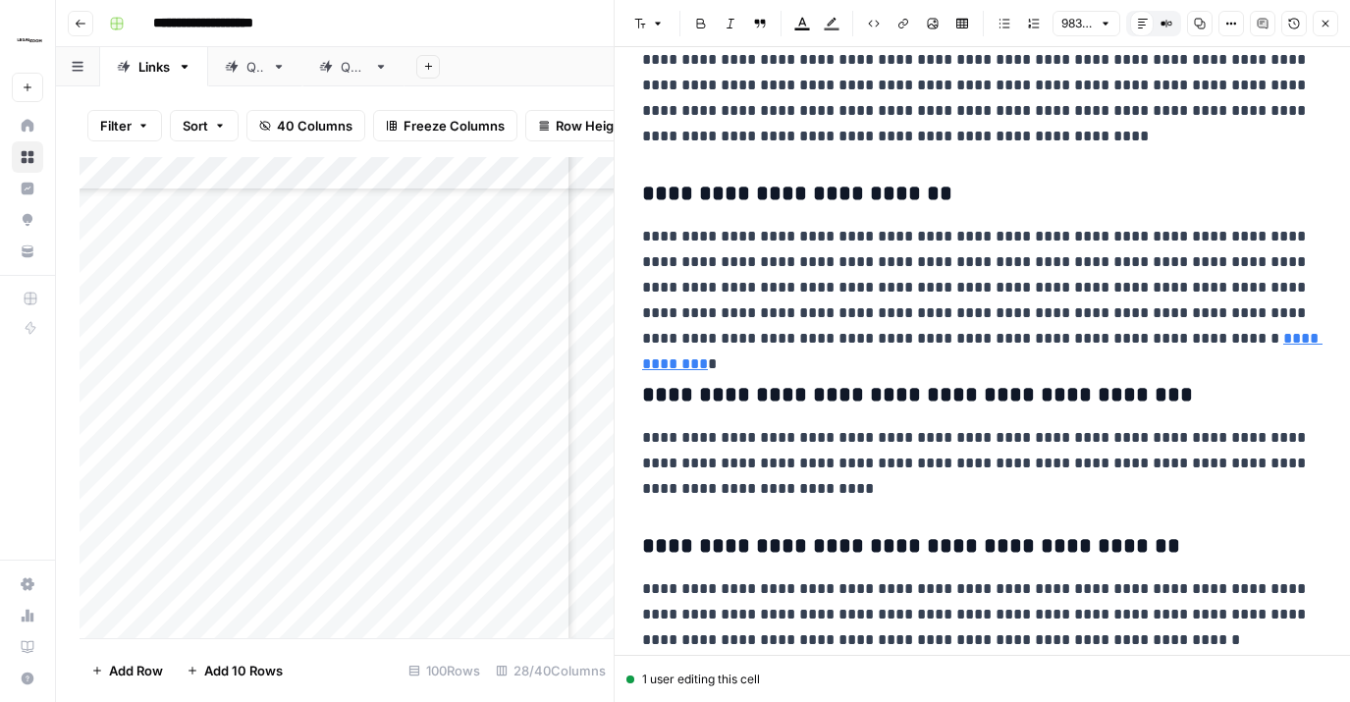
click at [1325, 22] on icon "button" at bounding box center [1326, 24] width 12 height 12
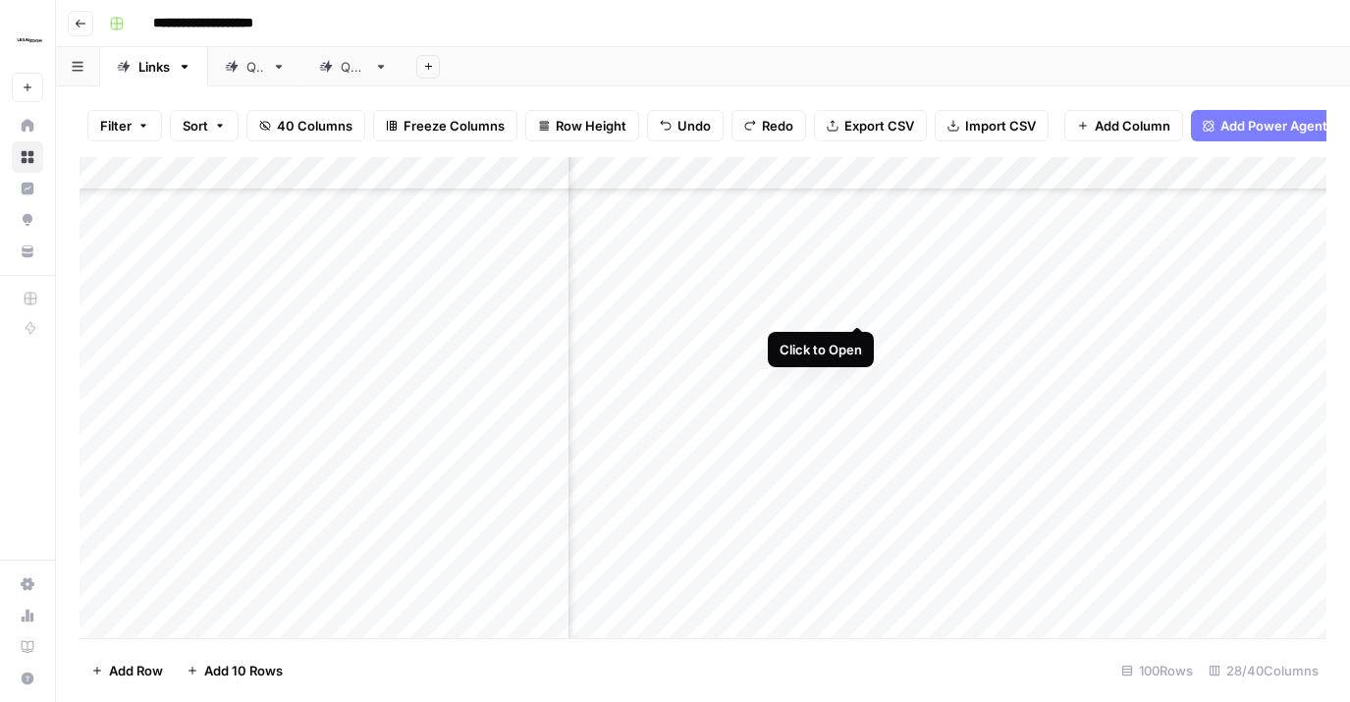
click at [860, 287] on div "Add Column" at bounding box center [703, 397] width 1247 height 481
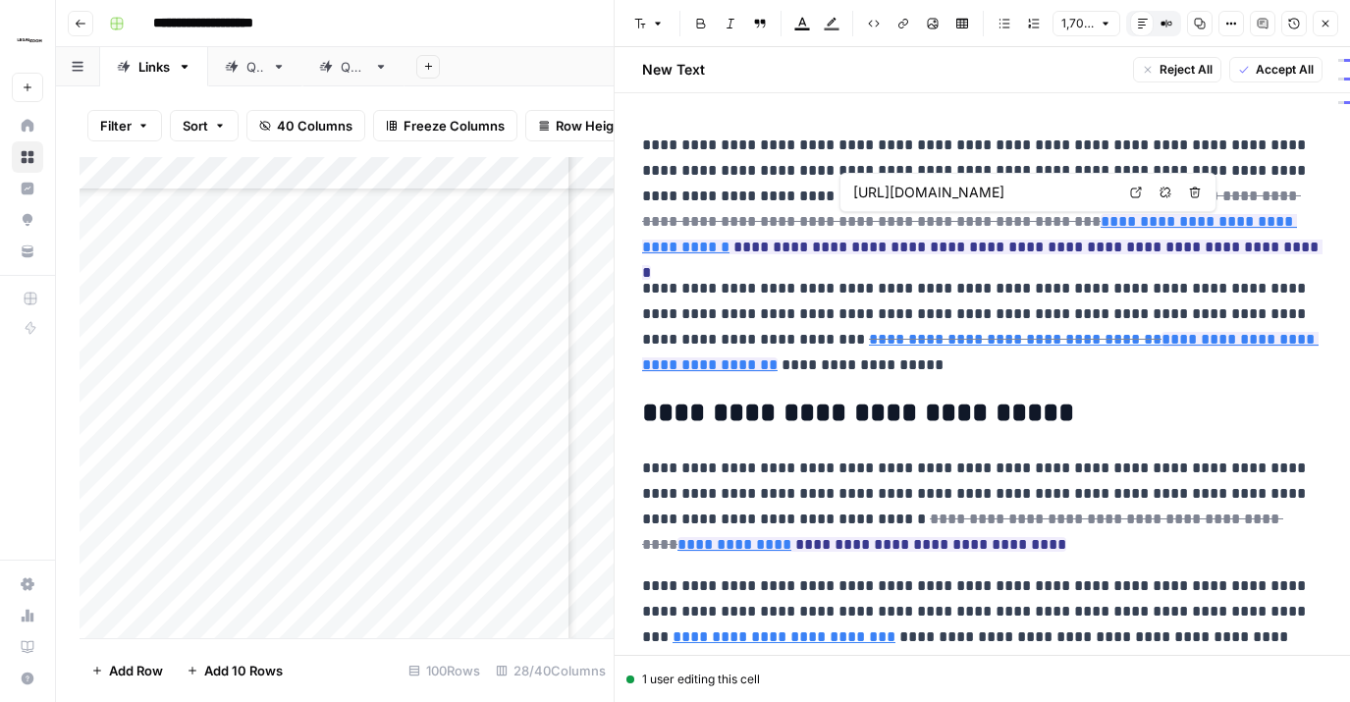
scroll to position [0, 448]
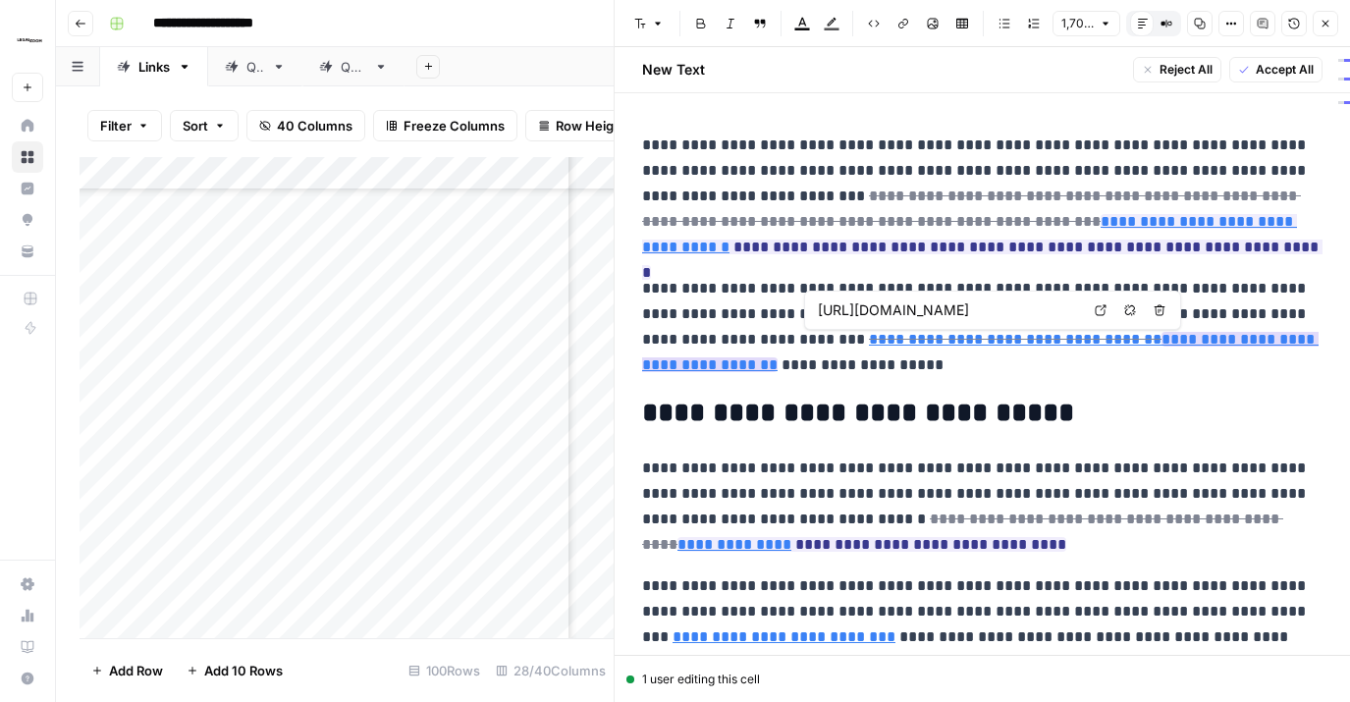
type input "[URL][DOMAIN_NAME]"
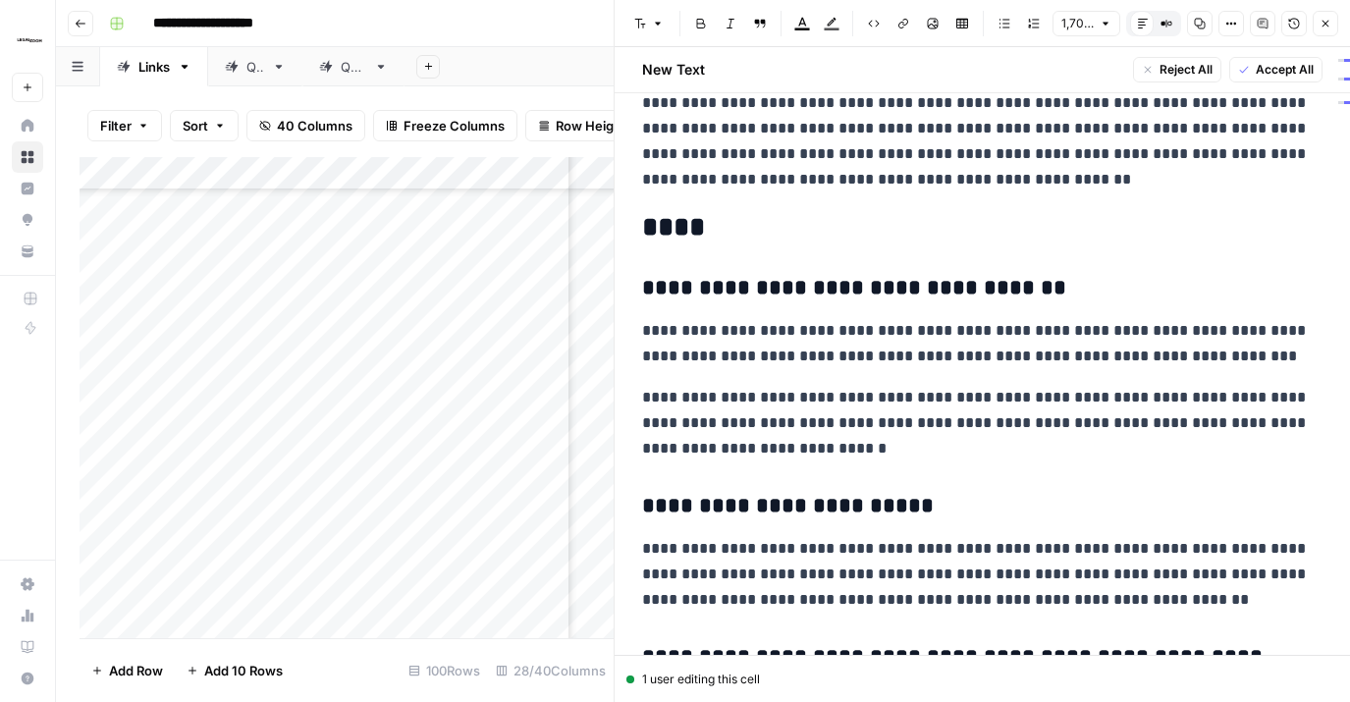
scroll to position [3982, 0]
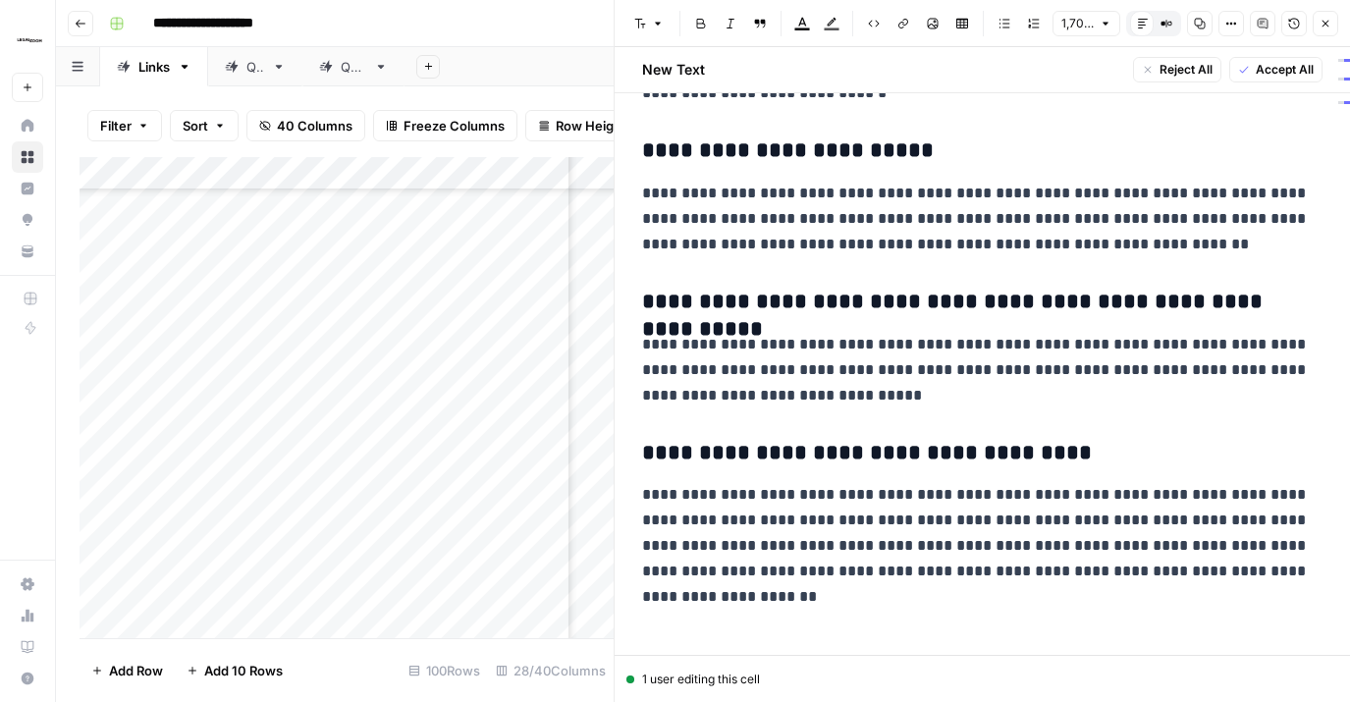
click at [1263, 72] on span "Accept All" at bounding box center [1285, 70] width 58 height 18
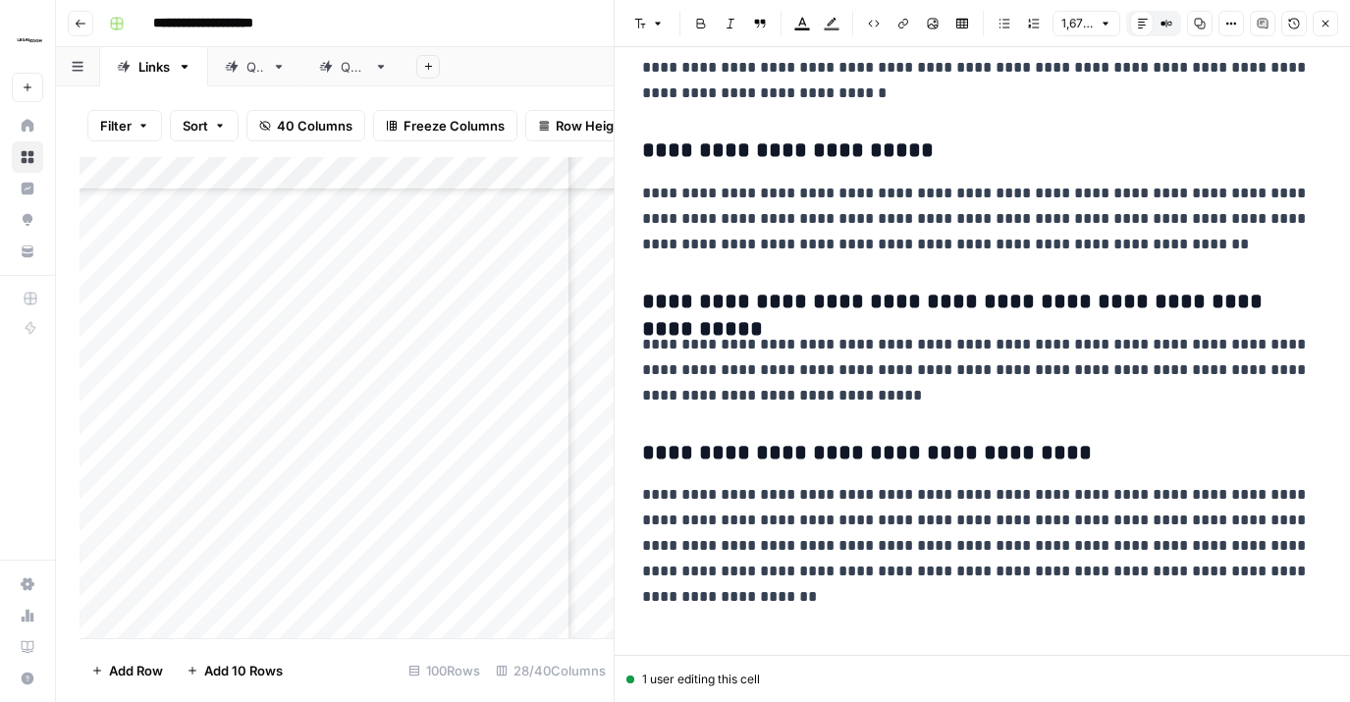
scroll to position [3860, 0]
click at [1321, 25] on icon "button" at bounding box center [1326, 24] width 12 height 12
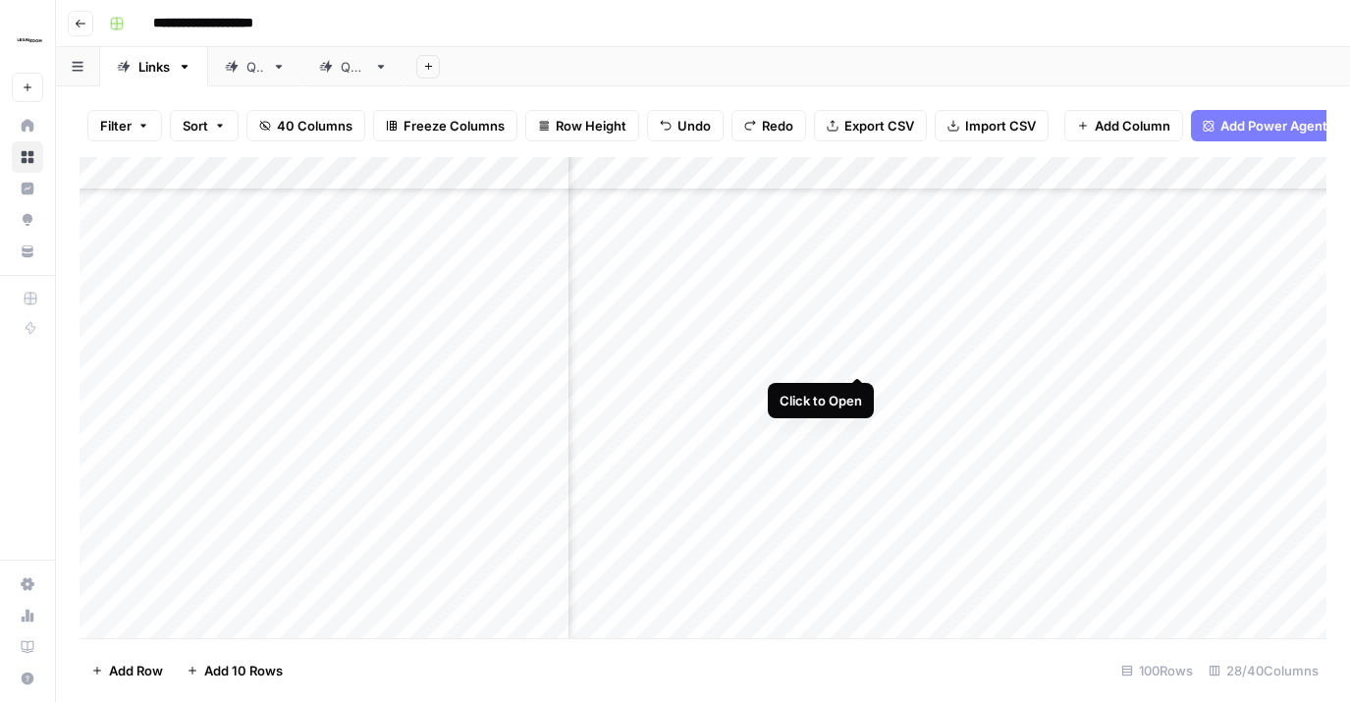
click at [862, 339] on div "Add Column" at bounding box center [703, 397] width 1247 height 481
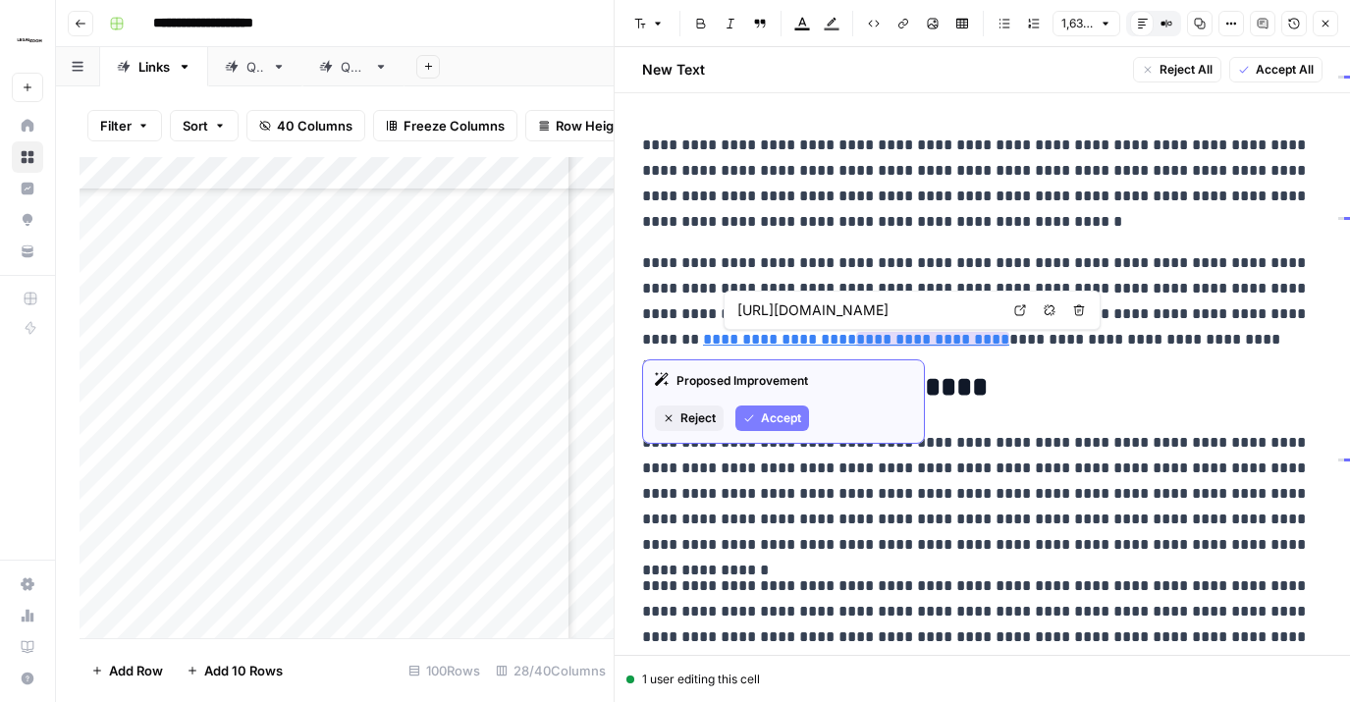
type input "[URL][DOMAIN_NAME]"
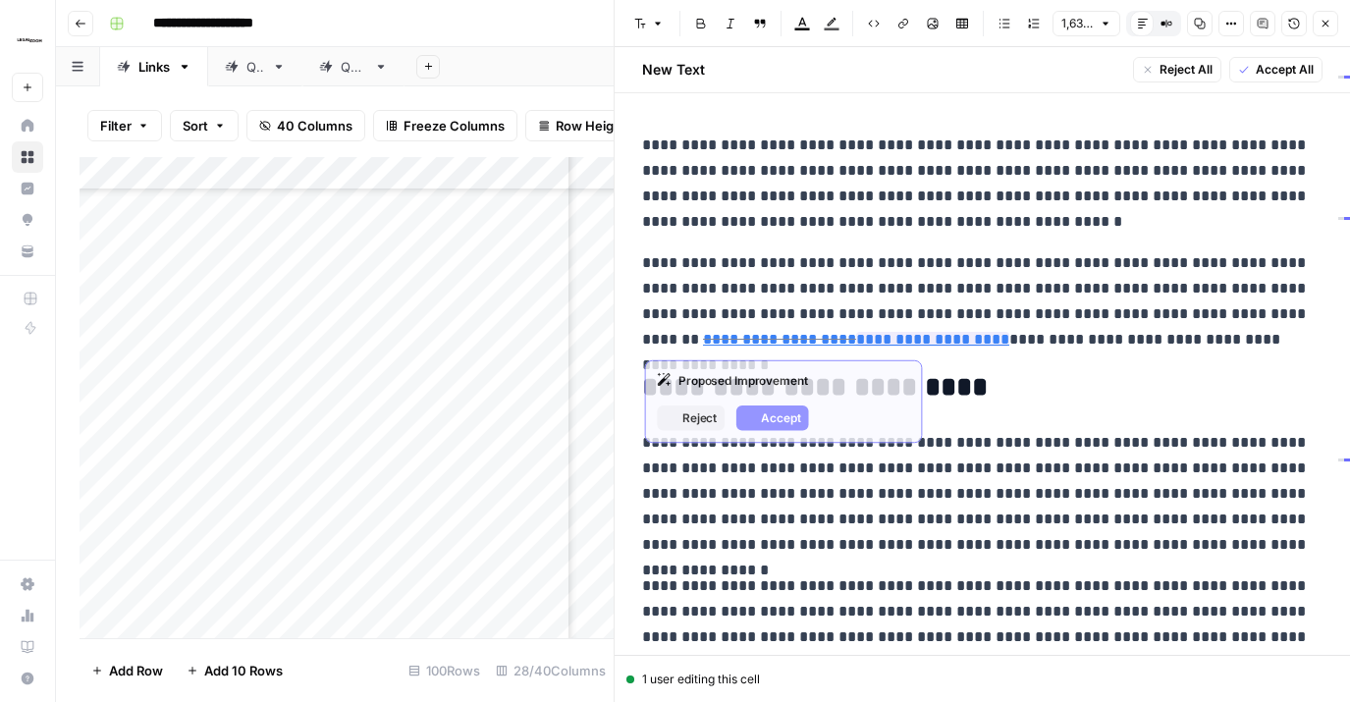
type input "[URL][DOMAIN_NAME]"
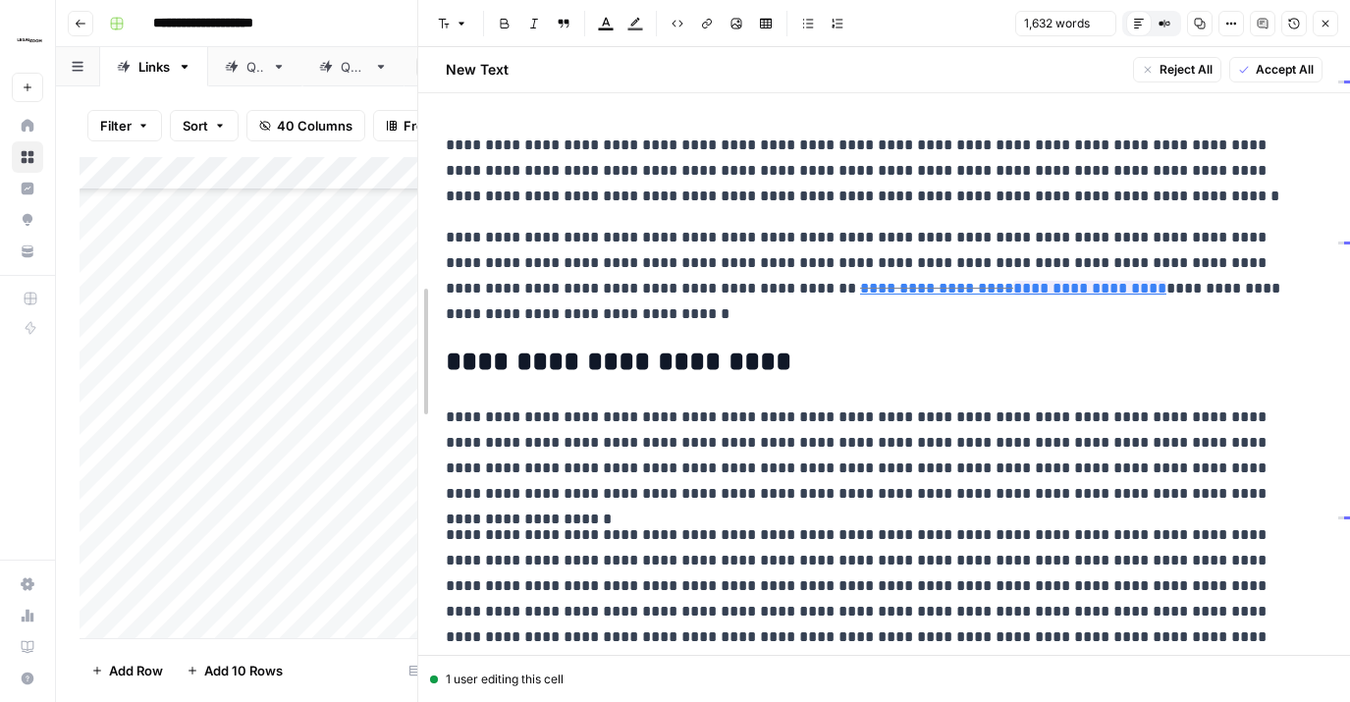
drag, startPoint x: 620, startPoint y: 333, endPoint x: 358, endPoint y: 357, distance: 262.3
click at [357, 357] on body "**********" at bounding box center [675, 351] width 1350 height 702
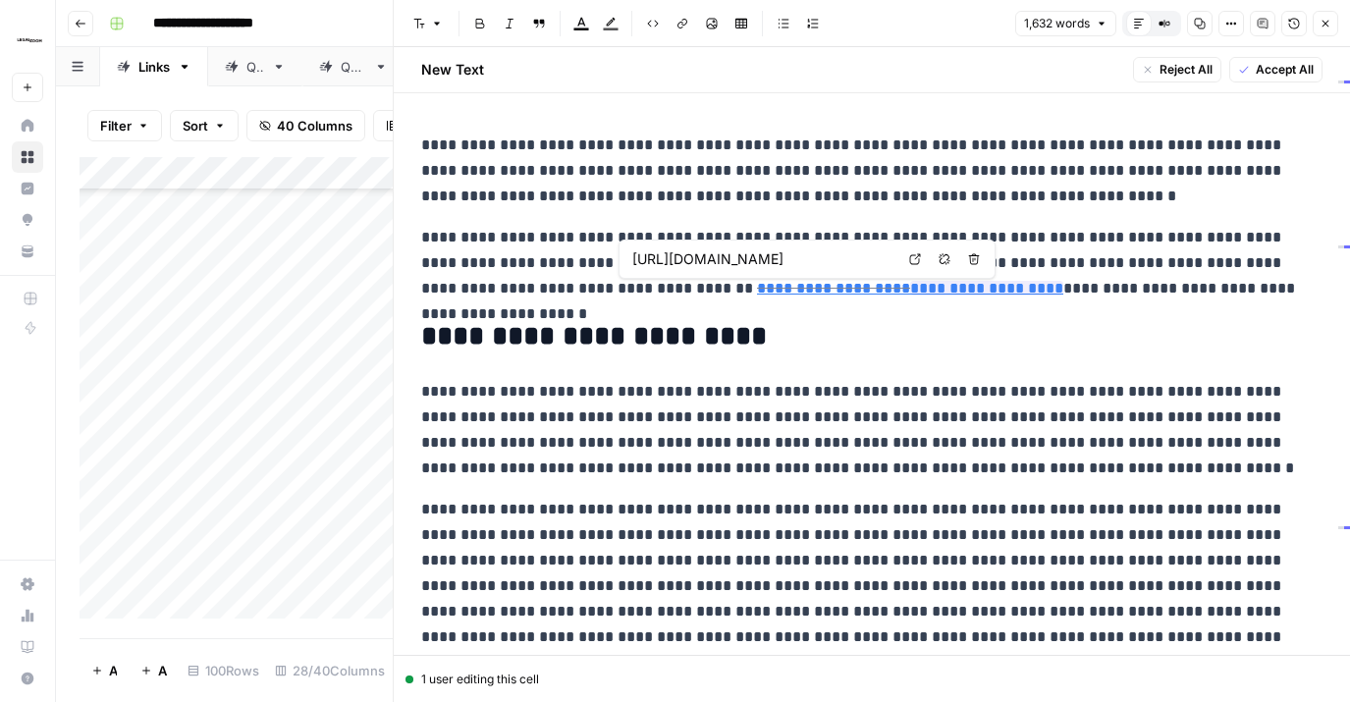
scroll to position [0, 214]
type input "[URL][DOMAIN_NAME]"
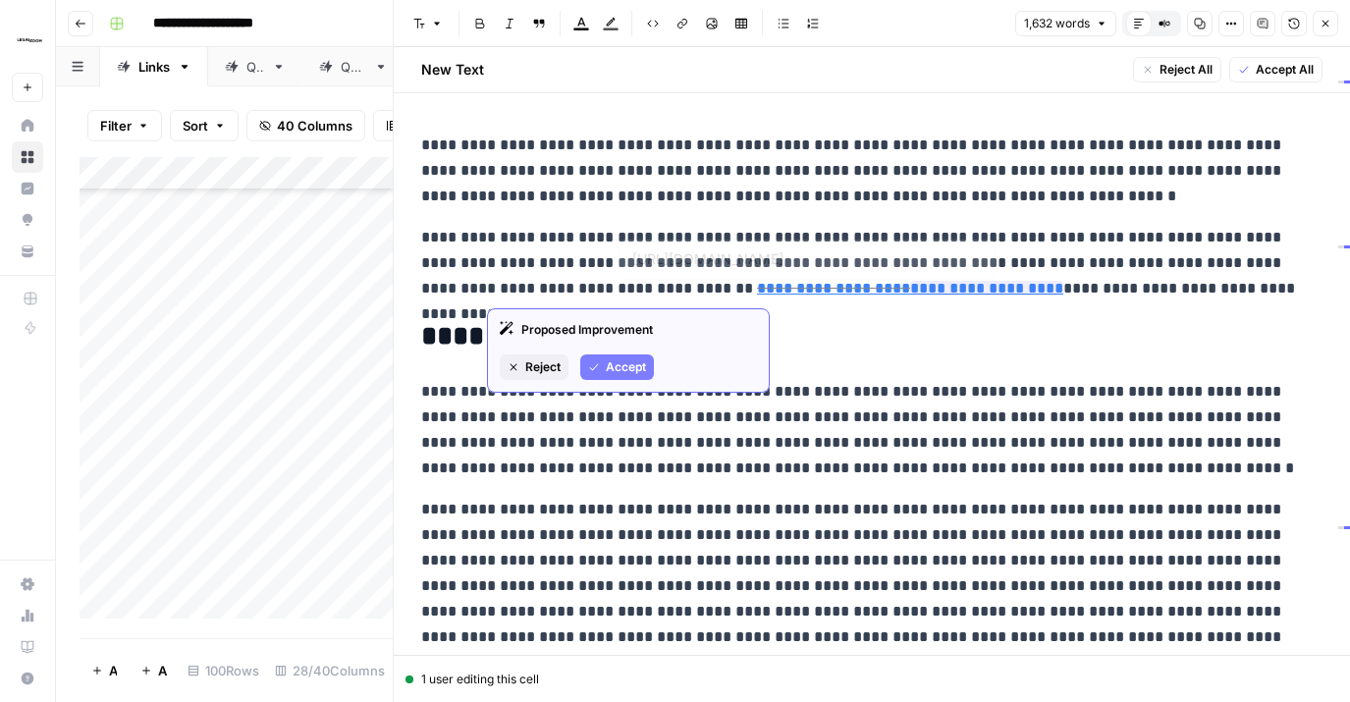
type input "[URL][DOMAIN_NAME]"
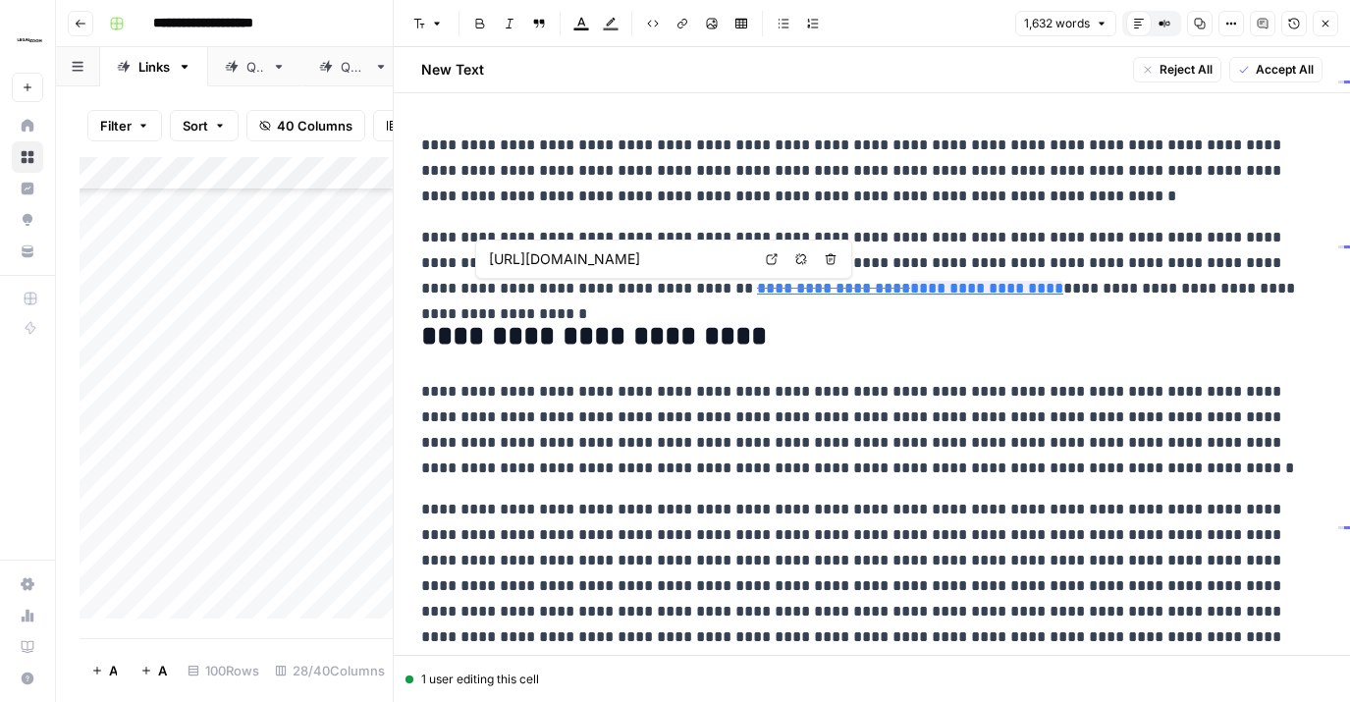
scroll to position [0, 224]
click at [1294, 72] on span "Accept All" at bounding box center [1285, 70] width 58 height 18
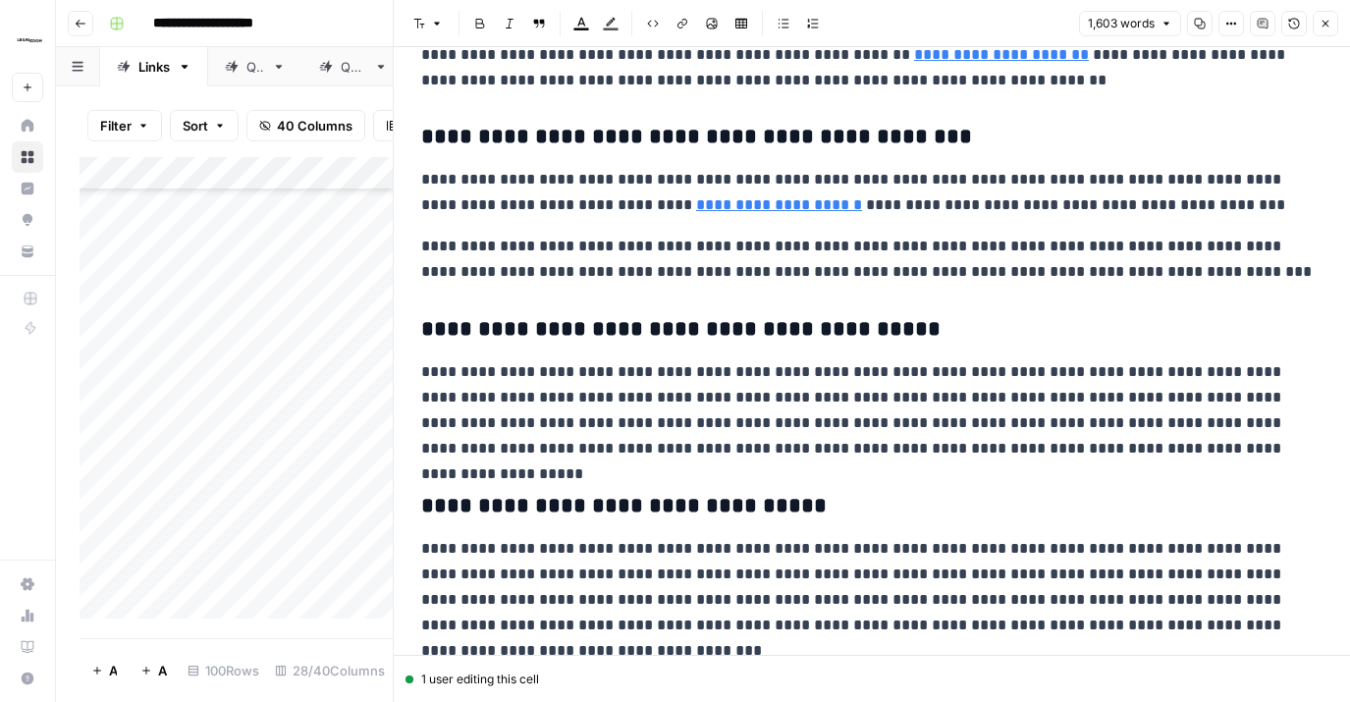
scroll to position [2990, 0]
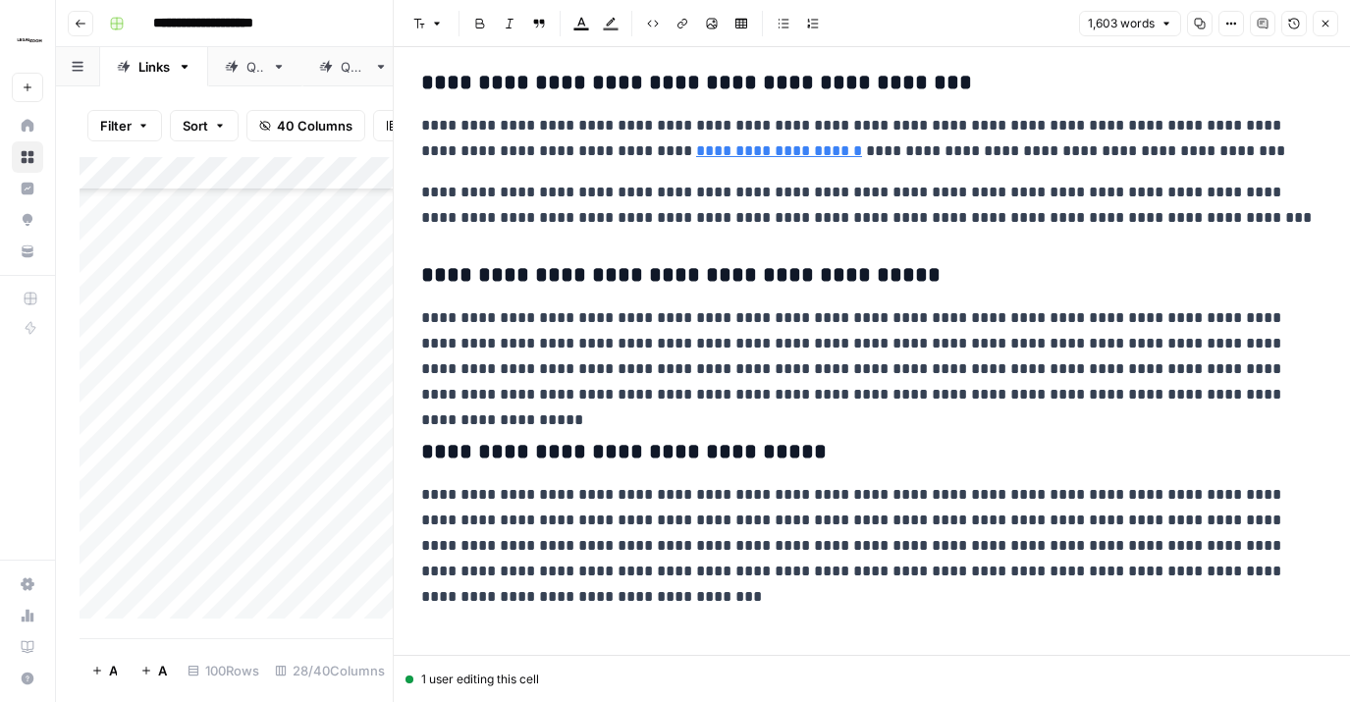
click at [1336, 27] on button "Close" at bounding box center [1326, 24] width 26 height 26
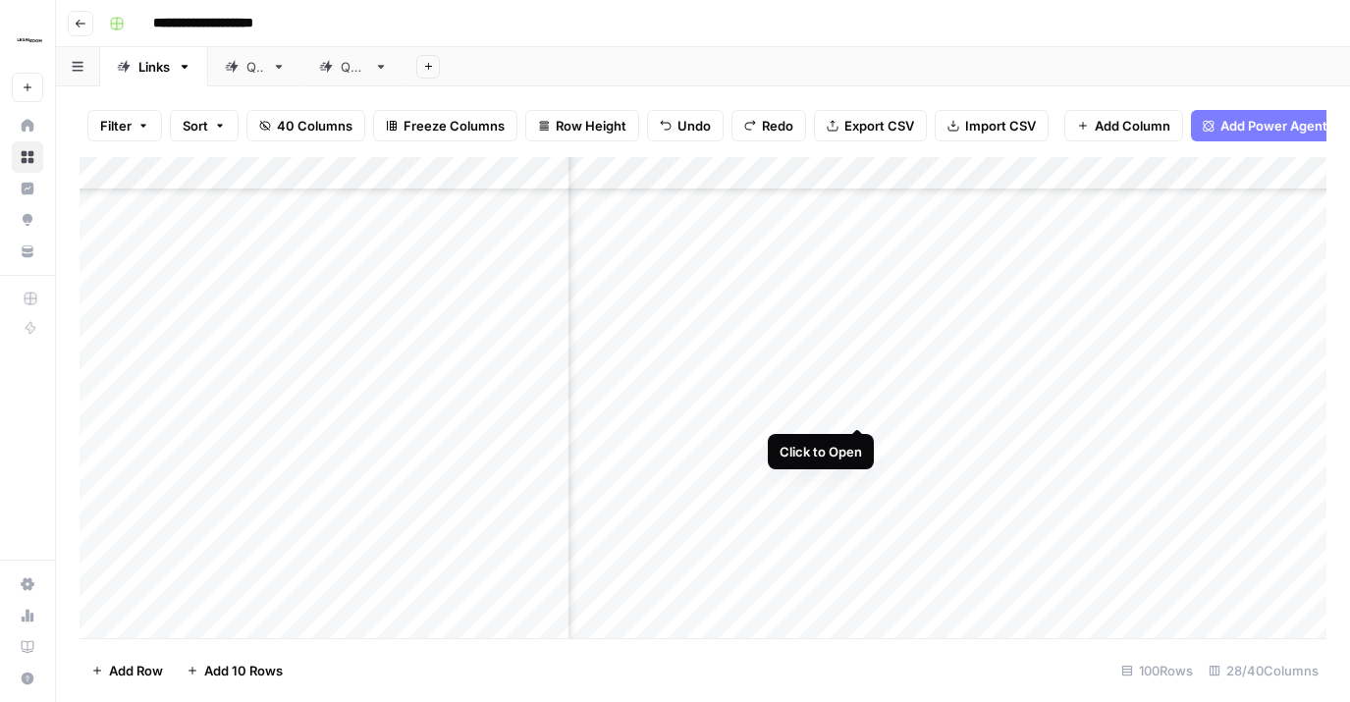
click at [861, 389] on div "Add Column" at bounding box center [703, 397] width 1247 height 481
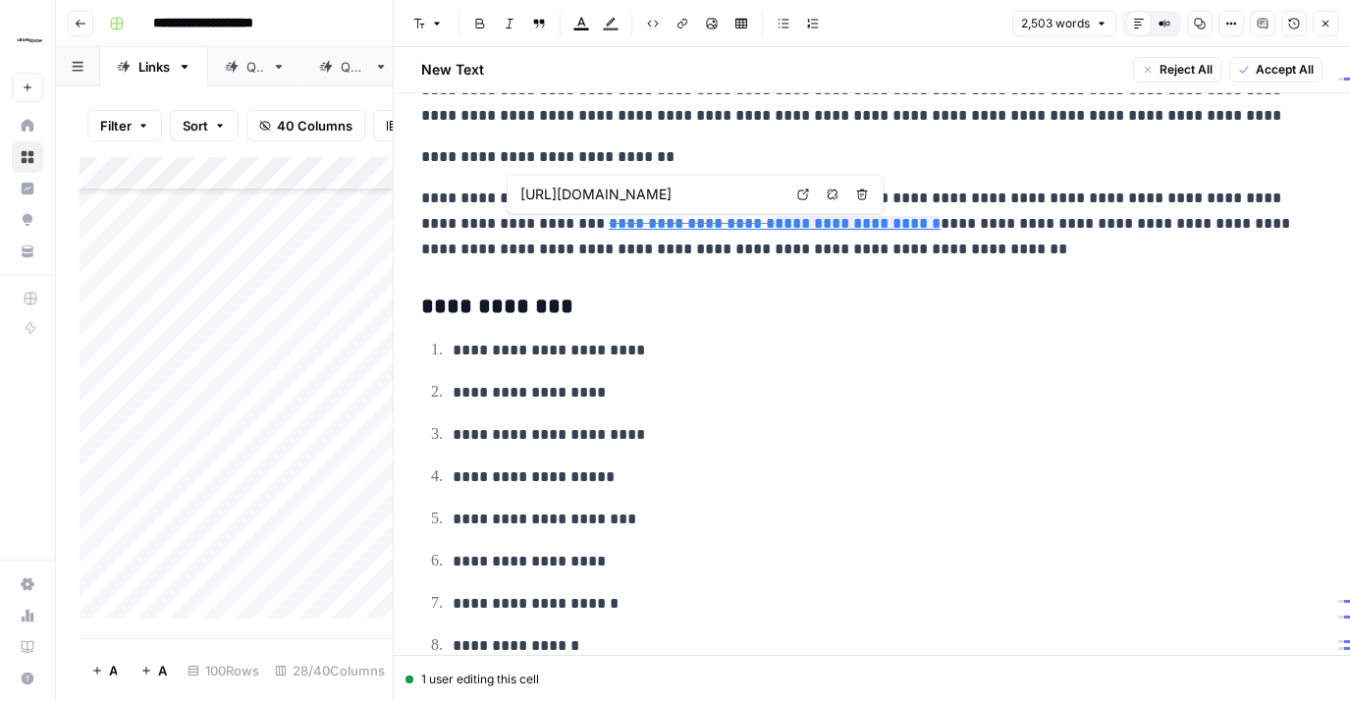
scroll to position [0, 284]
type input "[URL][DOMAIN_NAME]"
click at [861, 248] on p "**********" at bounding box center [872, 224] width 902 height 77
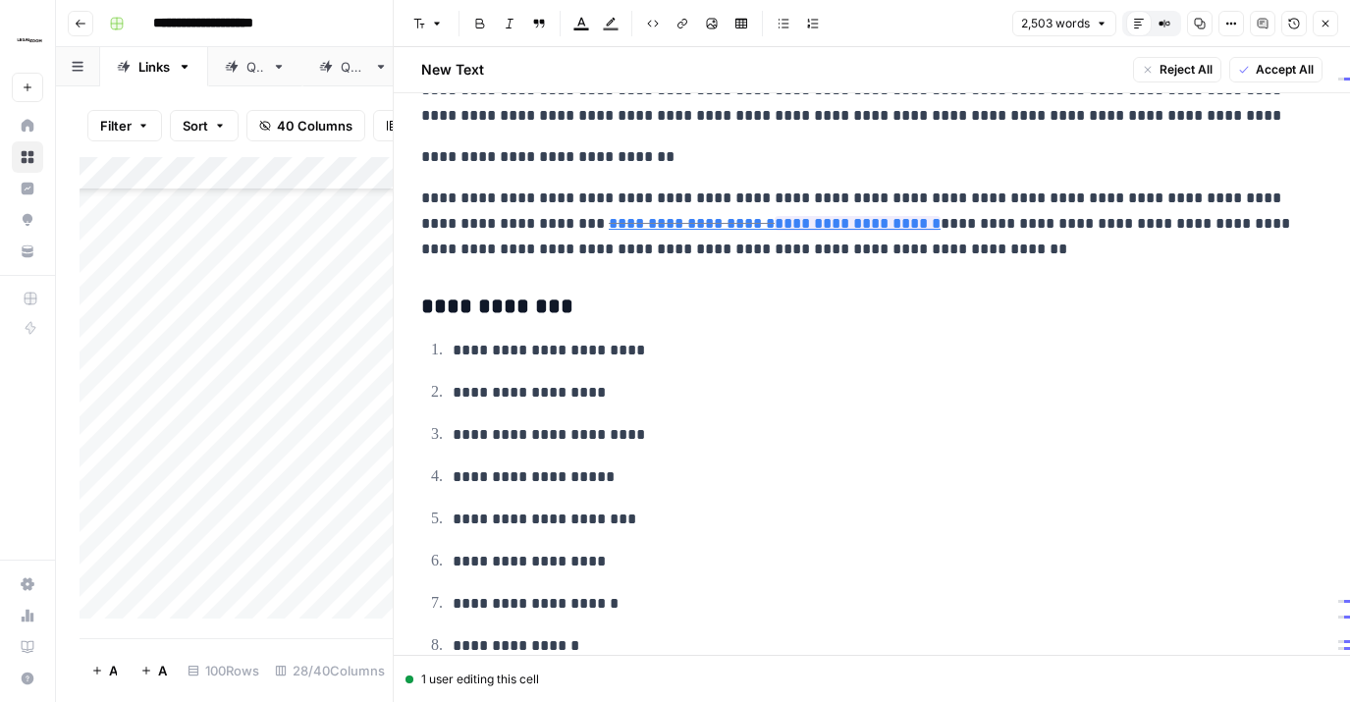
click at [1324, 24] on icon "button" at bounding box center [1326, 24] width 12 height 12
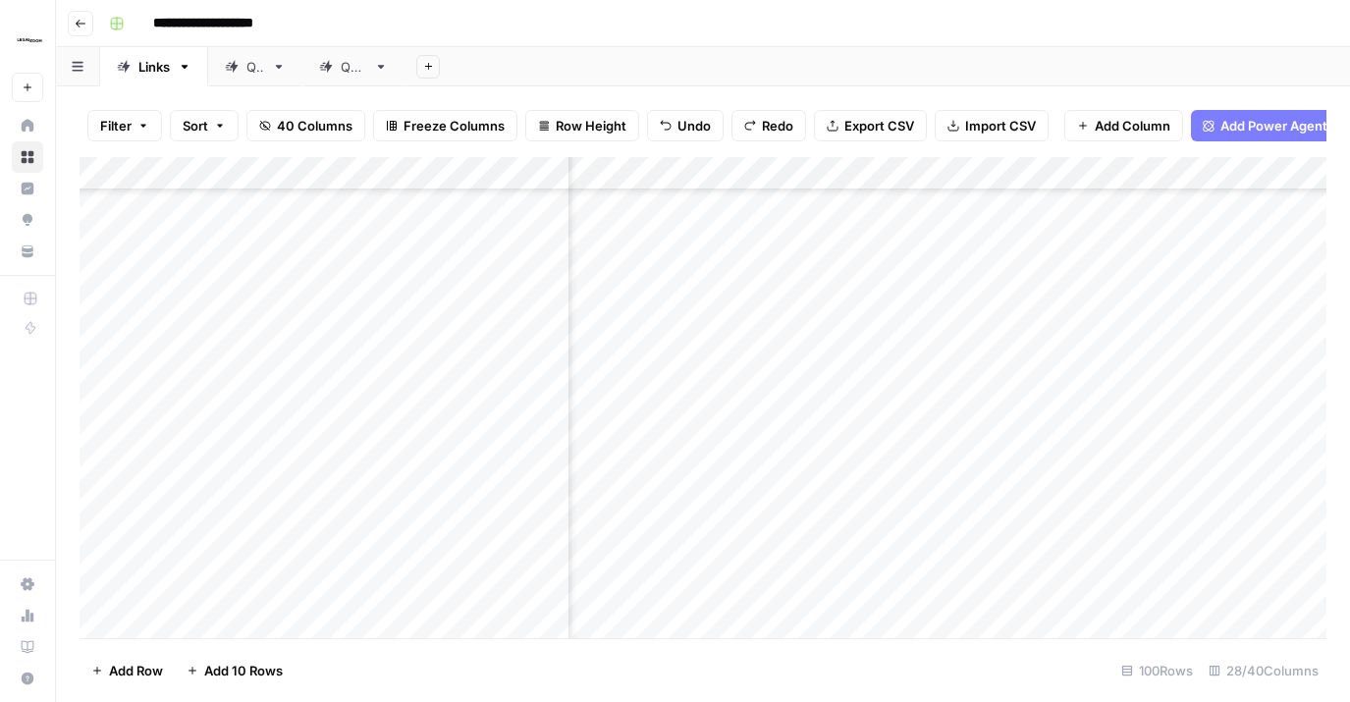
click at [874, 386] on div "Add Column" at bounding box center [703, 397] width 1247 height 481
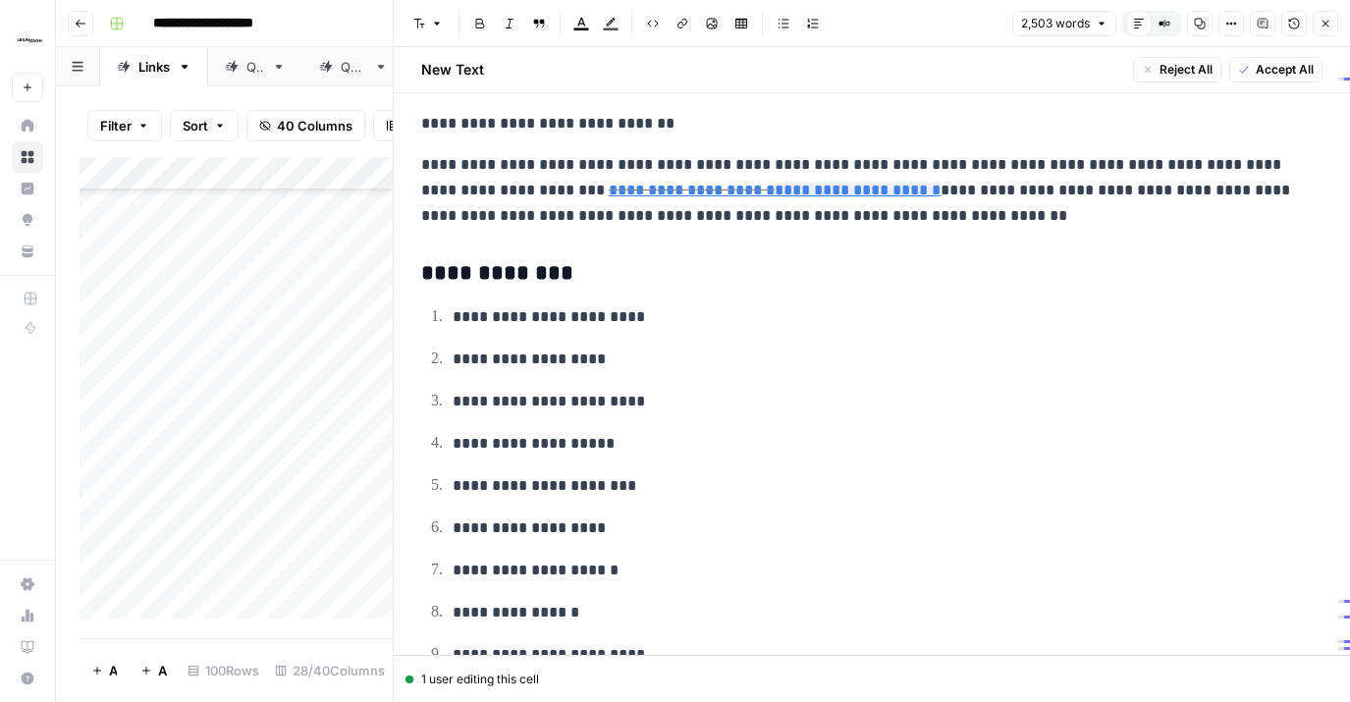
scroll to position [759, 0]
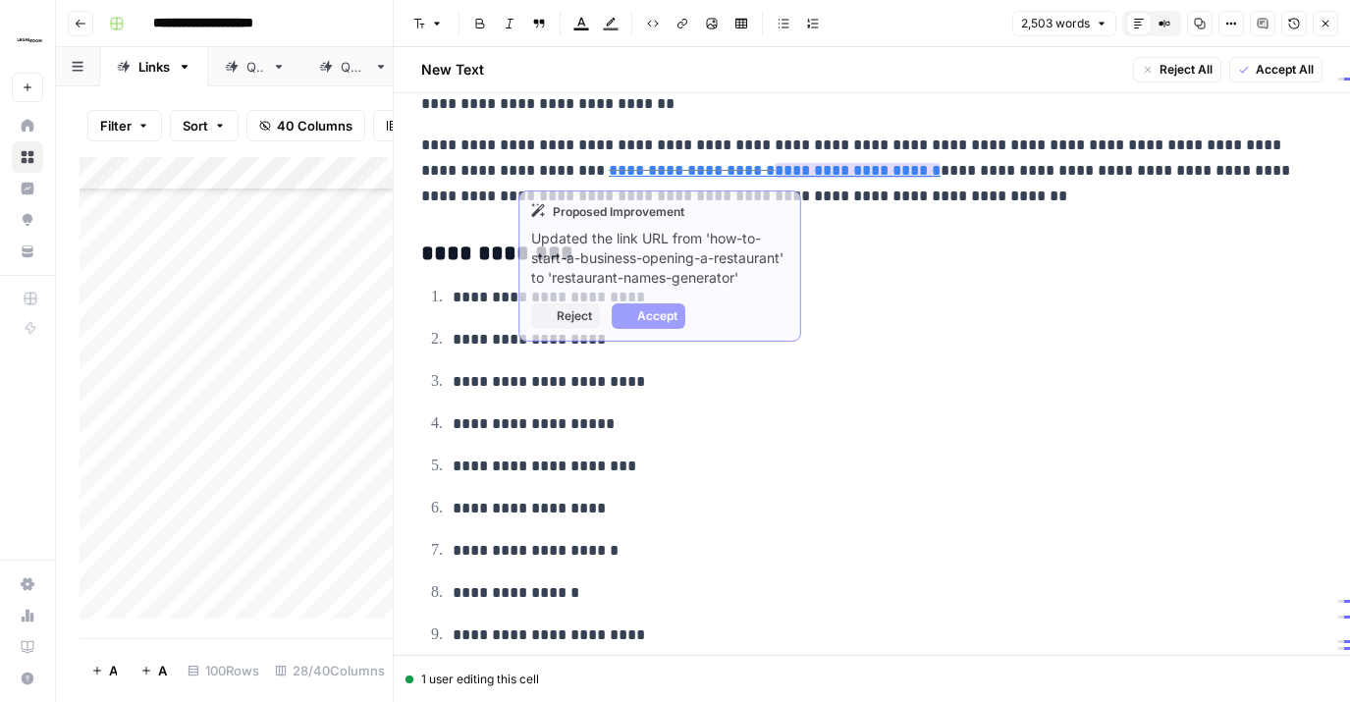
click at [775, 177] on link "**********" at bounding box center [858, 170] width 166 height 15
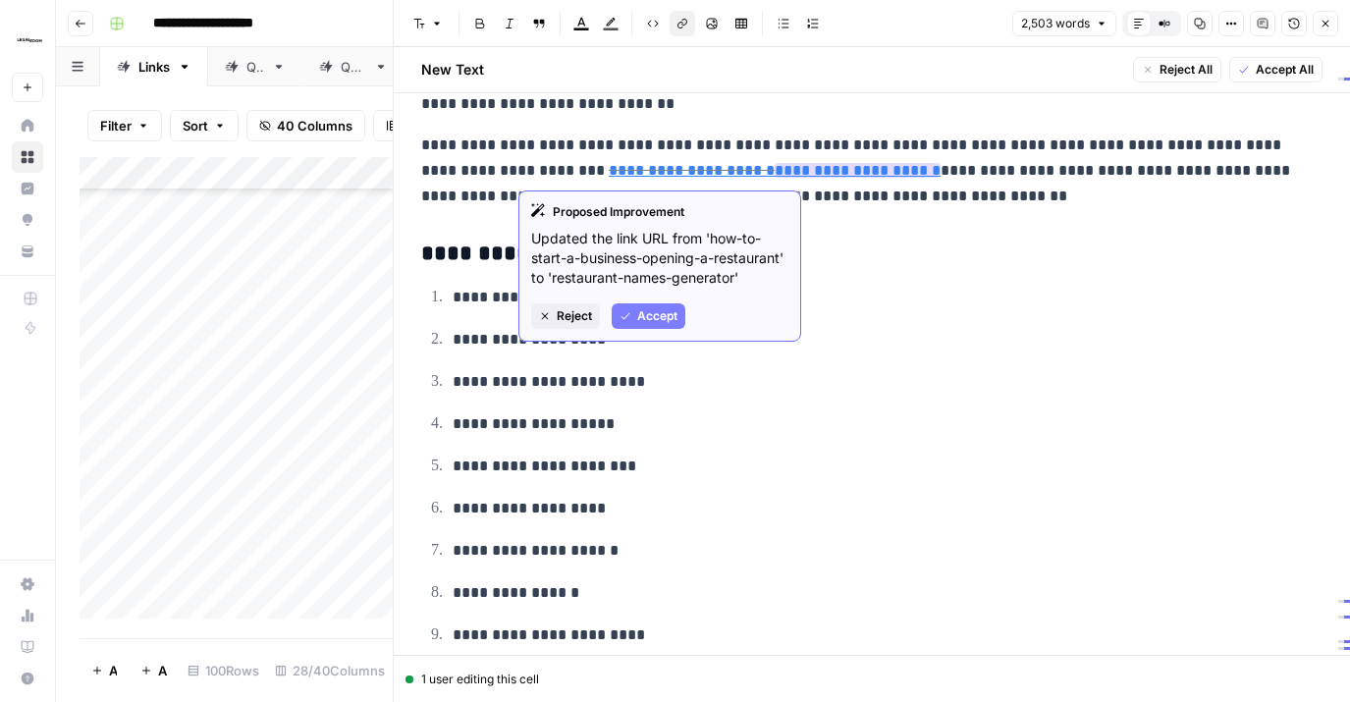
click at [651, 315] on span "Accept" at bounding box center [657, 316] width 40 height 18
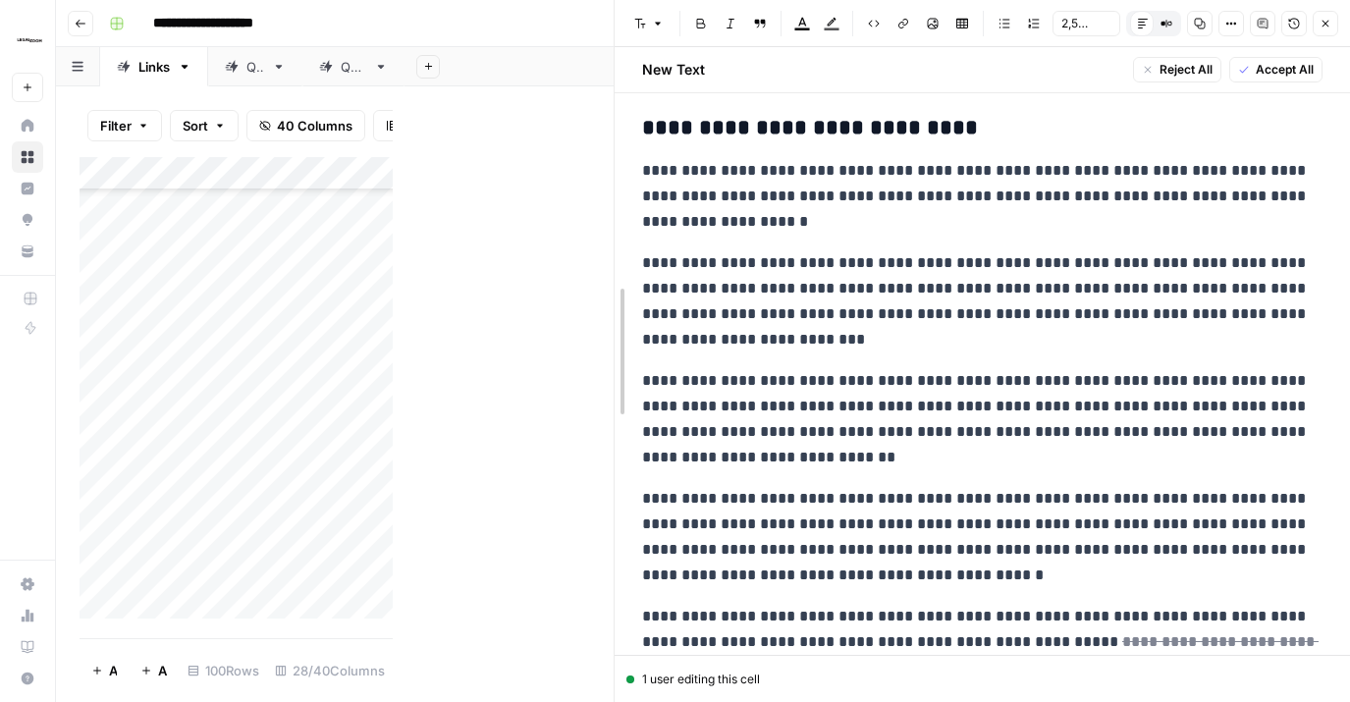
scroll to position [15075, 0]
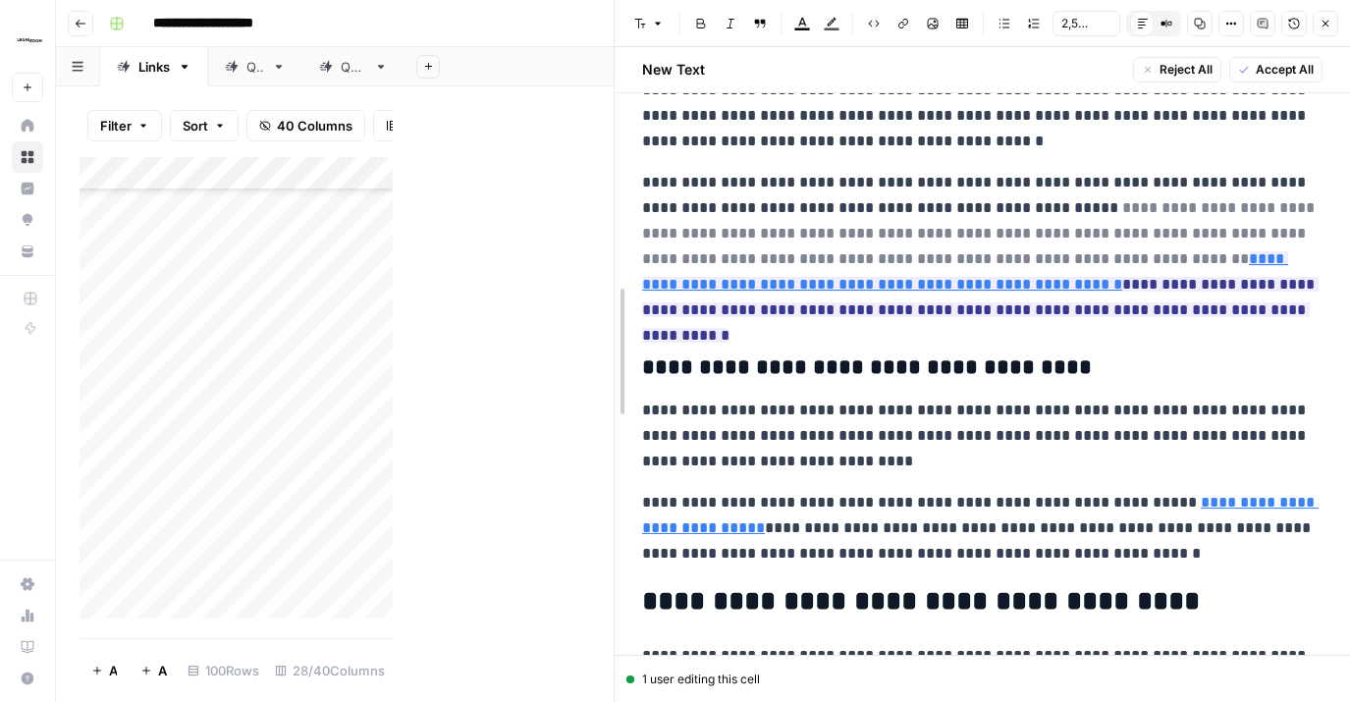
drag, startPoint x: 397, startPoint y: 228, endPoint x: 864, endPoint y: 228, distance: 467.5
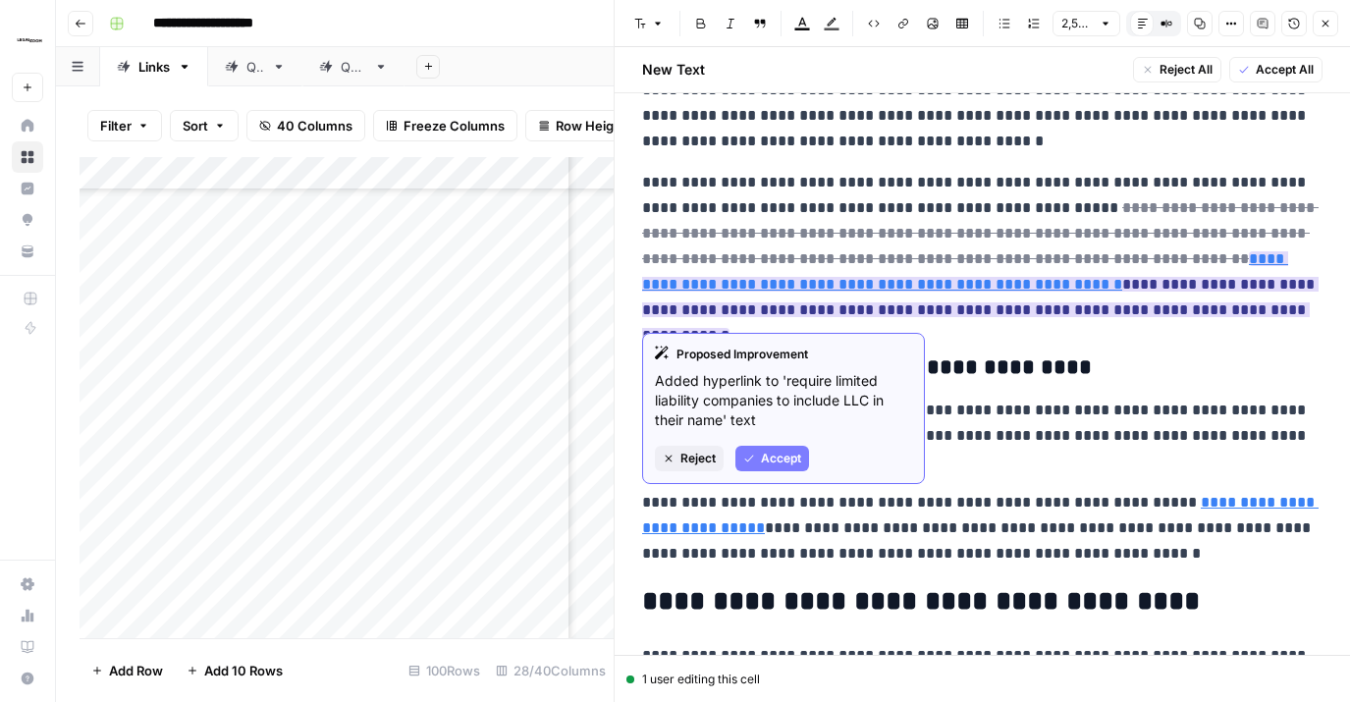
drag, startPoint x: 752, startPoint y: 460, endPoint x: 765, endPoint y: 455, distance: 13.7
click at [753, 460] on icon "button" at bounding box center [749, 459] width 12 height 12
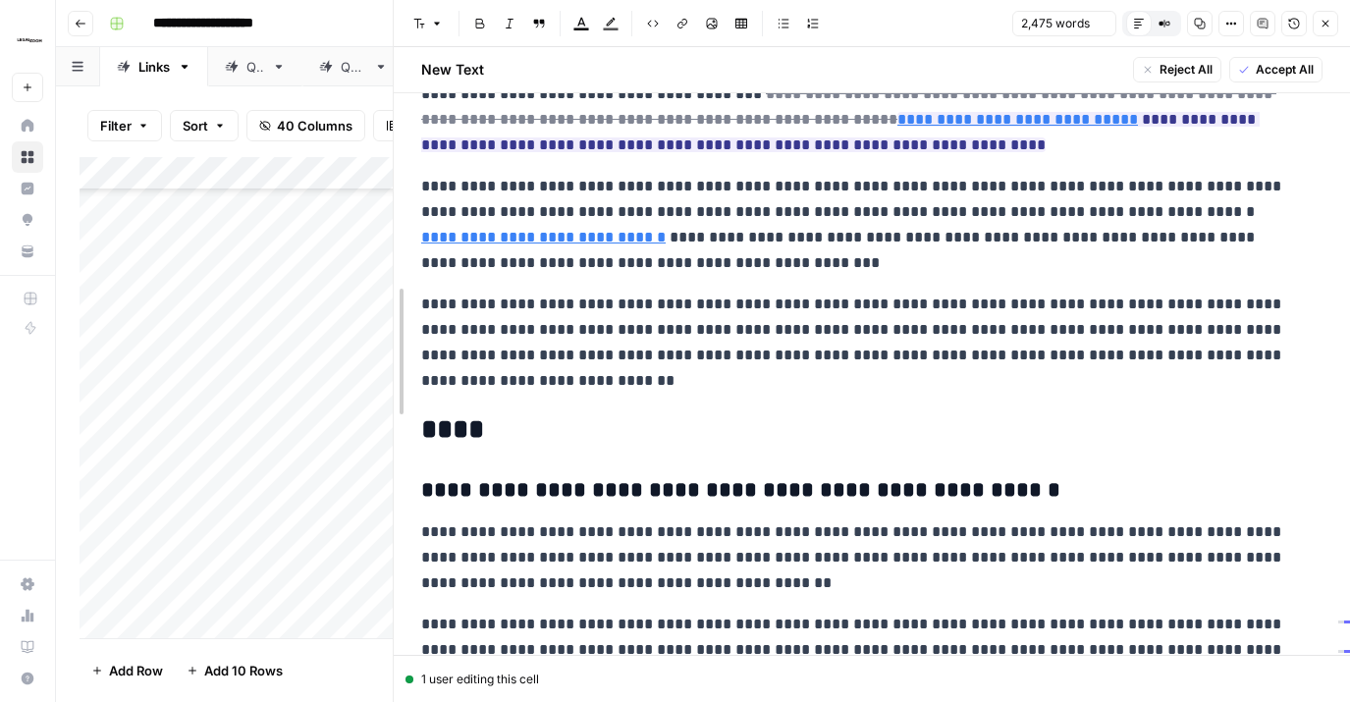
scroll to position [14641, 0]
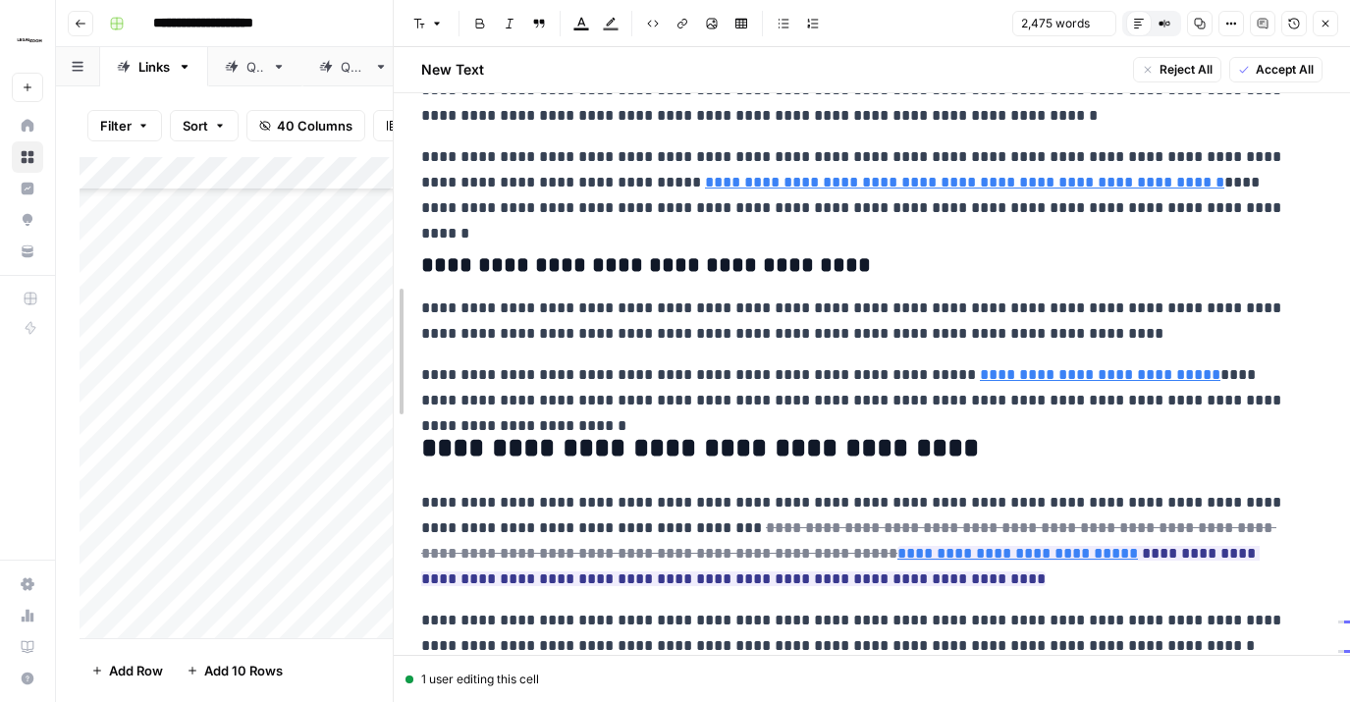
drag, startPoint x: 613, startPoint y: 254, endPoint x: 259, endPoint y: 285, distance: 354.9
click at [253, 288] on body "**********" at bounding box center [675, 351] width 1350 height 702
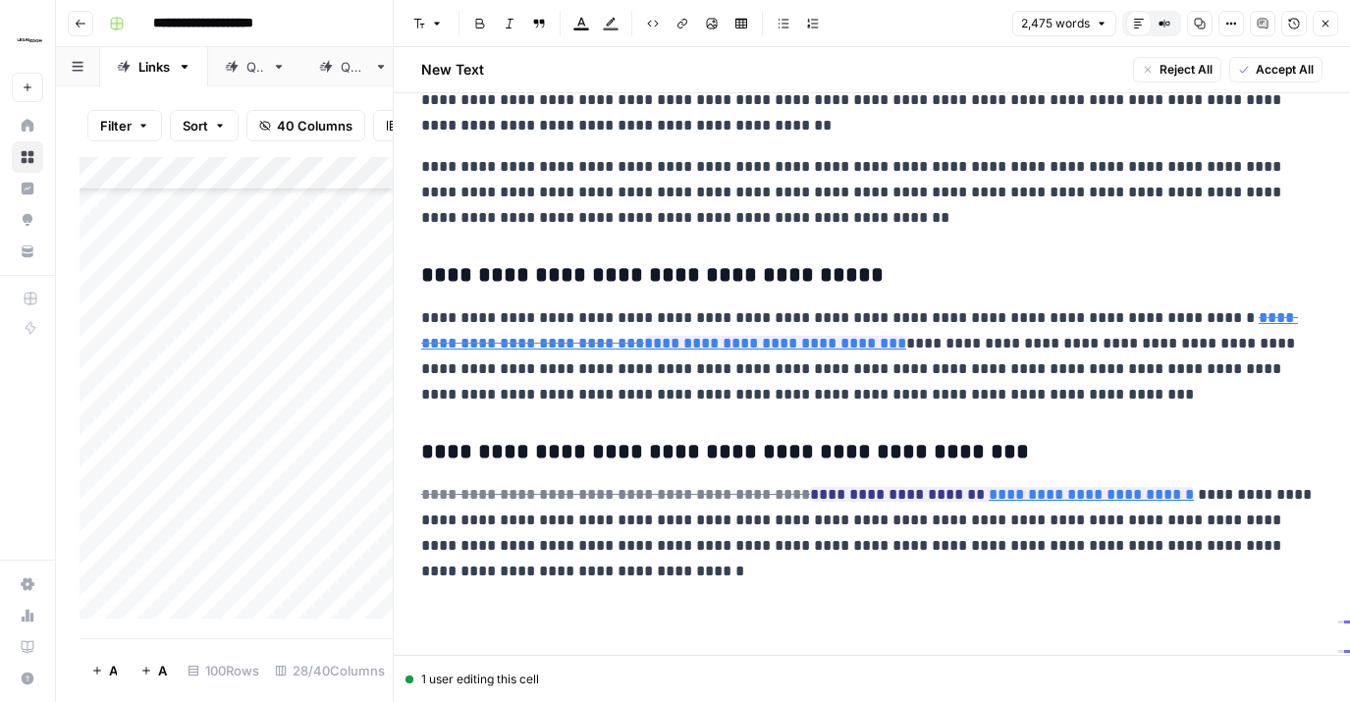
scroll to position [5, 0]
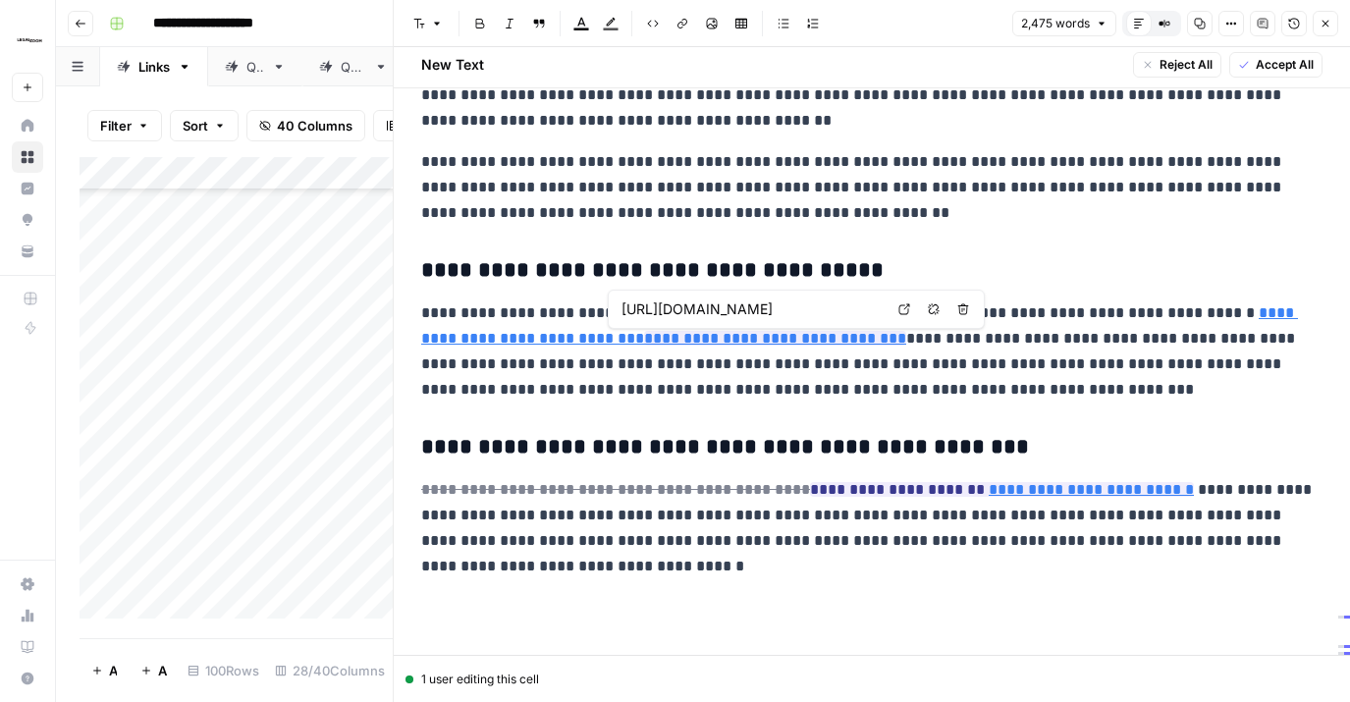
type input "[URL][DOMAIN_NAME]"
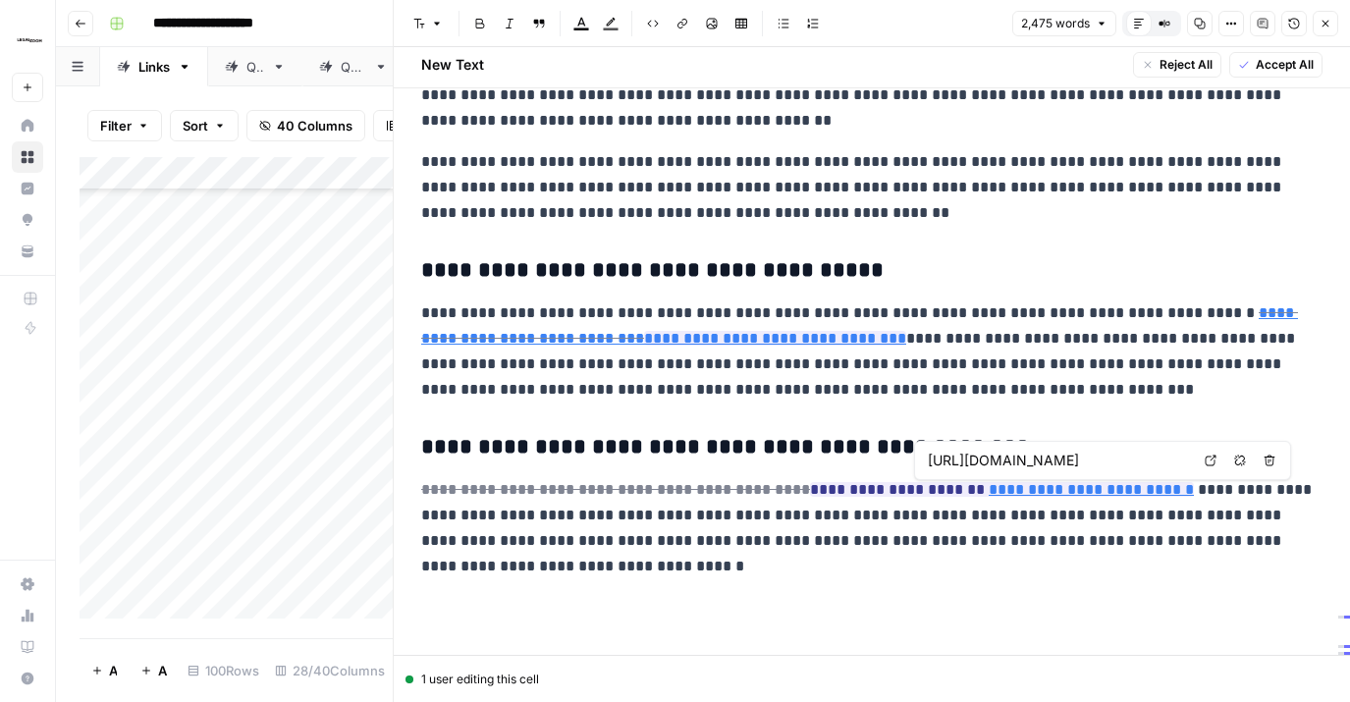
scroll to position [0, 186]
click at [1288, 59] on span "Accept All" at bounding box center [1285, 65] width 58 height 18
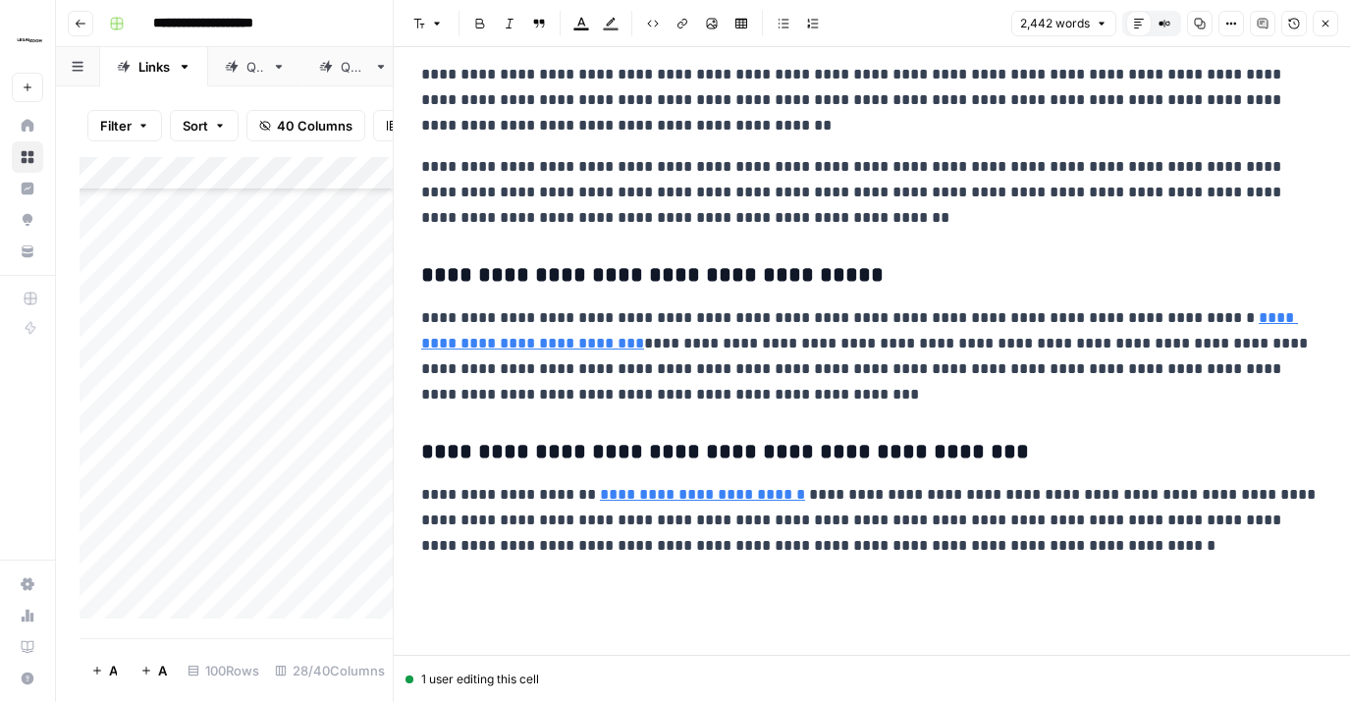
scroll to position [0, 0]
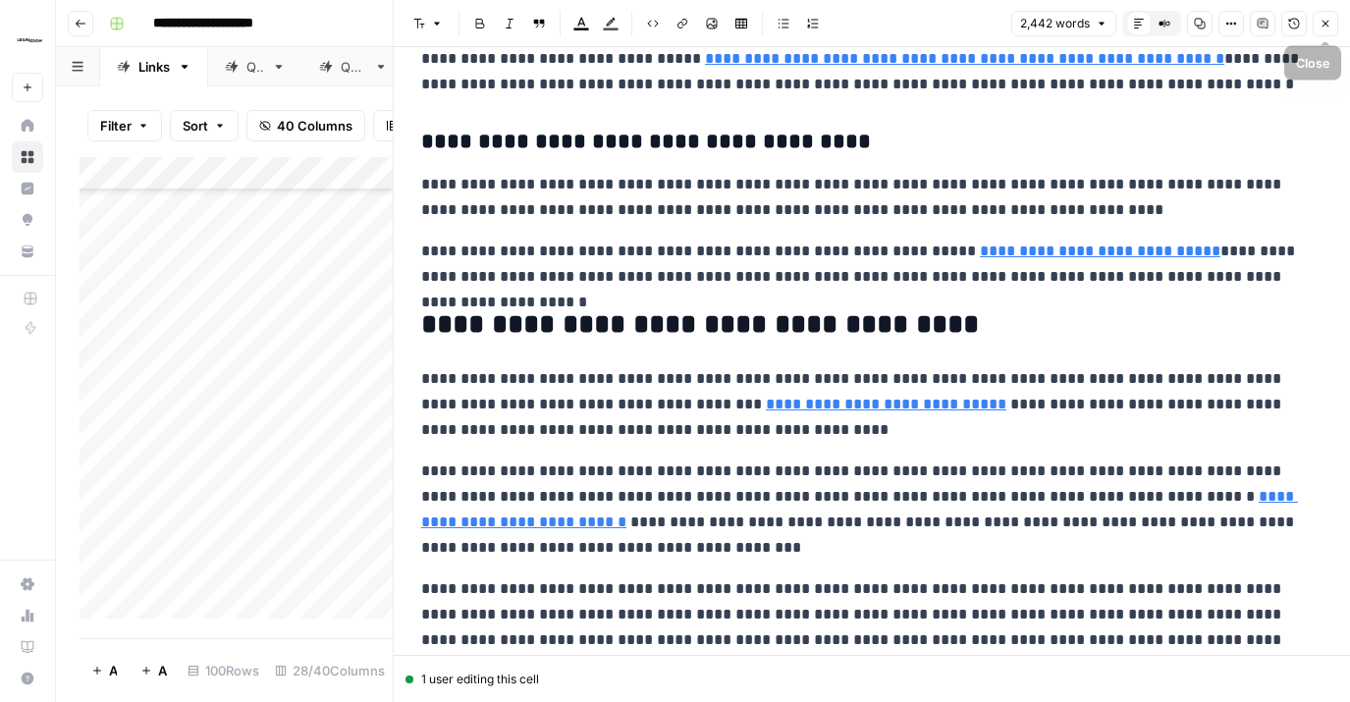
click at [1332, 21] on button "Close" at bounding box center [1326, 24] width 26 height 26
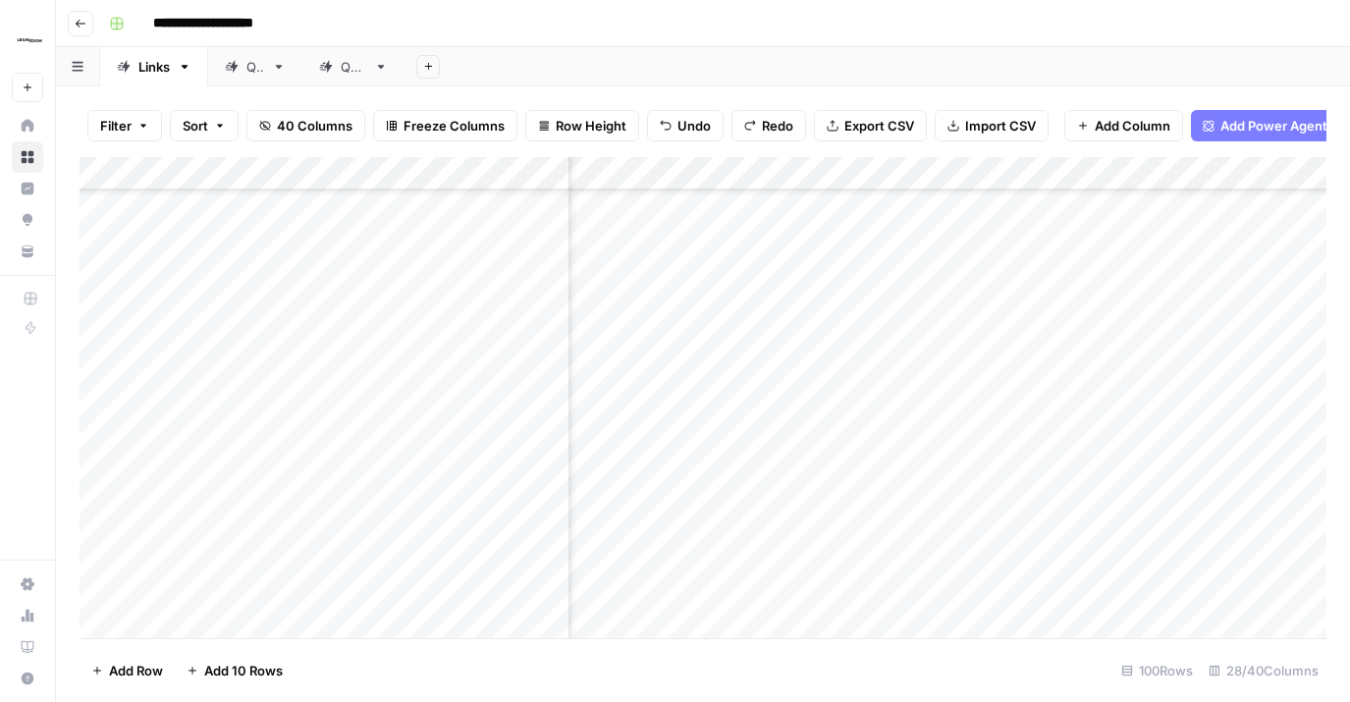
scroll to position [3735, 3626]
click at [880, 249] on div "Add Column" at bounding box center [703, 397] width 1247 height 481
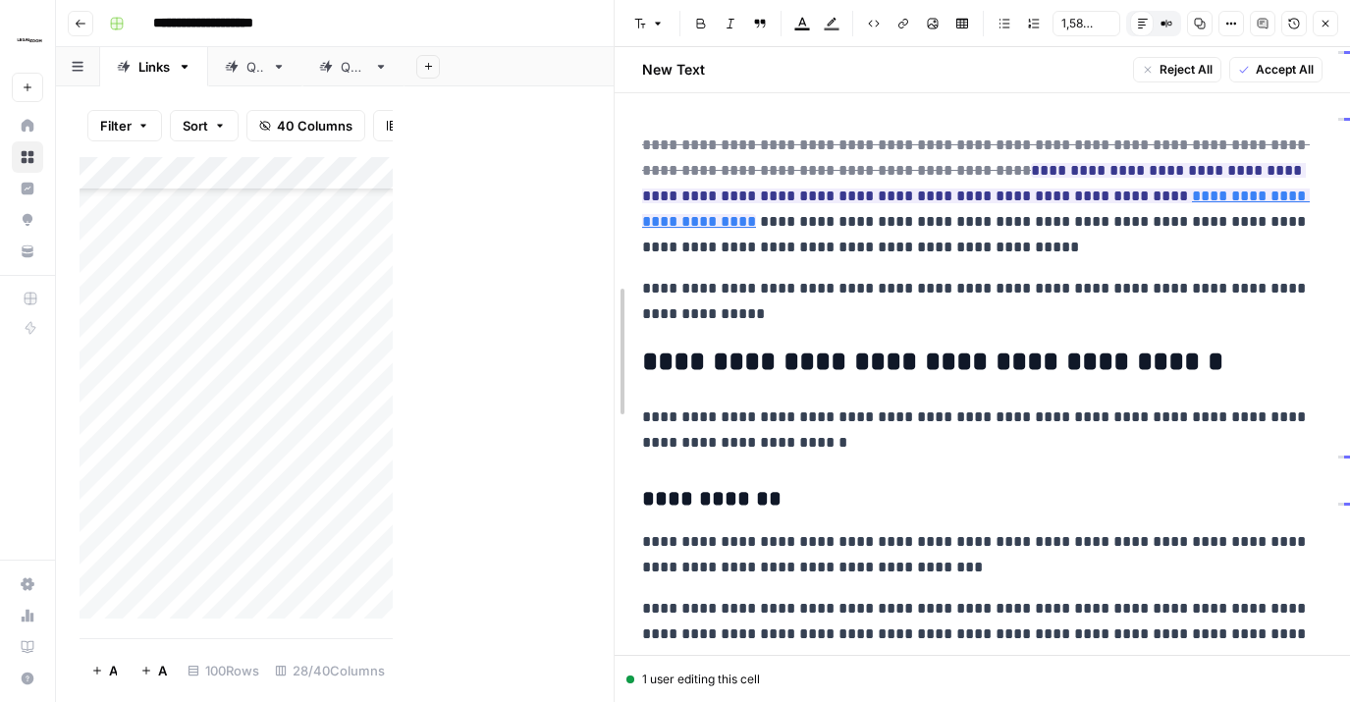
drag, startPoint x: 392, startPoint y: 201, endPoint x: 807, endPoint y: 208, distance: 415.5
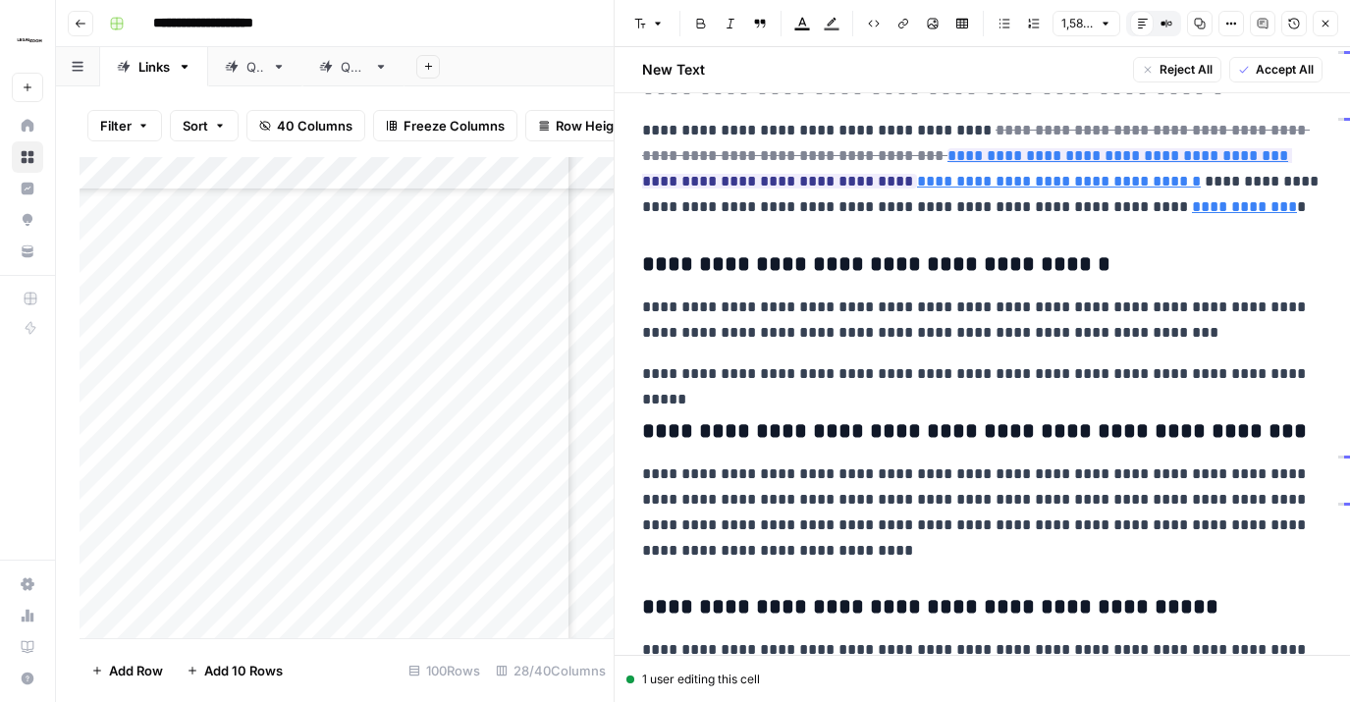
scroll to position [4876, 0]
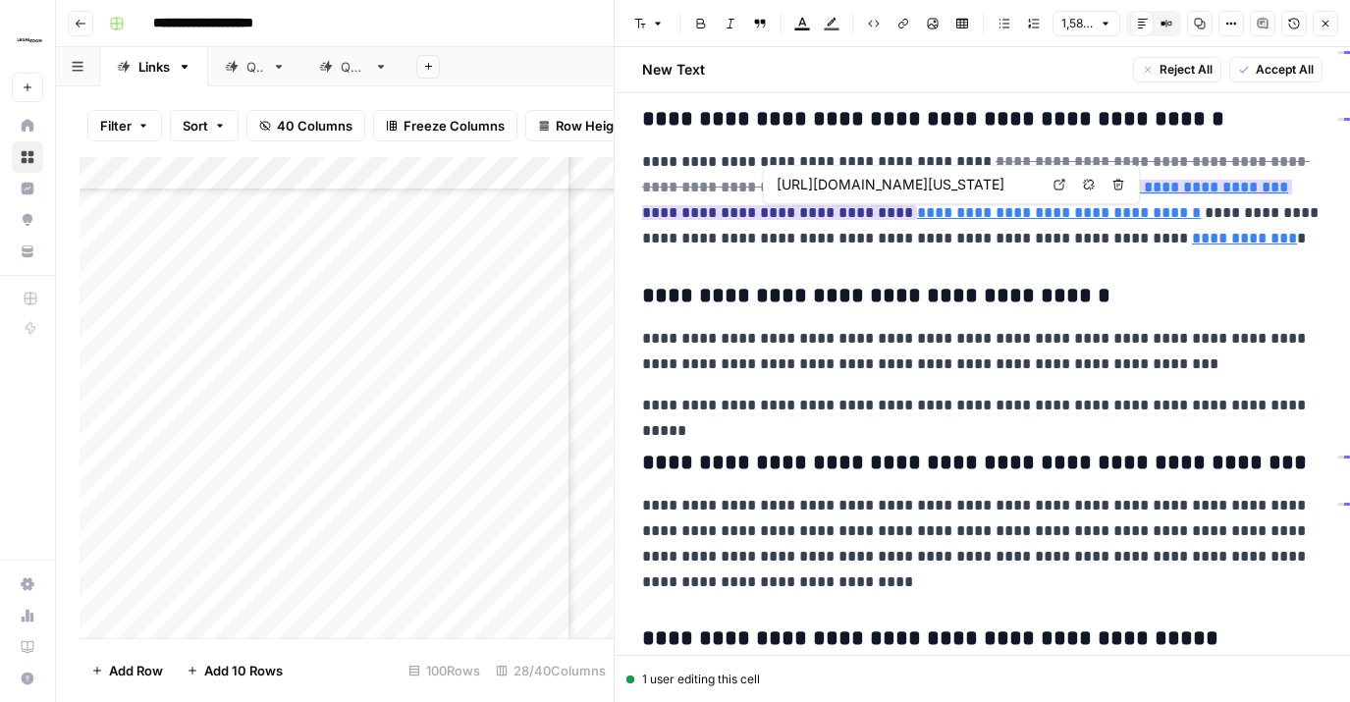
type input "[URL][DOMAIN_NAME][US_STATE]"
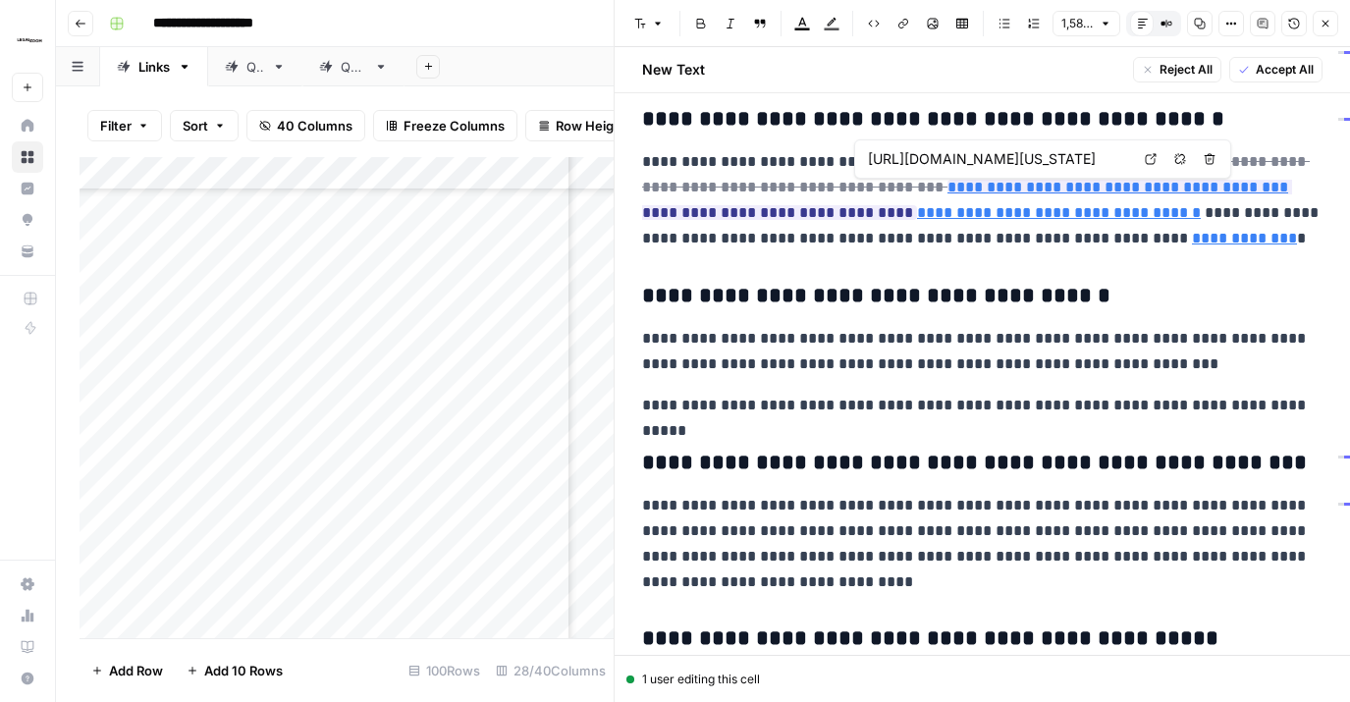
scroll to position [0, 169]
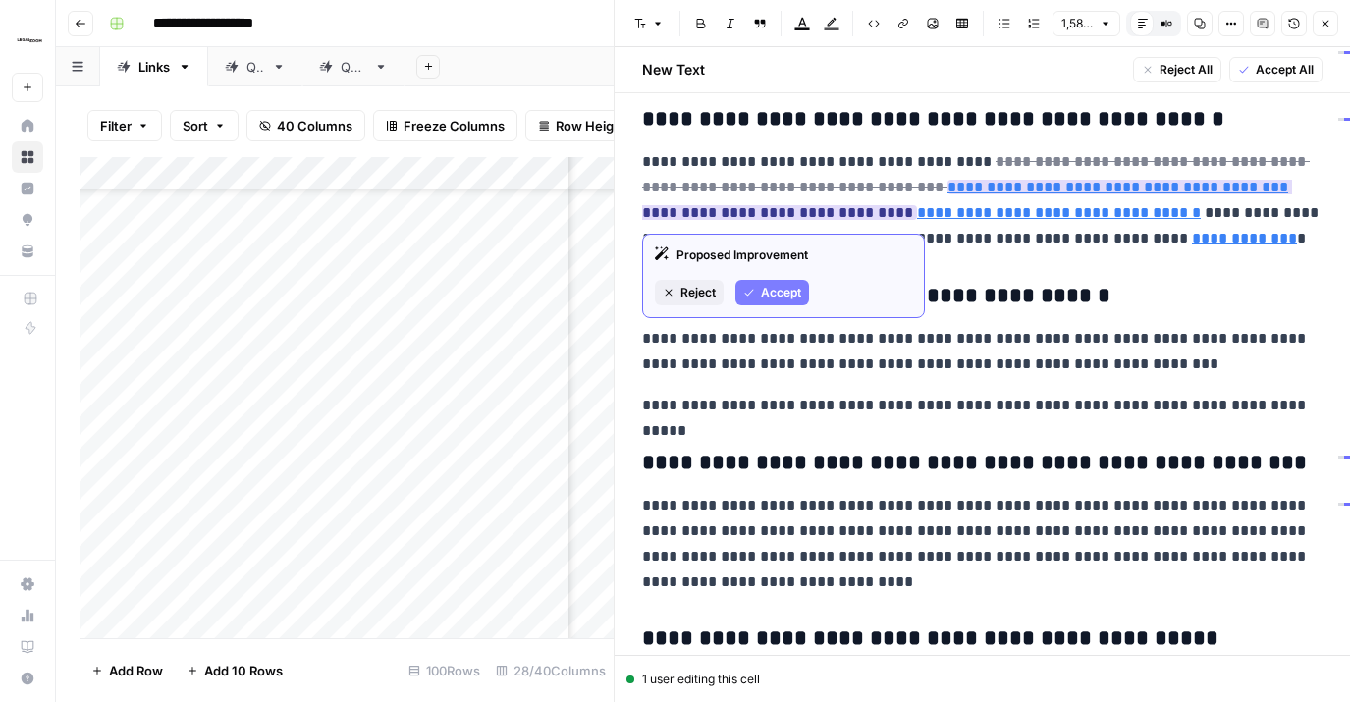
click at [696, 291] on span "Reject" at bounding box center [698, 293] width 35 height 18
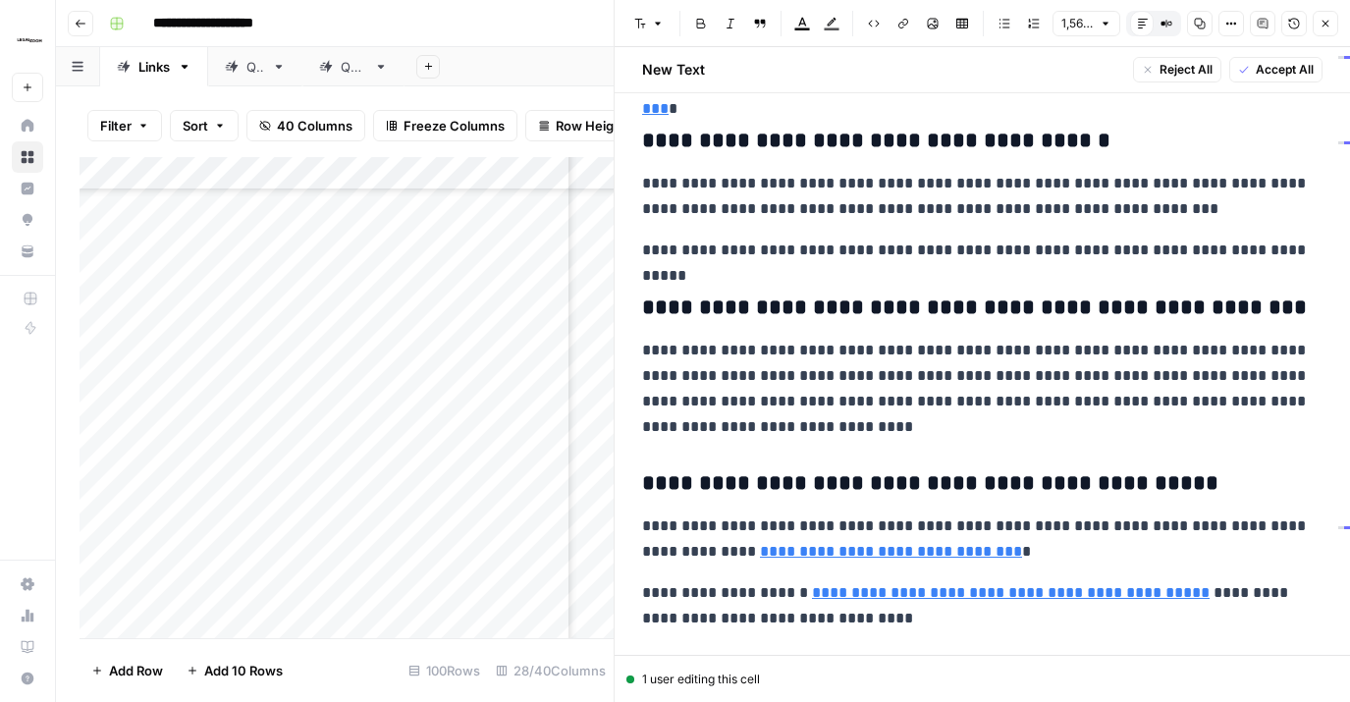
scroll to position [5055, 0]
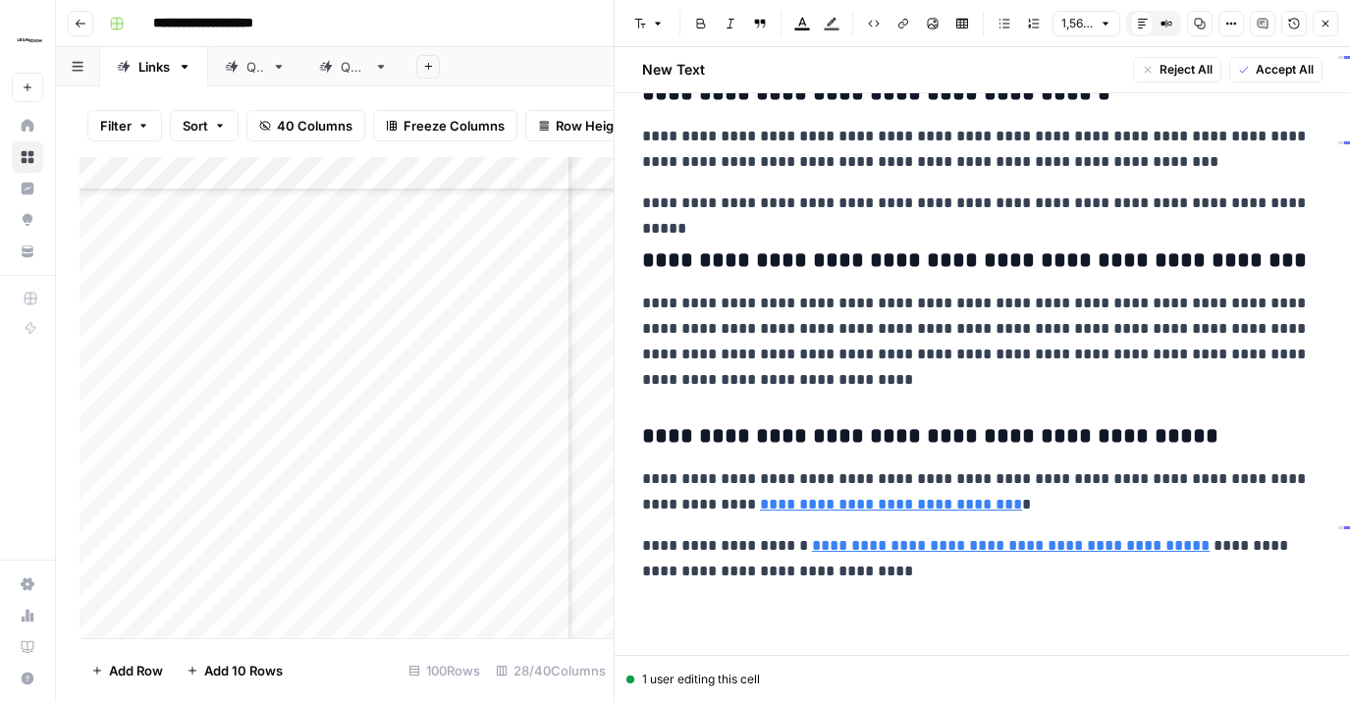
click at [1298, 78] on span "Accept All" at bounding box center [1285, 70] width 58 height 18
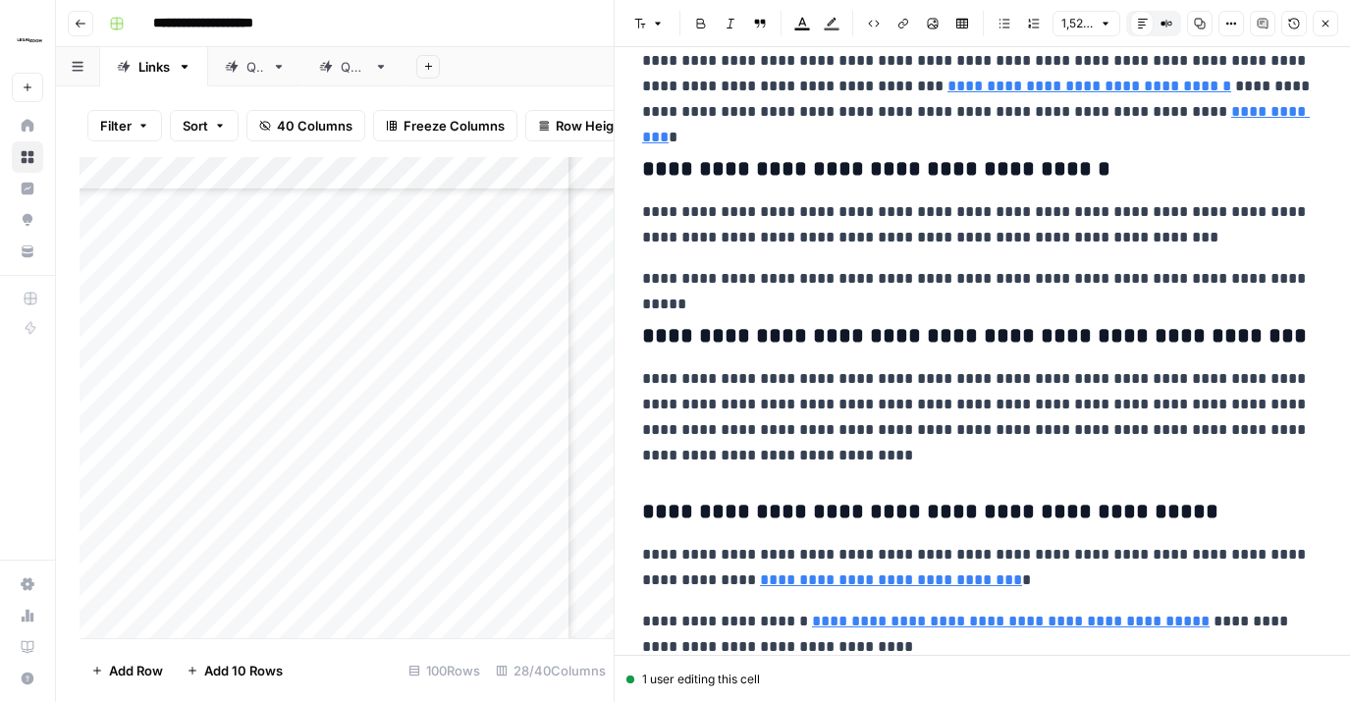
click at [1326, 21] on icon "button" at bounding box center [1326, 24] width 12 height 12
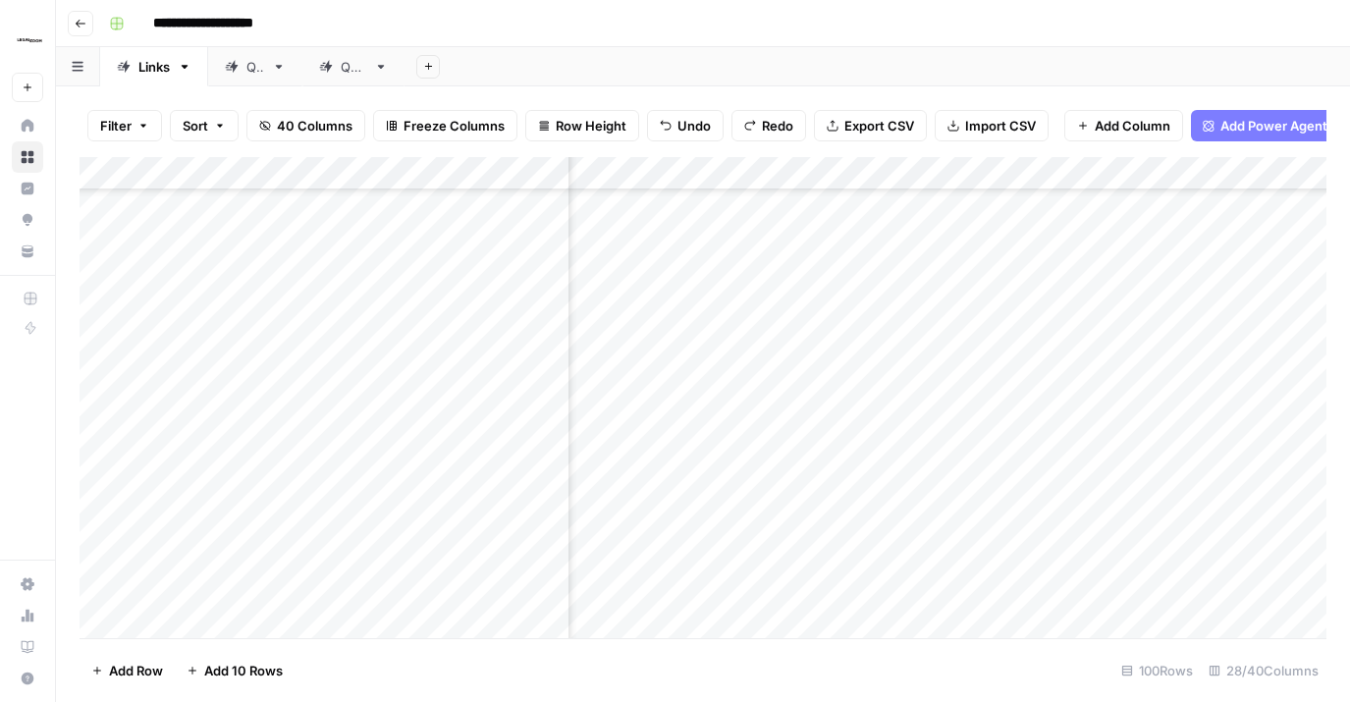
click at [874, 294] on div "Add Column" at bounding box center [703, 397] width 1247 height 481
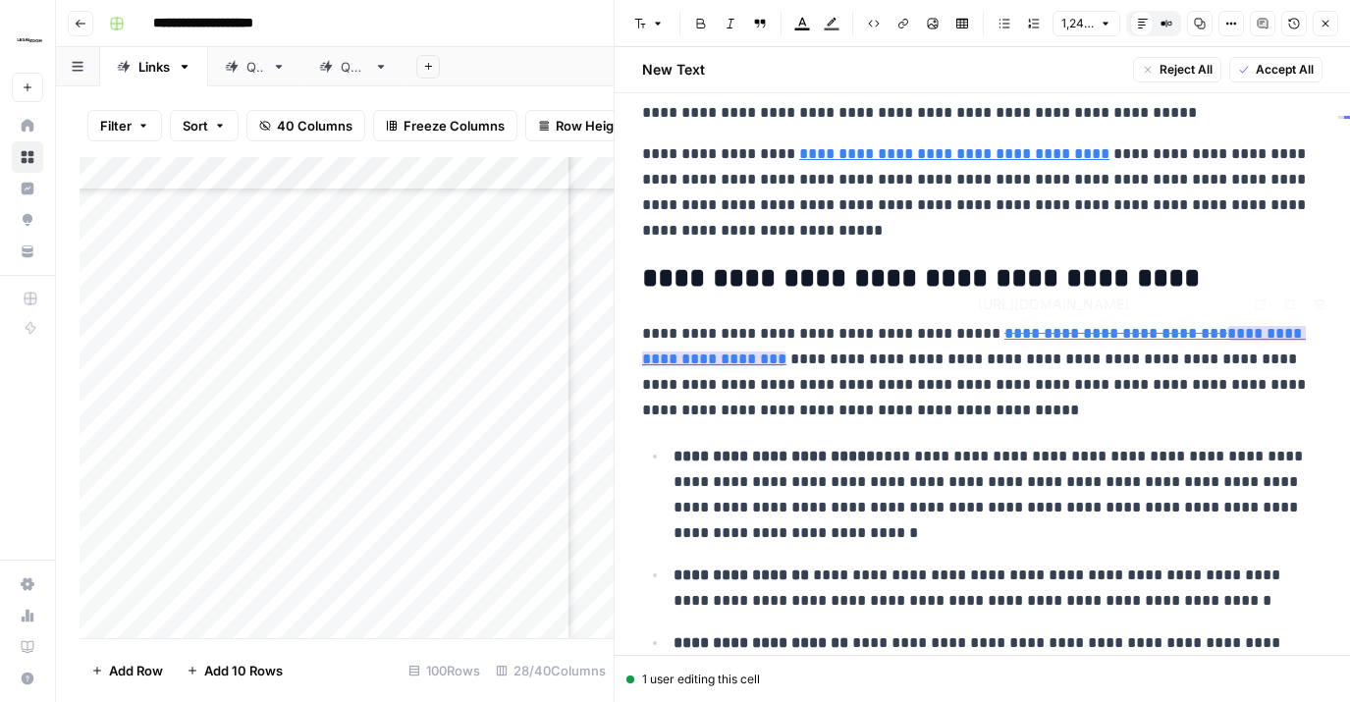
scroll to position [0, 127]
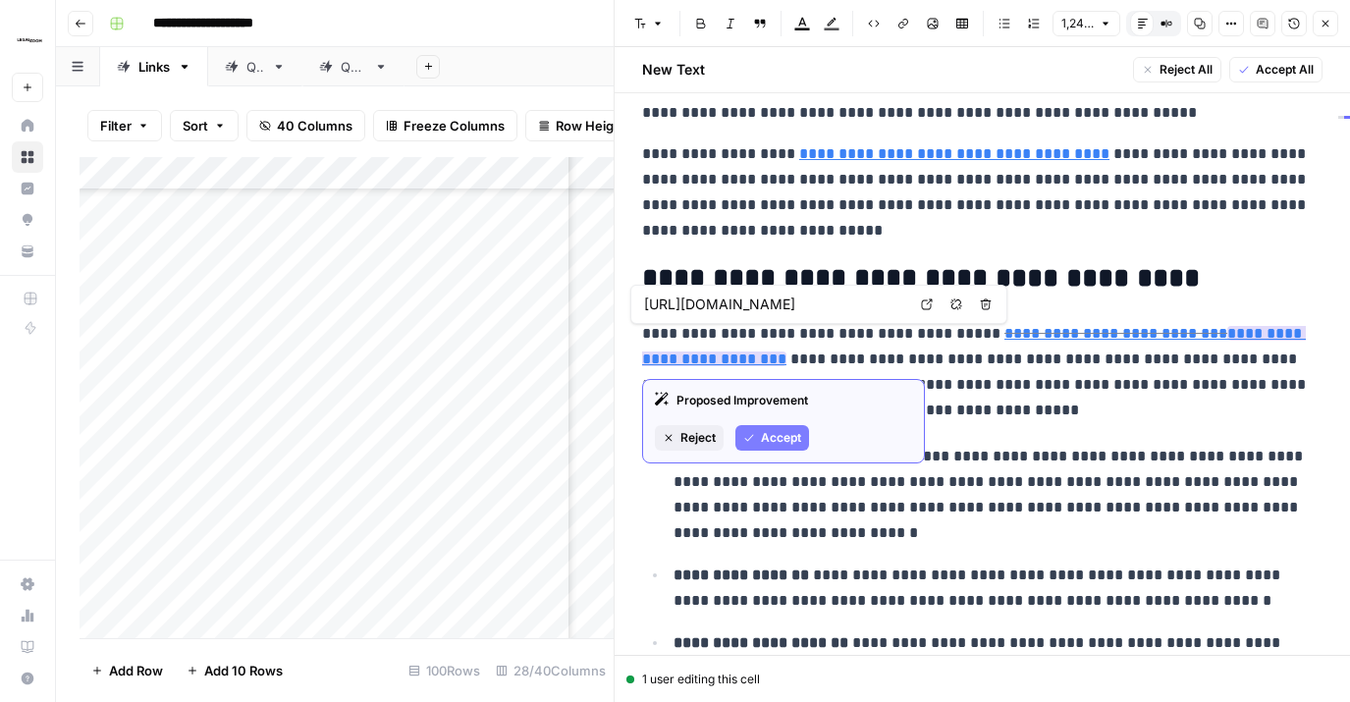
type input "[URL][DOMAIN_NAME]"
click at [689, 434] on span "Reject" at bounding box center [698, 438] width 35 height 18
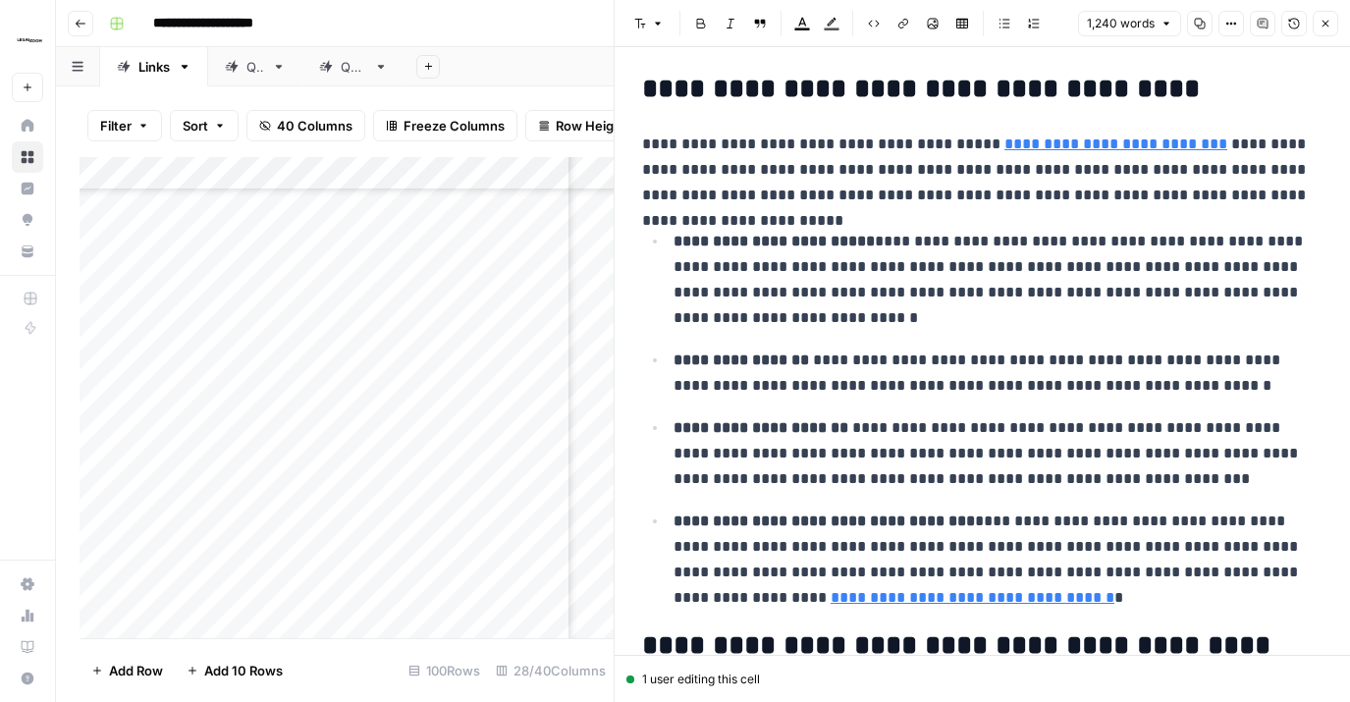
scroll to position [0, 0]
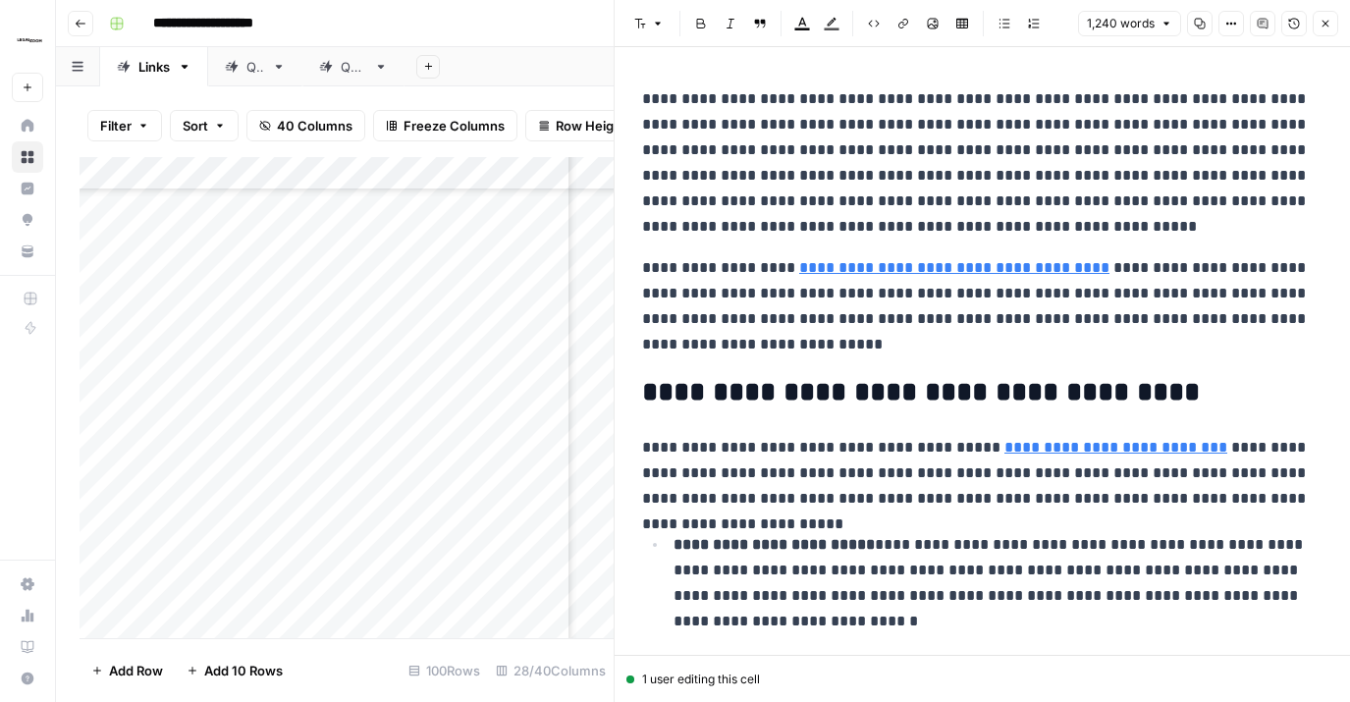
click at [1323, 25] on icon "button" at bounding box center [1326, 24] width 7 height 7
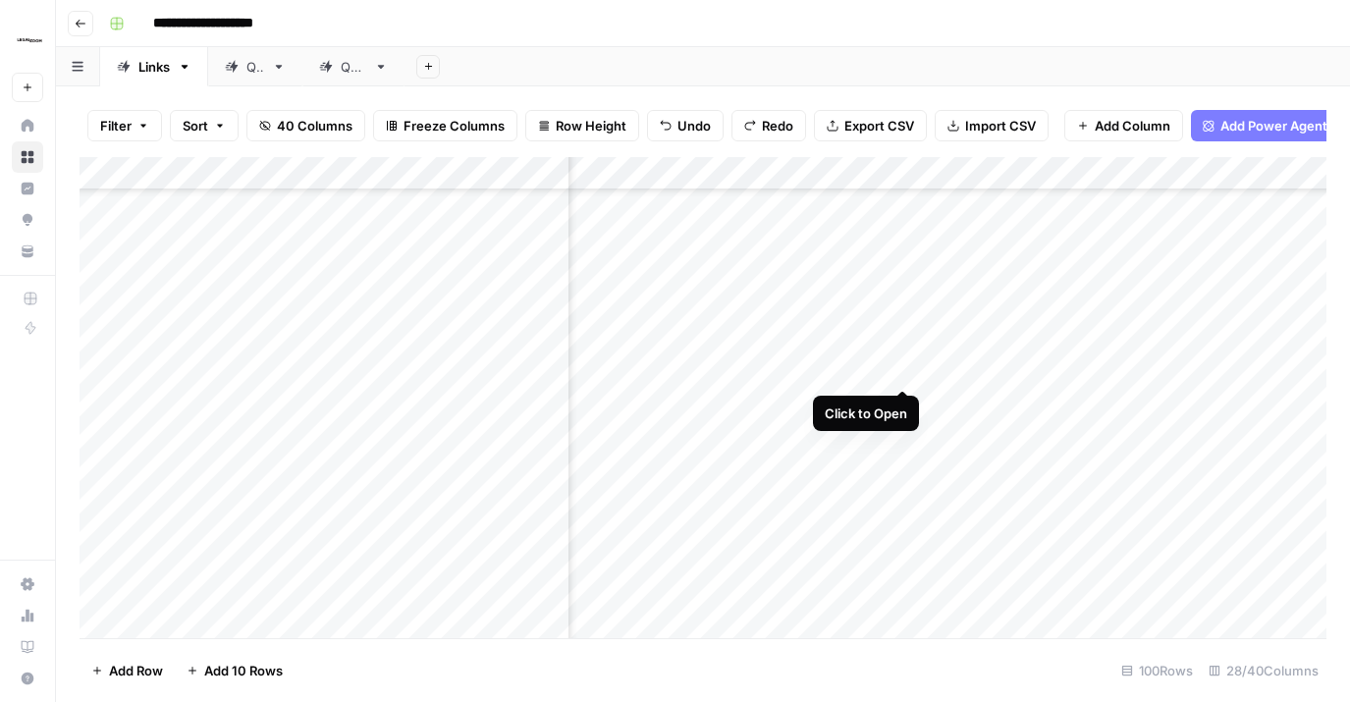
click at [900, 352] on div "Add Column" at bounding box center [703, 397] width 1247 height 481
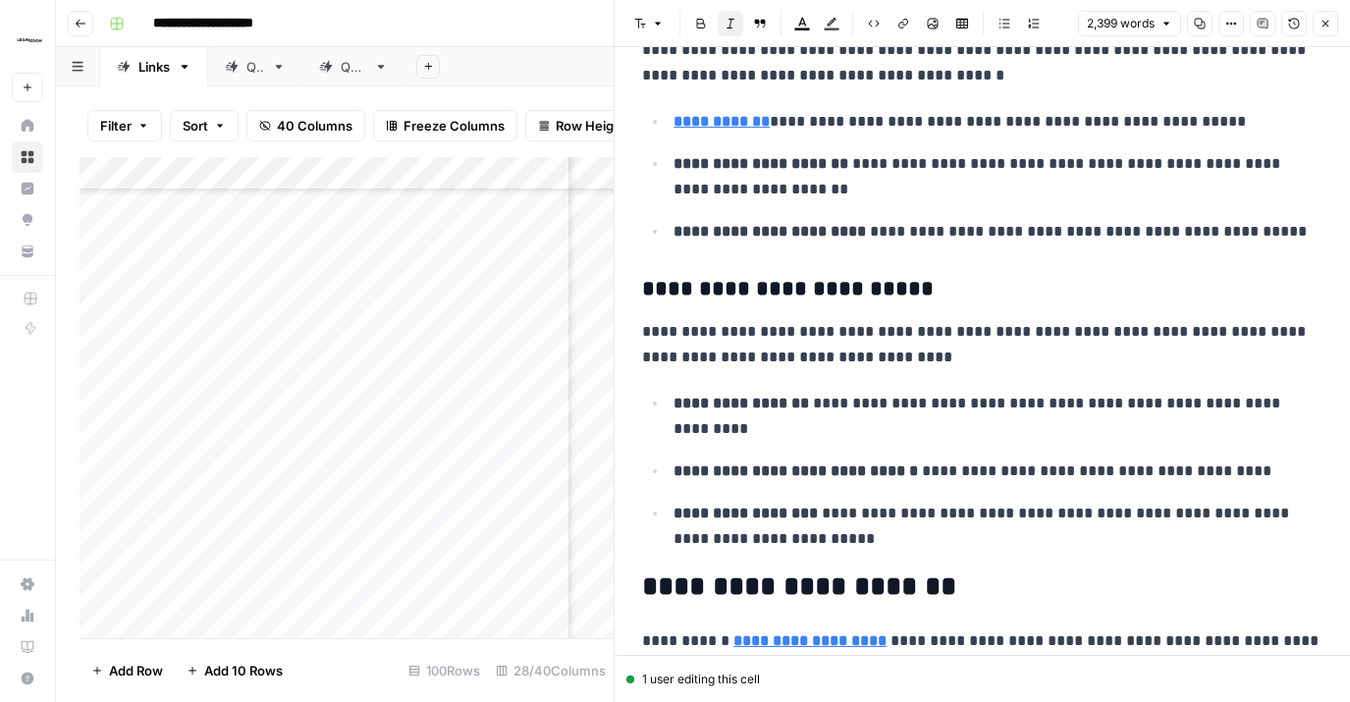
scroll to position [1518, 0]
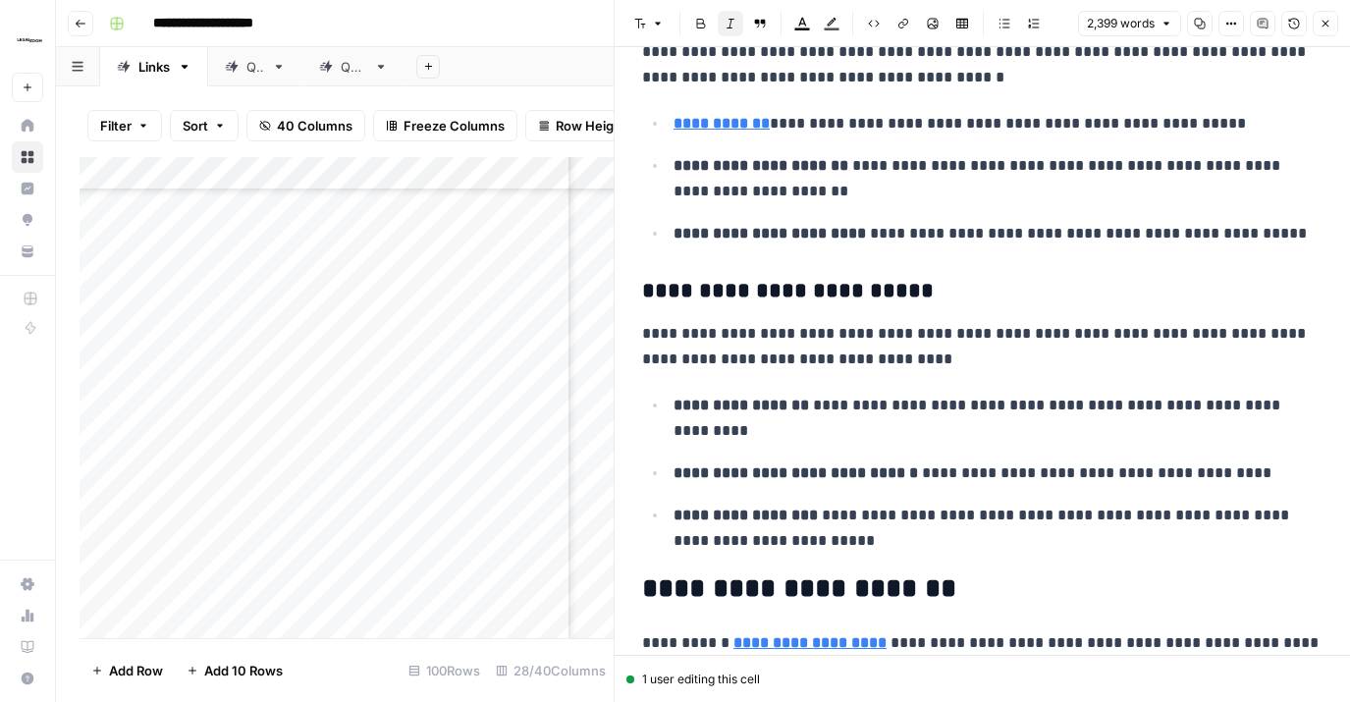
click at [772, 124] on p "**********" at bounding box center [998, 124] width 649 height 26
click at [787, 125] on p "**********" at bounding box center [998, 124] width 649 height 26
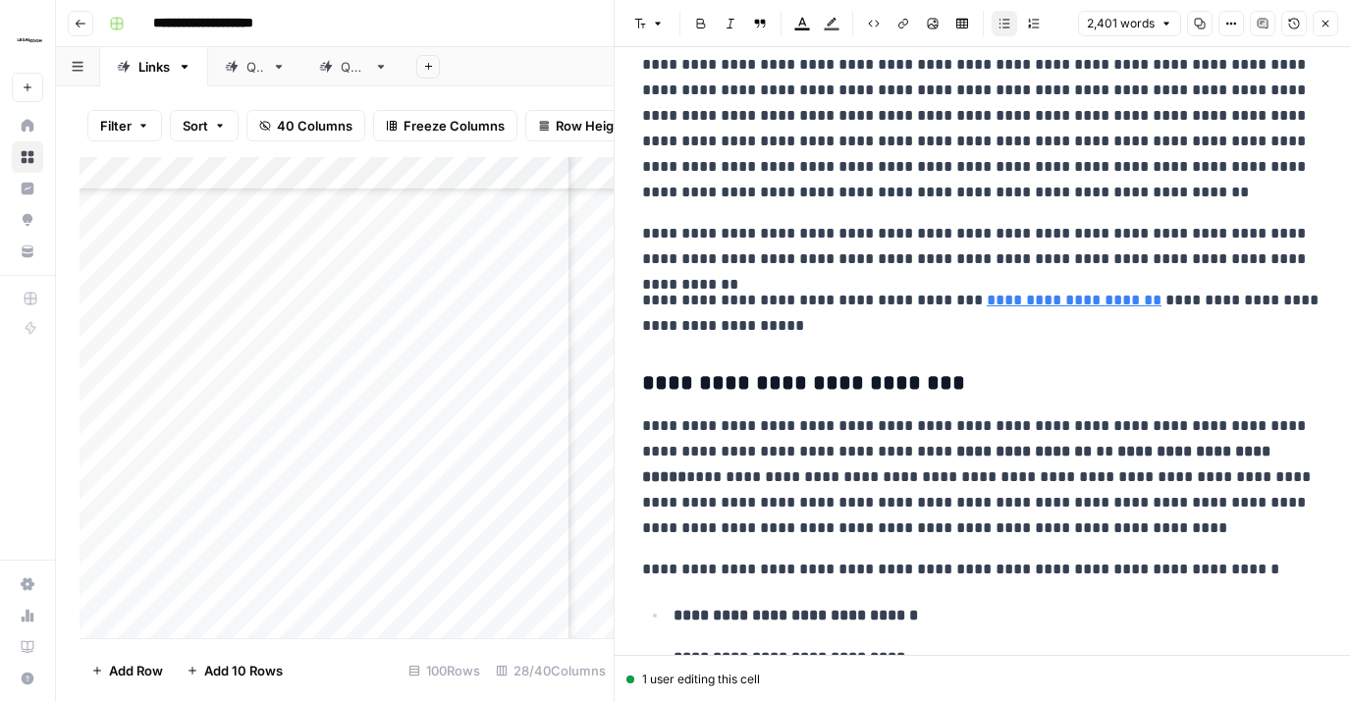
scroll to position [0, 0]
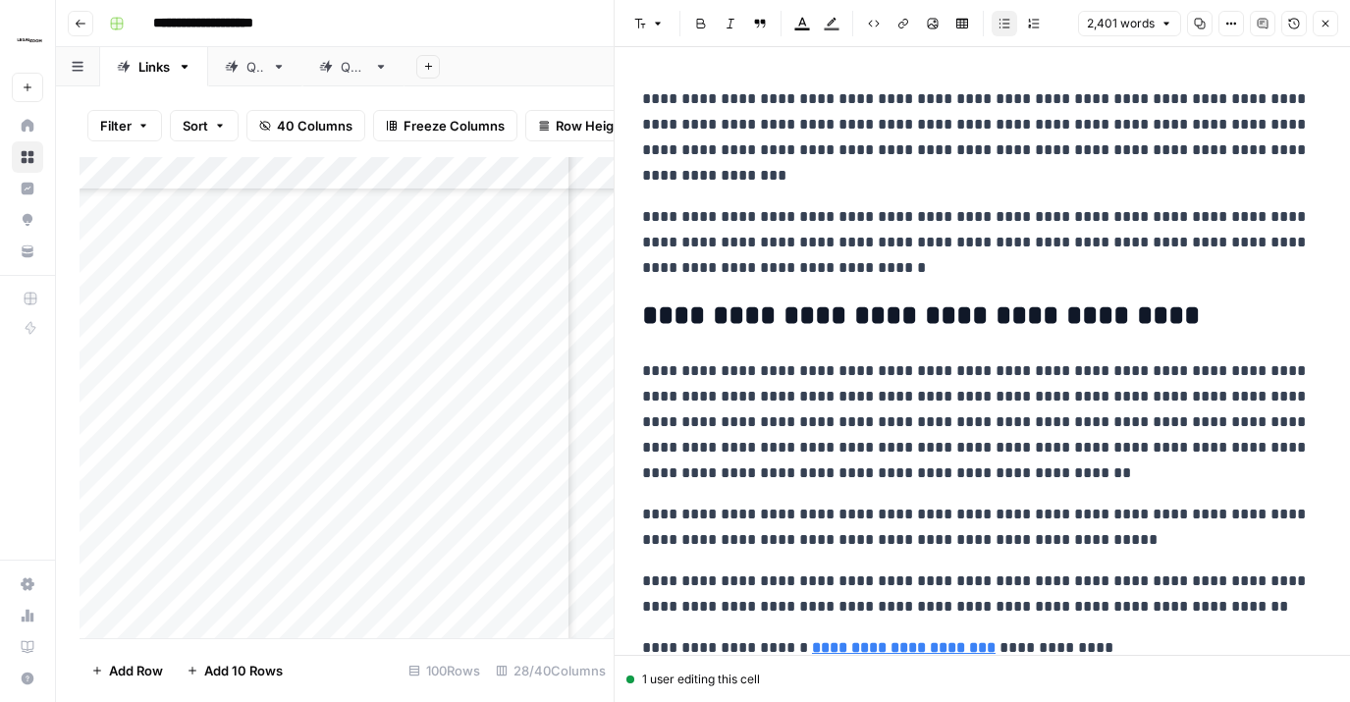
click at [1332, 27] on button "Close" at bounding box center [1326, 24] width 26 height 26
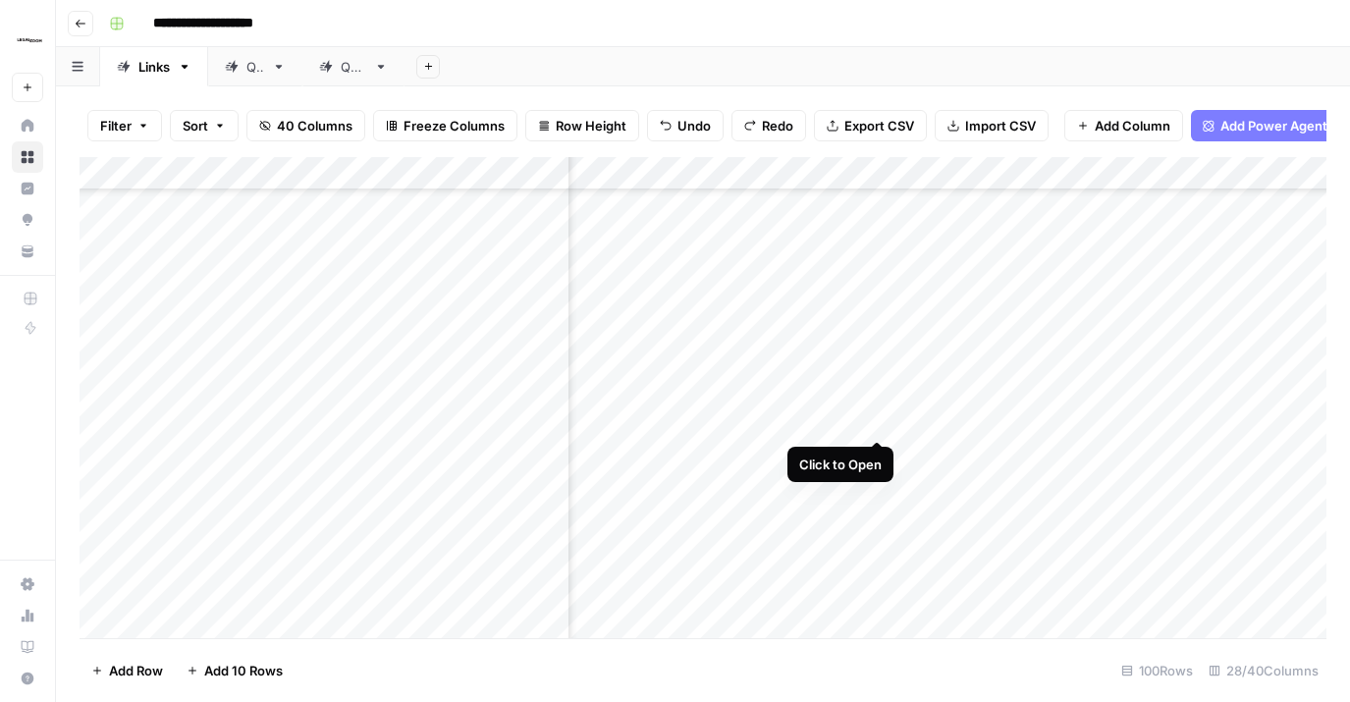
click at [871, 400] on div "Add Column" at bounding box center [703, 397] width 1247 height 481
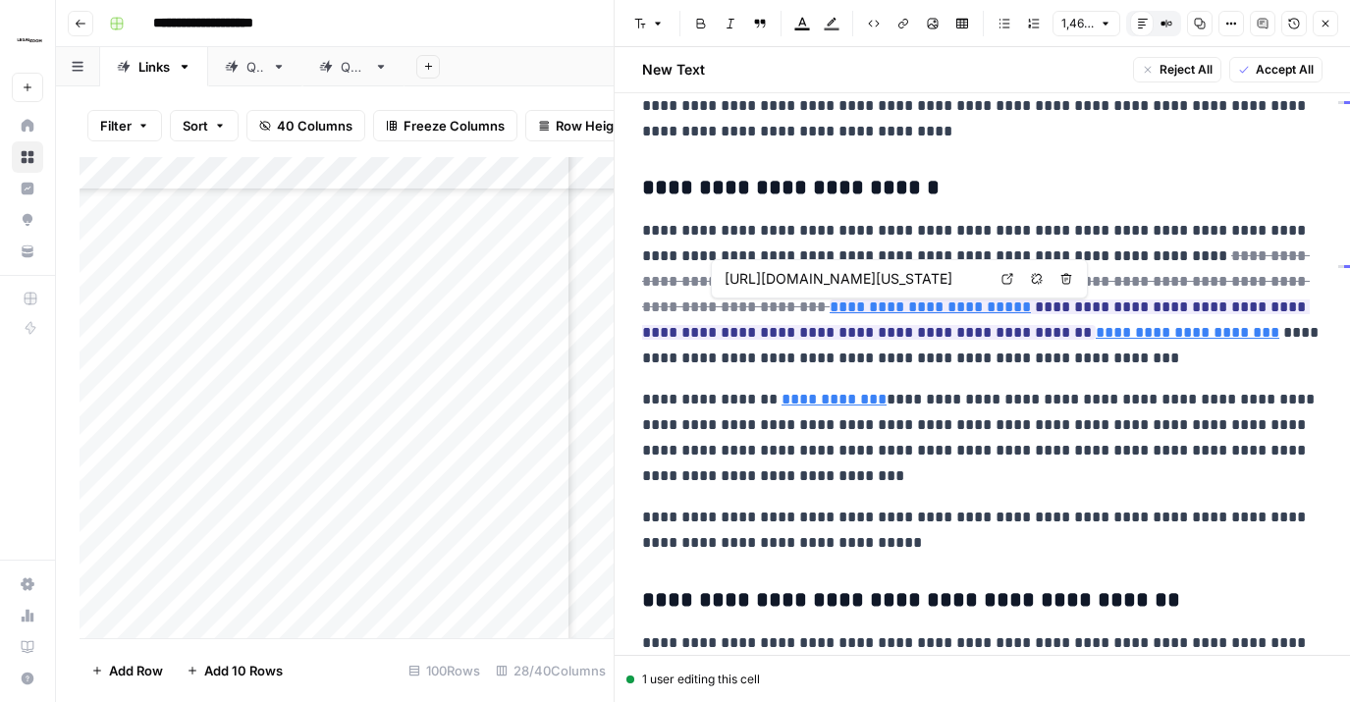
scroll to position [0, 194]
type input "[URL][DOMAIN_NAME]"
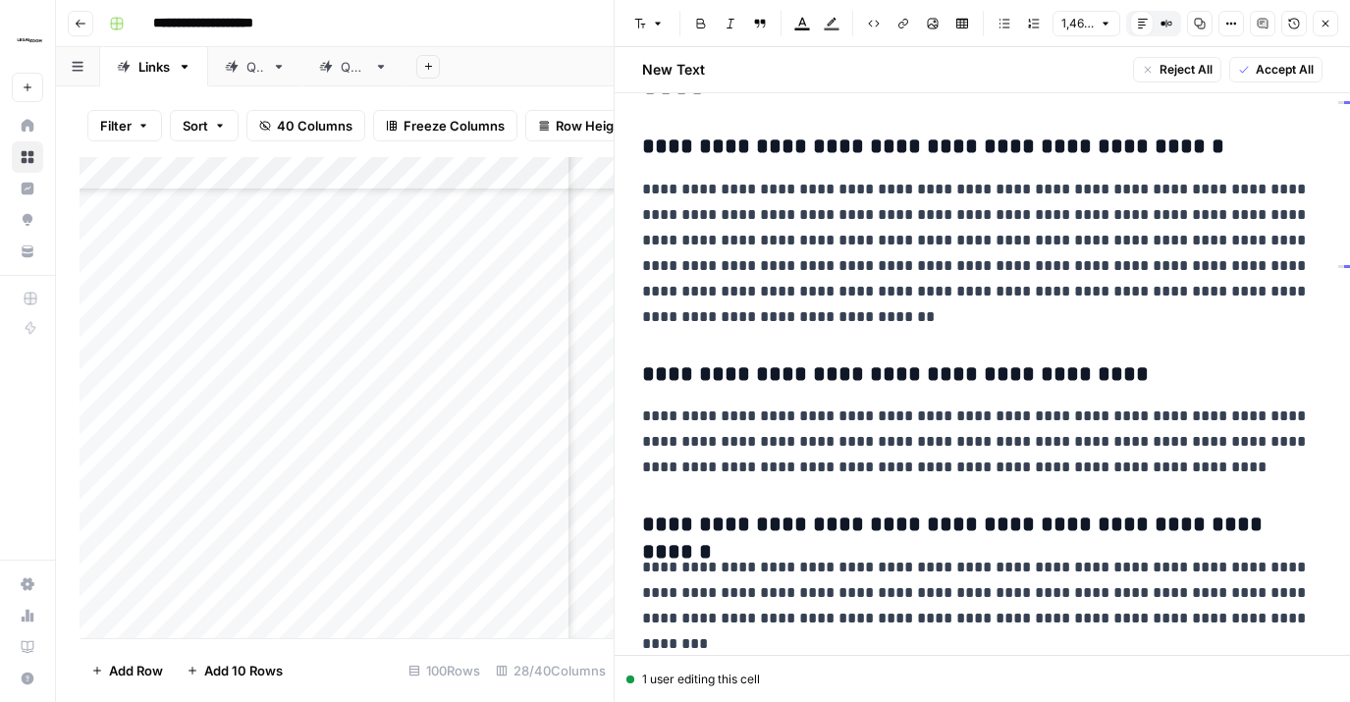
scroll to position [3802, 0]
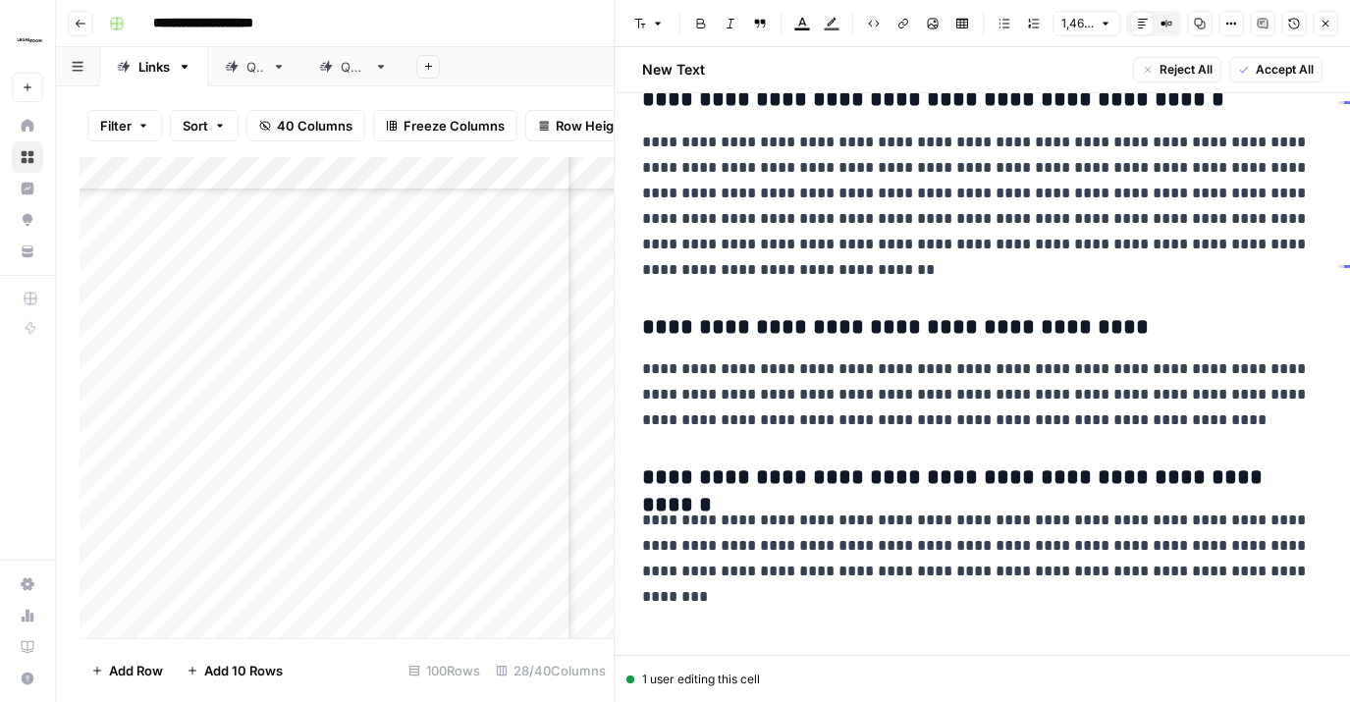
drag, startPoint x: 1300, startPoint y: 72, endPoint x: 1315, endPoint y: 34, distance: 40.1
click at [1301, 65] on span "Accept All" at bounding box center [1285, 70] width 58 height 18
click at [1325, 22] on icon "button" at bounding box center [1326, 24] width 12 height 12
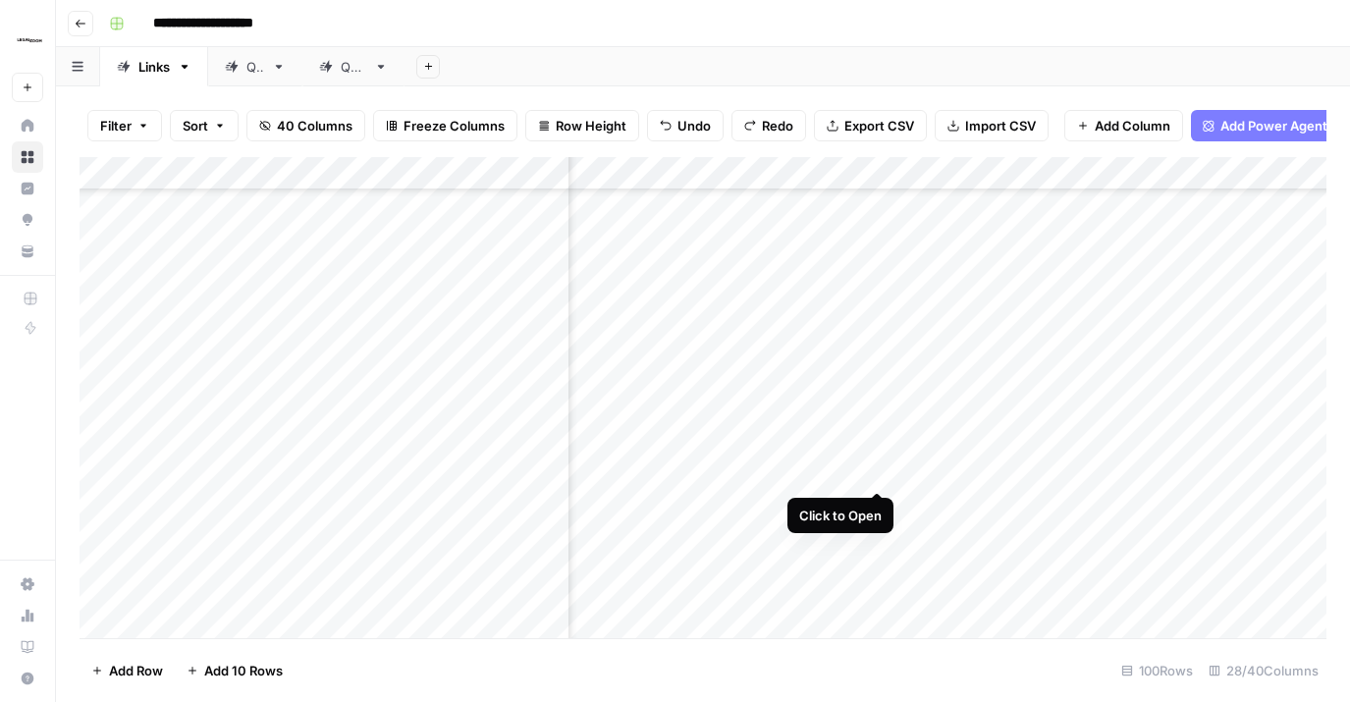
click at [882, 448] on div "Add Column" at bounding box center [703, 397] width 1247 height 481
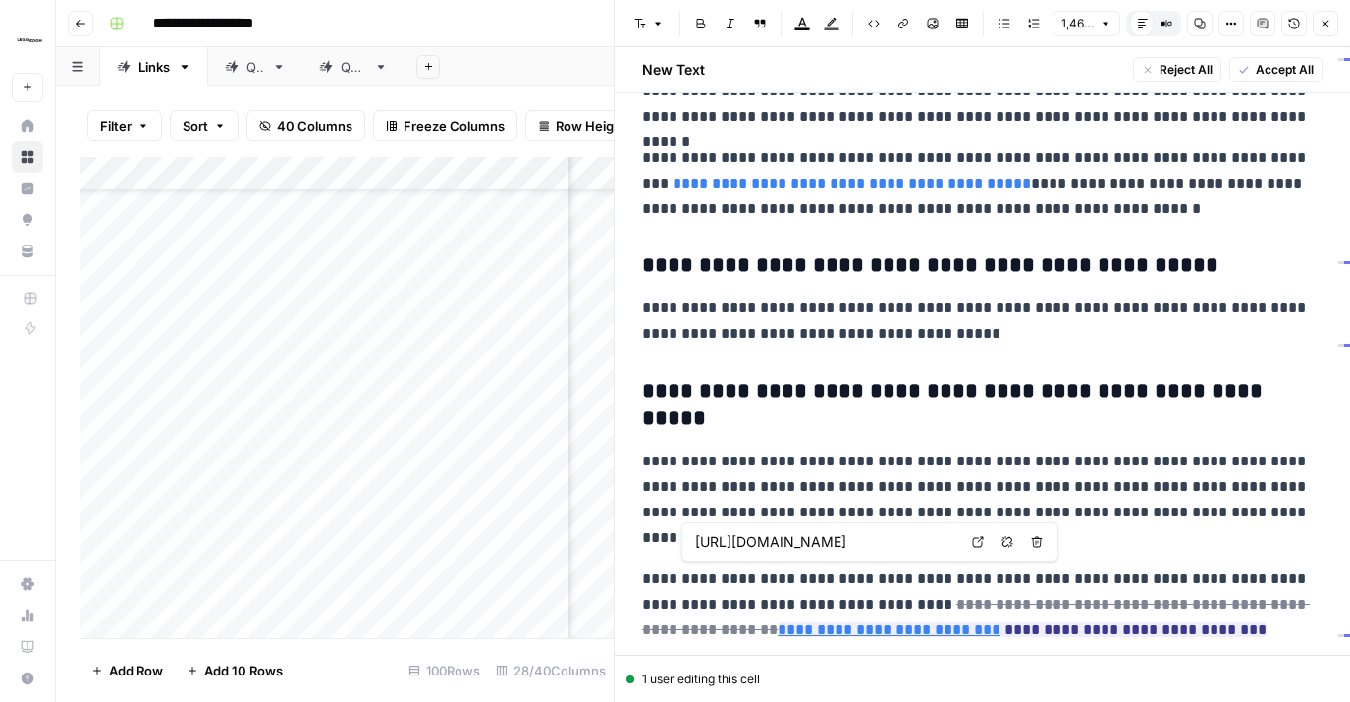
scroll to position [0, 182]
click at [1311, 67] on span "Accept All" at bounding box center [1285, 70] width 58 height 18
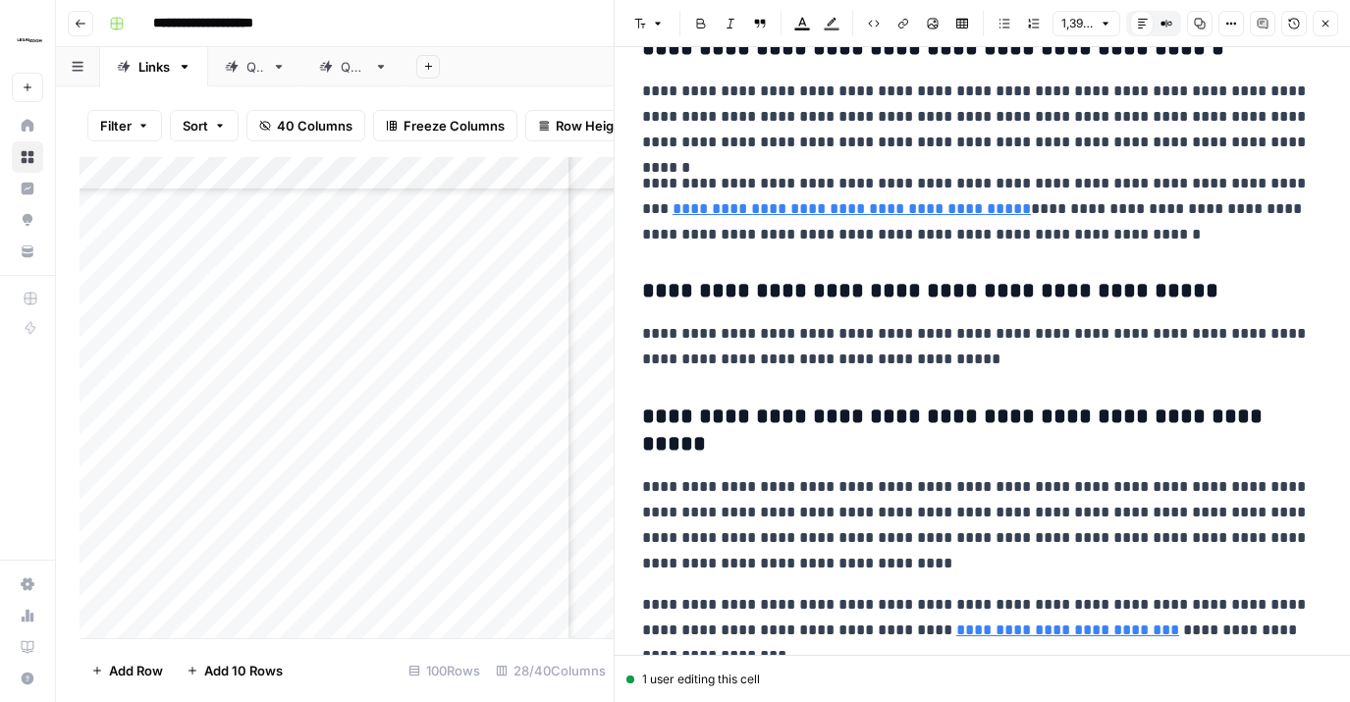
drag, startPoint x: 1326, startPoint y: 27, endPoint x: 1329, endPoint y: 36, distance: 10.3
click at [1326, 26] on icon "button" at bounding box center [1326, 24] width 12 height 12
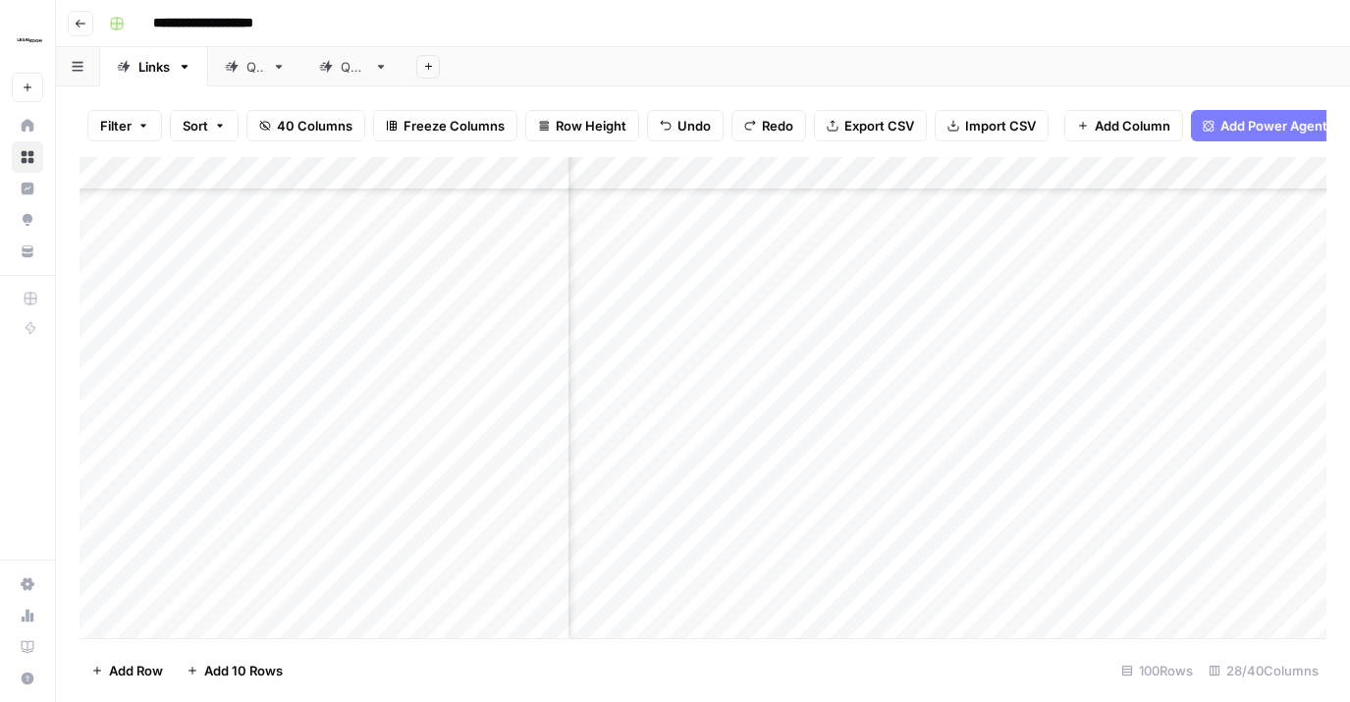
scroll to position [3866, 3626]
click at [905, 372] on div "Add Column" at bounding box center [703, 397] width 1247 height 481
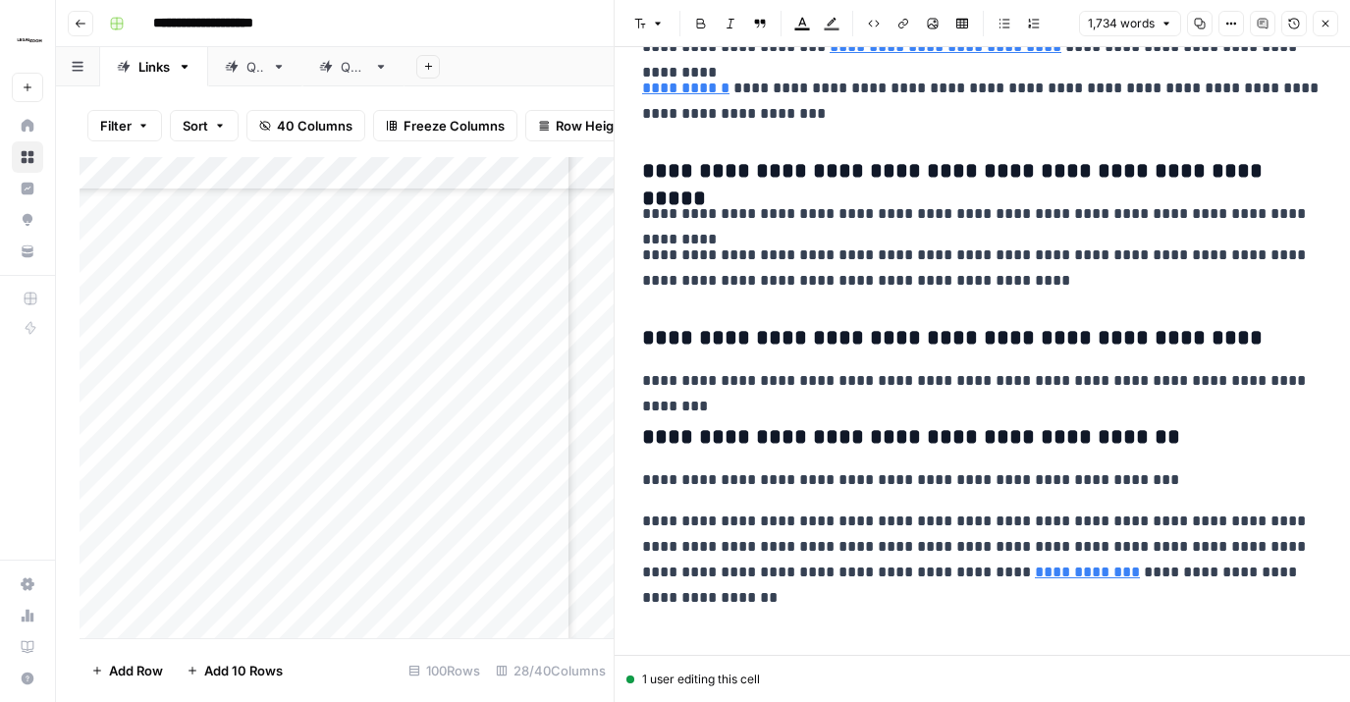
scroll to position [6308, 0]
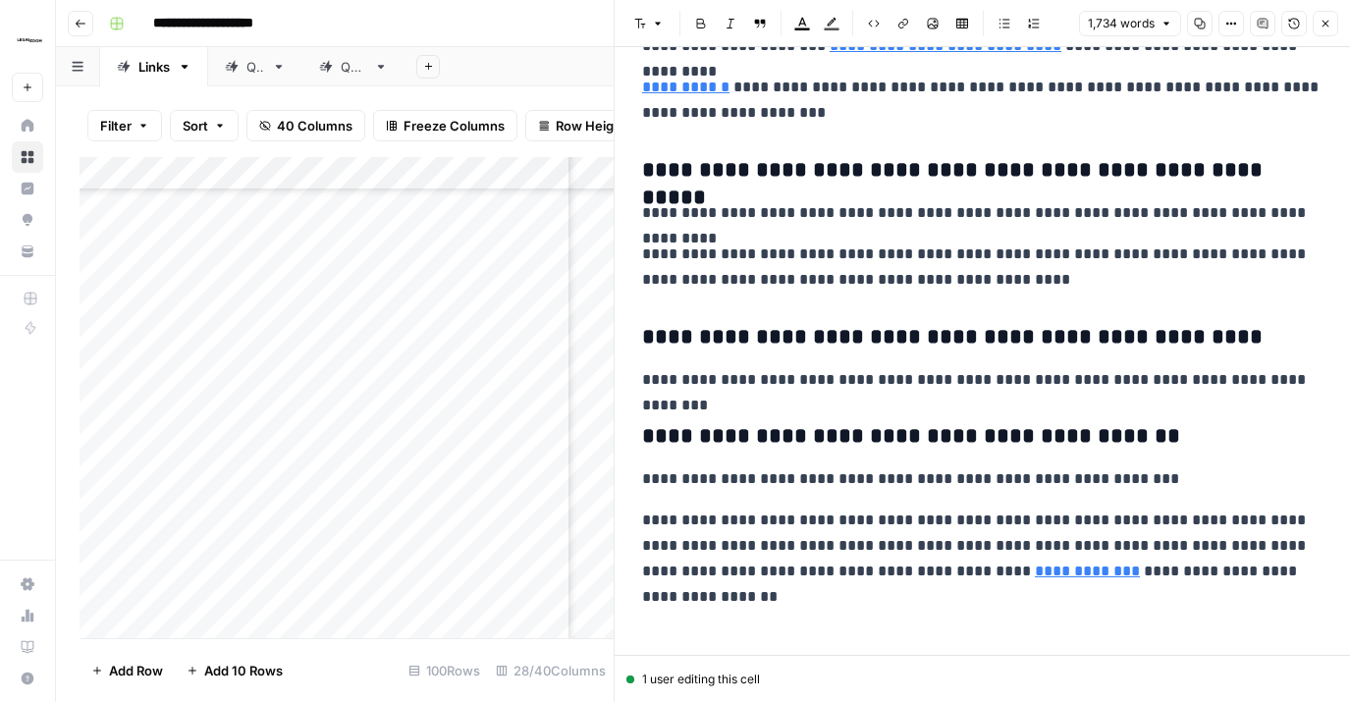
click at [1334, 24] on button "Close" at bounding box center [1326, 24] width 26 height 26
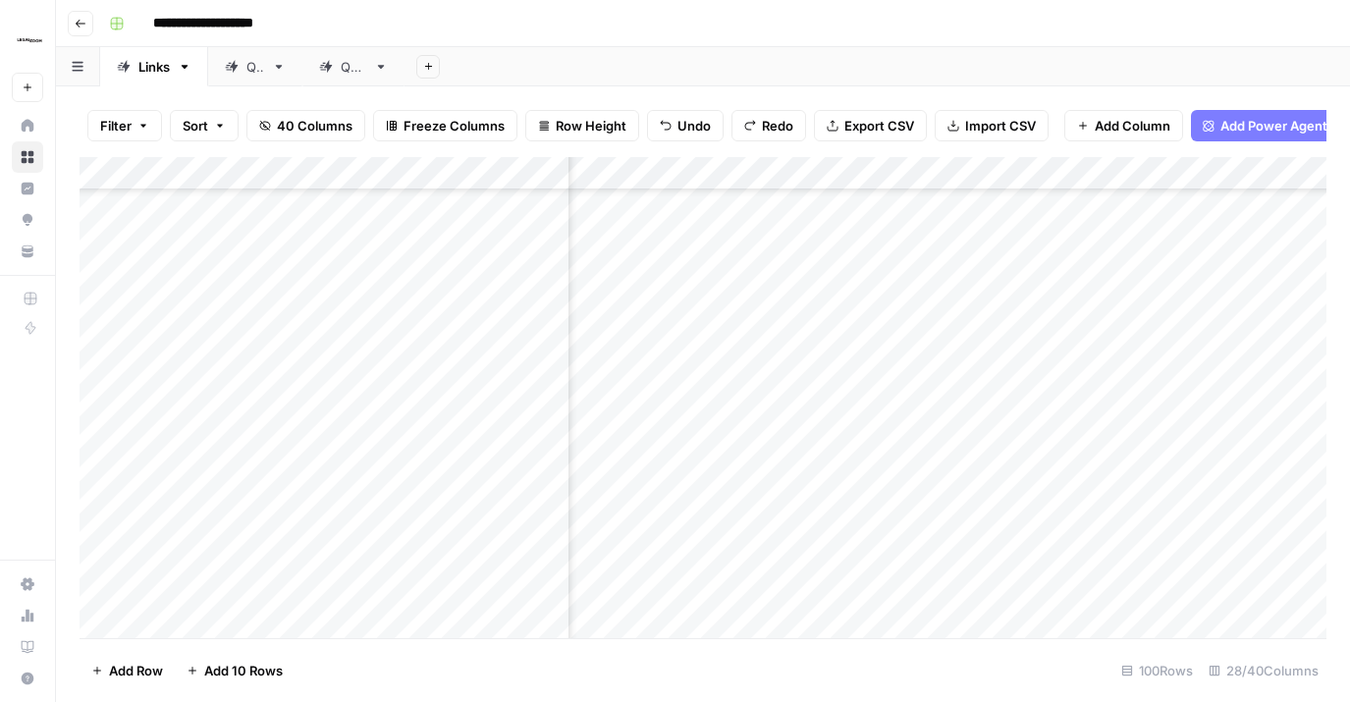
scroll to position [4062, 3626]
click at [981, 242] on div "Add Column" at bounding box center [703, 397] width 1247 height 481
click at [882, 403] on div "Add Column" at bounding box center [703, 397] width 1247 height 481
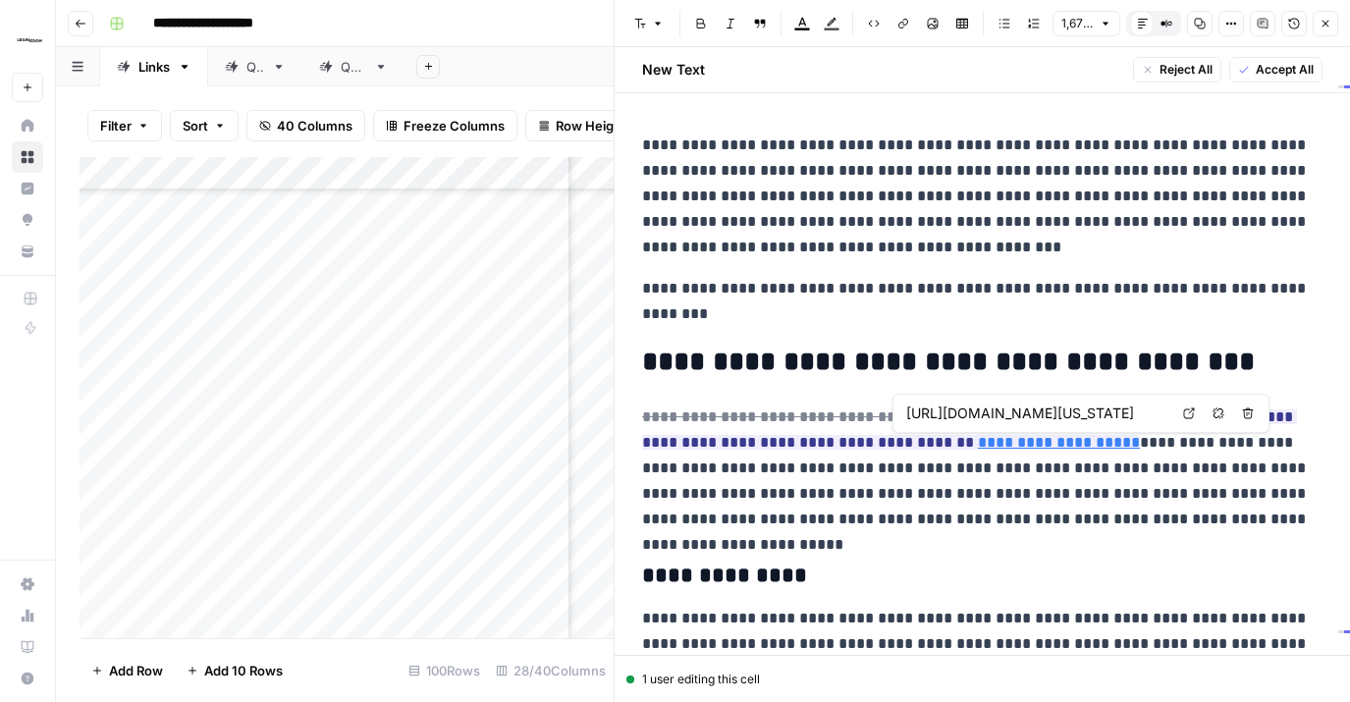
scroll to position [0, 293]
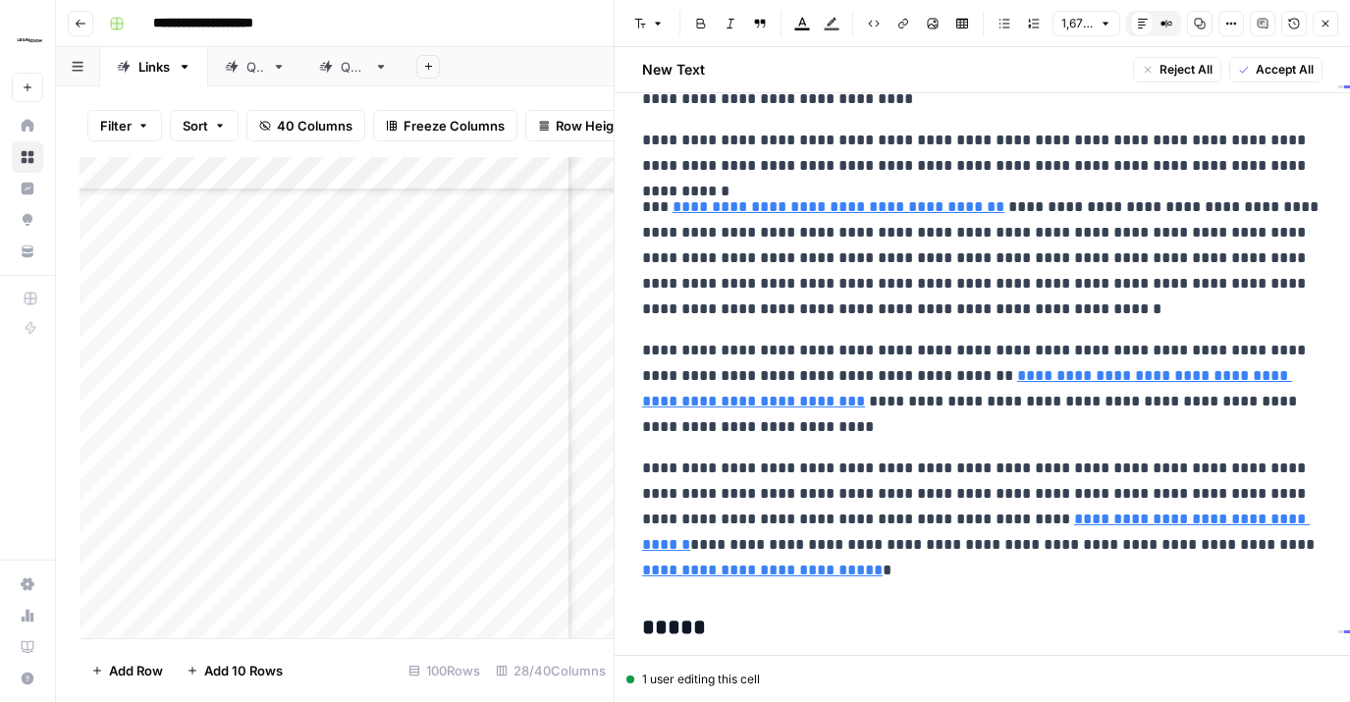
type input "[URL][DOMAIN_NAME][US_STATE]"
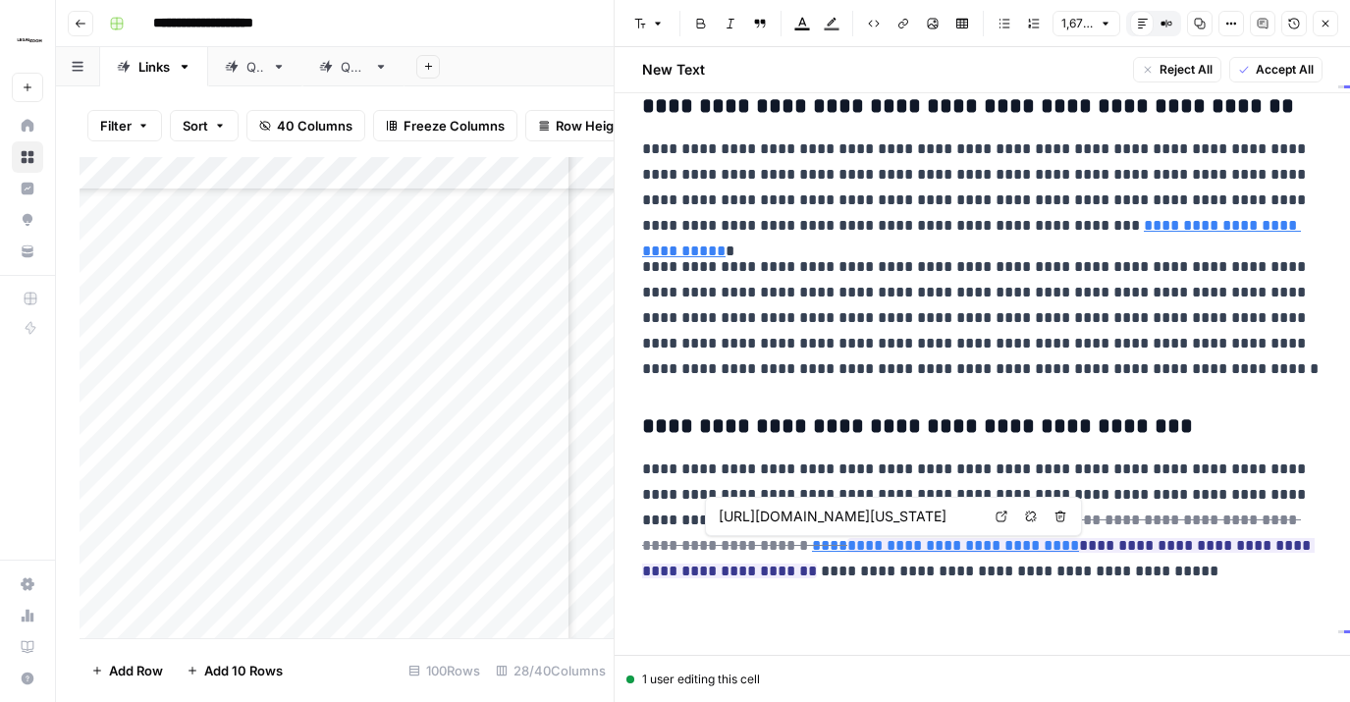
scroll to position [0, 185]
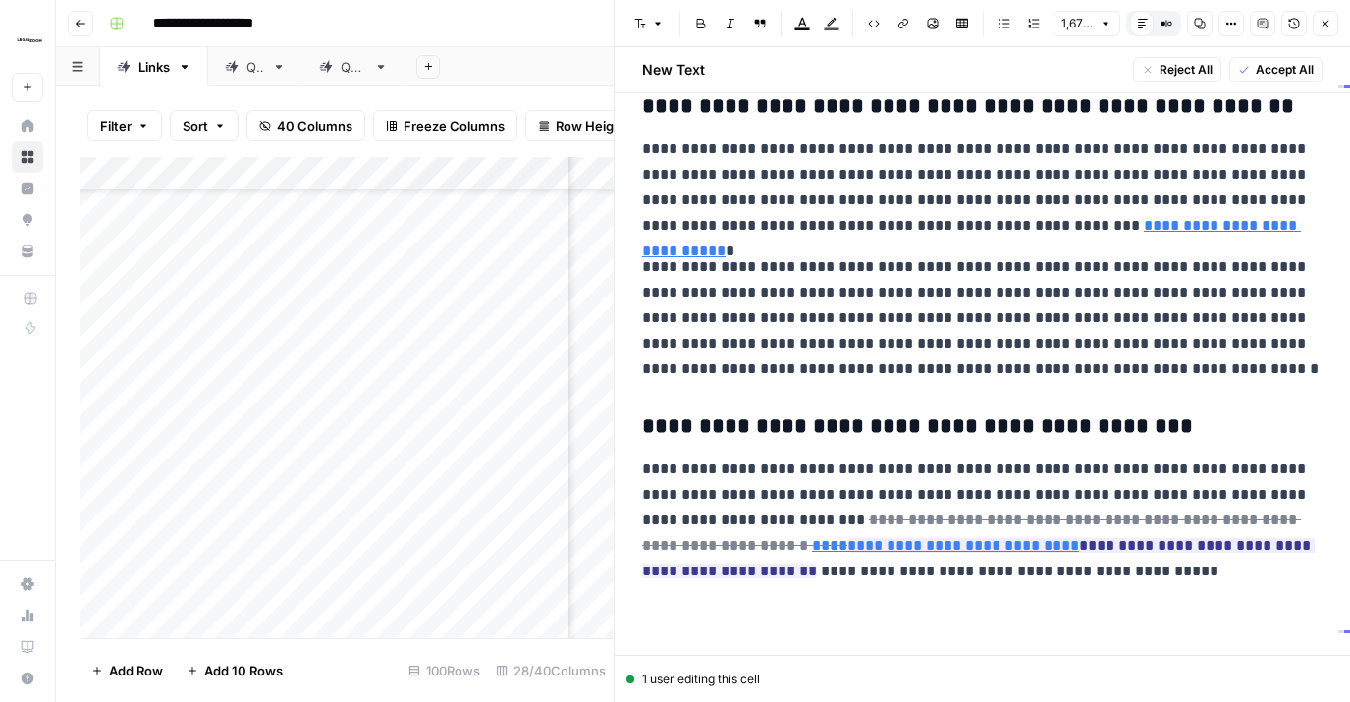
click at [1286, 68] on div "Comments" at bounding box center [1264, 63] width 69 height 20
click at [1316, 66] on button "Accept All" at bounding box center [1276, 70] width 93 height 26
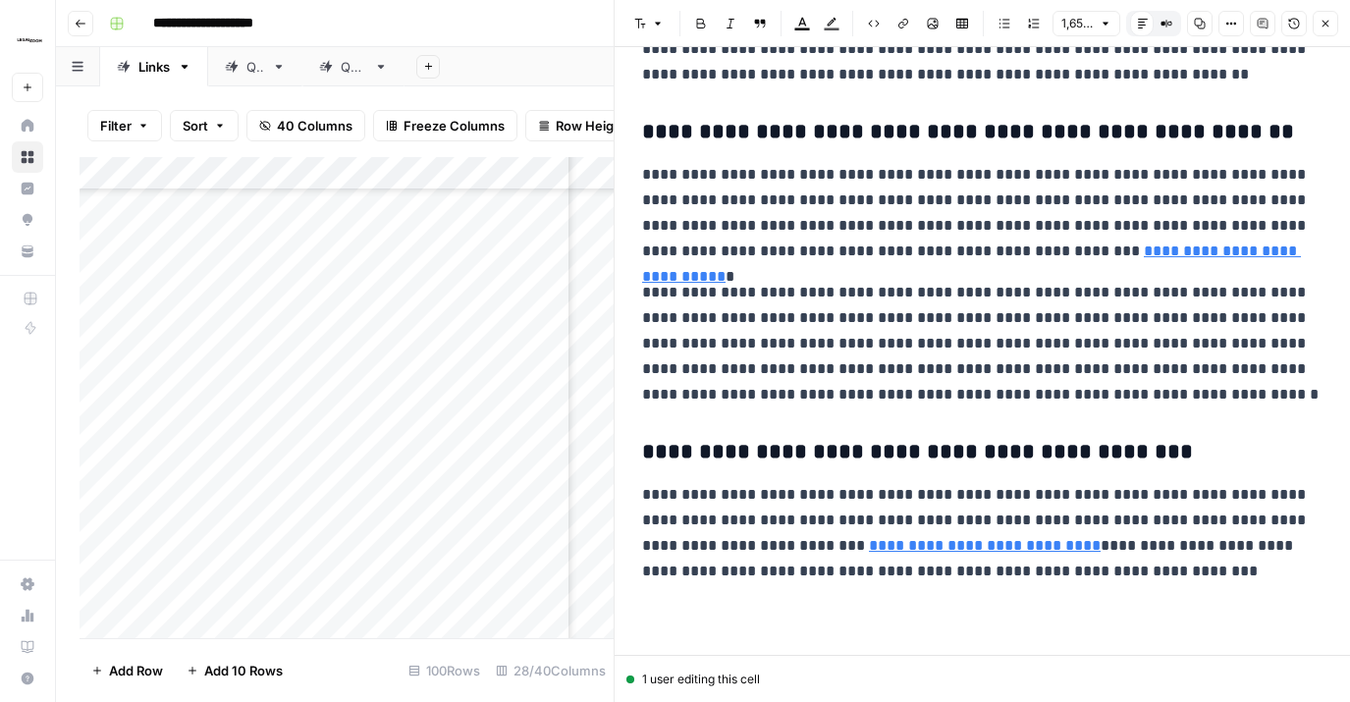
scroll to position [4226, 0]
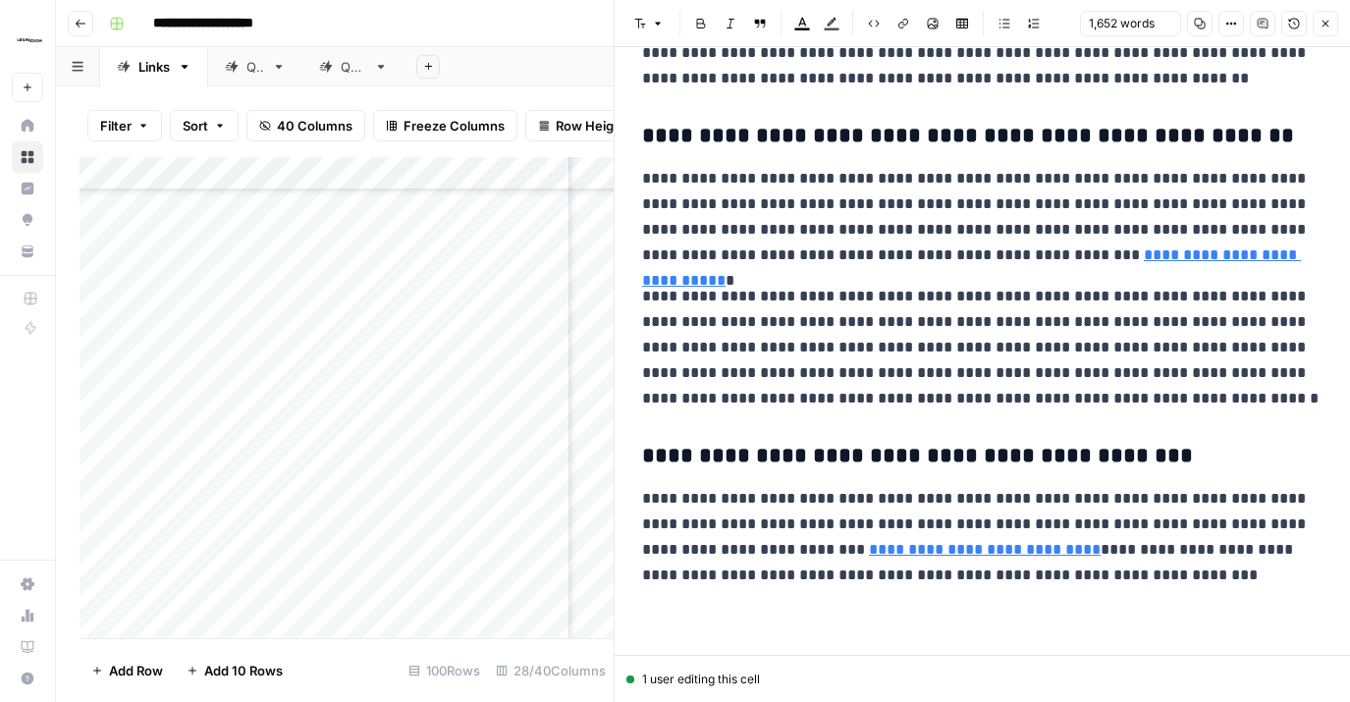
click at [1325, 18] on icon "button" at bounding box center [1326, 24] width 12 height 12
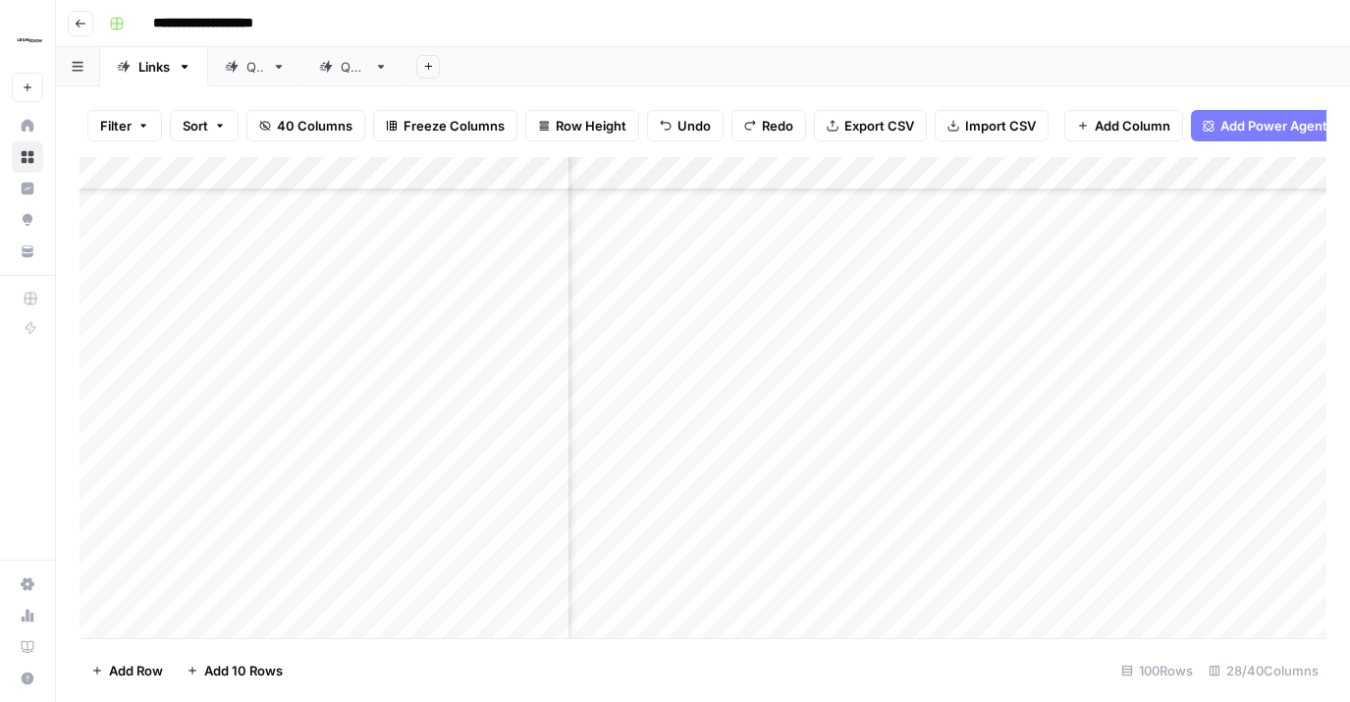
scroll to position [3886, 3625]
click at [877, 451] on div "Add Column" at bounding box center [703, 397] width 1247 height 481
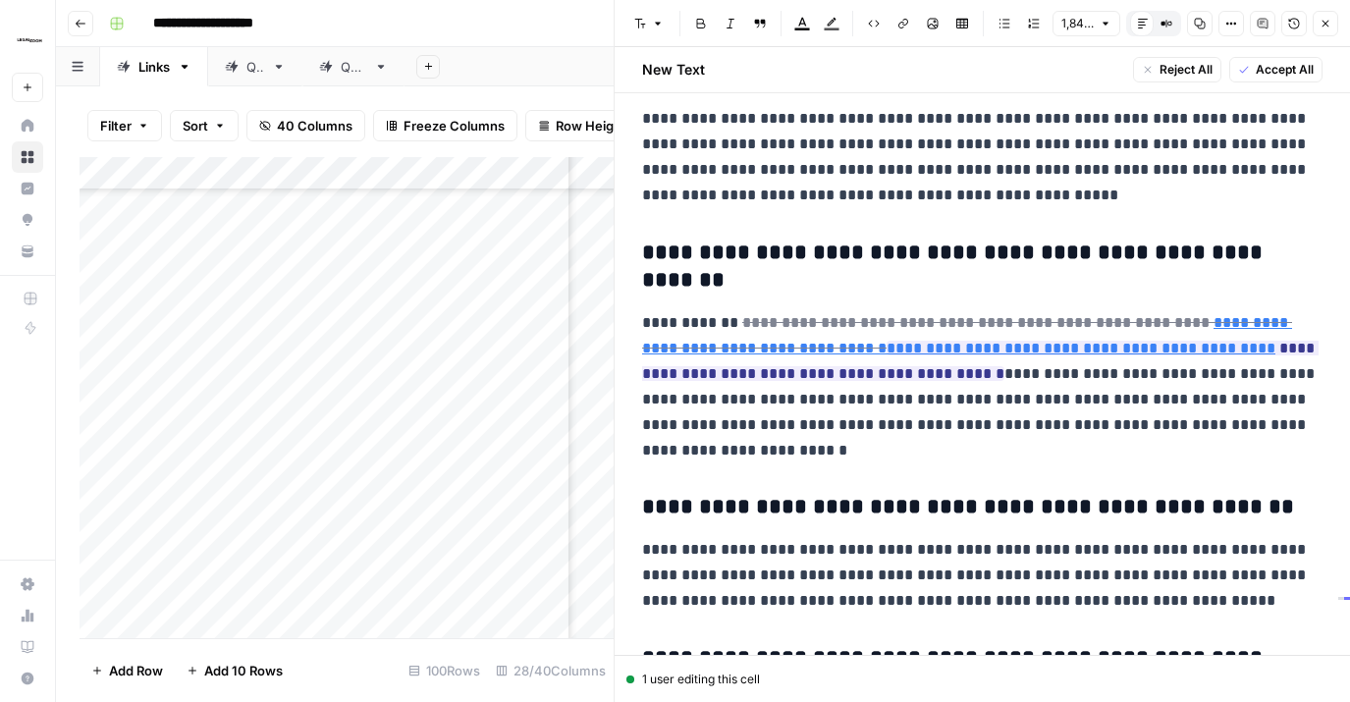
scroll to position [5567, 0]
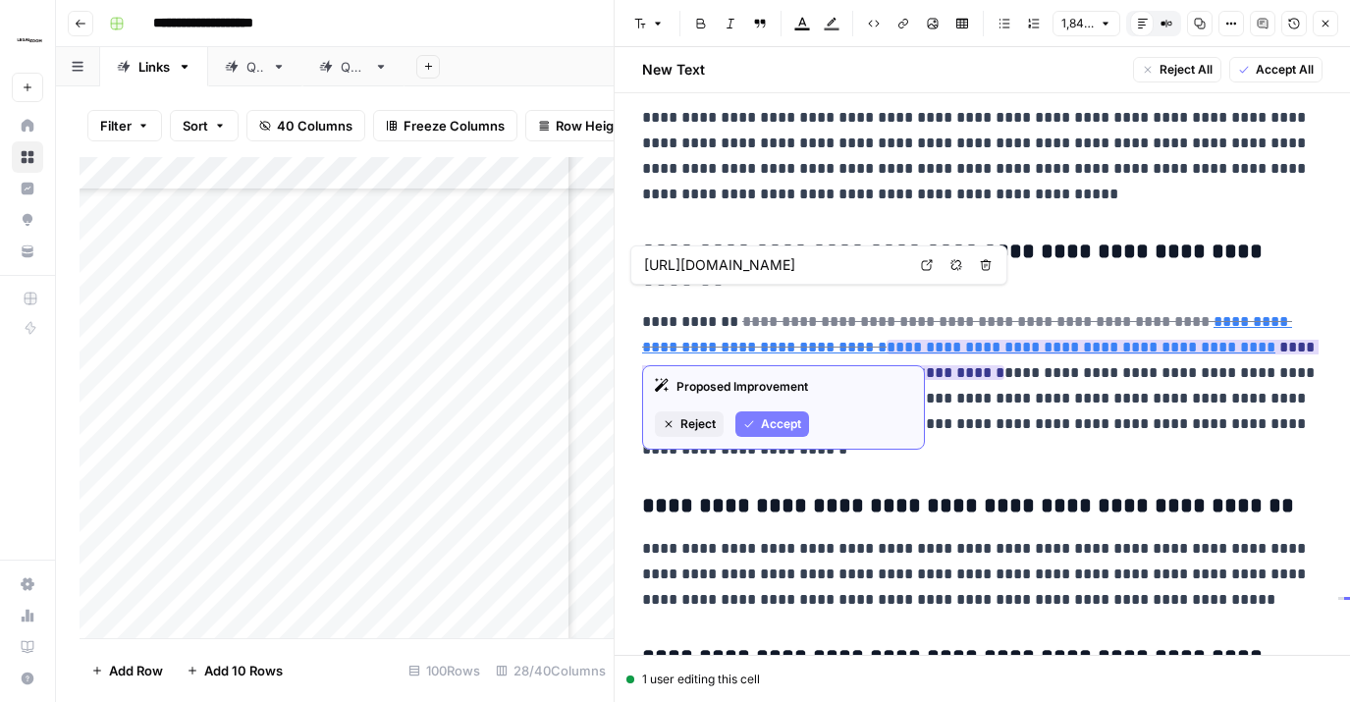
type input "[URL][DOMAIN_NAME]"
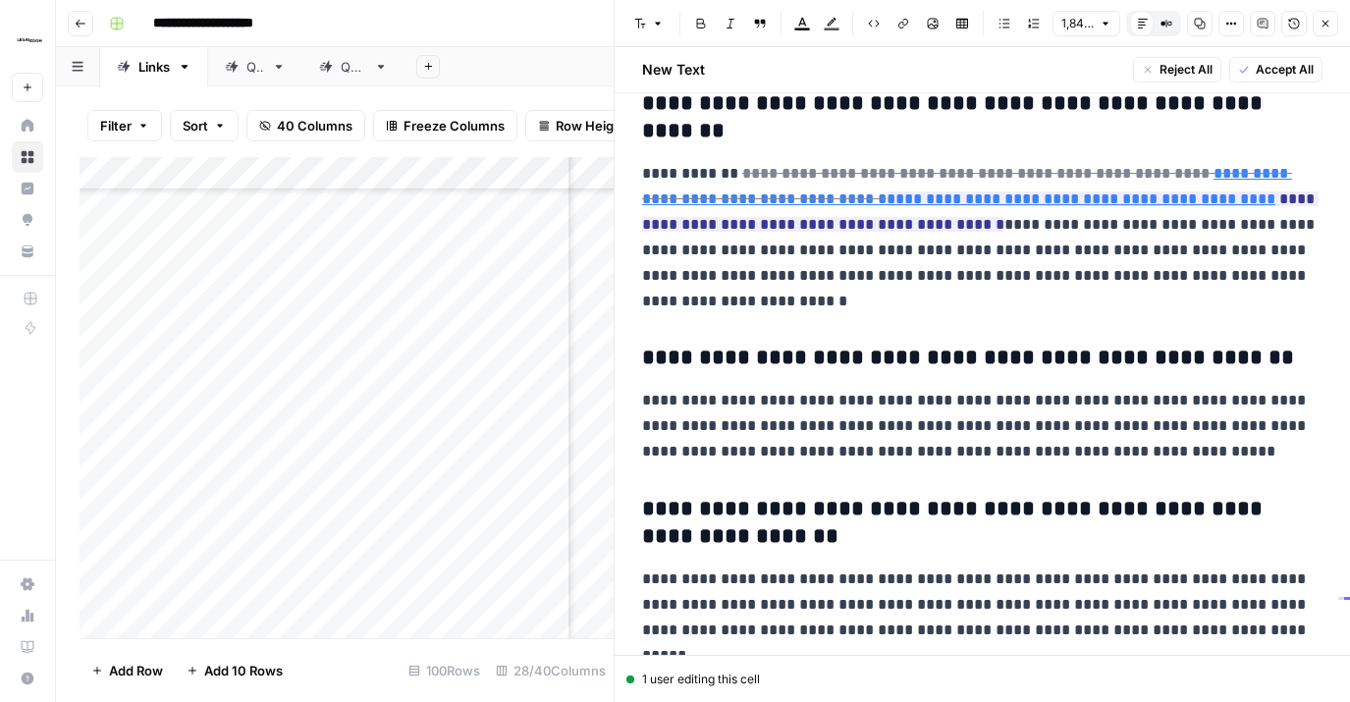
scroll to position [5746, 0]
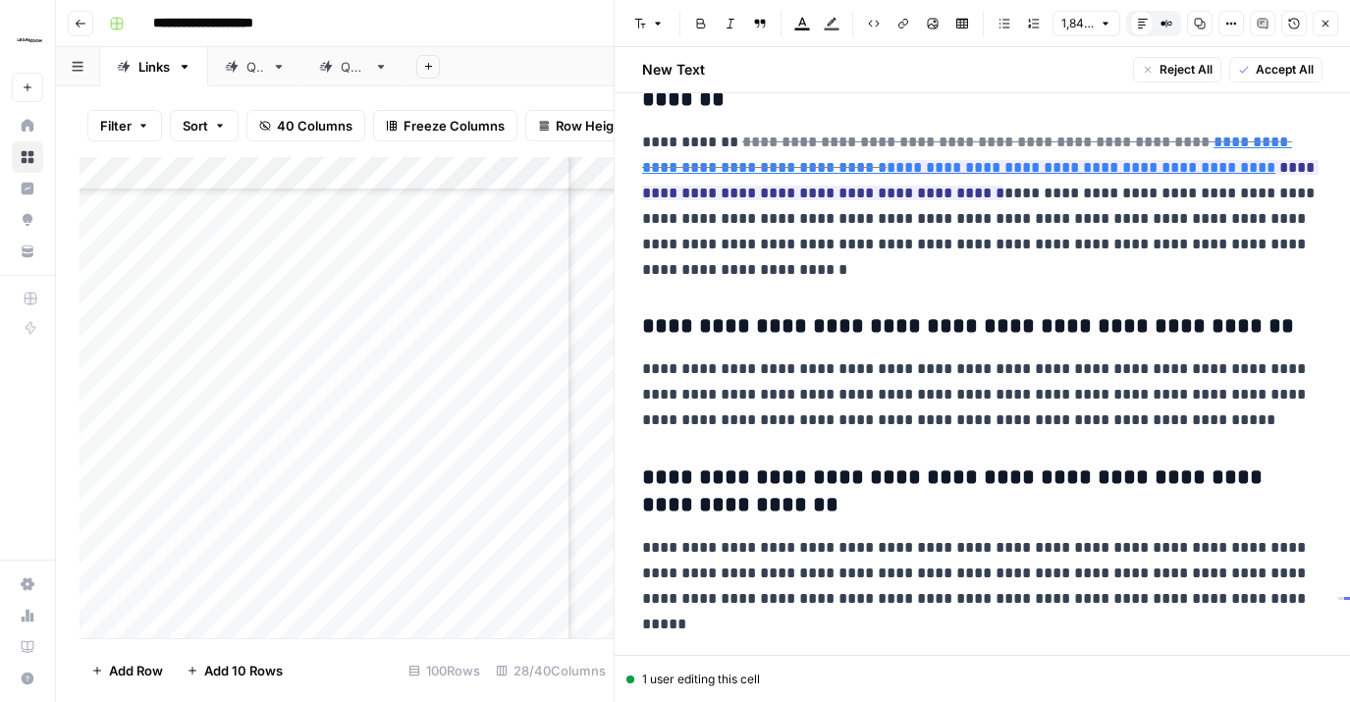
click at [1298, 75] on span "Accept All" at bounding box center [1285, 70] width 58 height 18
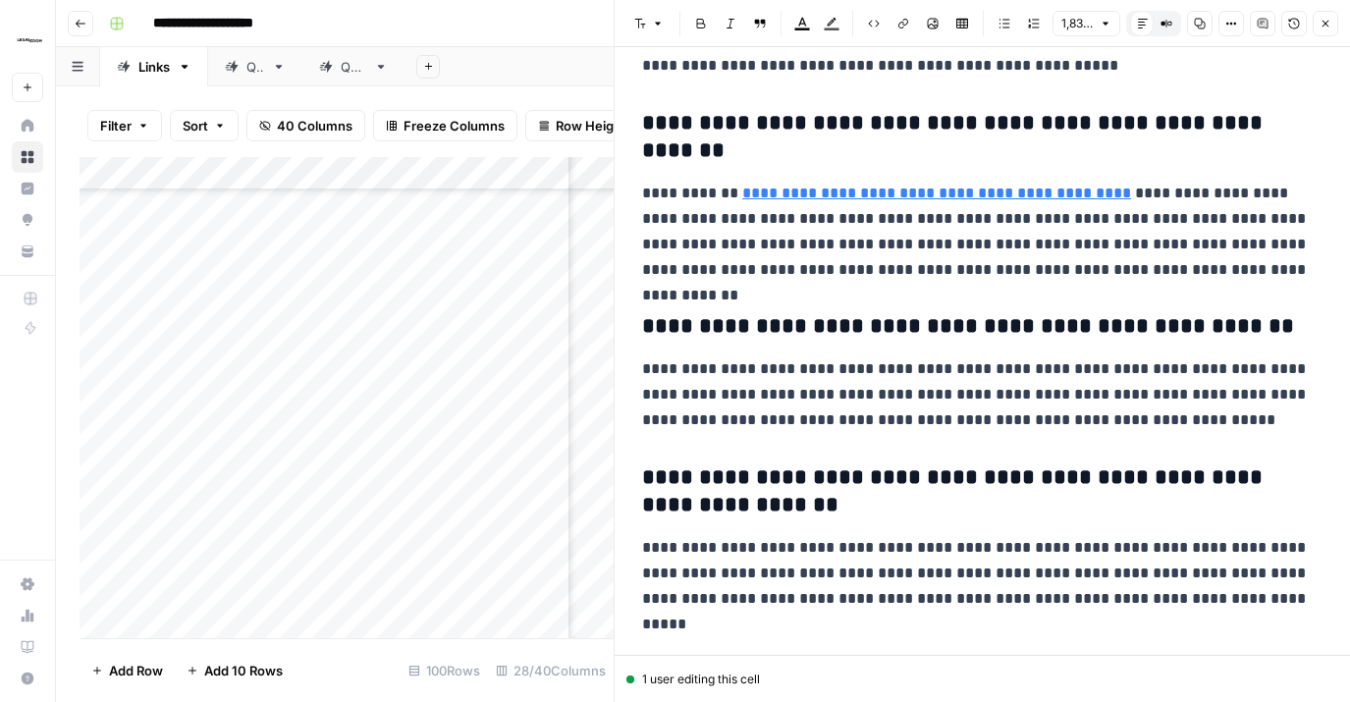
click at [1317, 27] on button "Close" at bounding box center [1326, 24] width 26 height 26
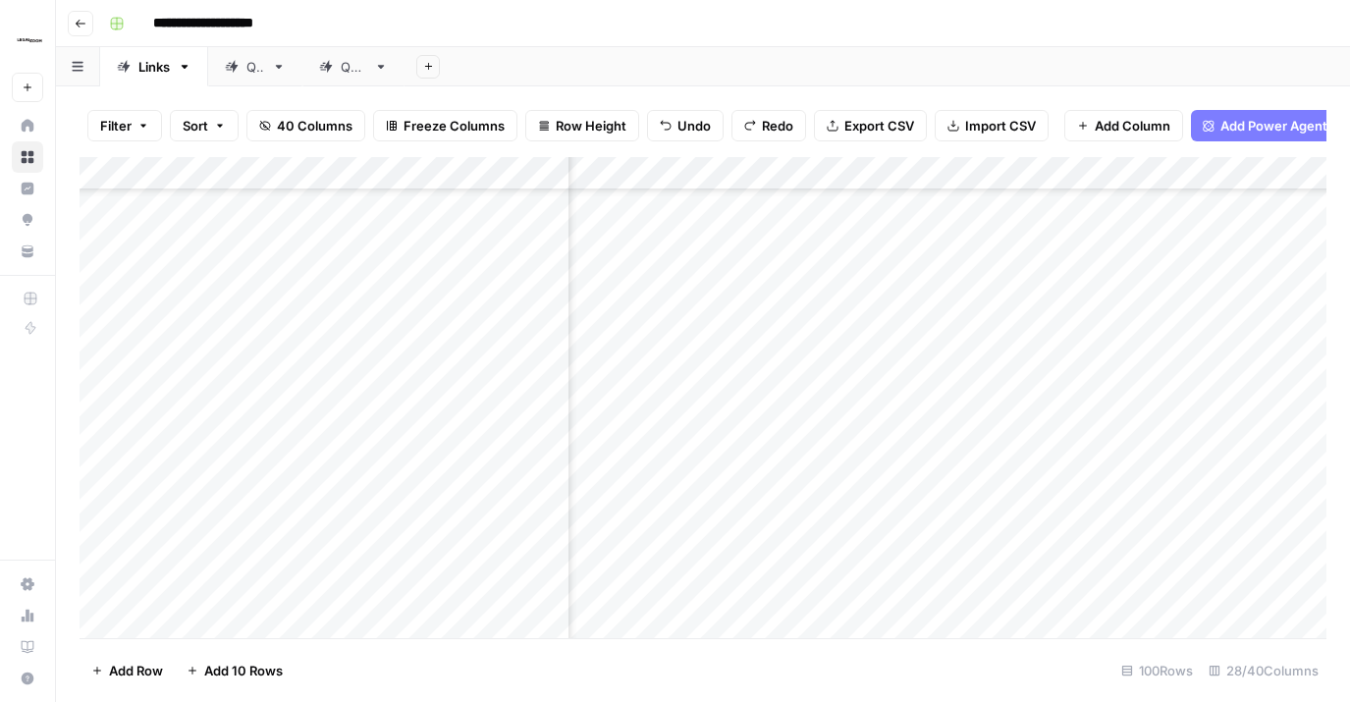
click at [881, 500] on div "Add Column" at bounding box center [703, 397] width 1247 height 481
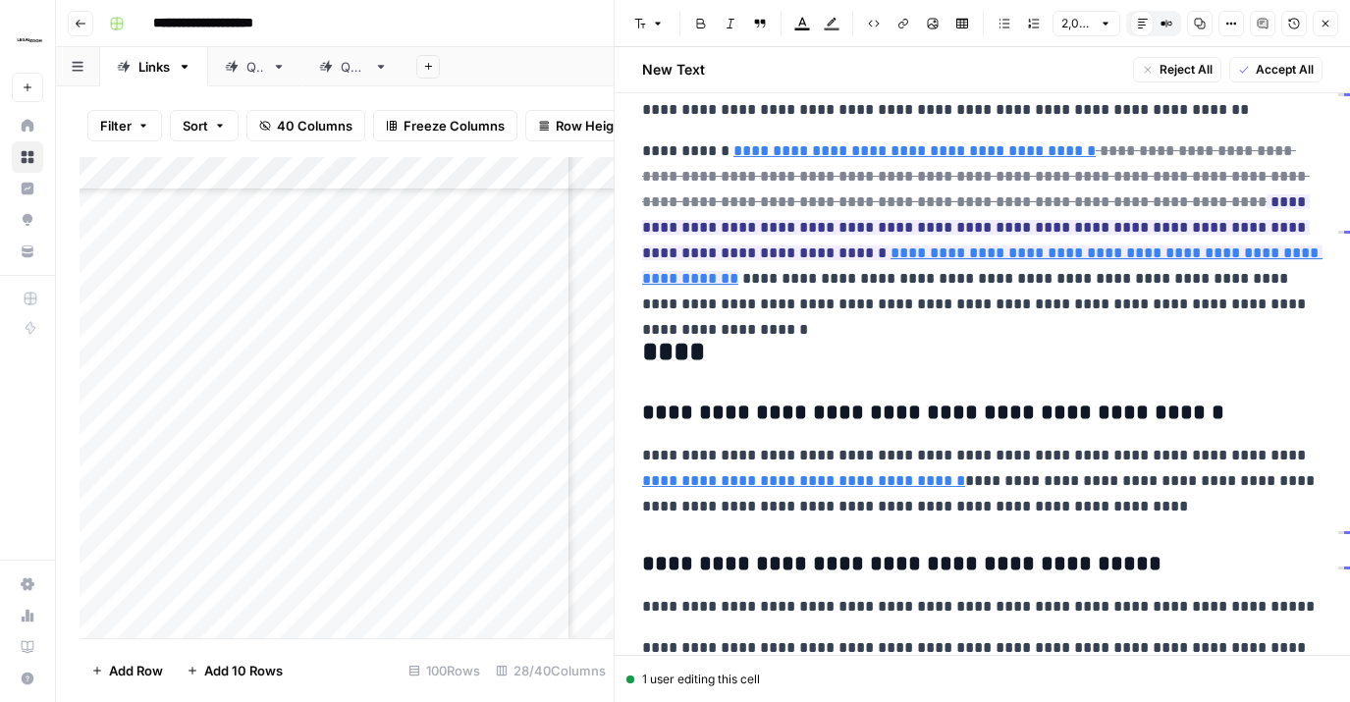
scroll to position [6243, 0]
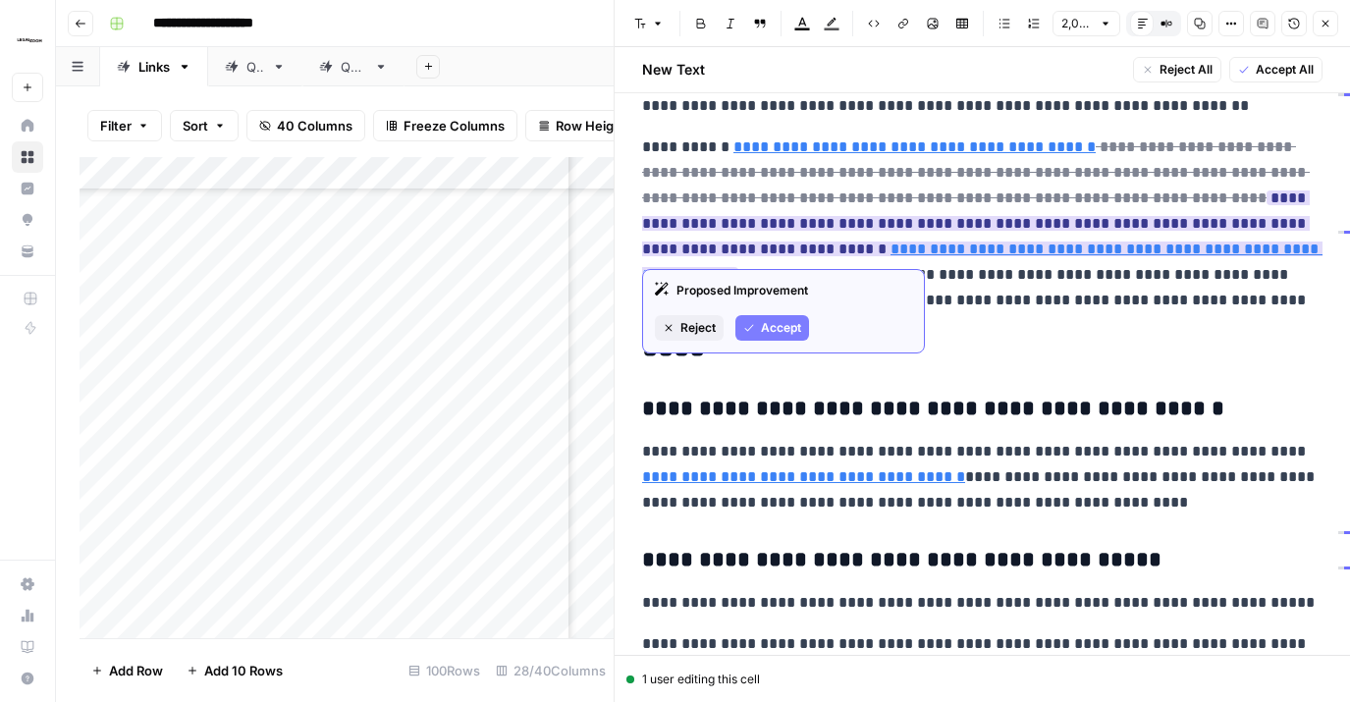
drag, startPoint x: 789, startPoint y: 316, endPoint x: 802, endPoint y: 309, distance: 15.4
click at [790, 316] on button "Accept" at bounding box center [773, 328] width 74 height 26
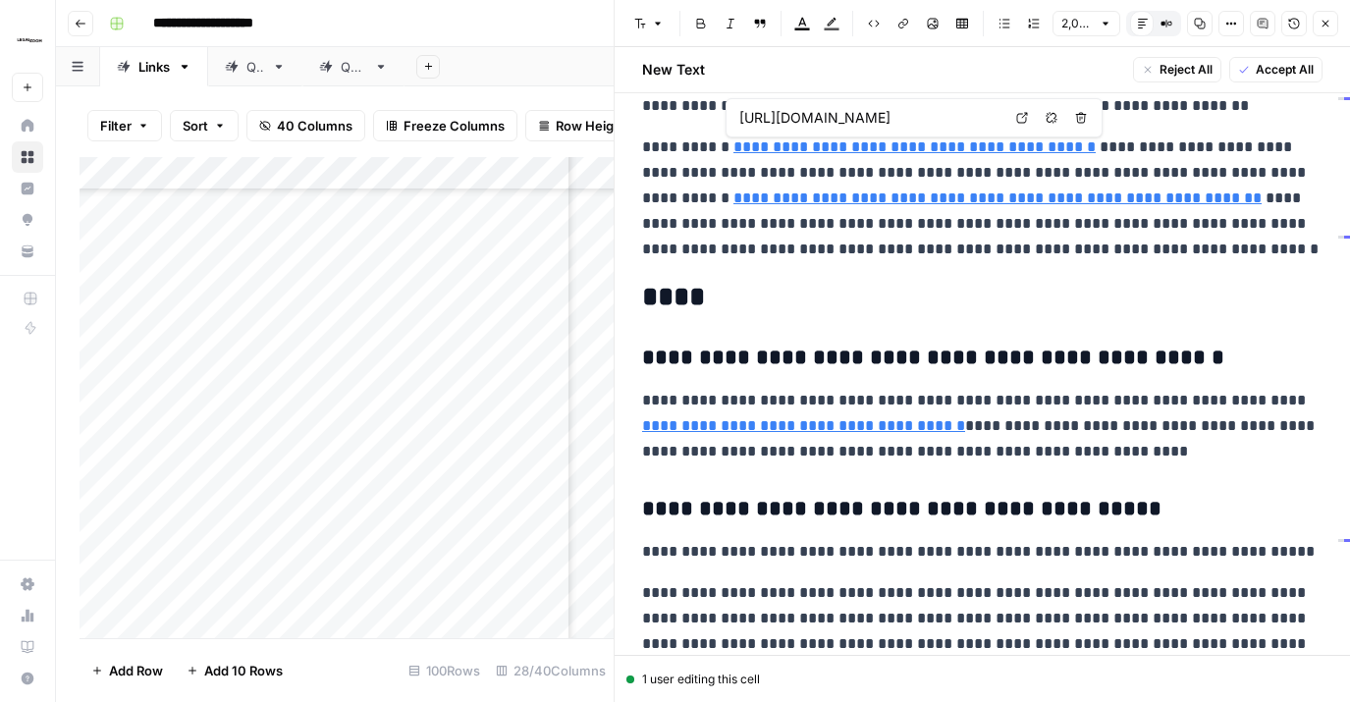
type input "[URL][DOMAIN_NAME]"
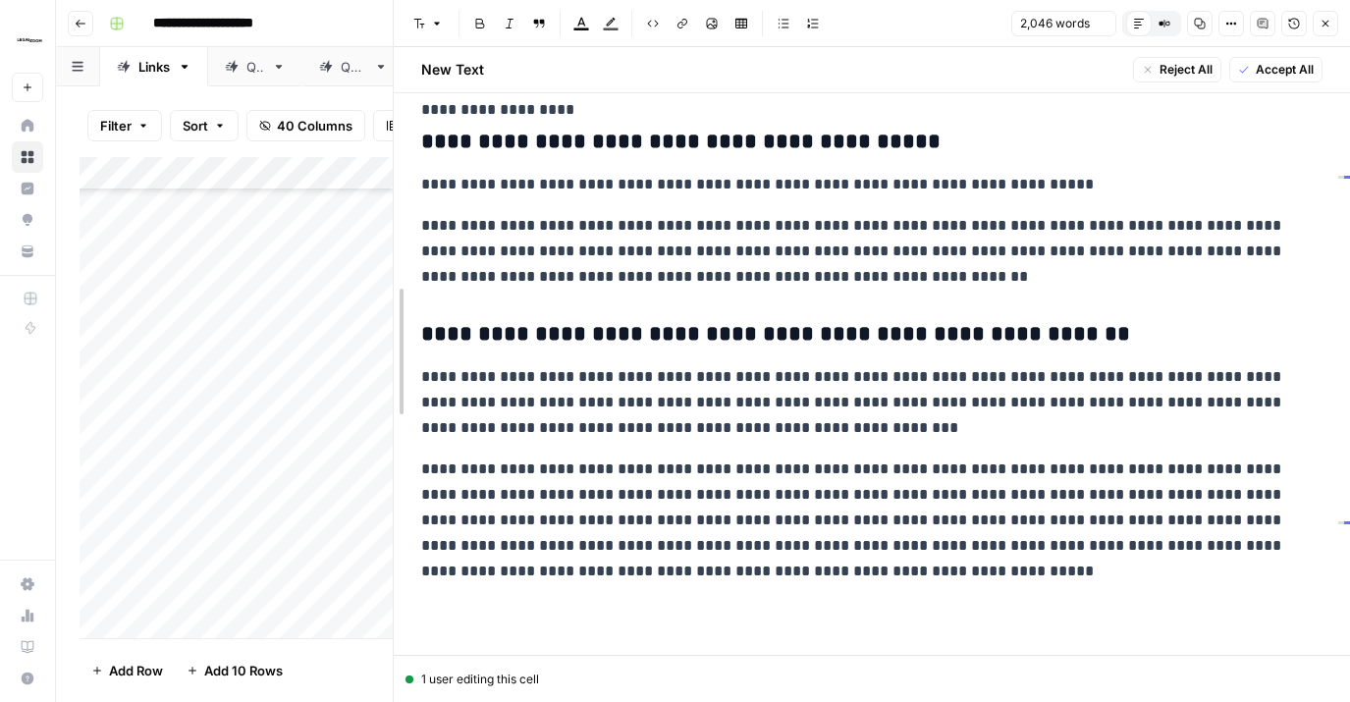
scroll to position [5337, 0]
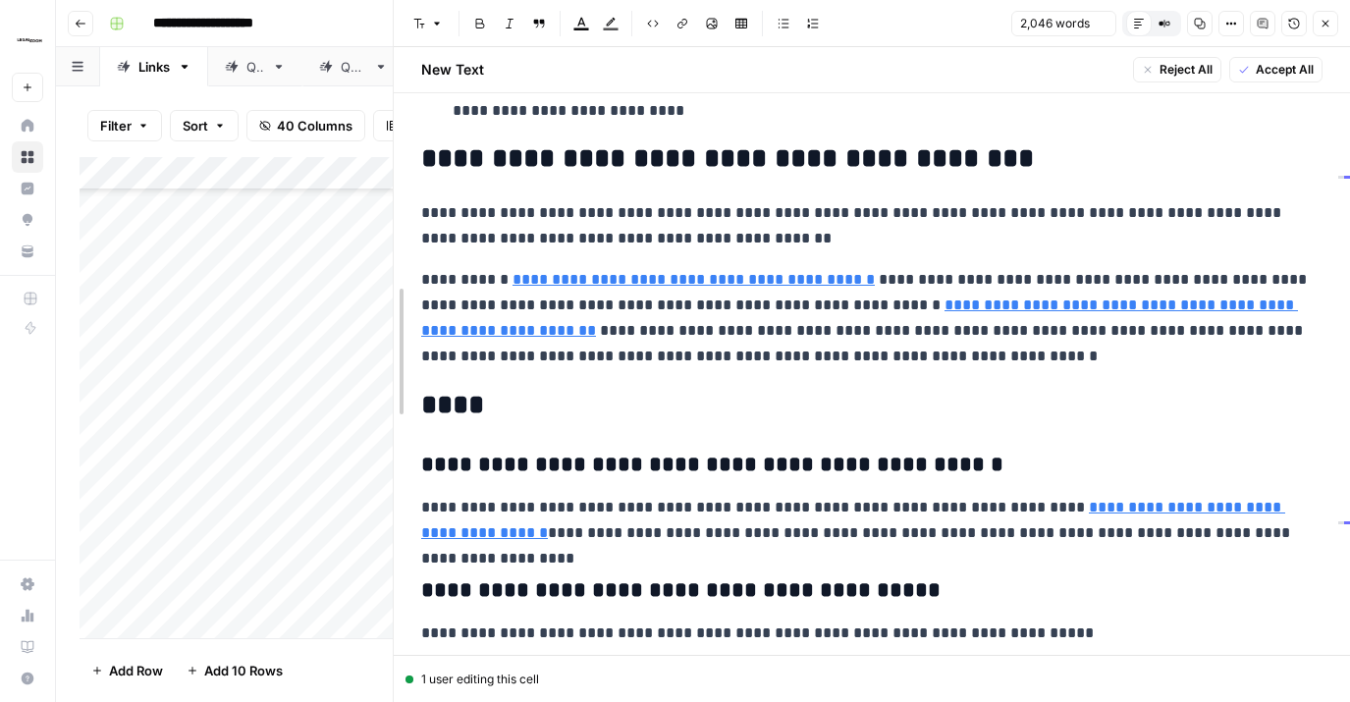
drag, startPoint x: 615, startPoint y: 315, endPoint x: 374, endPoint y: 324, distance: 240.8
click at [372, 324] on body "**********" at bounding box center [675, 351] width 1350 height 702
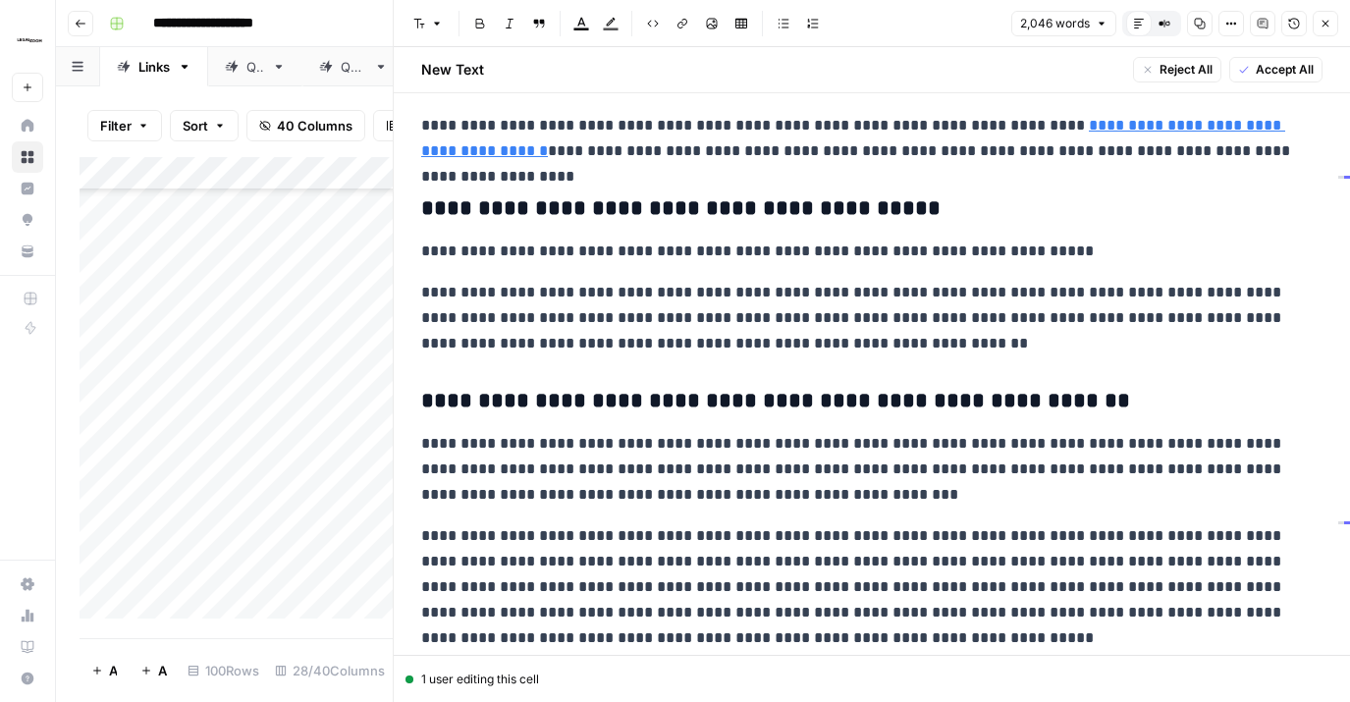
scroll to position [5786, 0]
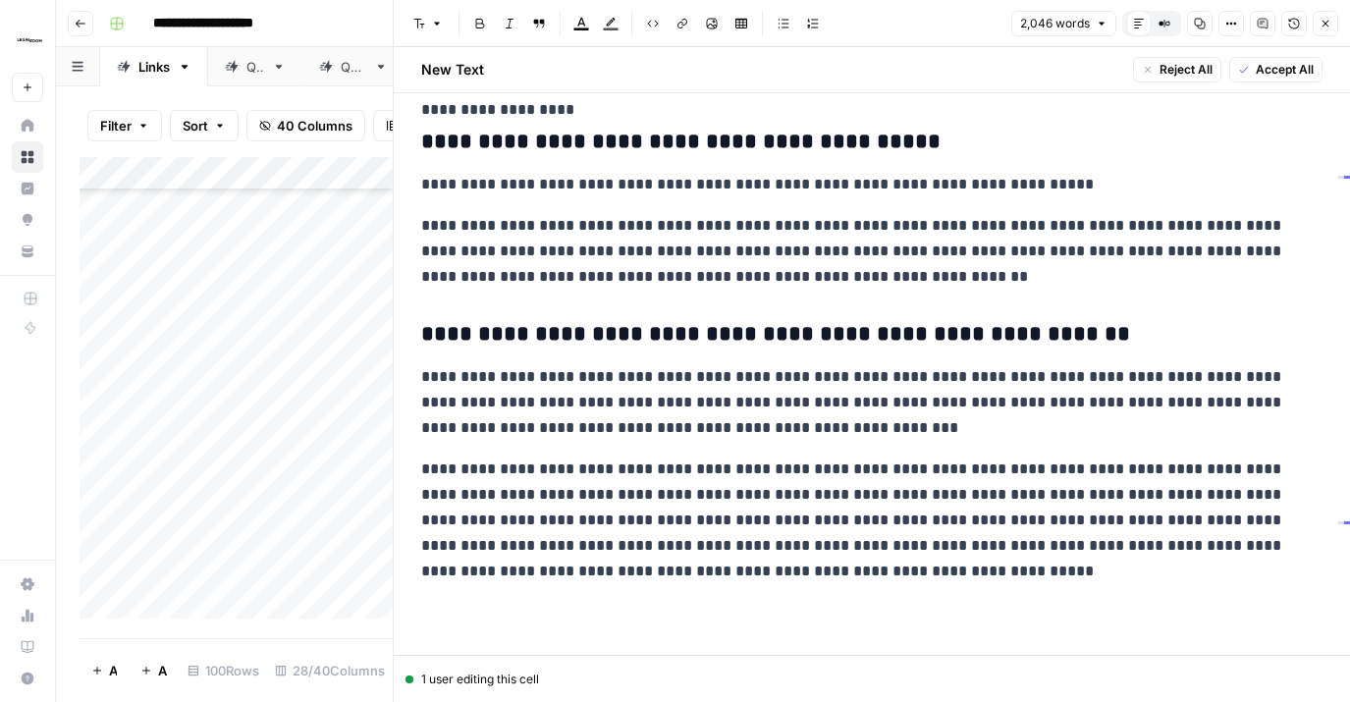
drag, startPoint x: 1268, startPoint y: 63, endPoint x: 1298, endPoint y: 54, distance: 31.7
click at [1268, 63] on span "Accept All" at bounding box center [1285, 70] width 58 height 18
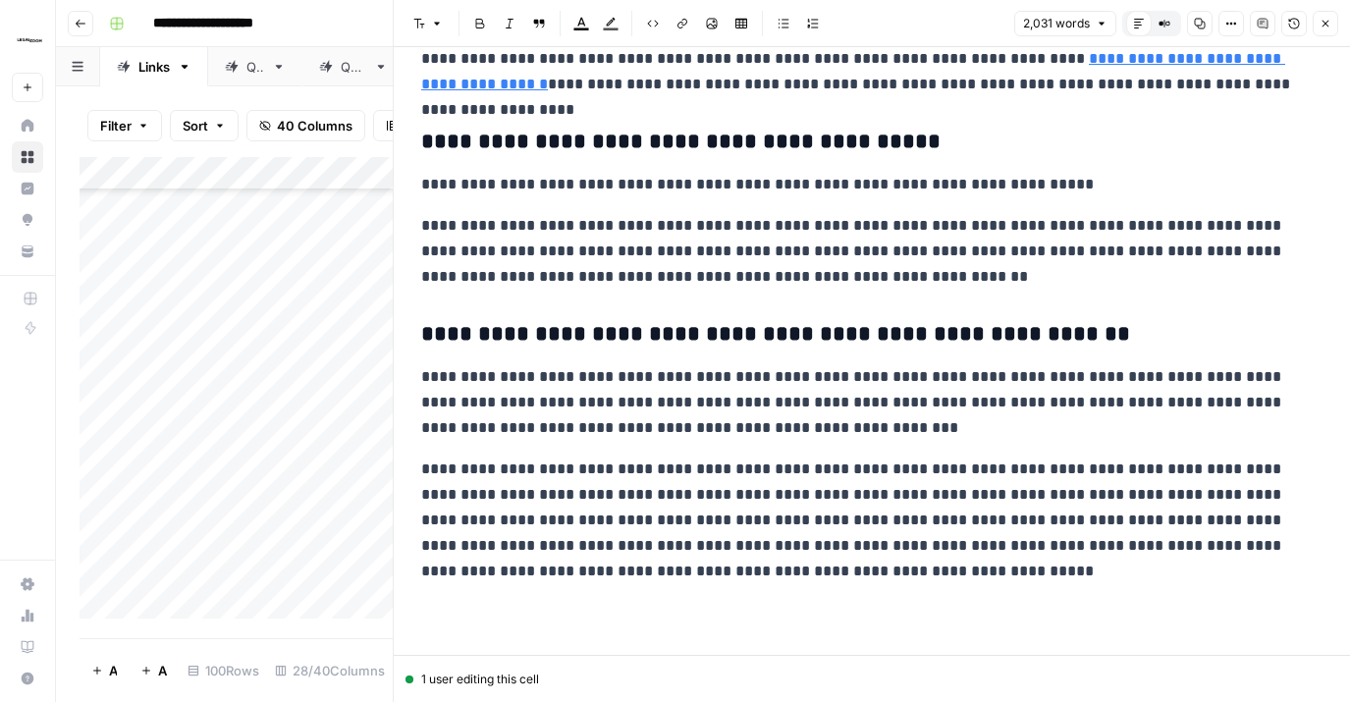
scroll to position [5483, 0]
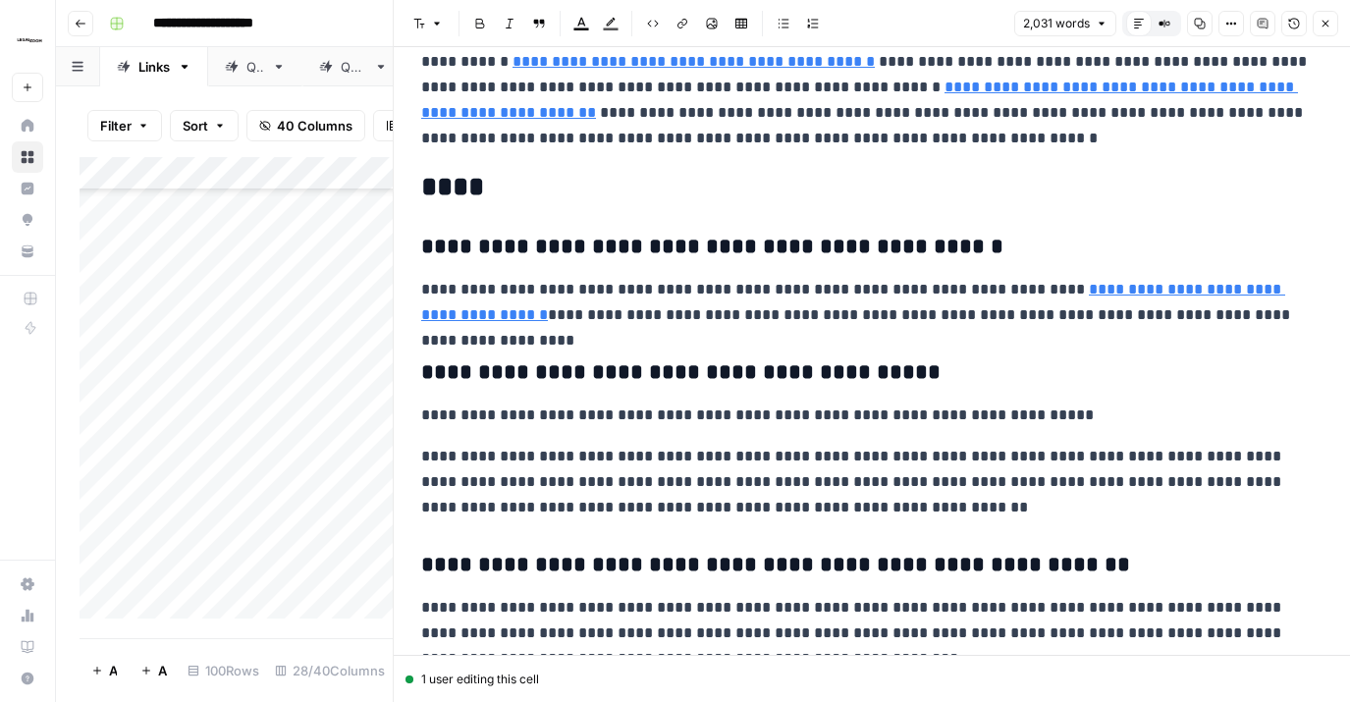
drag, startPoint x: 1328, startPoint y: 22, endPoint x: 1321, endPoint y: 42, distance: 21.7
click at [1327, 22] on icon "button" at bounding box center [1326, 24] width 7 height 7
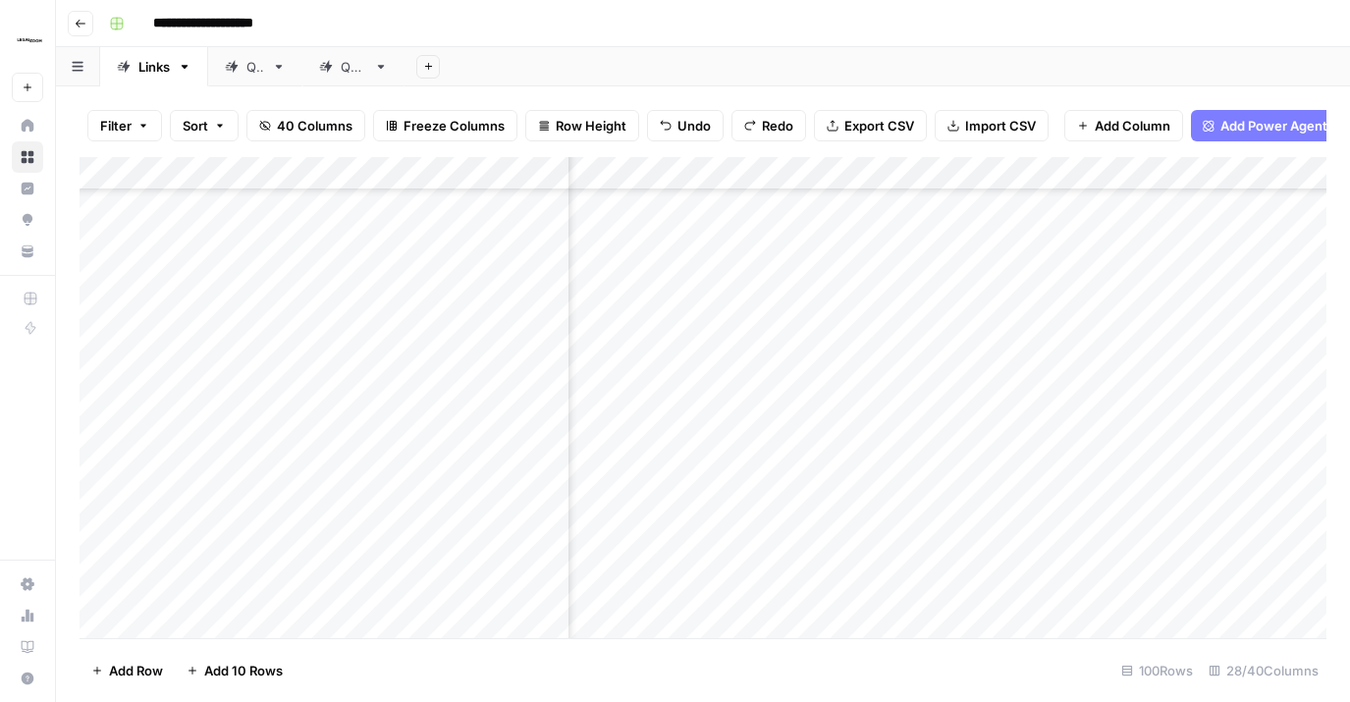
scroll to position [4139, 3625]
click at [877, 300] on div "Add Column" at bounding box center [703, 397] width 1247 height 481
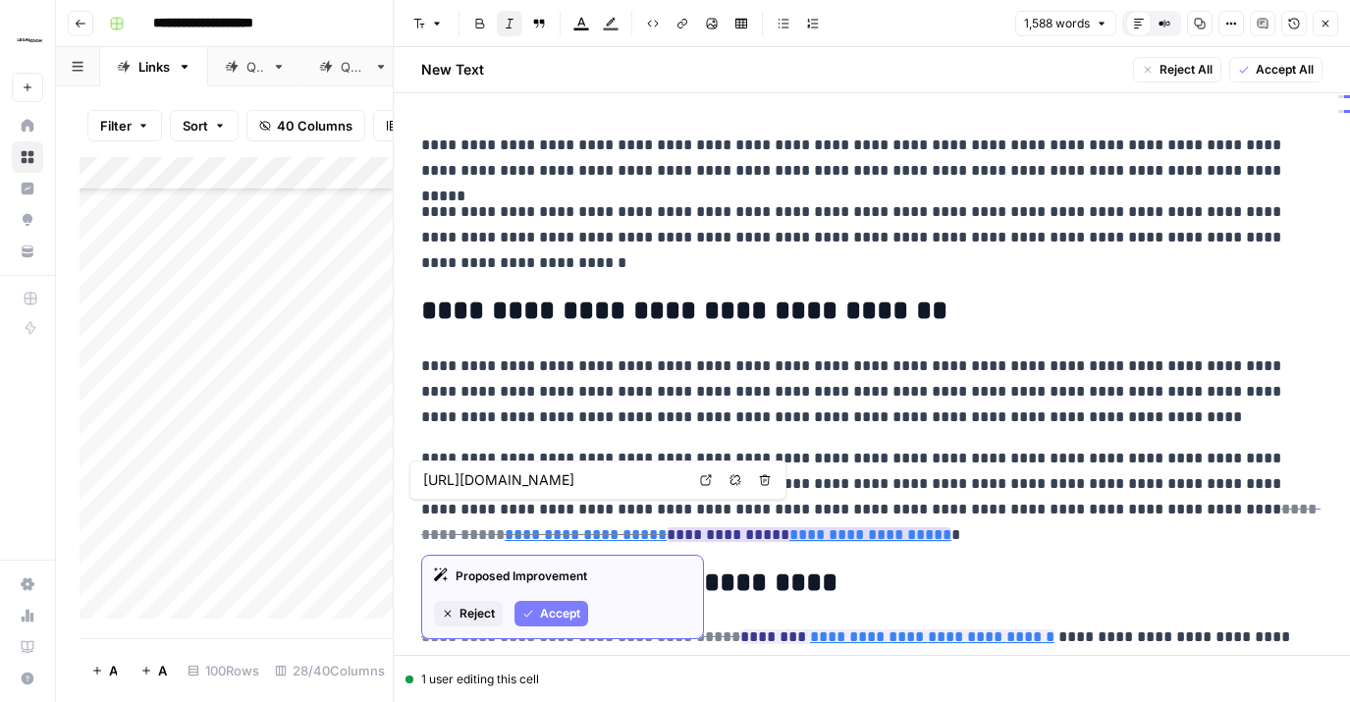
type input "[URL][DOMAIN_NAME]"
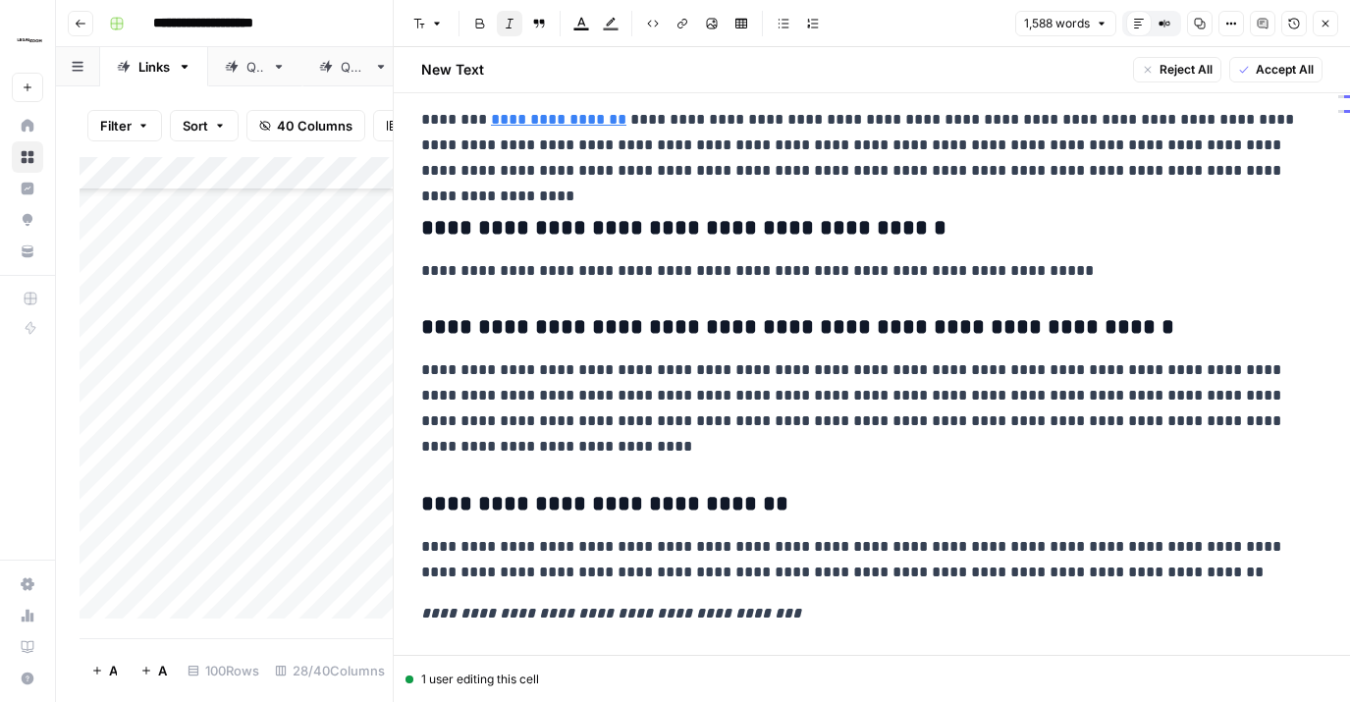
scroll to position [4474, 0]
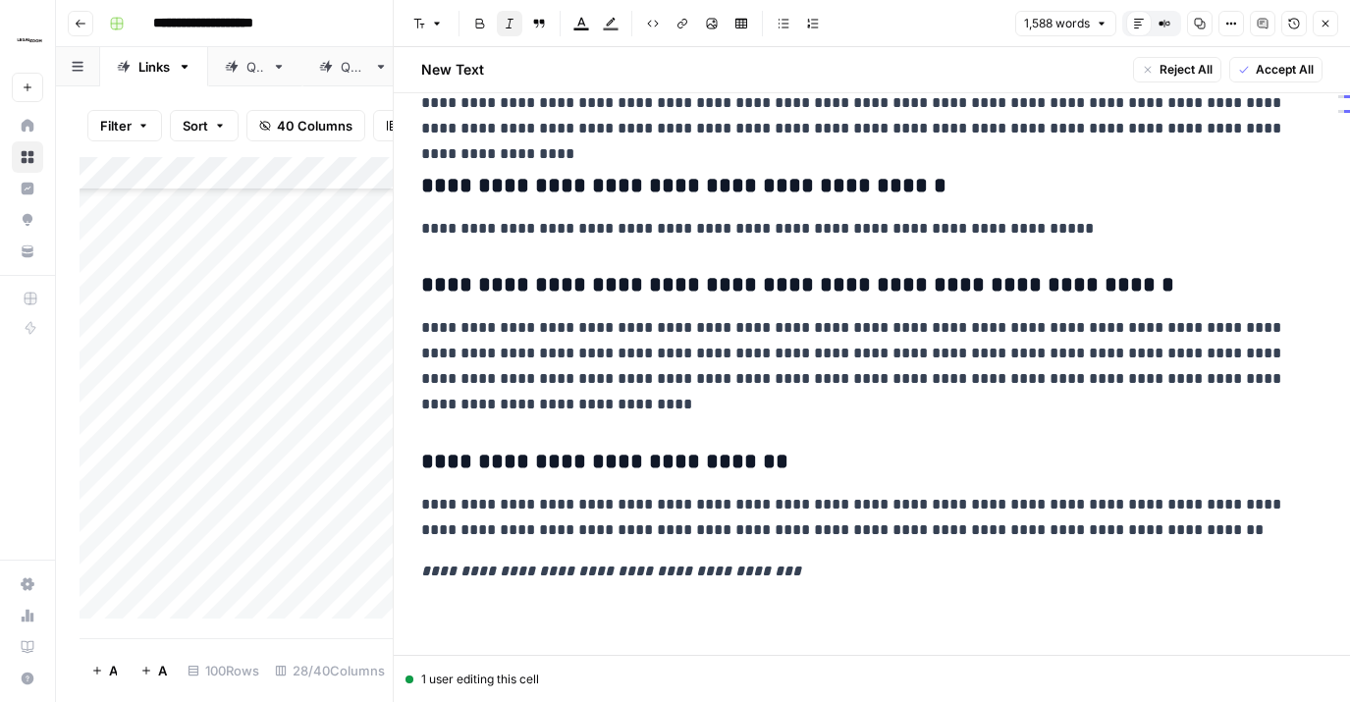
drag, startPoint x: 1271, startPoint y: 67, endPoint x: 1303, endPoint y: 38, distance: 43.1
click at [1273, 66] on span "Accept All" at bounding box center [1285, 70] width 58 height 18
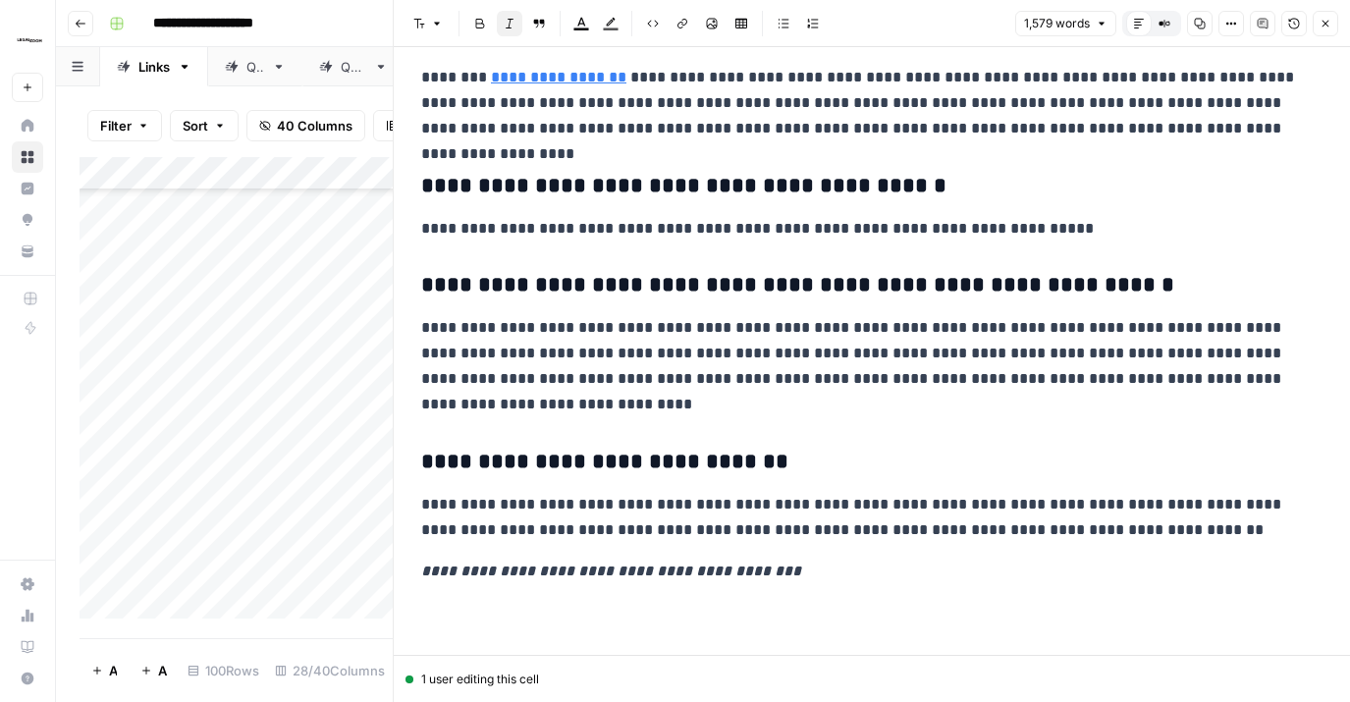
drag, startPoint x: 1317, startPoint y: 22, endPoint x: 1277, endPoint y: 82, distance: 72.2
click at [1317, 23] on button "Close" at bounding box center [1326, 24] width 26 height 26
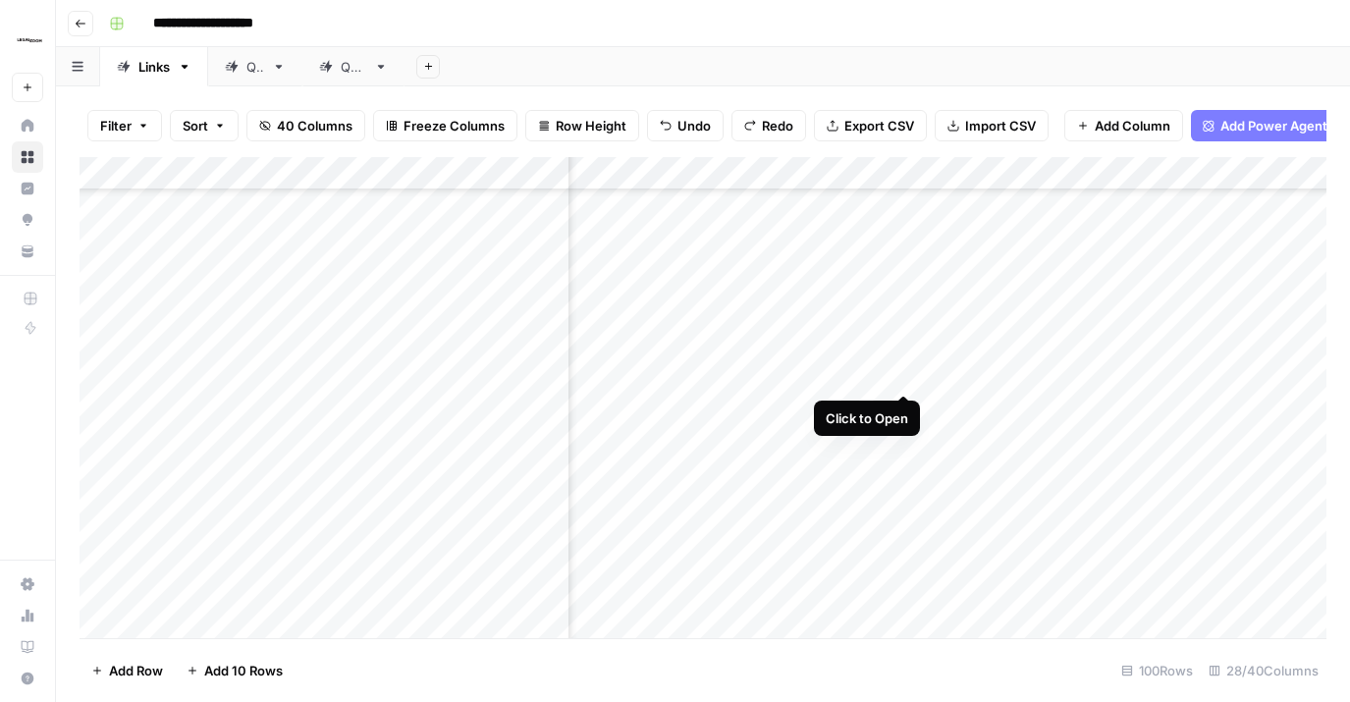
click at [900, 354] on div "Add Column" at bounding box center [703, 397] width 1247 height 481
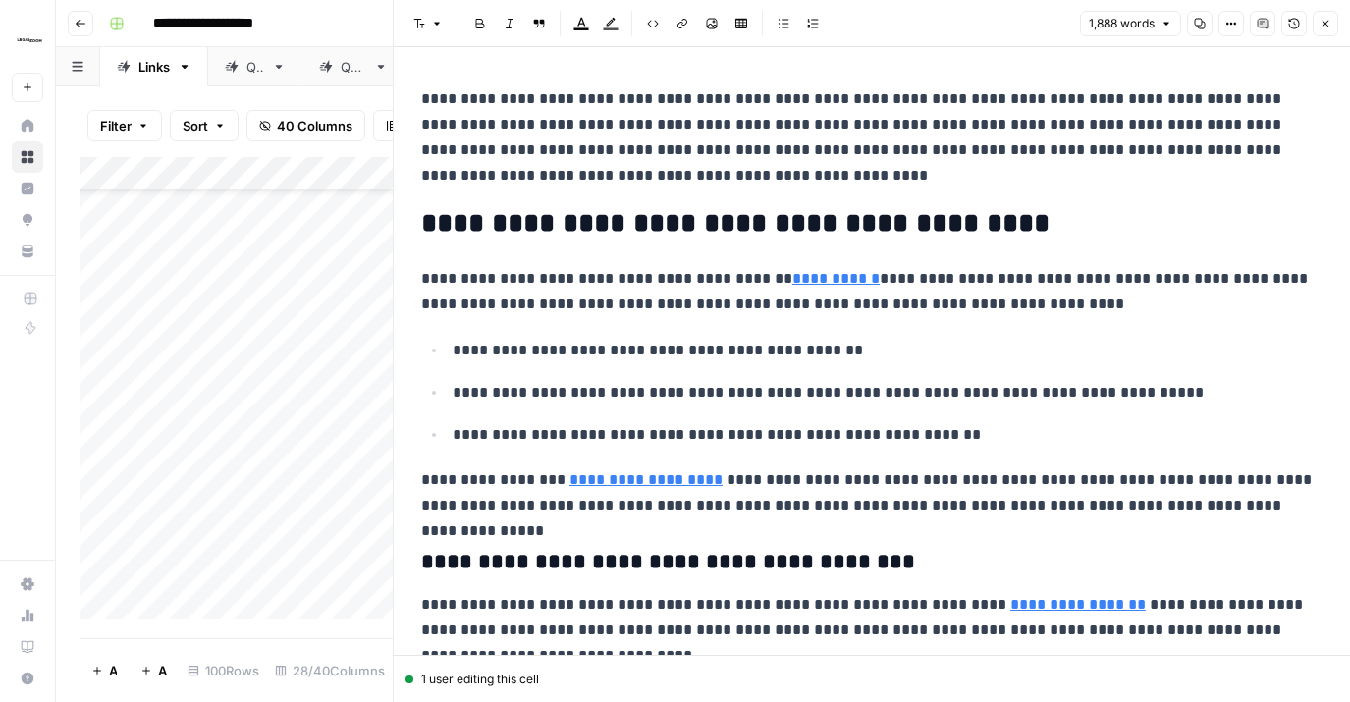
click at [1318, 29] on button "Close" at bounding box center [1326, 24] width 26 height 26
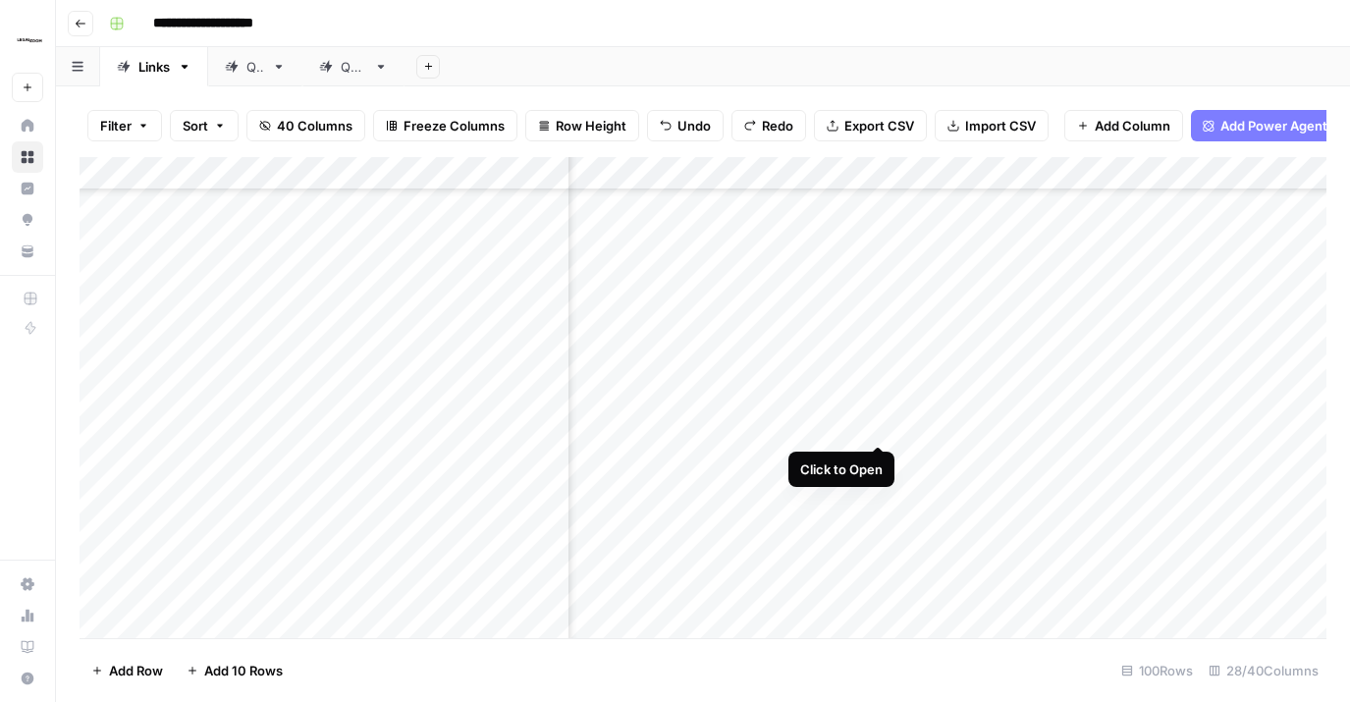
click at [881, 403] on div "Add Column" at bounding box center [703, 397] width 1247 height 481
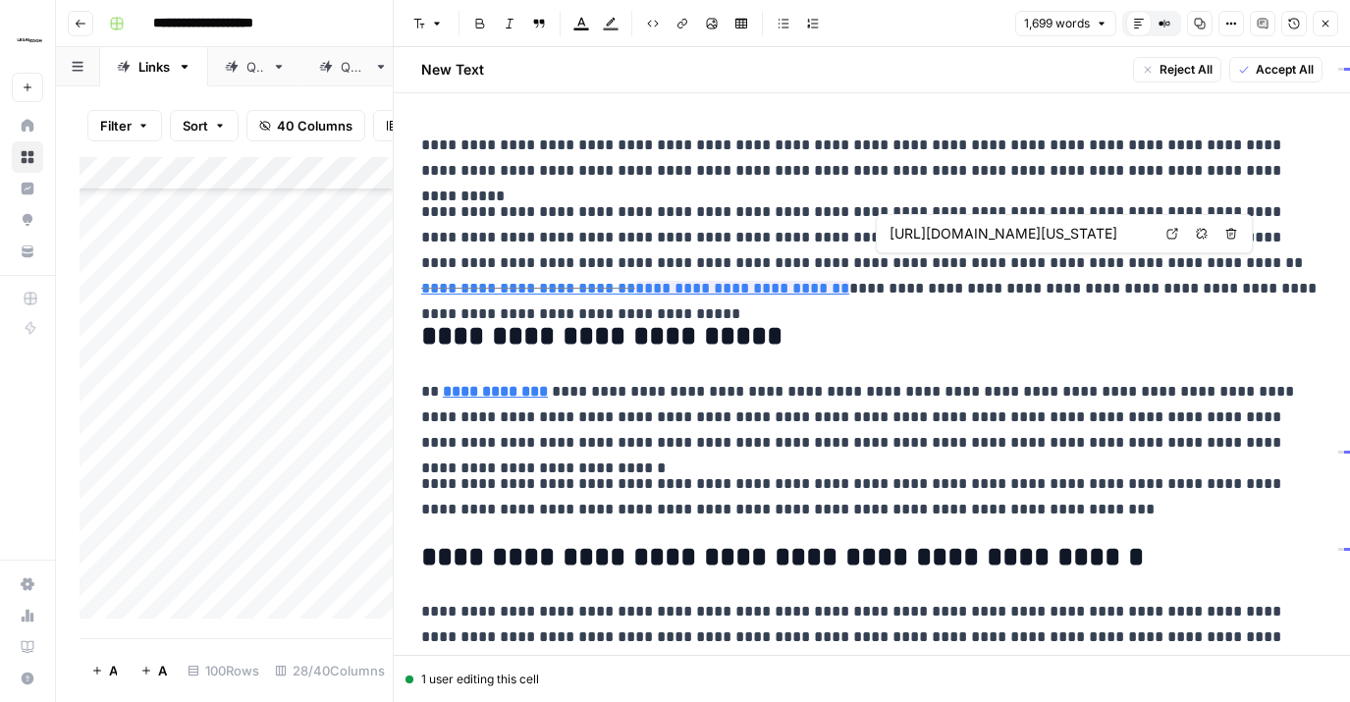
scroll to position [0, 156]
type input "[URL][DOMAIN_NAME][US_STATE]"
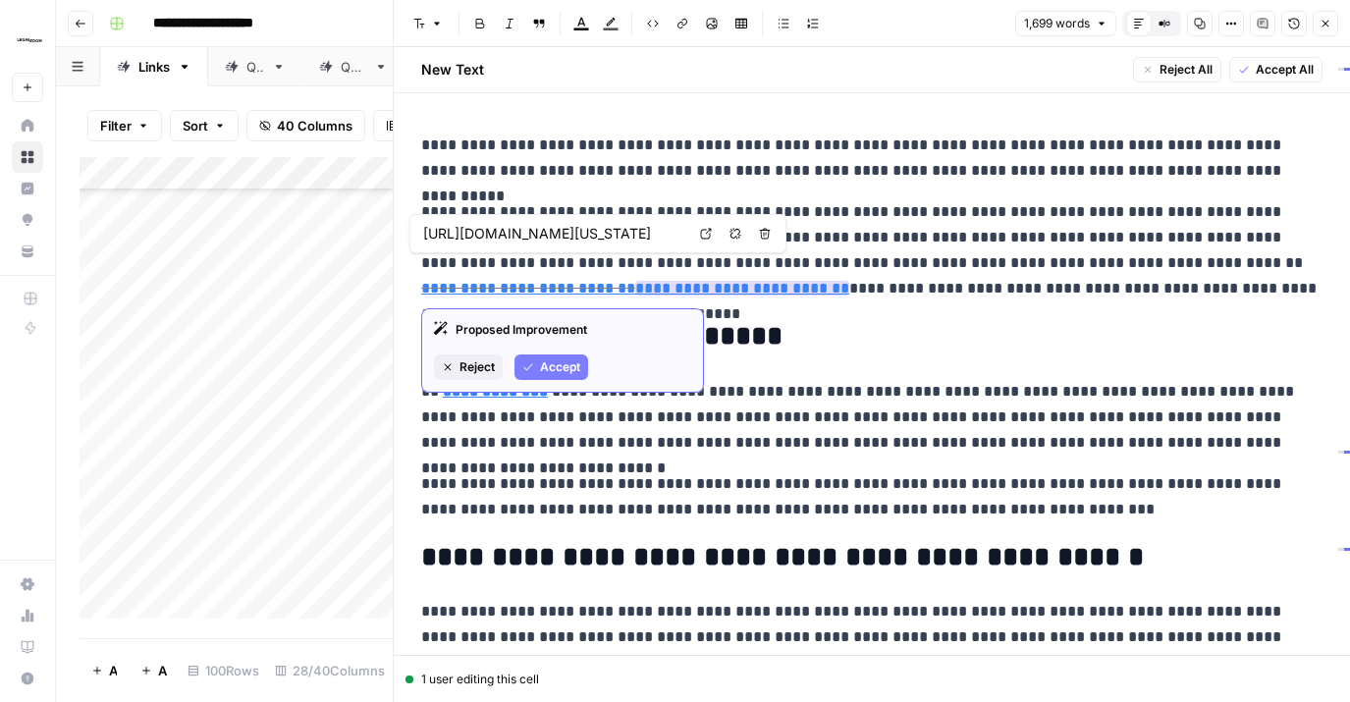
drag, startPoint x: 570, startPoint y: 373, endPoint x: 584, endPoint y: 379, distance: 15.9
click at [570, 373] on span "Accept" at bounding box center [560, 367] width 40 height 18
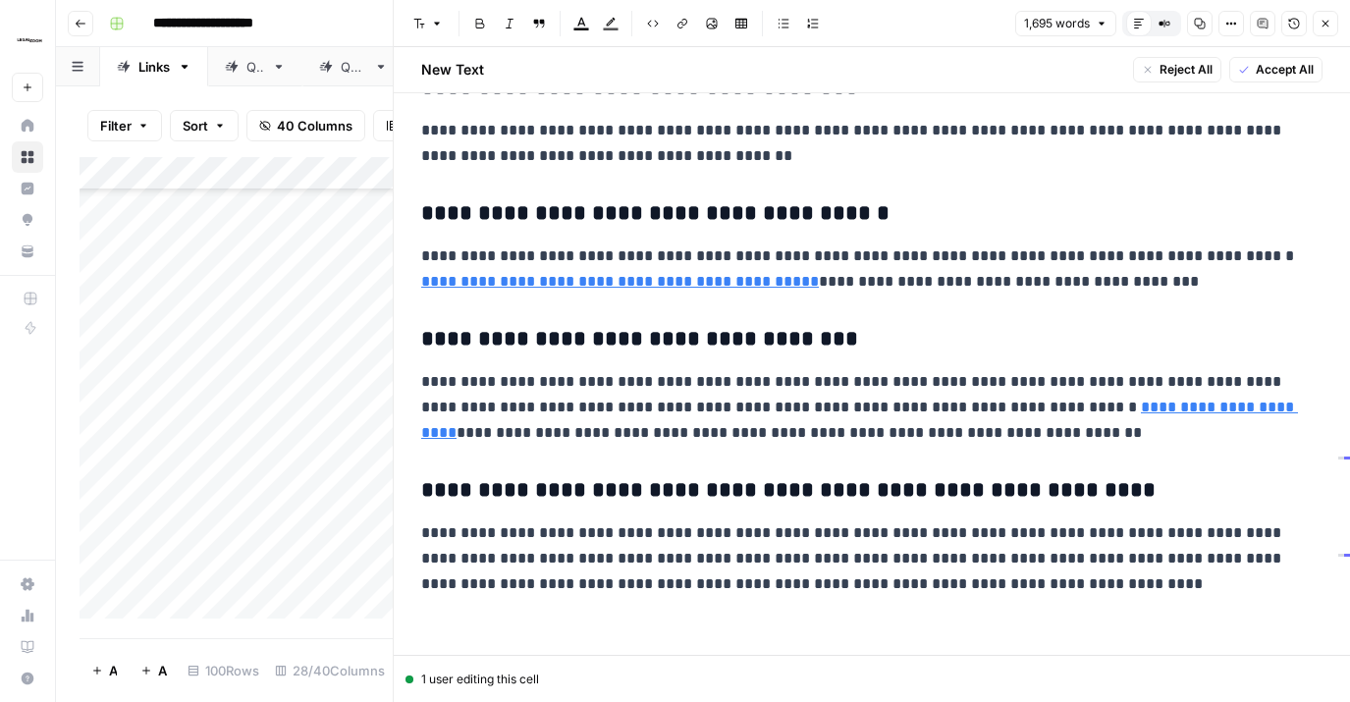
scroll to position [3930, 0]
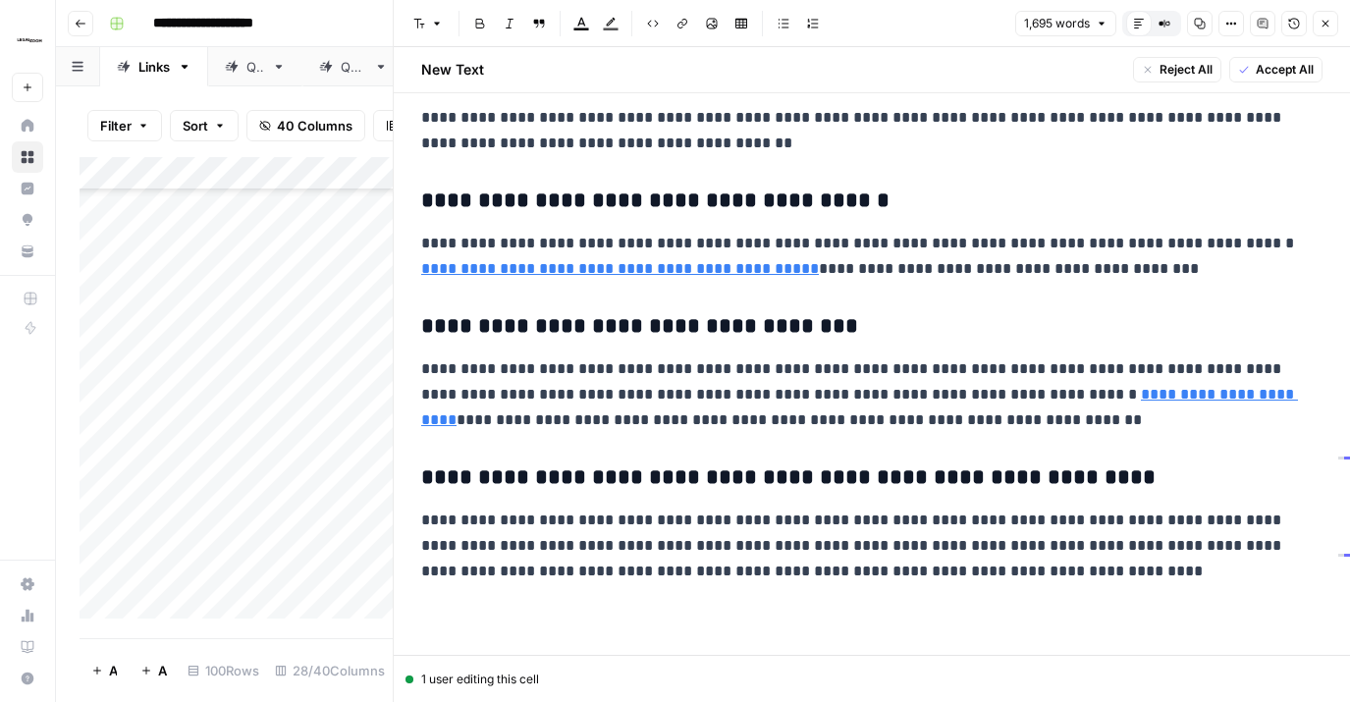
click at [1296, 75] on span "Accept All" at bounding box center [1285, 70] width 58 height 18
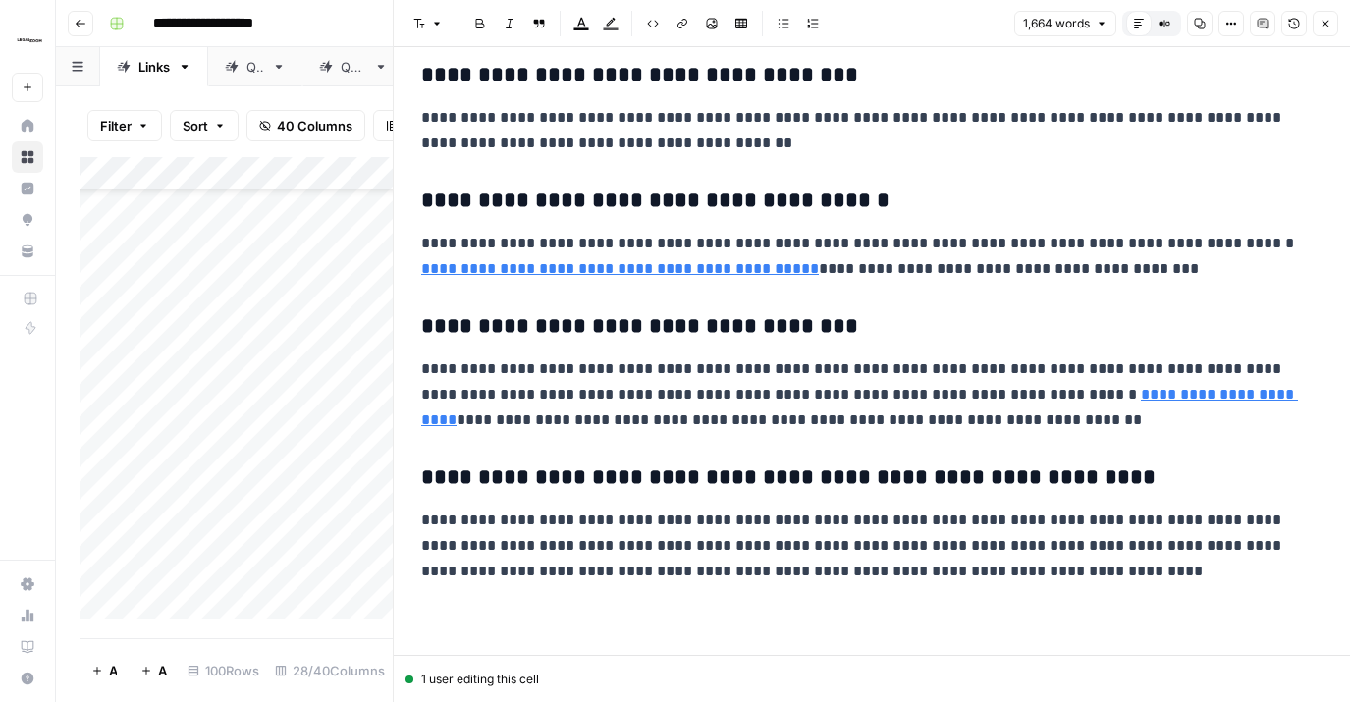
scroll to position [155, 0]
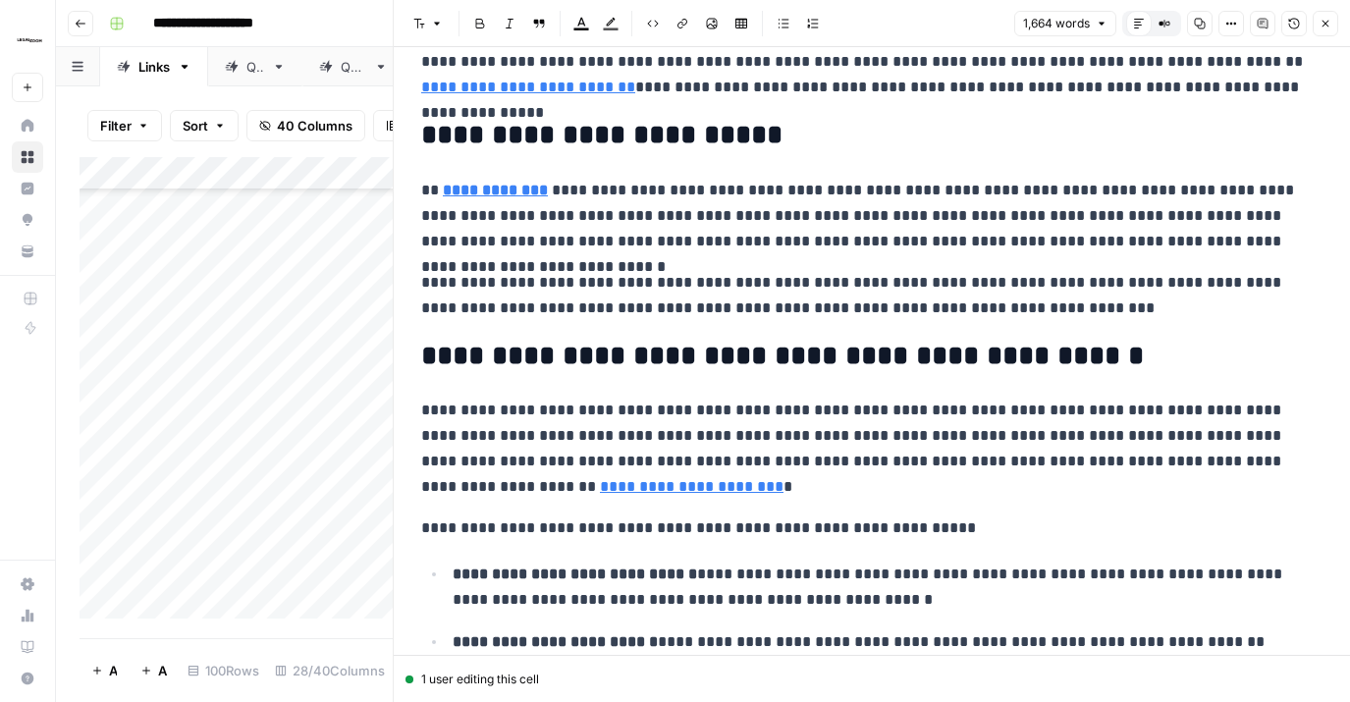
click at [1329, 21] on icon "button" at bounding box center [1326, 24] width 12 height 12
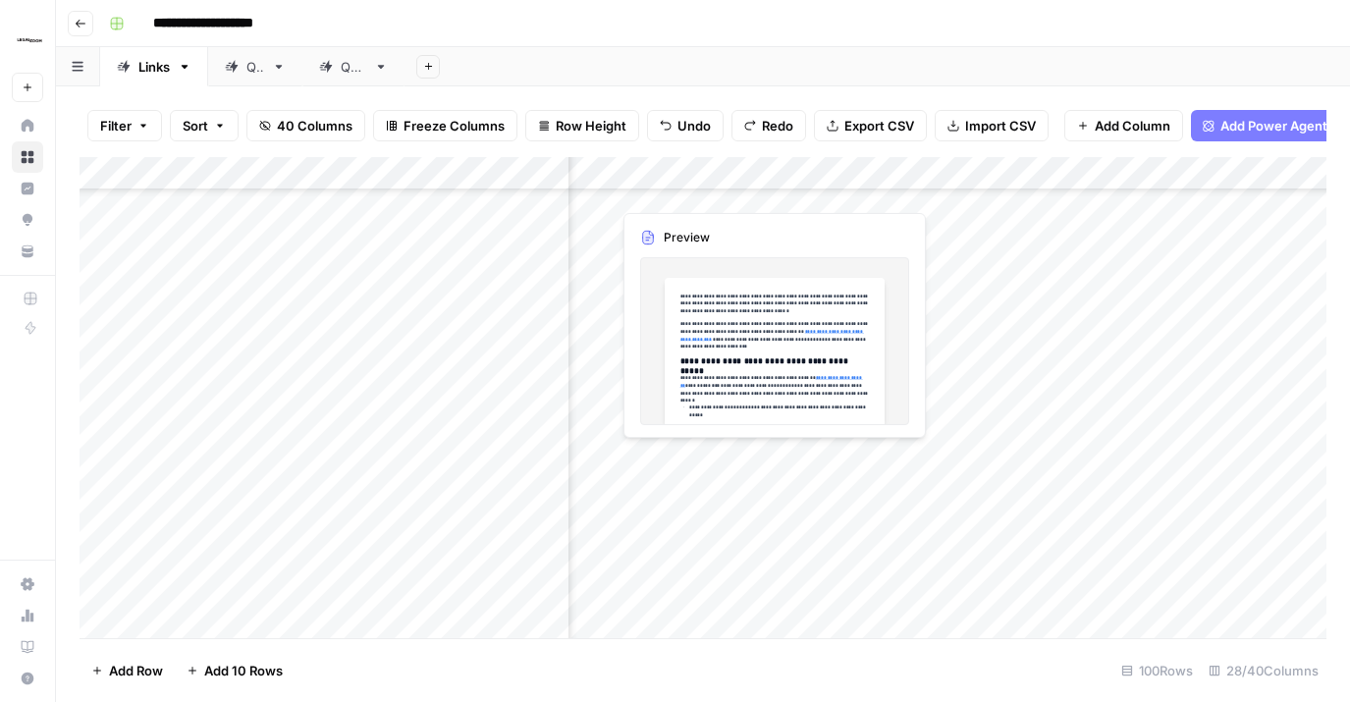
click at [904, 454] on div "Add Column" at bounding box center [703, 397] width 1247 height 481
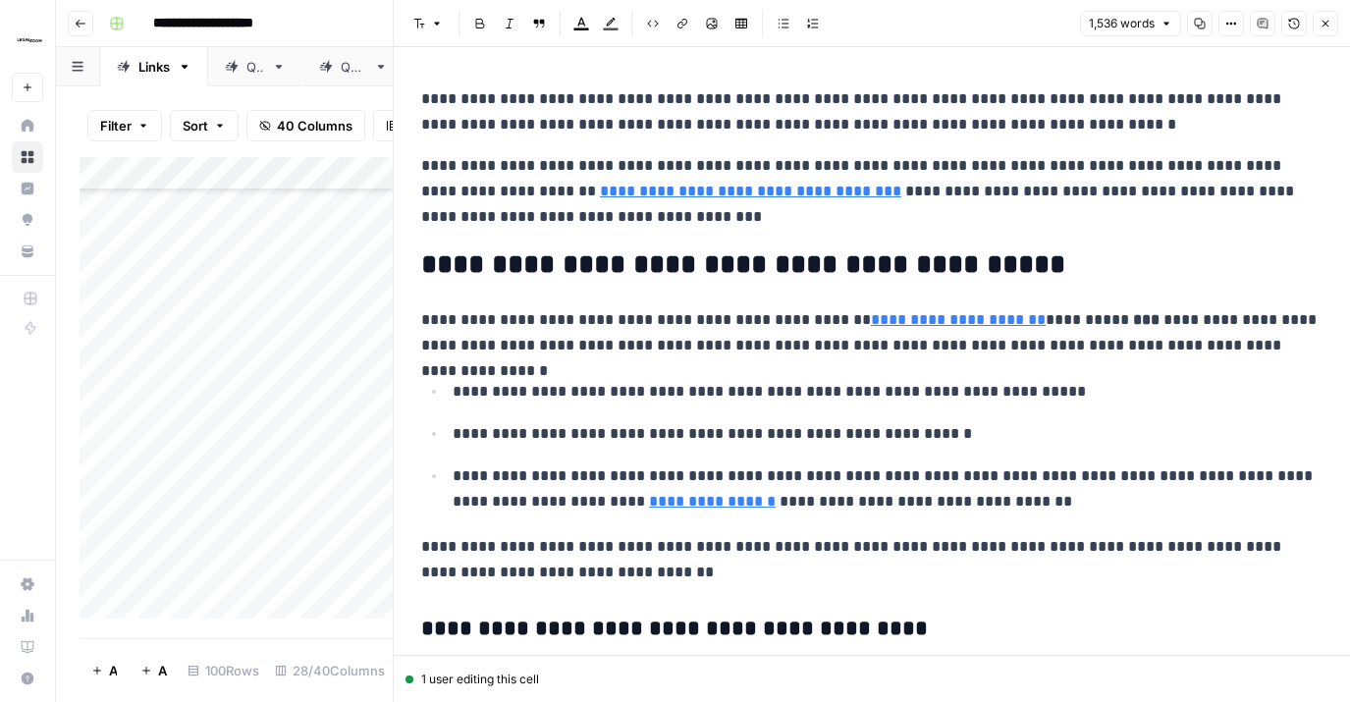
drag, startPoint x: 1325, startPoint y: 20, endPoint x: 1310, endPoint y: 101, distance: 82.8
click at [1325, 21] on icon "button" at bounding box center [1326, 24] width 12 height 12
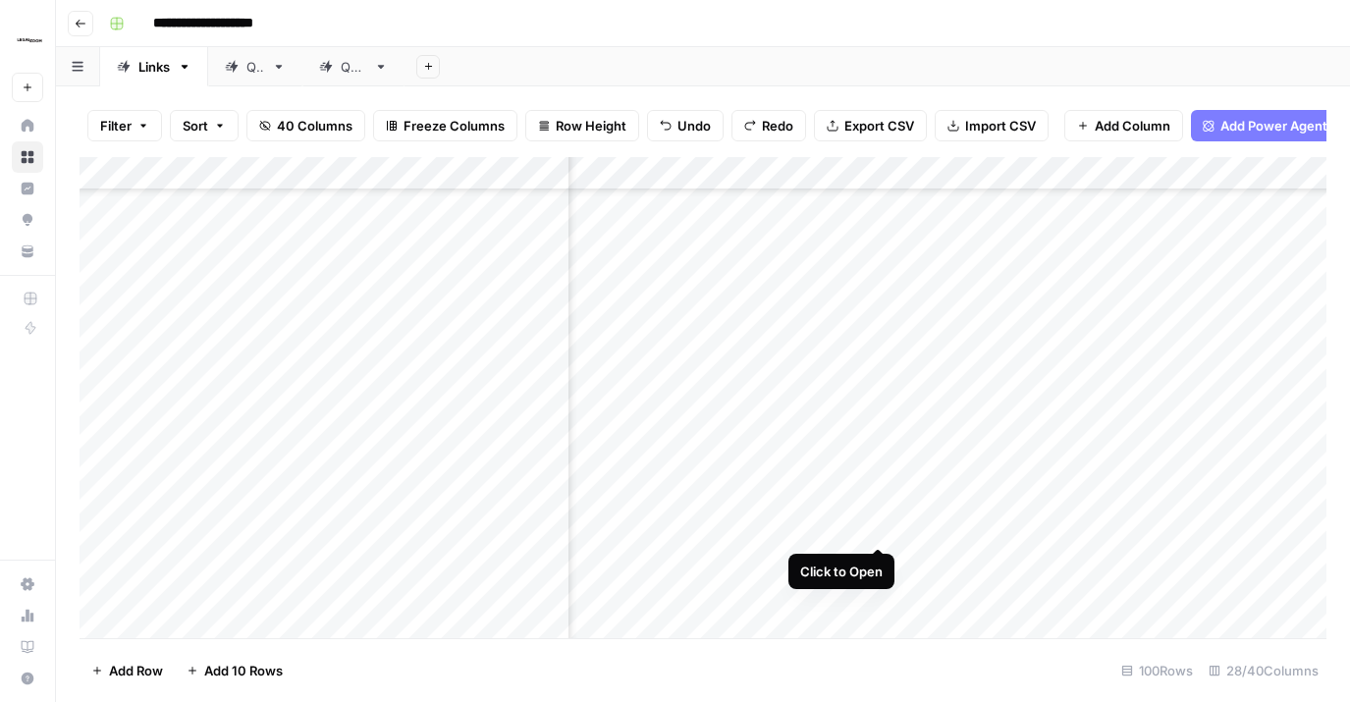
click at [877, 509] on div "Add Column" at bounding box center [703, 397] width 1247 height 481
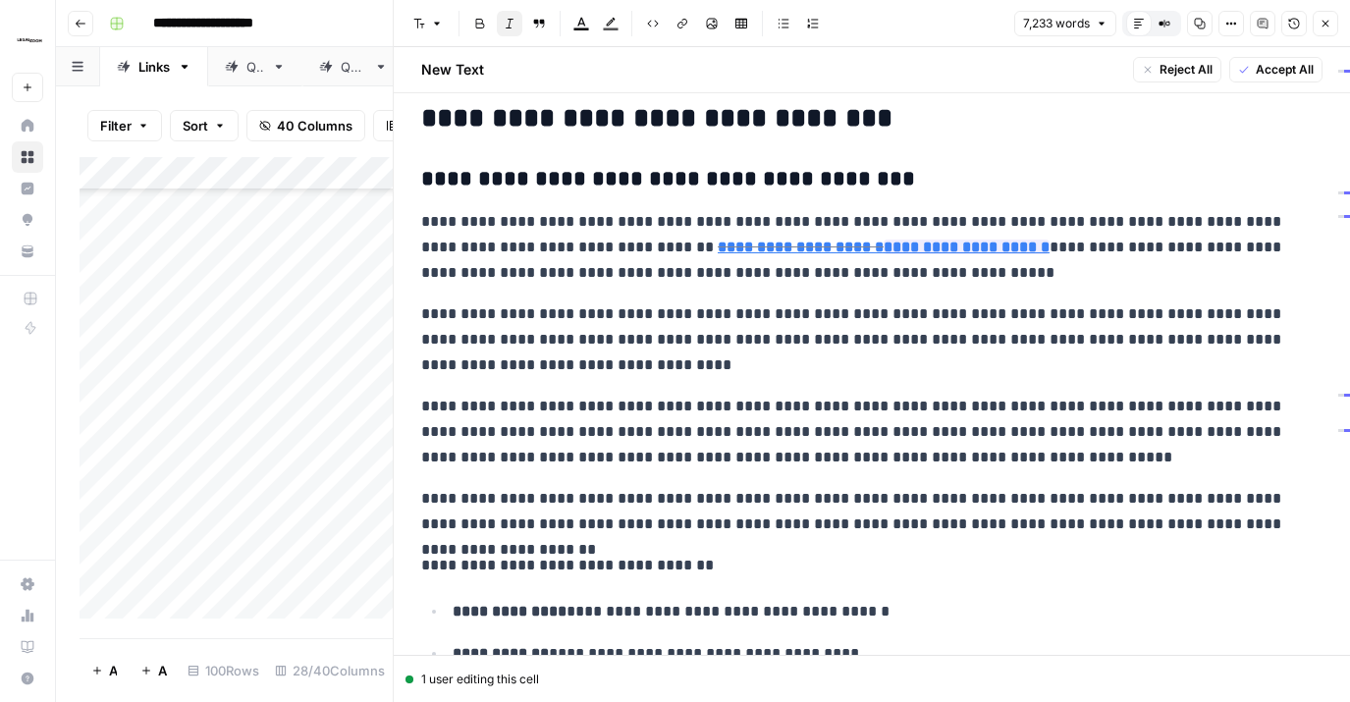
scroll to position [584, 0]
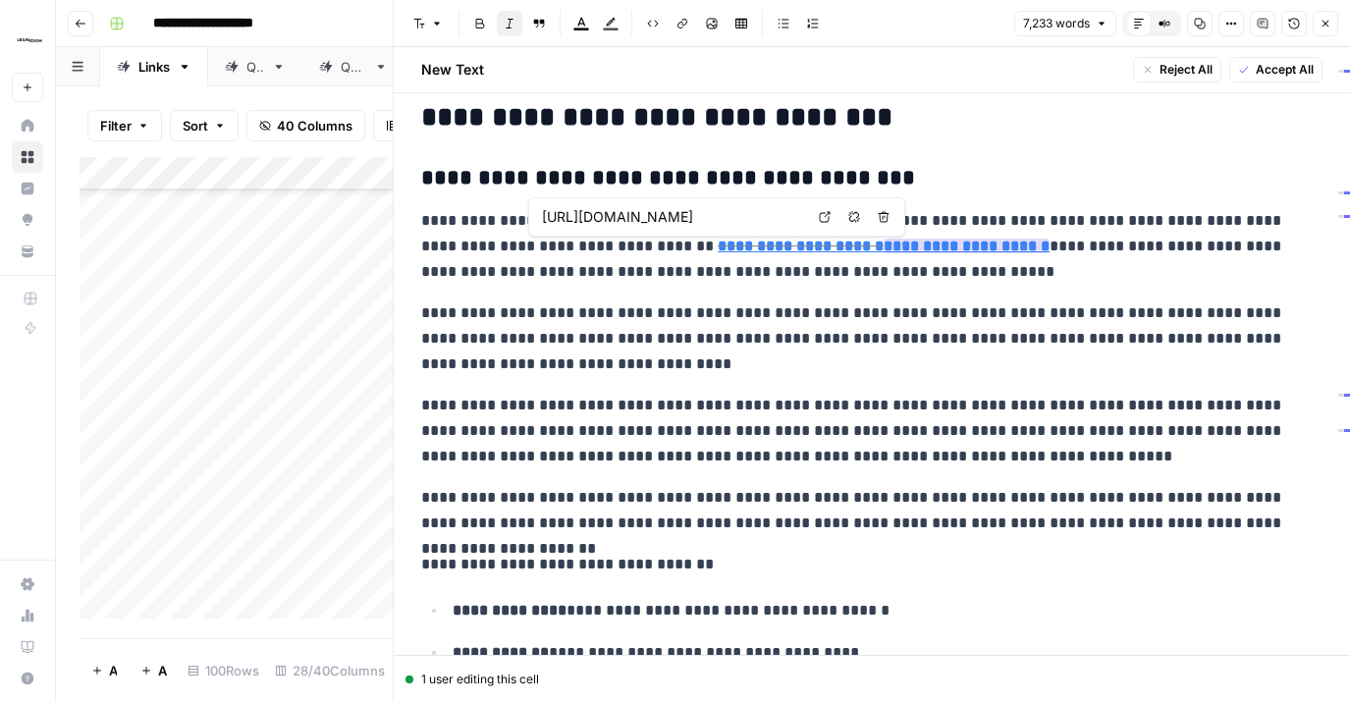
type input "[URL][DOMAIN_NAME]"
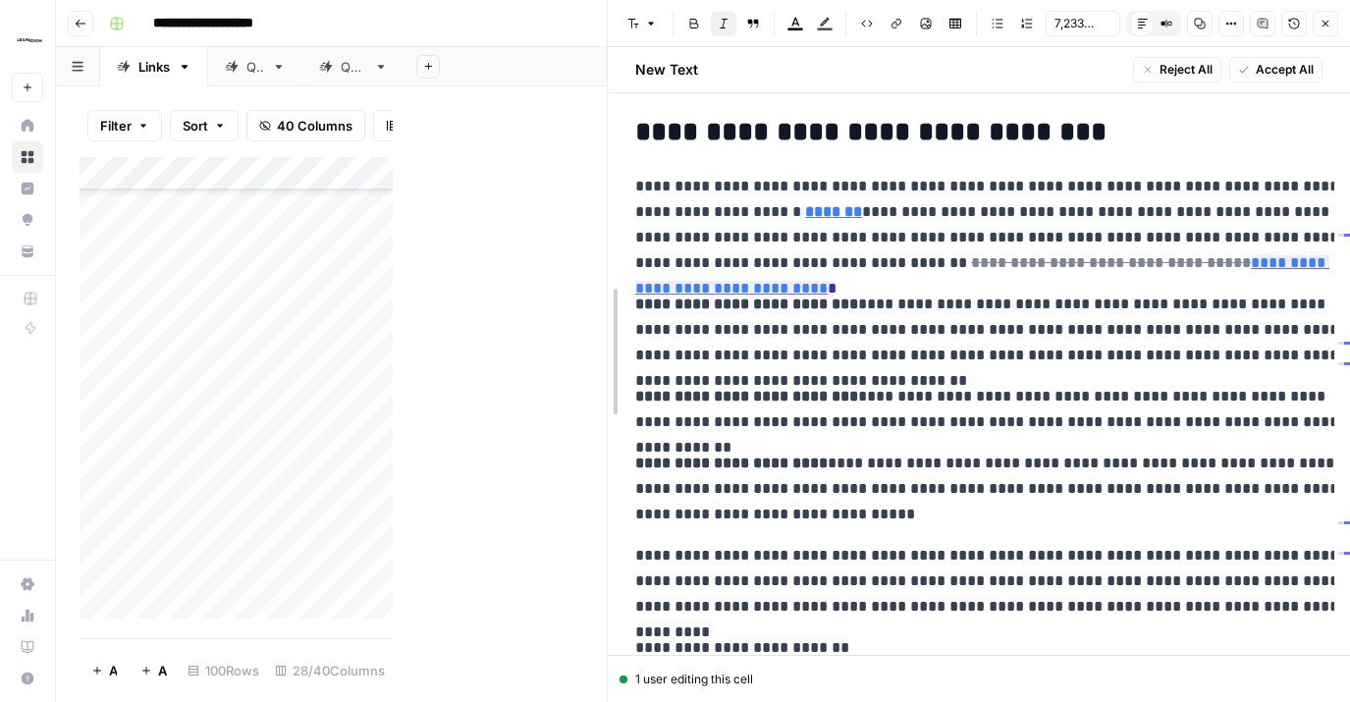
scroll to position [6091, 0]
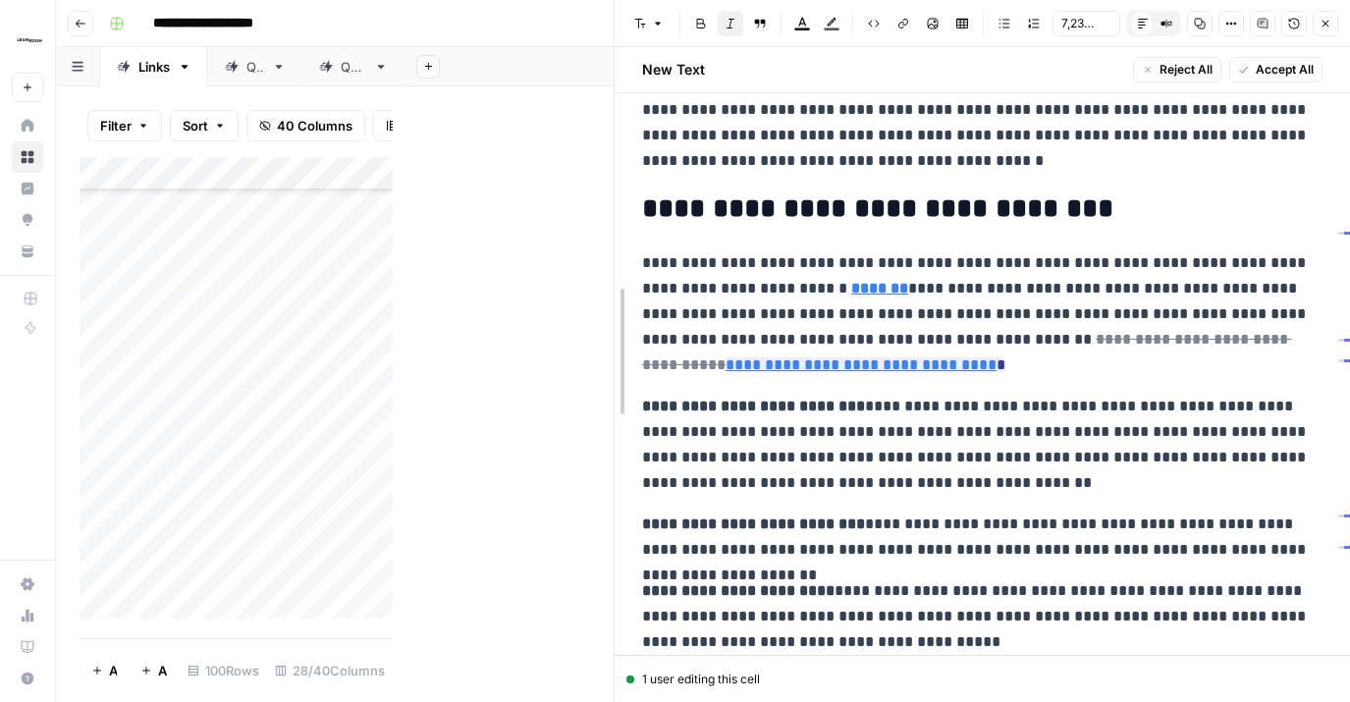
drag, startPoint x: 394, startPoint y: 297, endPoint x: 639, endPoint y: 292, distance: 245.6
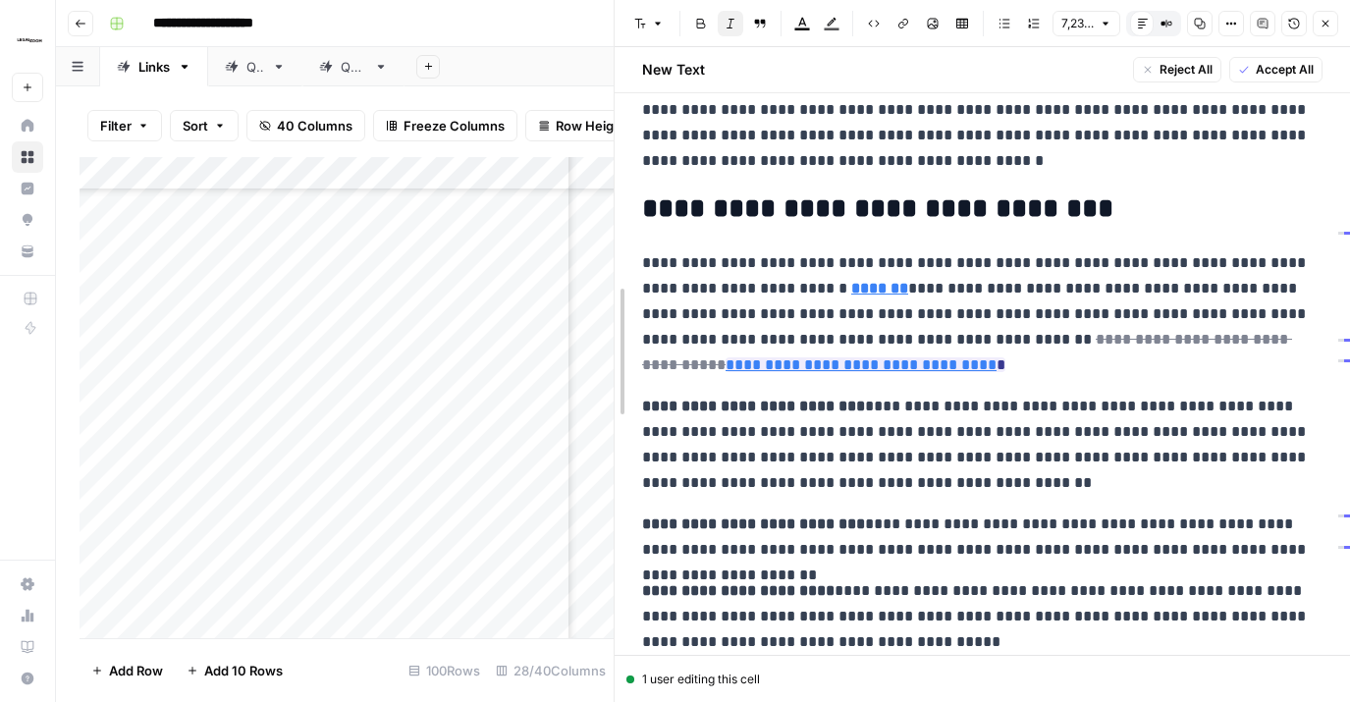
drag, startPoint x: 613, startPoint y: 362, endPoint x: 1122, endPoint y: 354, distance: 508.8
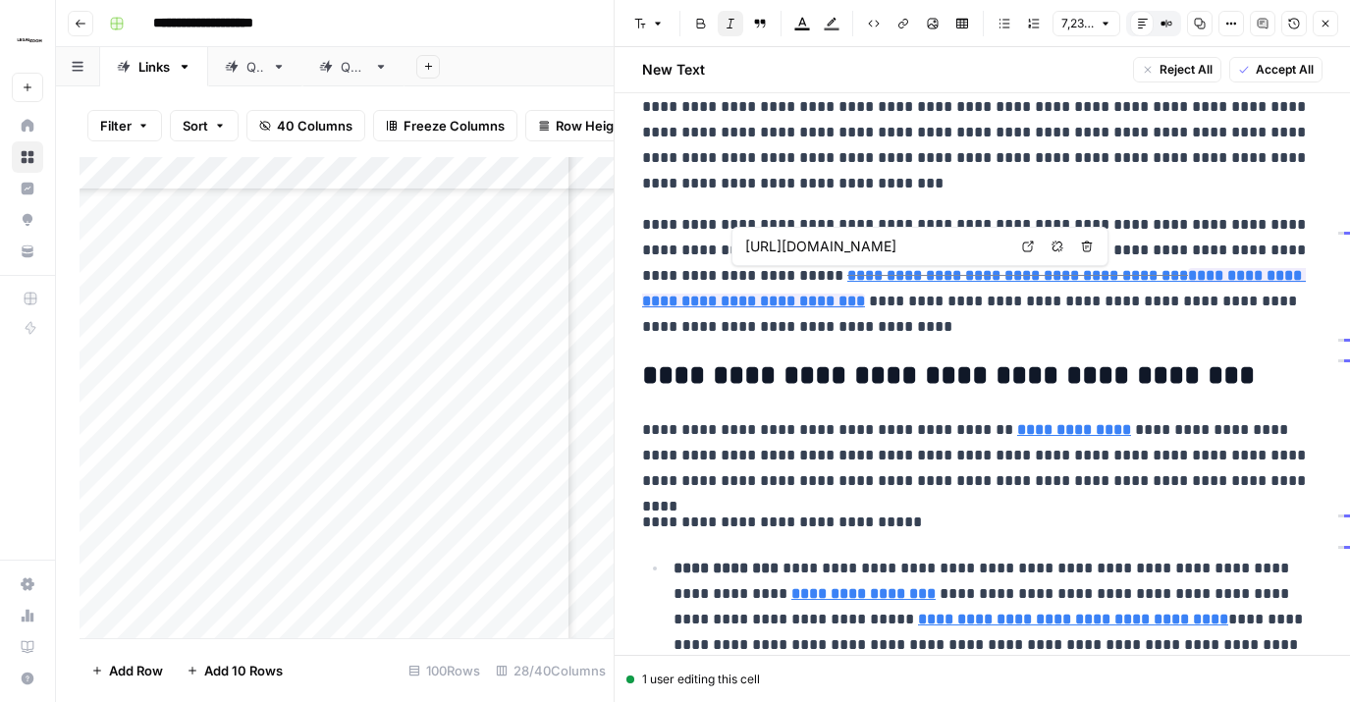
scroll to position [0, 157]
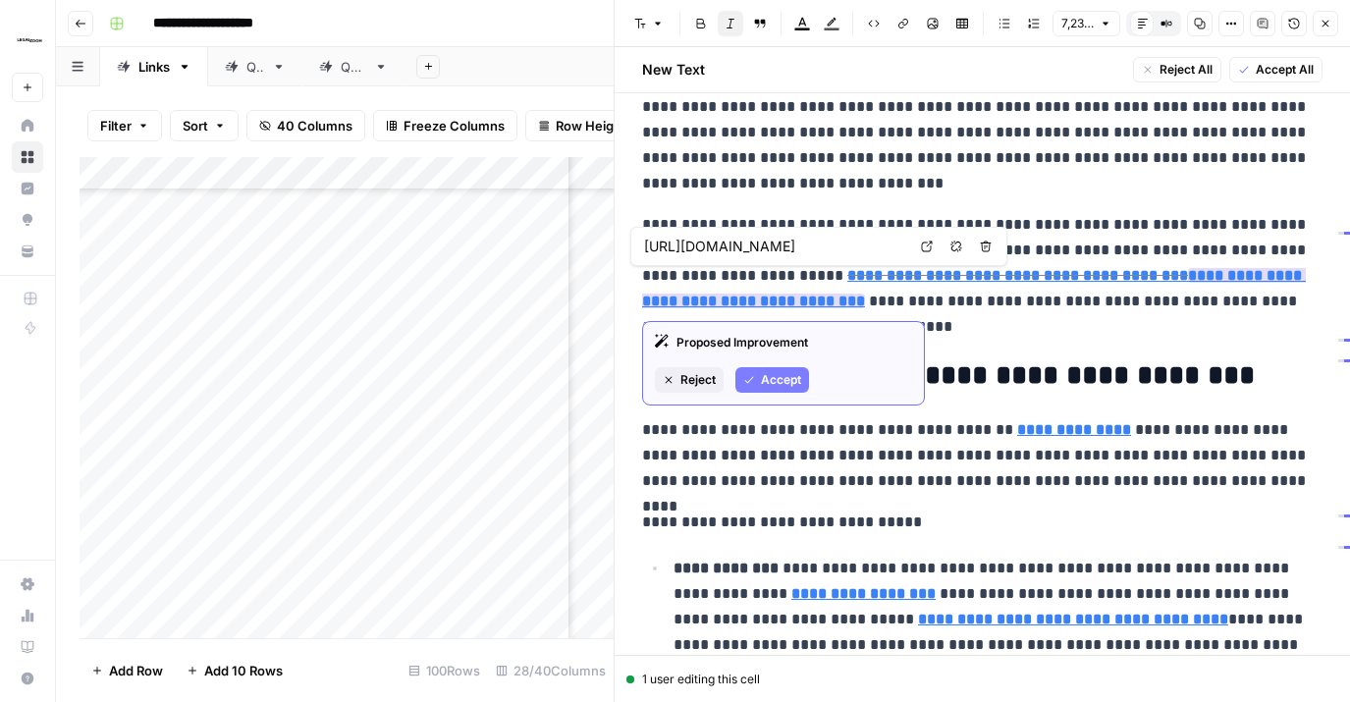
type input "[URL][DOMAIN_NAME]"
click at [700, 381] on span "Reject" at bounding box center [698, 380] width 35 height 18
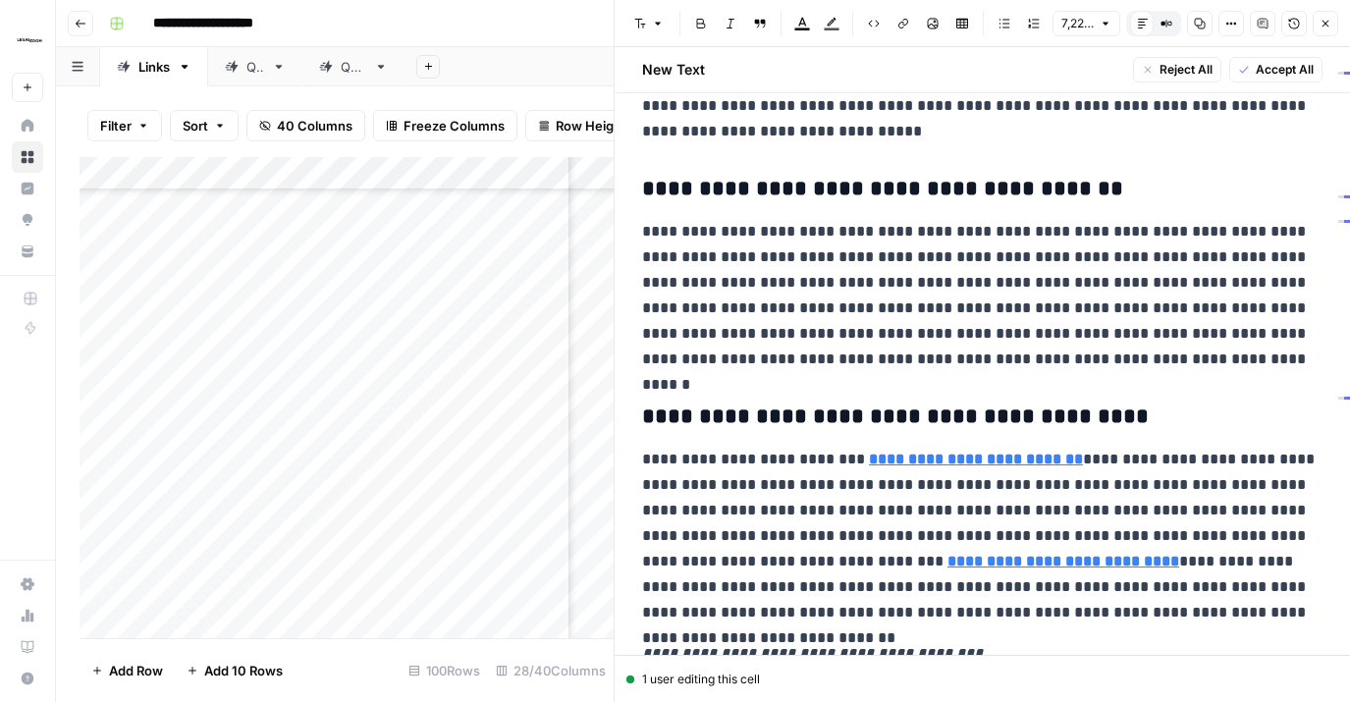
scroll to position [21757, 0]
click at [1284, 74] on span "Accept All" at bounding box center [1285, 70] width 58 height 18
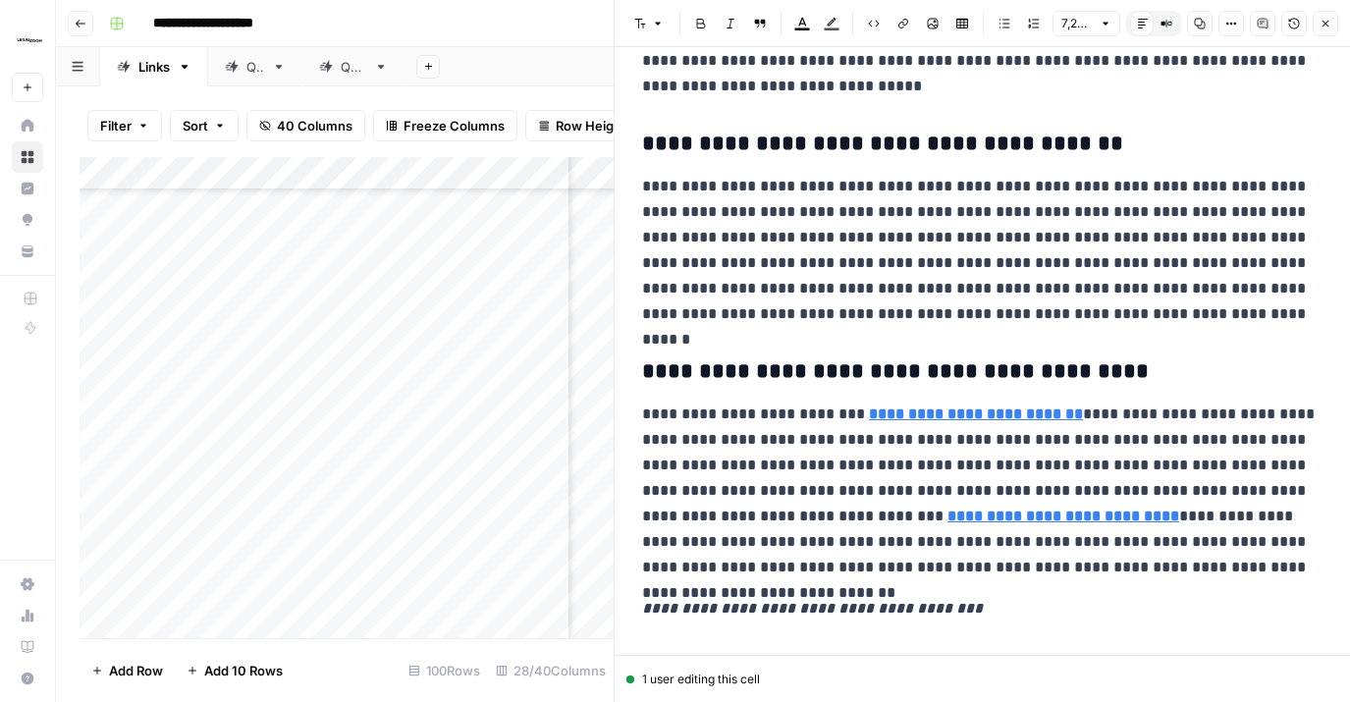
scroll to position [14041, 0]
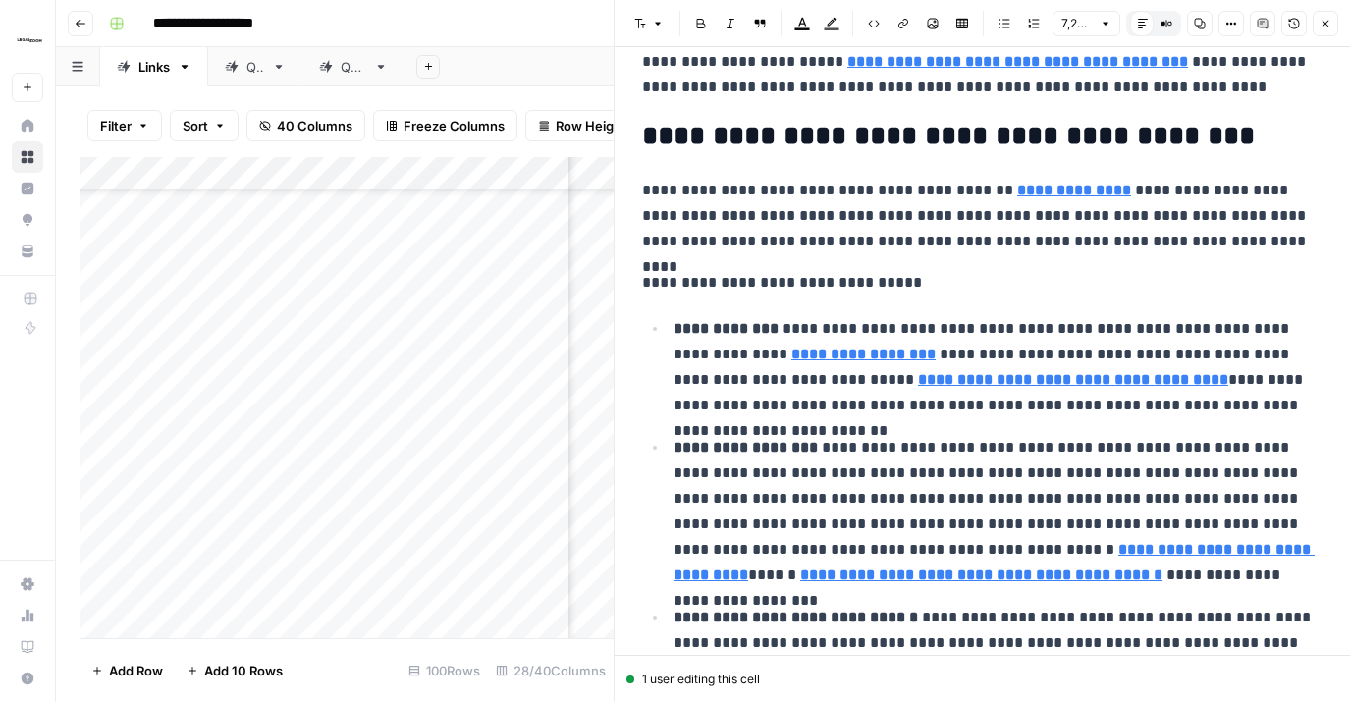
click at [1325, 18] on icon "button" at bounding box center [1326, 24] width 12 height 12
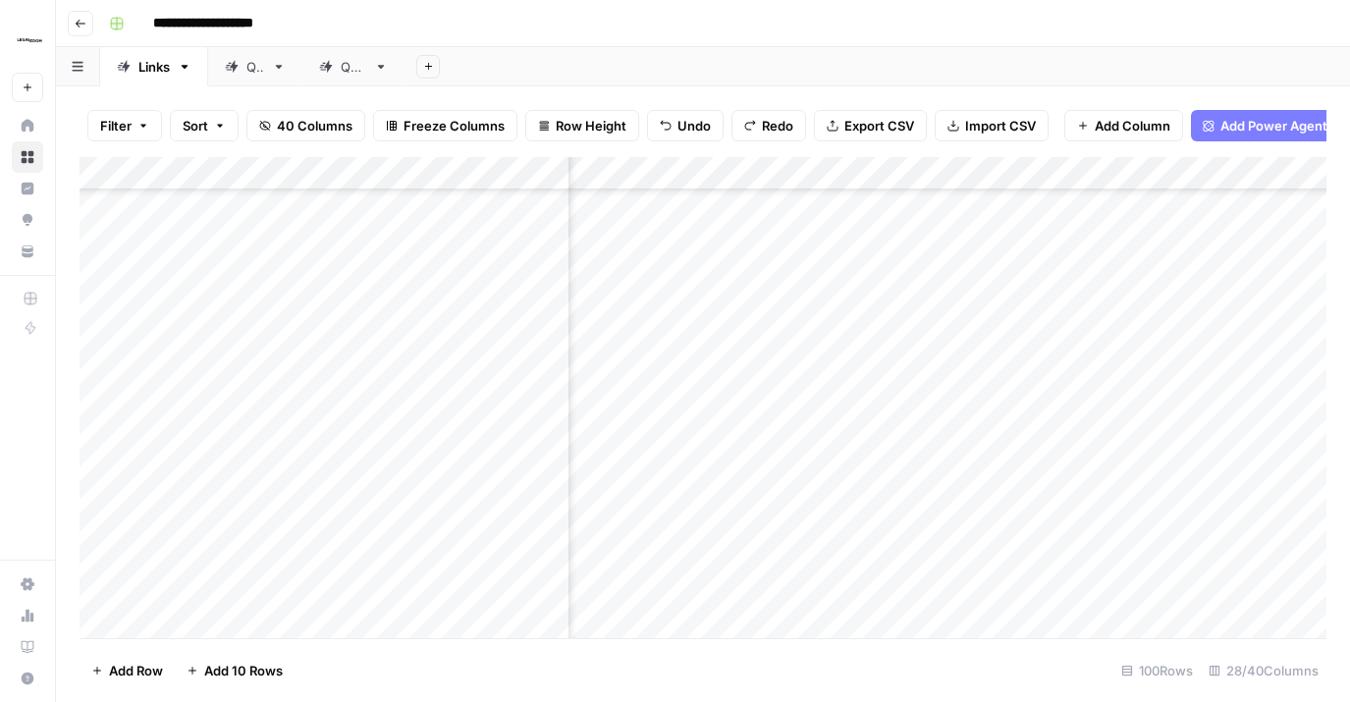
click at [1012, 510] on div "Add Column" at bounding box center [703, 397] width 1247 height 481
type textarea "*"
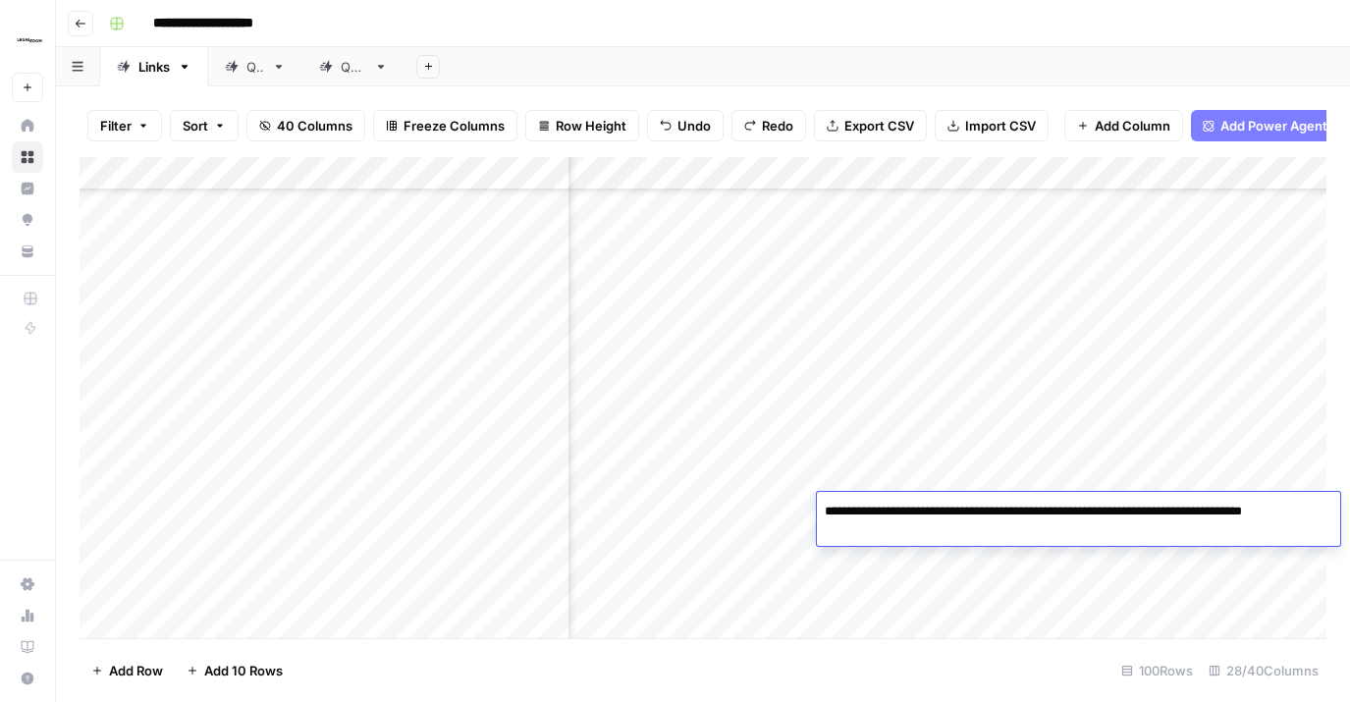
type textarea "**********"
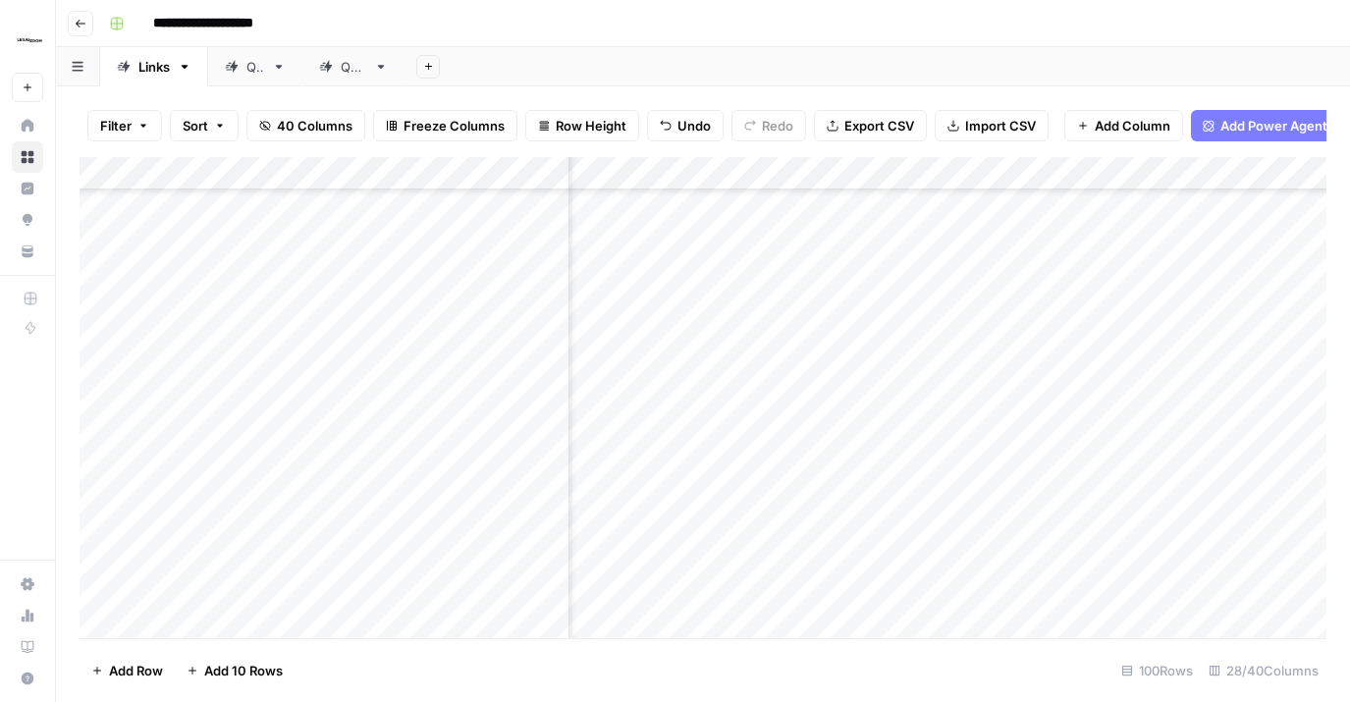
scroll to position [4258, 3667]
click at [840, 437] on div "Add Column" at bounding box center [703, 397] width 1247 height 481
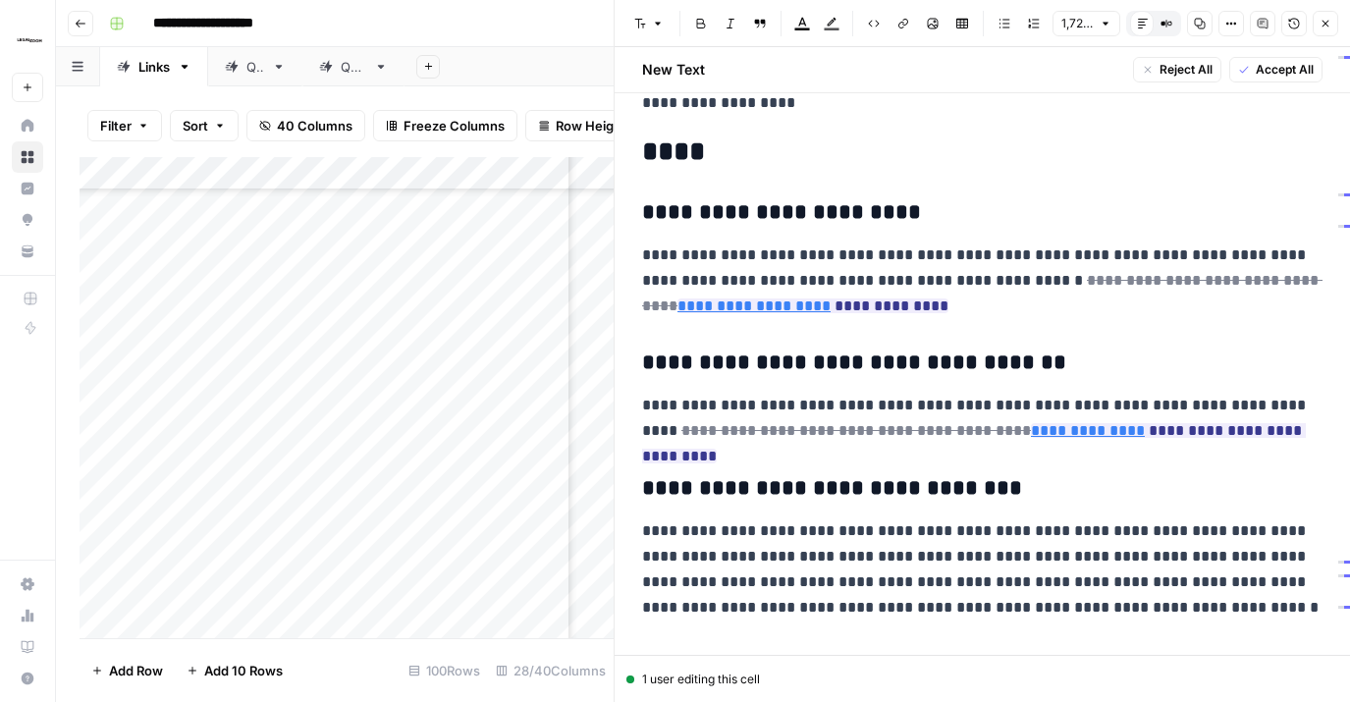
scroll to position [4767, 0]
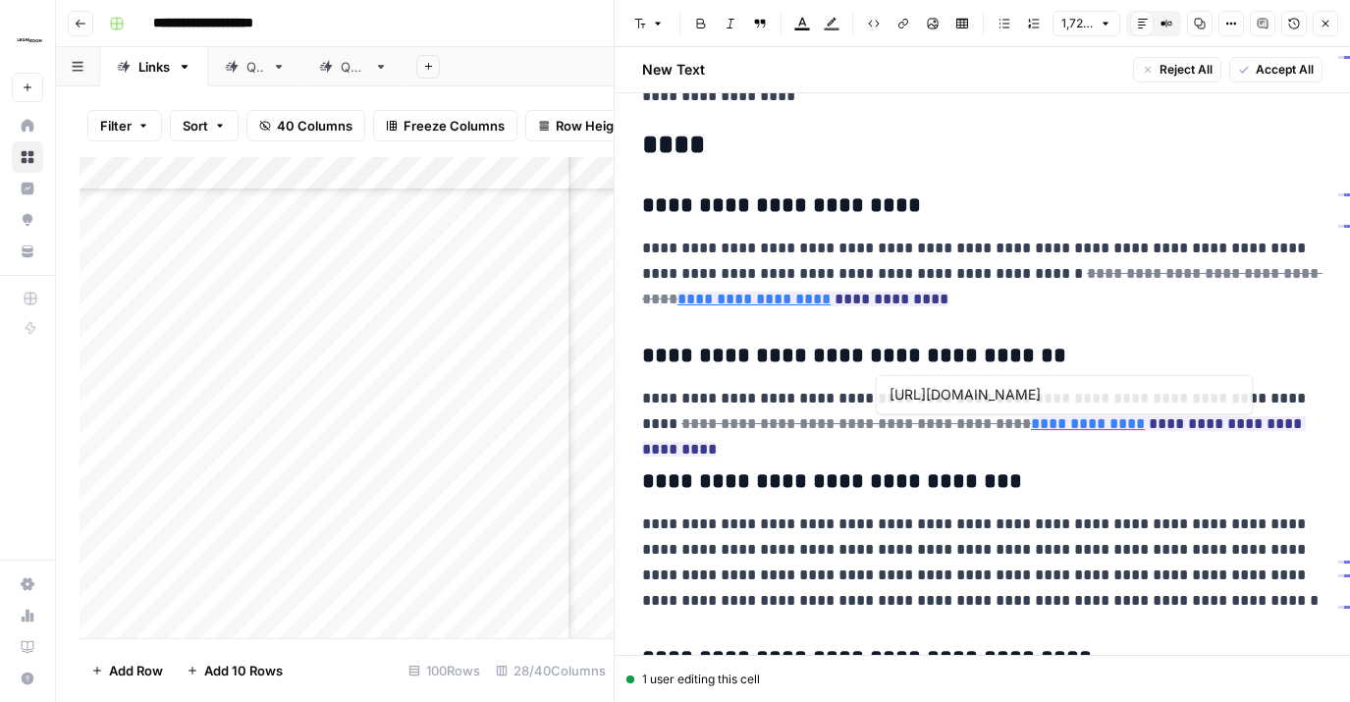
type input "[URL][DOMAIN_NAME]"
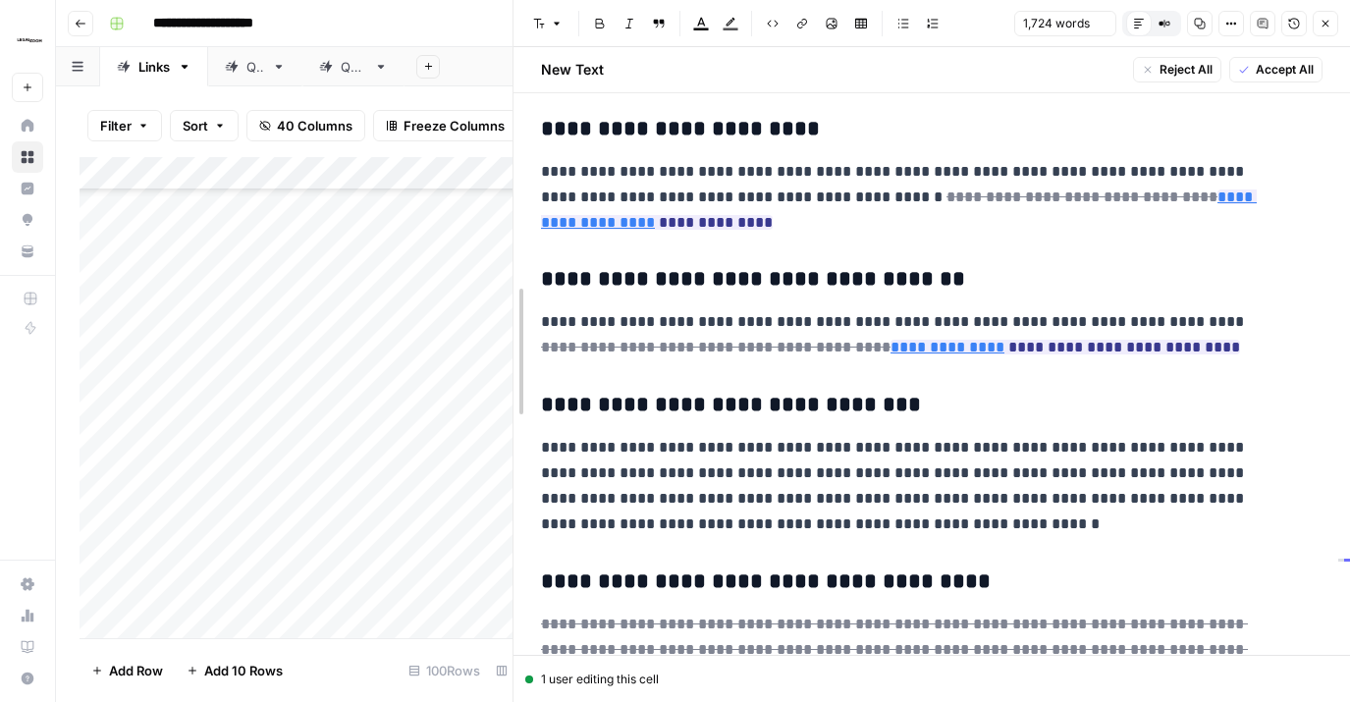
scroll to position [4461, 0]
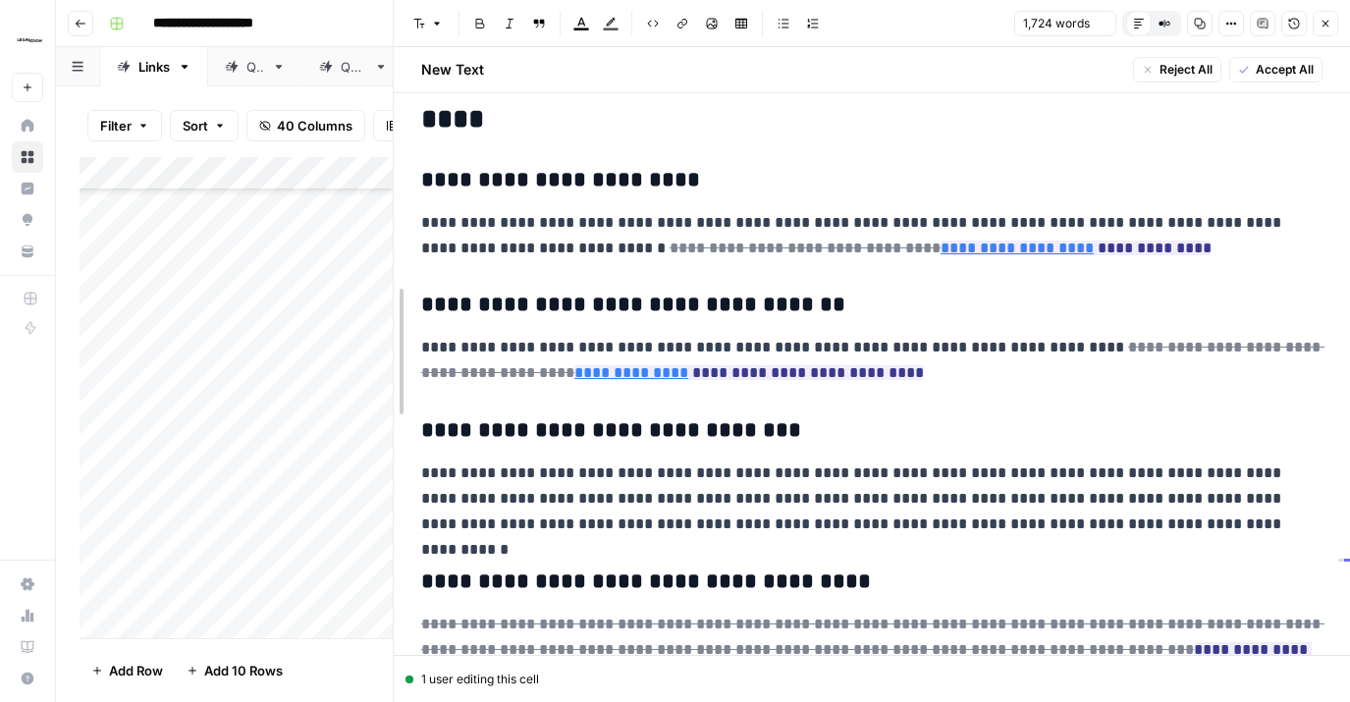
drag, startPoint x: 618, startPoint y: 293, endPoint x: 253, endPoint y: 300, distance: 364.4
click at [253, 300] on body "**********" at bounding box center [675, 351] width 1350 height 702
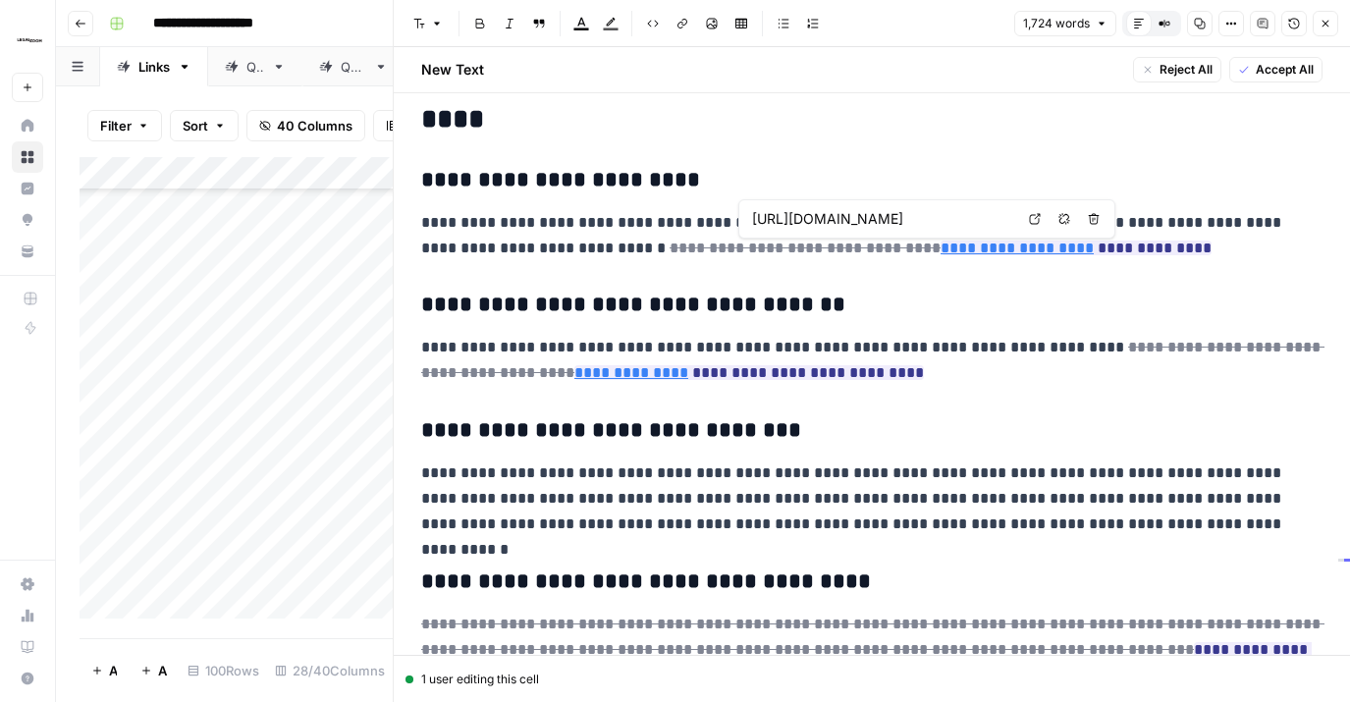
scroll to position [0, 194]
click at [1043, 214] on link "Open in a new tab" at bounding box center [1035, 219] width 26 height 26
click at [954, 220] on input "[URL][DOMAIN_NAME]" at bounding box center [882, 219] width 261 height 20
drag, startPoint x: 881, startPoint y: 217, endPoint x: 1041, endPoint y: 223, distance: 160.2
click at [1041, 223] on div "[URL][DOMAIN_NAME] Open in a new tab Remove link Remove link and delete text" at bounding box center [927, 218] width 377 height 39
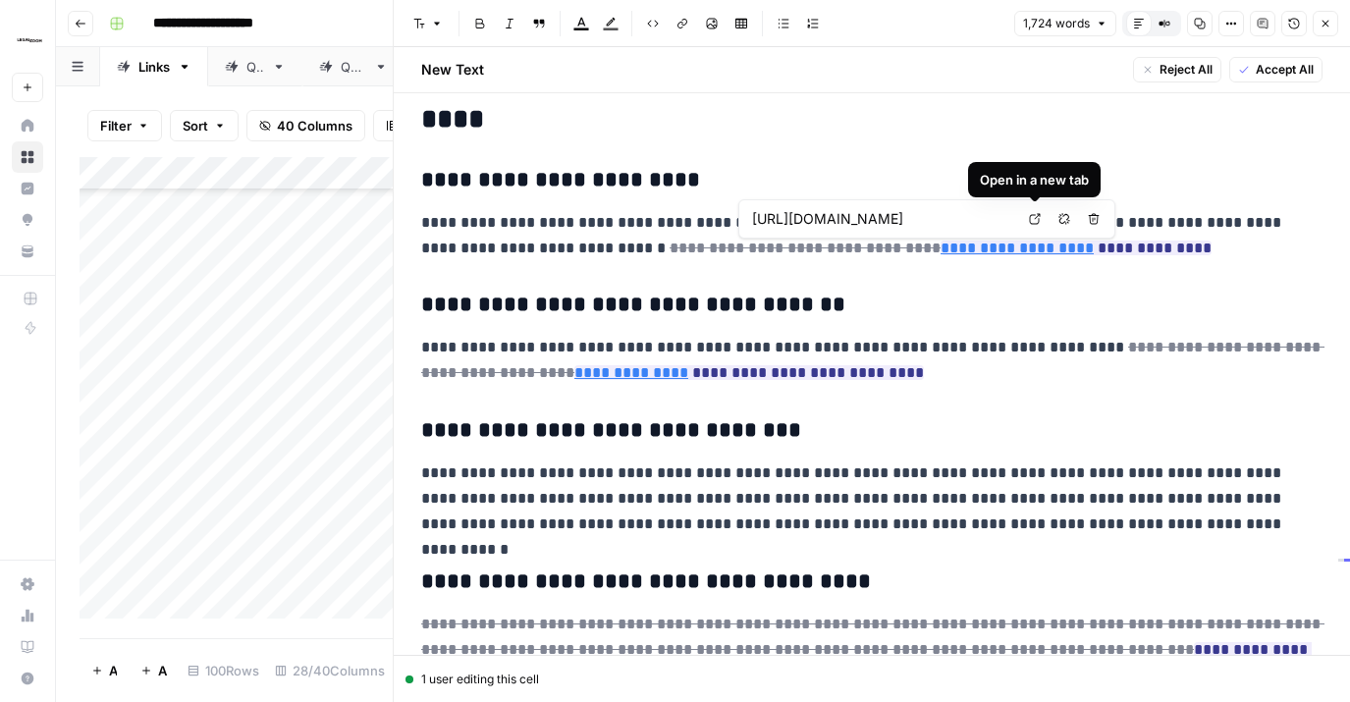
scroll to position [0, 60]
type input "[URL][DOMAIN_NAME]"
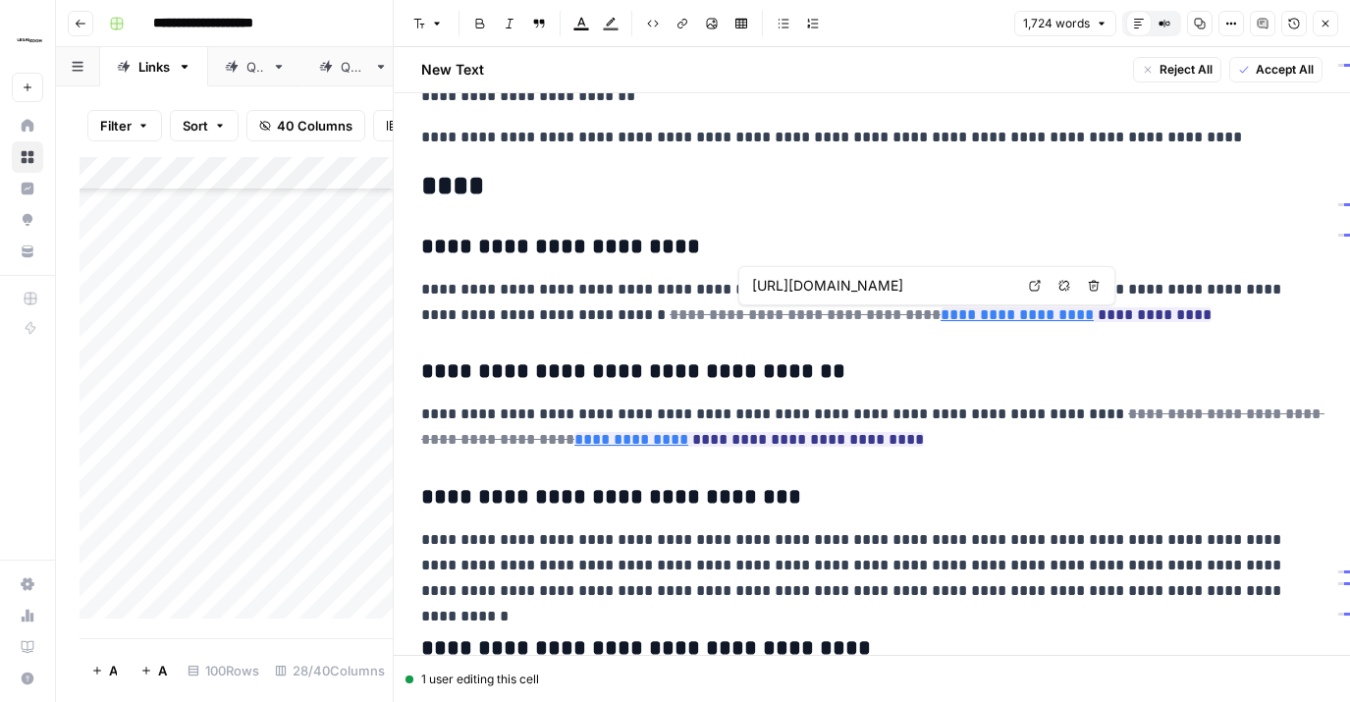
click at [1034, 285] on icon at bounding box center [1035, 286] width 12 height 12
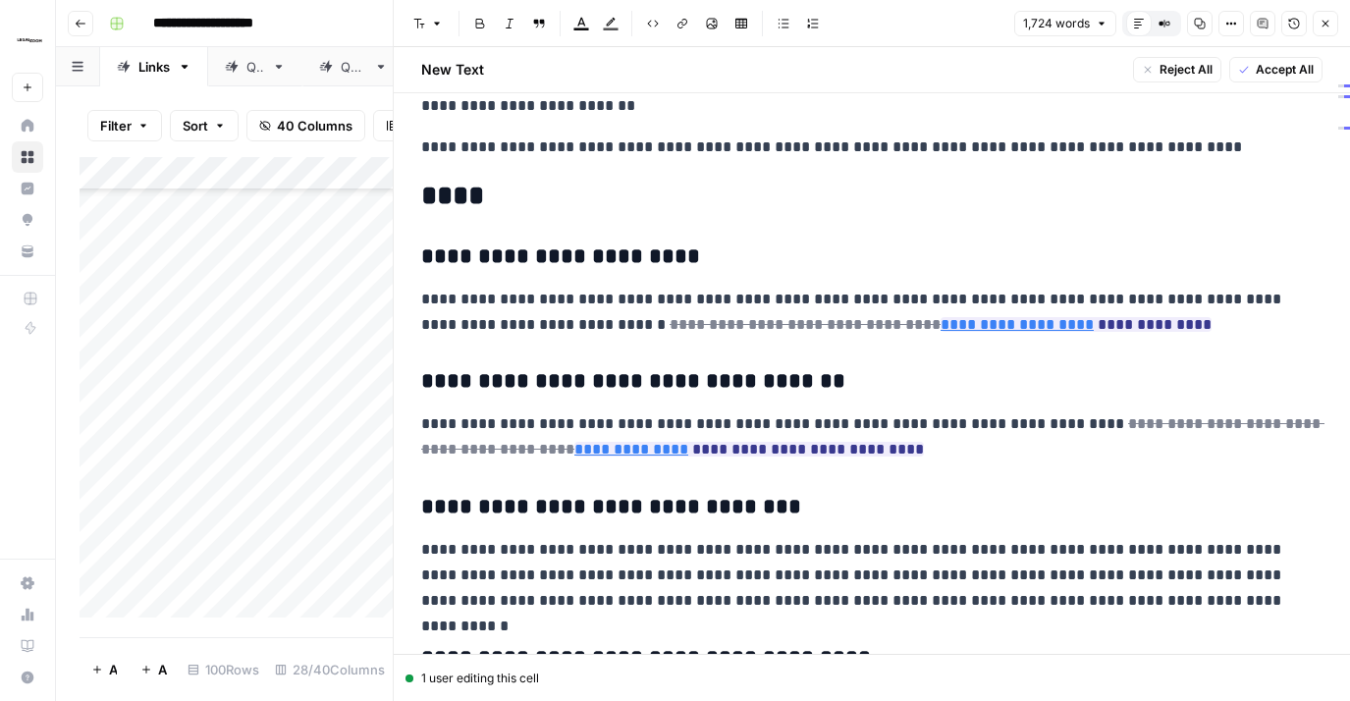
scroll to position [4539, 0]
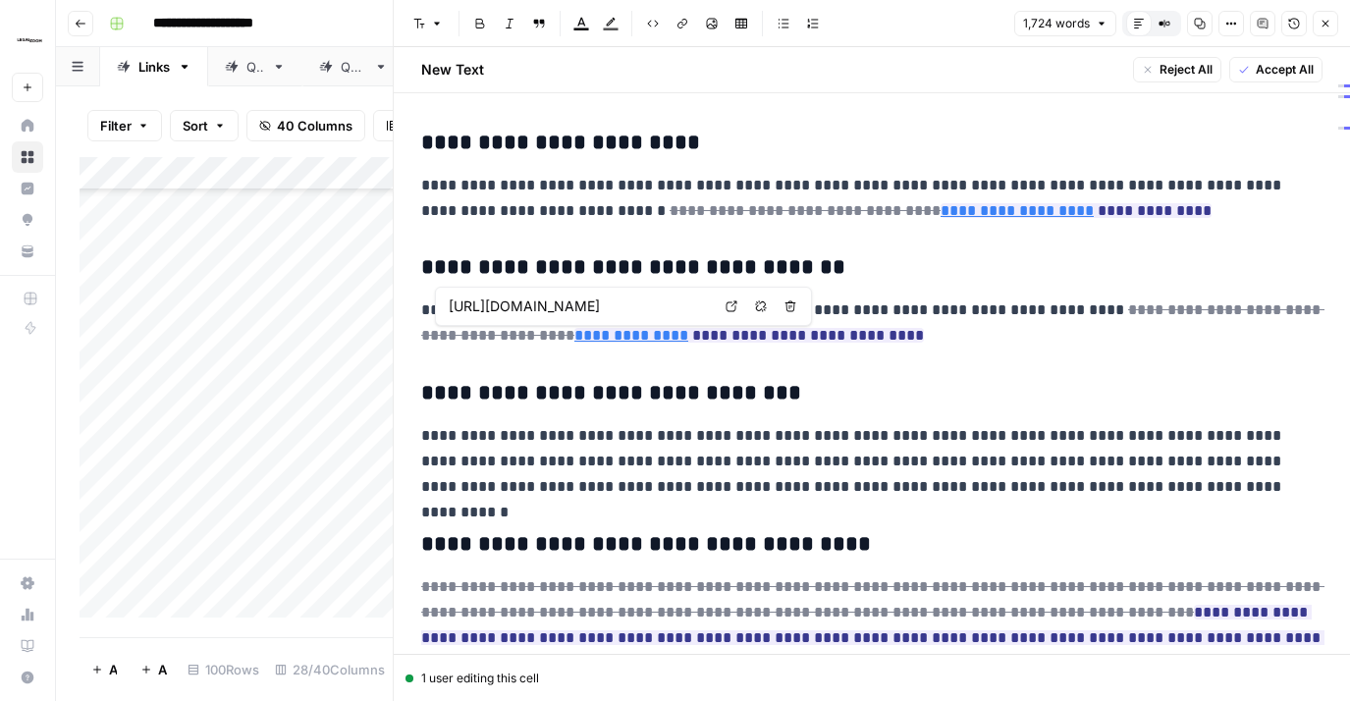
click at [733, 298] on link "Open in a new tab" at bounding box center [732, 307] width 26 height 26
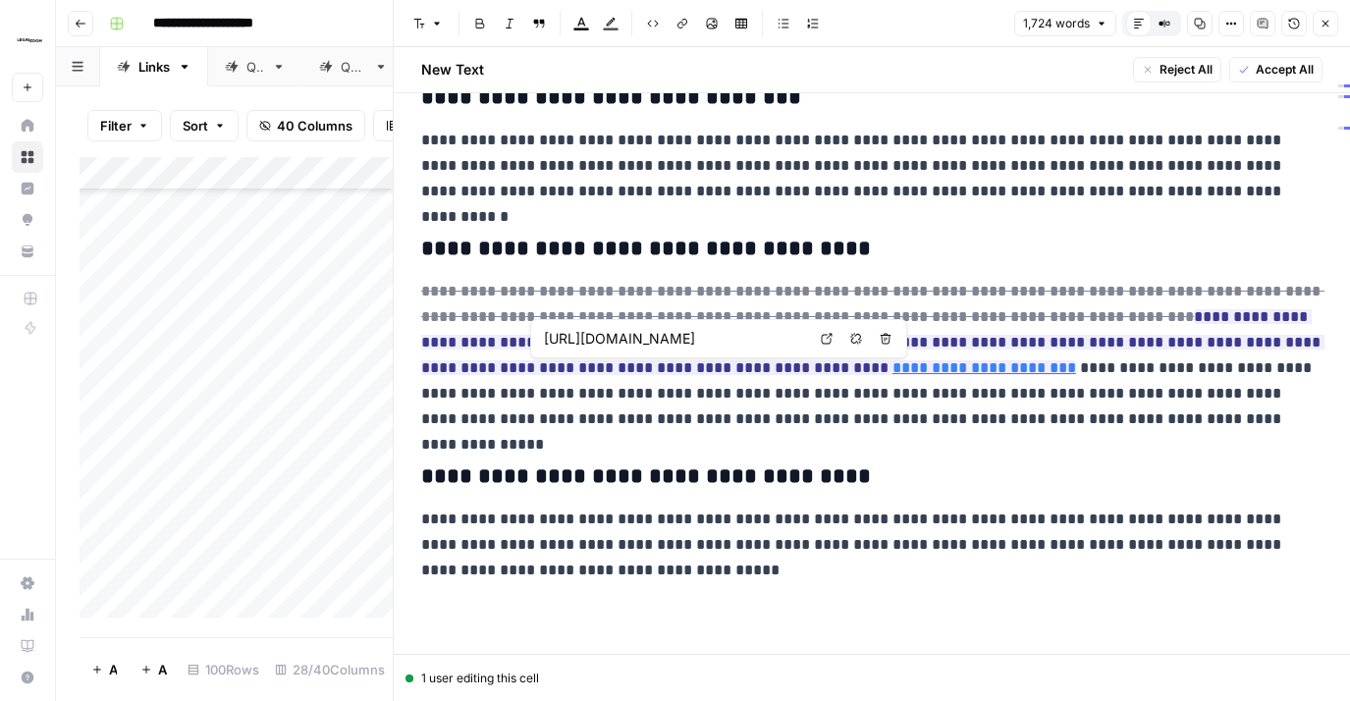
scroll to position [0, 123]
drag, startPoint x: 671, startPoint y: 338, endPoint x: 813, endPoint y: 343, distance: 142.5
click at [813, 343] on div "[URL][DOMAIN_NAME] Open in a new tab Remove link Remove link and delete text" at bounding box center [718, 338] width 377 height 39
type input "[URL][DOMAIN_NAME]"
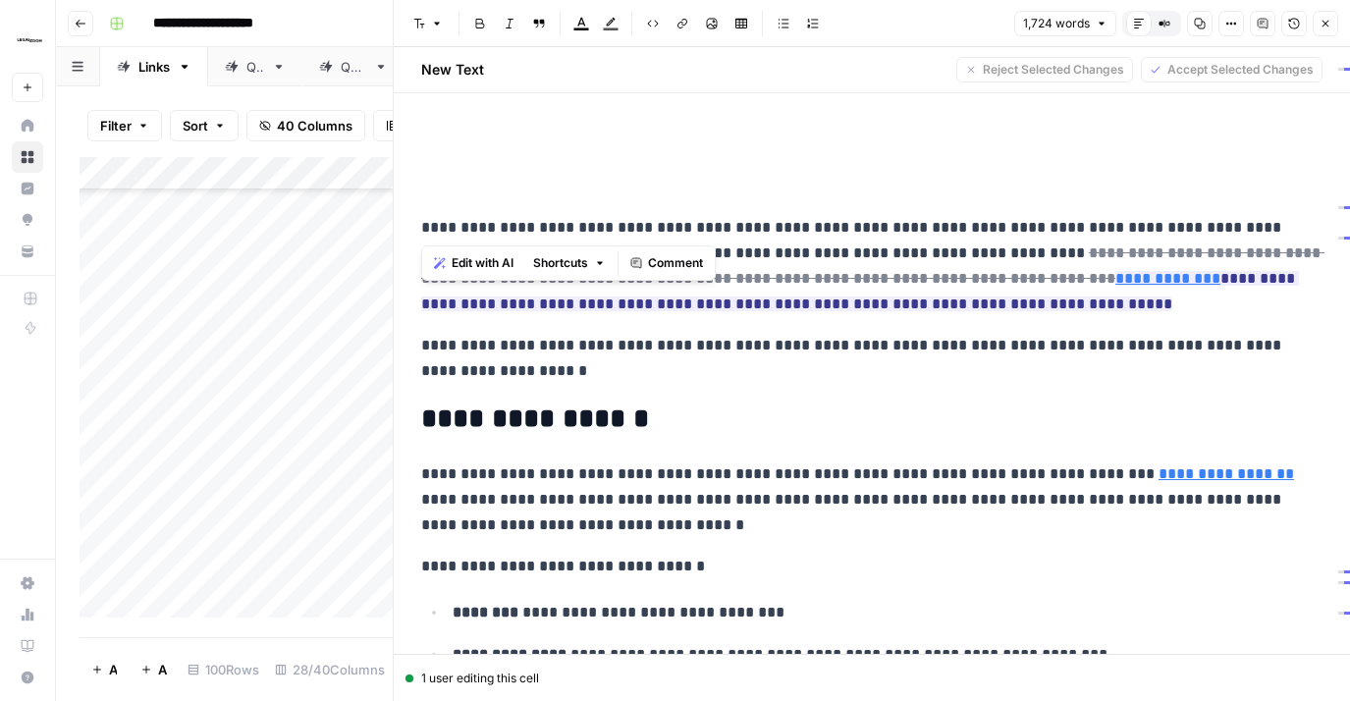
drag, startPoint x: 418, startPoint y: 231, endPoint x: 400, endPoint y: 98, distance: 133.9
click at [400, 98] on div "**********" at bounding box center [872, 350] width 958 height 701
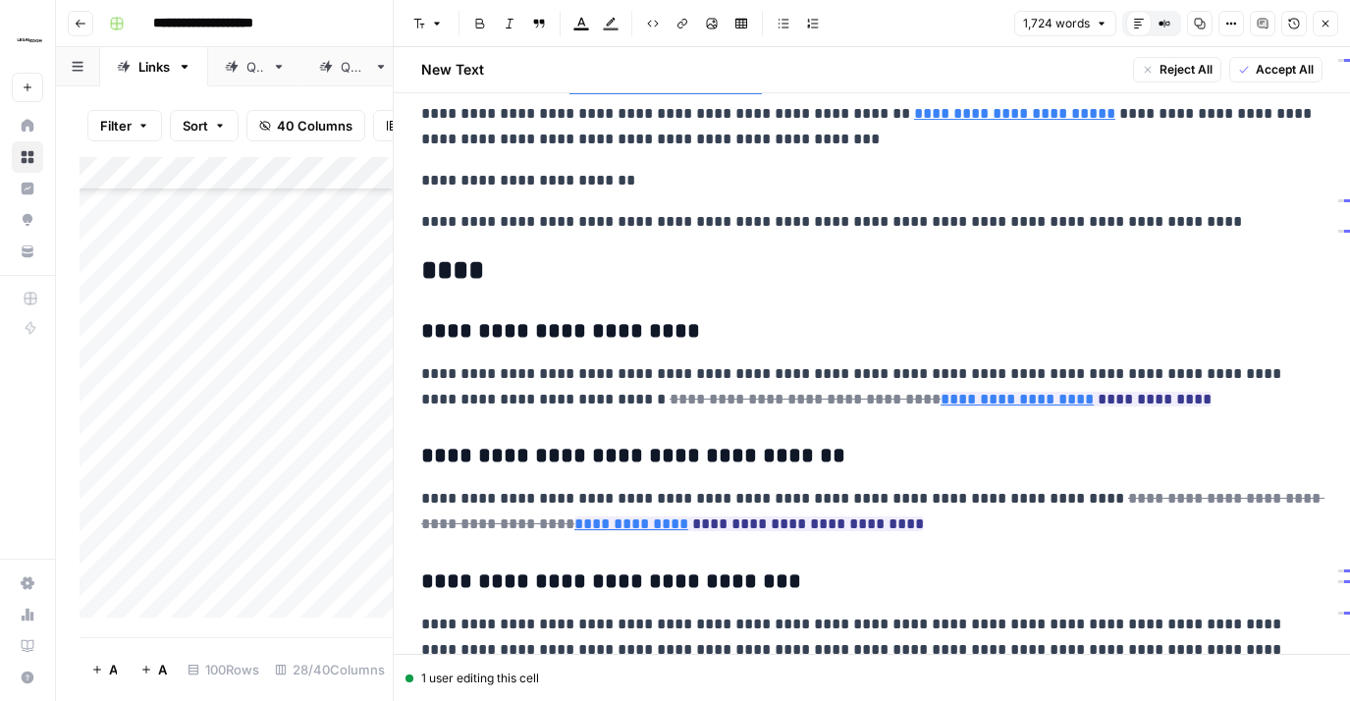
scroll to position [4794, 0]
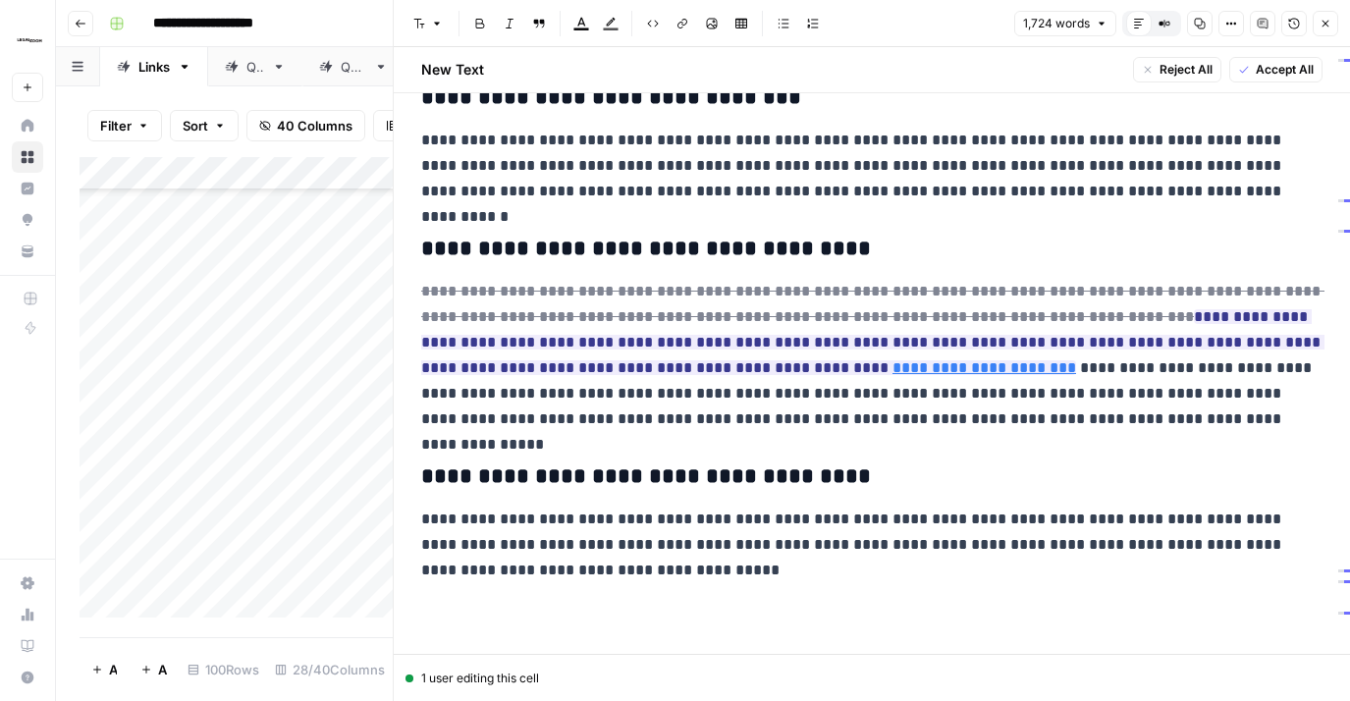
click at [806, 398] on p "**********" at bounding box center [872, 355] width 902 height 153
drag, startPoint x: 1284, startPoint y: 68, endPoint x: 1320, endPoint y: 41, distance: 45.0
click at [1284, 68] on span "Accept All" at bounding box center [1285, 70] width 58 height 18
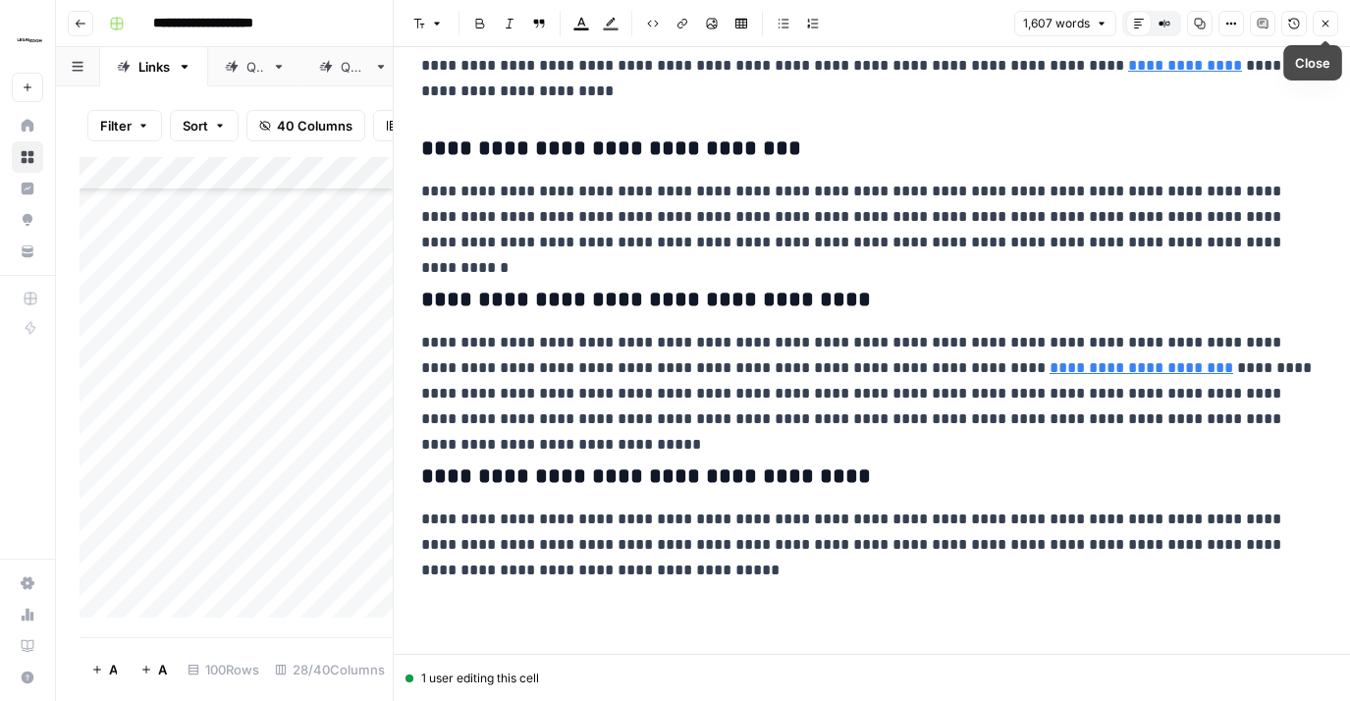
click at [1324, 26] on icon "button" at bounding box center [1326, 24] width 12 height 12
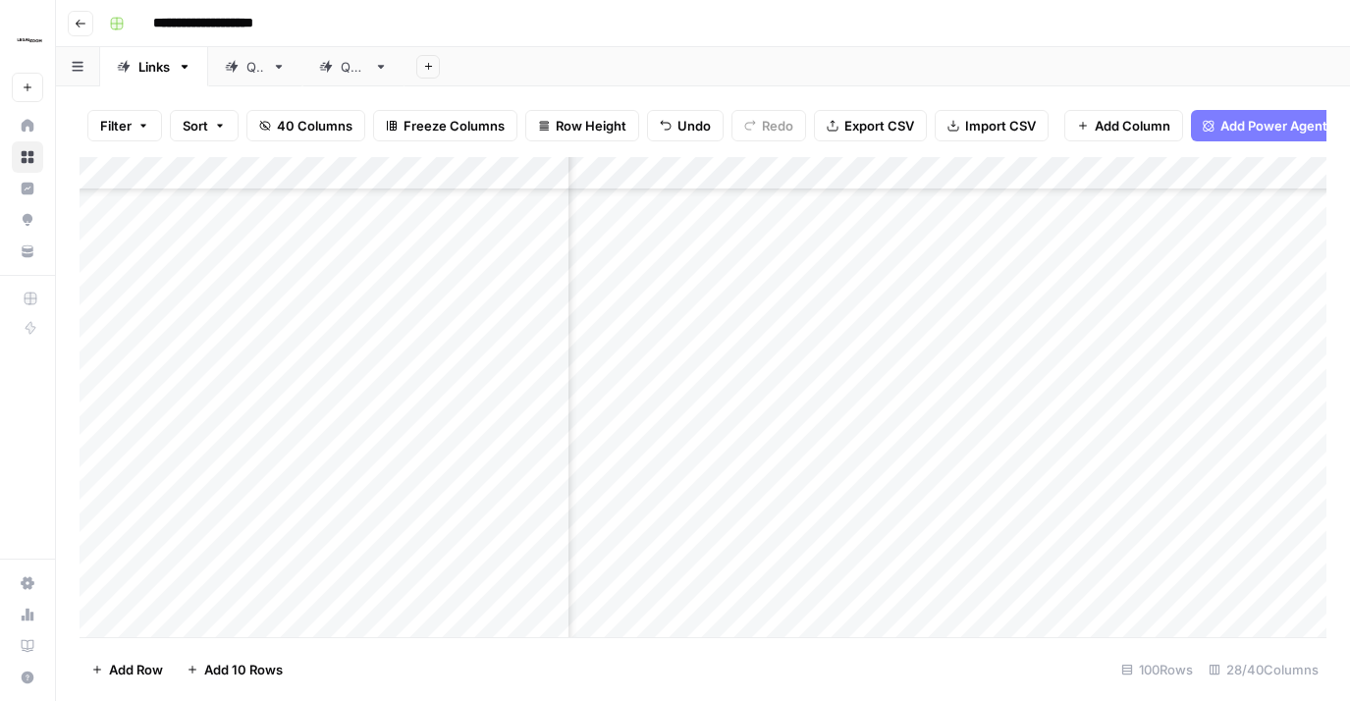
click at [956, 453] on div "Add Column" at bounding box center [703, 397] width 1247 height 480
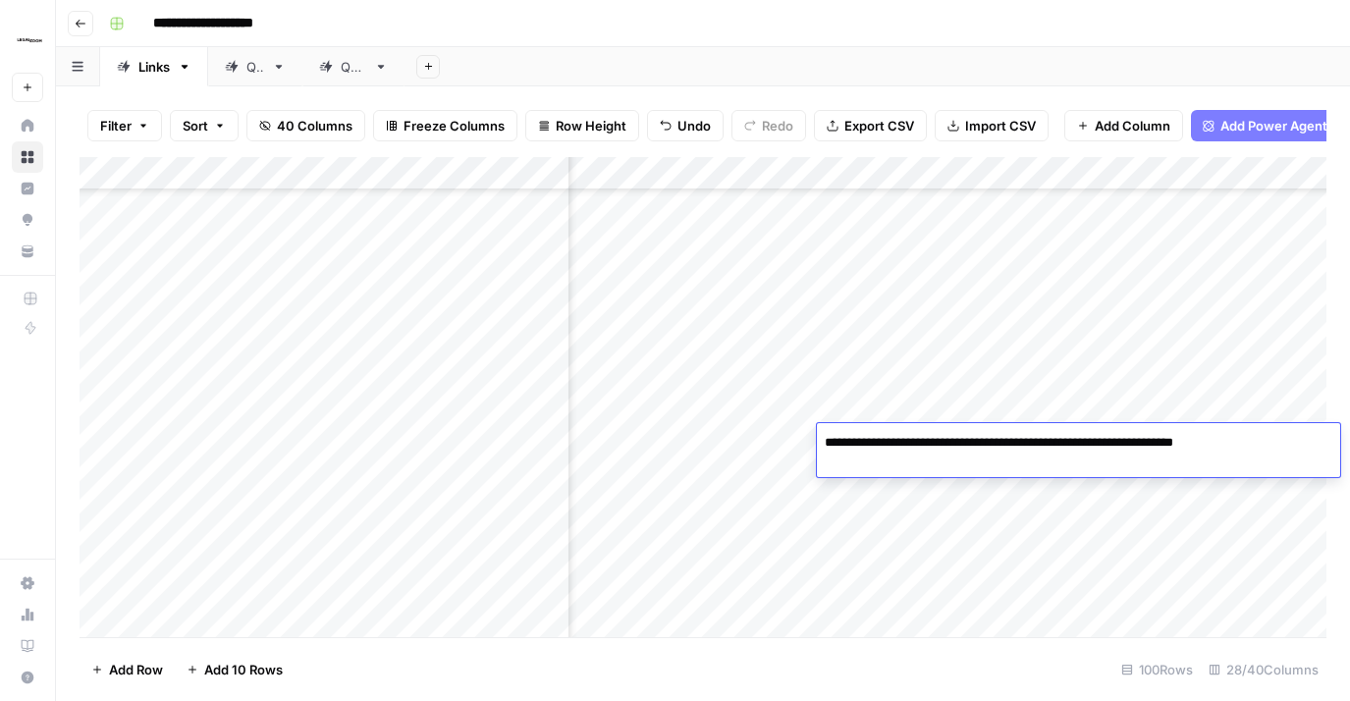
type textarea "**********"
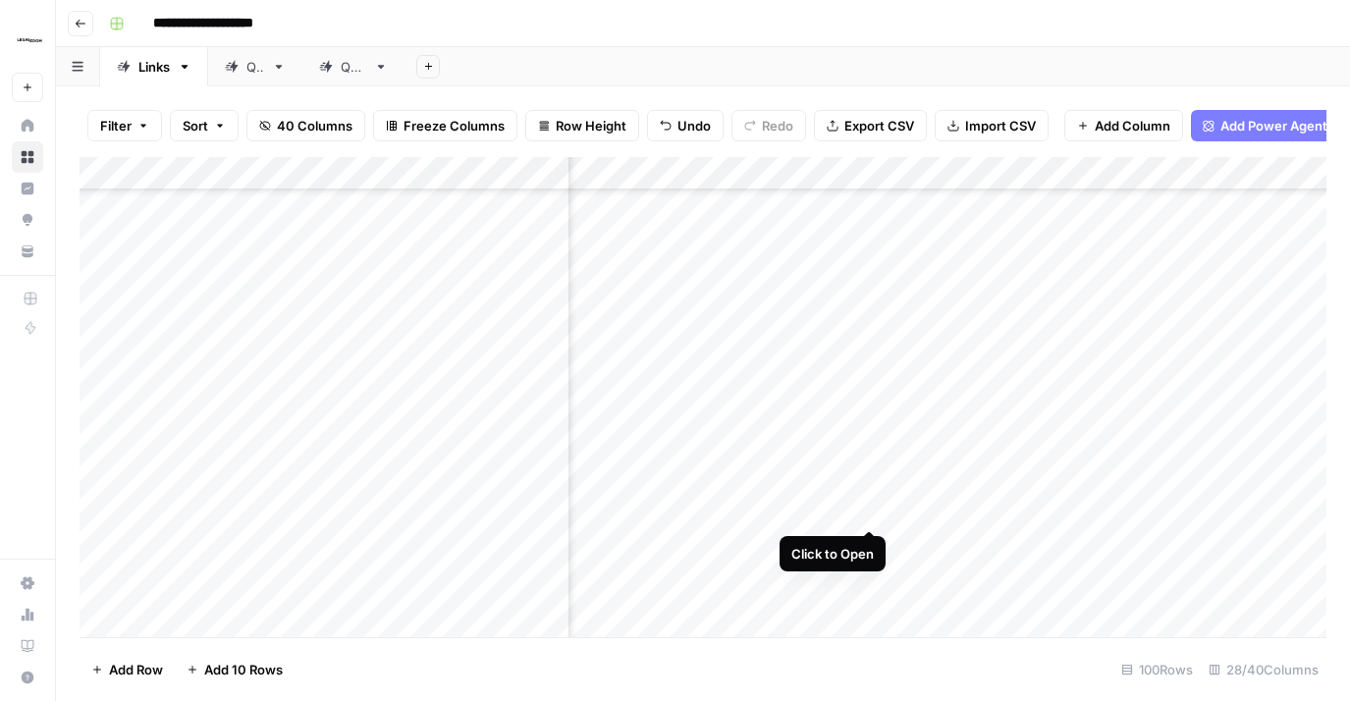
scroll to position [4442, 3634]
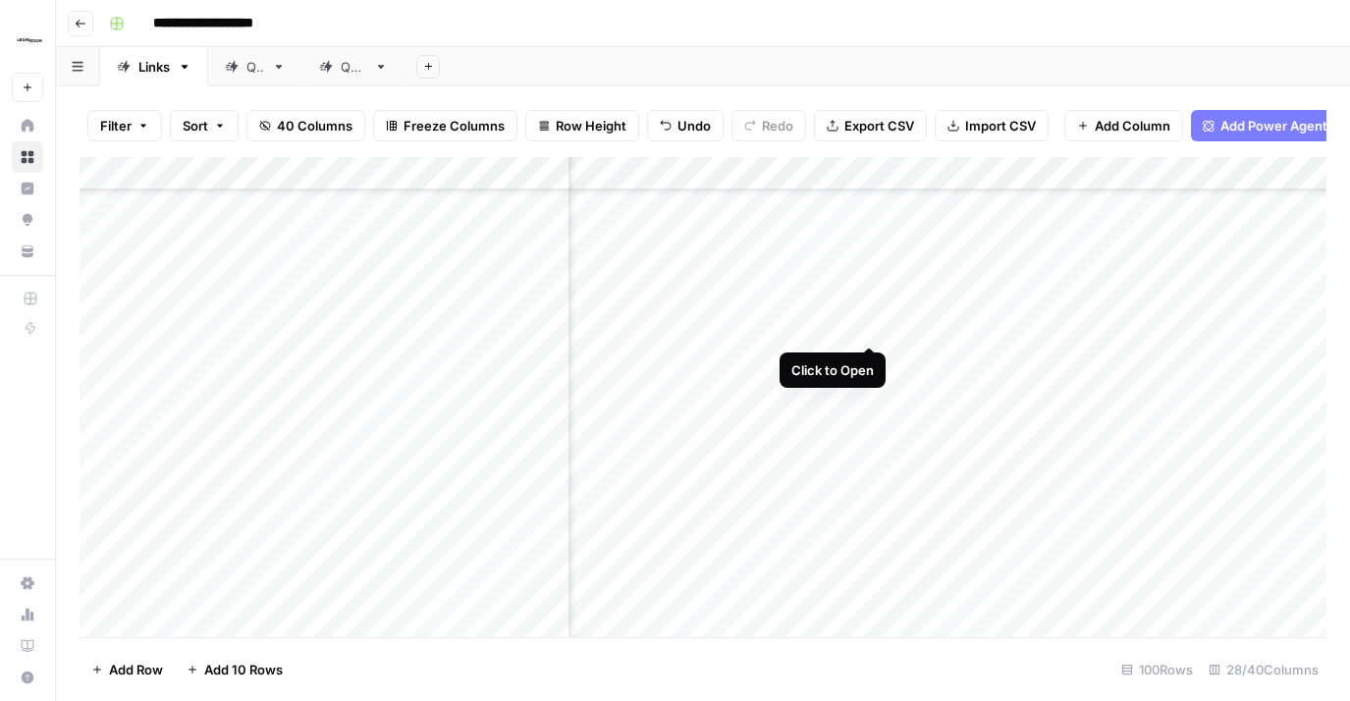
click at [868, 308] on div "Add Column" at bounding box center [703, 397] width 1247 height 480
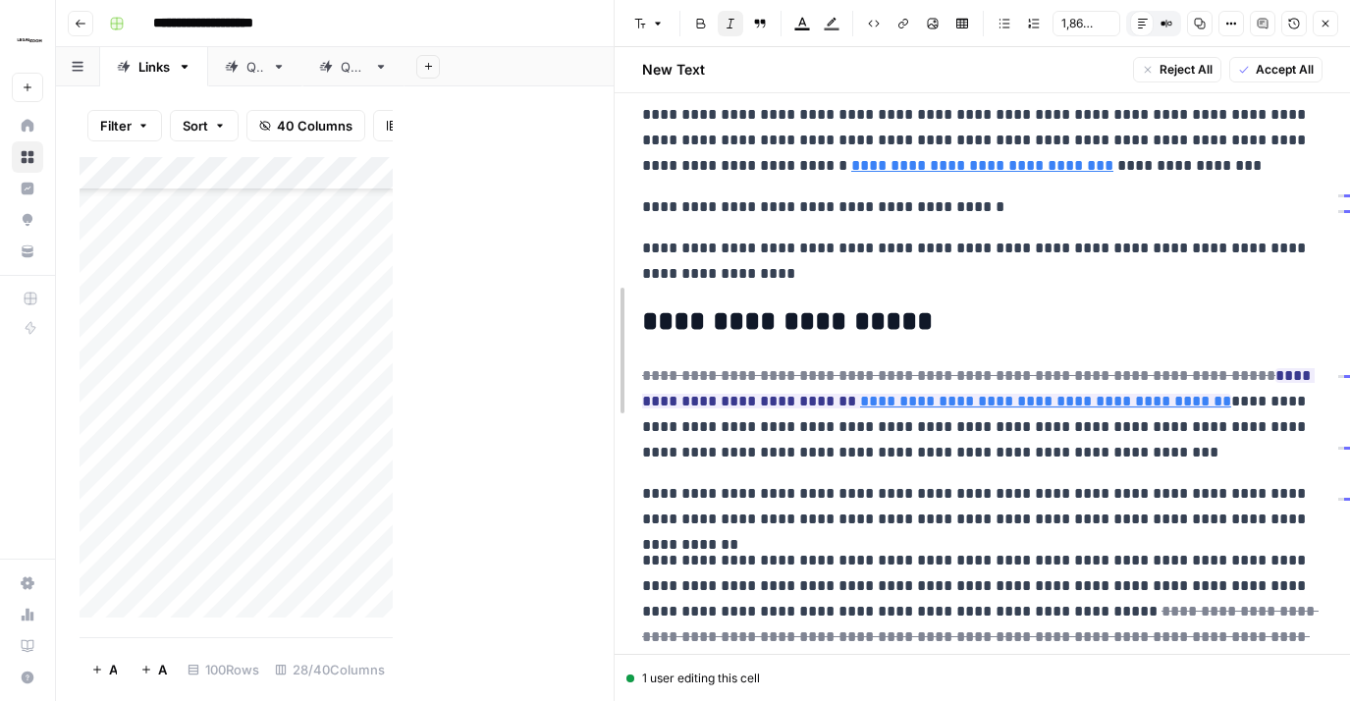
scroll to position [807, 0]
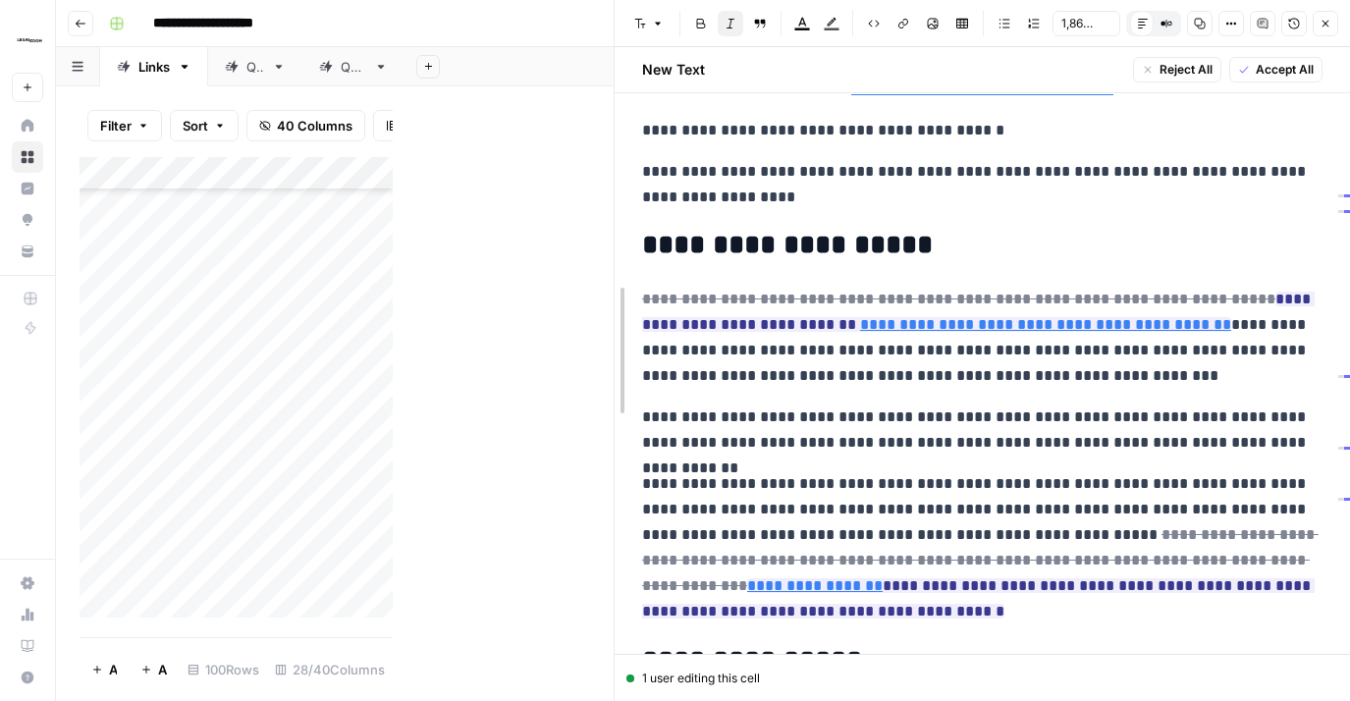
drag, startPoint x: 395, startPoint y: 483, endPoint x: 1016, endPoint y: 489, distance: 620.7
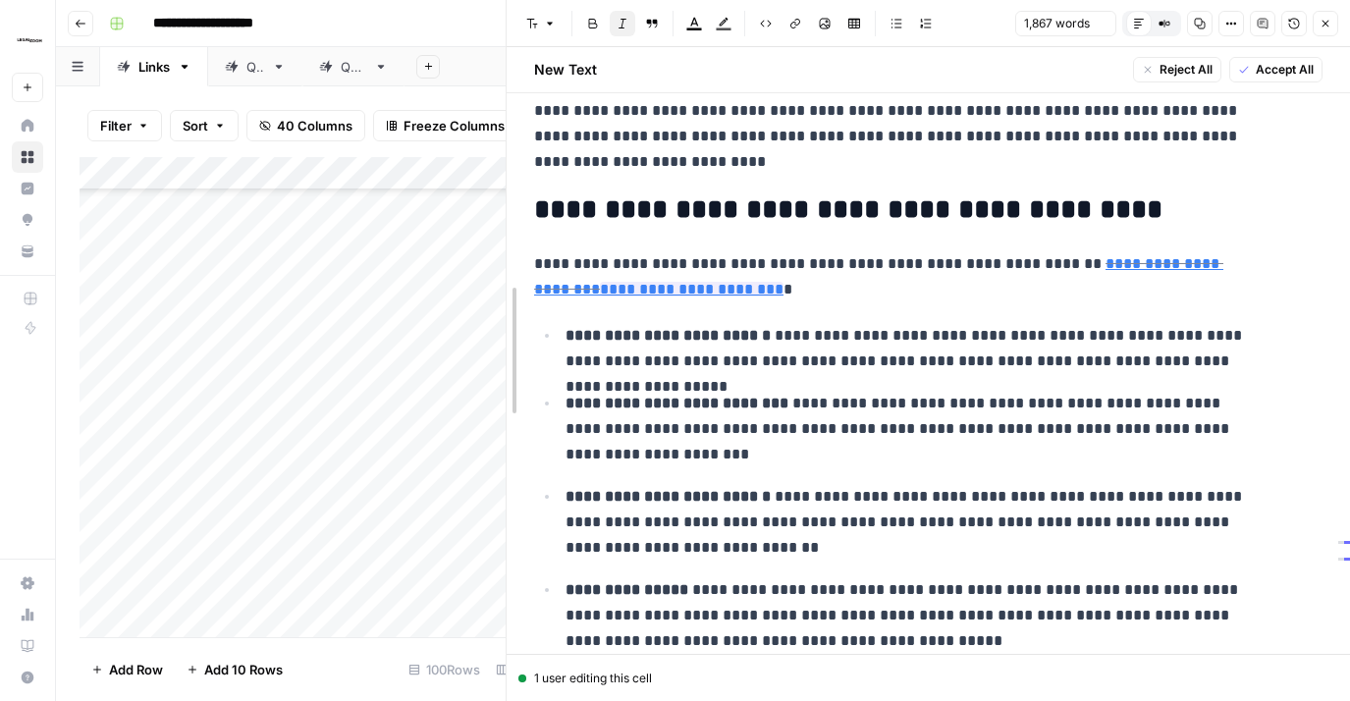
scroll to position [4213, 0]
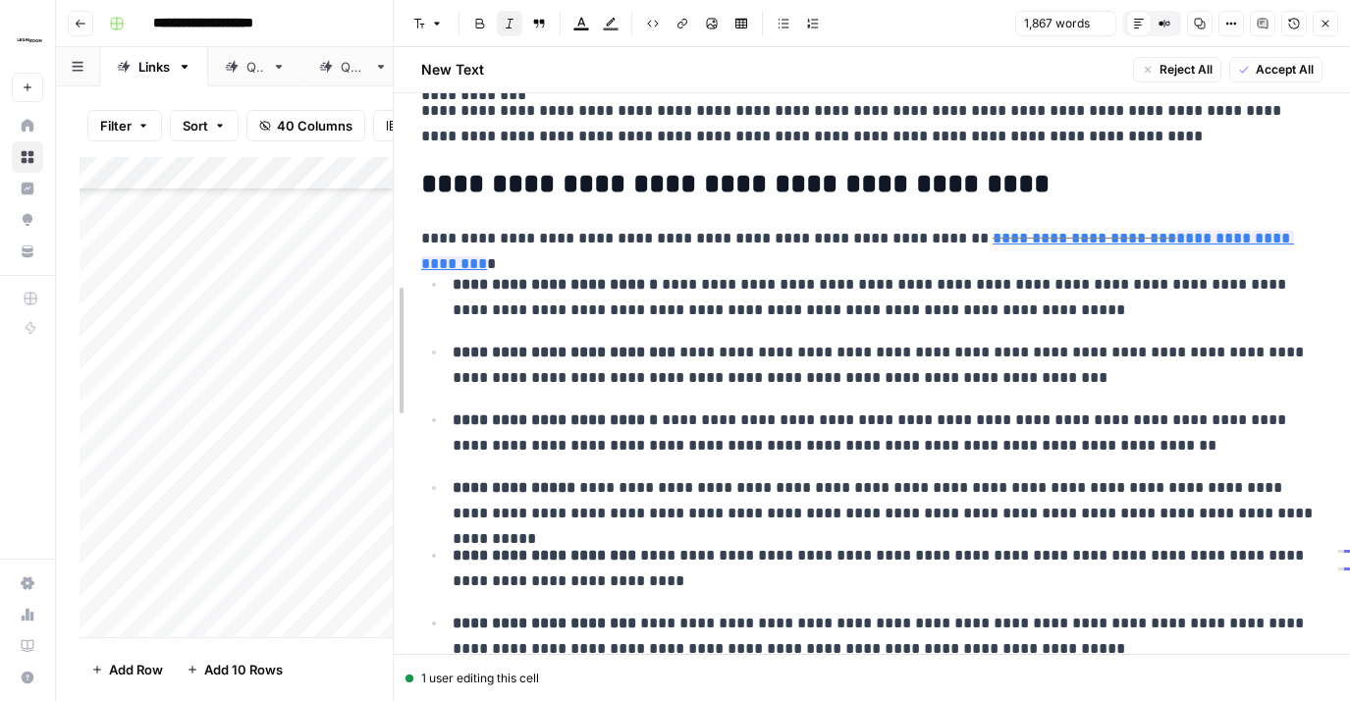
drag, startPoint x: 613, startPoint y: 300, endPoint x: 631, endPoint y: 291, distance: 19.8
click at [323, 317] on body "**********" at bounding box center [675, 350] width 1350 height 701
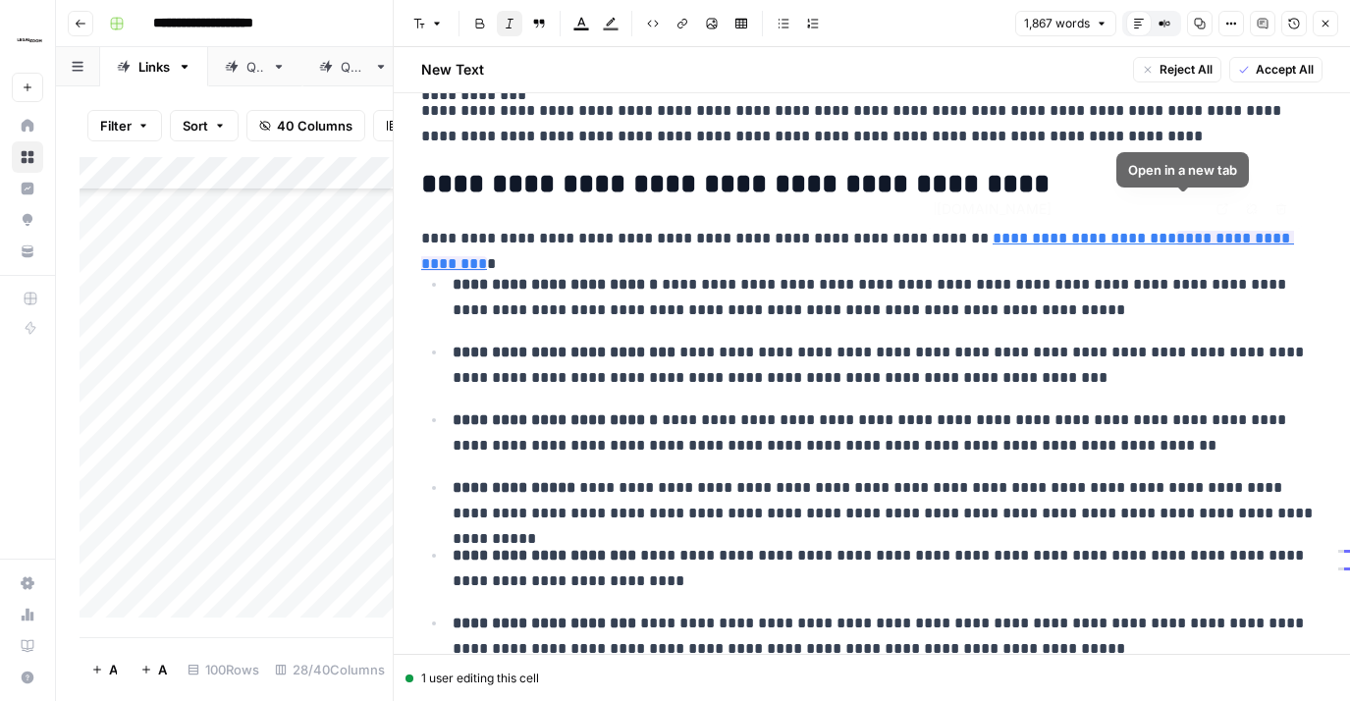
scroll to position [0, 204]
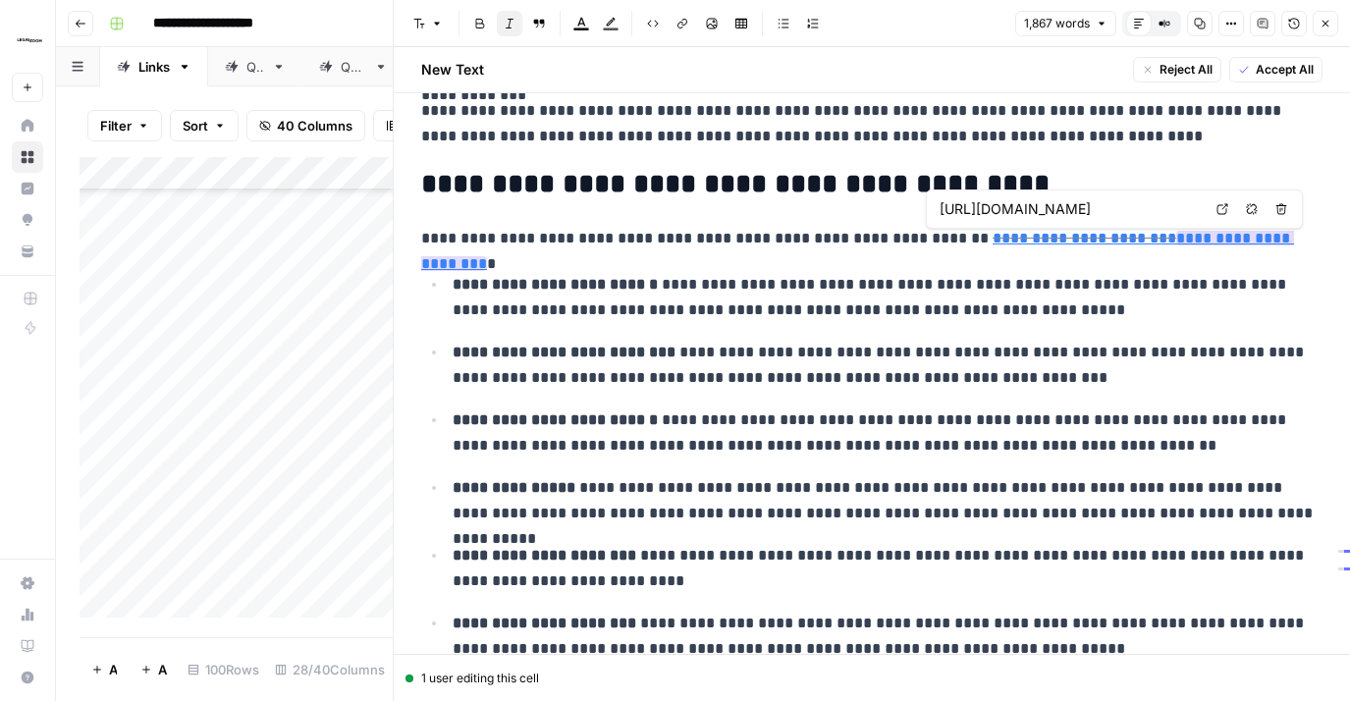
type input "[URL][DOMAIN_NAME]"
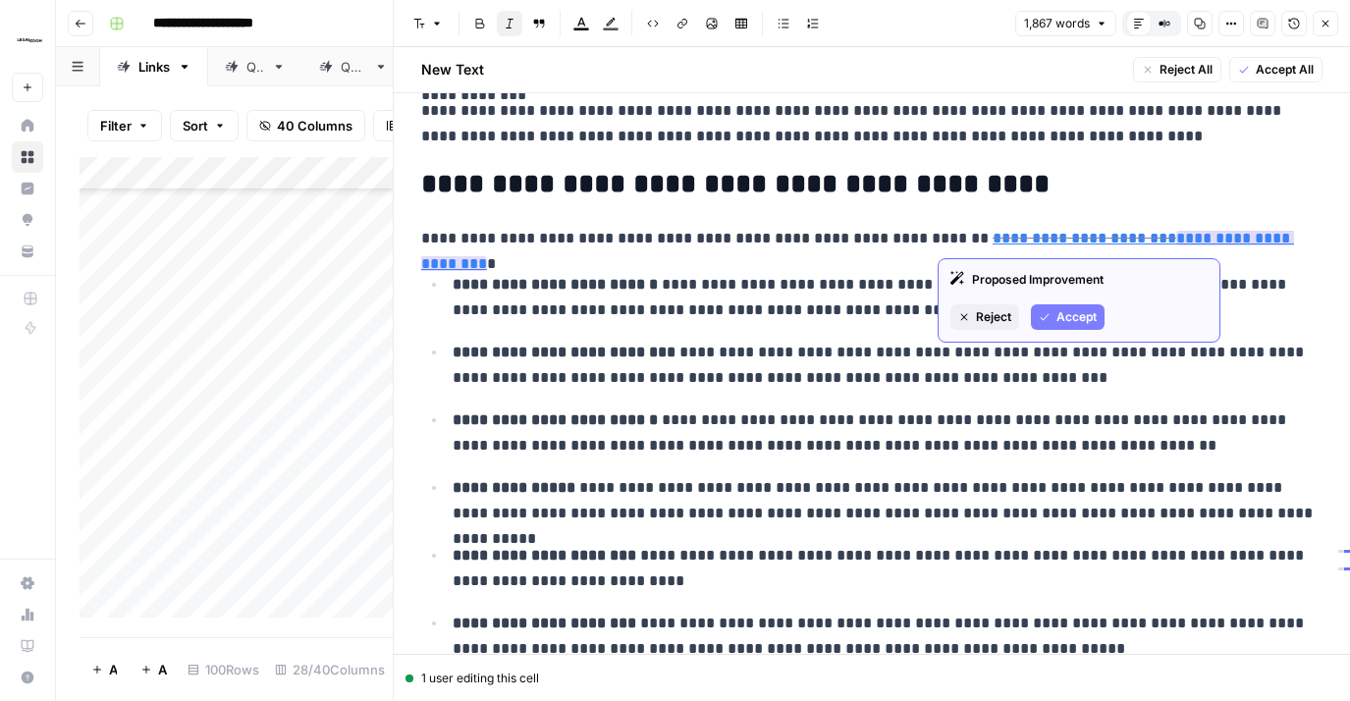
click at [976, 313] on span "Reject" at bounding box center [993, 317] width 35 height 18
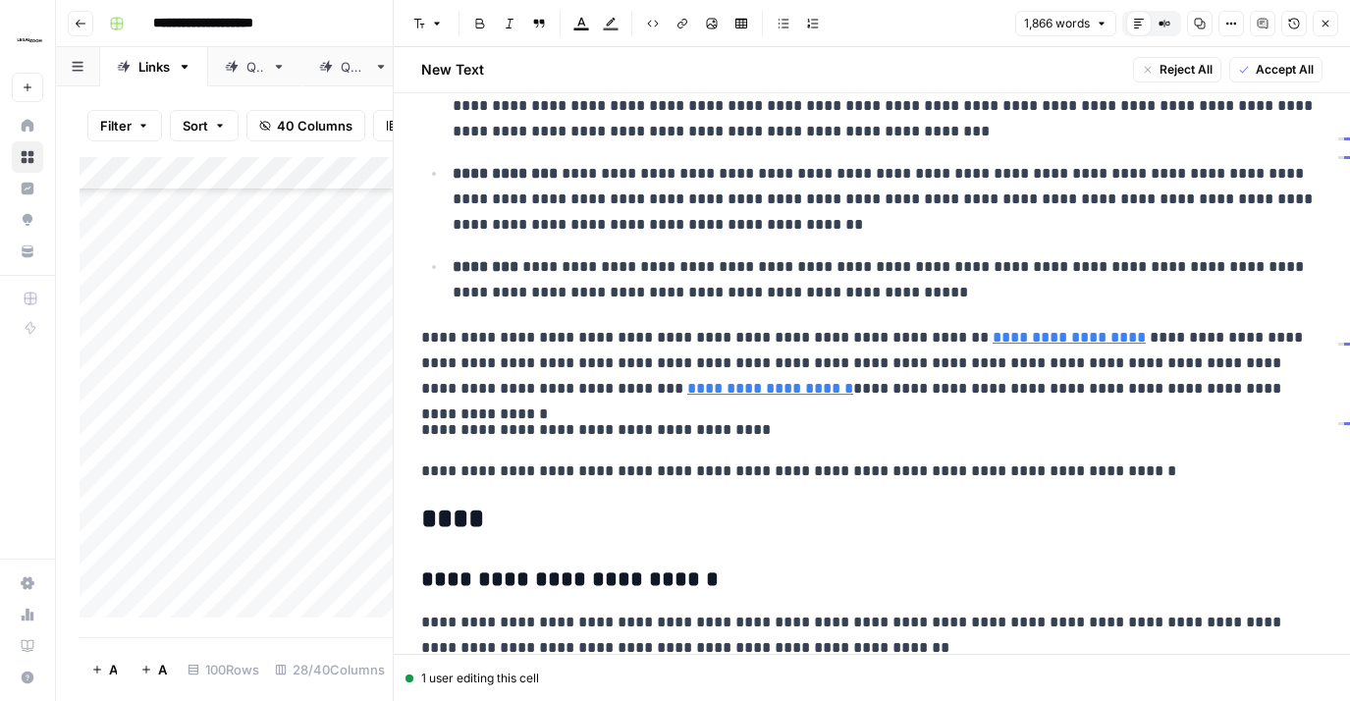
scroll to position [5533, 0]
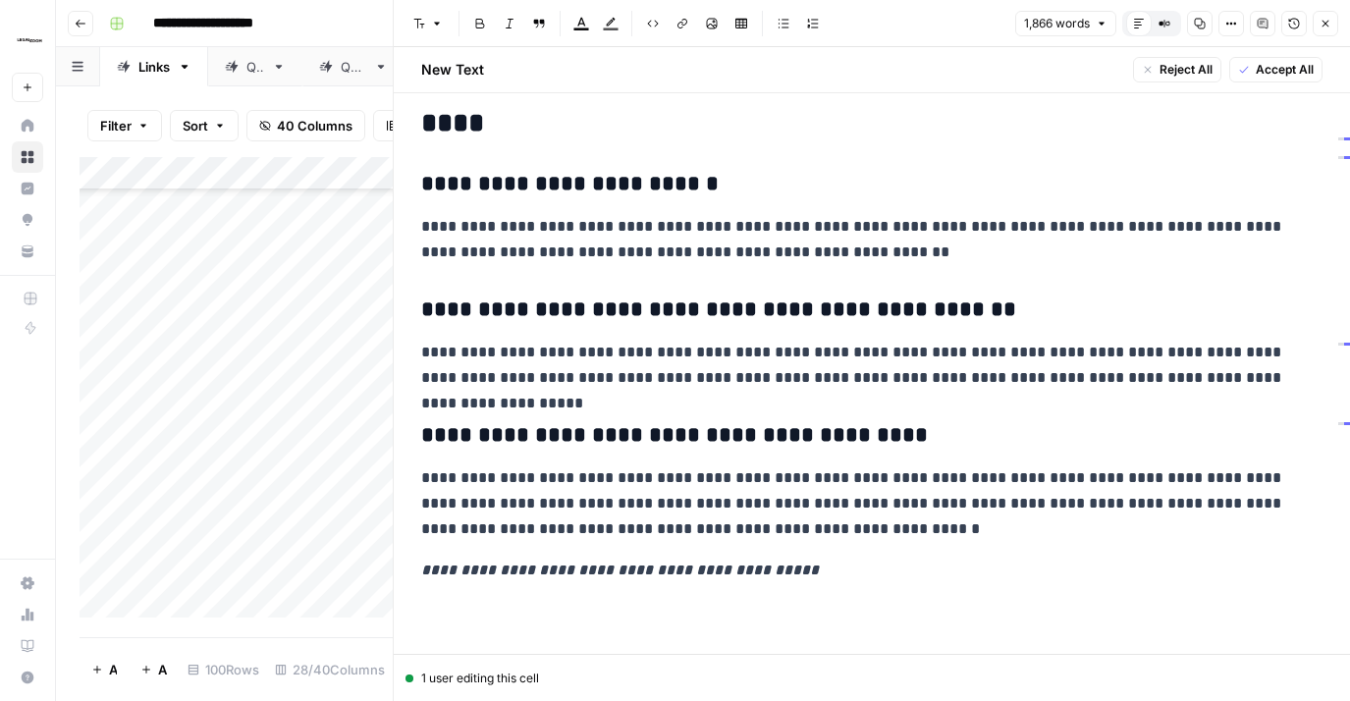
drag, startPoint x: 1298, startPoint y: 69, endPoint x: 1312, endPoint y: 55, distance: 19.4
click at [1299, 66] on span "Accept All" at bounding box center [1285, 70] width 58 height 18
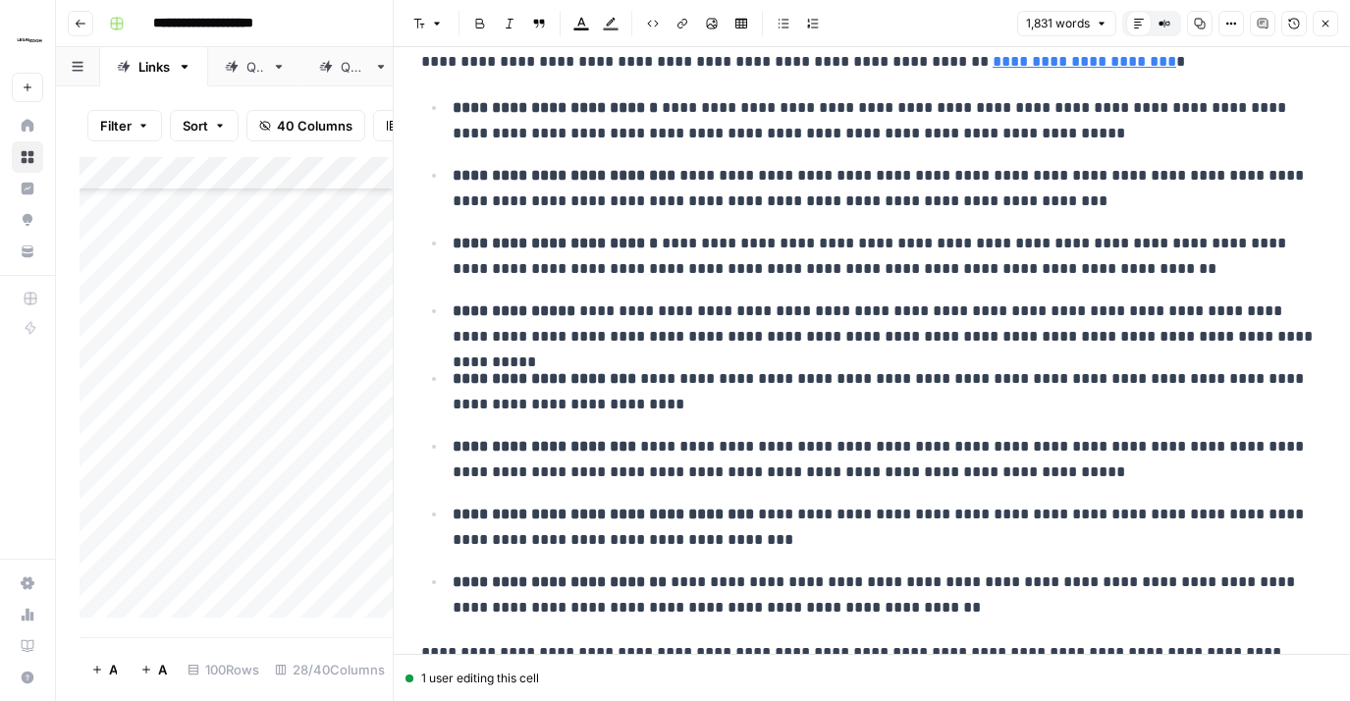
drag, startPoint x: 1324, startPoint y: 24, endPoint x: 1322, endPoint y: 35, distance: 11.9
click at [1324, 24] on icon "button" at bounding box center [1326, 24] width 12 height 12
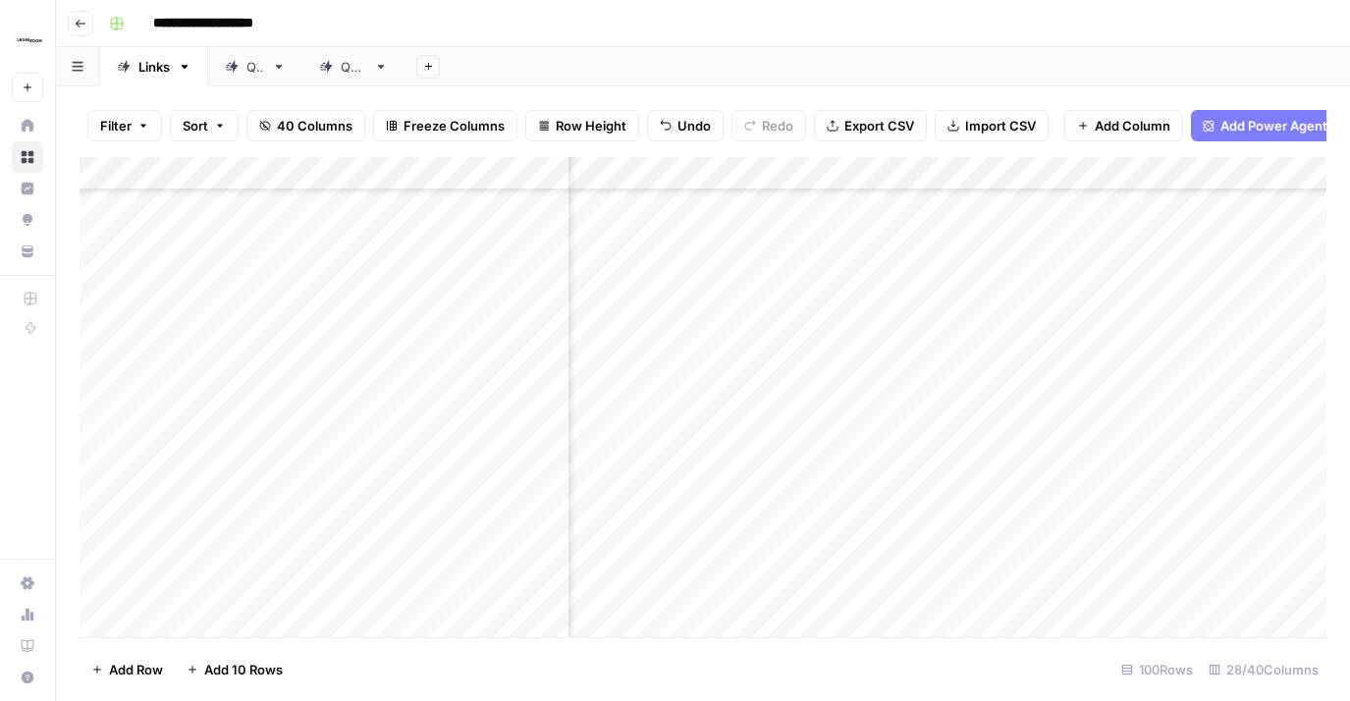
click at [869, 357] on div "Add Column" at bounding box center [703, 397] width 1247 height 480
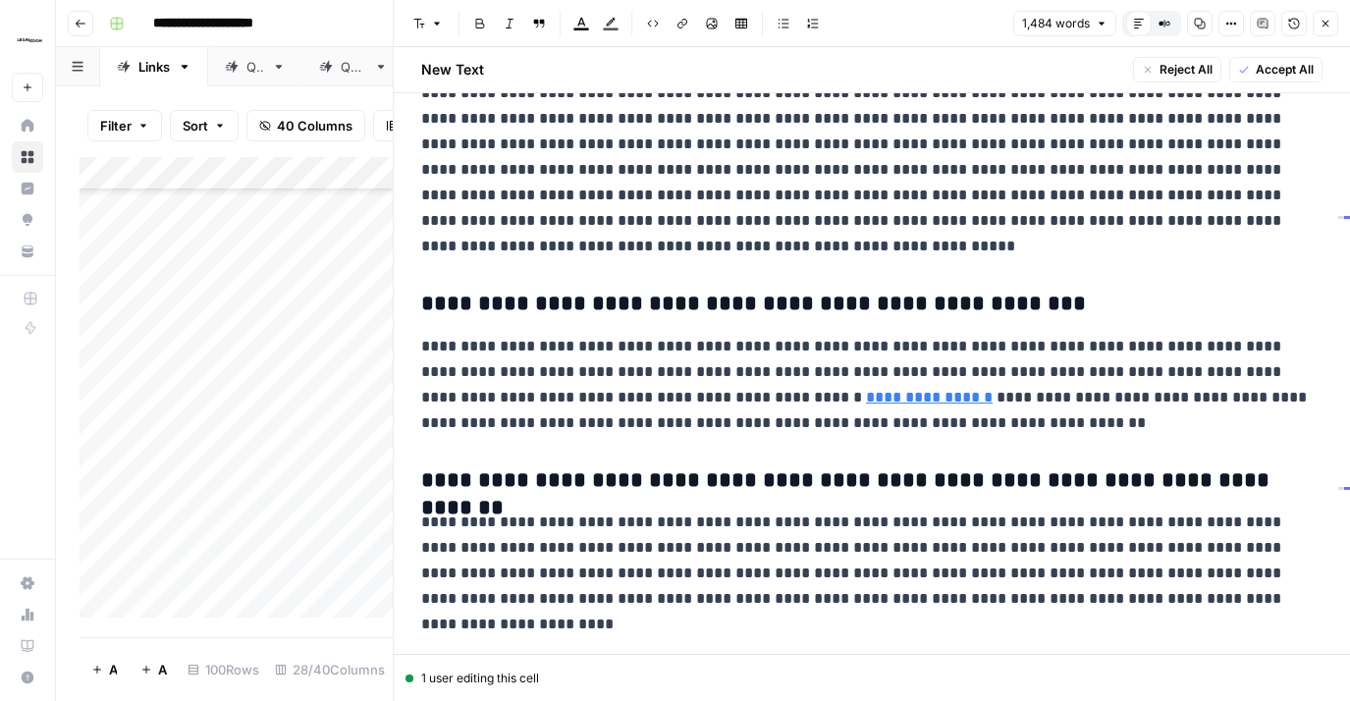
scroll to position [2504, 0]
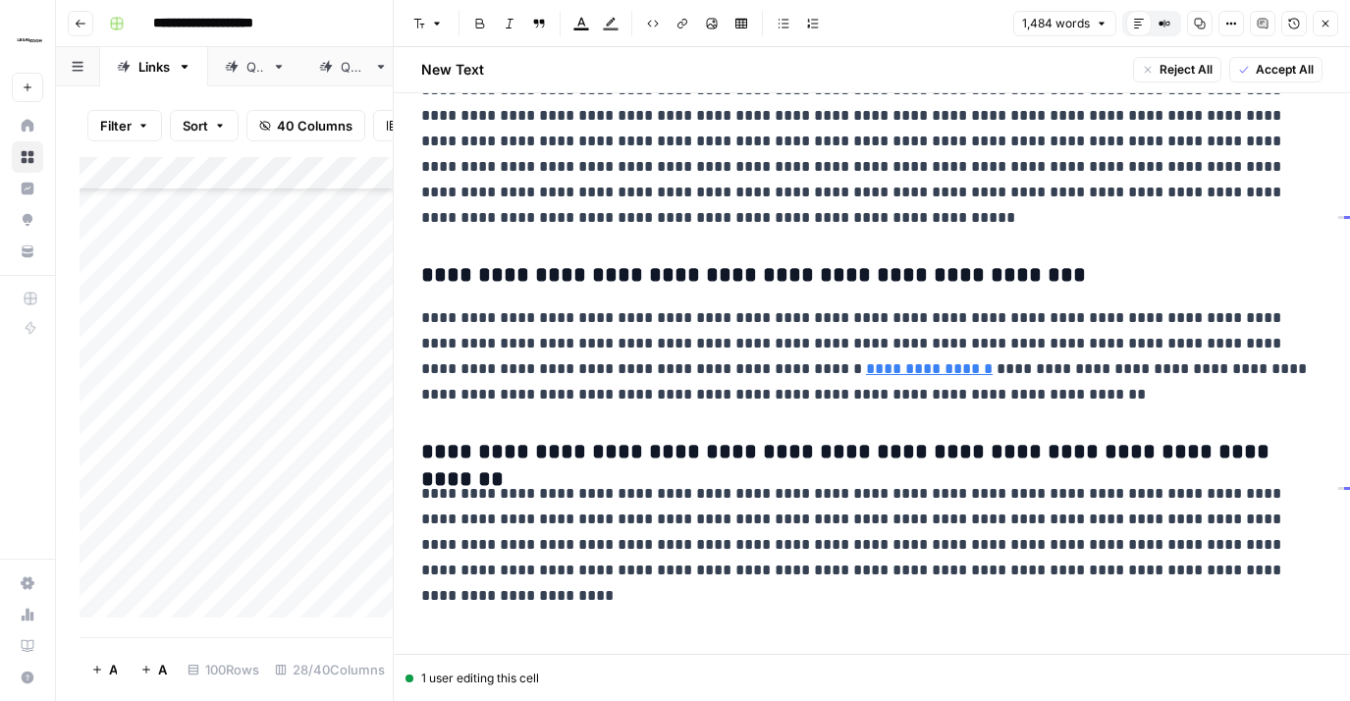
click at [1298, 61] on span "Accept All" at bounding box center [1285, 70] width 58 height 18
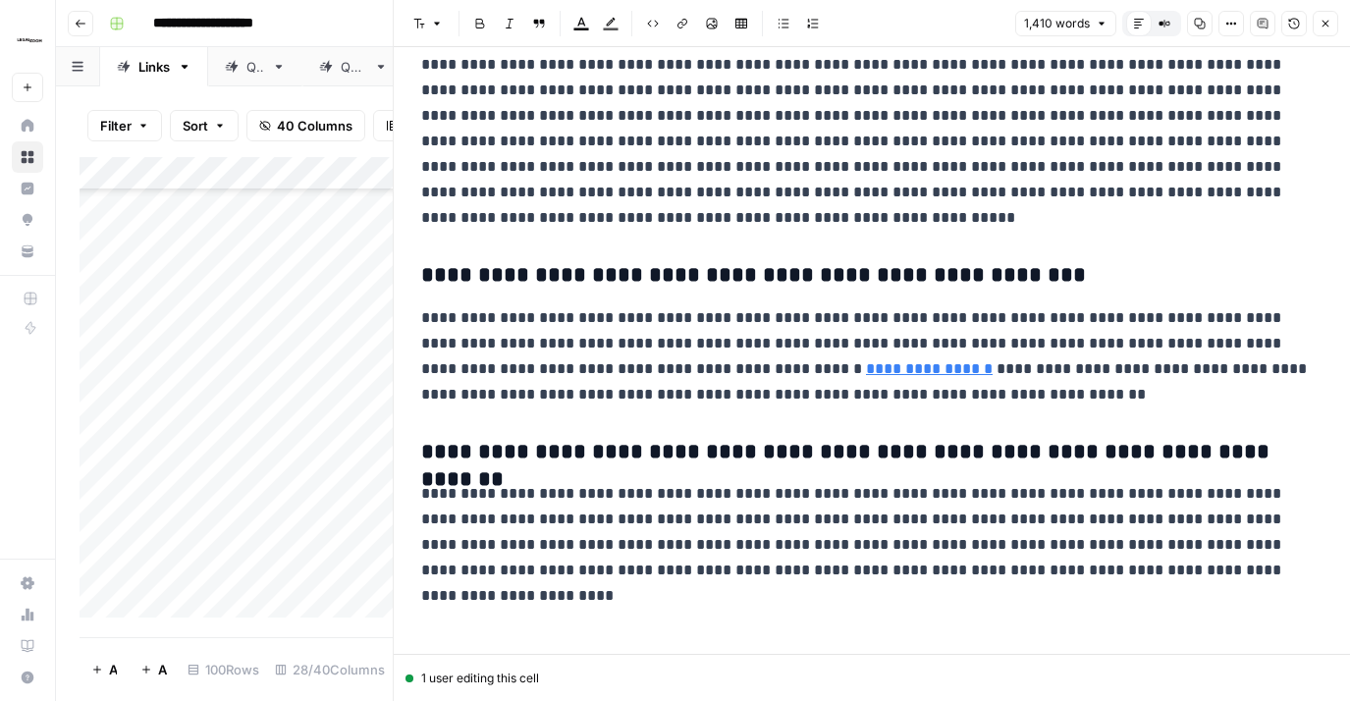
scroll to position [2356, 0]
drag, startPoint x: 1324, startPoint y: 26, endPoint x: 1319, endPoint y: 91, distance: 66.0
click at [1325, 27] on icon "button" at bounding box center [1326, 24] width 12 height 12
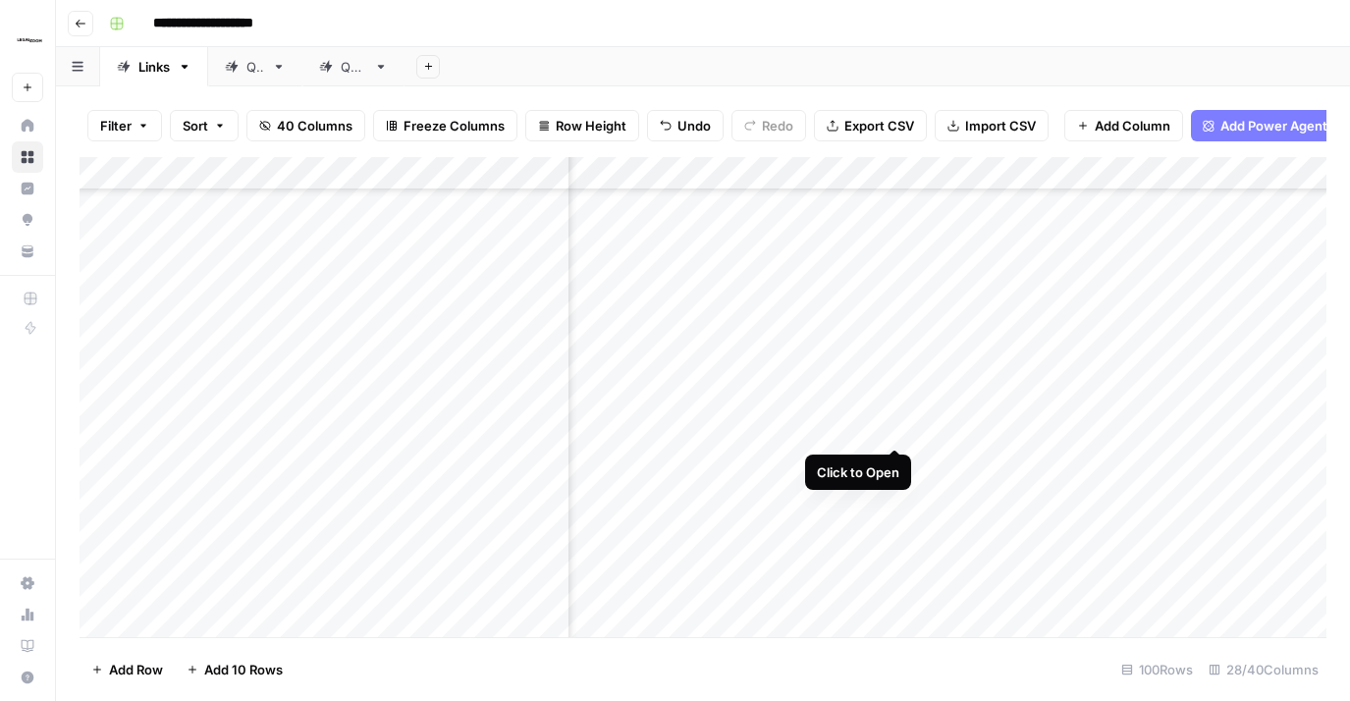
click at [895, 411] on div "Add Column" at bounding box center [703, 397] width 1247 height 480
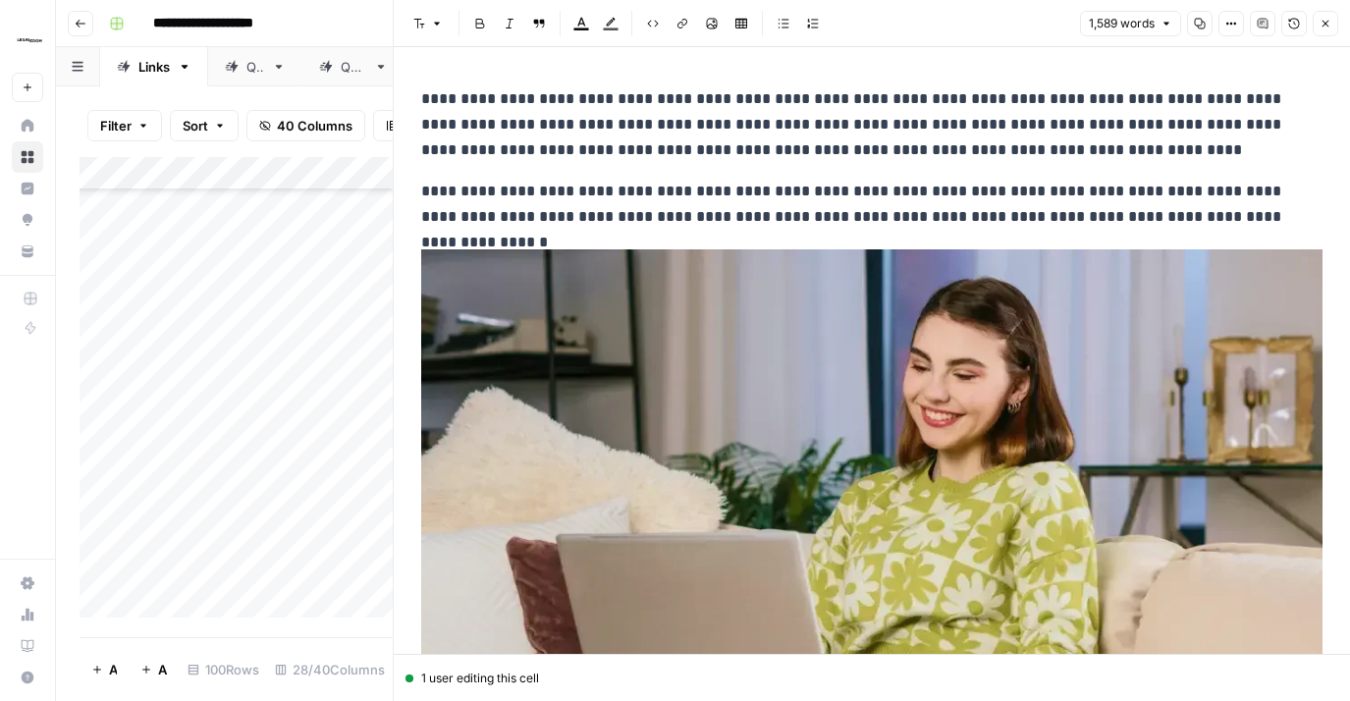
click at [1326, 26] on icon "button" at bounding box center [1326, 24] width 12 height 12
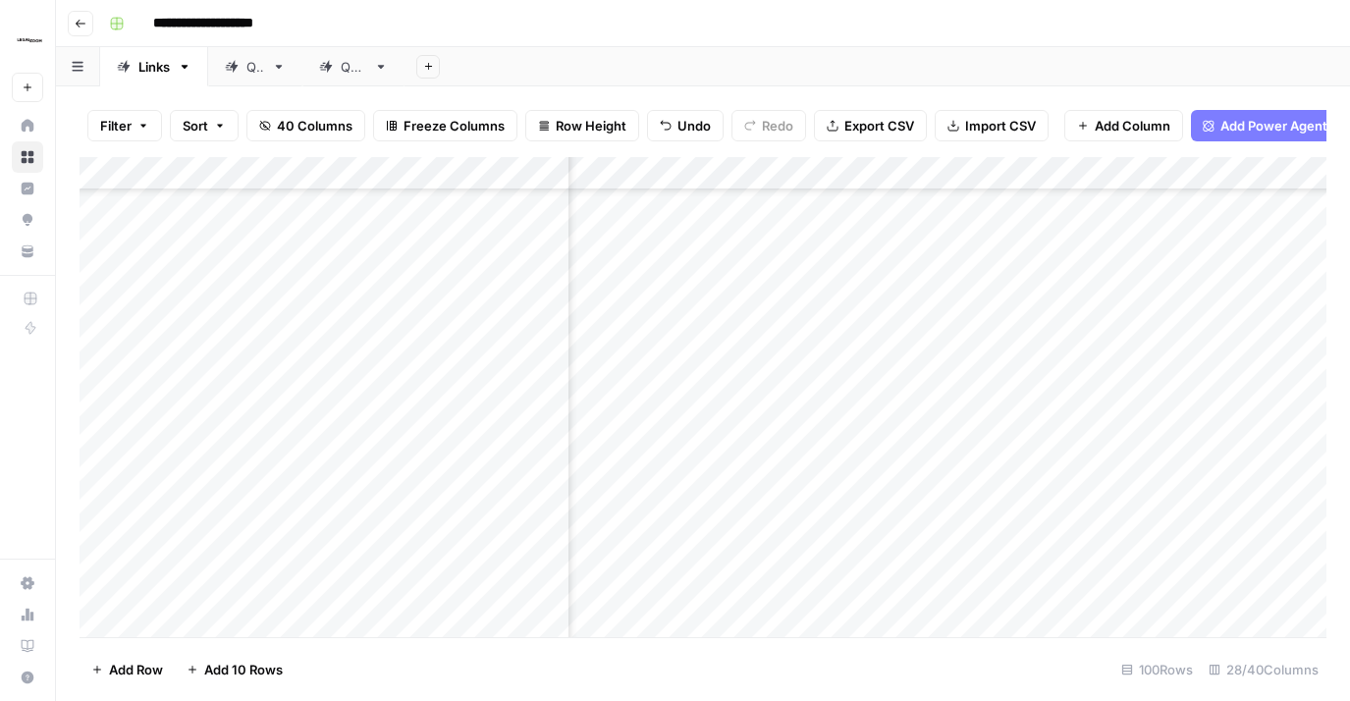
click at [868, 461] on div "Add Column" at bounding box center [703, 397] width 1247 height 480
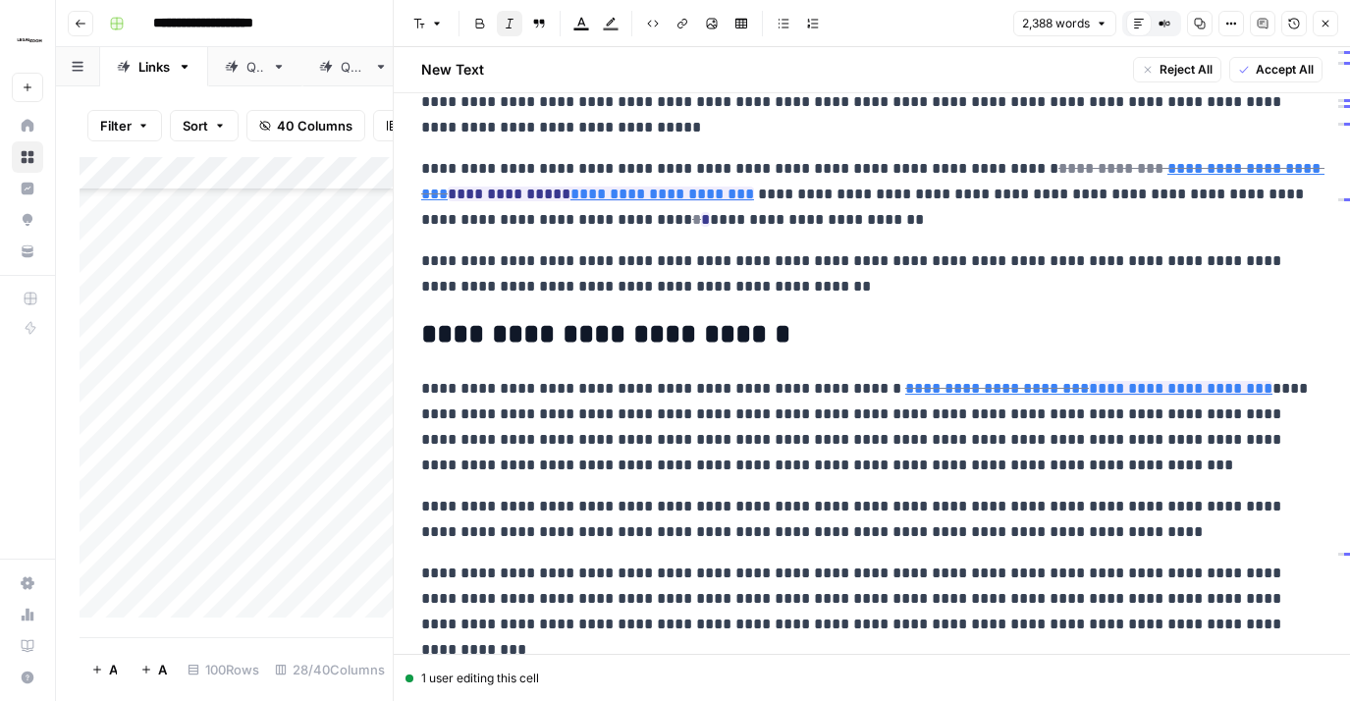
scroll to position [454, 0]
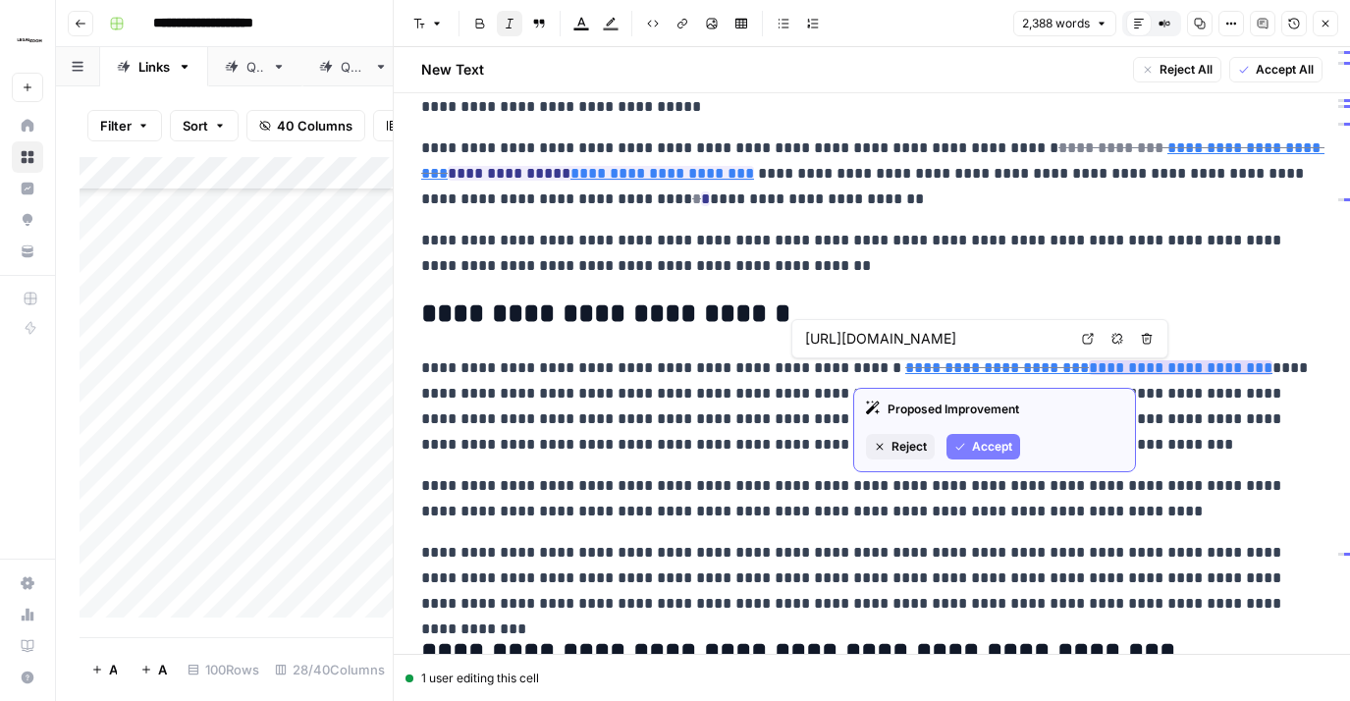
type input "[URL][DOMAIN_NAME]"
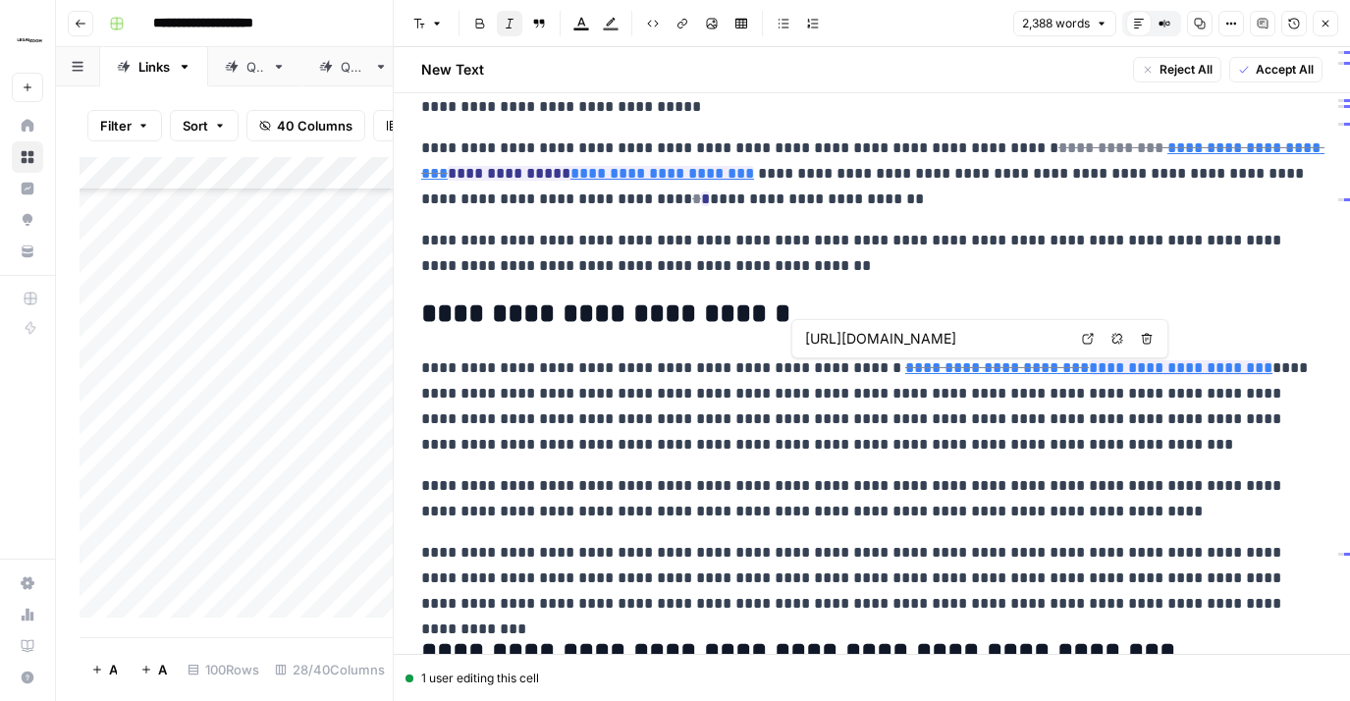
scroll to position [0, 363]
type input "[URL][DOMAIN_NAME]"
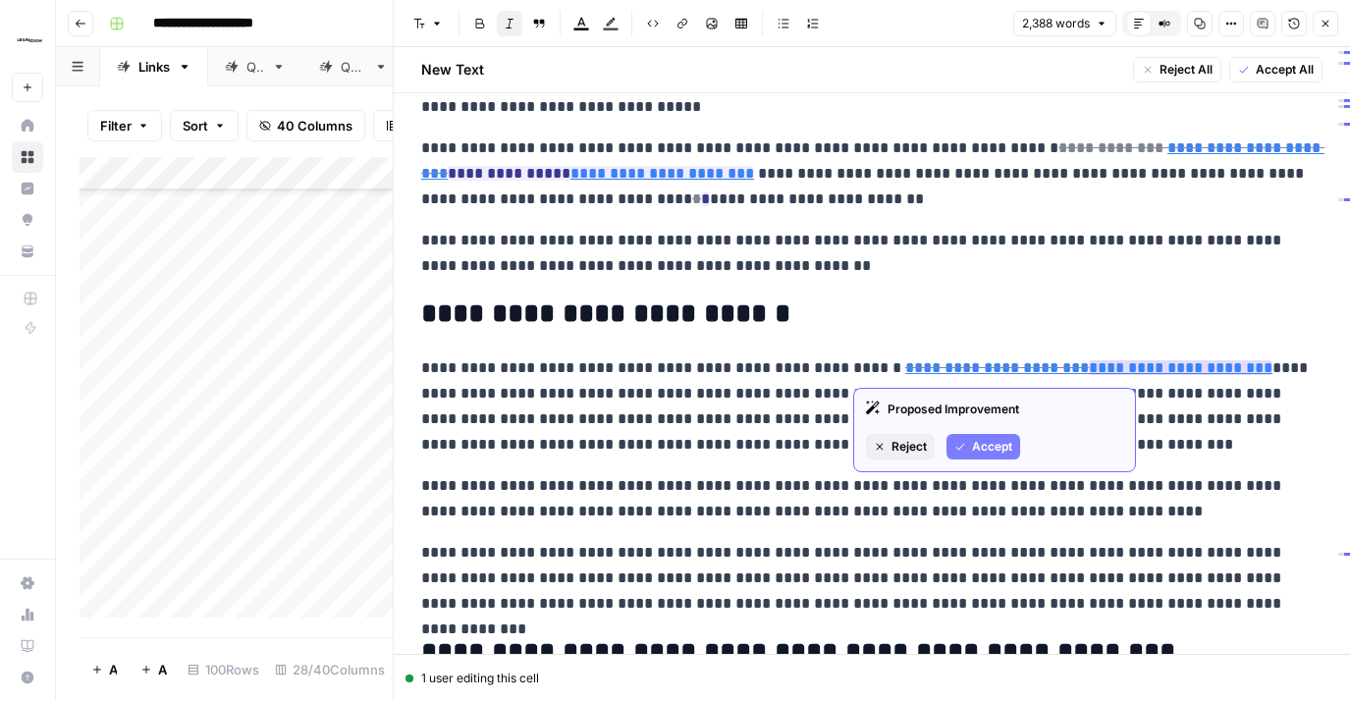
click at [990, 452] on span "Accept" at bounding box center [992, 447] width 40 height 18
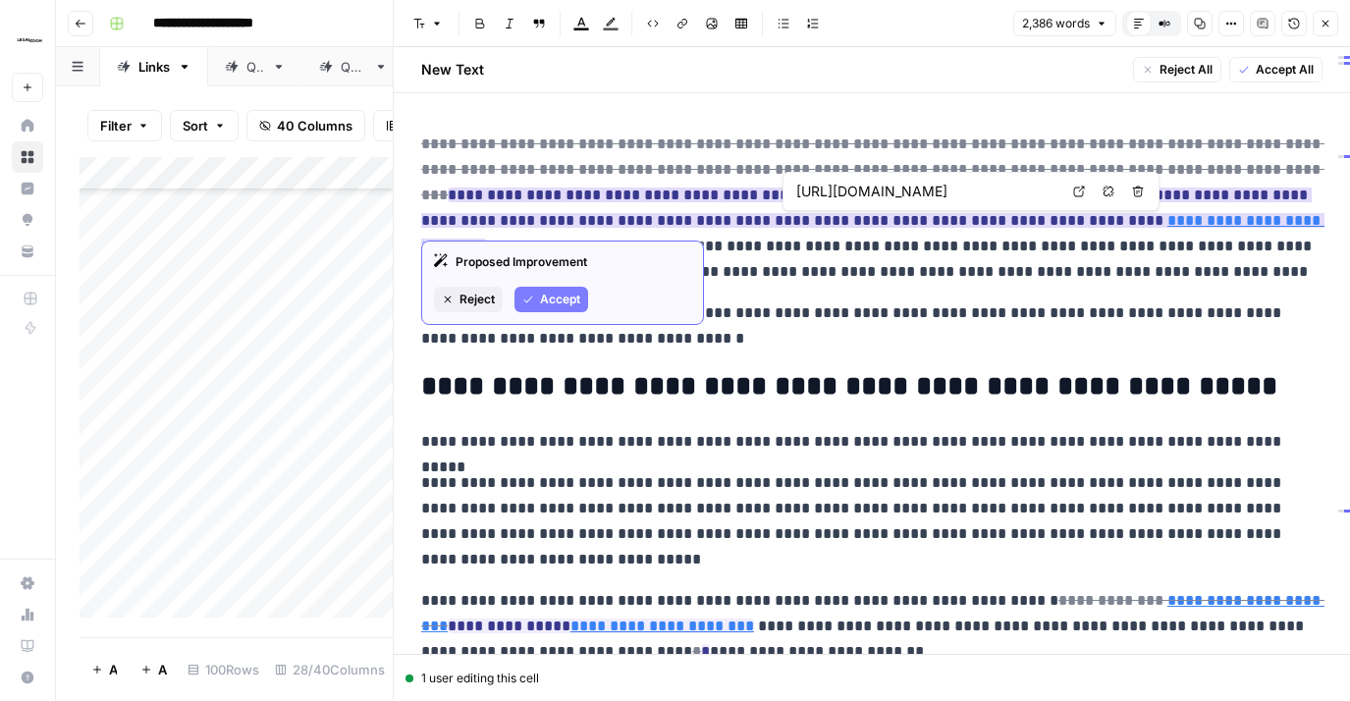
scroll to position [0, 0]
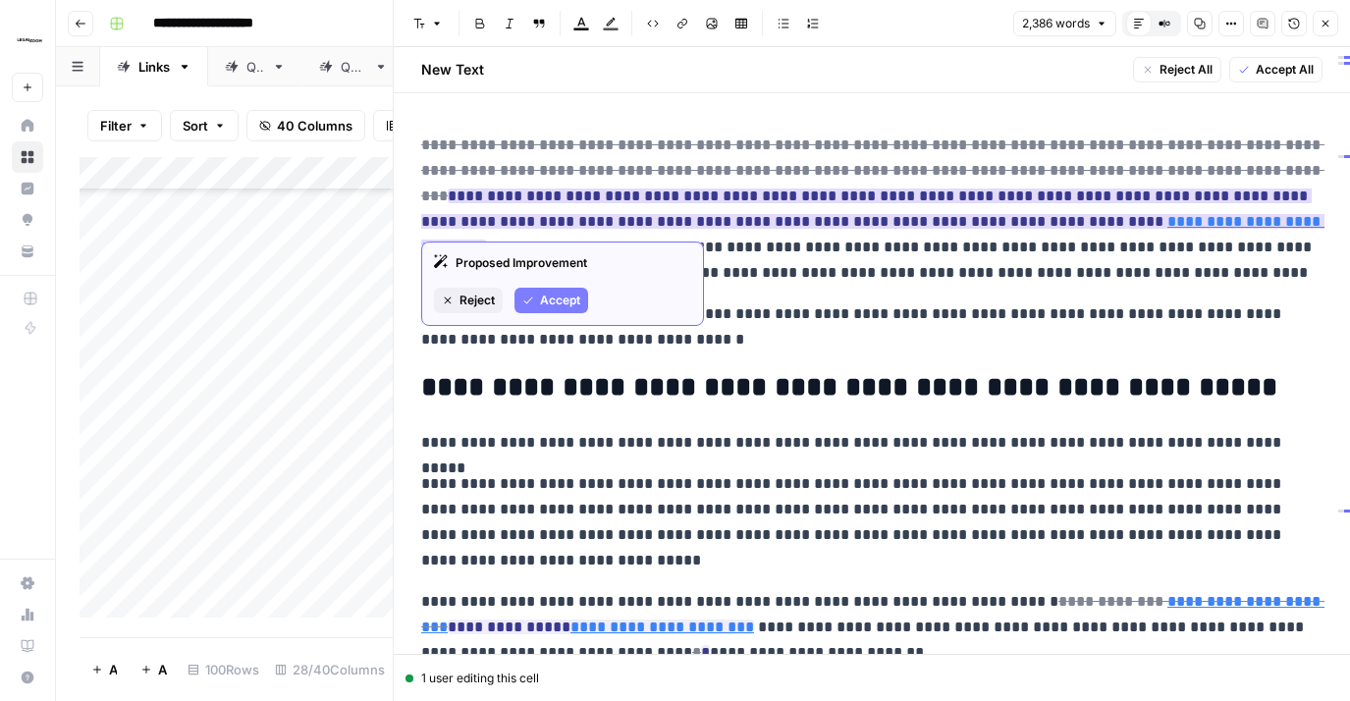
drag, startPoint x: 571, startPoint y: 286, endPoint x: 656, endPoint y: 281, distance: 85.6
click at [572, 286] on div "Proposed Improvement Reject Accept" at bounding box center [562, 284] width 283 height 84
click at [544, 306] on span "Accept" at bounding box center [560, 301] width 40 height 18
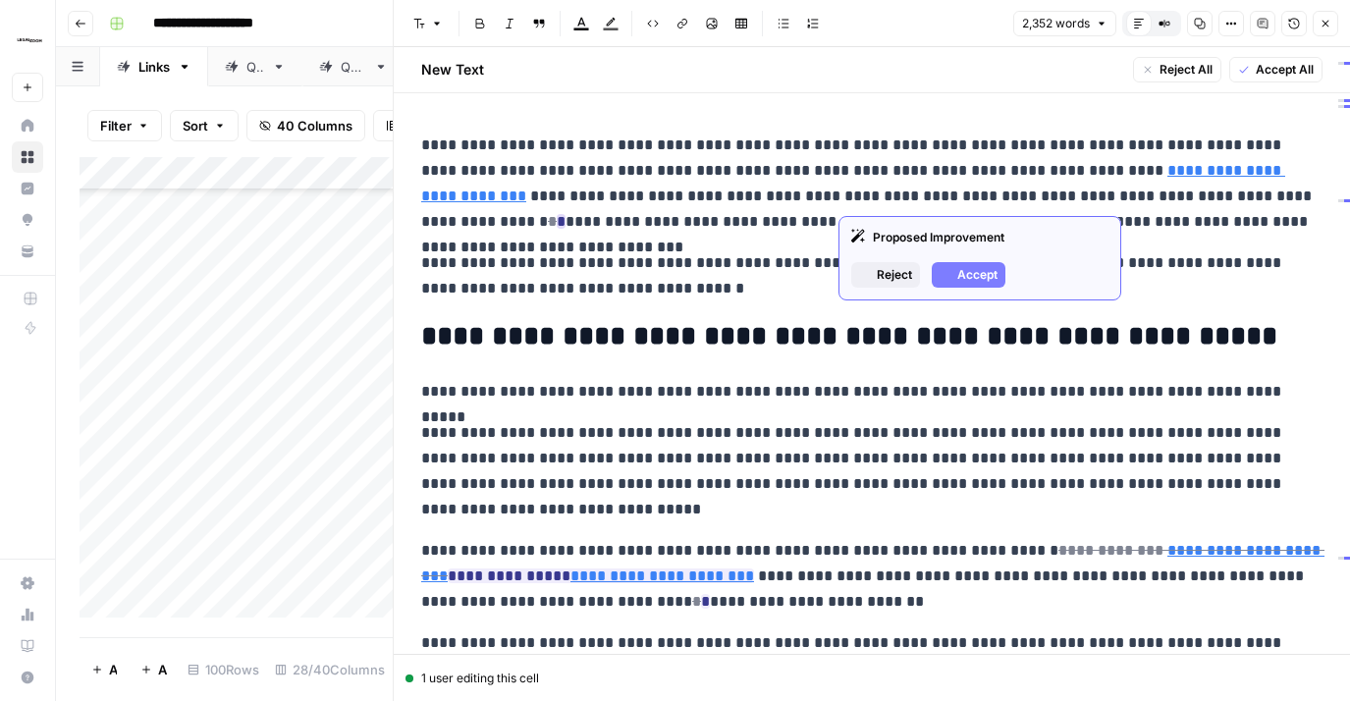
click at [566, 214] on ins "*" at bounding box center [561, 221] width 9 height 15
click at [970, 274] on span "Accept" at bounding box center [978, 275] width 40 height 18
click at [893, 273] on span "Reject" at bounding box center [894, 275] width 35 height 18
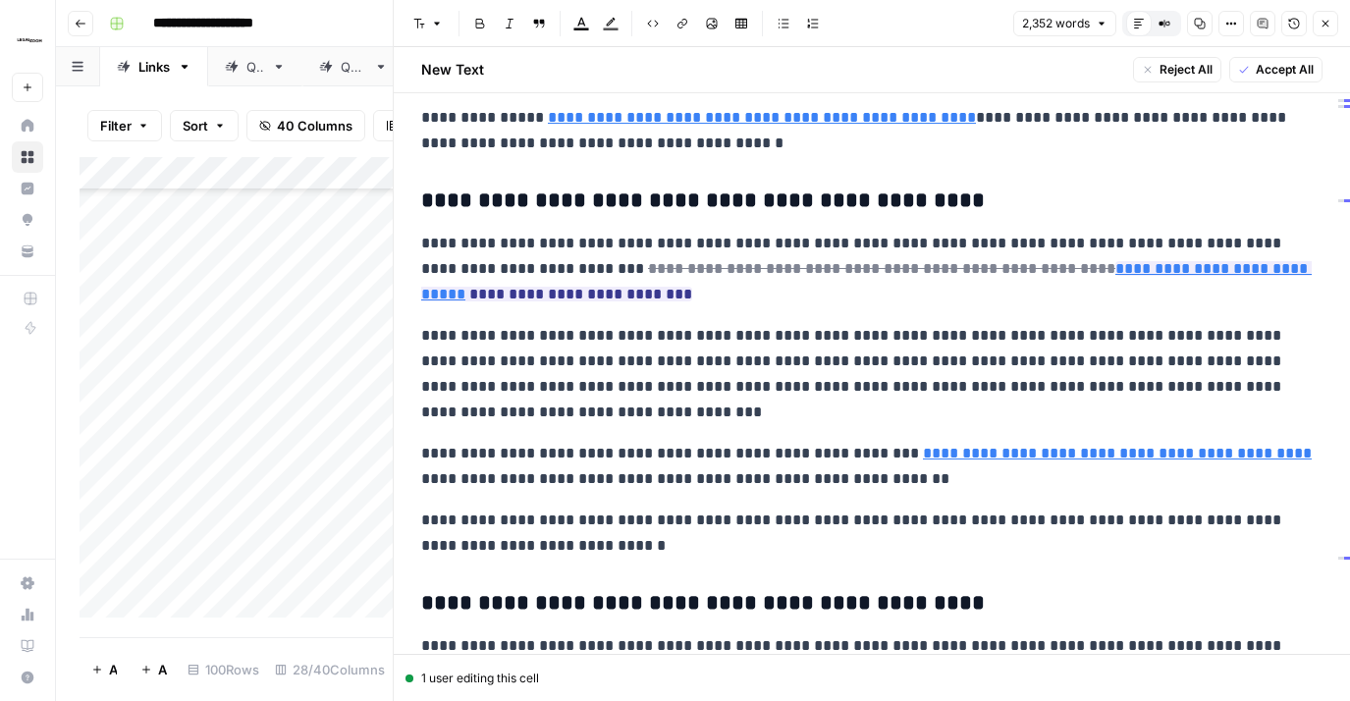
scroll to position [4549, 0]
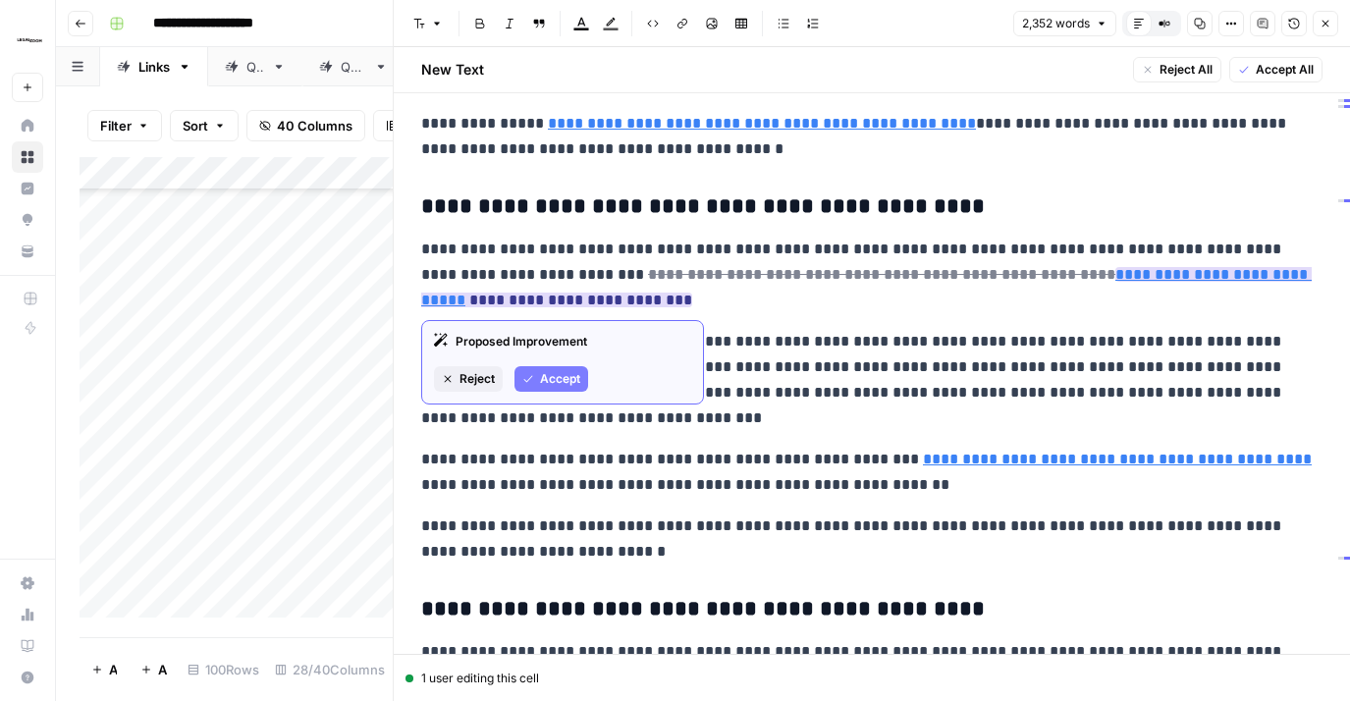
click at [575, 368] on button "Accept" at bounding box center [552, 379] width 74 height 26
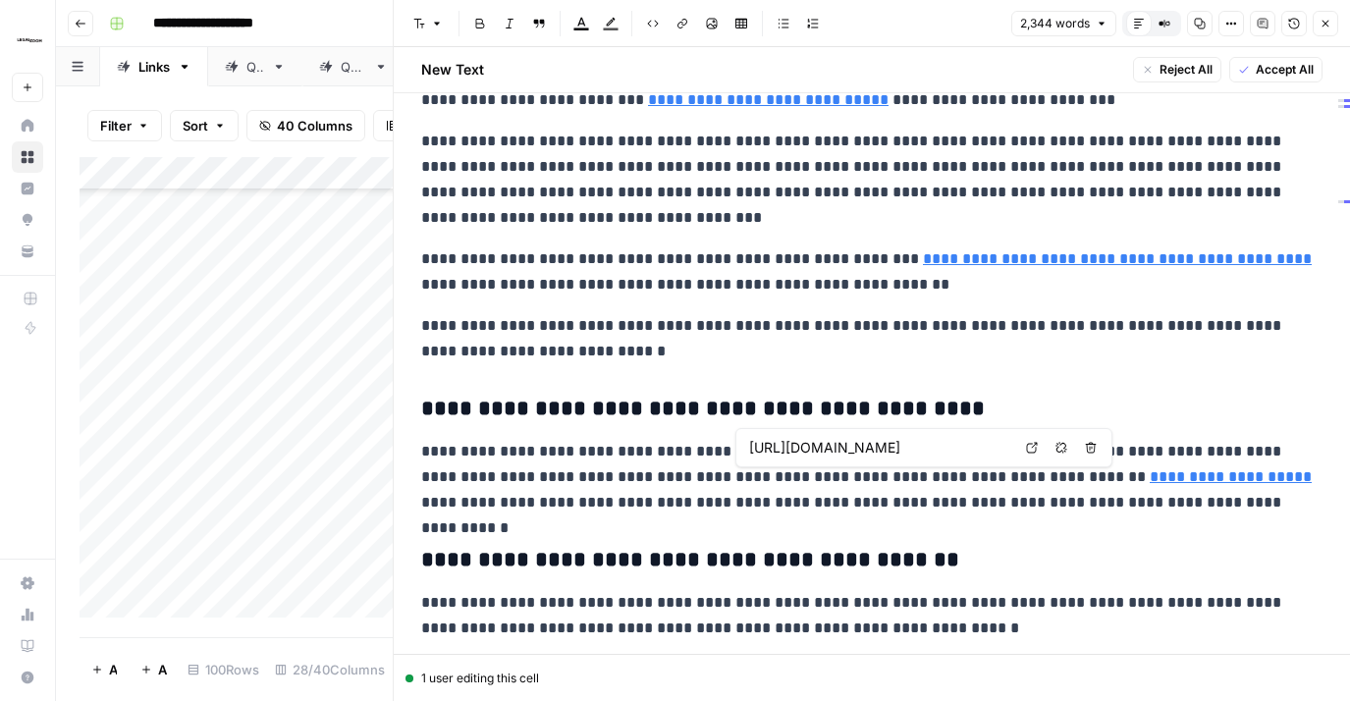
scroll to position [0, 2973]
drag, startPoint x: 908, startPoint y: 443, endPoint x: 1017, endPoint y: 457, distance: 109.9
click at [1150, 479] on link "**********" at bounding box center [1231, 476] width 162 height 15
drag, startPoint x: 932, startPoint y: 449, endPoint x: 1009, endPoint y: 451, distance: 76.6
click at [1009, 451] on input "[URL][DOMAIN_NAME]" at bounding box center [879, 448] width 261 height 20
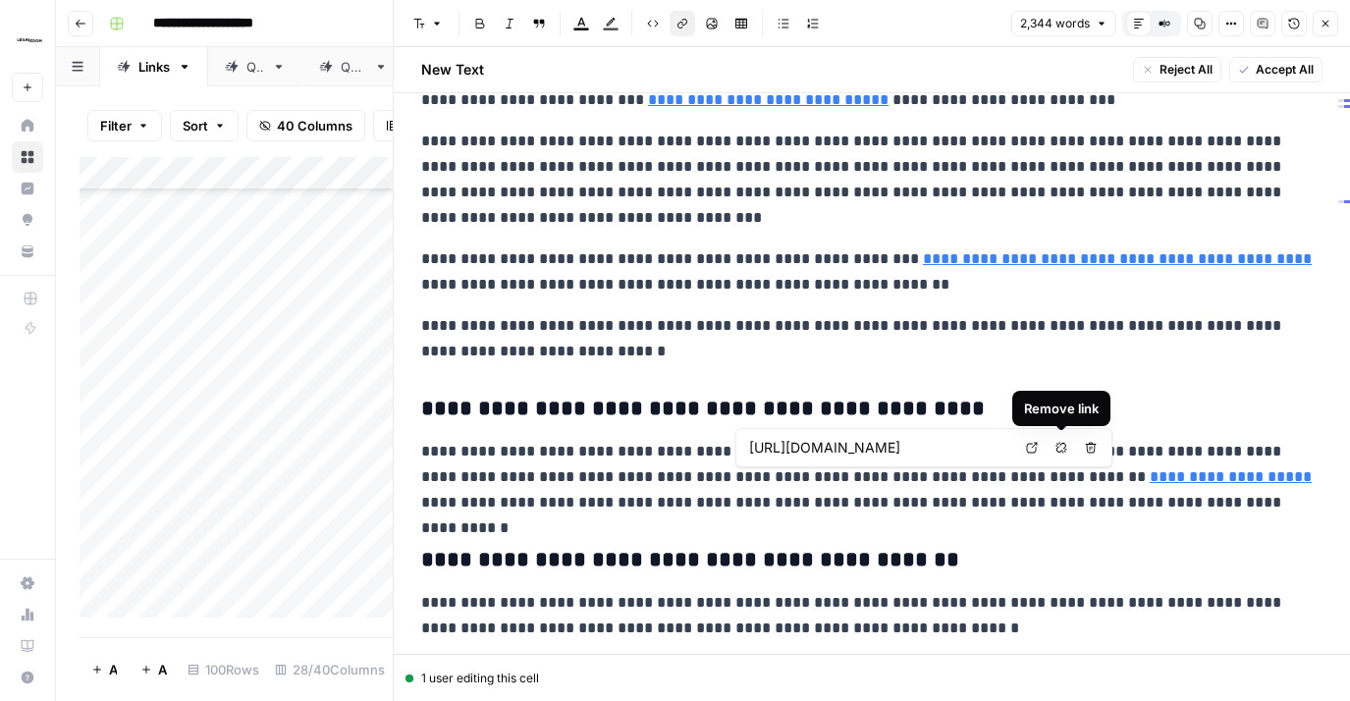
scroll to position [0, 313]
type input "[URL][DOMAIN_NAME]"
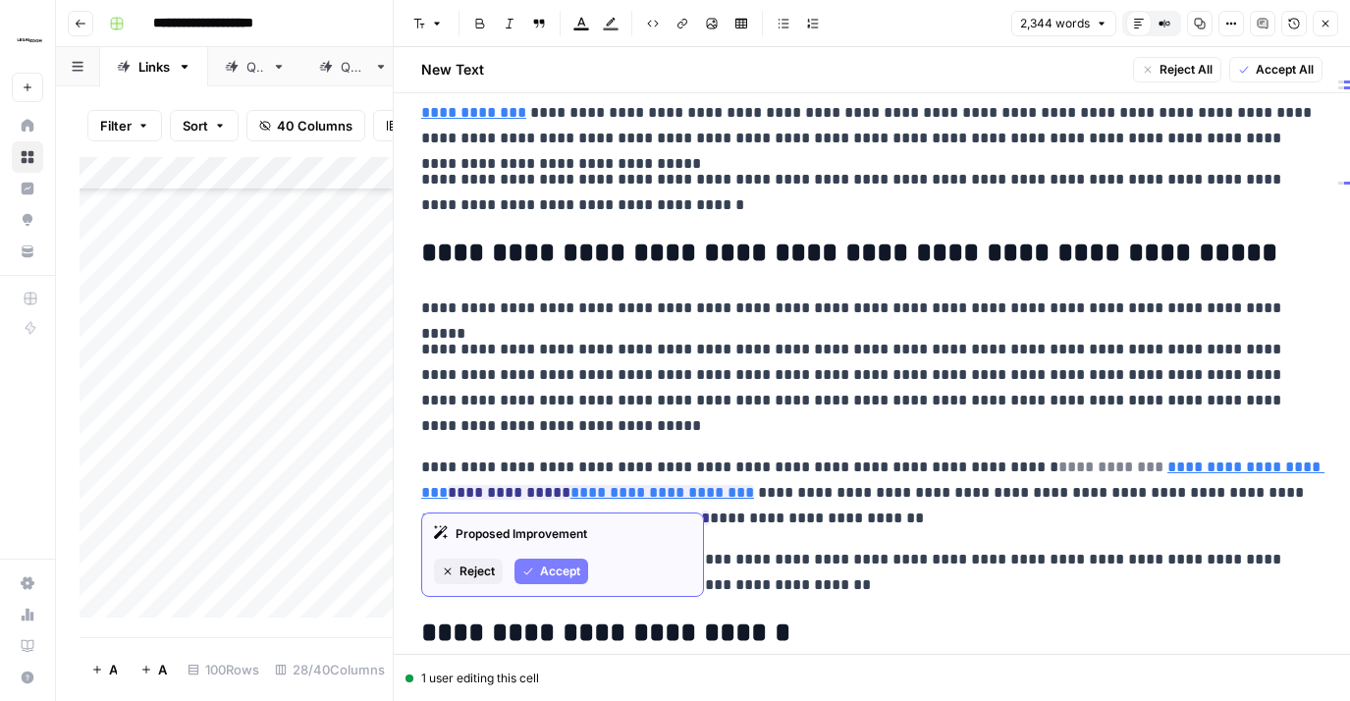
click at [1026, 465] on del "**********" at bounding box center [873, 480] width 904 height 40
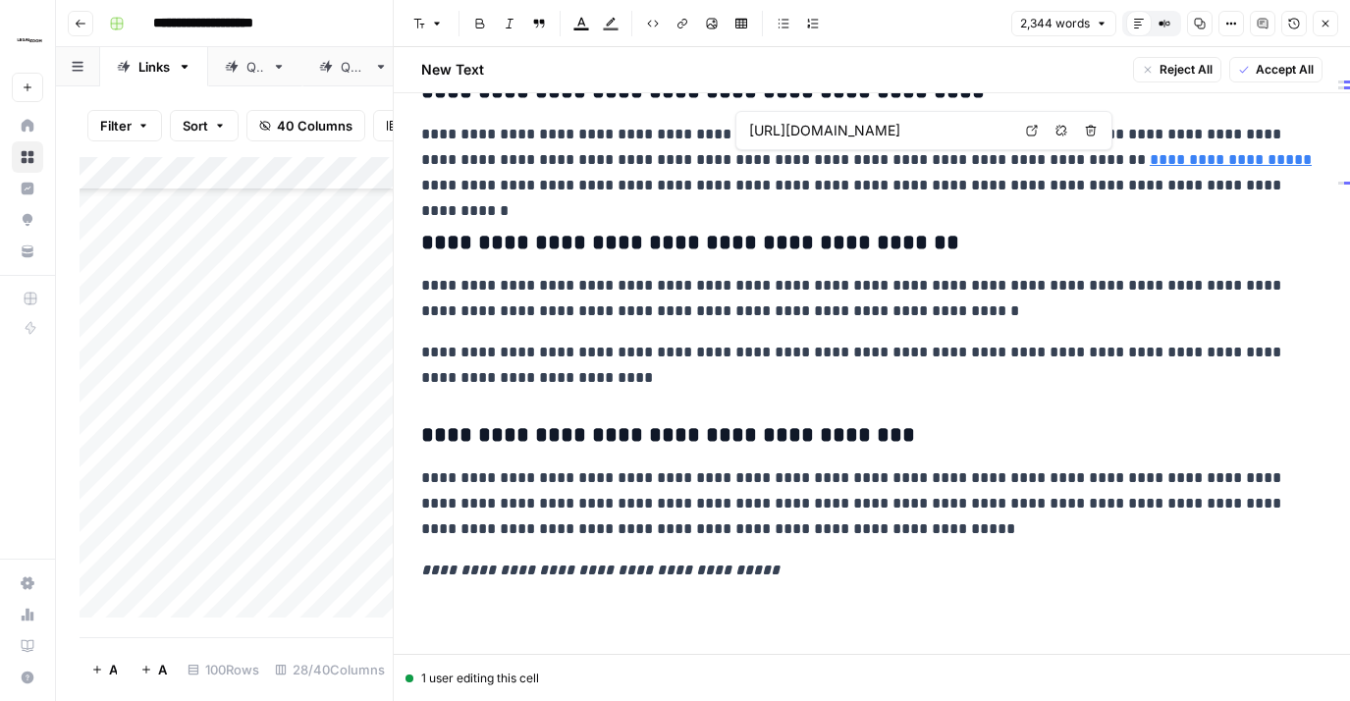
scroll to position [0, 313]
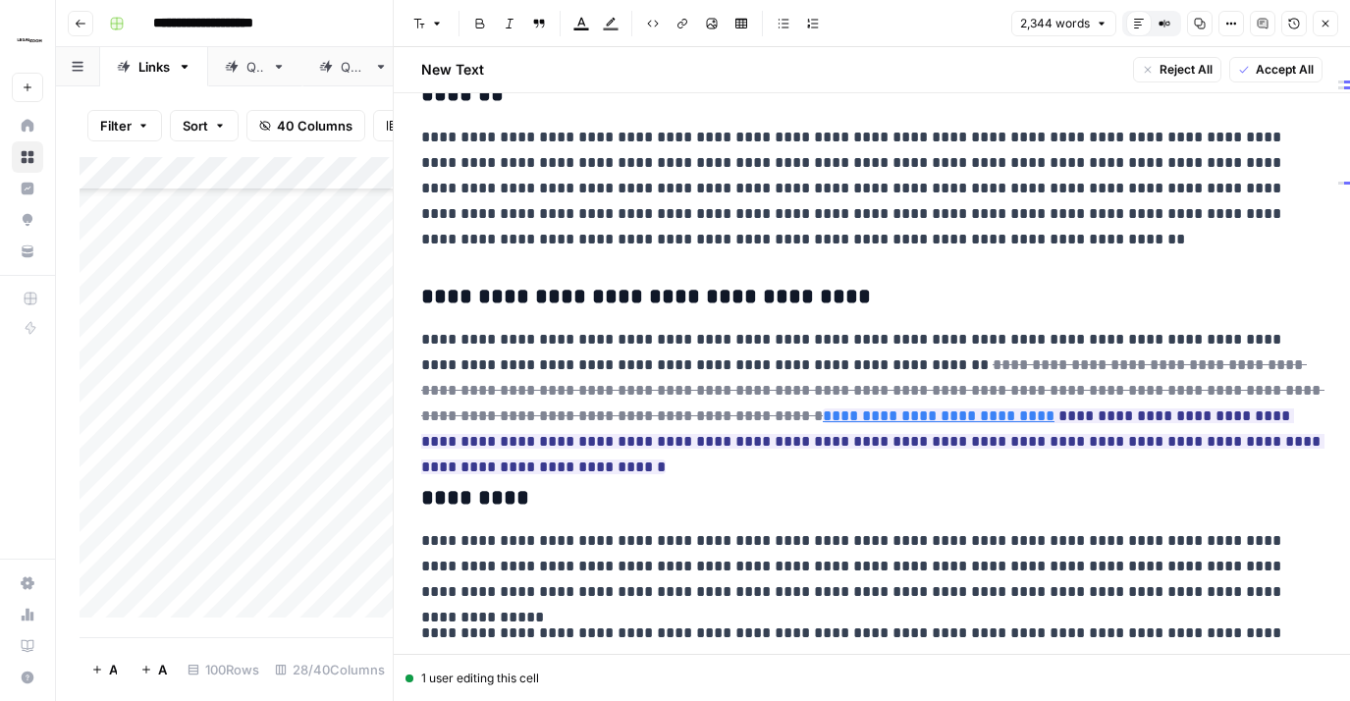
scroll to position [1127, 0]
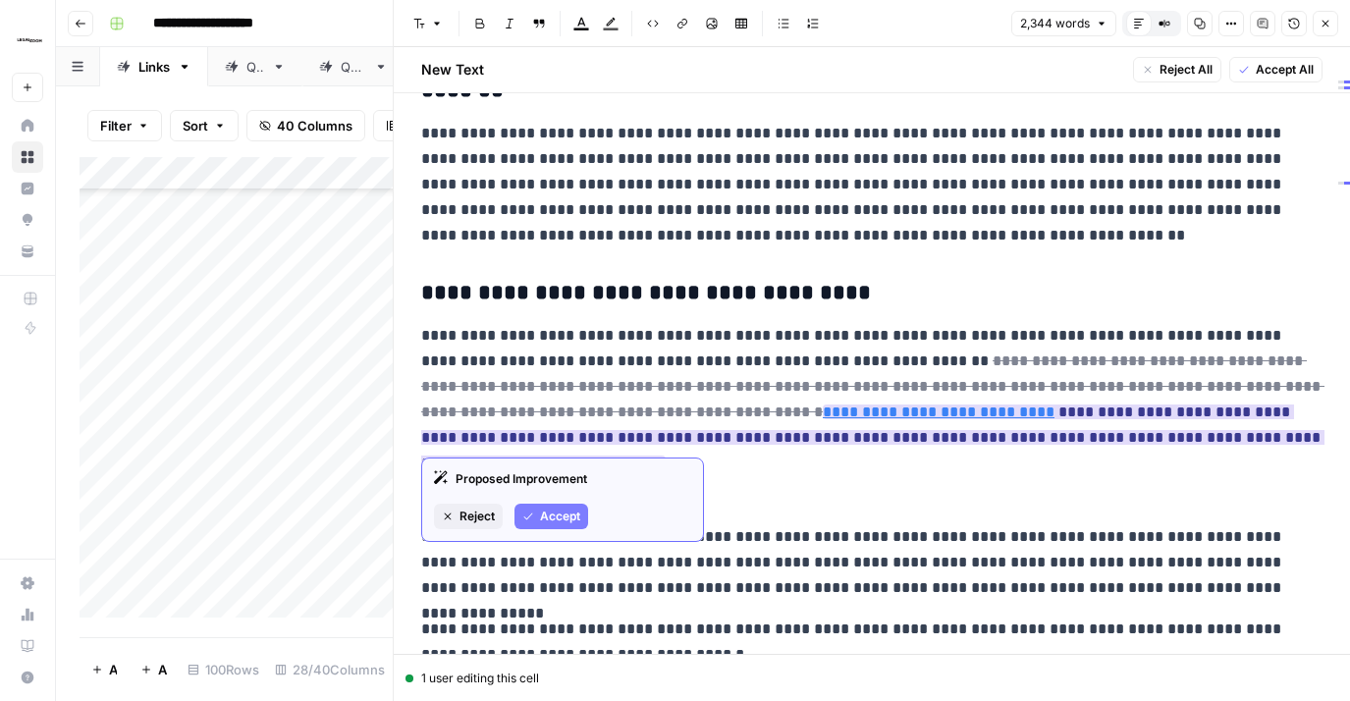
drag, startPoint x: 570, startPoint y: 514, endPoint x: 749, endPoint y: 491, distance: 181.1
click at [573, 513] on span "Accept" at bounding box center [560, 517] width 40 height 18
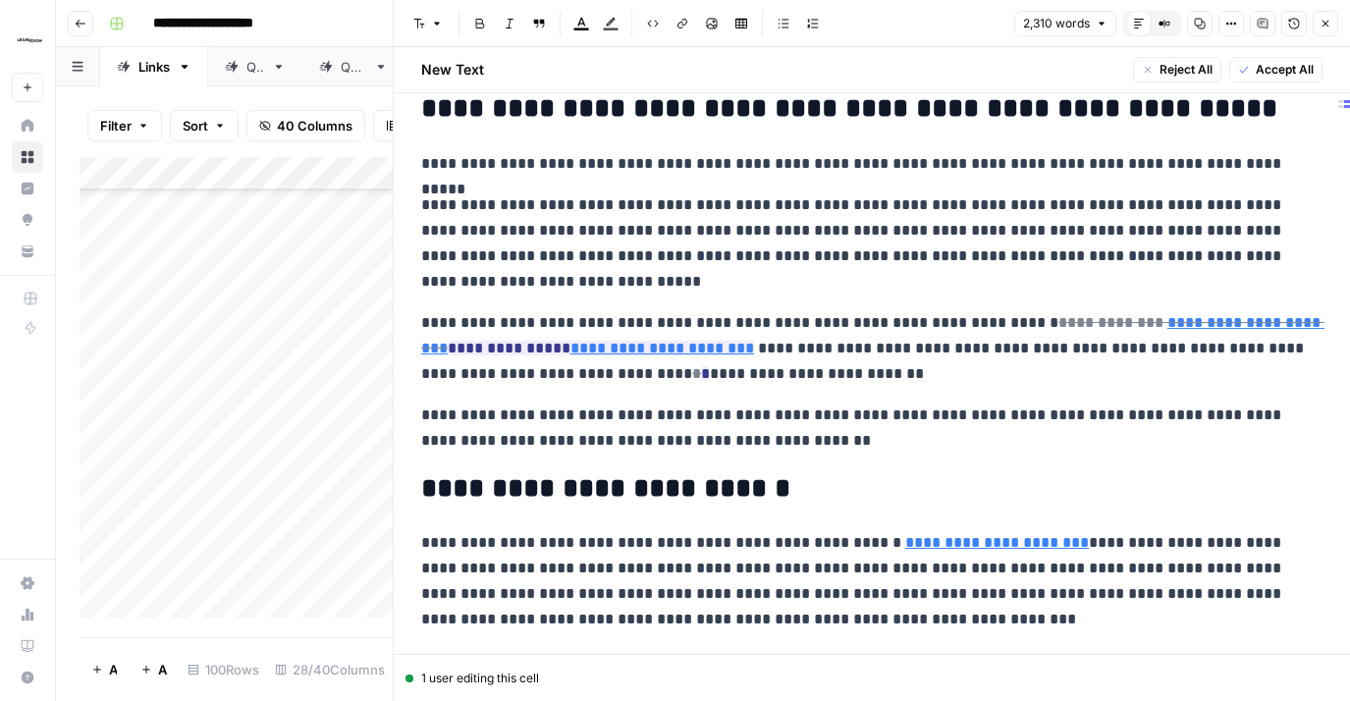
scroll to position [241, 0]
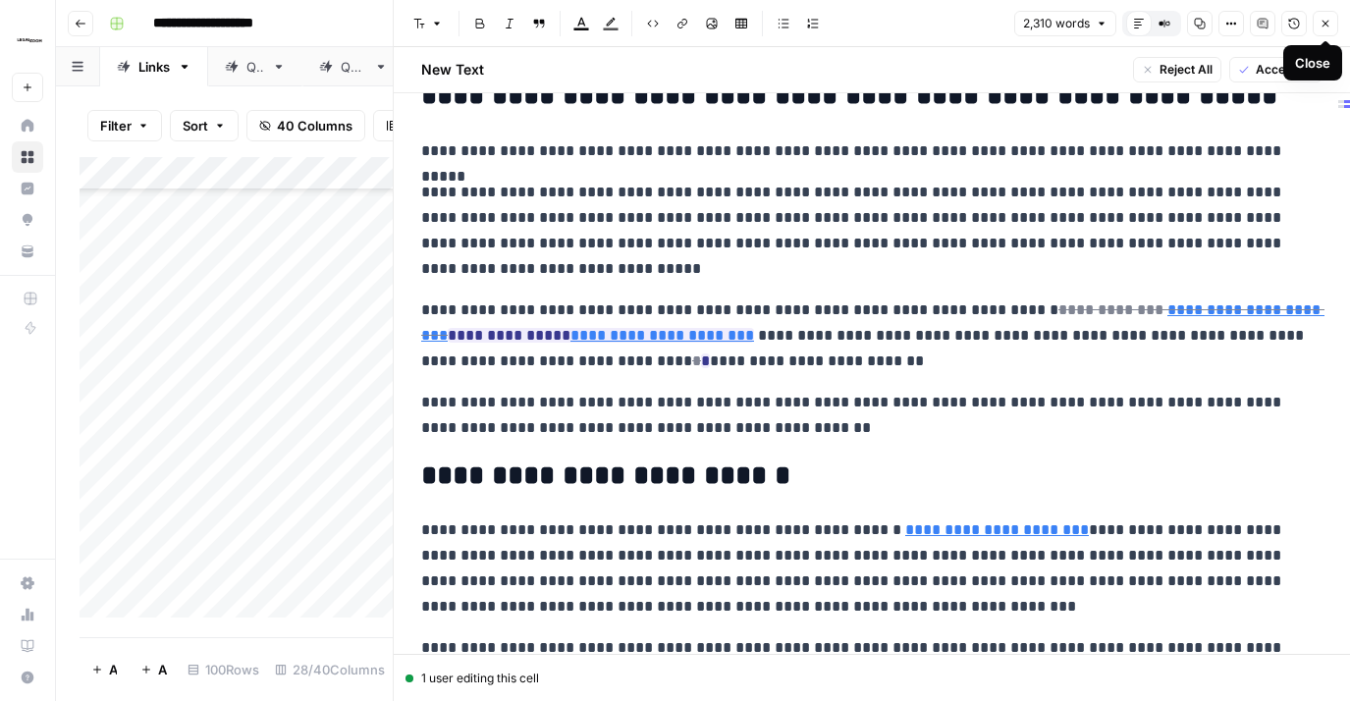
click at [1321, 21] on icon "button" at bounding box center [1326, 24] width 12 height 12
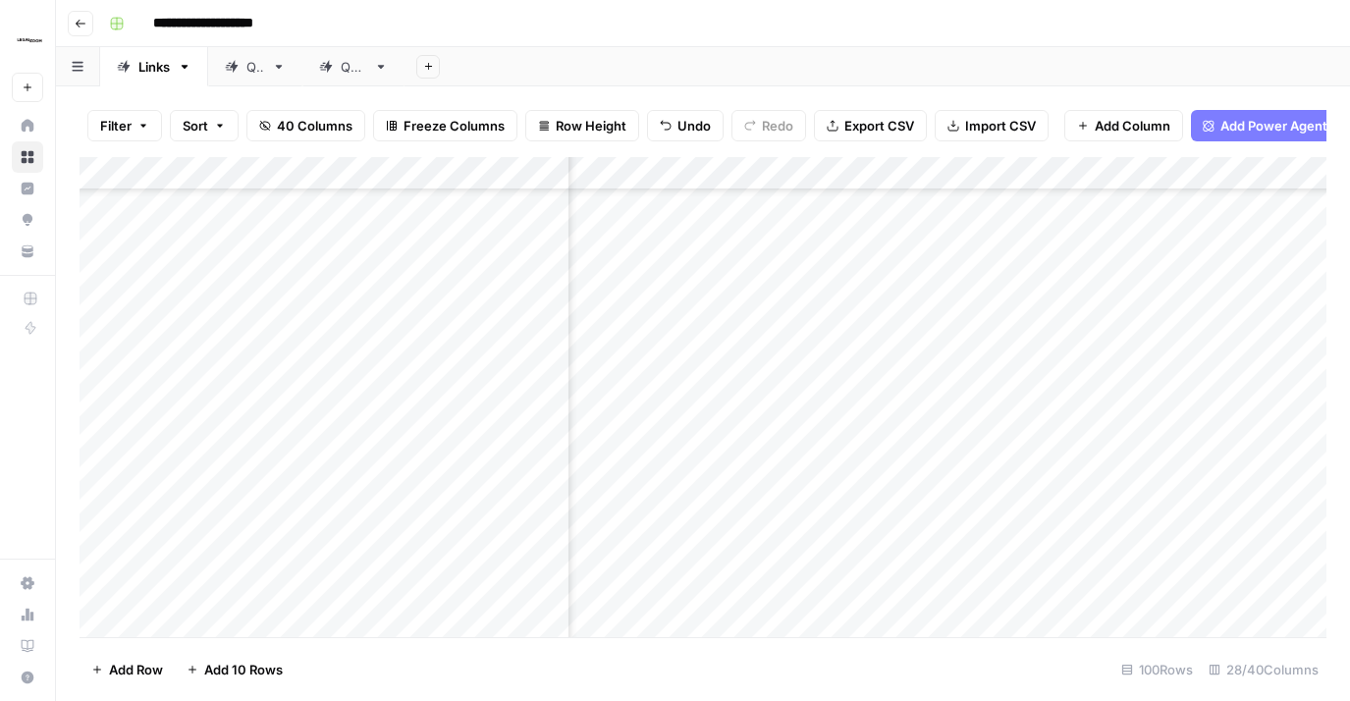
click at [967, 473] on div "Add Column" at bounding box center [703, 397] width 1247 height 480
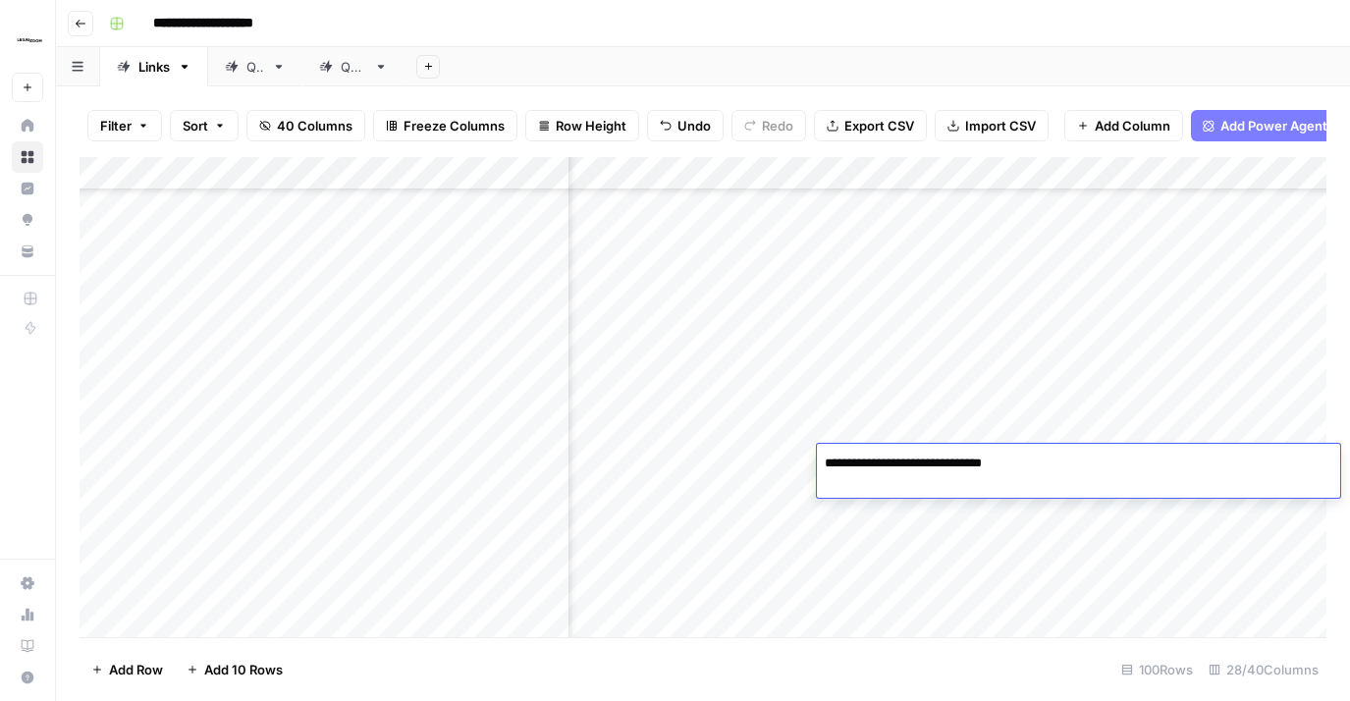
type textarea "**********"
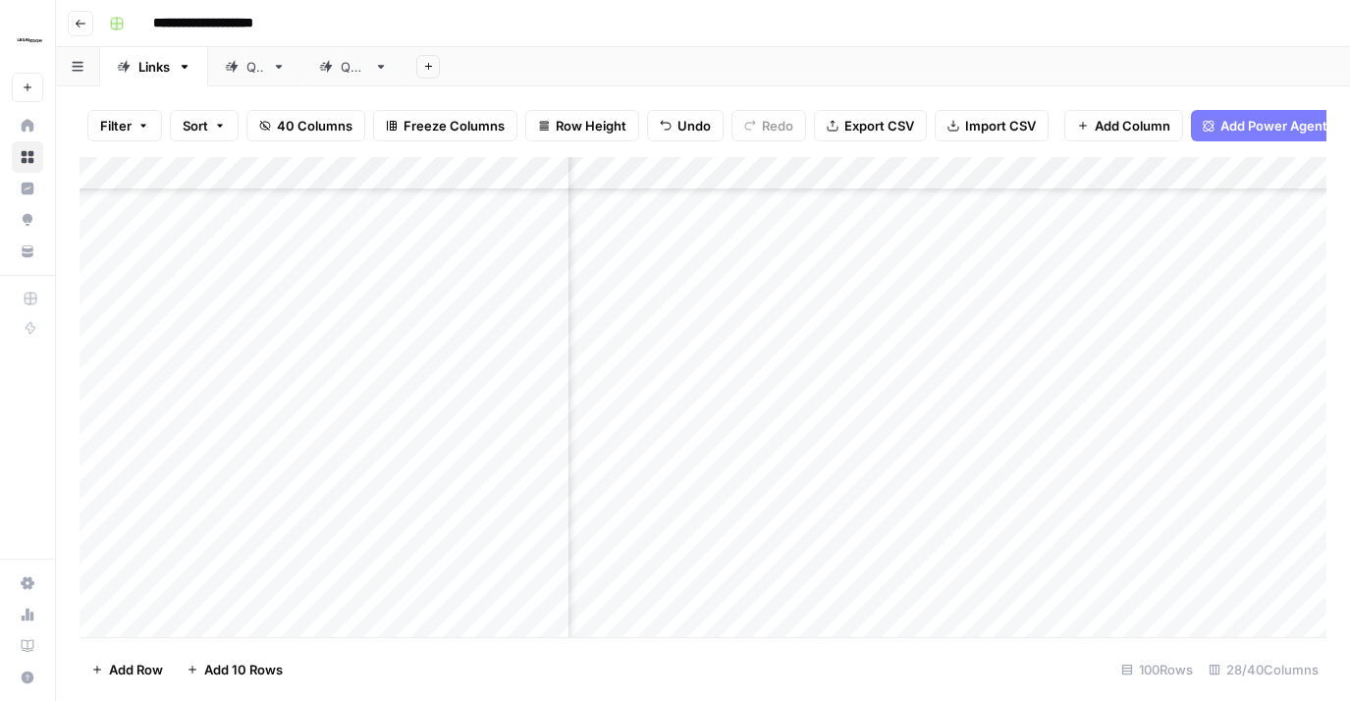
scroll to position [4580, 3742]
click at [763, 369] on div "Add Column" at bounding box center [703, 397] width 1247 height 480
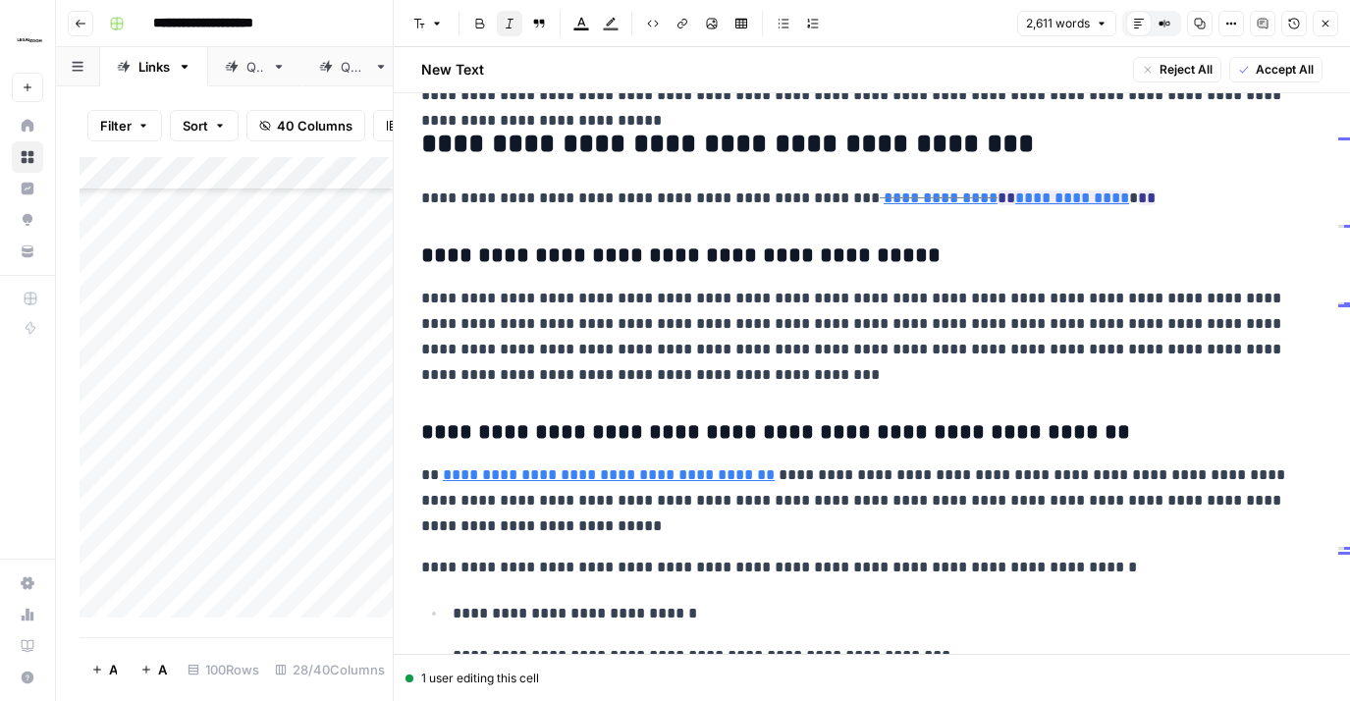
scroll to position [1017, 0]
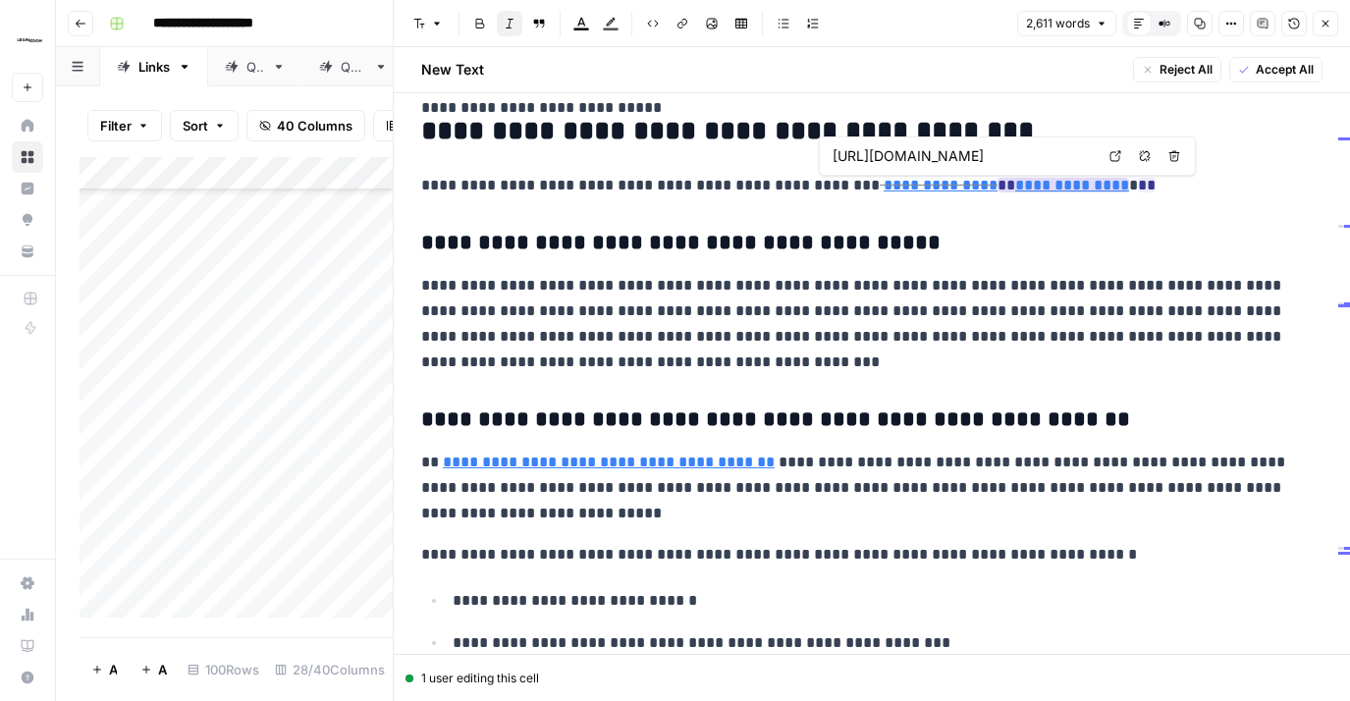
type input "[URL][DOMAIN_NAME]"
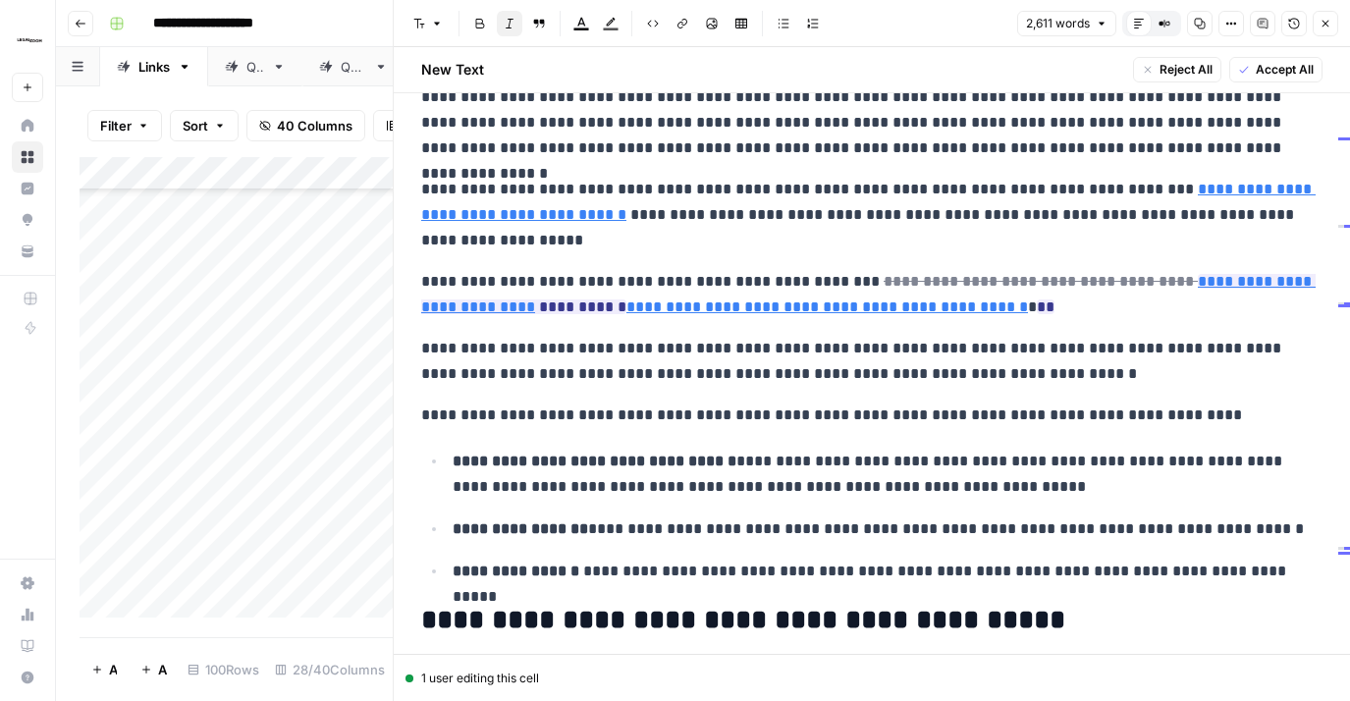
scroll to position [2909, 0]
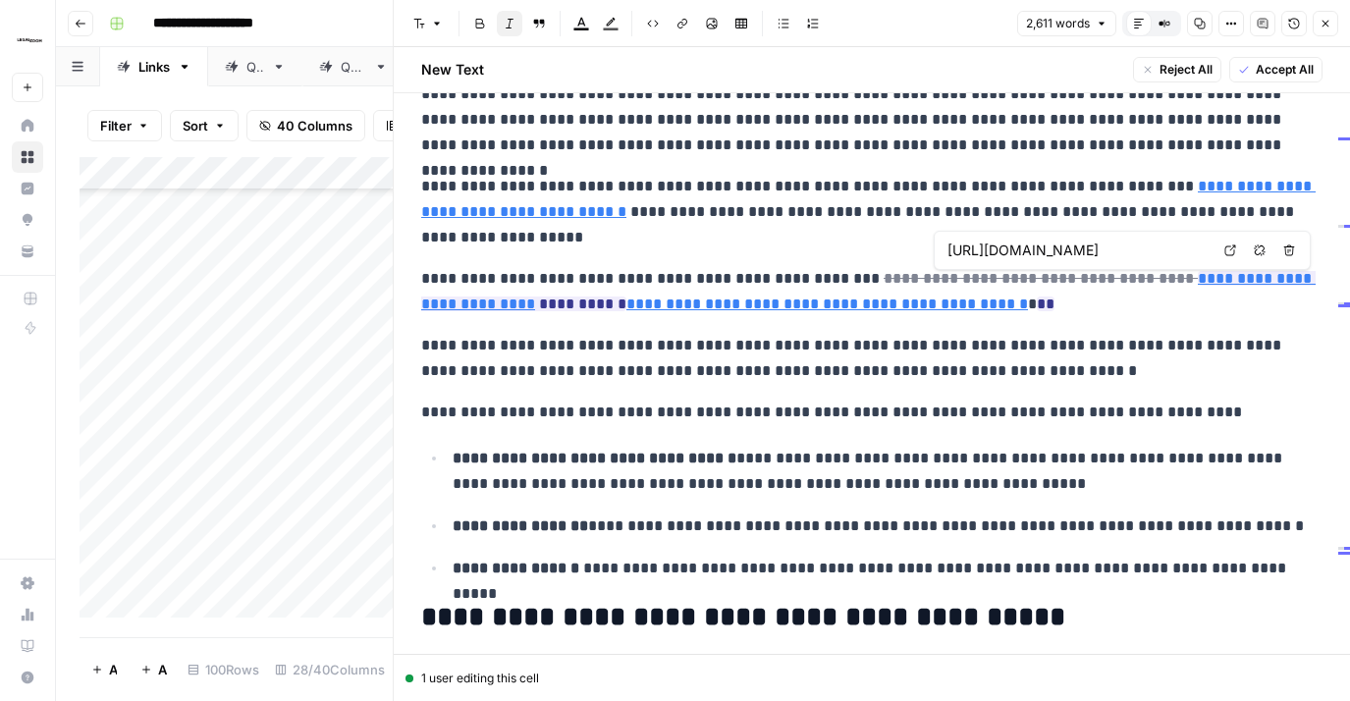
type input "[URL][DOMAIN_NAME]"
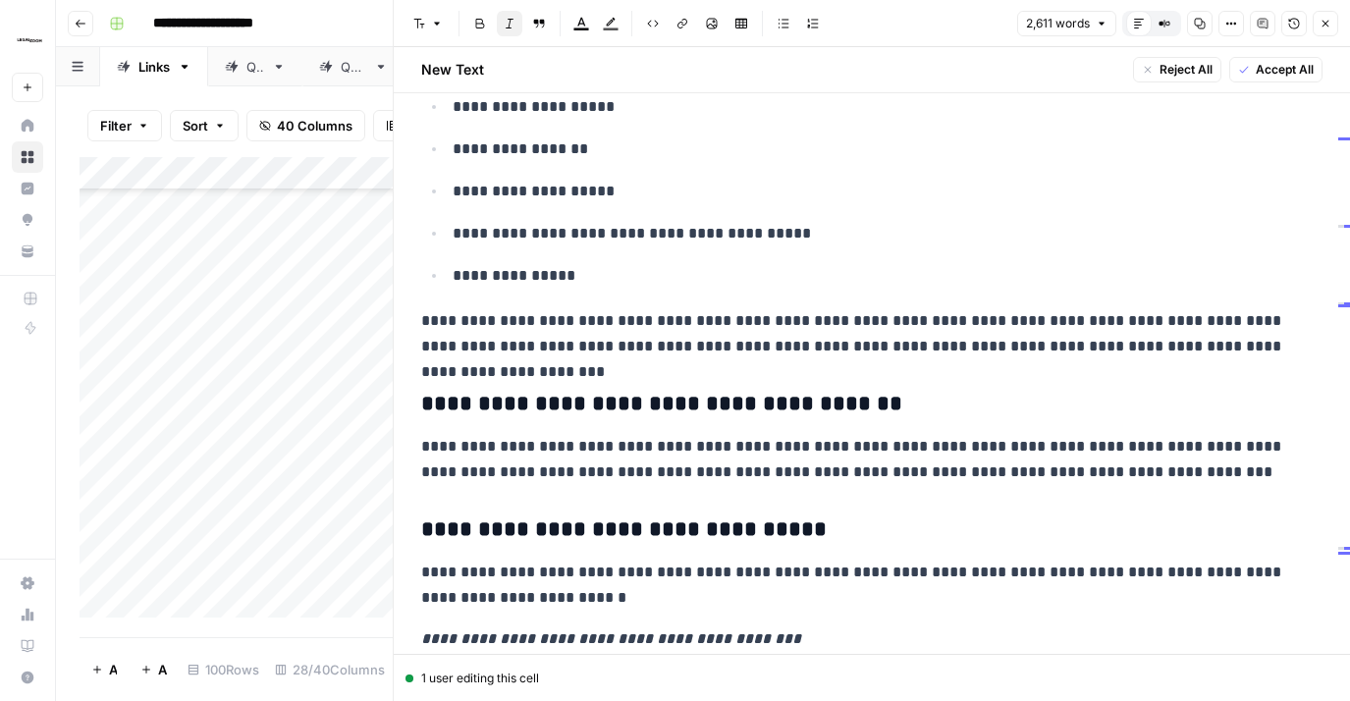
scroll to position [6723, 0]
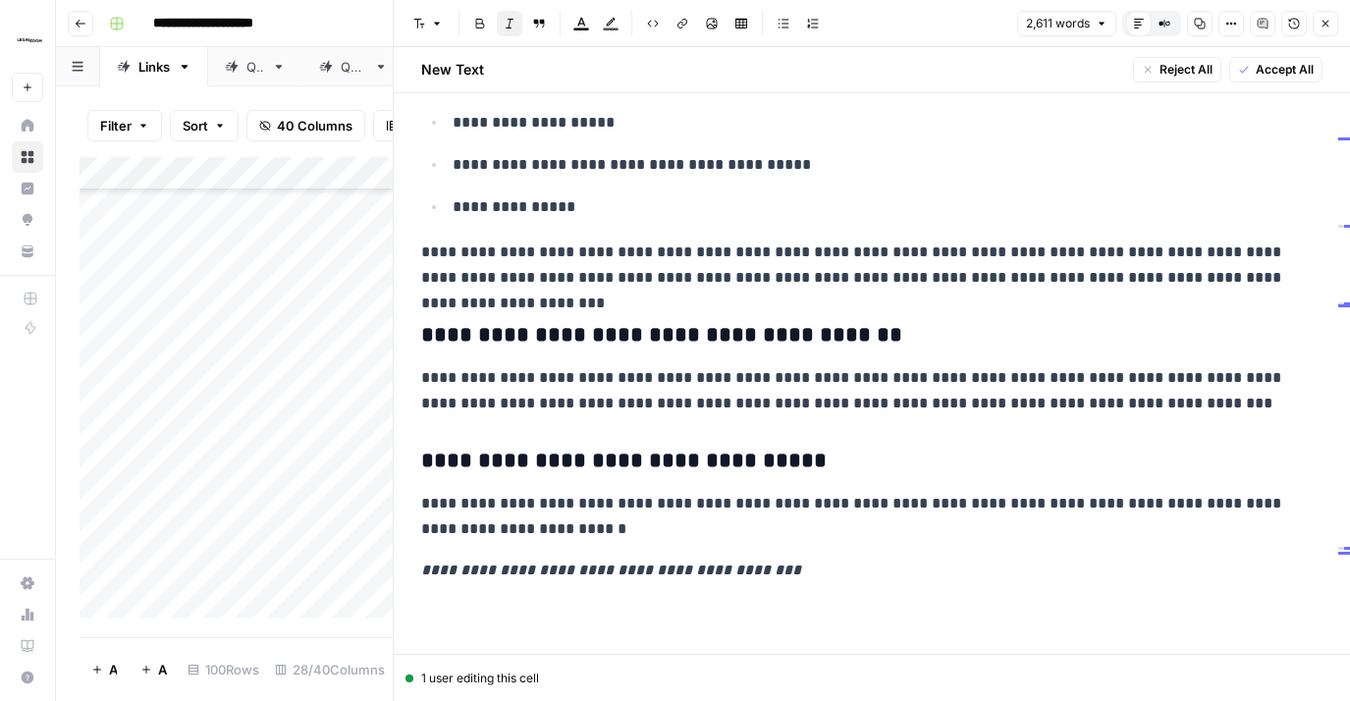
click at [1320, 26] on icon "button" at bounding box center [1326, 24] width 12 height 12
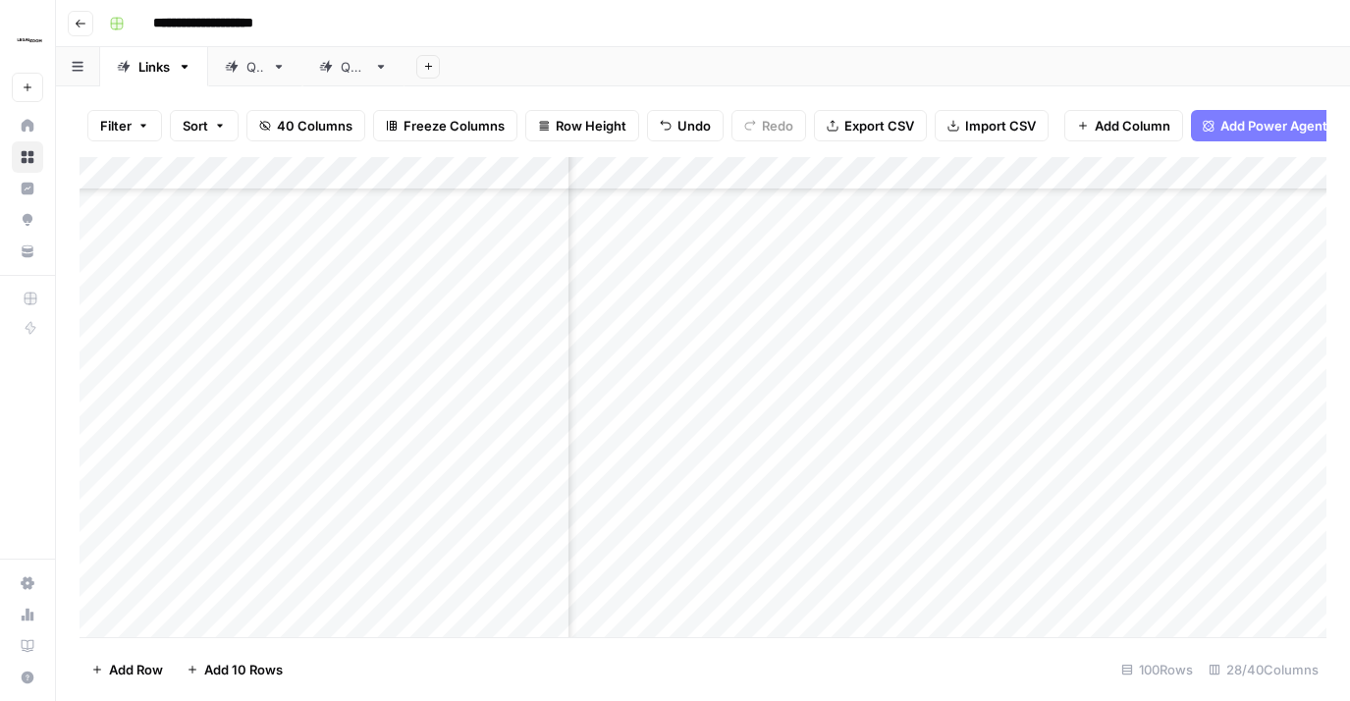
click at [924, 375] on div "Add Column" at bounding box center [703, 397] width 1247 height 480
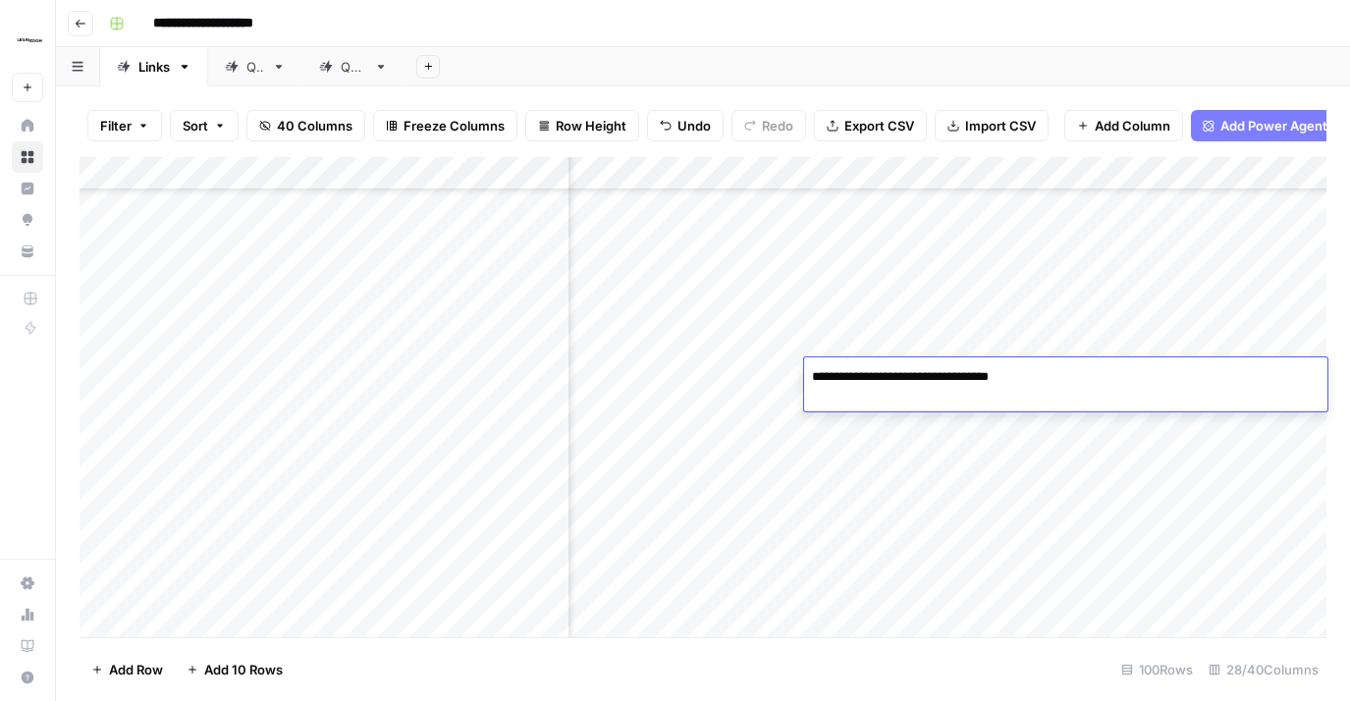
type textarea "**********"
click at [863, 437] on div "Add Column" at bounding box center [703, 397] width 1247 height 480
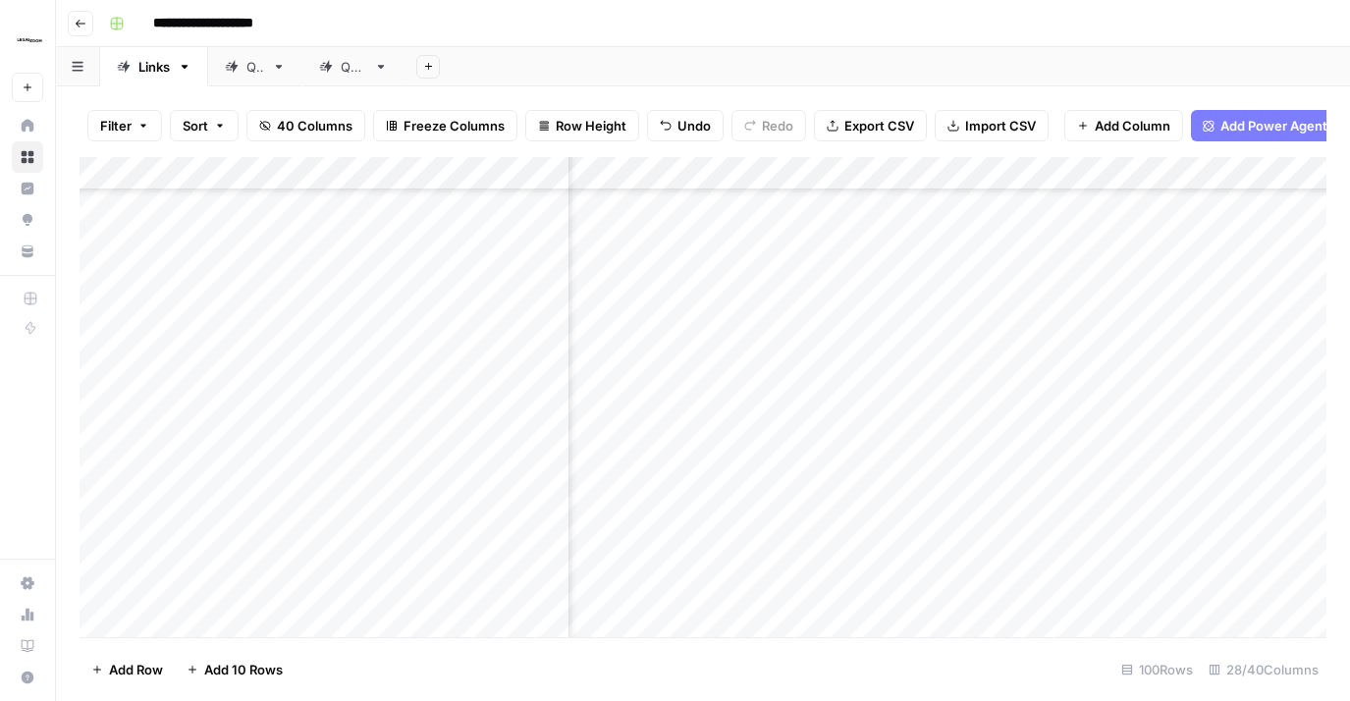
scroll to position [4536, 3742]
click at [762, 468] on div "Add Column" at bounding box center [703, 397] width 1247 height 480
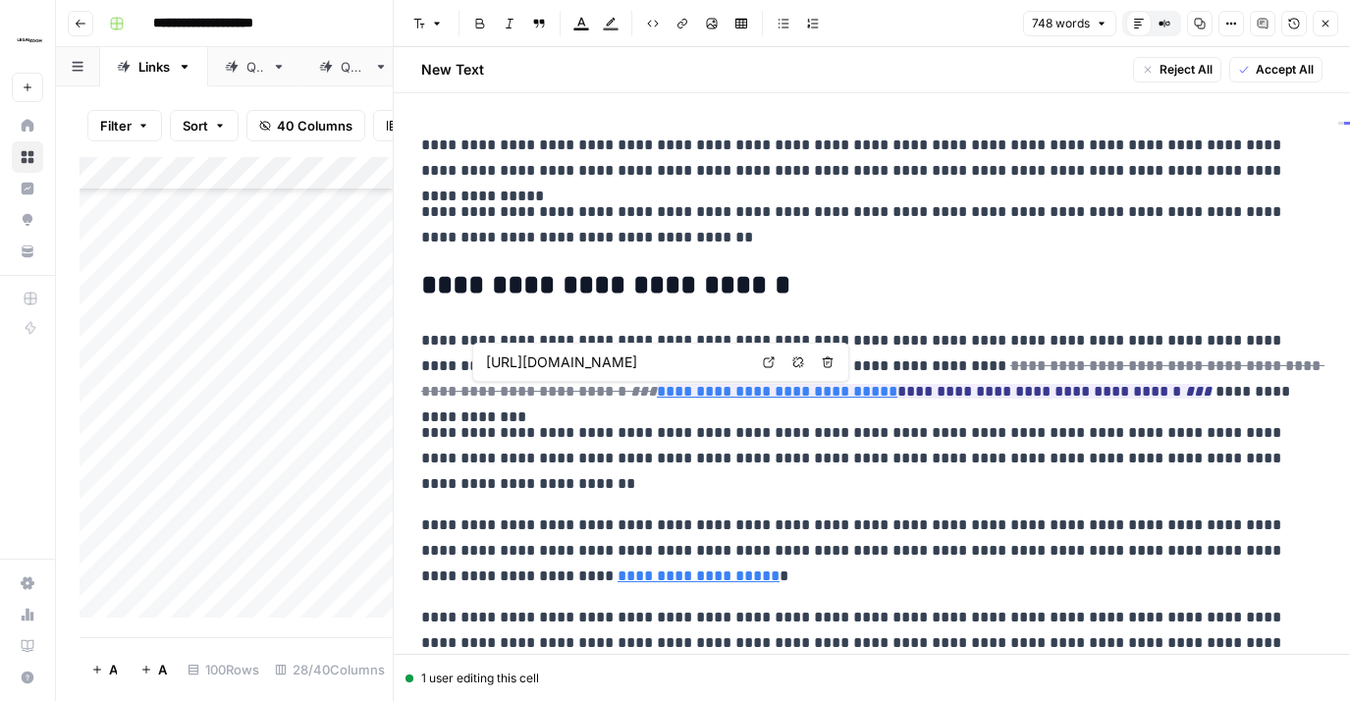
scroll to position [0, 58]
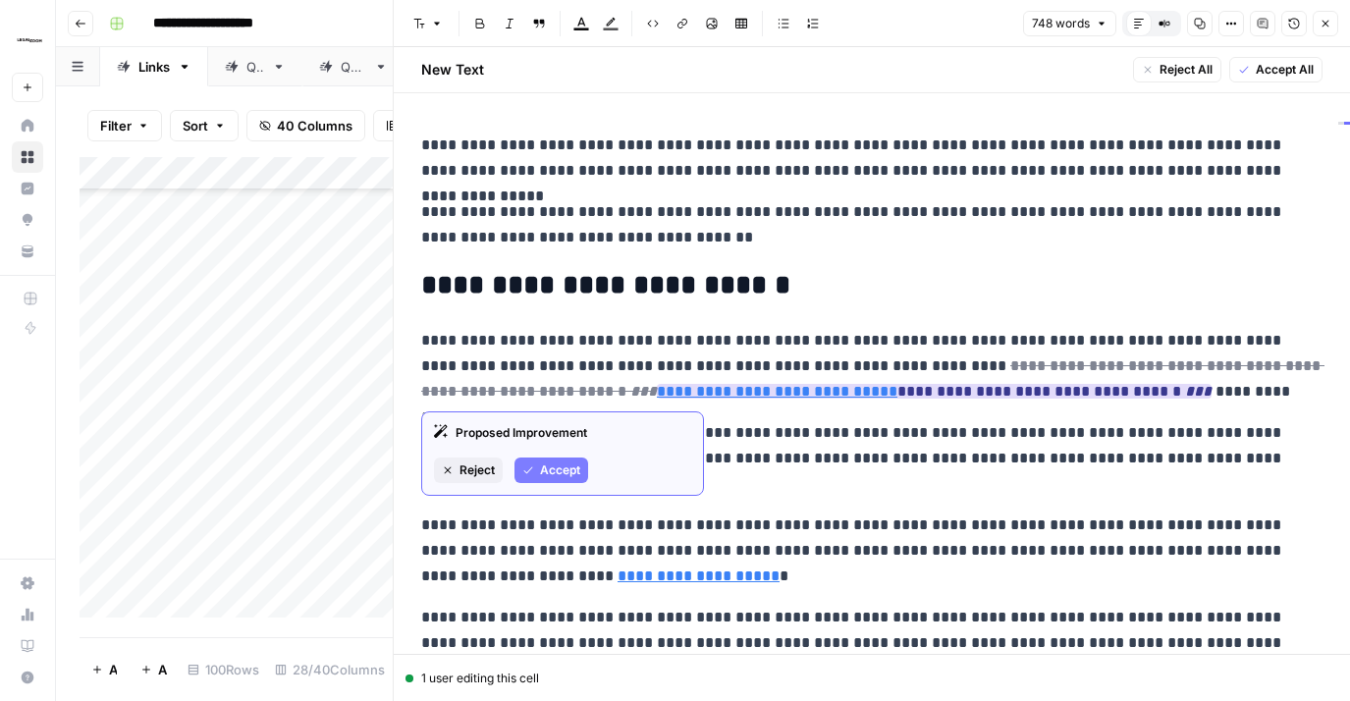
click at [546, 470] on span "Accept" at bounding box center [560, 471] width 40 height 18
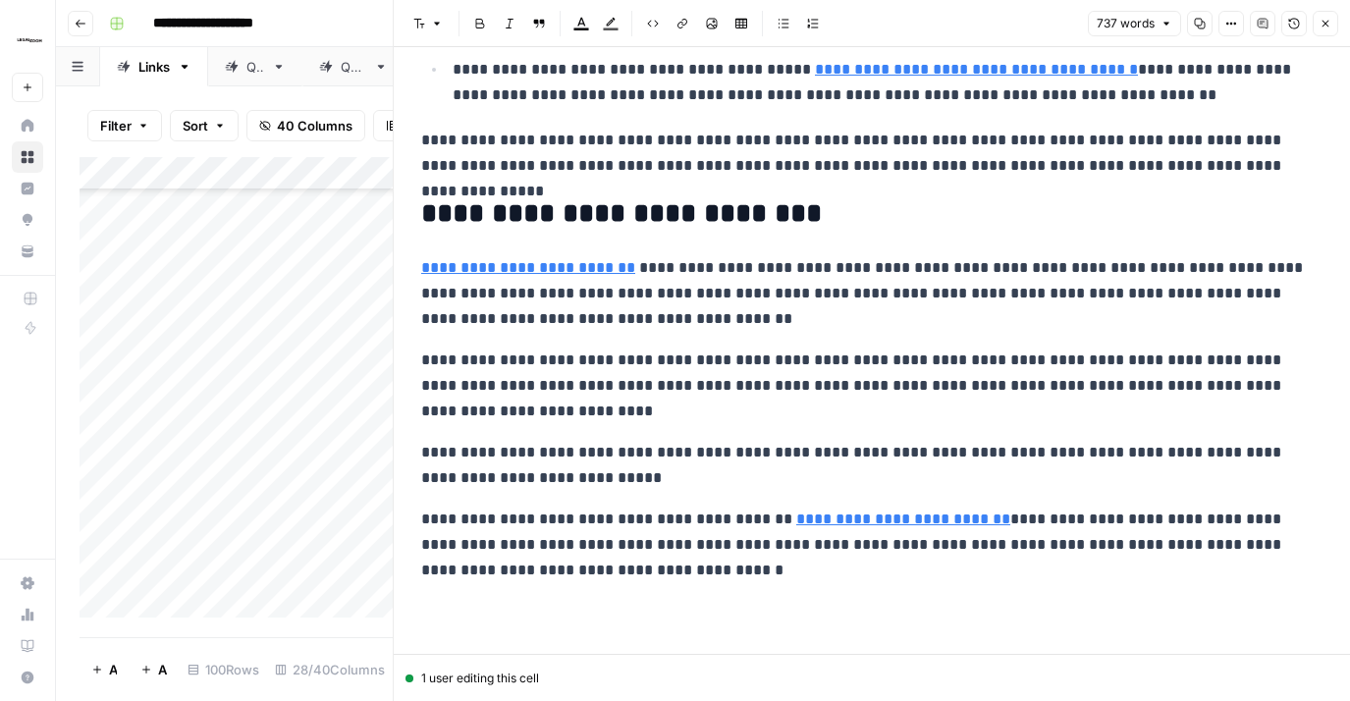
scroll to position [0, 0]
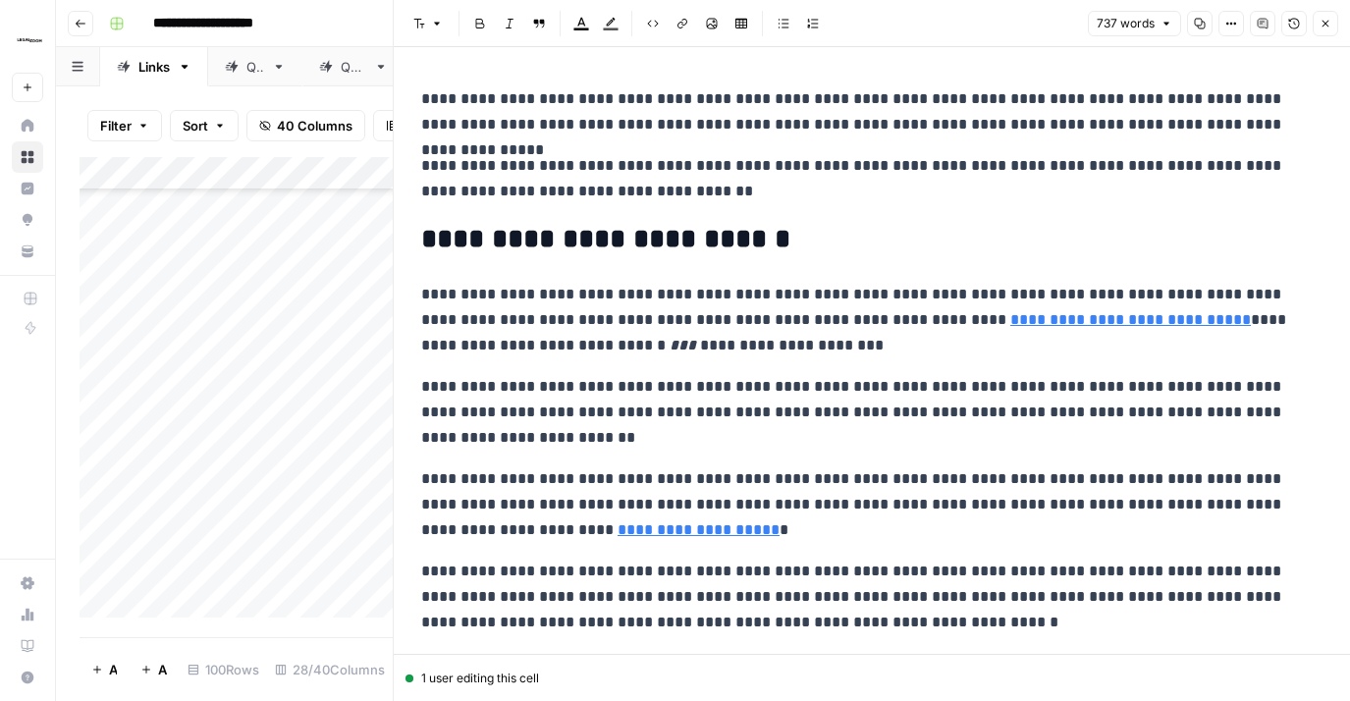
click at [1334, 26] on button "Close" at bounding box center [1326, 24] width 26 height 26
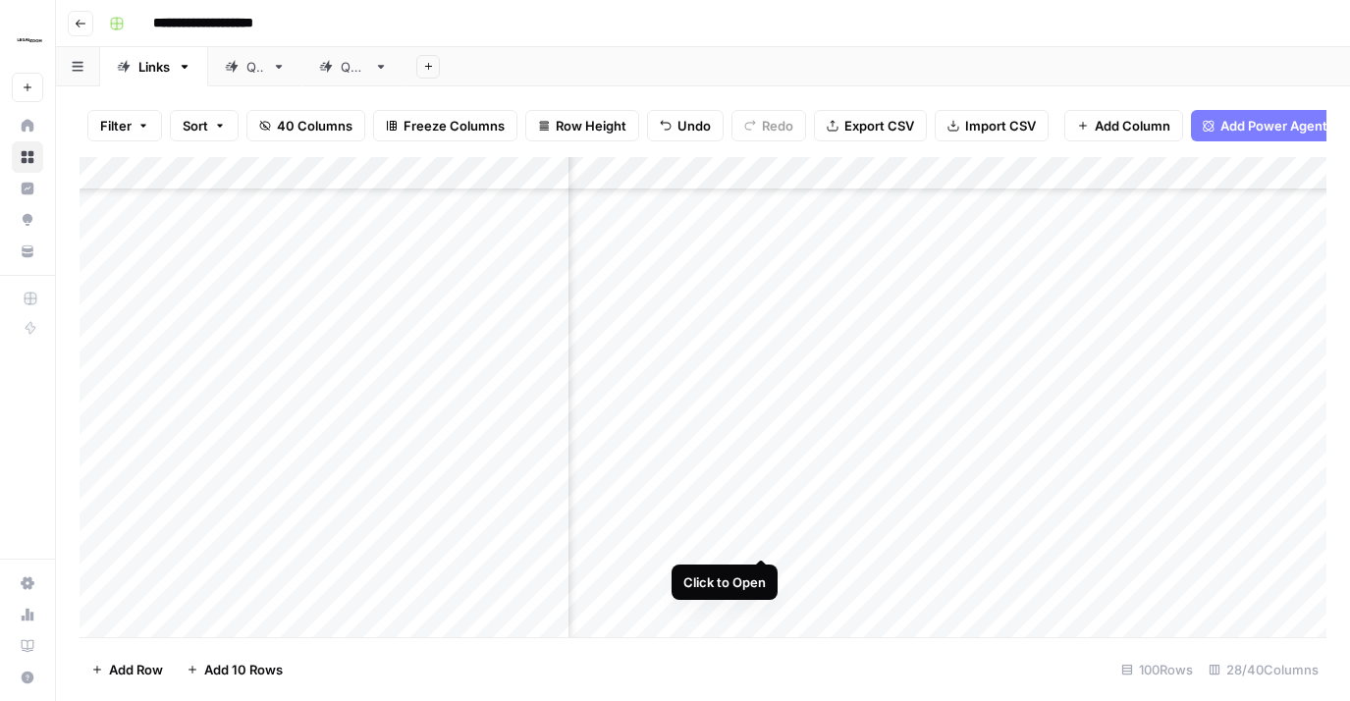
click at [763, 518] on div "Add Column" at bounding box center [703, 397] width 1247 height 480
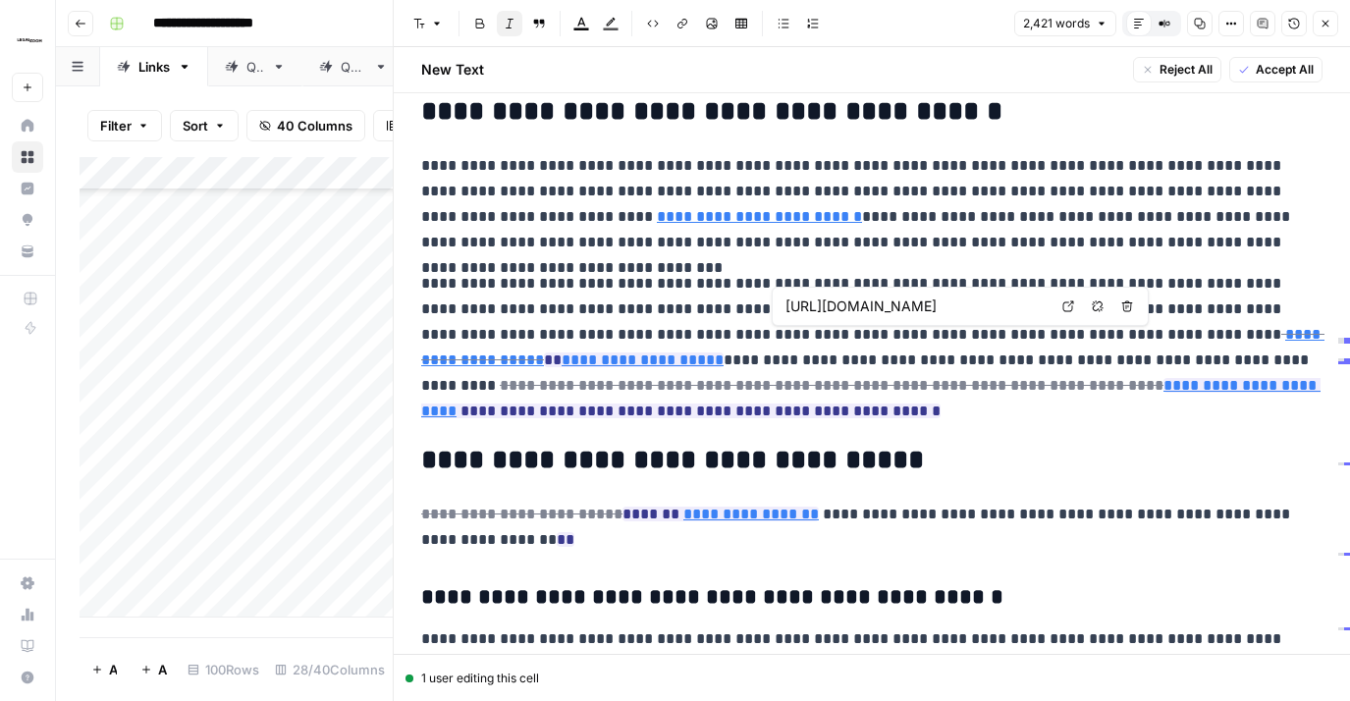
scroll to position [0, 145]
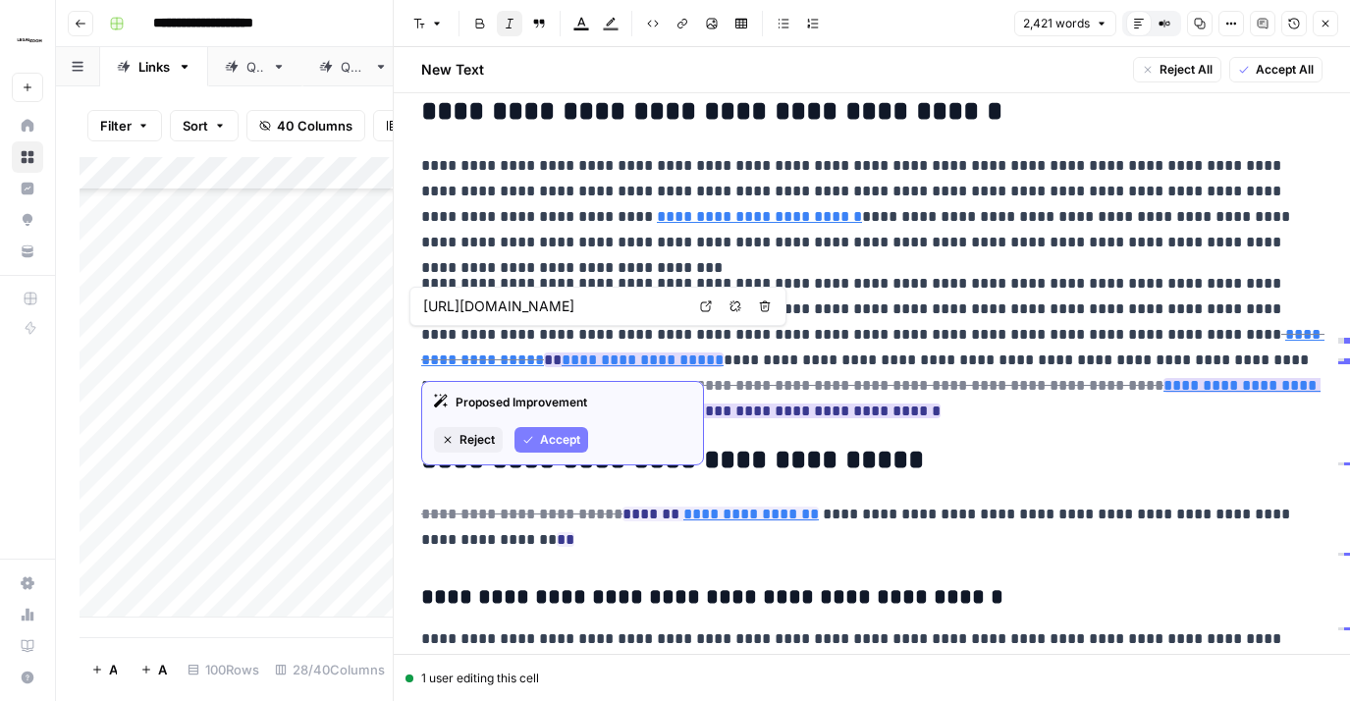
type input "[URL][DOMAIN_NAME]"
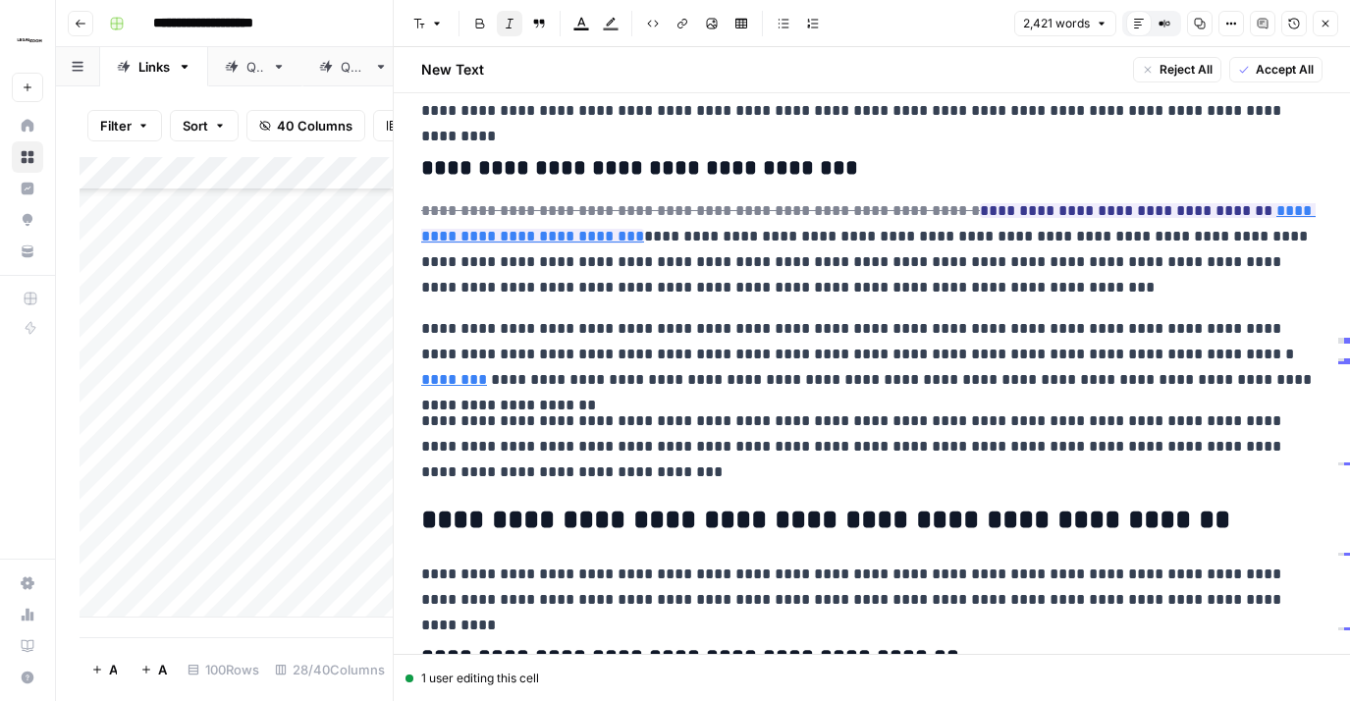
scroll to position [3571, 0]
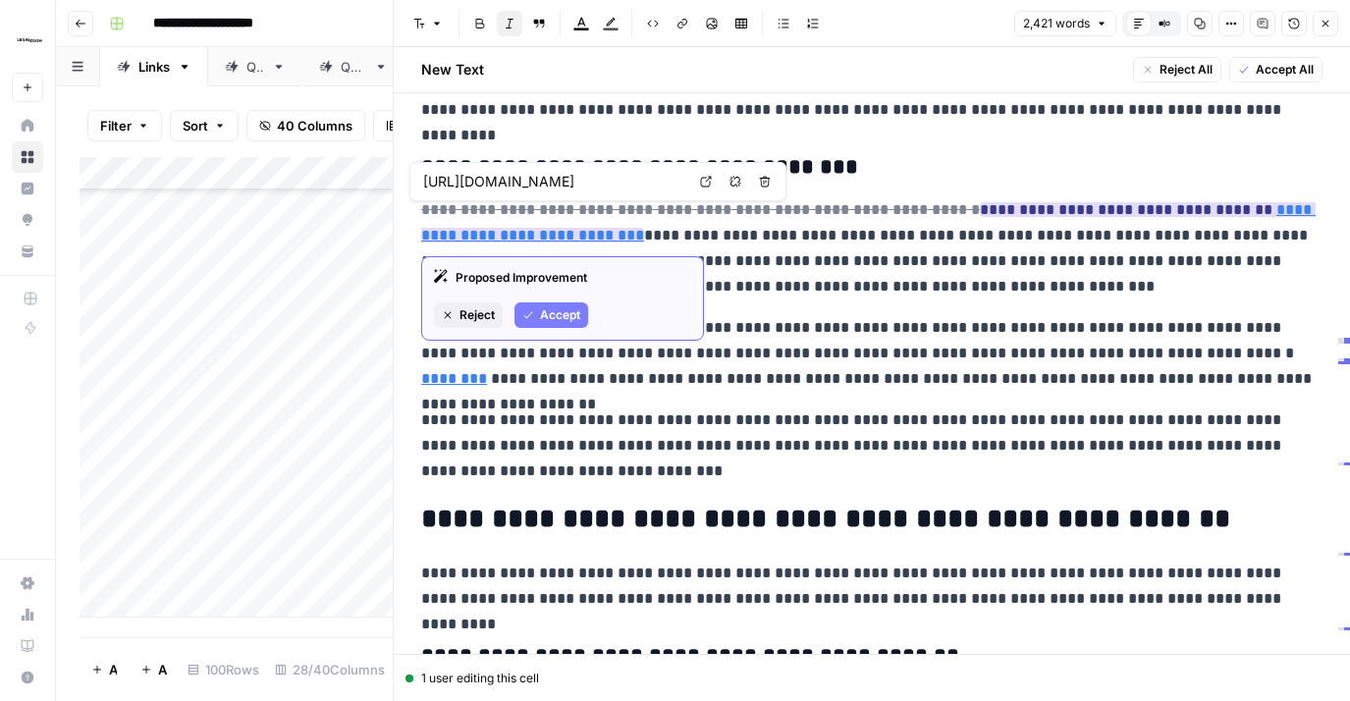
click at [543, 319] on span "Accept" at bounding box center [560, 315] width 40 height 18
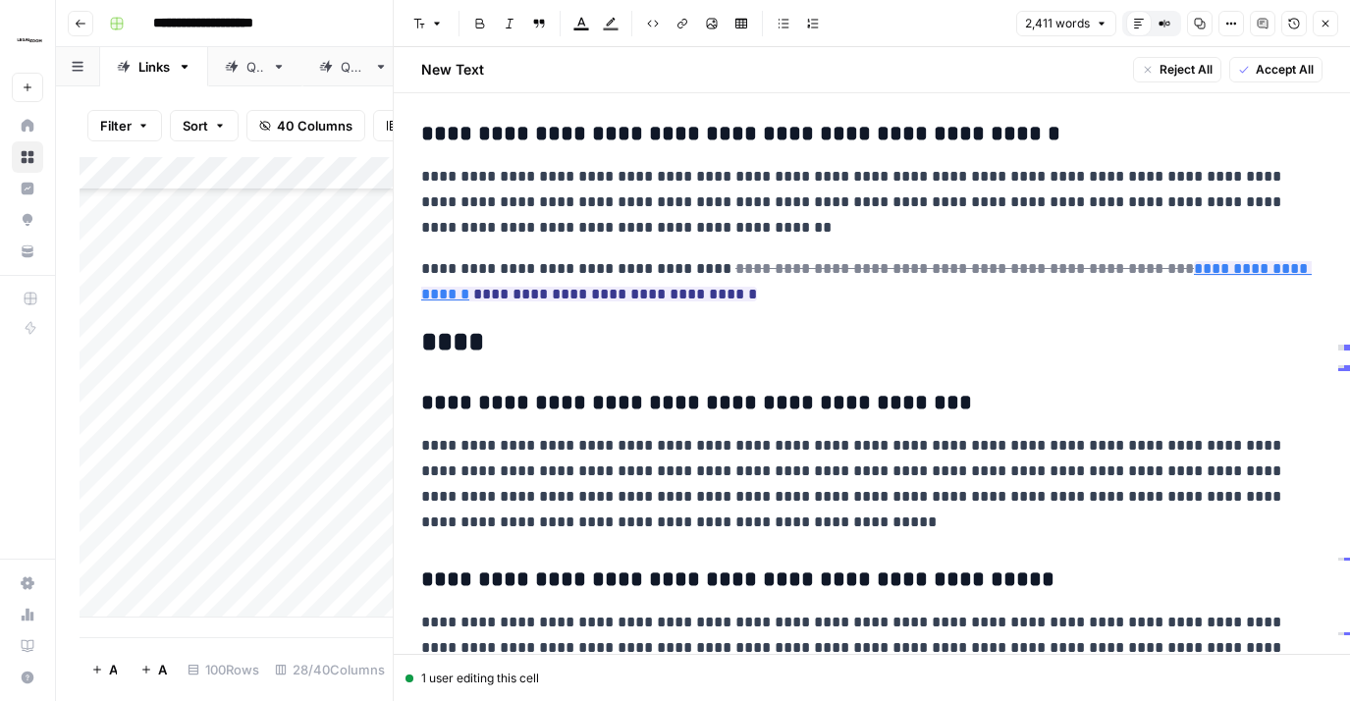
scroll to position [4285, 0]
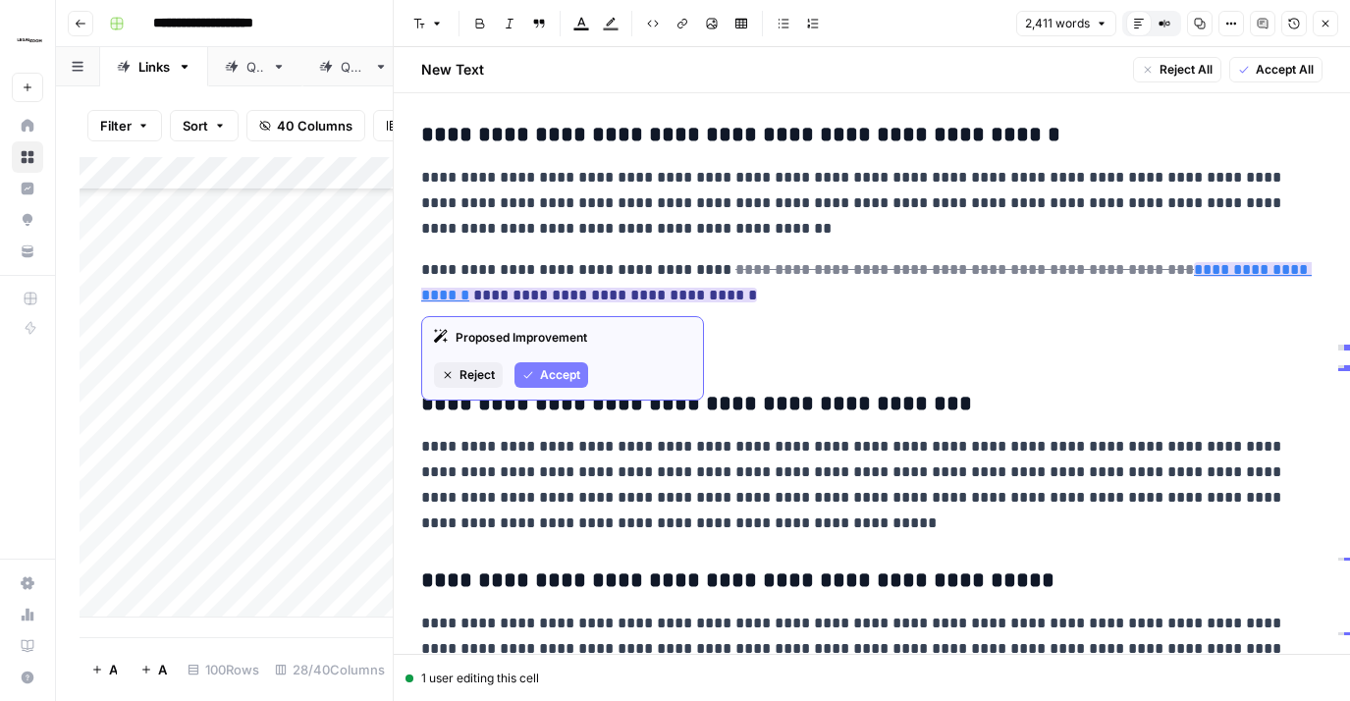
click at [567, 367] on span "Accept" at bounding box center [560, 375] width 40 height 18
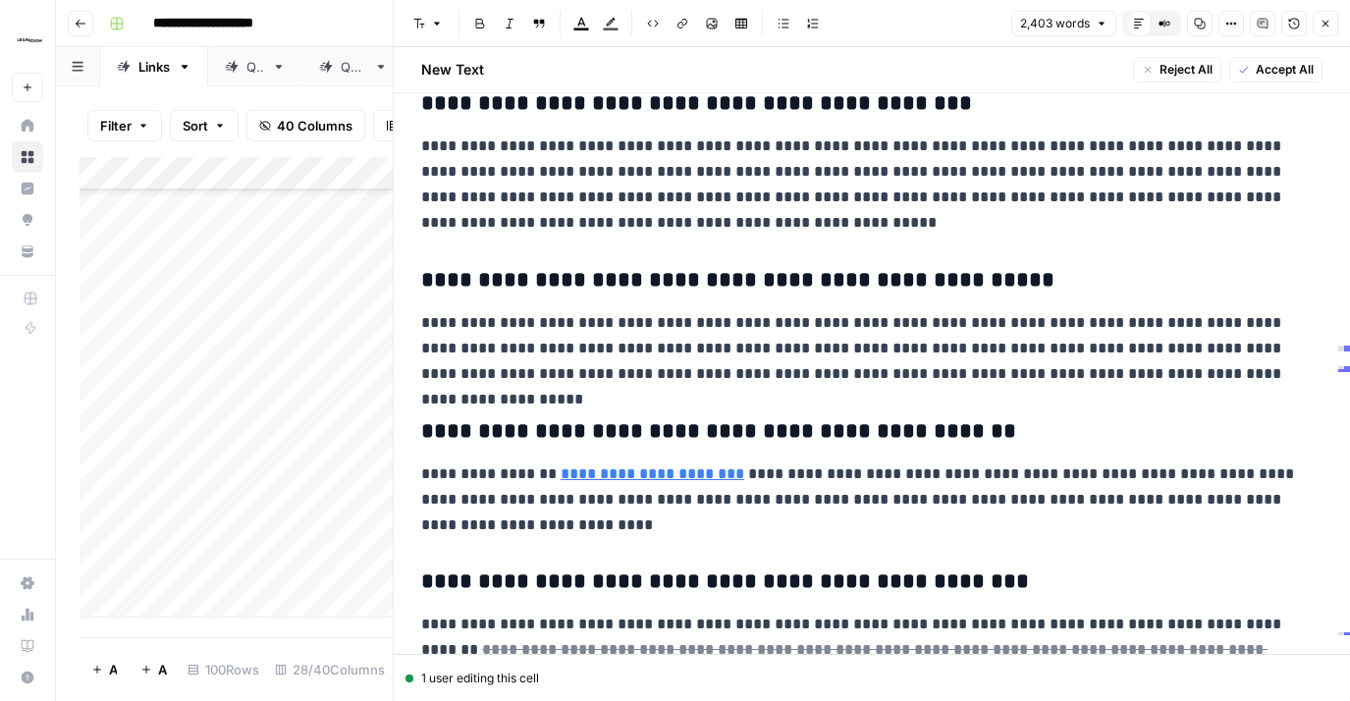
scroll to position [4708, 0]
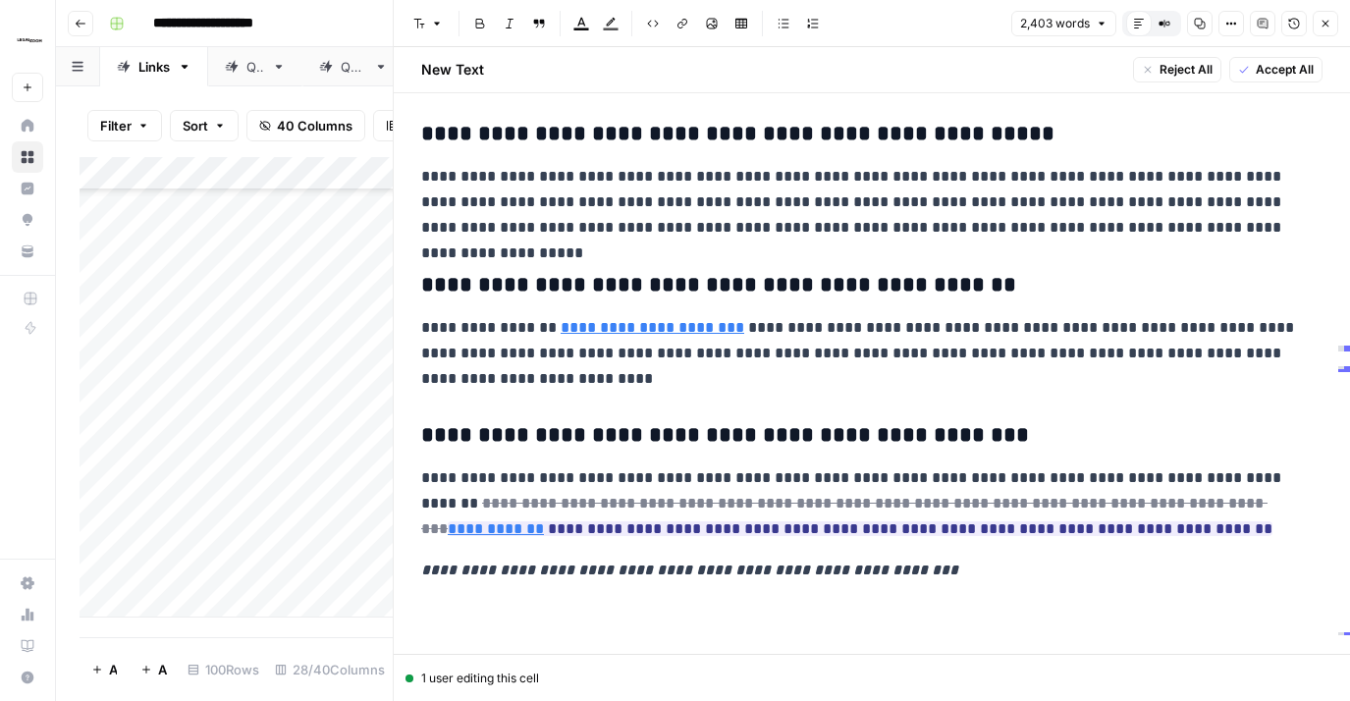
click at [1333, 24] on button "Close" at bounding box center [1326, 24] width 26 height 26
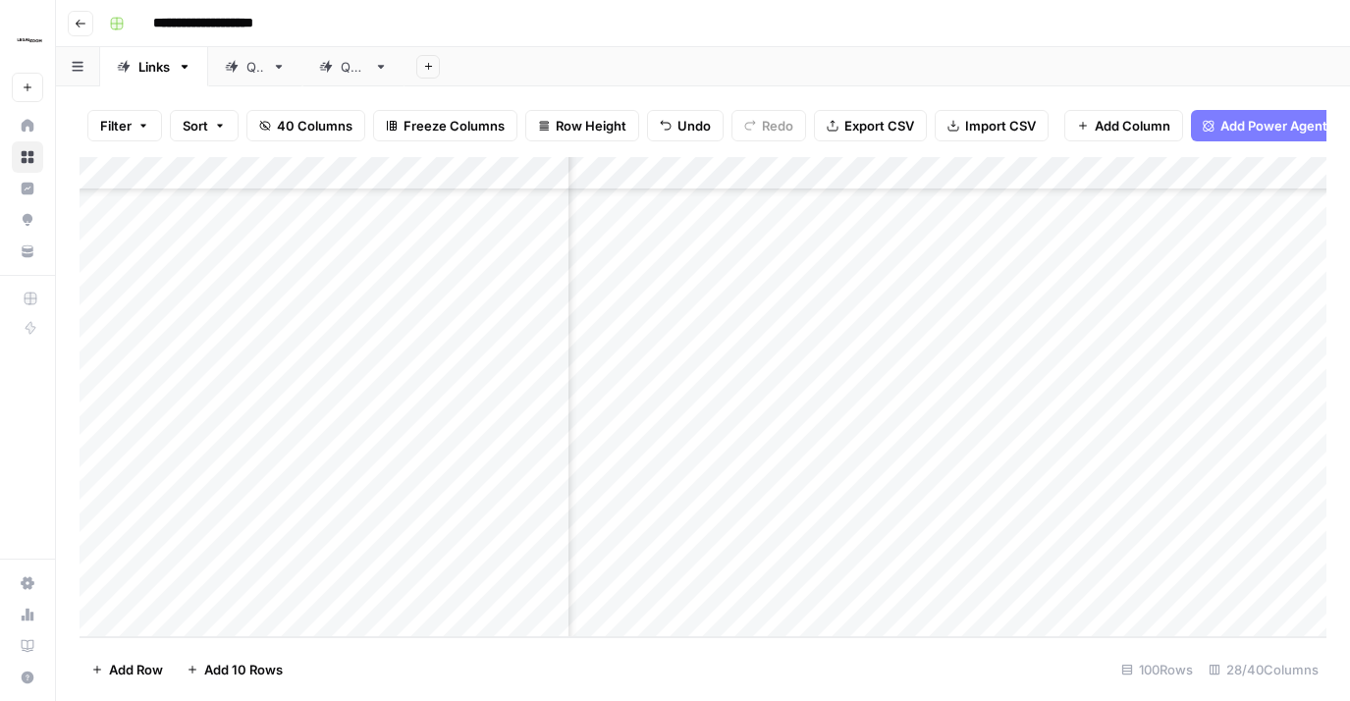
click at [956, 278] on div "Add Column" at bounding box center [703, 397] width 1247 height 480
click at [892, 366] on div "Add Column" at bounding box center [703, 397] width 1247 height 480
click at [762, 414] on div "Add Column" at bounding box center [703, 397] width 1247 height 480
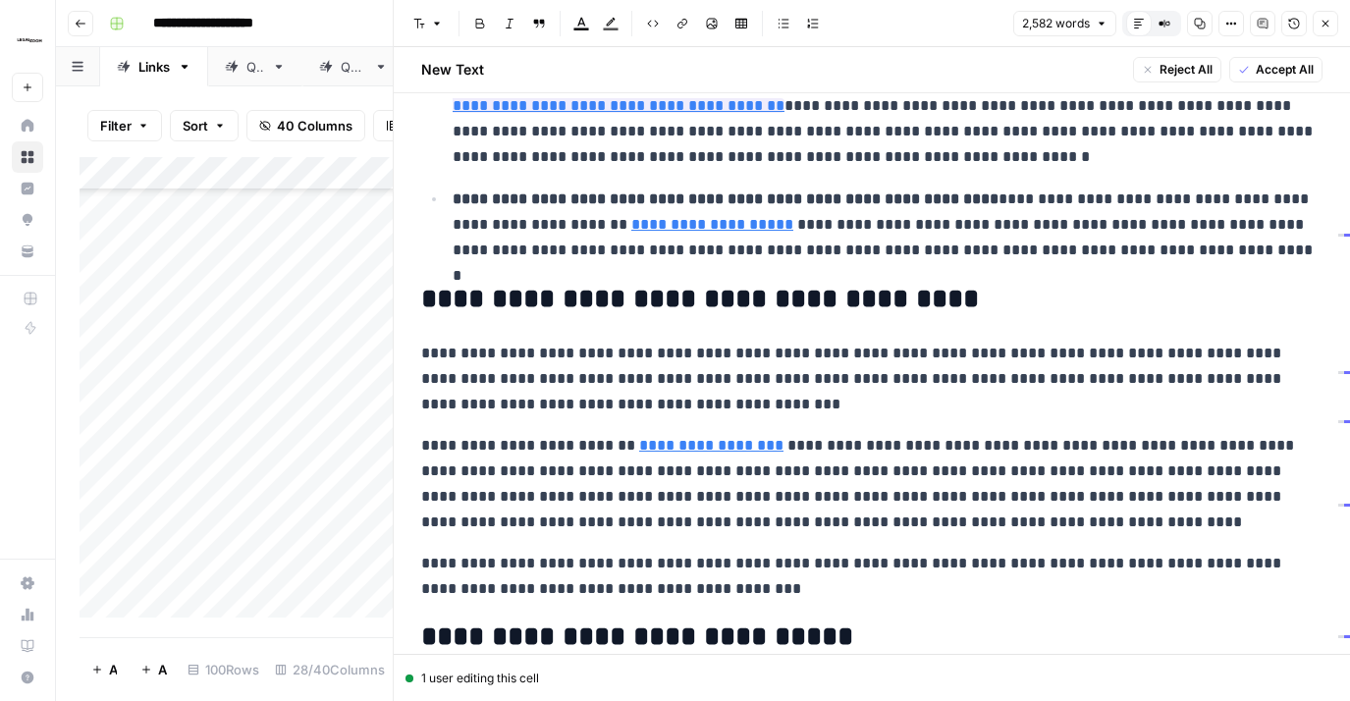
scroll to position [4739, 0]
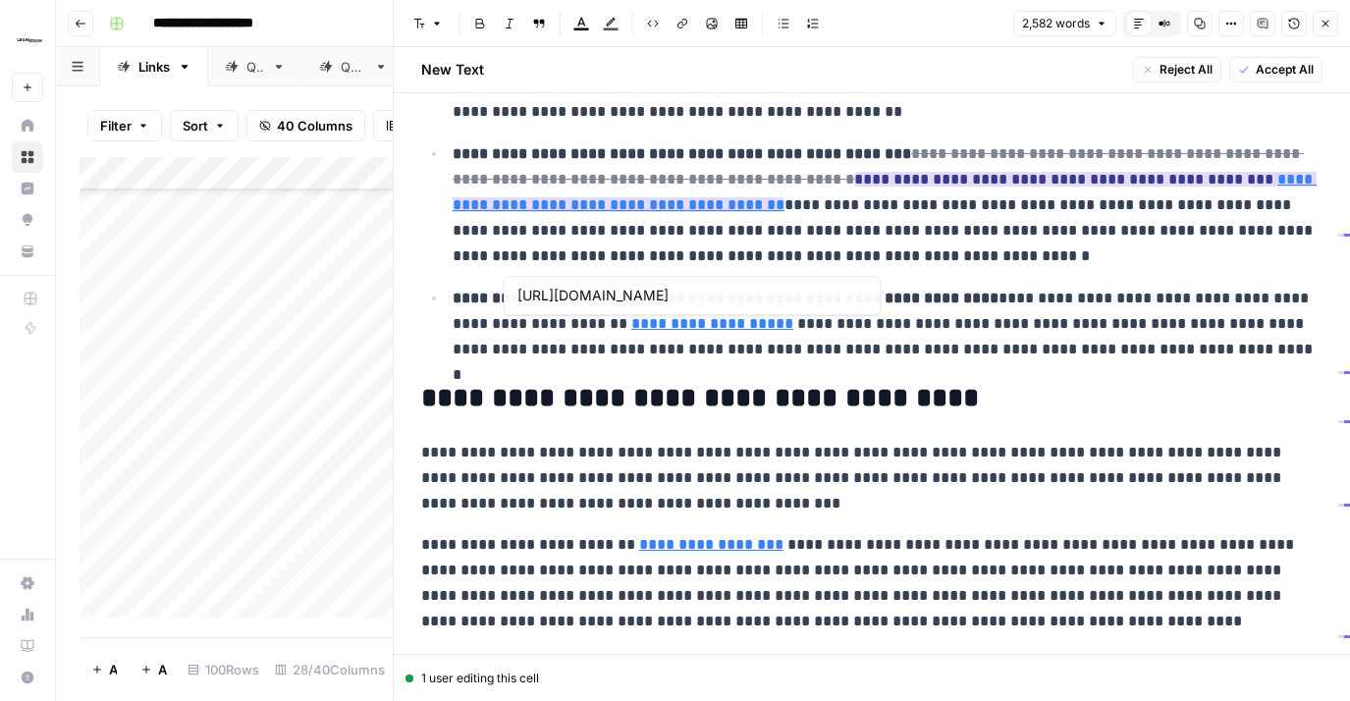
type input "[URL][DOMAIN_NAME]"
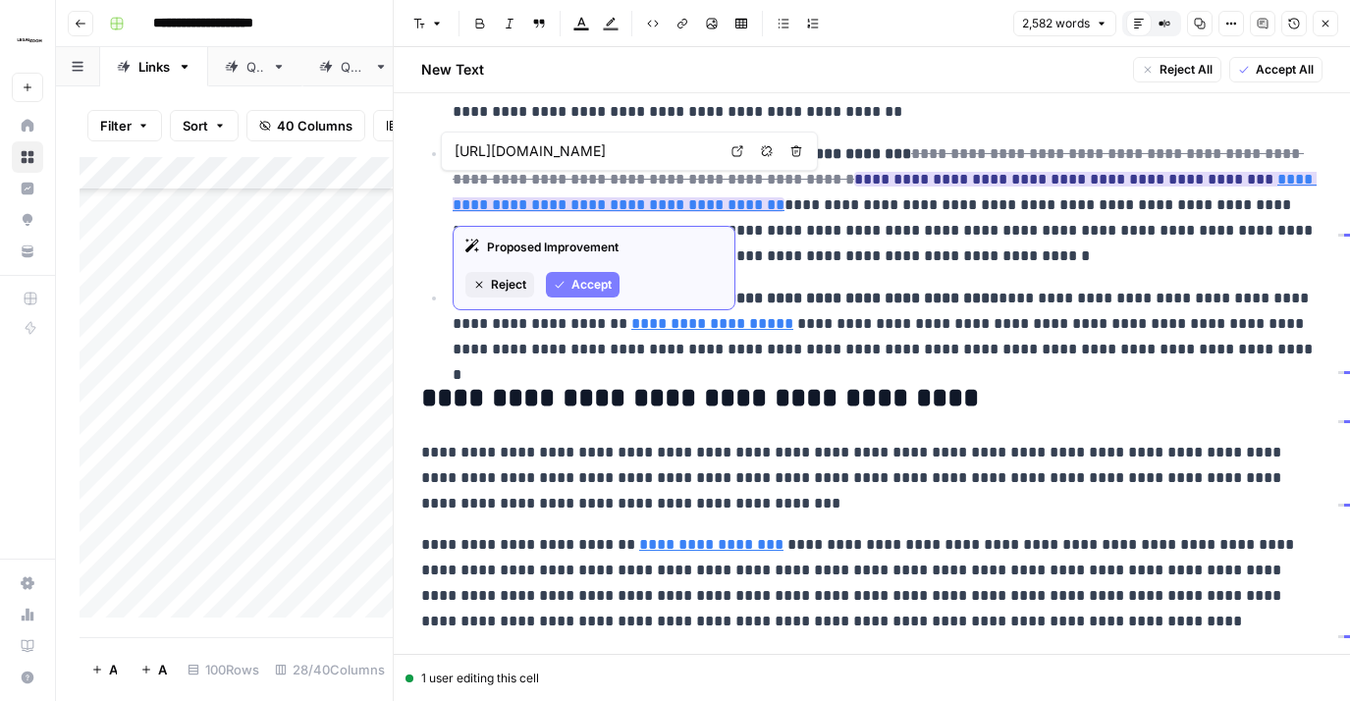
drag, startPoint x: 579, startPoint y: 293, endPoint x: 586, endPoint y: 273, distance: 20.8
click at [580, 292] on button "Accept" at bounding box center [583, 285] width 74 height 26
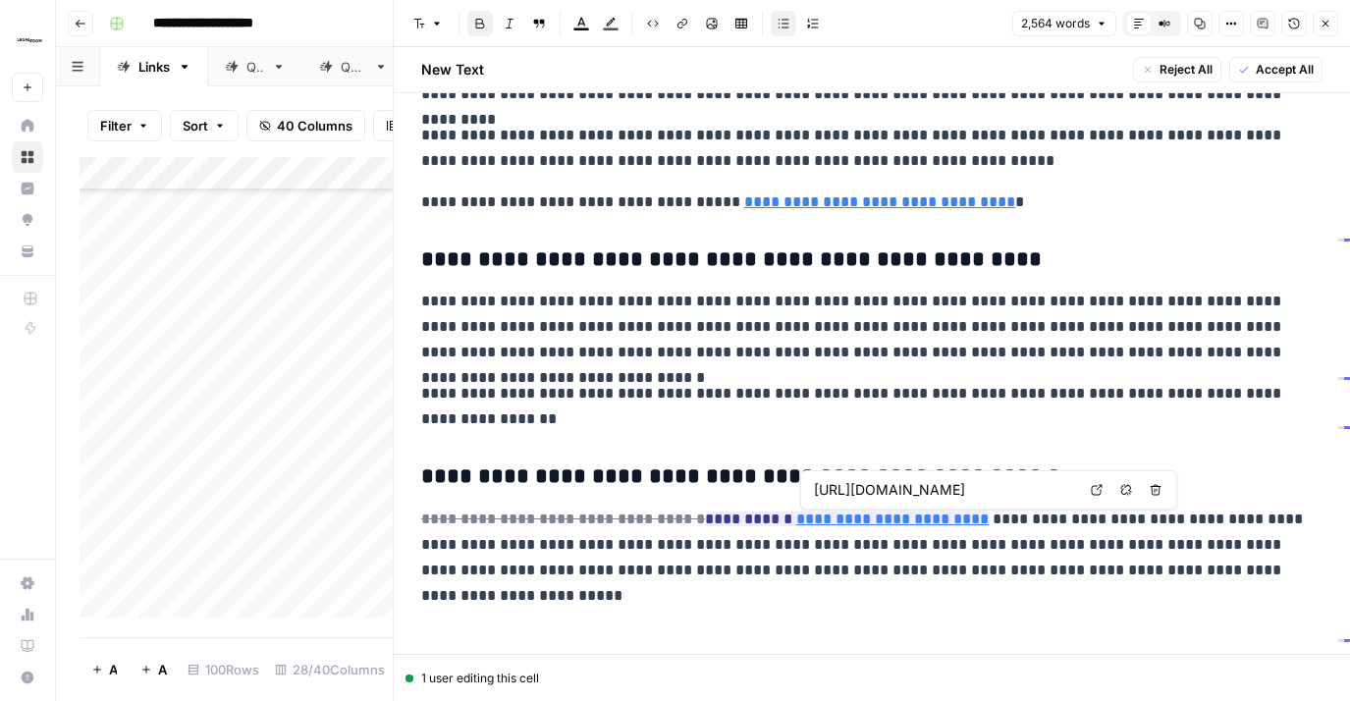
scroll to position [0, 216]
drag, startPoint x: 1275, startPoint y: 69, endPoint x: 1285, endPoint y: 64, distance: 11.0
click at [1275, 69] on span "Accept All" at bounding box center [1285, 70] width 58 height 18
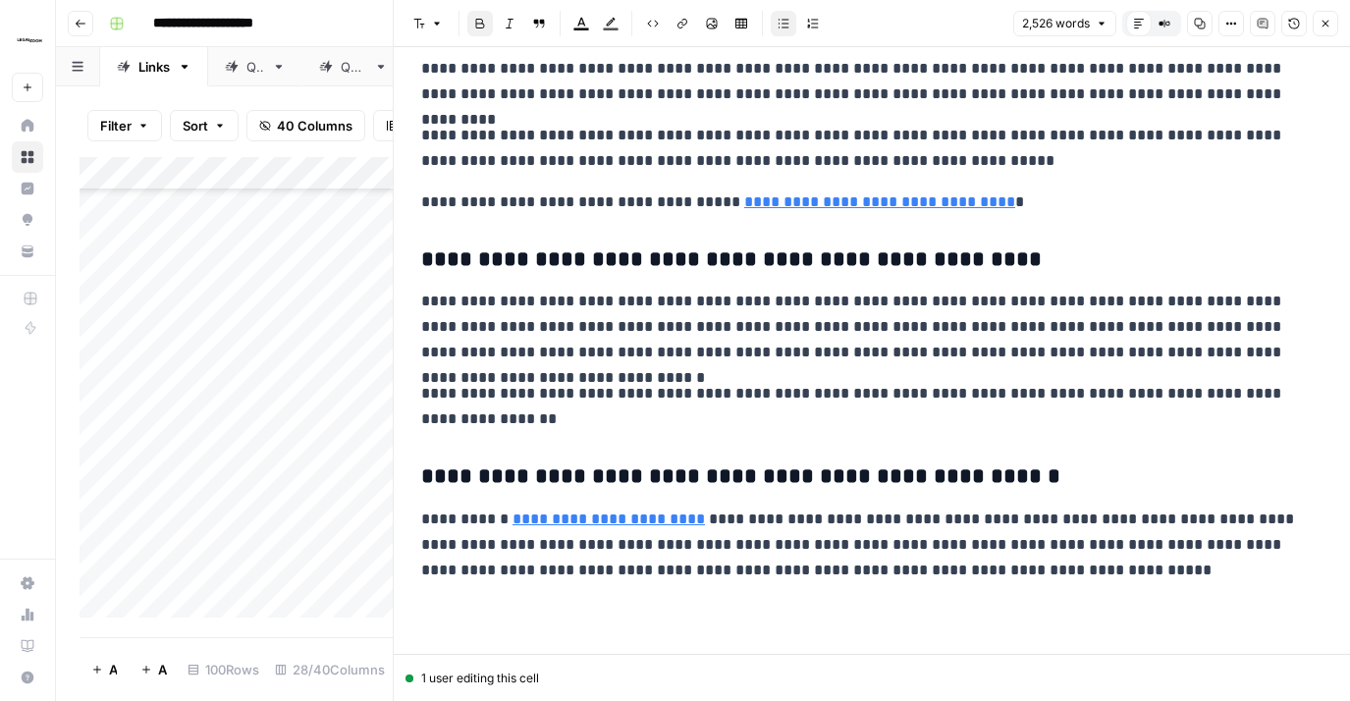
scroll to position [4709, 0]
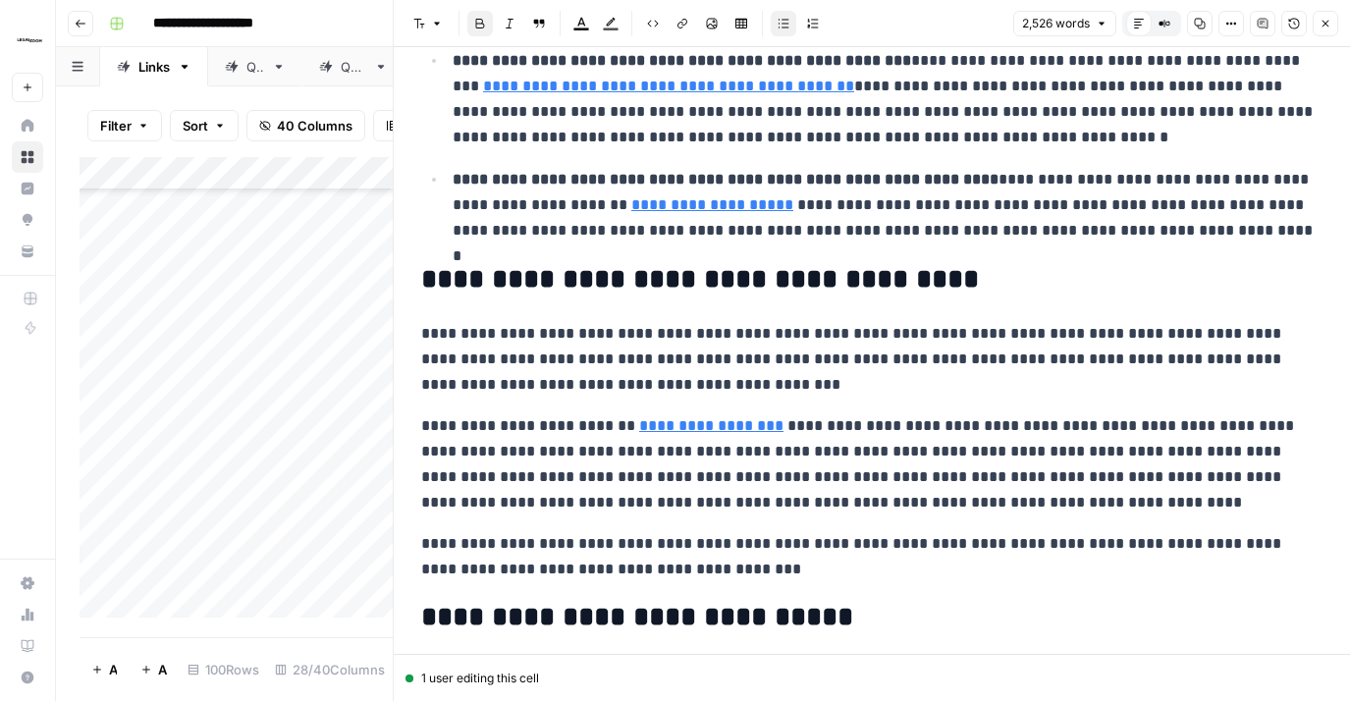
click at [1323, 26] on icon "button" at bounding box center [1326, 24] width 7 height 7
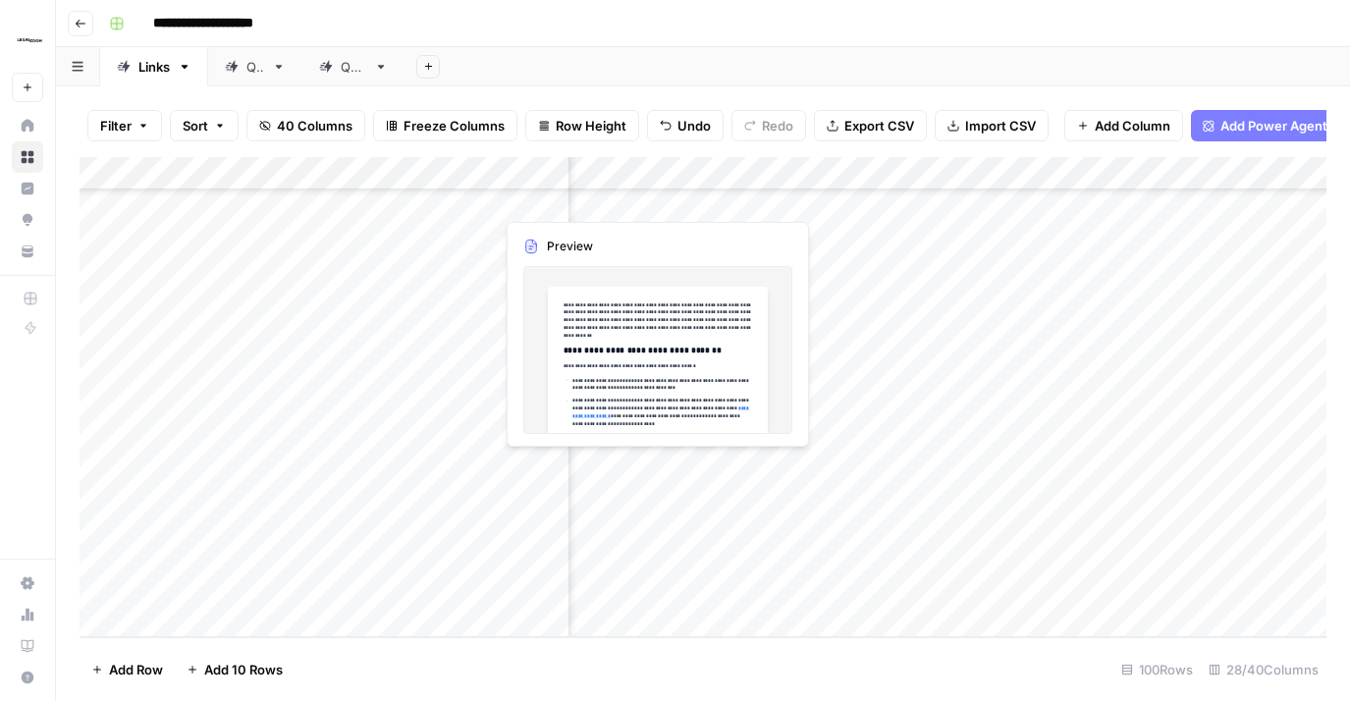
click at [784, 466] on div "Add Column" at bounding box center [703, 397] width 1247 height 480
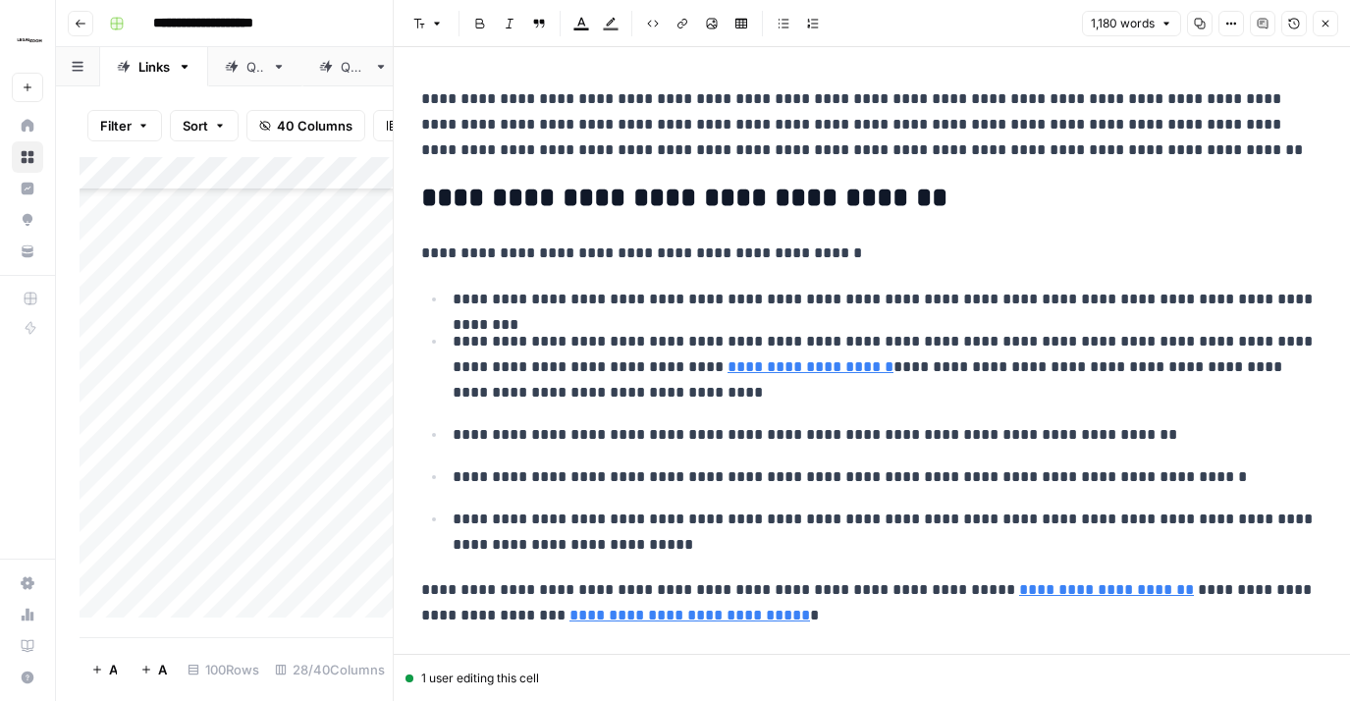
click at [1329, 26] on icon "button" at bounding box center [1326, 24] width 7 height 7
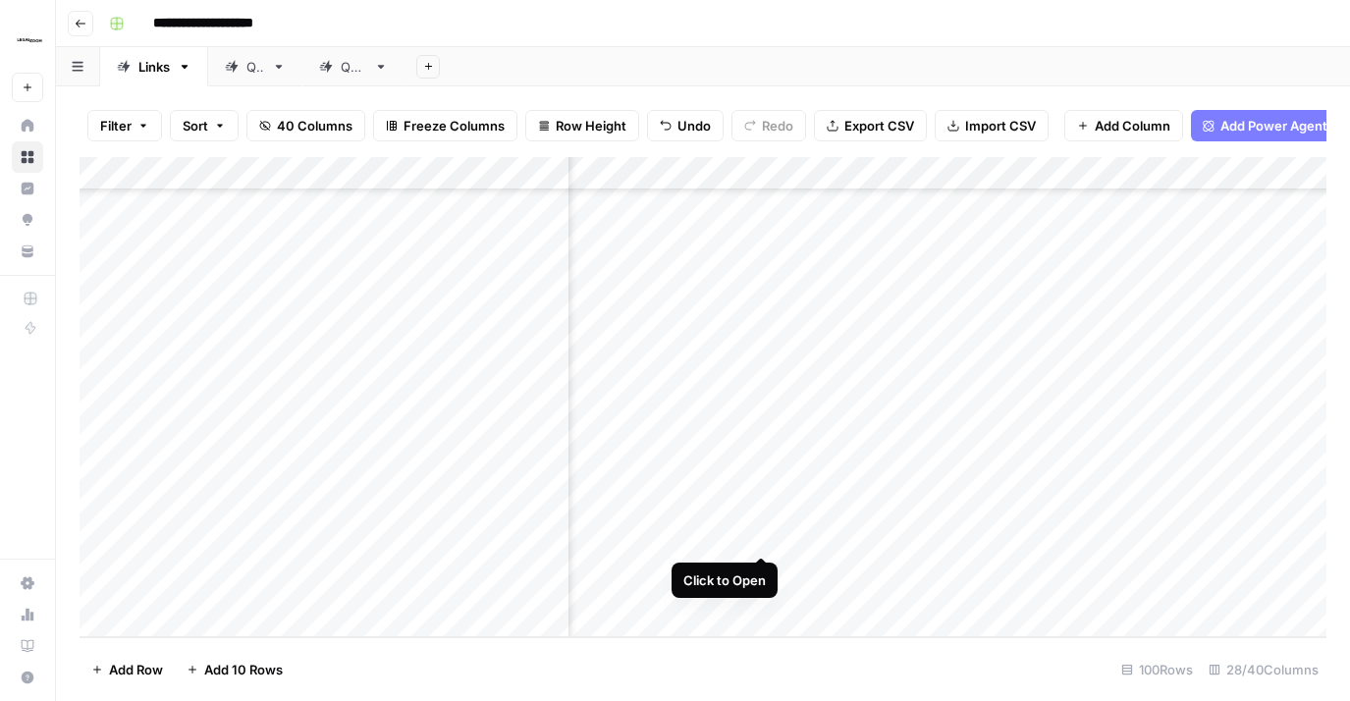
click at [758, 517] on div "Add Column" at bounding box center [703, 397] width 1247 height 480
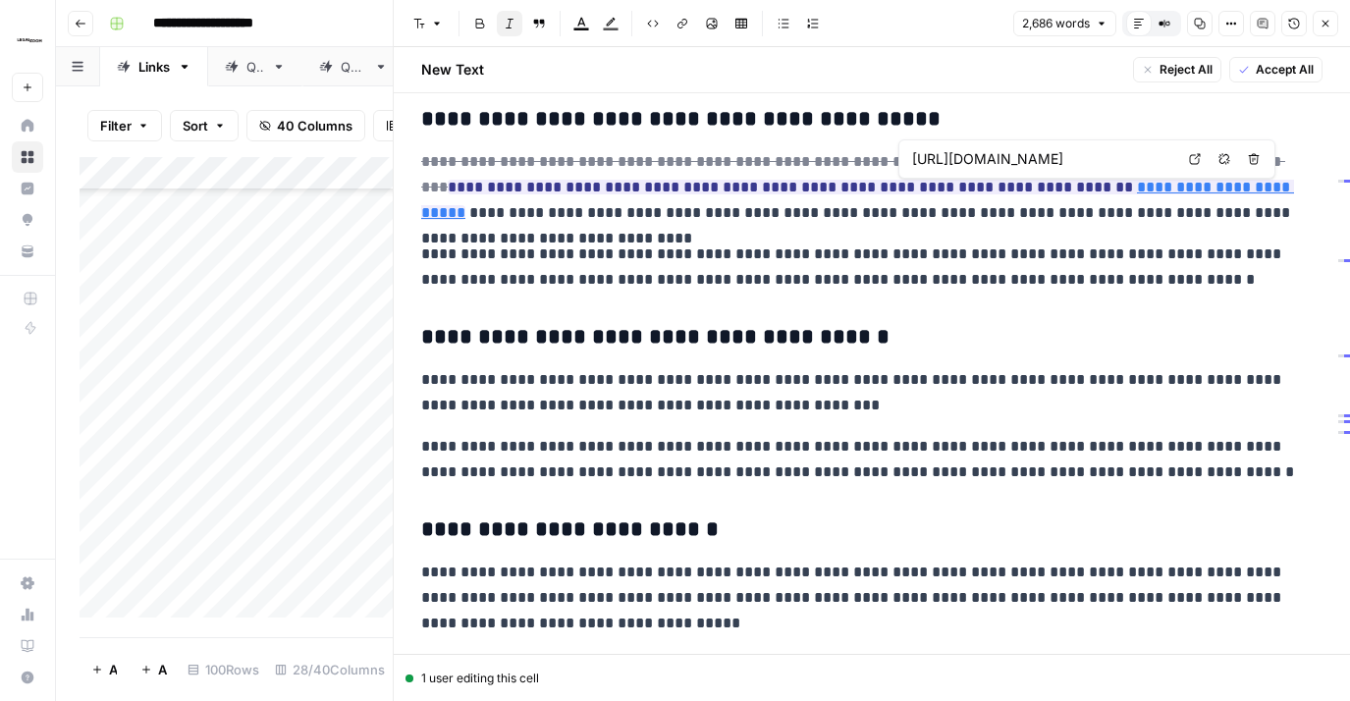
scroll to position [0, 229]
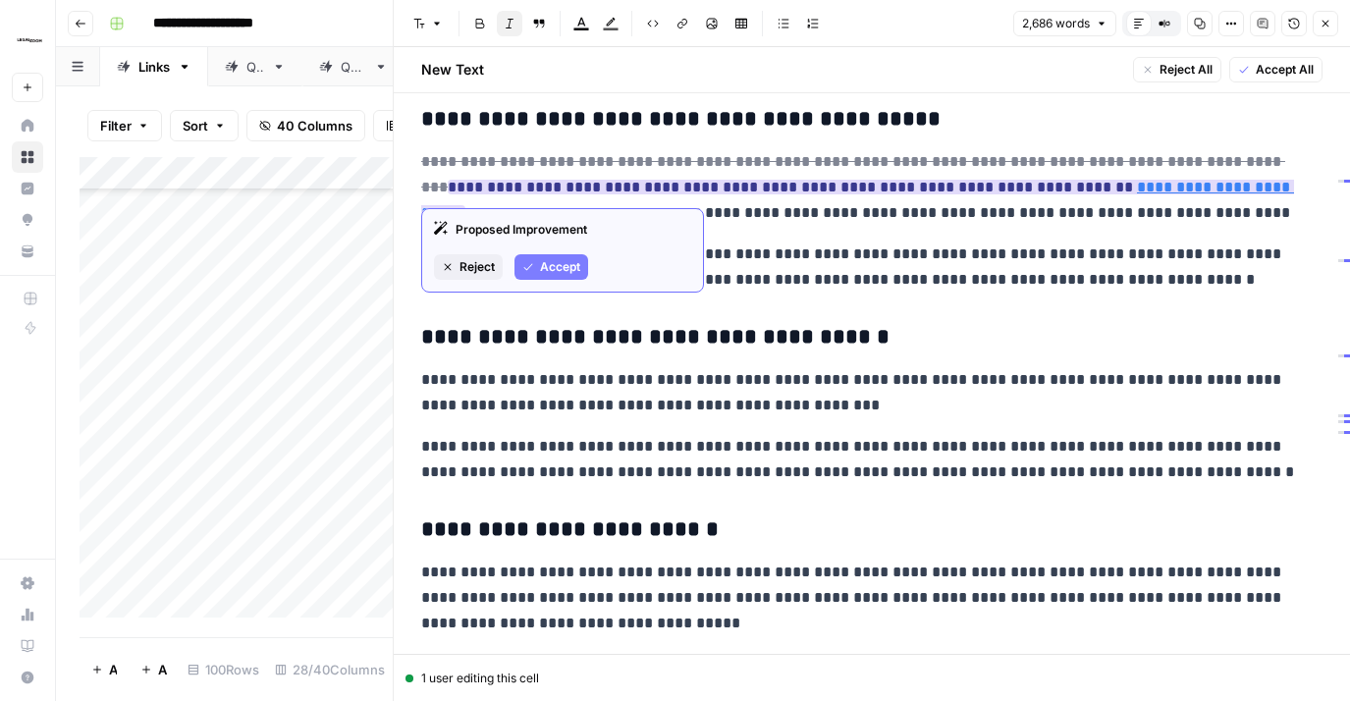
drag, startPoint x: 569, startPoint y: 261, endPoint x: 583, endPoint y: 264, distance: 15.0
click at [569, 261] on span "Accept" at bounding box center [560, 267] width 40 height 18
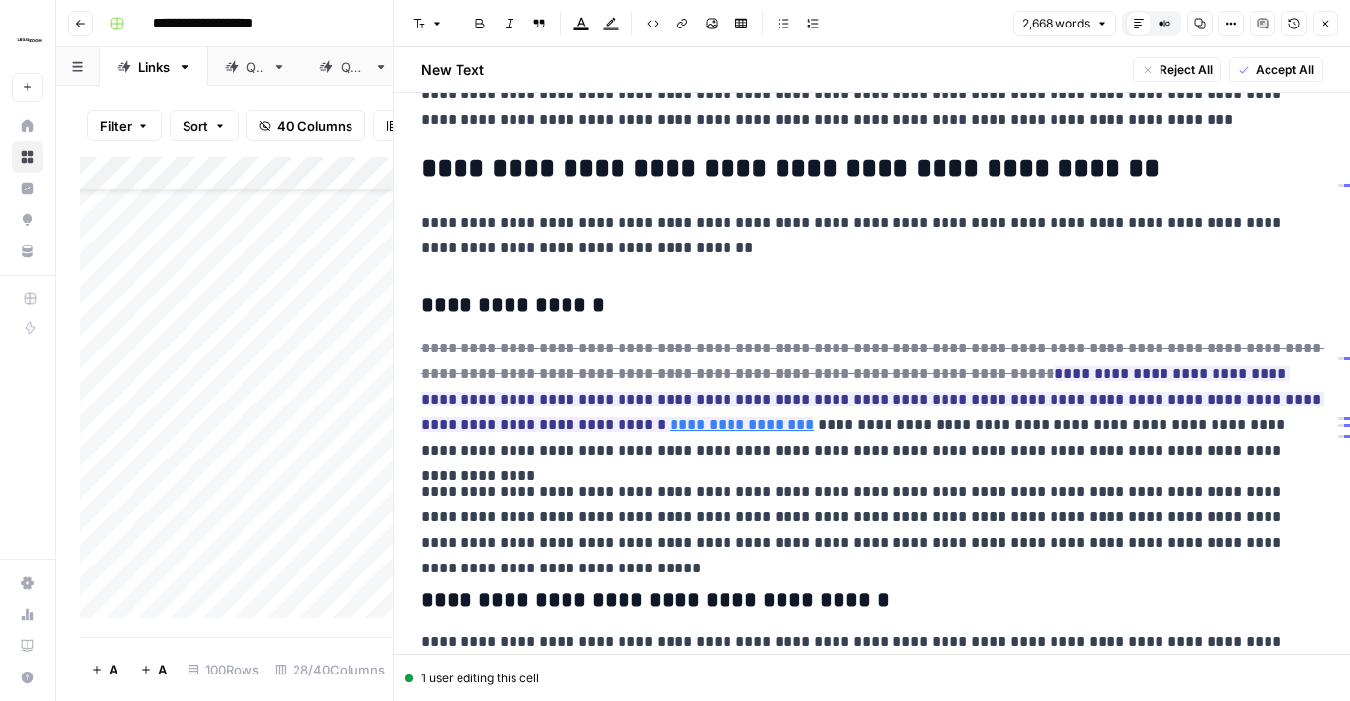
scroll to position [3481, 0]
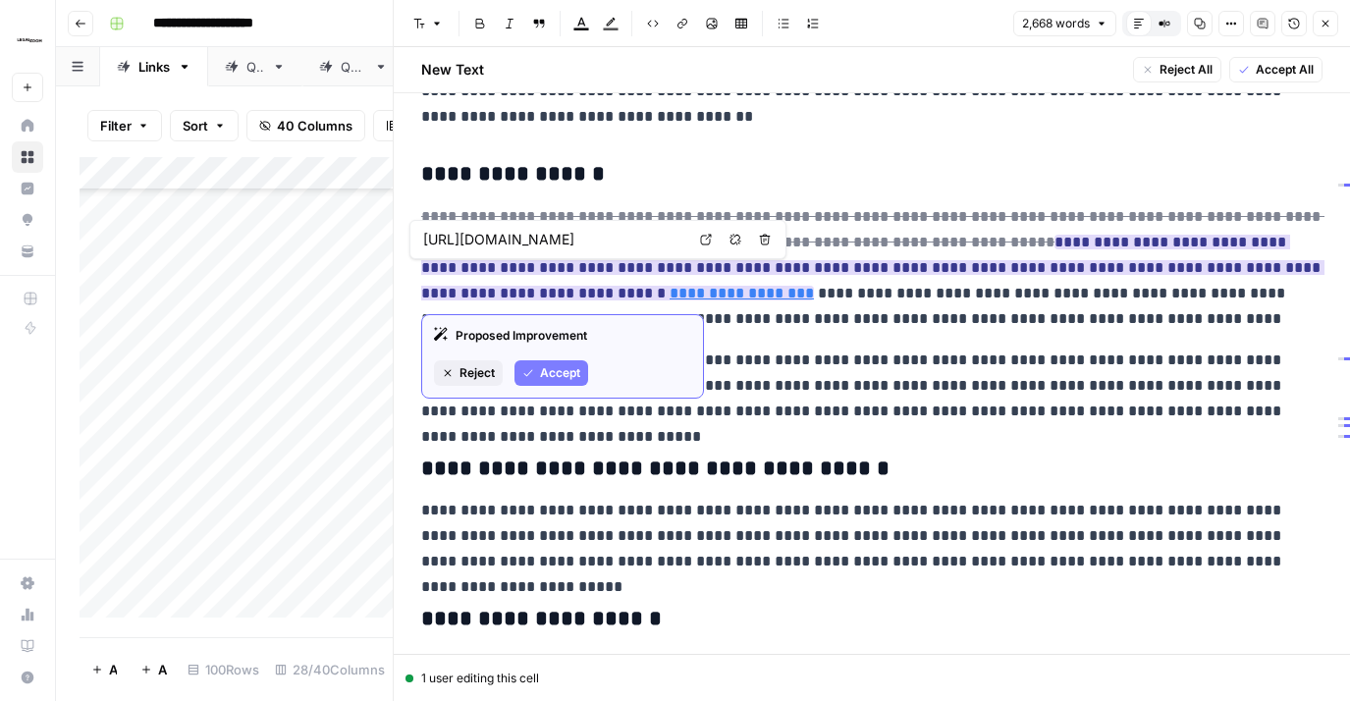
click at [548, 366] on span "Accept" at bounding box center [560, 373] width 40 height 18
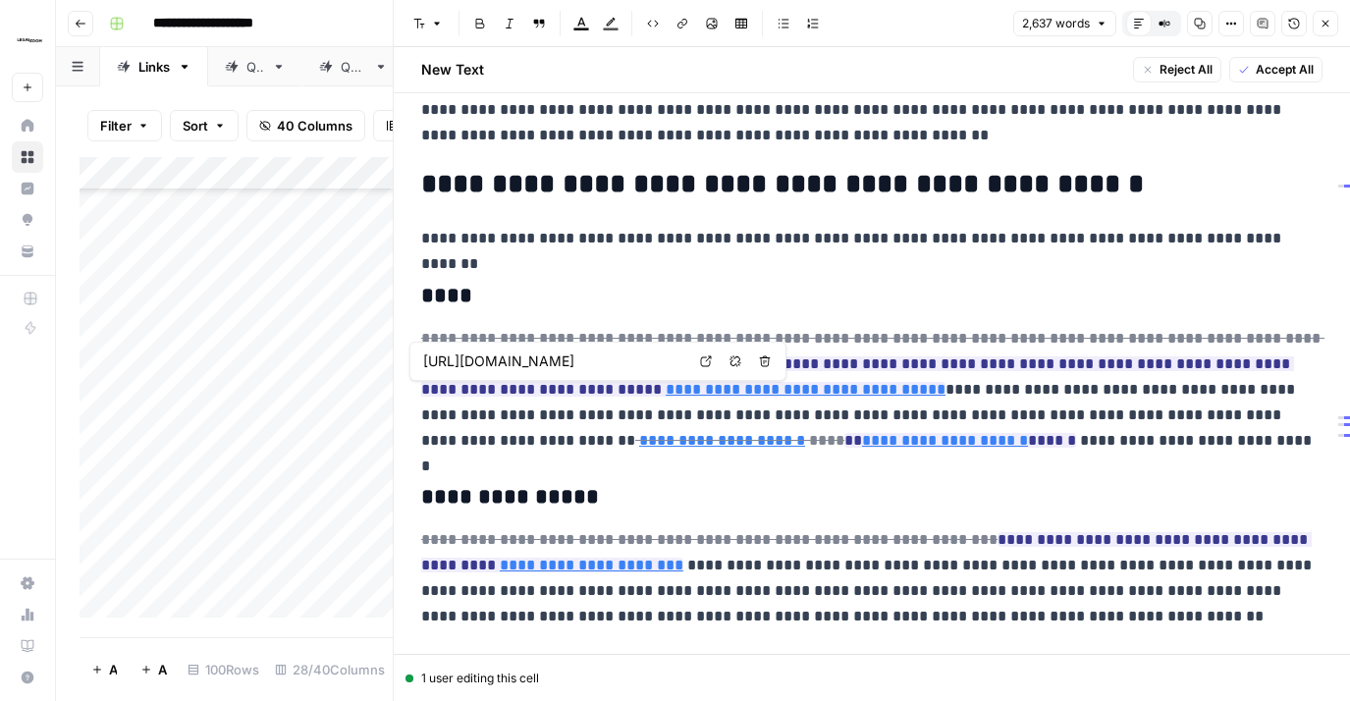
scroll to position [0, 164]
type input "[URL][DOMAIN_NAME]"
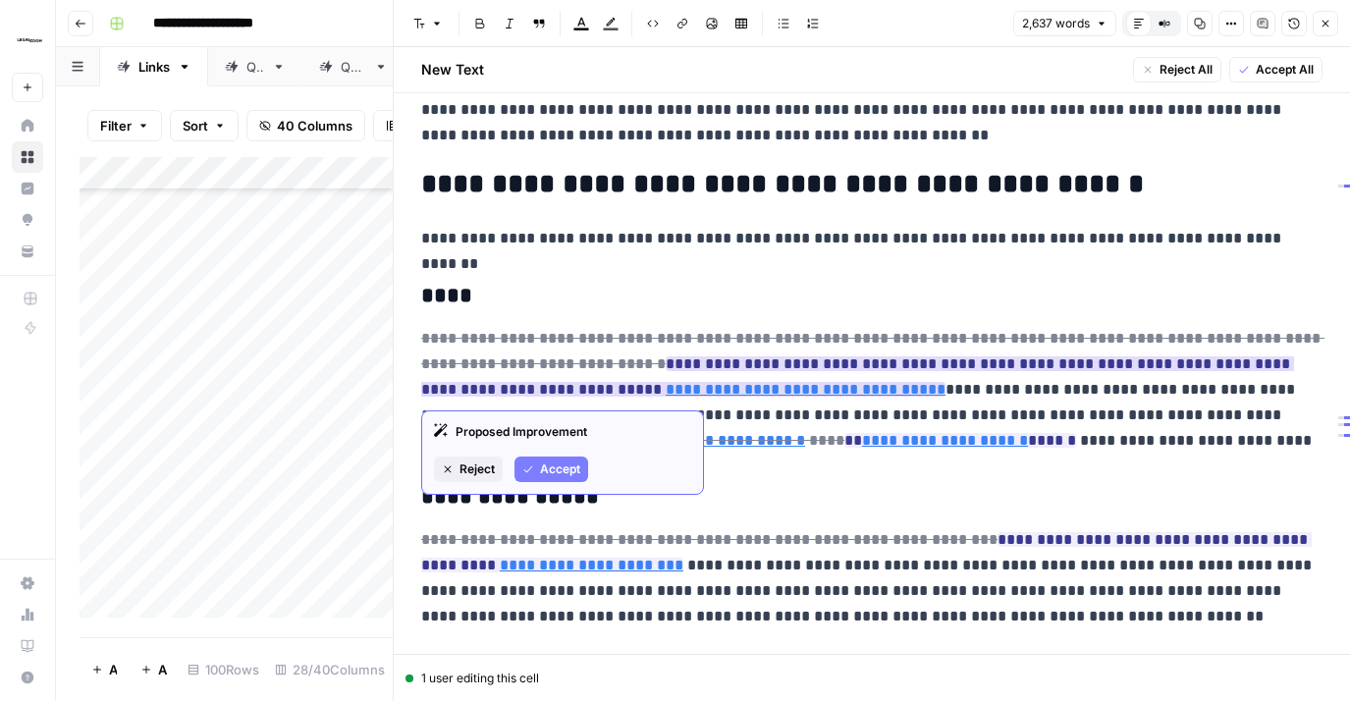
click at [551, 472] on span "Accept" at bounding box center [560, 470] width 40 height 18
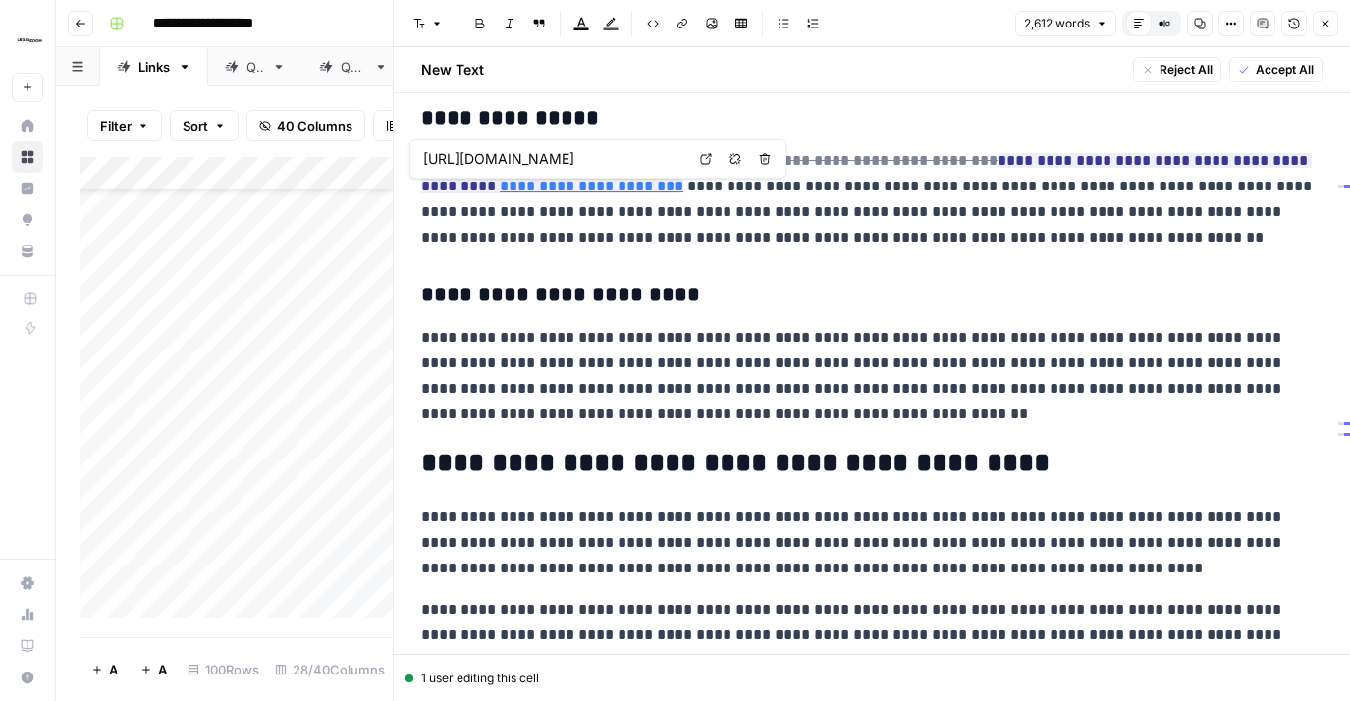
scroll to position [0, 330]
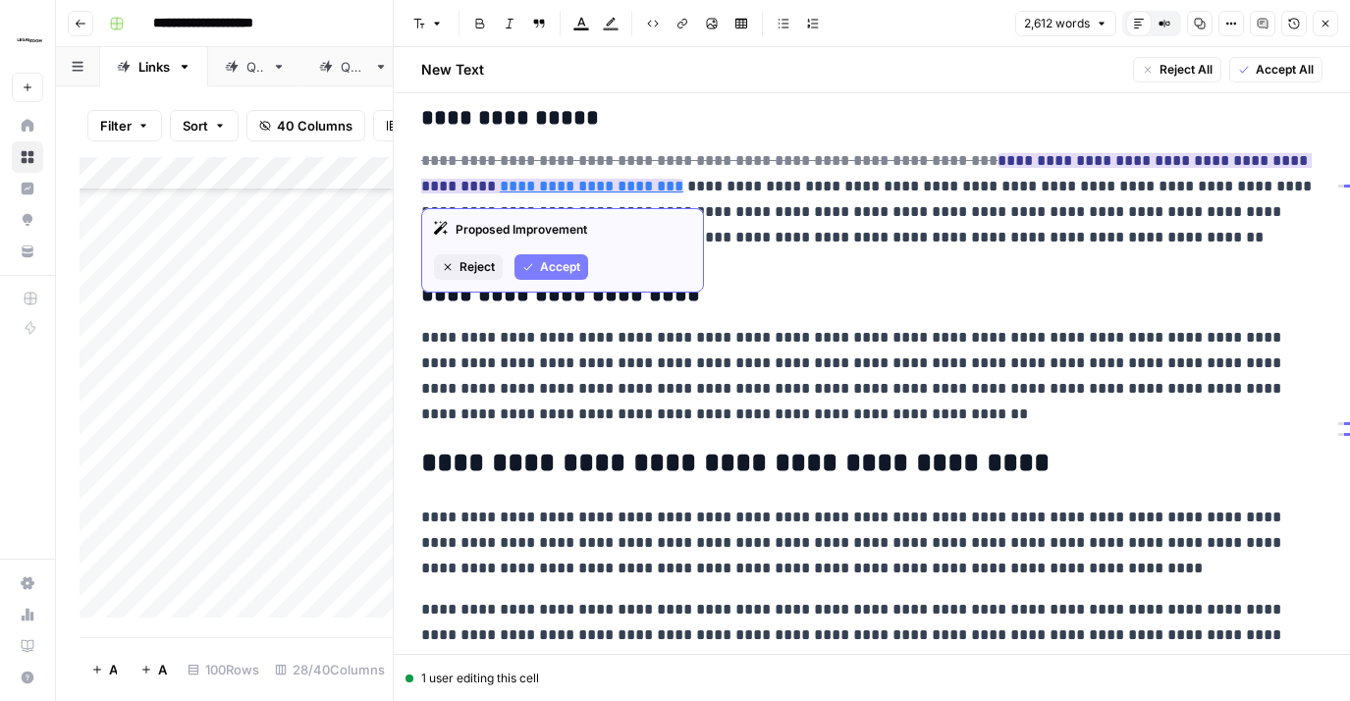
drag, startPoint x: 562, startPoint y: 265, endPoint x: 655, endPoint y: 306, distance: 102.0
click at [563, 266] on span "Accept" at bounding box center [560, 267] width 40 height 18
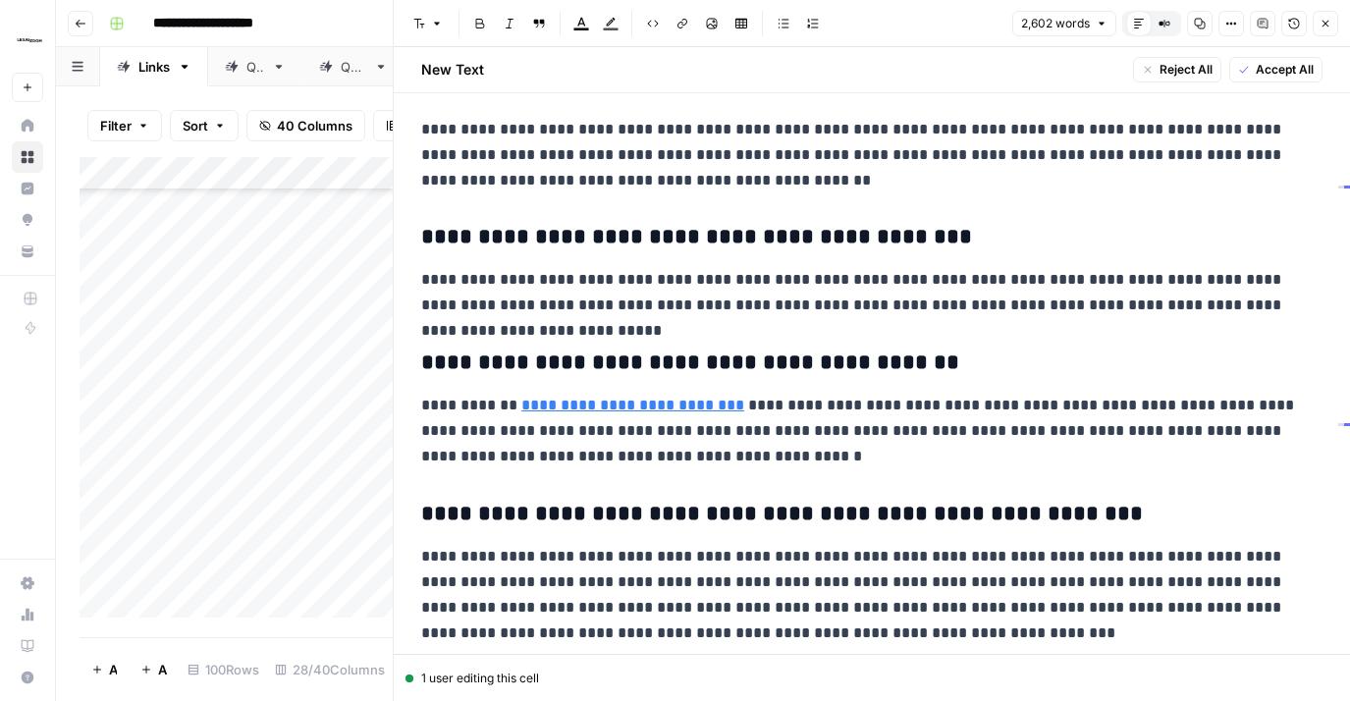
scroll to position [6424, 0]
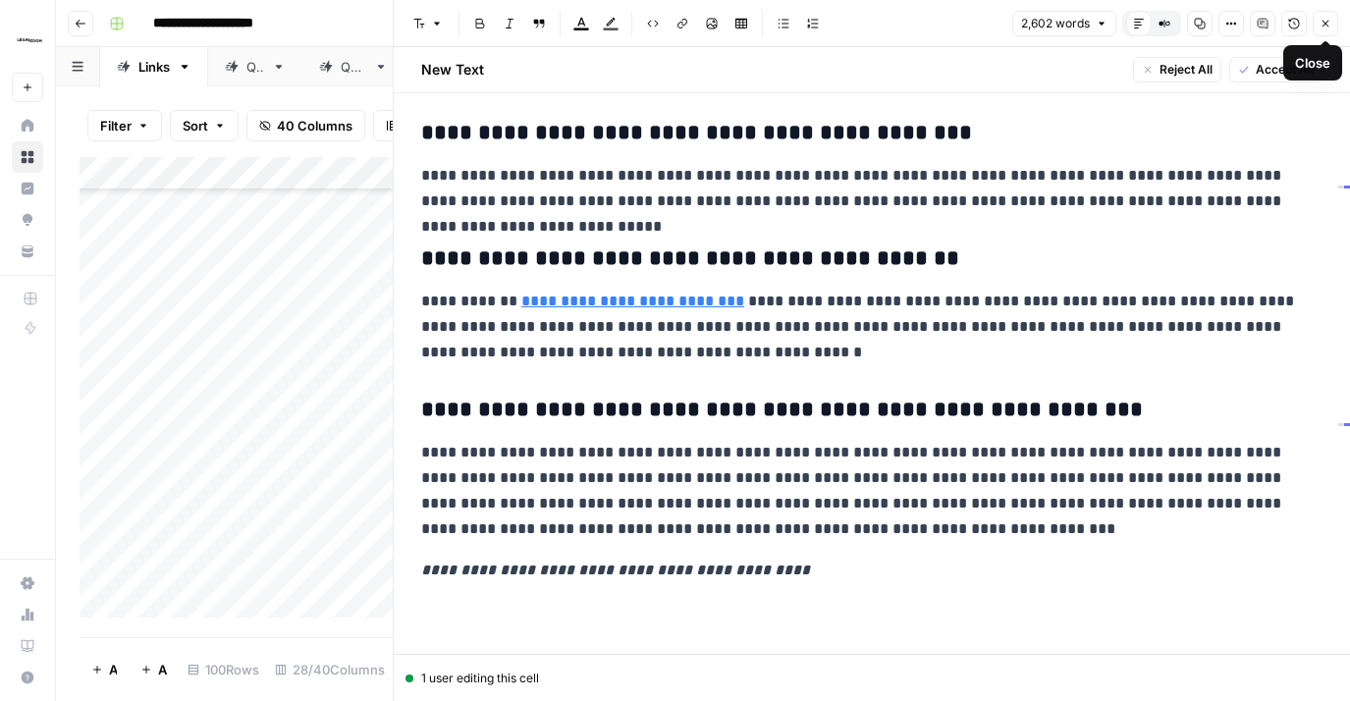
click at [1322, 25] on icon "button" at bounding box center [1326, 24] width 12 height 12
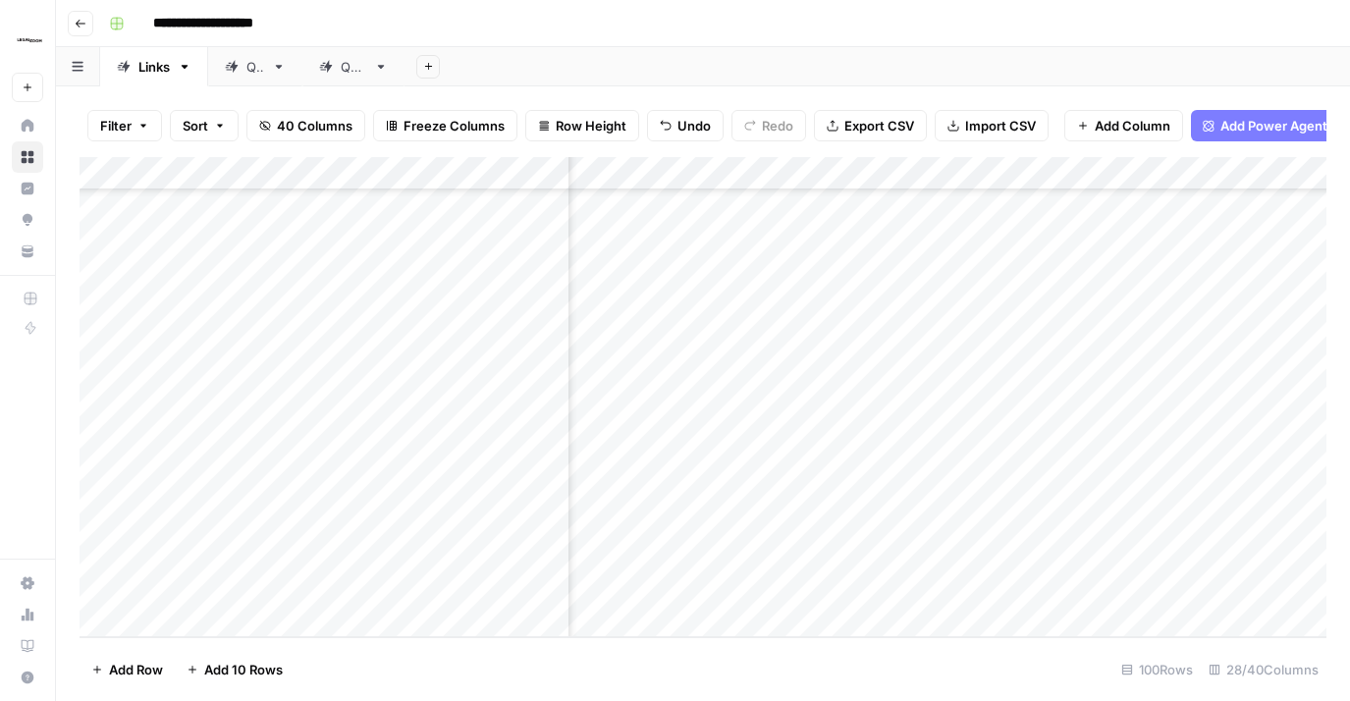
drag, startPoint x: 946, startPoint y: 373, endPoint x: 915, endPoint y: 494, distance: 124.6
click at [945, 375] on div "Add Column" at bounding box center [703, 397] width 1247 height 480
click at [874, 526] on div "Add Column" at bounding box center [703, 397] width 1247 height 480
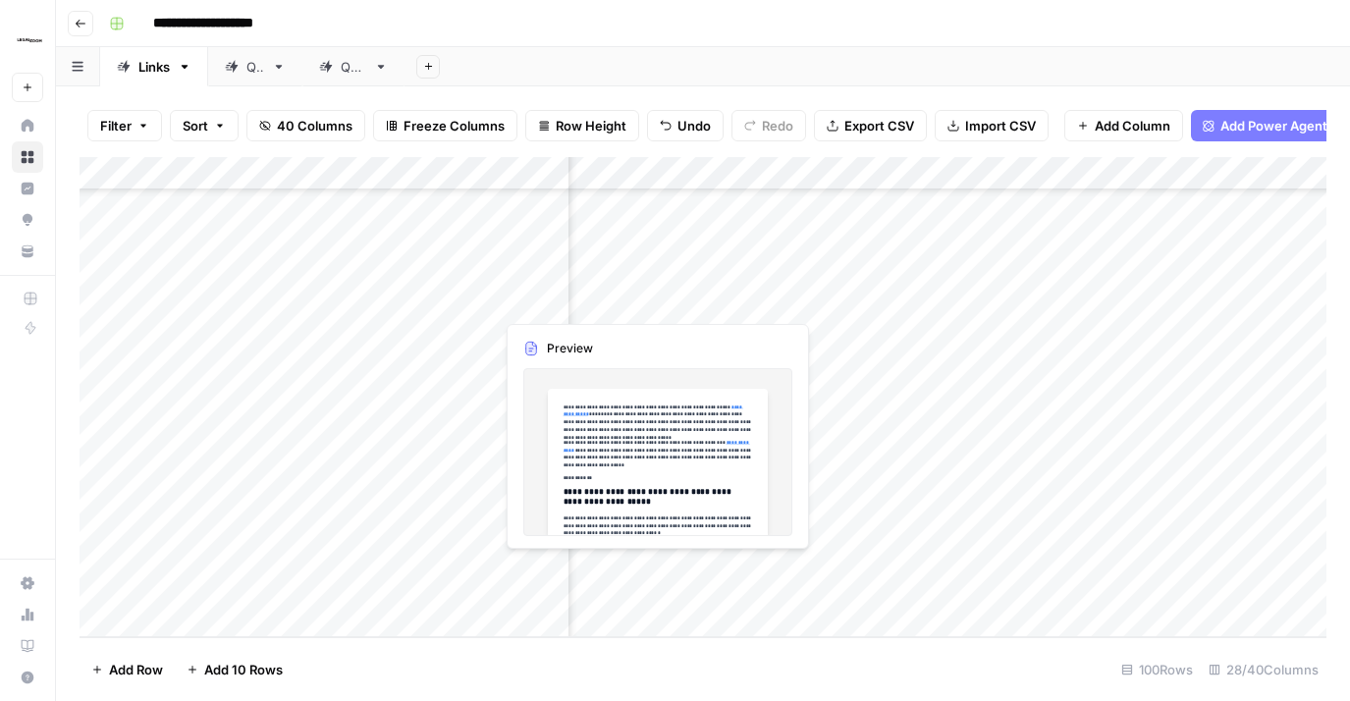
click at [726, 585] on div "Add Column" at bounding box center [703, 397] width 1247 height 480
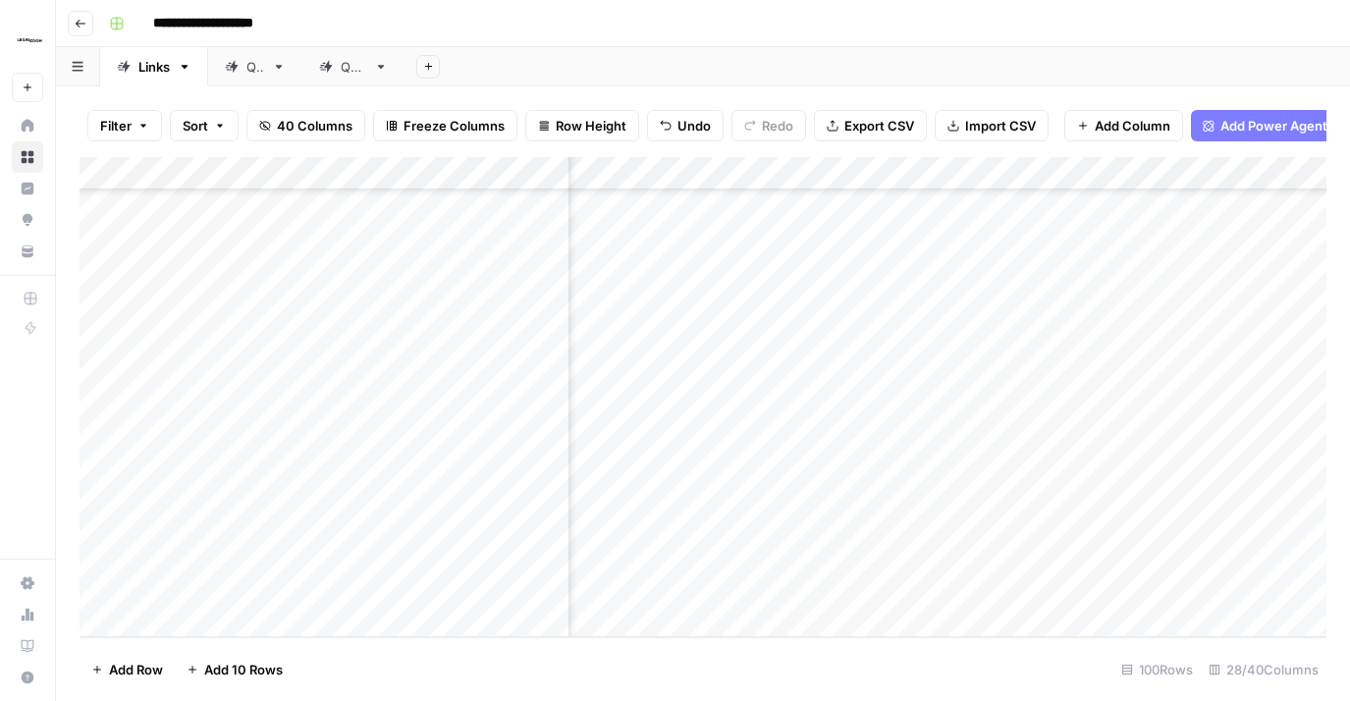
click at [782, 569] on div "Add Column" at bounding box center [703, 397] width 1247 height 480
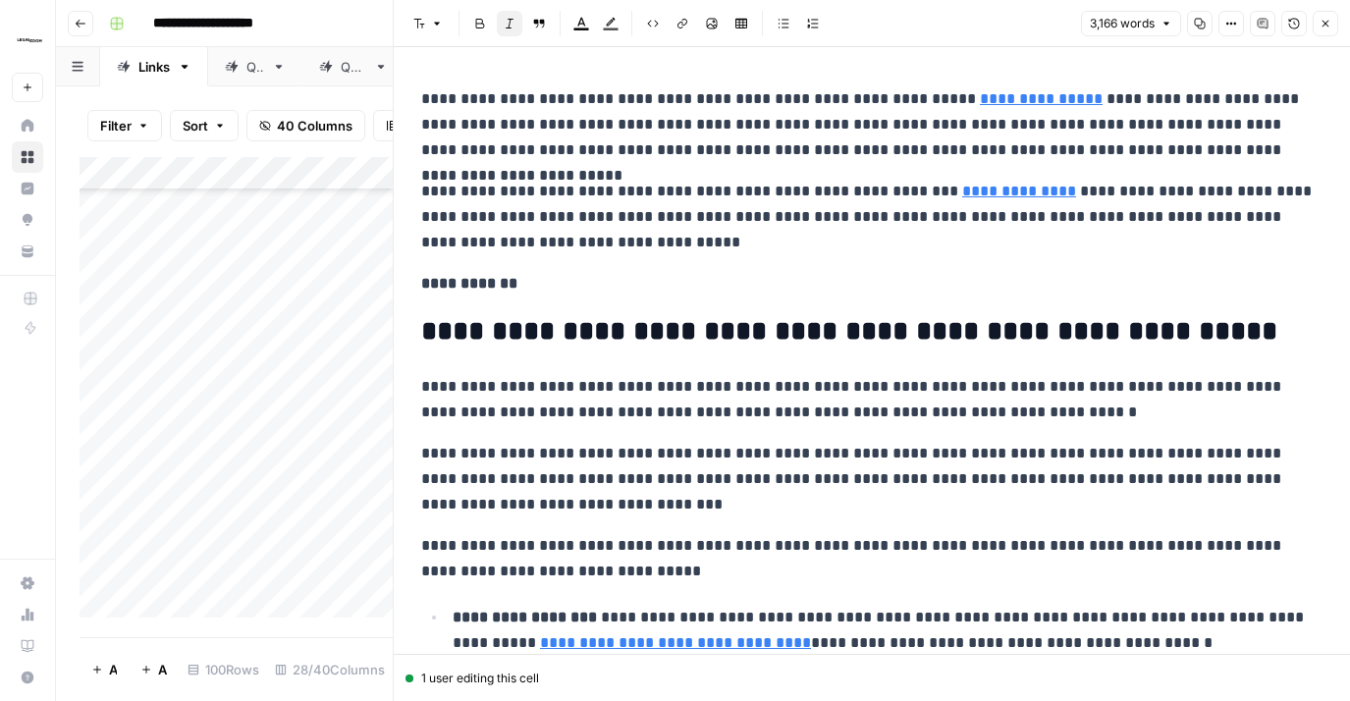
click at [1322, 22] on icon "button" at bounding box center [1326, 24] width 12 height 12
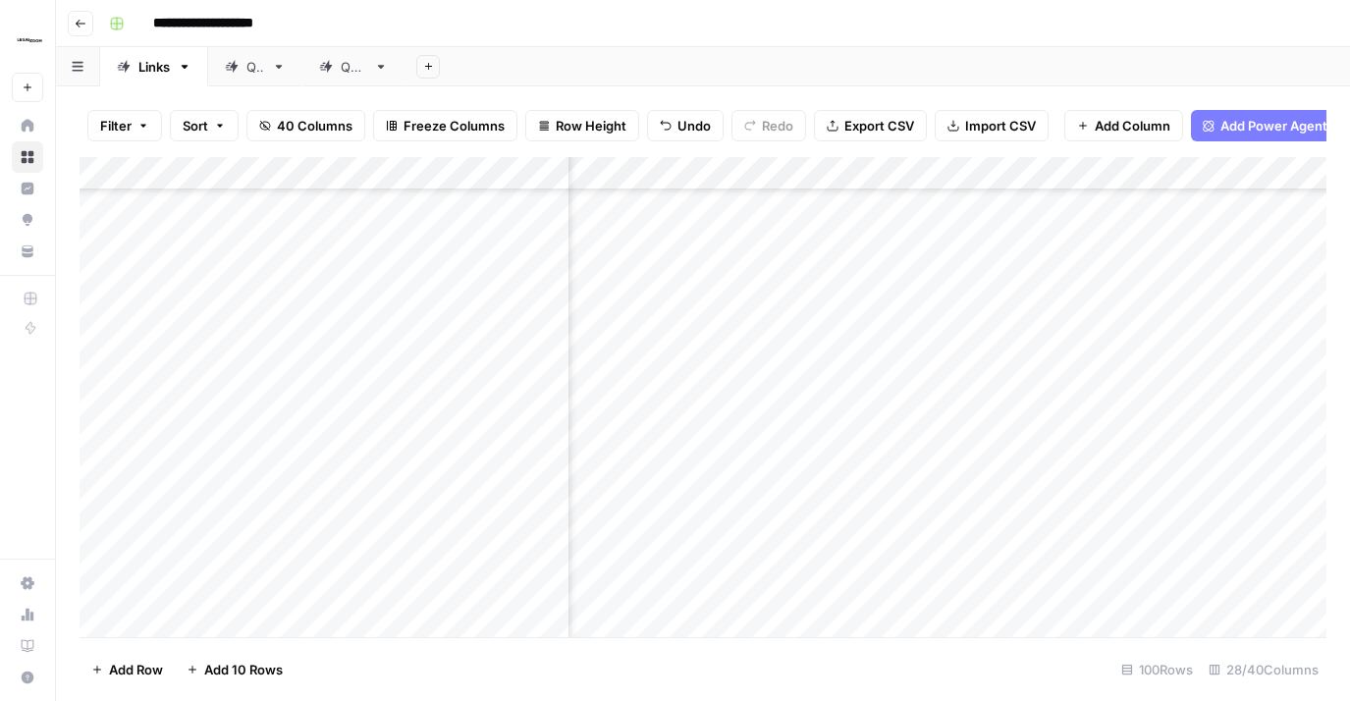
scroll to position [4692, 3742]
